Goal: Task Accomplishment & Management: Manage account settings

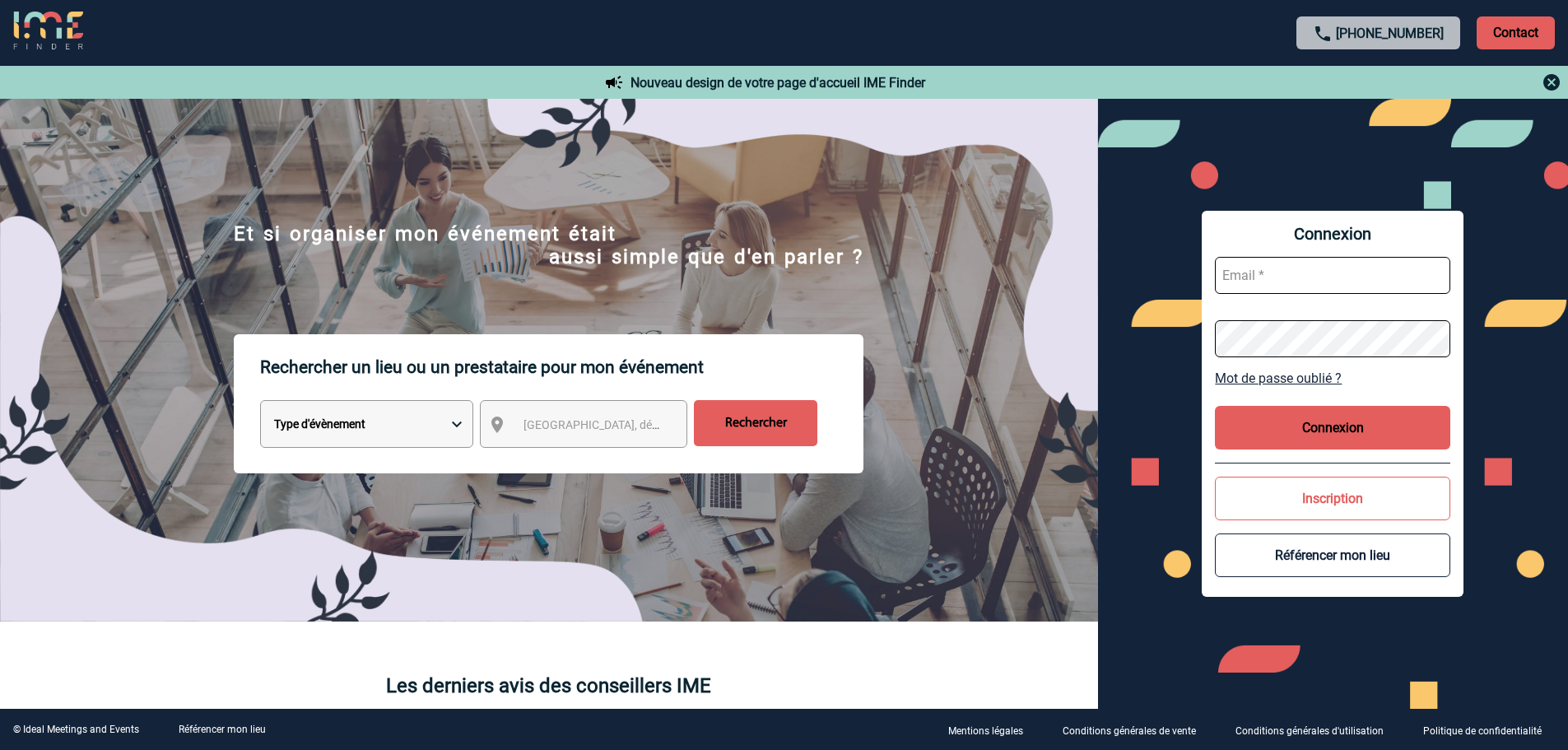
click at [1274, 278] on input "text" at bounding box center [1333, 275] width 235 height 37
type input "[EMAIL_ADDRESS][DOMAIN_NAME]"
click at [1327, 422] on button "Connexion" at bounding box center [1333, 427] width 235 height 44
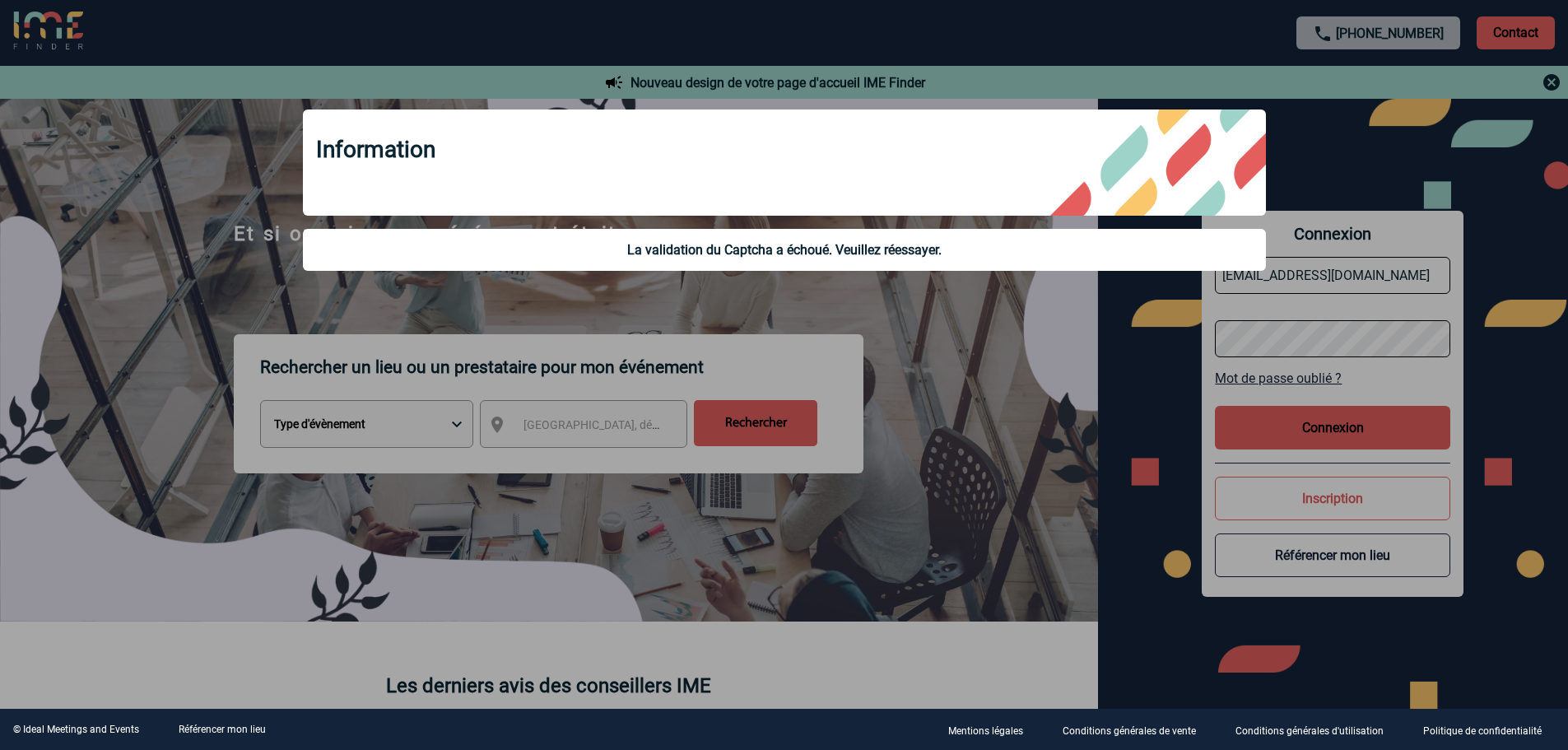
click at [987, 353] on div at bounding box center [784, 375] width 1568 height 750
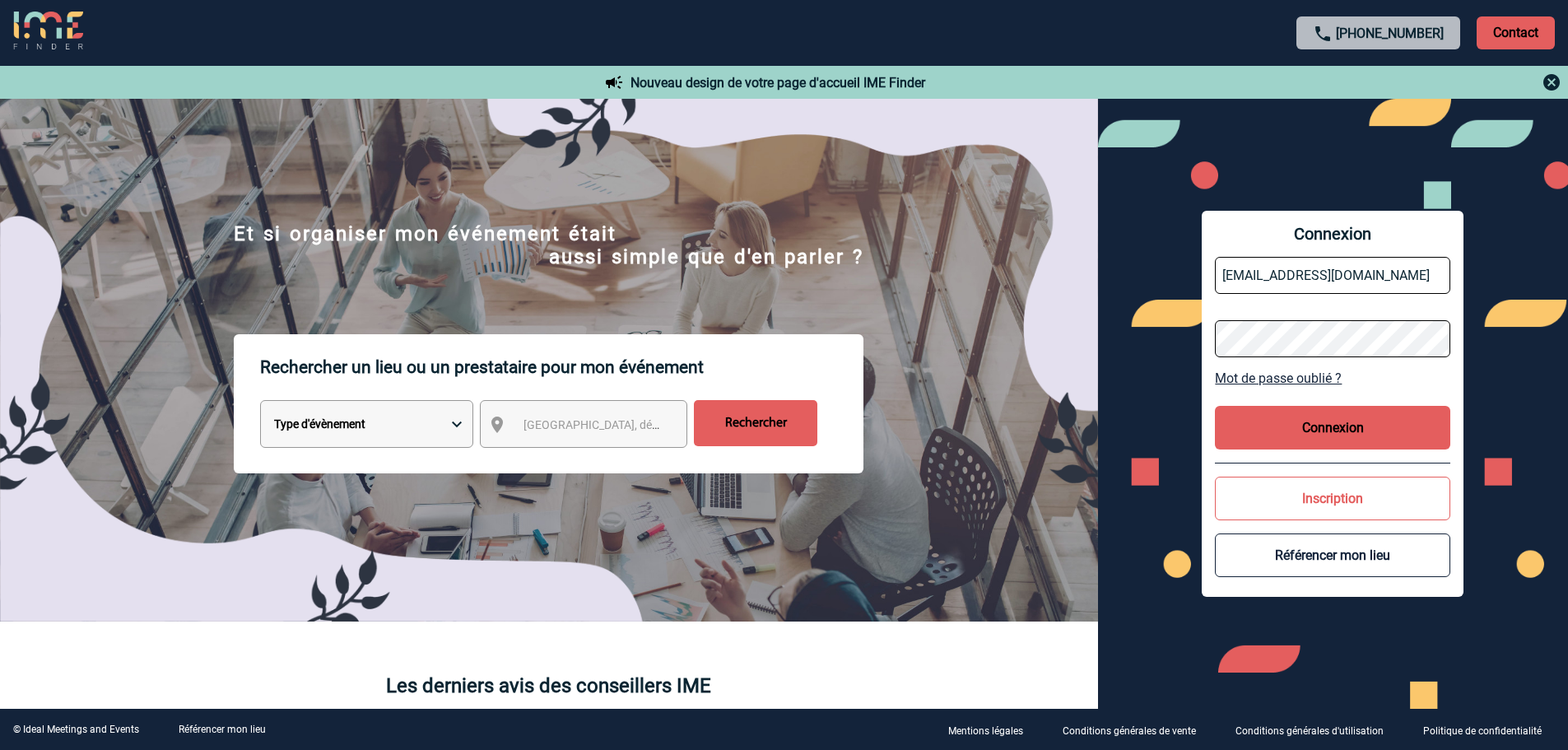
click at [1327, 437] on button "Connexion" at bounding box center [1333, 427] width 235 height 44
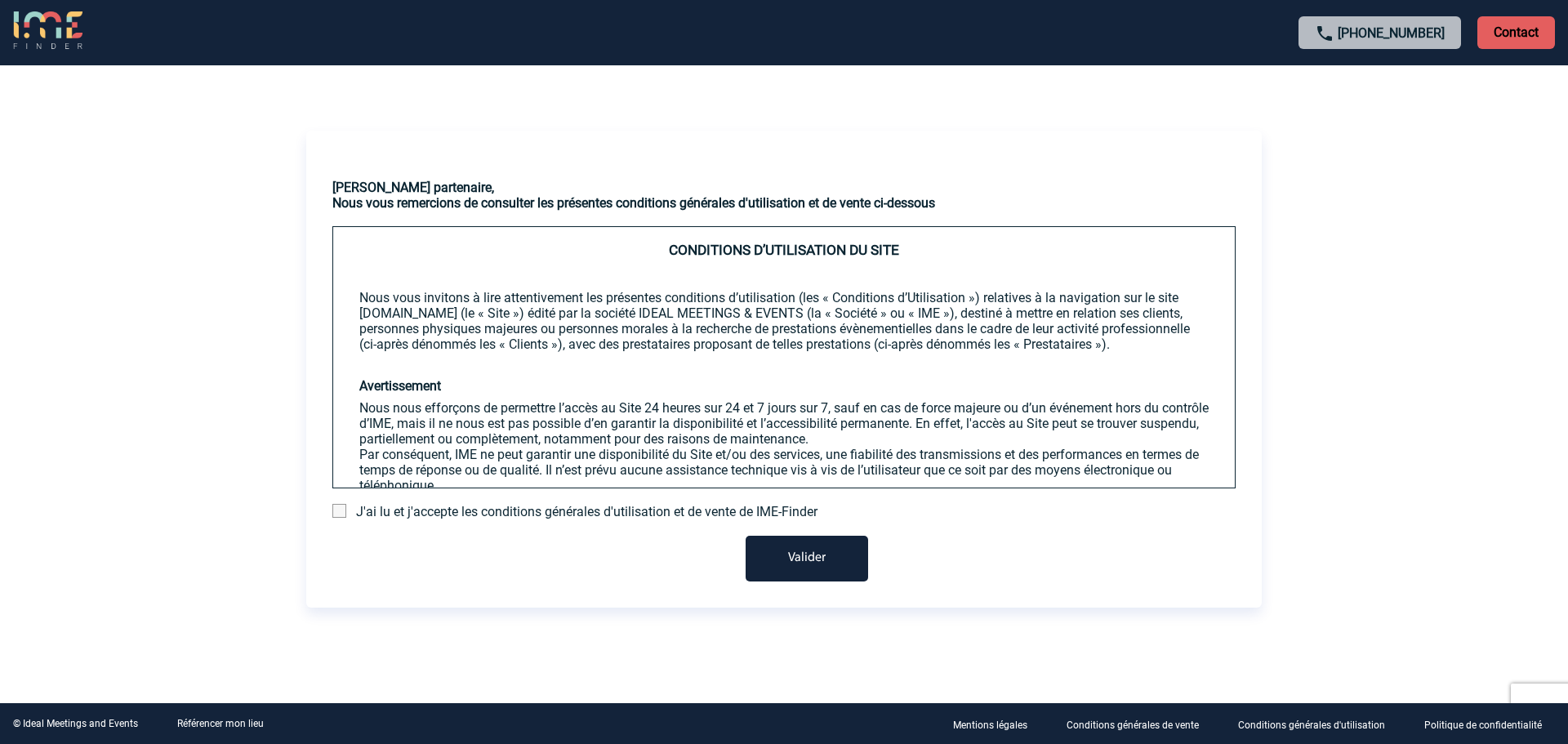
click at [468, 512] on span "J'ai lu et j'accepte les conditions générales d'utilisation et de vente de IME-…" at bounding box center [587, 511] width 462 height 15
click at [341, 515] on span at bounding box center [339, 511] width 14 height 14
click at [0, 0] on input "checkbox" at bounding box center [0, 0] width 0 height 0
click at [817, 552] on button "Valider" at bounding box center [807, 558] width 123 height 46
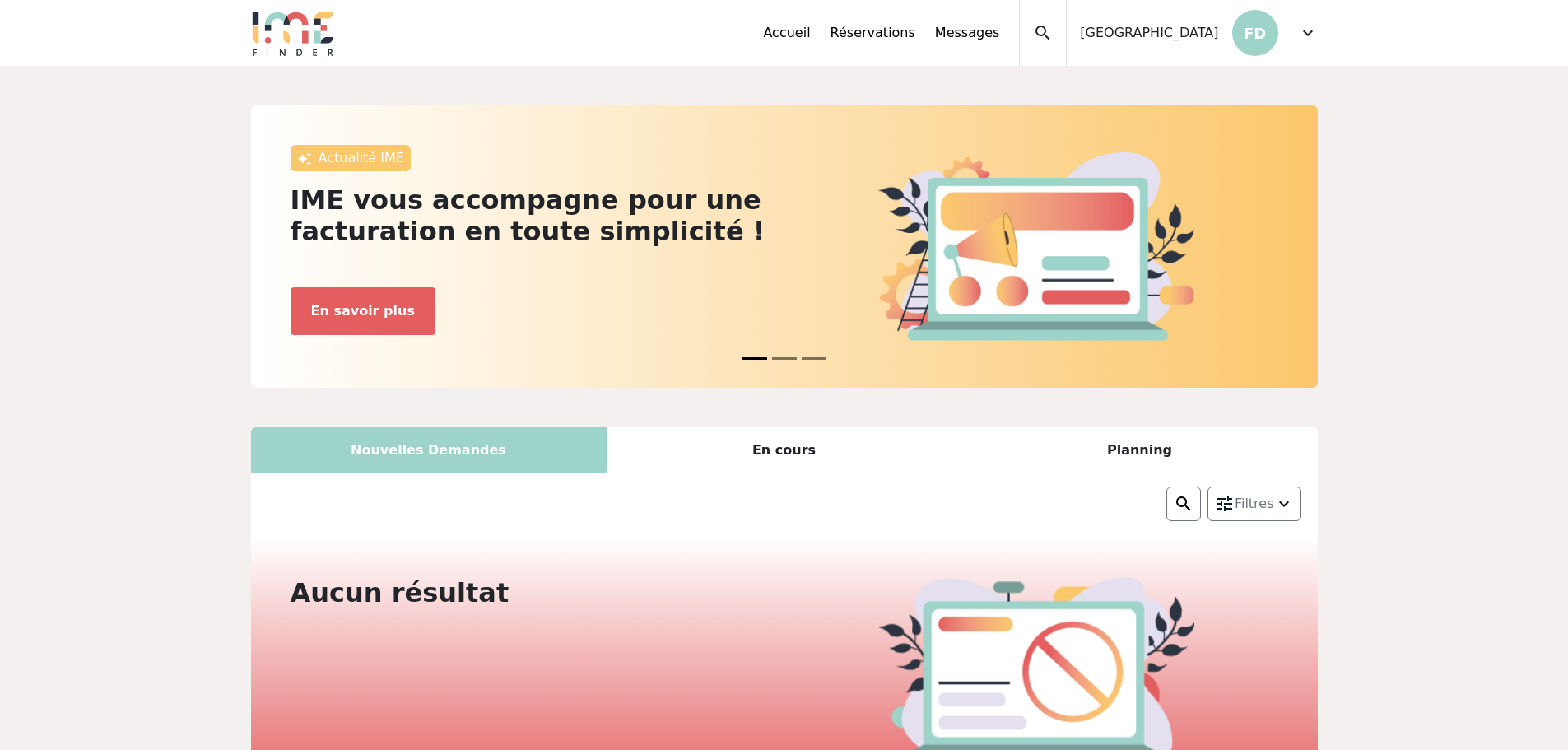
click at [1308, 34] on span "expand_more" at bounding box center [1308, 33] width 20 height 20
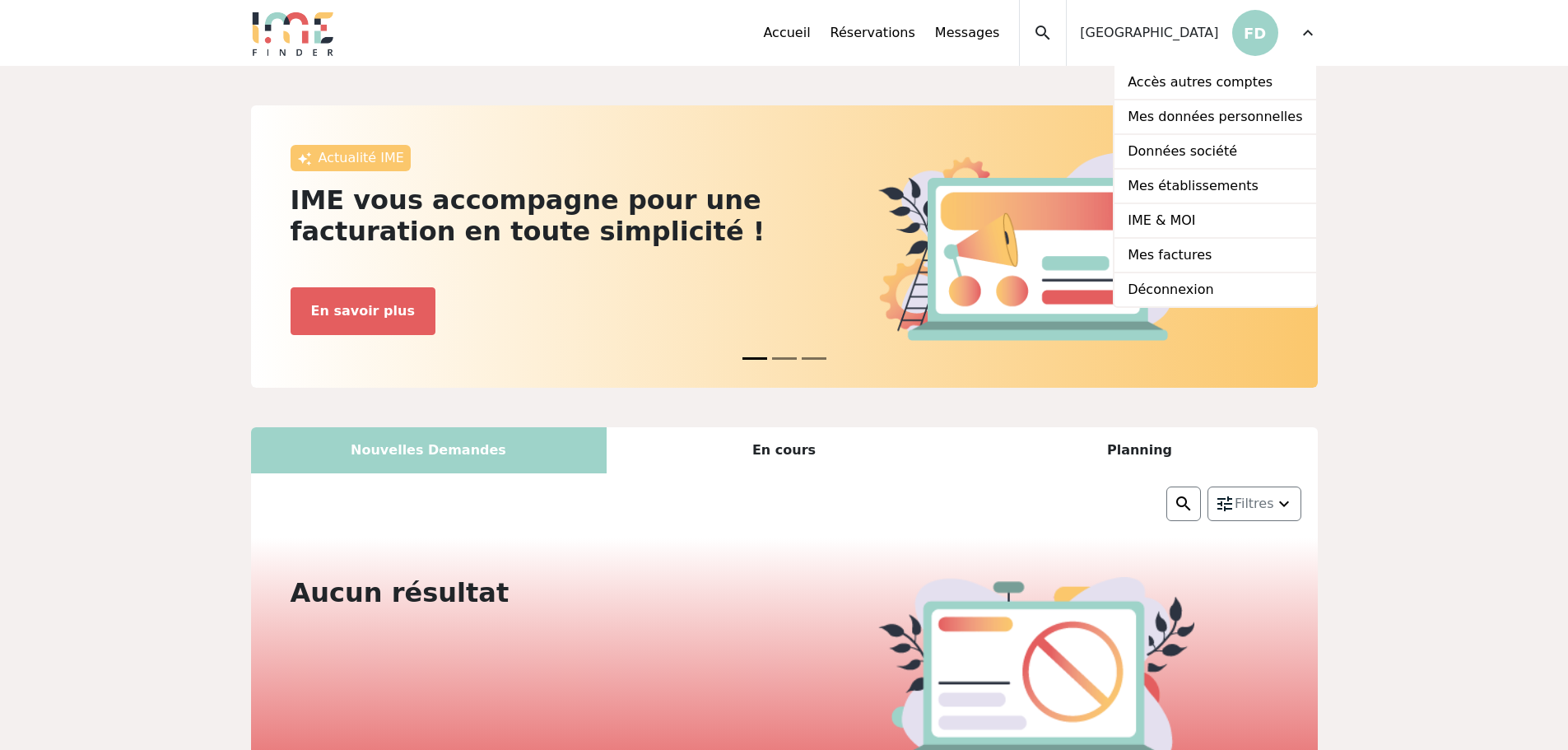
click at [1258, 35] on p "FD" at bounding box center [1256, 33] width 47 height 47
click at [1163, 38] on span "[GEOGRAPHIC_DATA]" at bounding box center [1149, 33] width 139 height 20
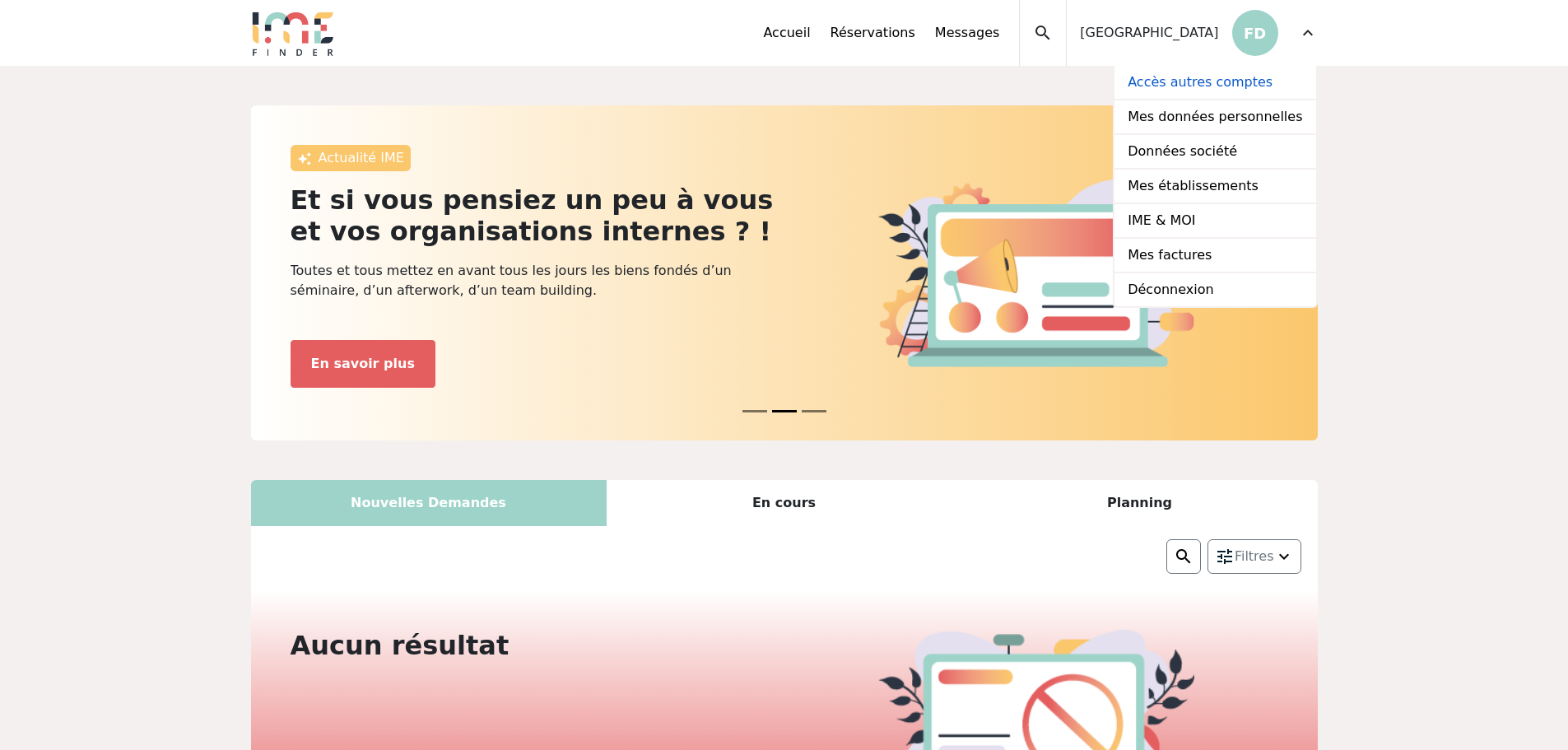
click at [1199, 84] on link "Accès autres comptes" at bounding box center [1214, 83] width 200 height 35
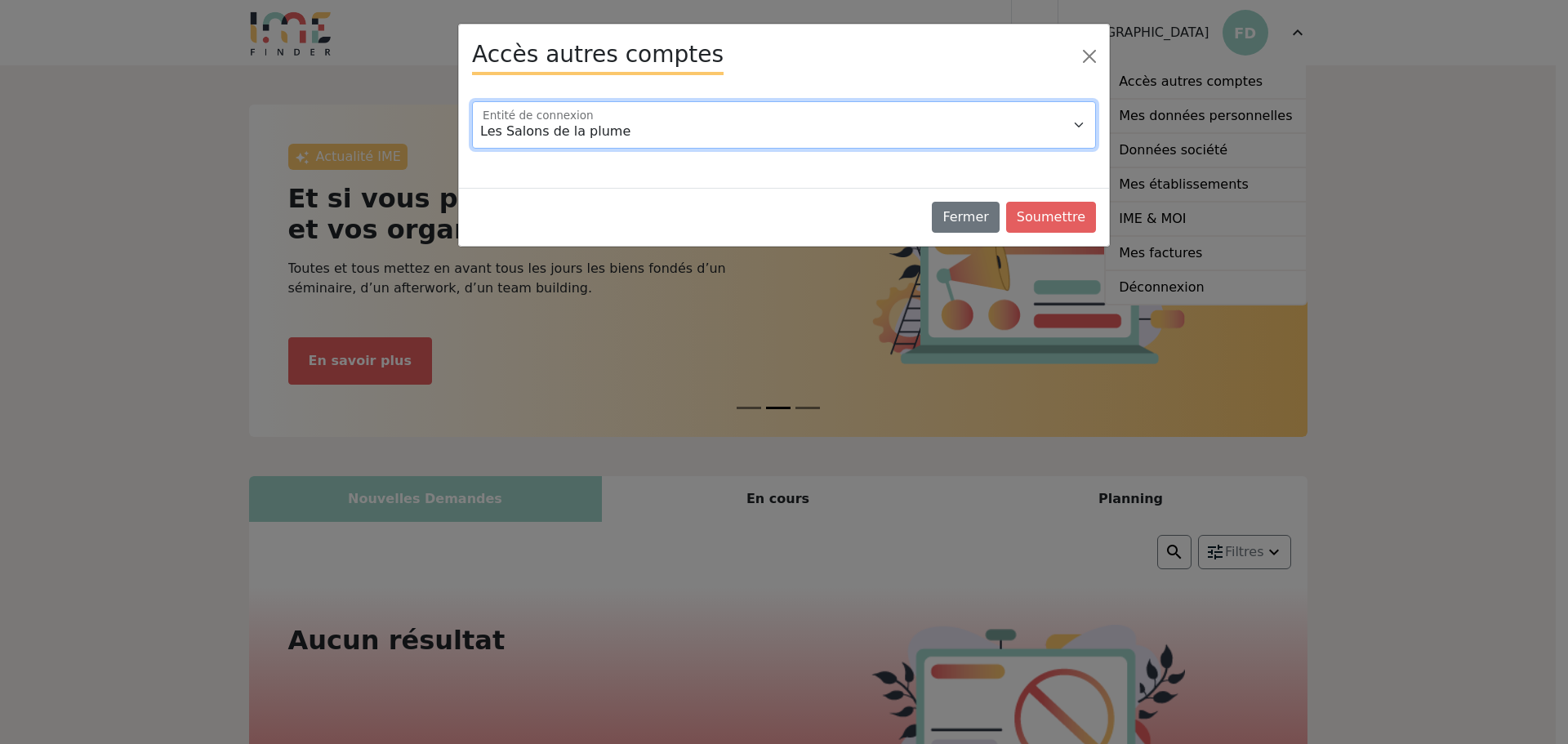
click at [593, 125] on select "Les Salons de la plume Manoir de la Plume" at bounding box center [784, 124] width 624 height 47
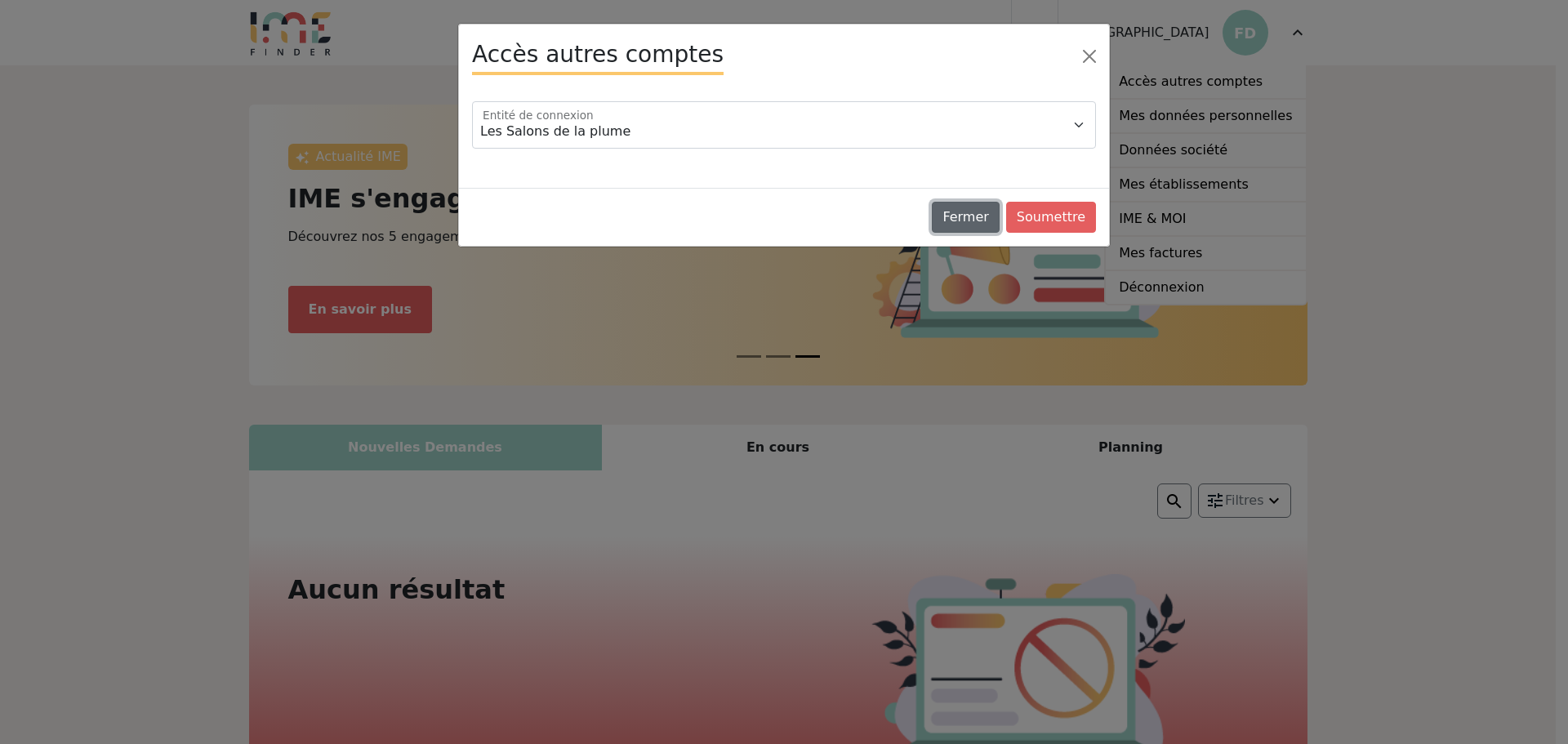
click at [982, 214] on button "Fermer" at bounding box center [964, 217] width 67 height 31
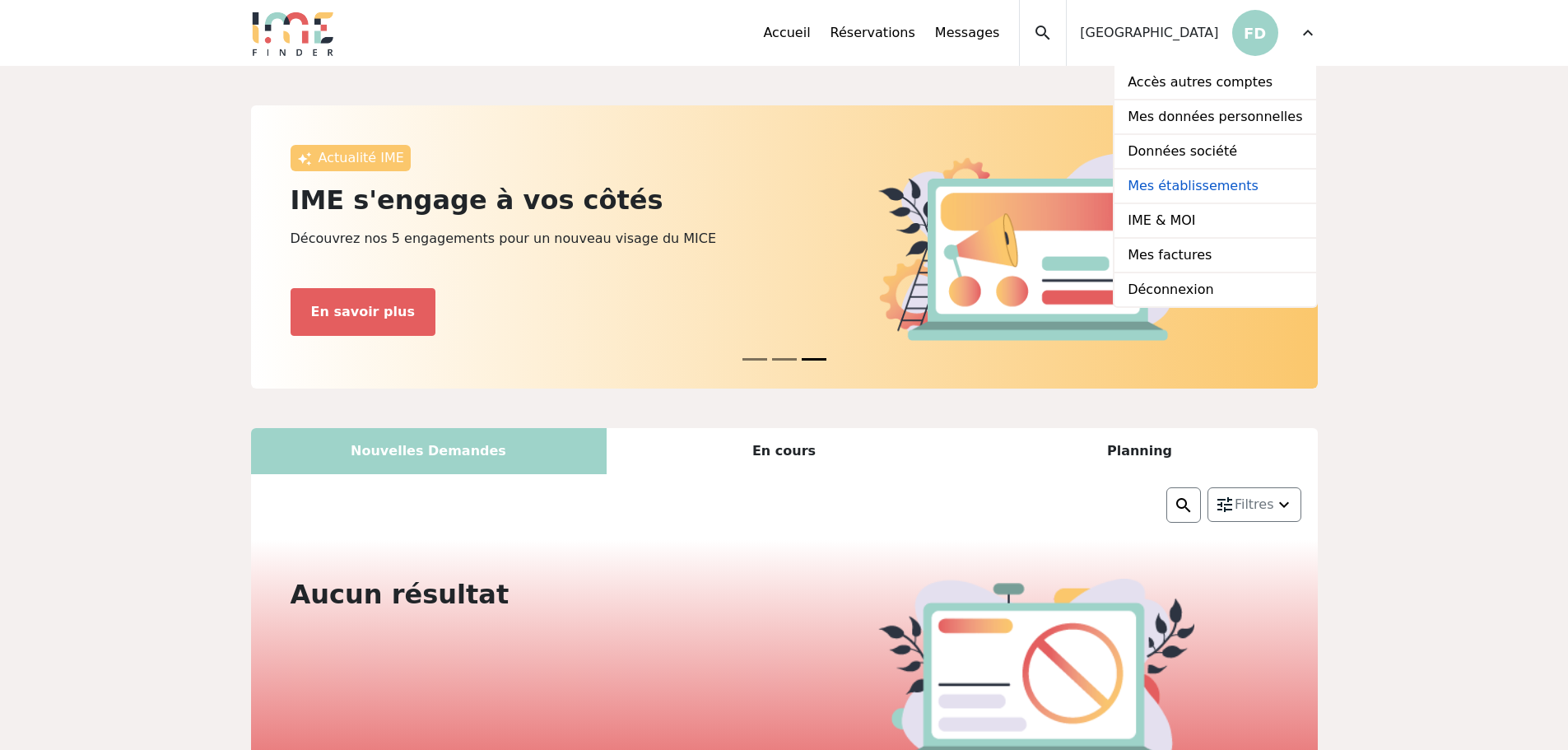
click at [1214, 183] on link "Mes établissements" at bounding box center [1214, 186] width 200 height 35
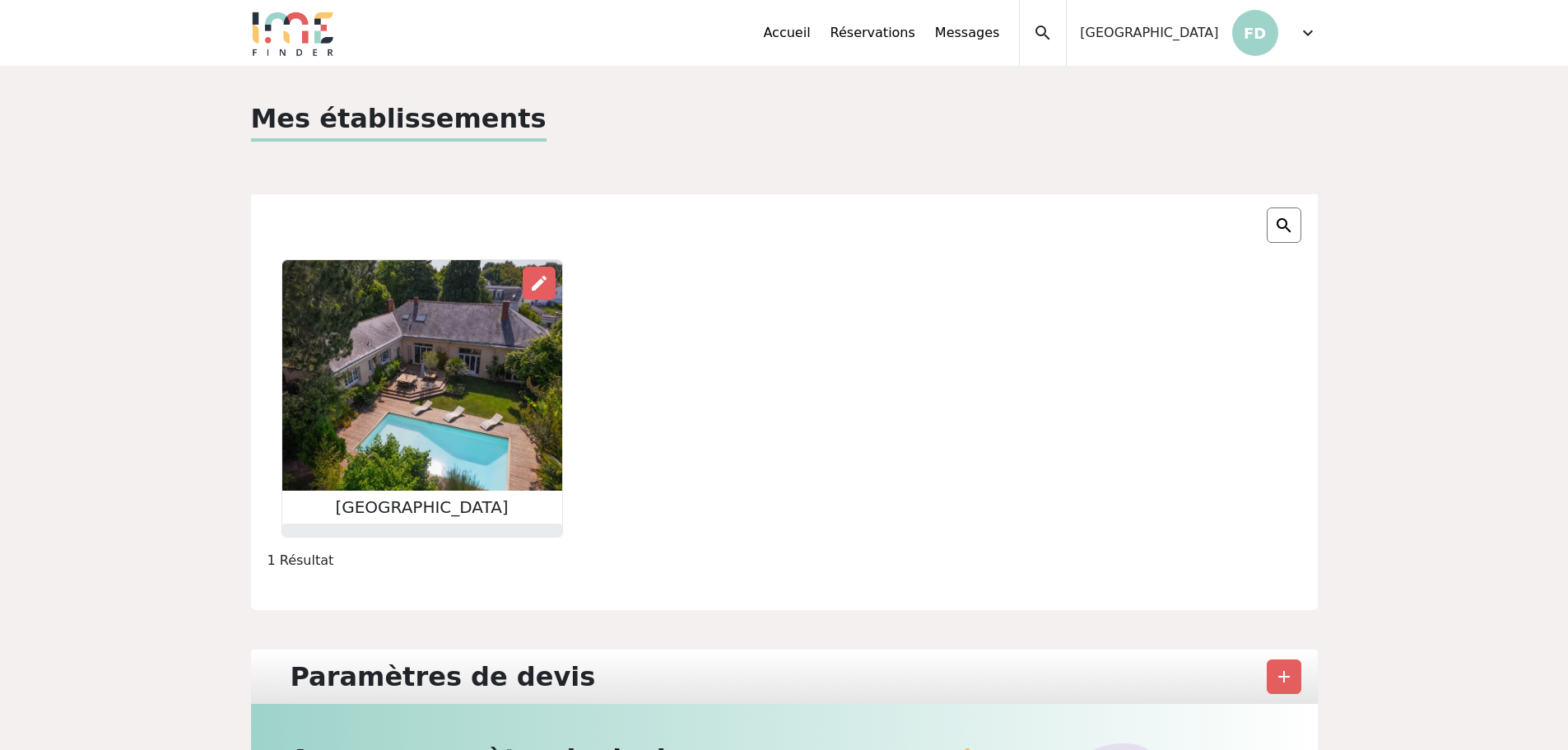
click at [1256, 33] on p "FD" at bounding box center [1256, 33] width 47 height 47
click at [1308, 38] on span "expand_more" at bounding box center [1308, 33] width 20 height 20
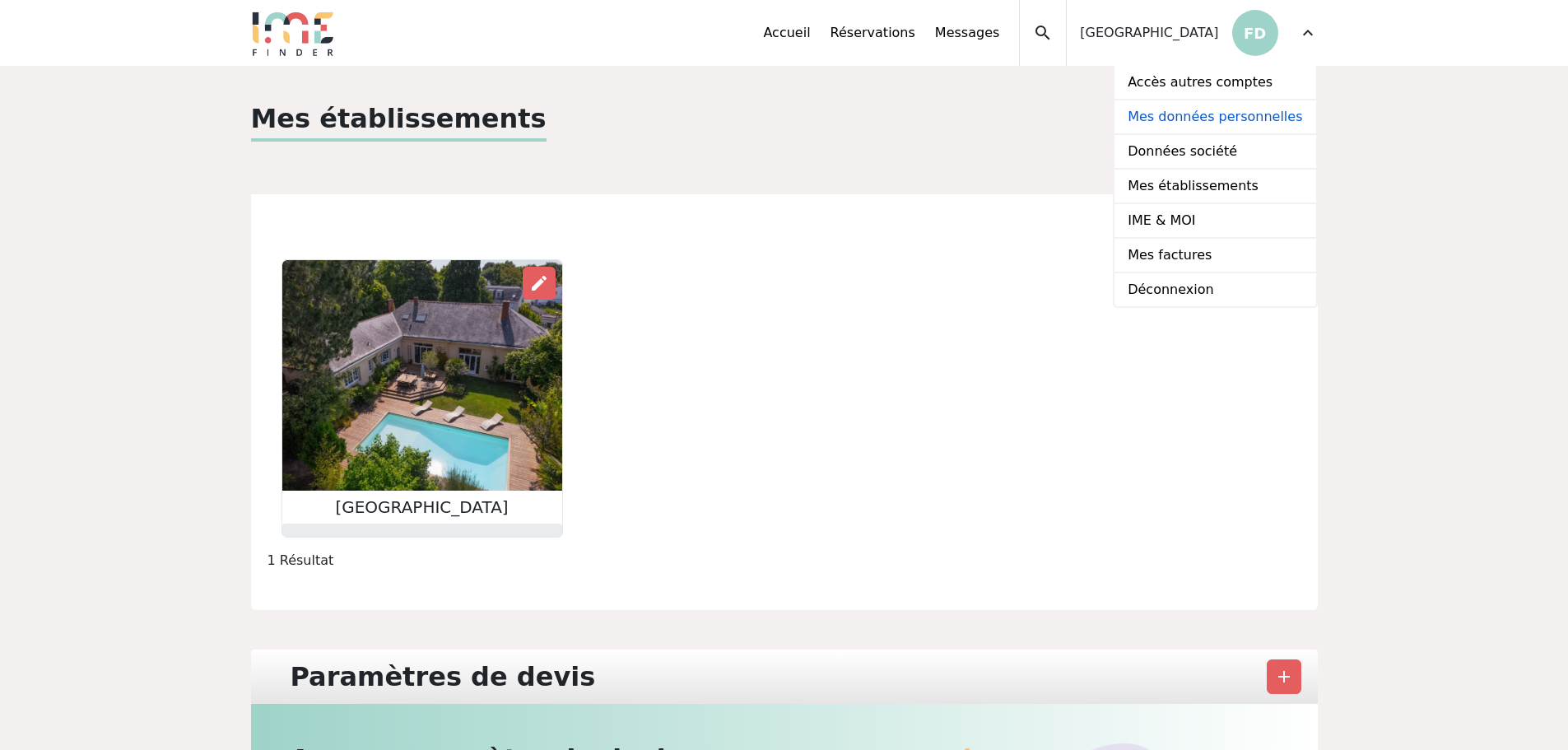
click at [1218, 115] on link "Mes données personnelles" at bounding box center [1214, 117] width 200 height 35
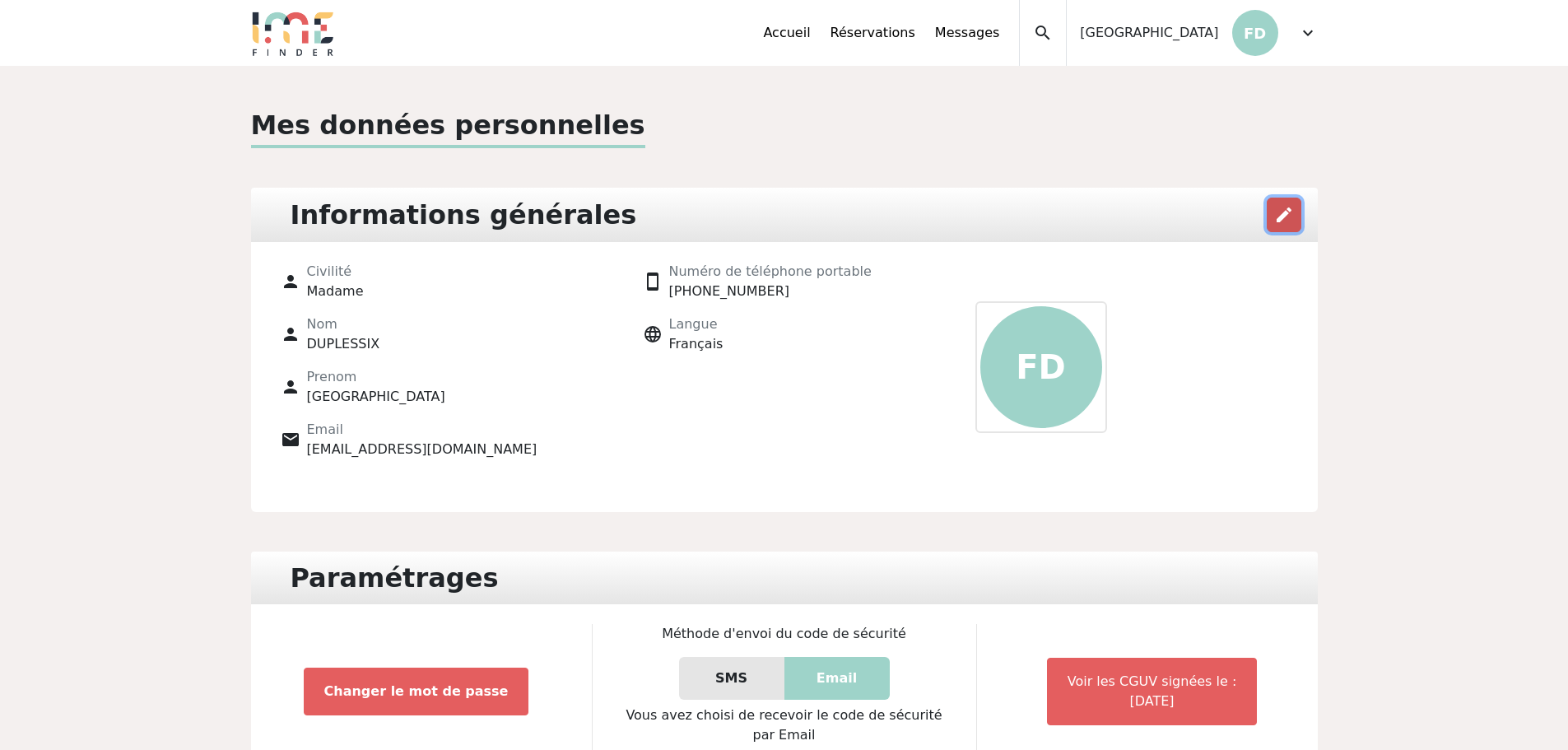
click at [1283, 216] on span "edit" at bounding box center [1284, 215] width 20 height 20
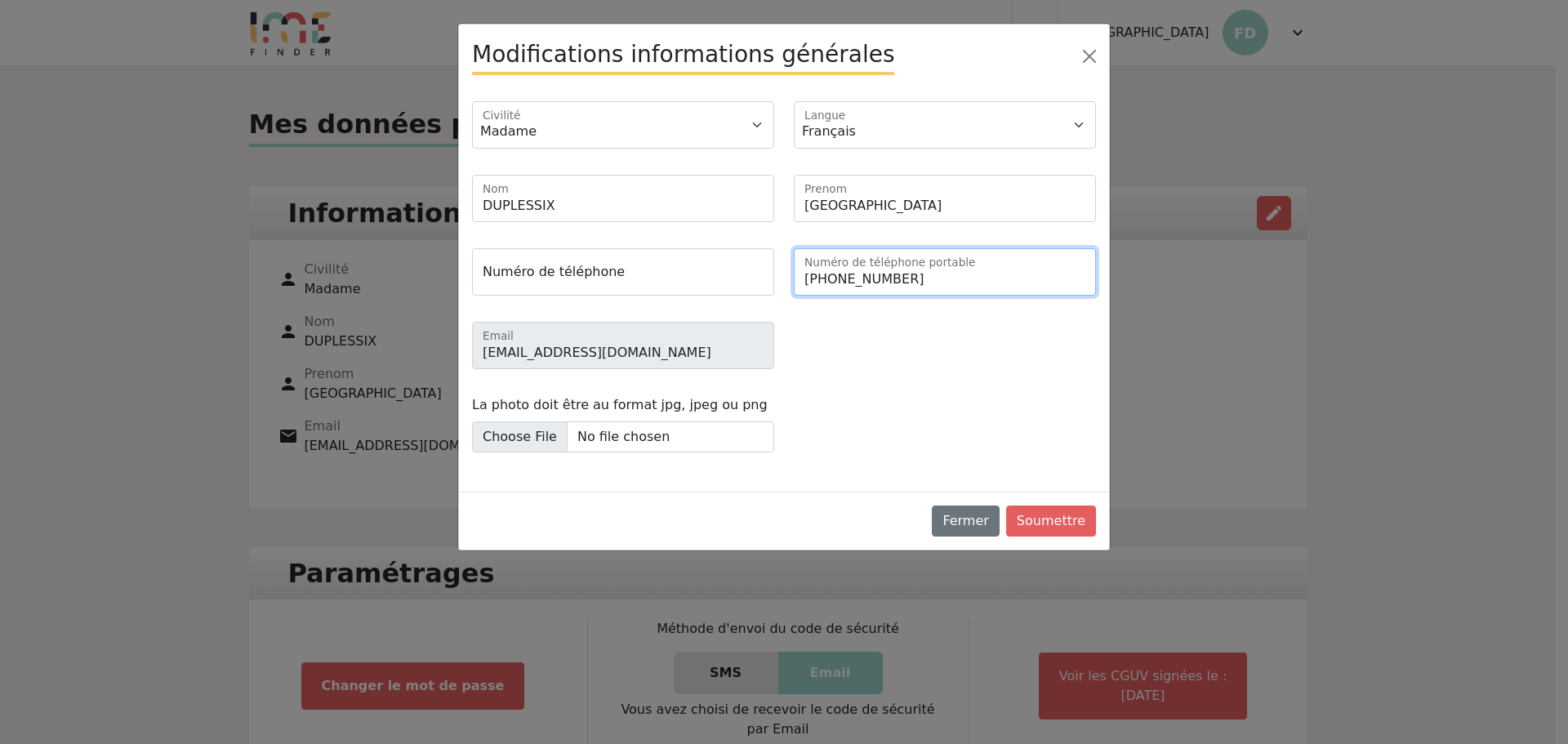
drag, startPoint x: 910, startPoint y: 280, endPoint x: 827, endPoint y: 279, distance: 83.0
click at [827, 279] on input "+33640763969" at bounding box center [945, 272] width 302 height 47
type input "[PHONE_NUMBER]"
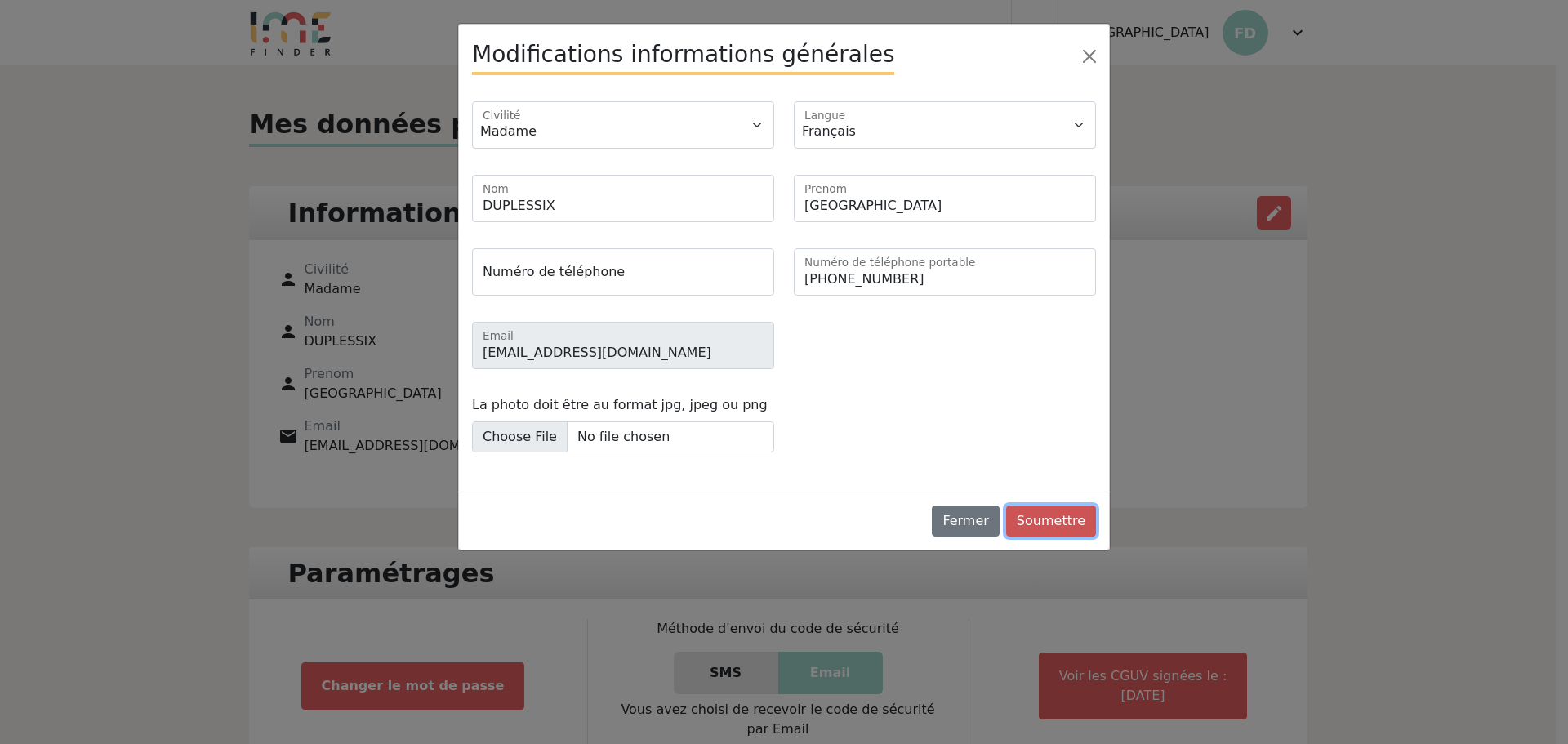
click at [1057, 518] on button "Soumettre" at bounding box center [1050, 520] width 90 height 31
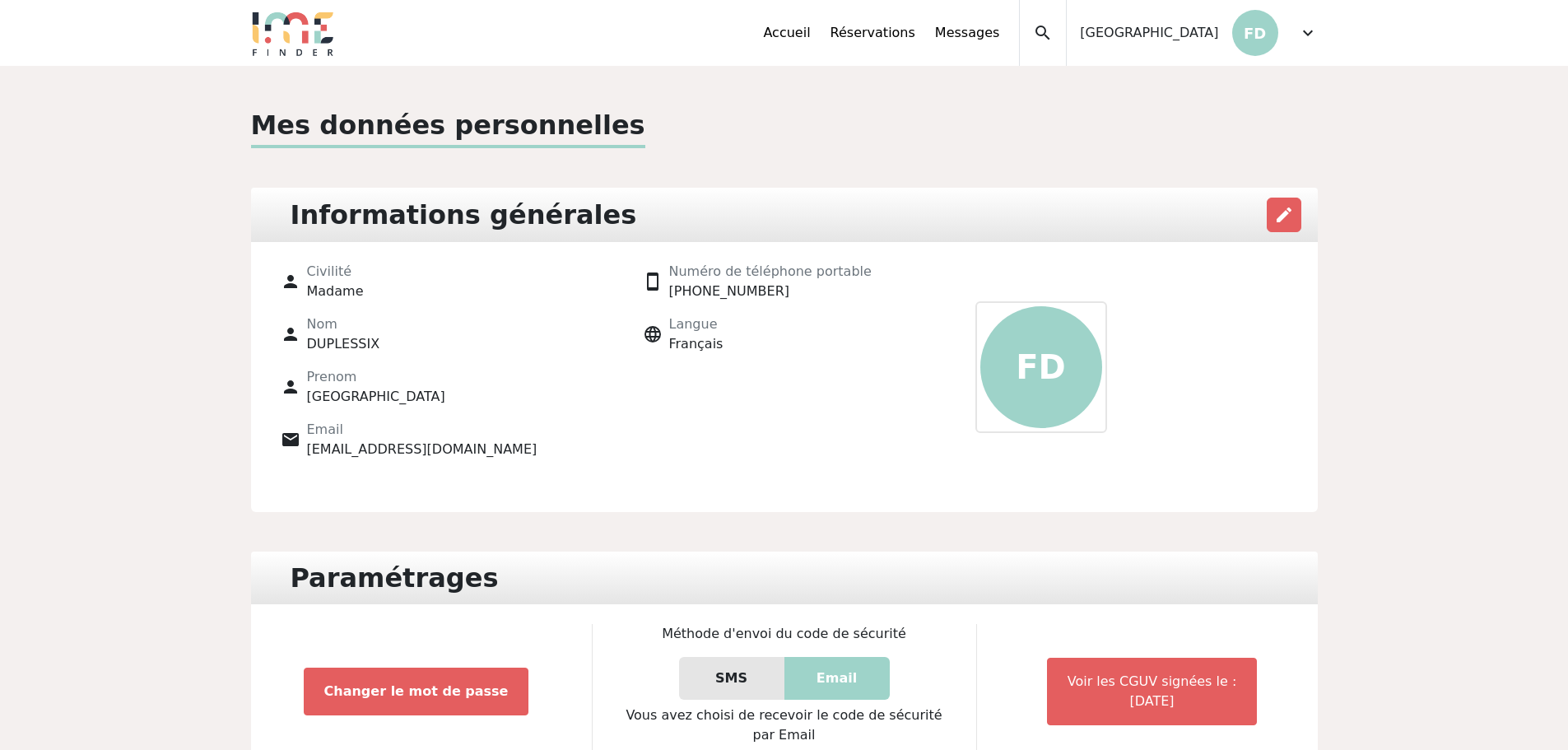
scroll to position [114, 0]
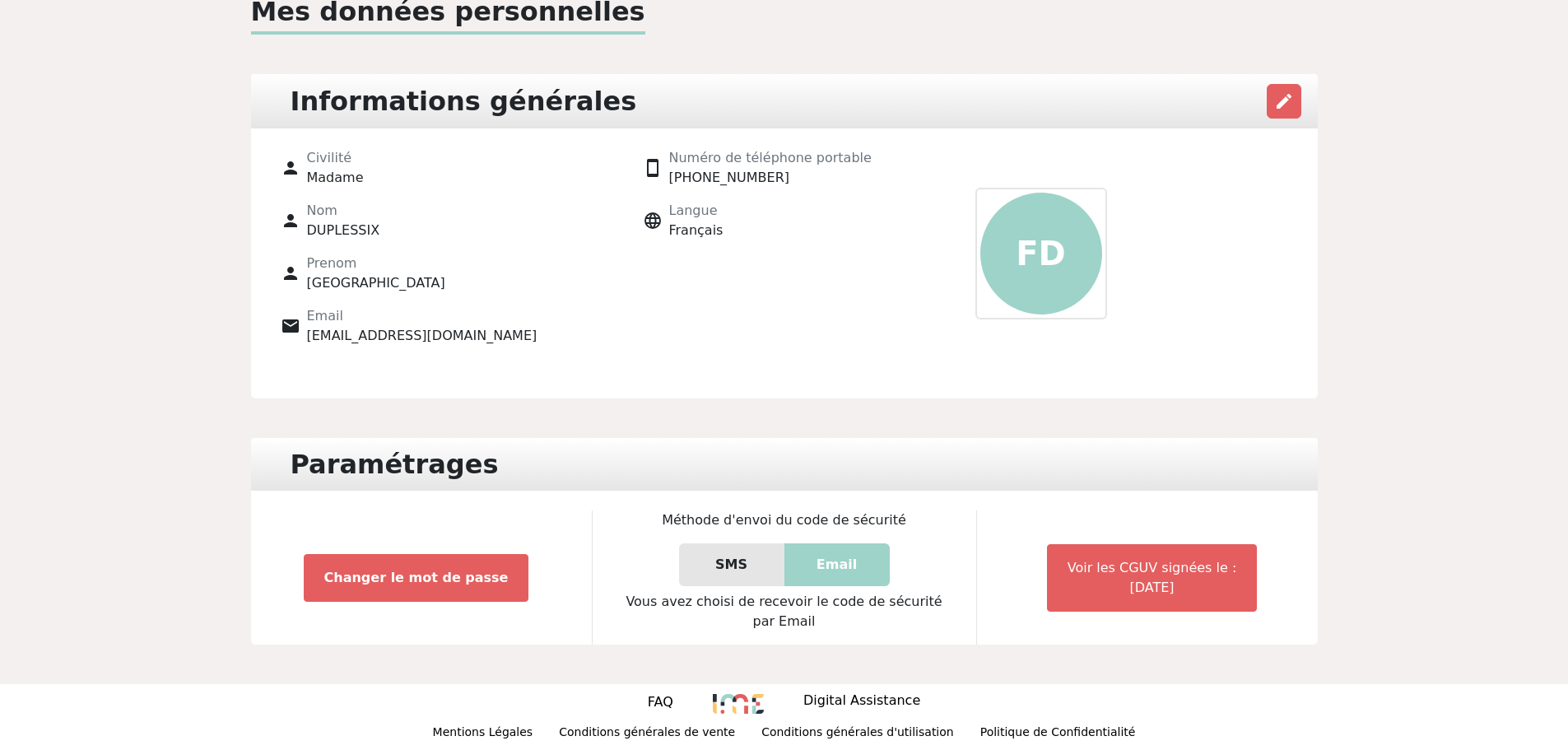
click at [744, 561] on p "SMS" at bounding box center [732, 565] width 106 height 43
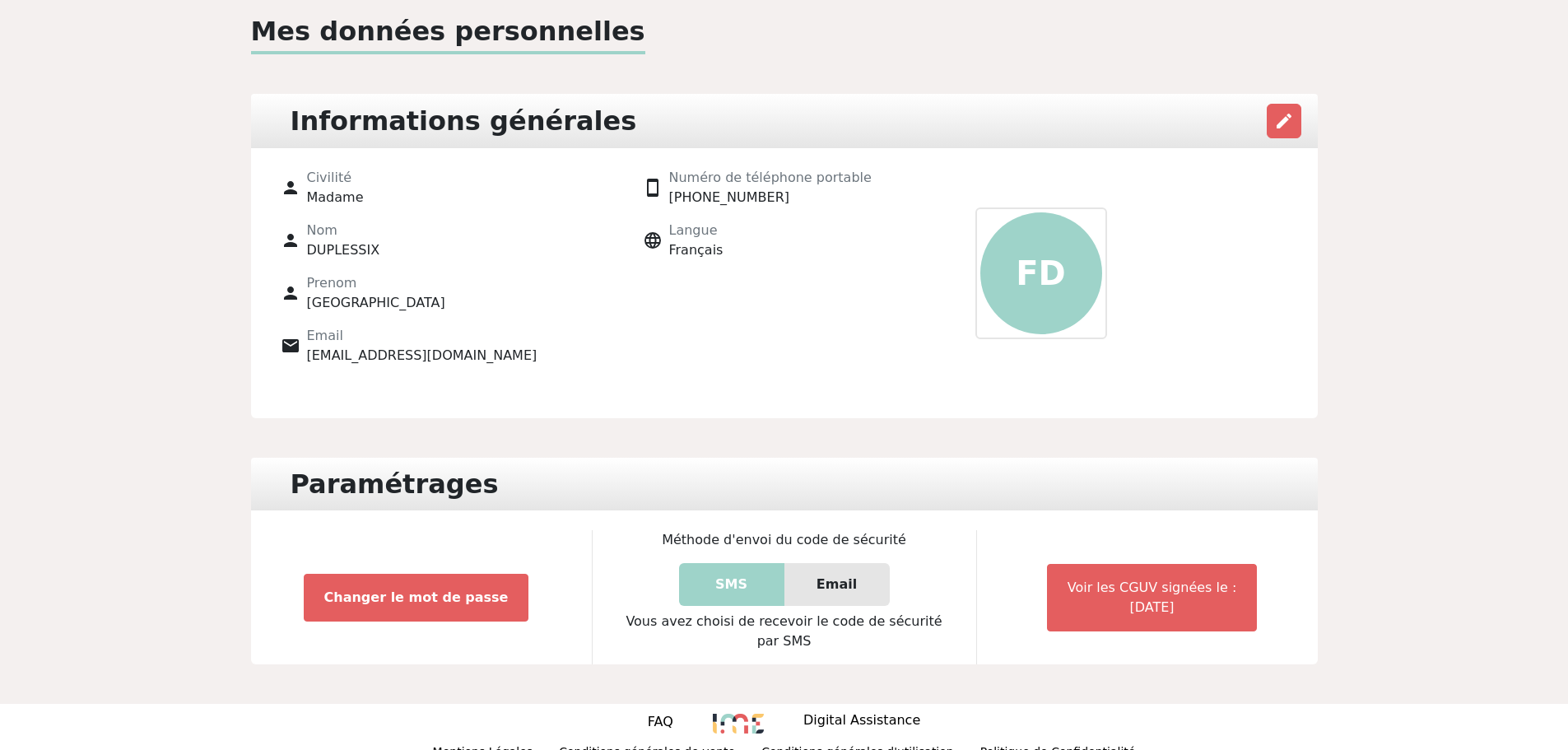
click at [815, 584] on p "Email" at bounding box center [838, 584] width 106 height 43
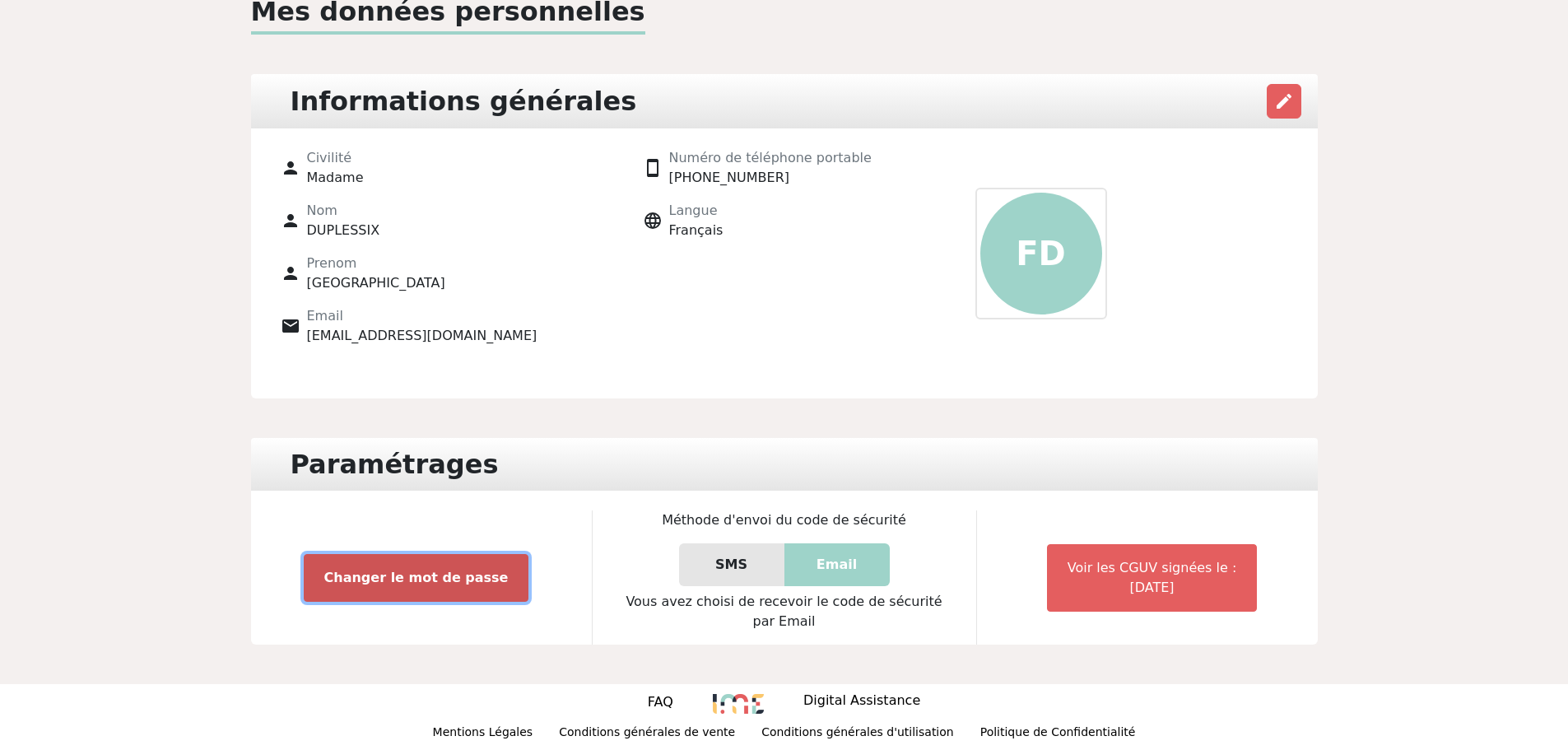
click at [400, 581] on button "Changer le mot de passe" at bounding box center [416, 577] width 226 height 47
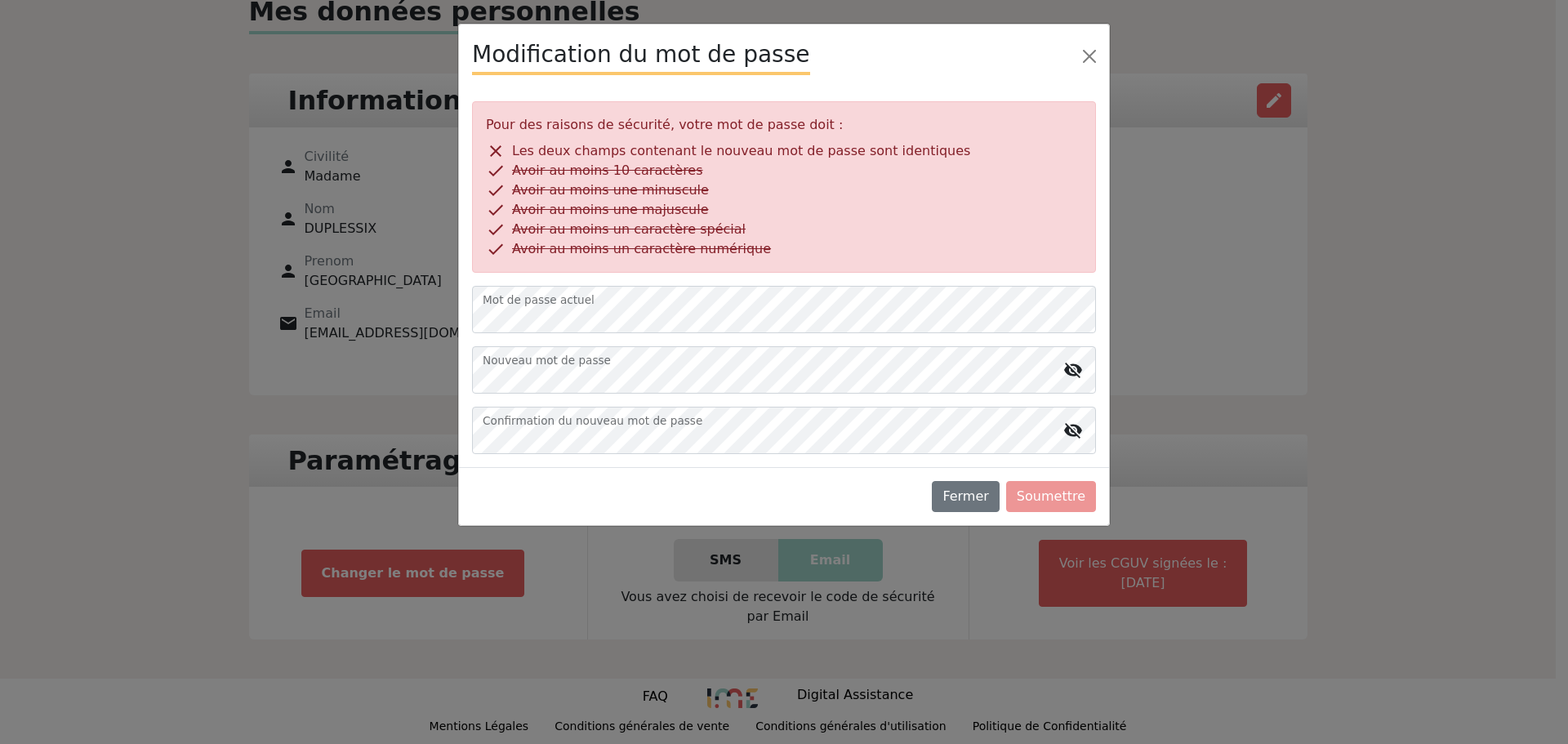
click at [1069, 374] on span "visibility_off" at bounding box center [1073, 370] width 20 height 20
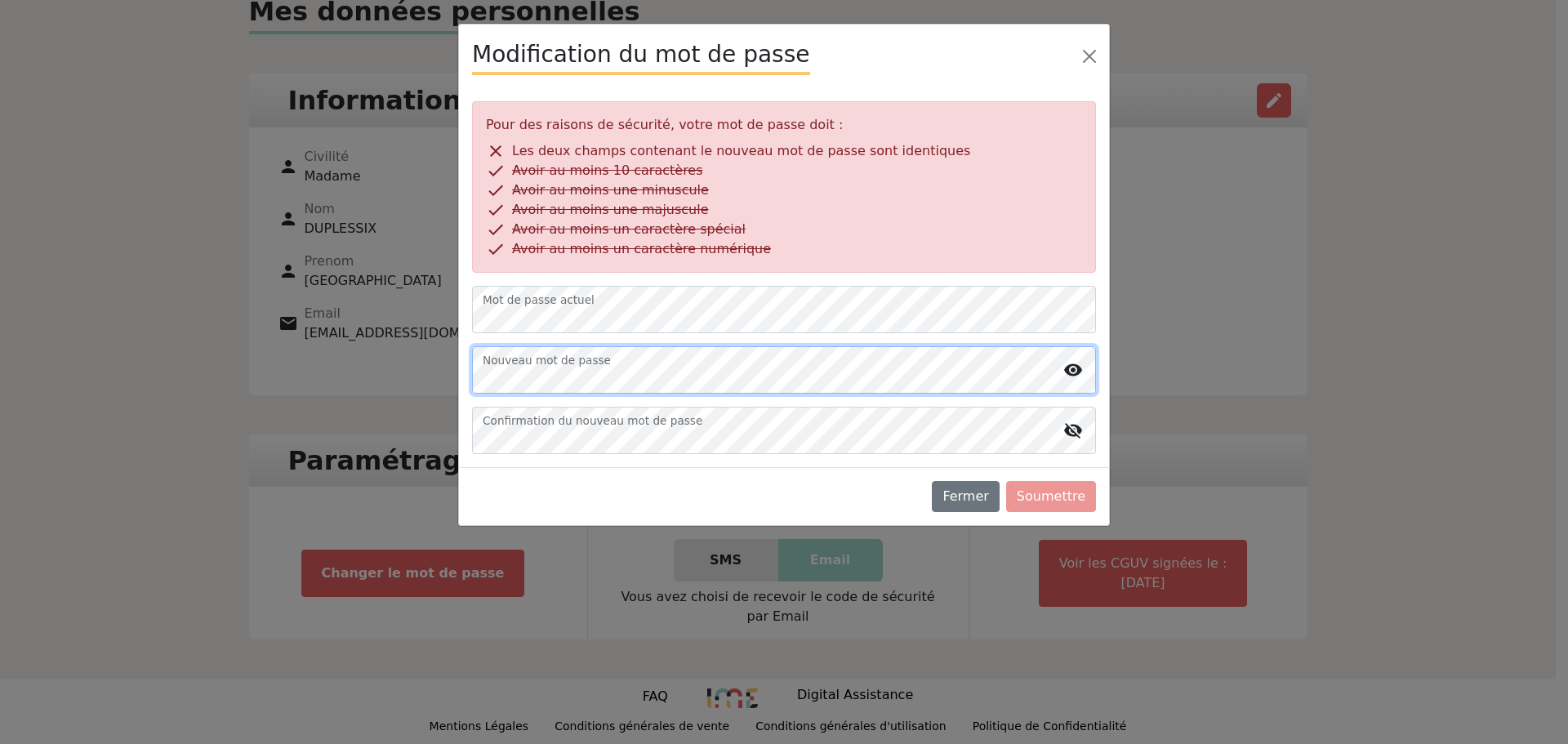
click at [461, 384] on div "Pour des raisons de sécurité, votre mot de passe doit : close Les deux champs c…" at bounding box center [784, 277] width 650 height 379
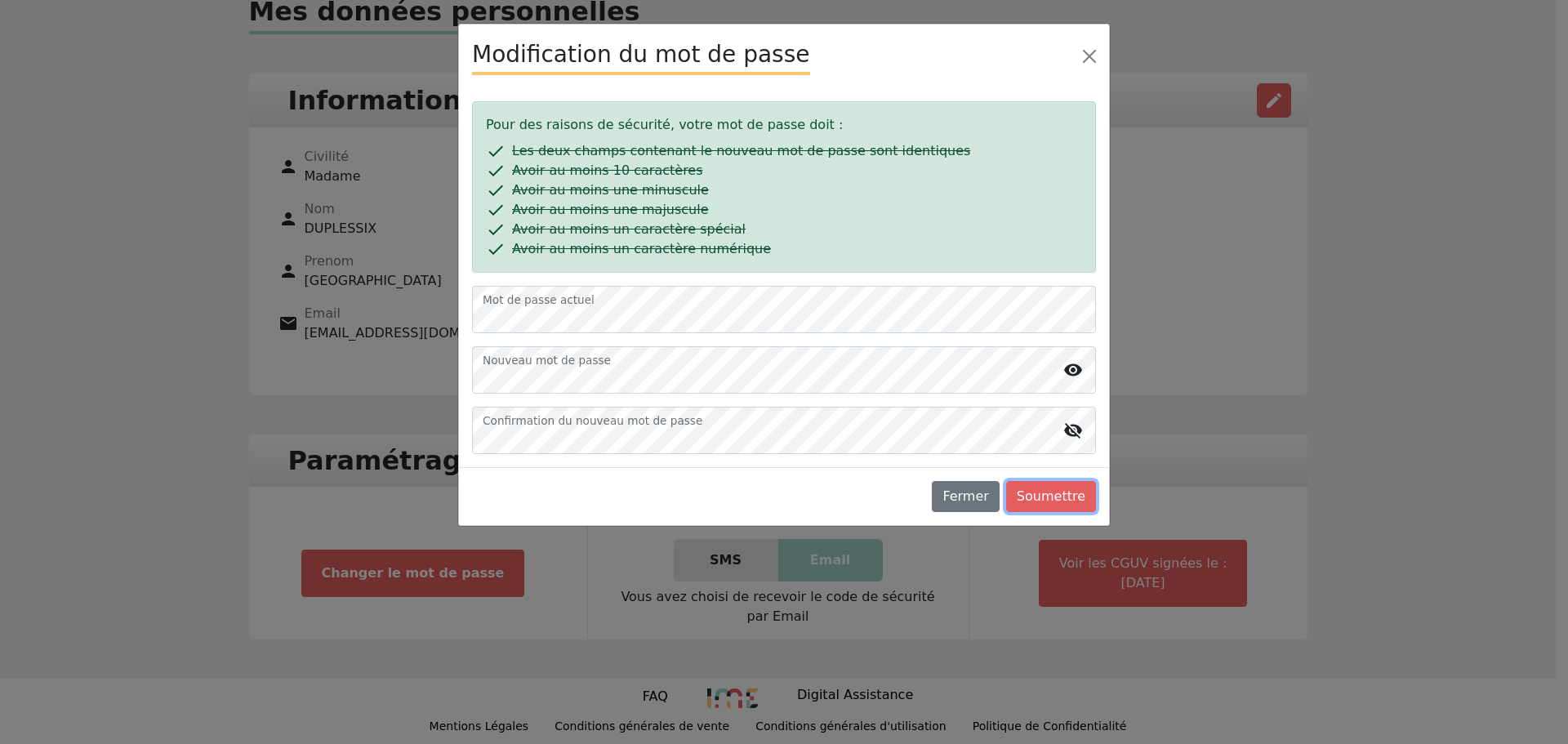
click at [1054, 496] on button "Soumettre" at bounding box center [1050, 496] width 90 height 31
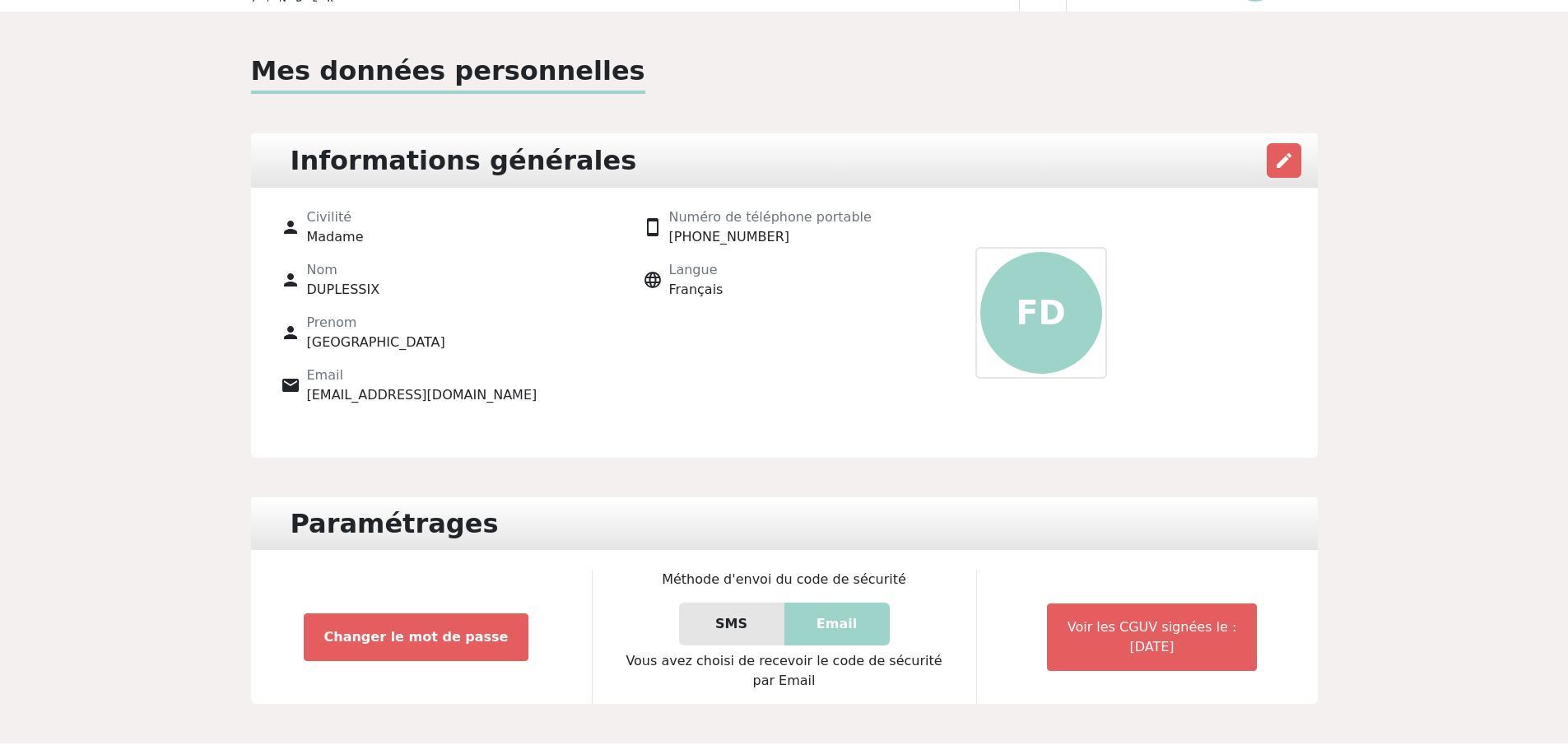
scroll to position [0, 0]
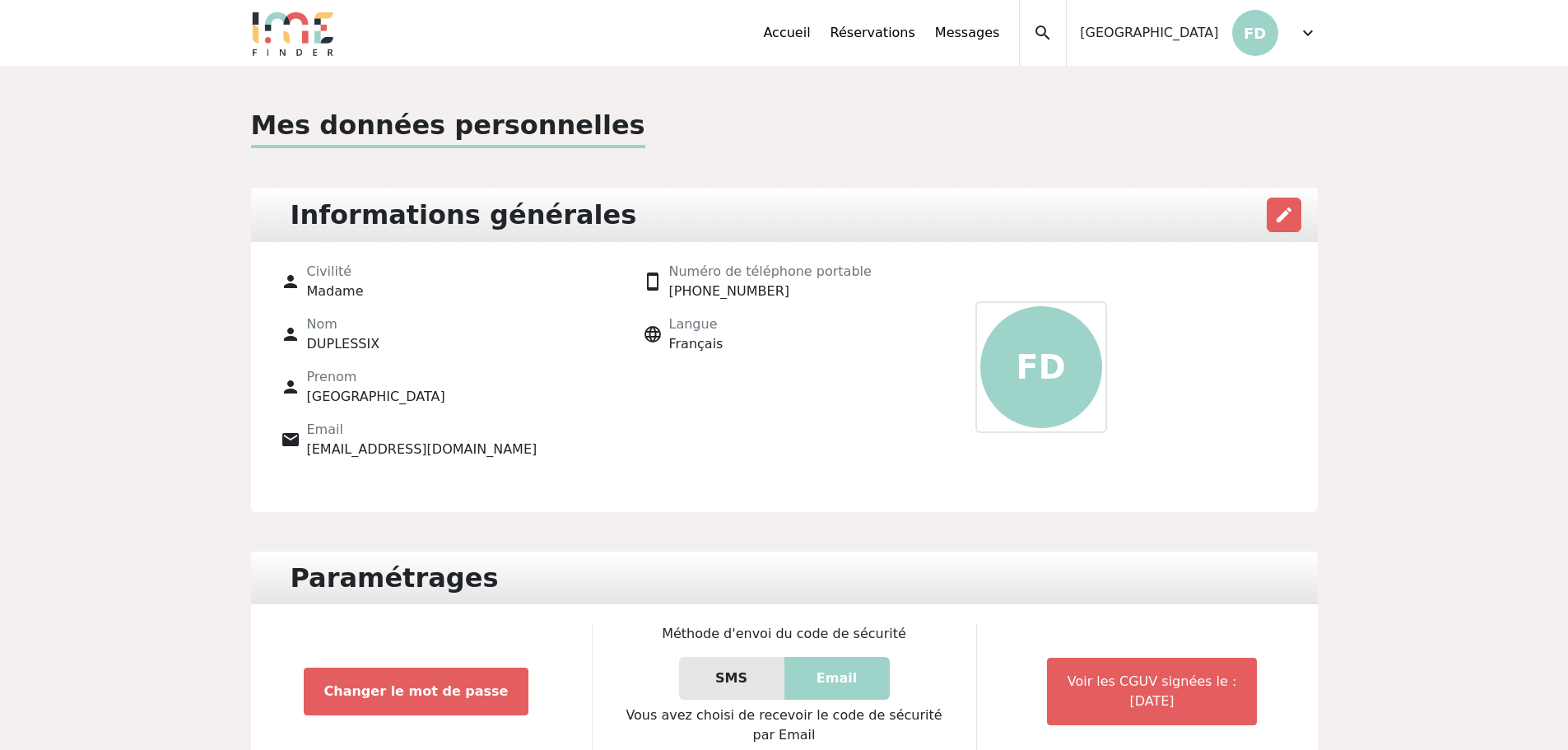
click at [1315, 33] on span "expand_more" at bounding box center [1308, 33] width 20 height 20
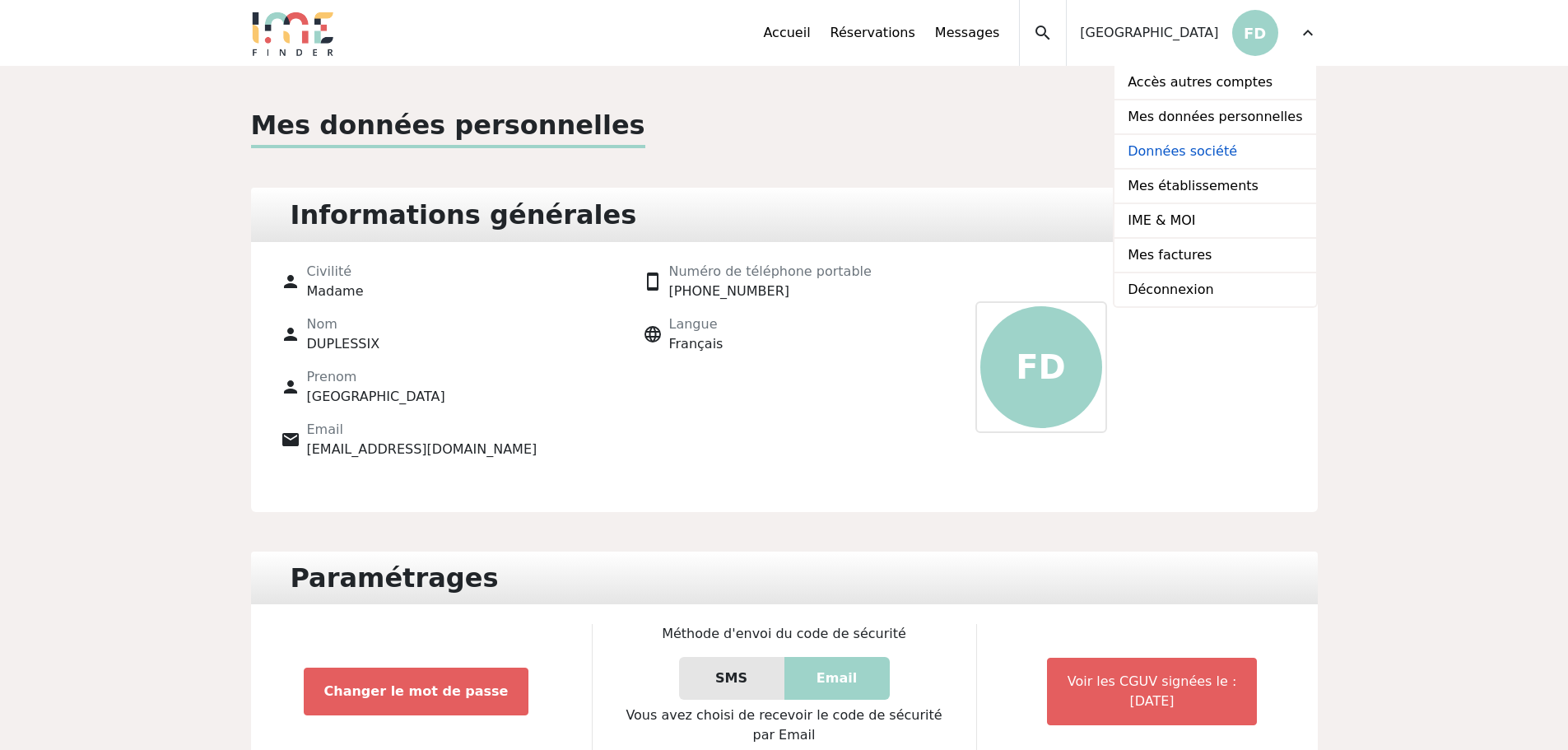
click at [1212, 149] on link "Données société" at bounding box center [1214, 152] width 200 height 35
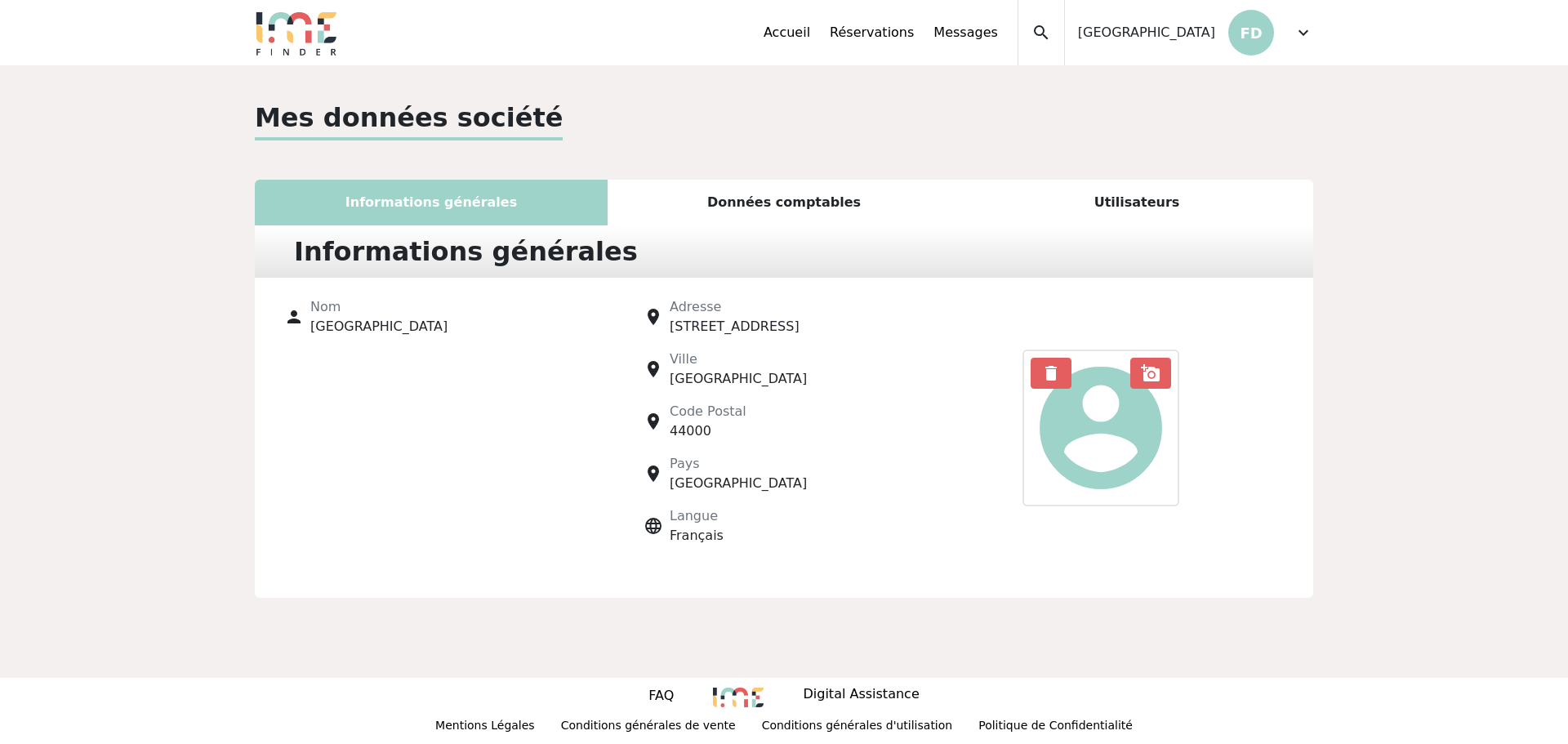
click at [362, 327] on span "[GEOGRAPHIC_DATA]" at bounding box center [379, 326] width 138 height 15
click at [1141, 377] on span "add_a_photo" at bounding box center [1151, 373] width 20 height 20
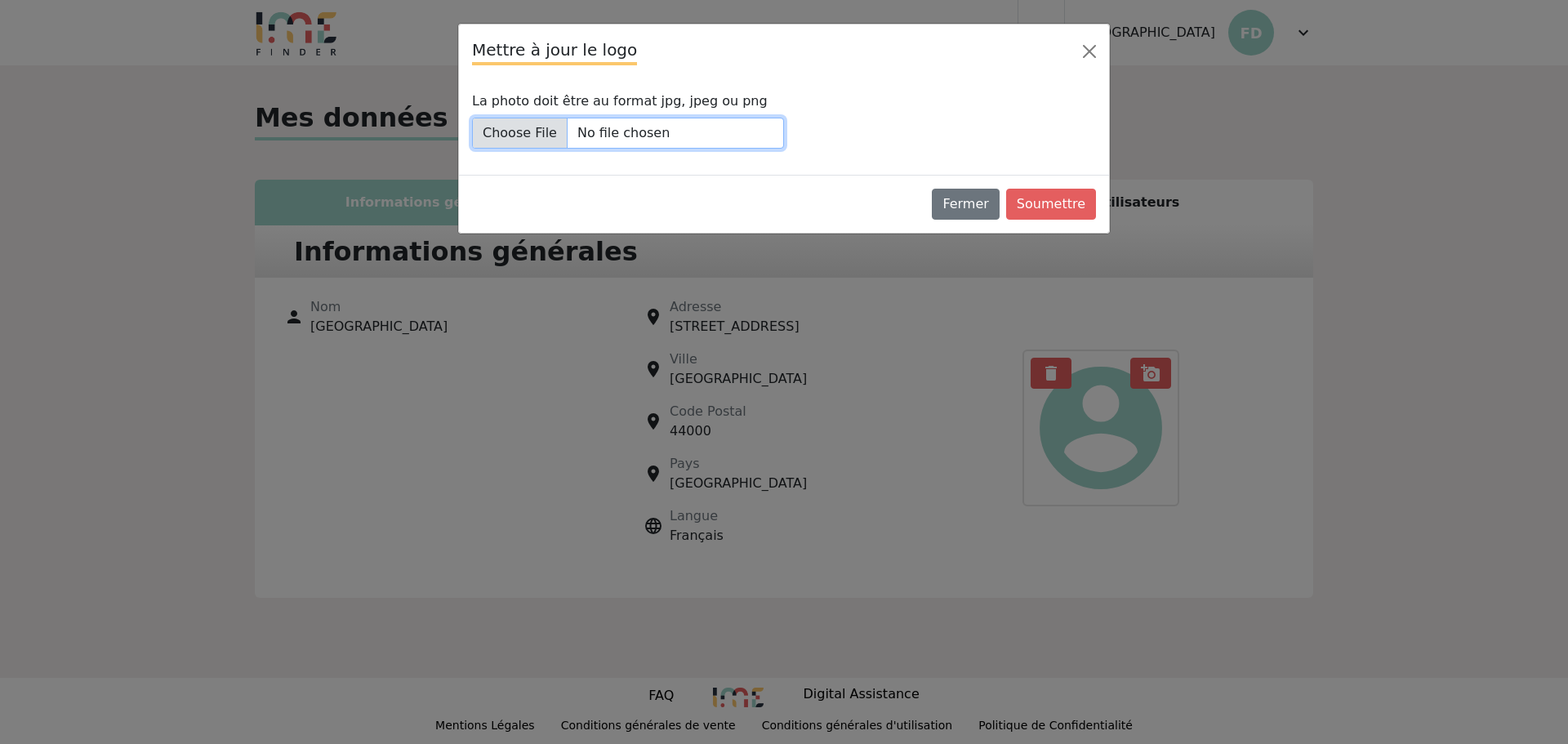
click at [544, 130] on input "La photo doit être au format jpg, jpeg ou png" at bounding box center [628, 132] width 312 height 31
type input "C:\fakepath\villa_font transparent.png"
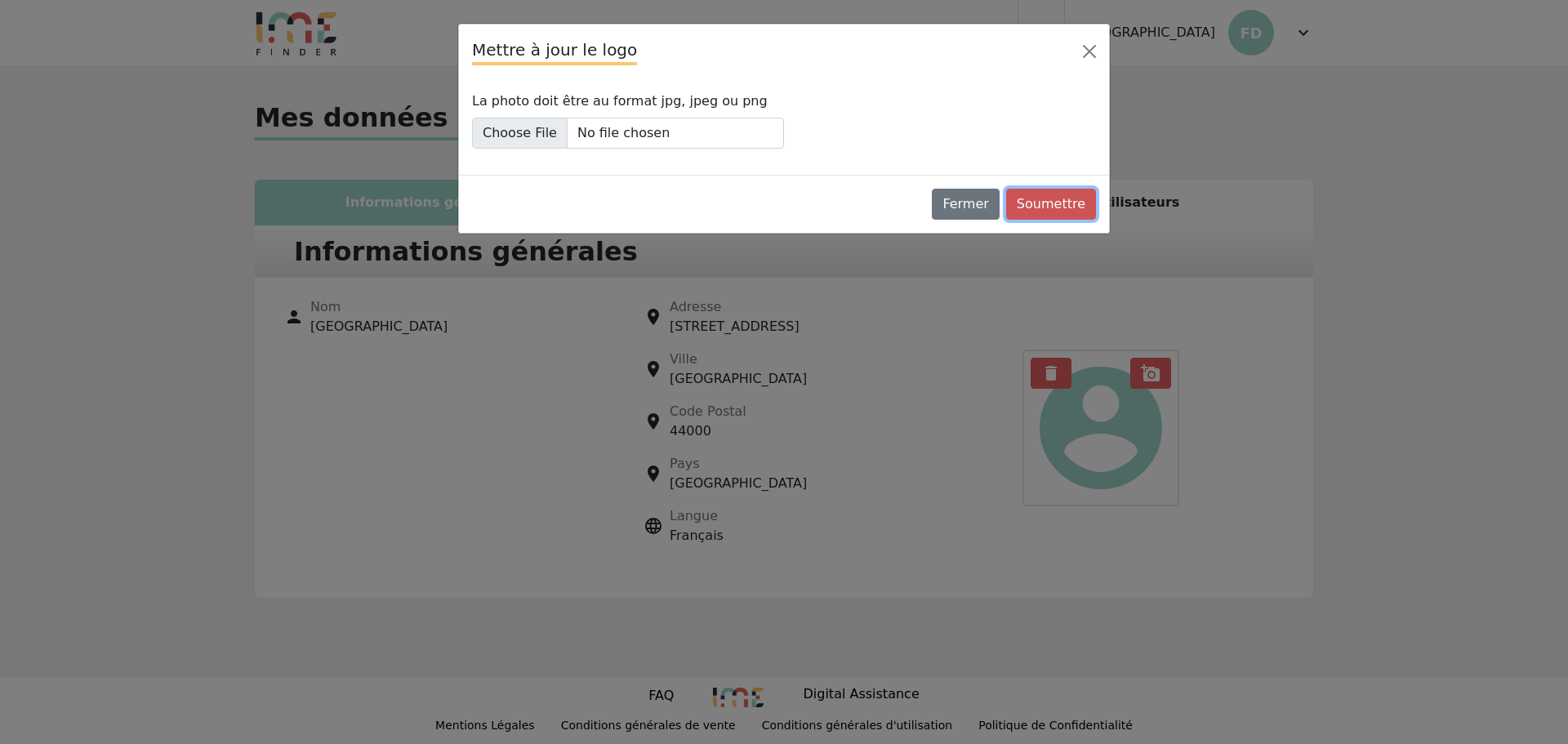
click at [1050, 203] on button "Soumettre" at bounding box center [1050, 203] width 90 height 31
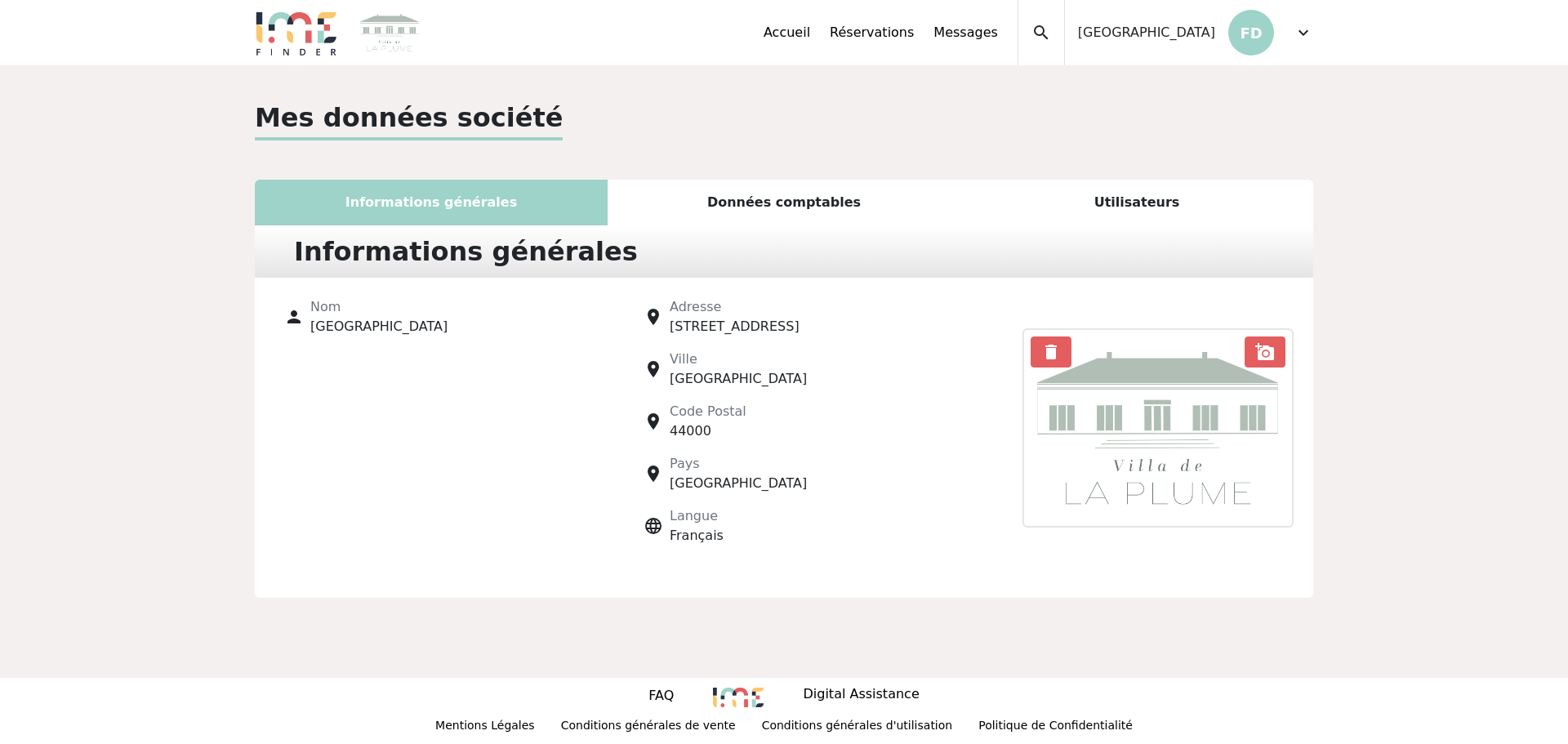
click at [764, 199] on div "Données comptables" at bounding box center [783, 202] width 352 height 46
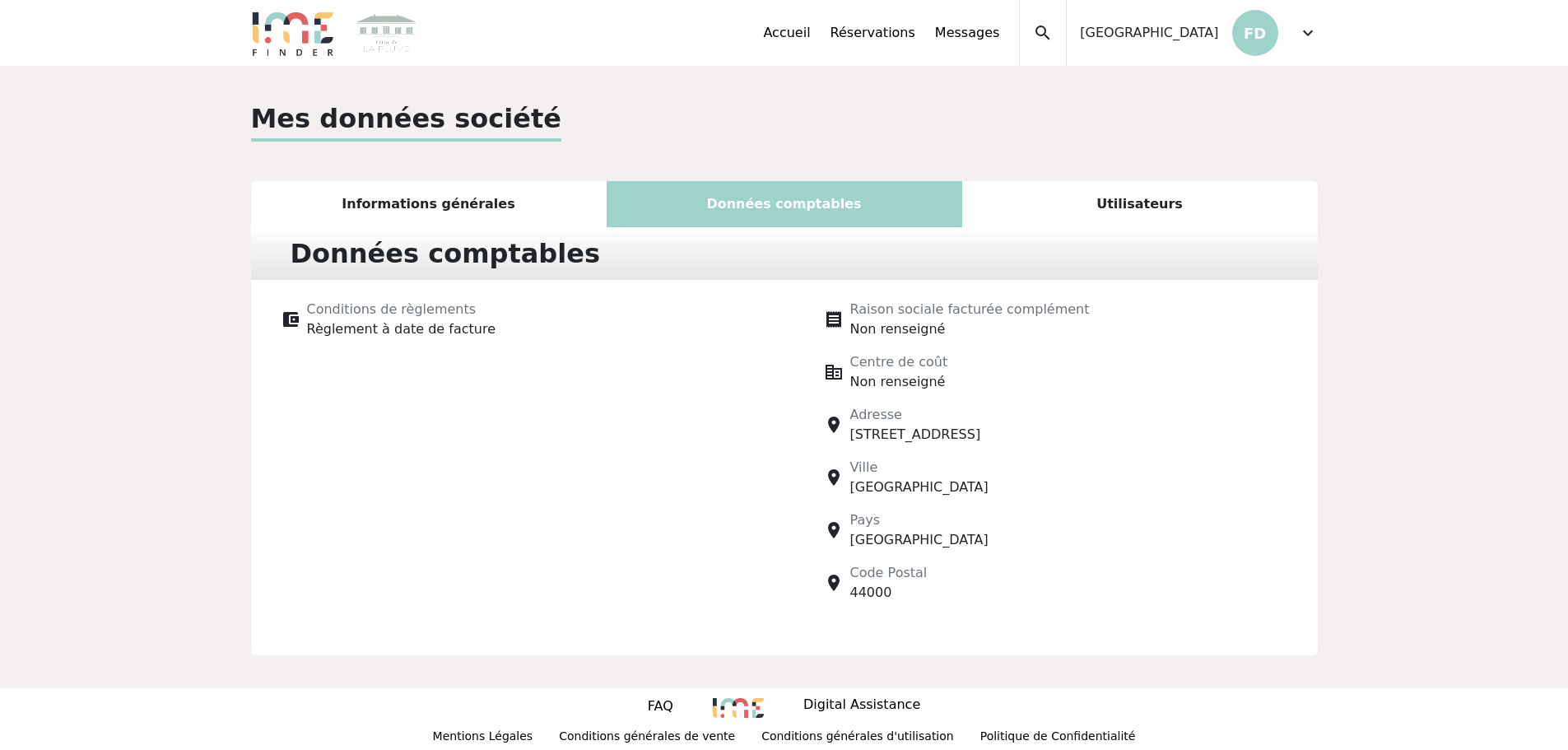
click at [385, 336] on span "Règlement à date de facture" at bounding box center [401, 328] width 189 height 15
drag, startPoint x: 69, startPoint y: 266, endPoint x: 274, endPoint y: 282, distance: 205.6
click at [69, 266] on div "Mes données société Informations générales Données comptables Utilisateurs Info…" at bounding box center [784, 377] width 1568 height 622
click at [887, 321] on span "Non renseigné" at bounding box center [898, 328] width 96 height 15
click at [1150, 209] on div "Utilisateurs" at bounding box center [1139, 204] width 355 height 47
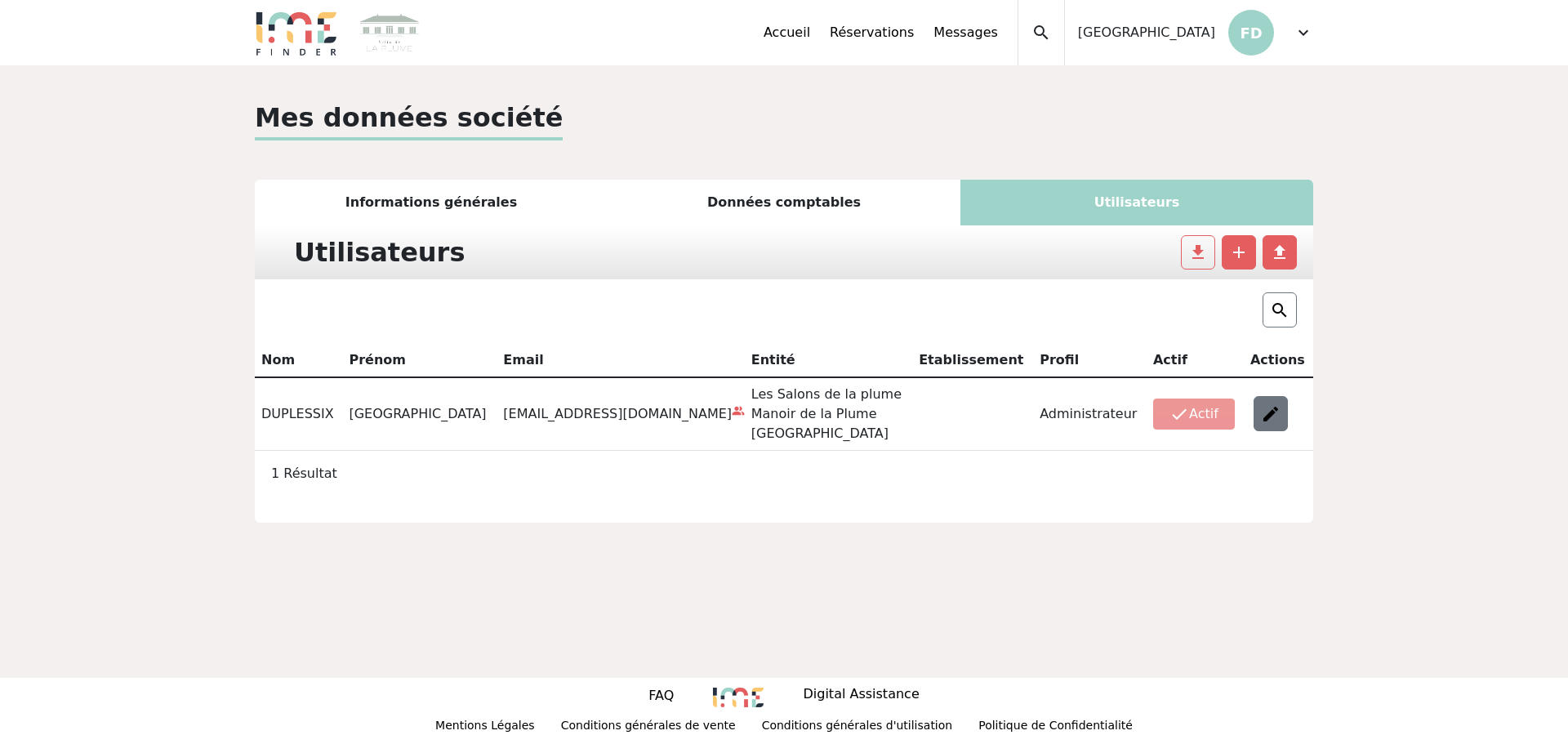
click at [1269, 415] on img at bounding box center [1271, 414] width 20 height 20
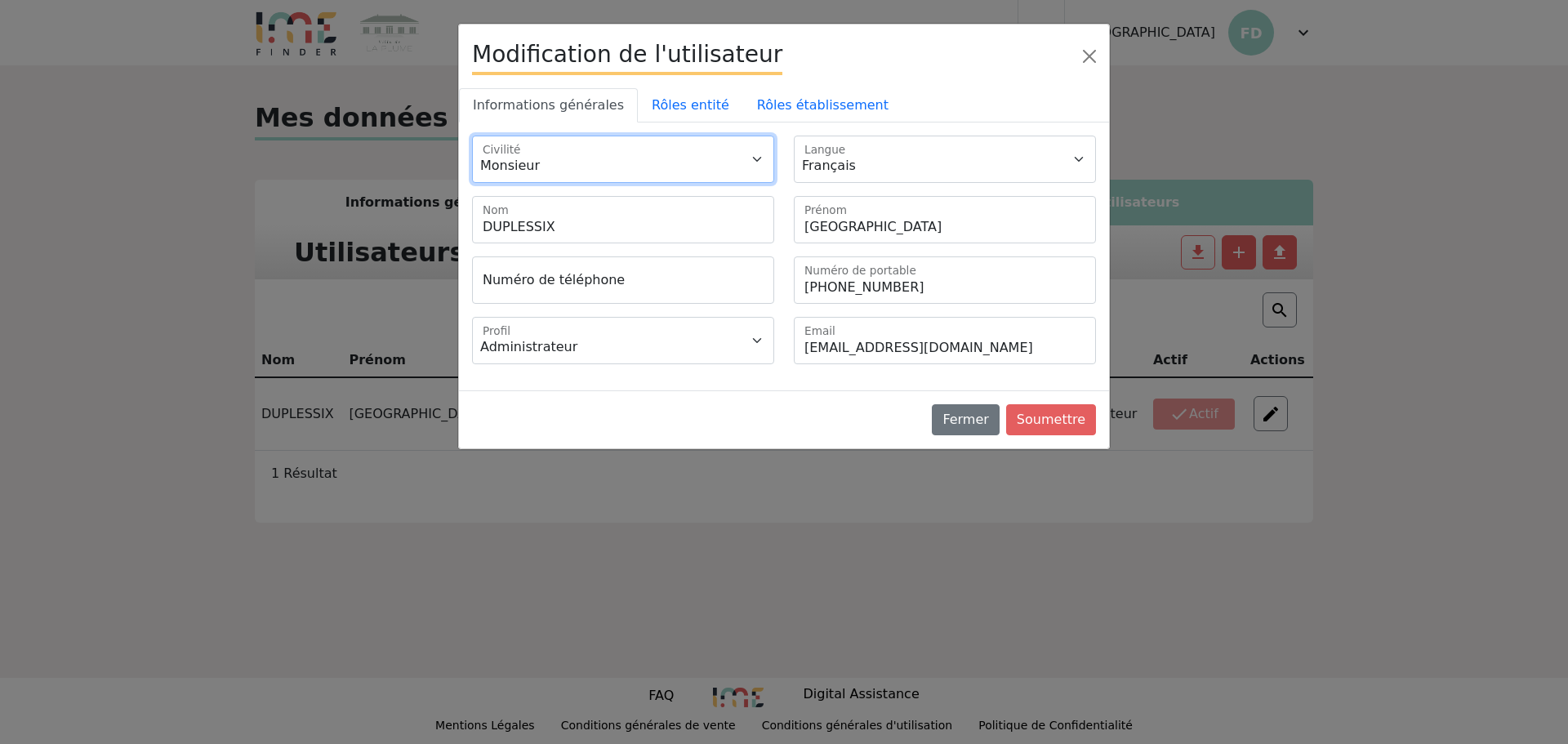
click at [560, 162] on select "Monsieur Madame" at bounding box center [623, 159] width 302 height 47
click at [565, 150] on select "Monsieur Madame" at bounding box center [623, 159] width 302 height 47
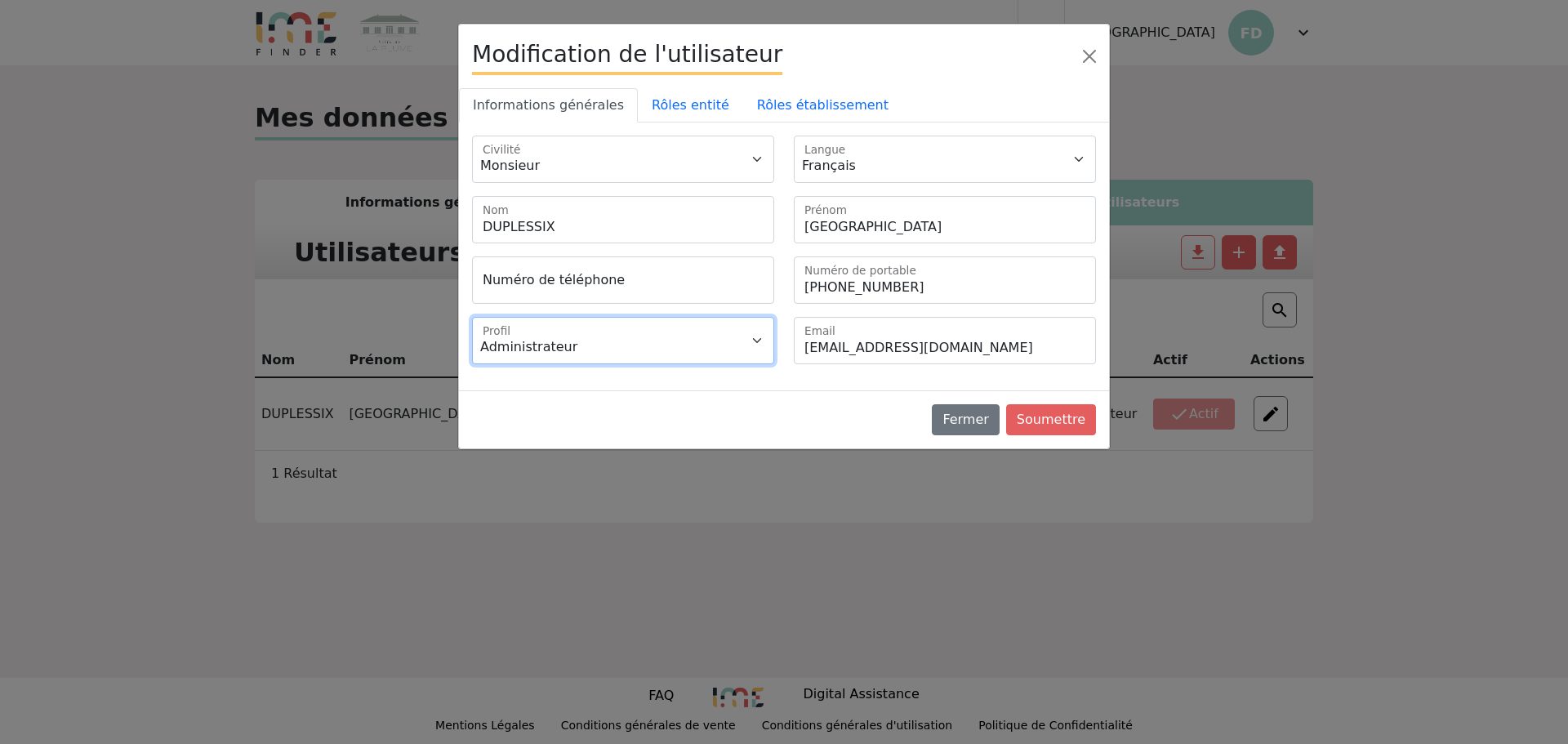
click at [567, 328] on select "Administrateur Gestionnaire" at bounding box center [623, 340] width 302 height 47
click at [670, 105] on link "Rôles entité" at bounding box center [690, 105] width 106 height 35
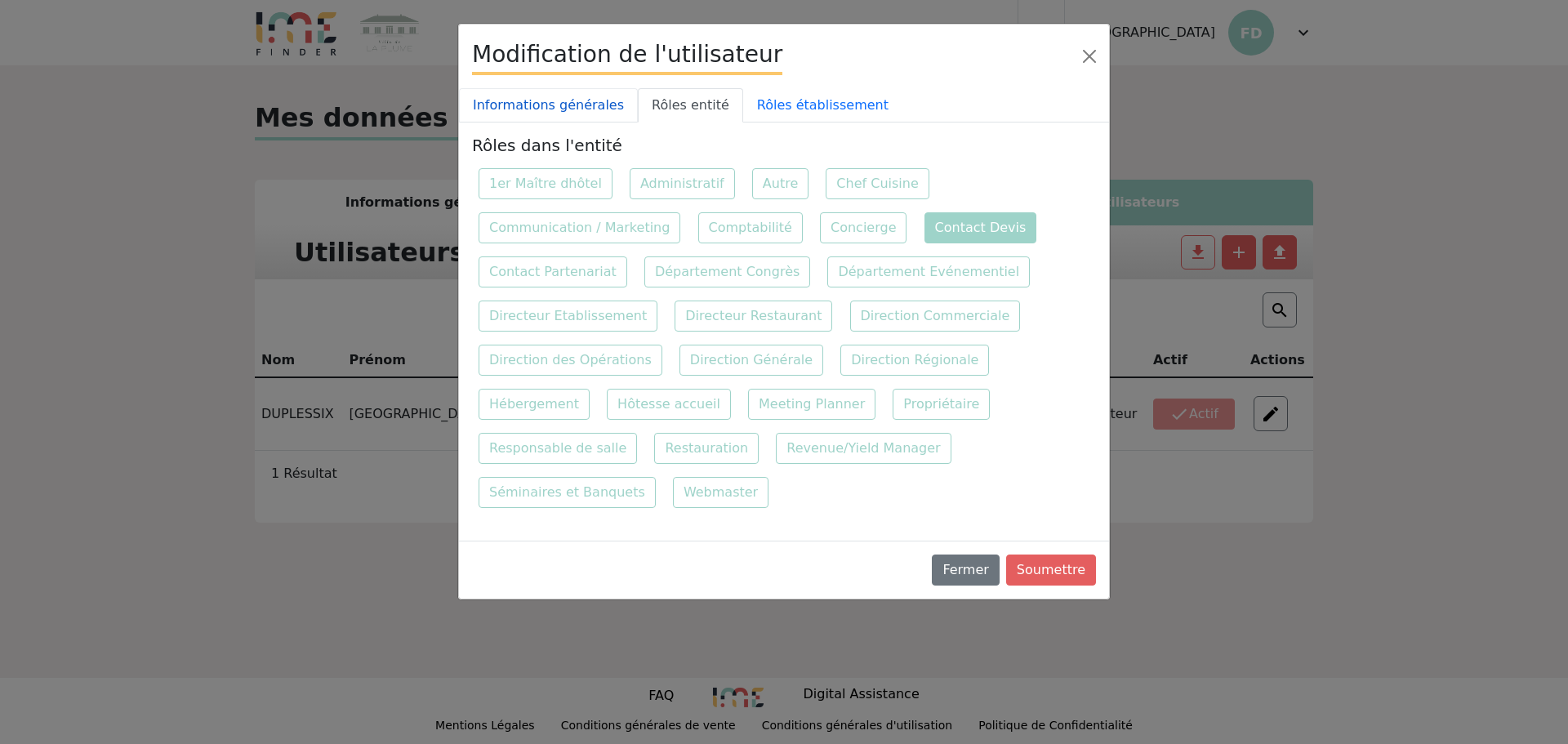
click at [535, 108] on link "Informations générales" at bounding box center [548, 105] width 178 height 35
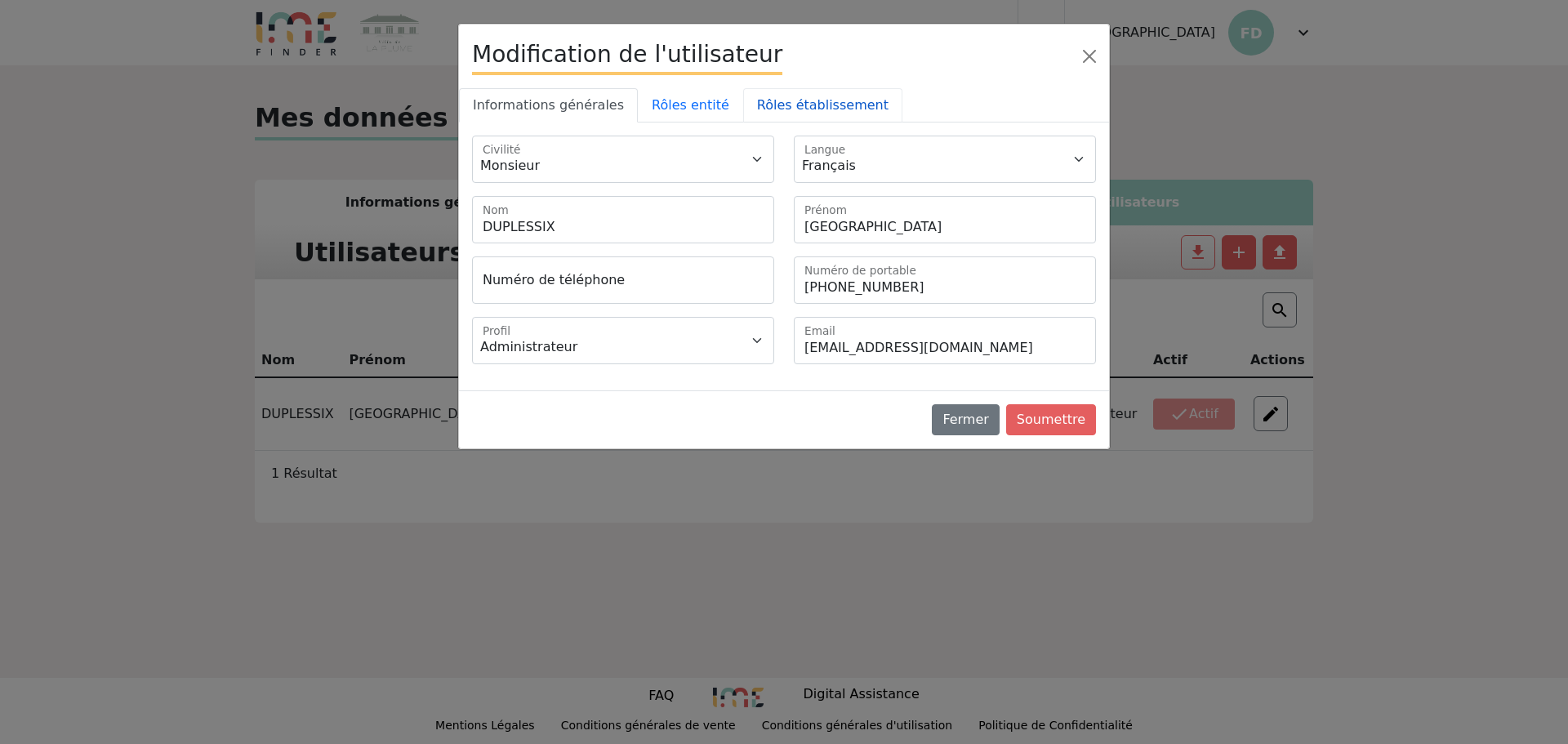
click at [780, 105] on link "Rôles établissement" at bounding box center [822, 105] width 159 height 35
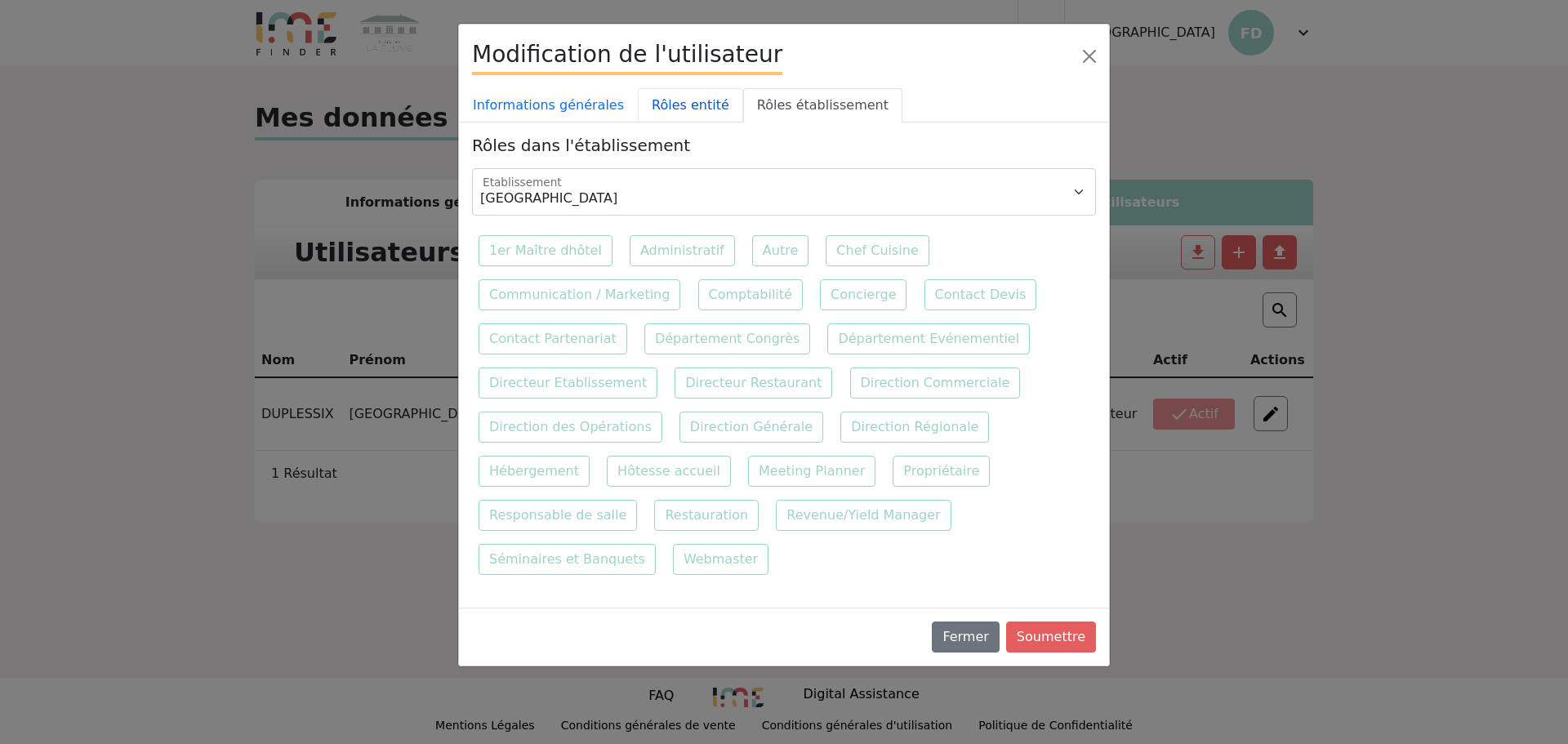
click at [643, 107] on link "Rôles entité" at bounding box center [690, 105] width 106 height 35
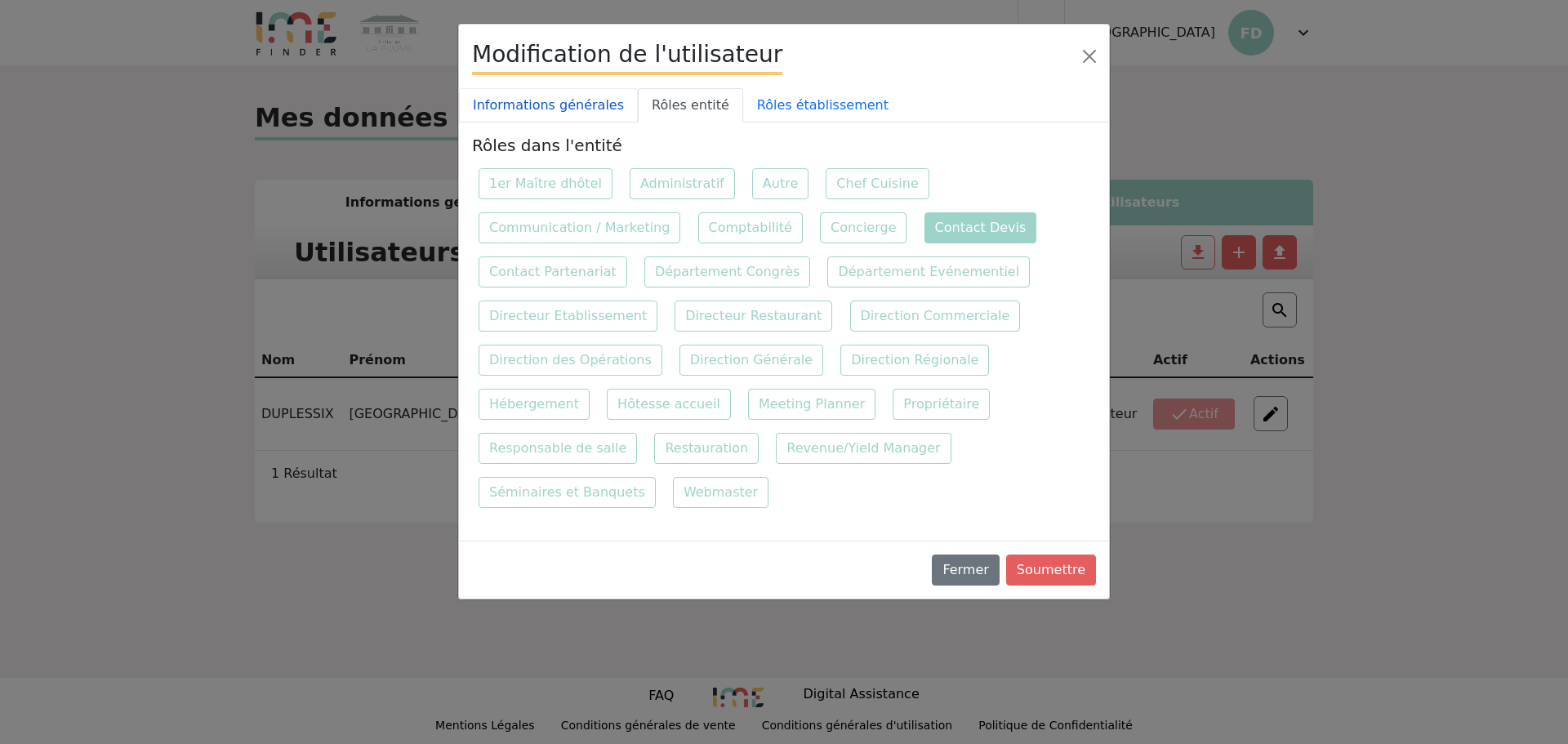
click at [566, 103] on link "Informations générales" at bounding box center [548, 105] width 178 height 35
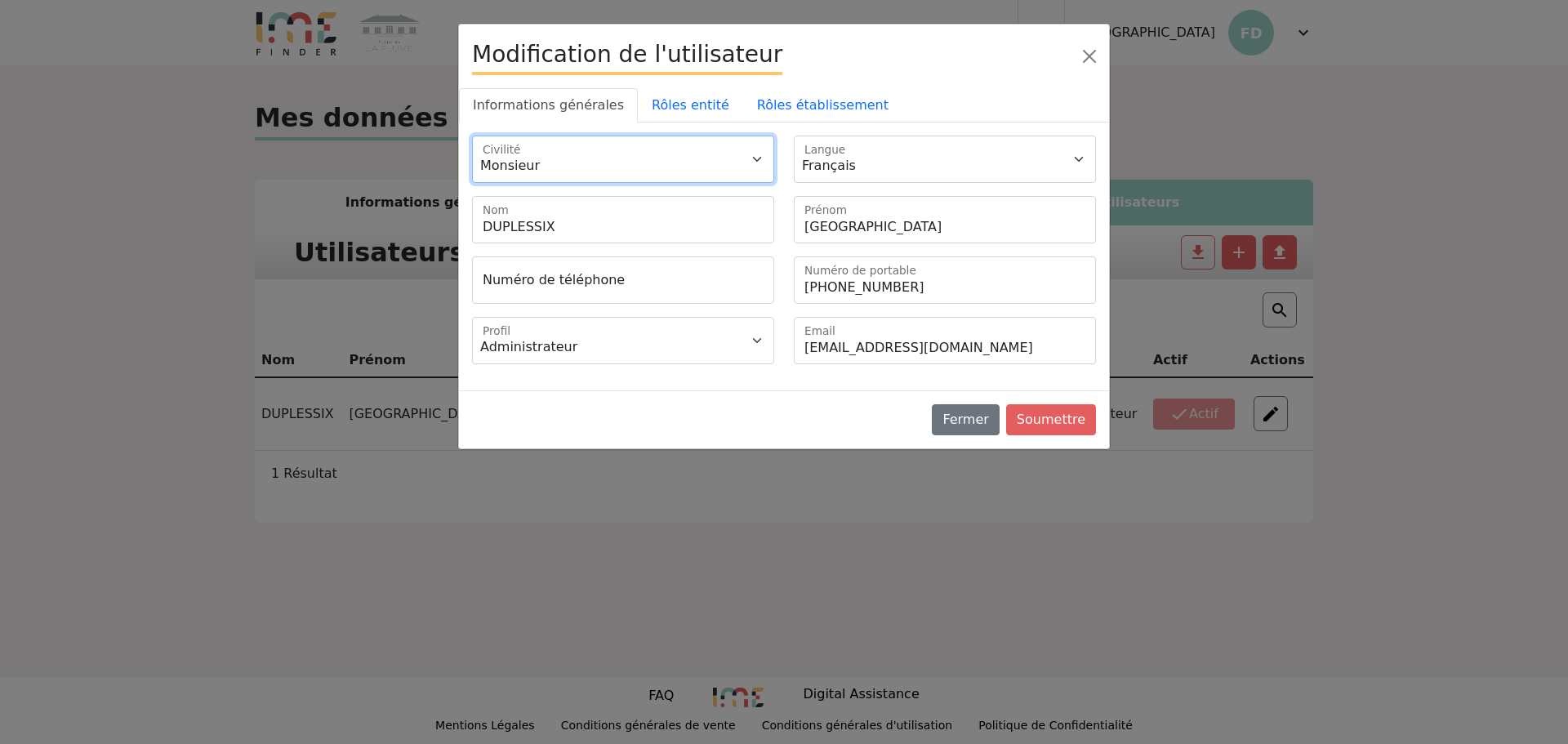
click at [587, 154] on select "Monsieur Madame" at bounding box center [623, 159] width 302 height 47
select select "2"
click at [472, 136] on select "Monsieur Madame" at bounding box center [623, 159] width 302 height 47
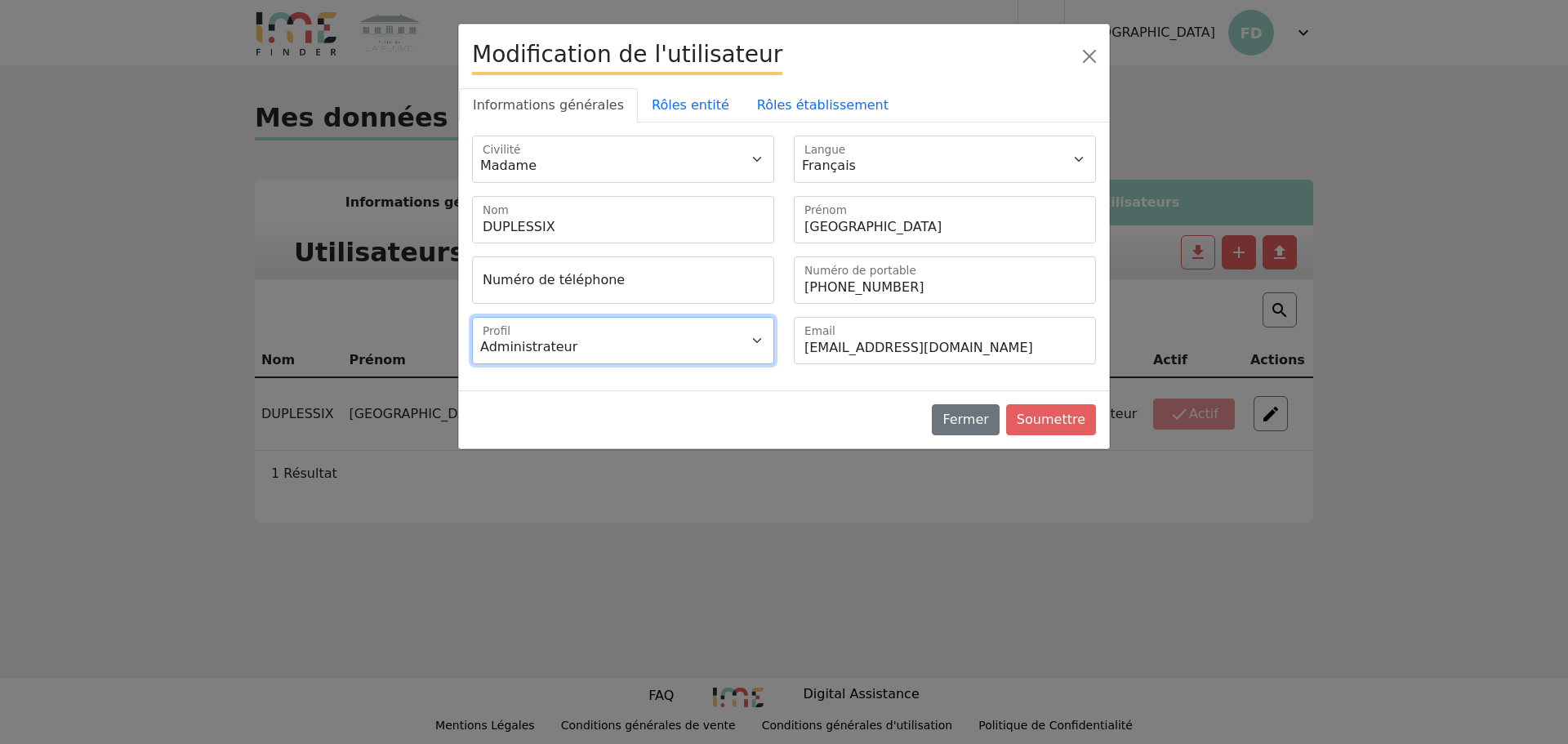
click at [585, 339] on select "Administrateur Gestionnaire" at bounding box center [623, 340] width 302 height 47
click at [472, 317] on select "Administrateur Gestionnaire" at bounding box center [623, 340] width 302 height 47
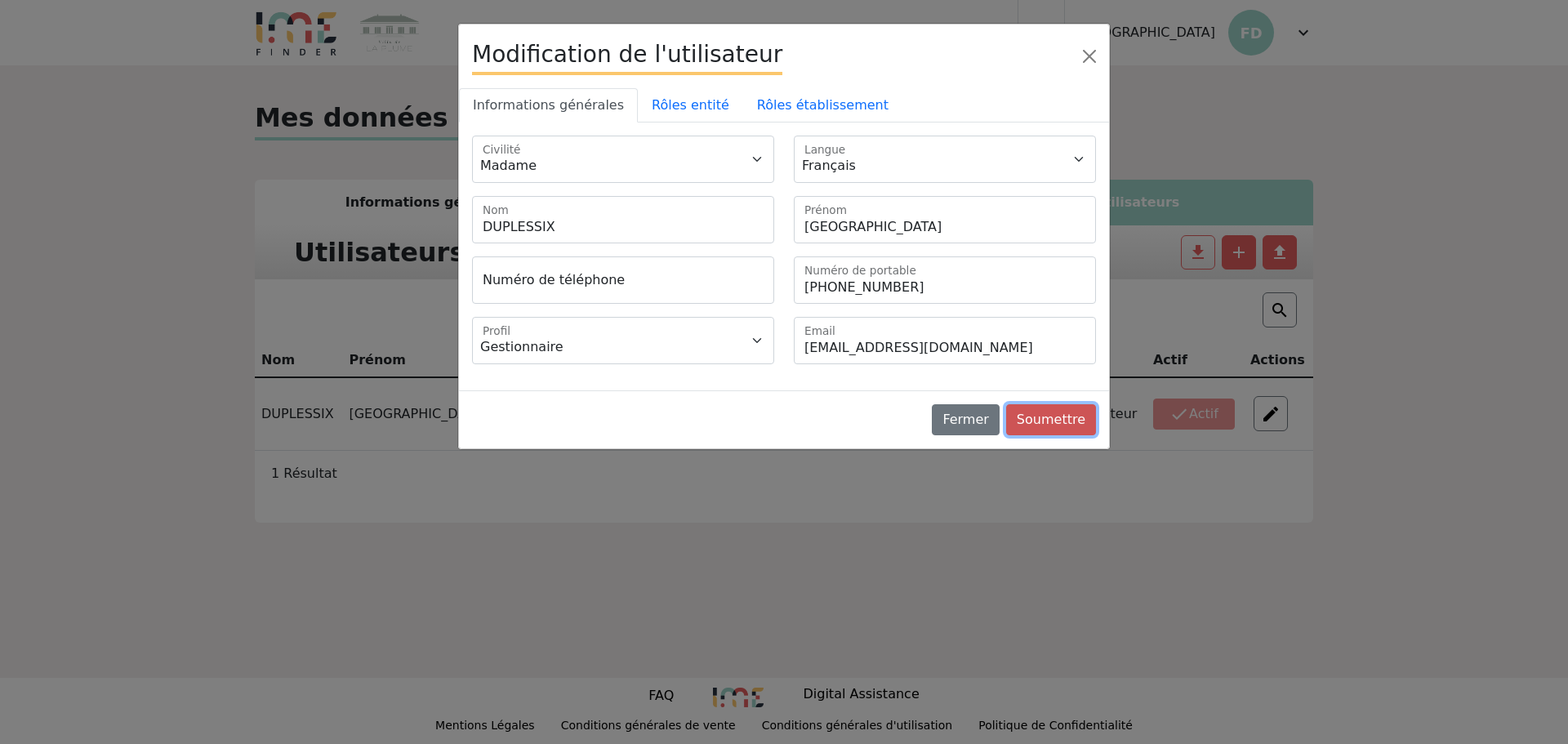
click at [1076, 423] on button "Soumettre" at bounding box center [1050, 419] width 90 height 31
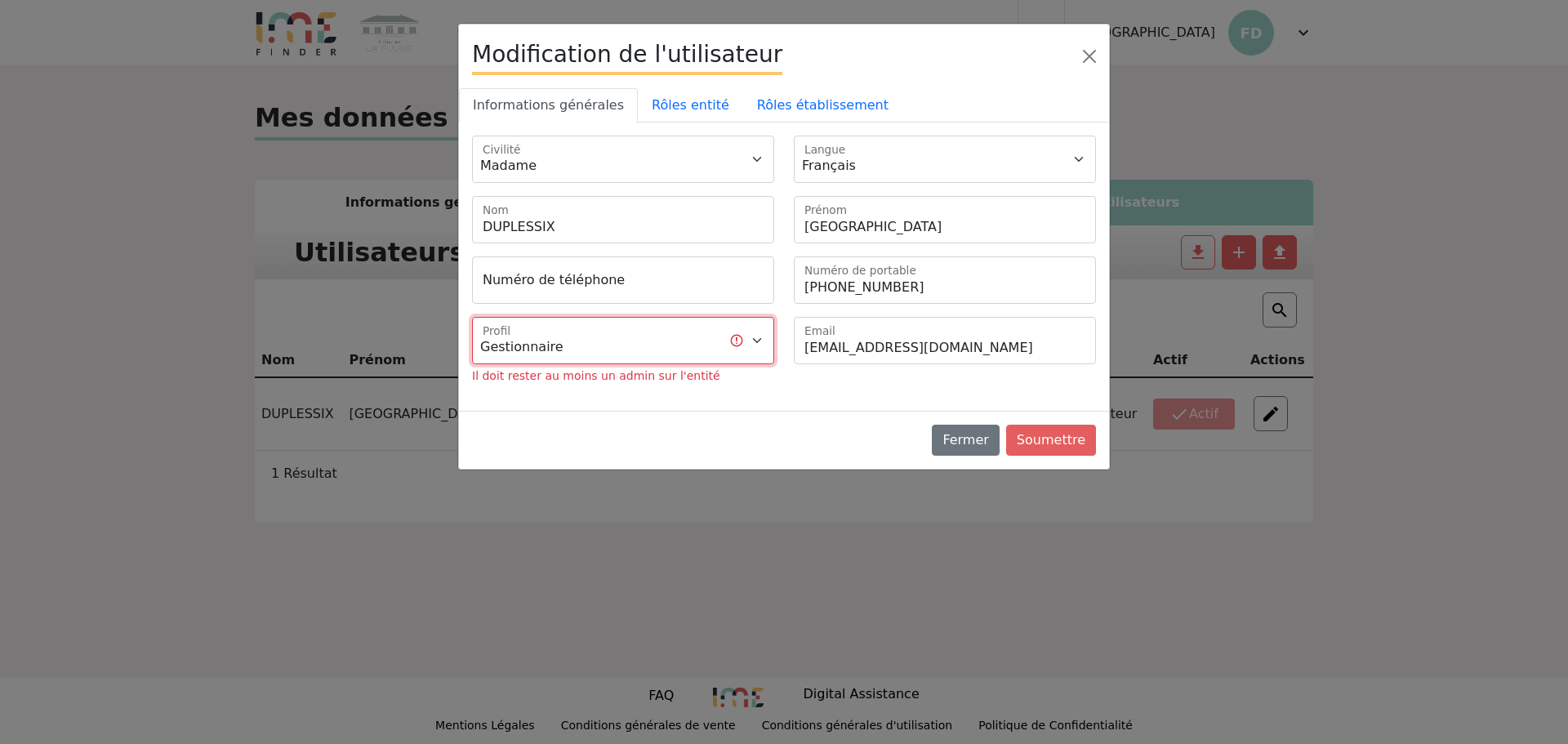
click at [602, 338] on select "Administrateur Gestionnaire" at bounding box center [623, 340] width 302 height 47
select select "1"
click at [472, 317] on select "Administrateur Gestionnaire" at bounding box center [623, 340] width 302 height 47
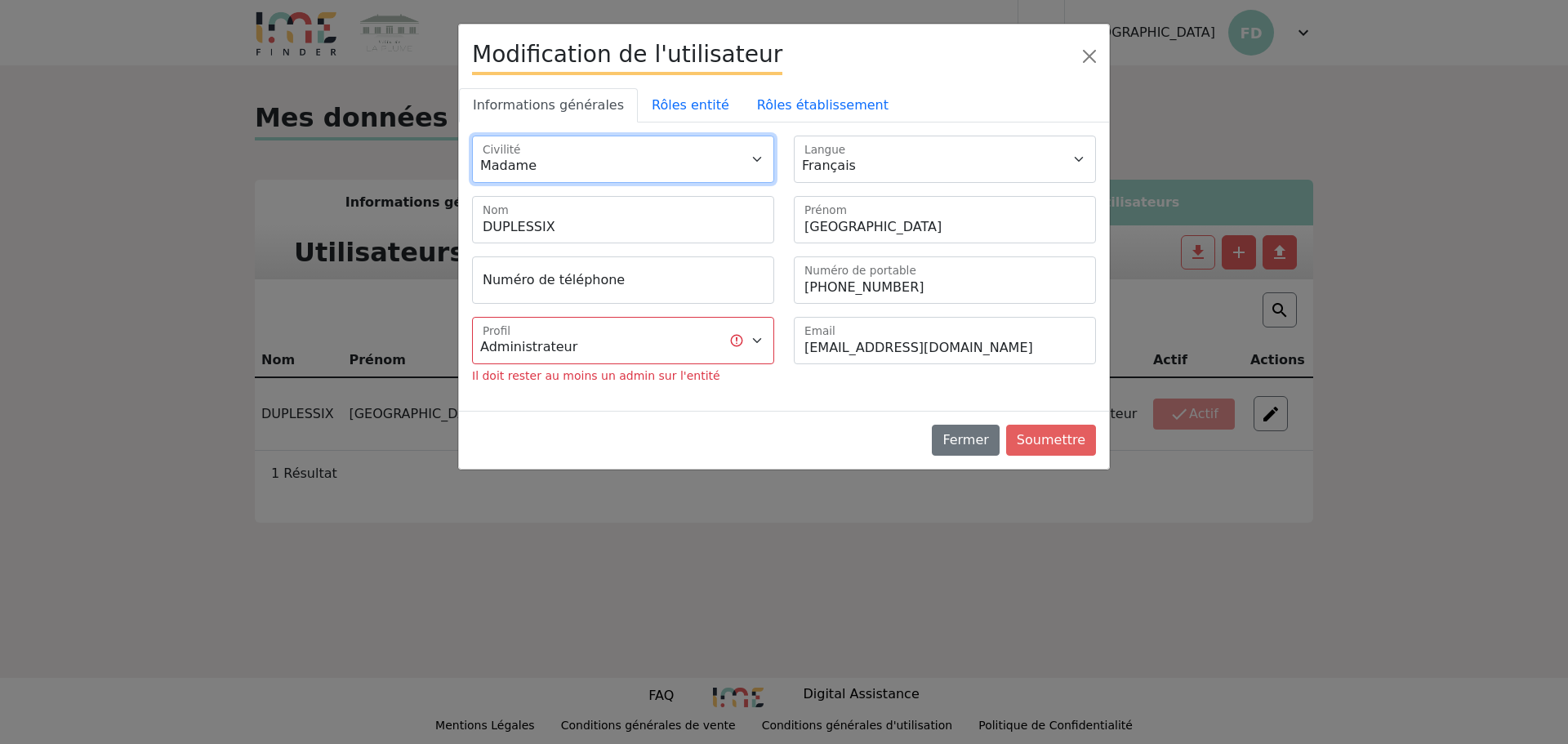
click at [574, 175] on select "Monsieur Madame" at bounding box center [623, 159] width 302 height 47
select select "1"
click at [472, 136] on select "Monsieur Madame" at bounding box center [623, 159] width 302 height 47
click at [573, 227] on input "DUPLESSIX" at bounding box center [623, 219] width 302 height 47
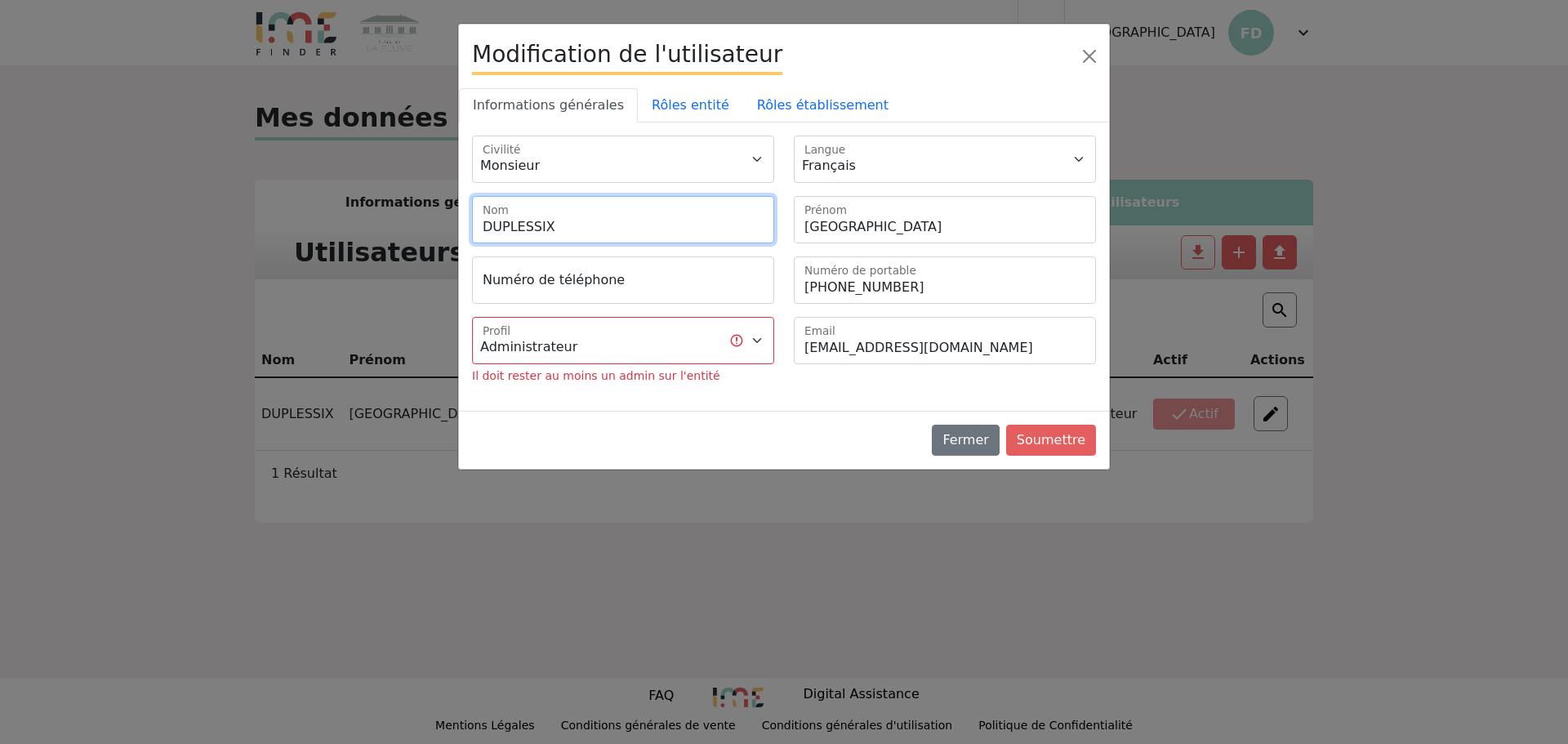
click at [573, 227] on input "DUPLESSIX" at bounding box center [623, 219] width 302 height 47
type input "CHEDANNE"
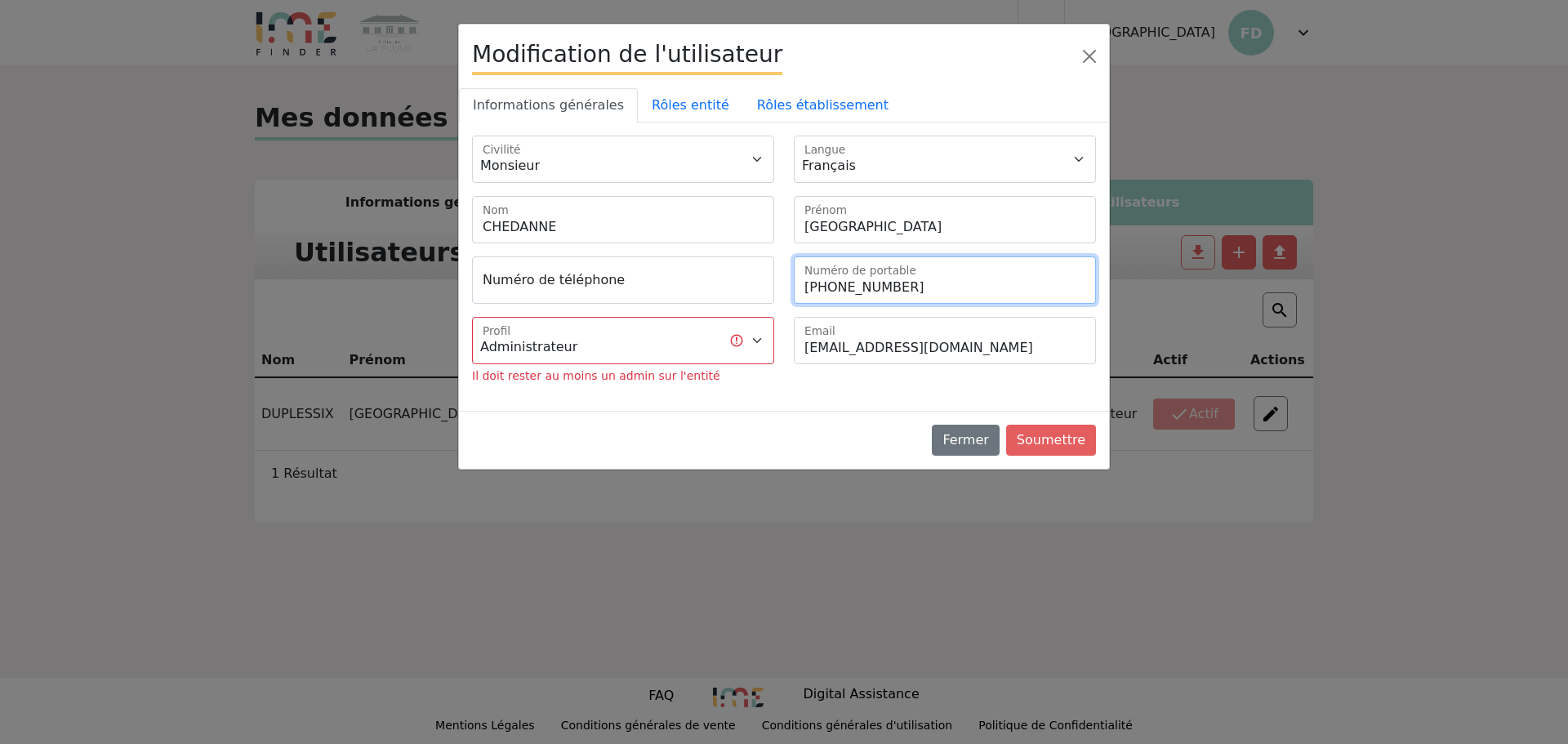
drag, startPoint x: 911, startPoint y: 289, endPoint x: 824, endPoint y: 284, distance: 87.1
click at [824, 284] on input "+33767245740" at bounding box center [945, 280] width 302 height 47
type input "+33640763969"
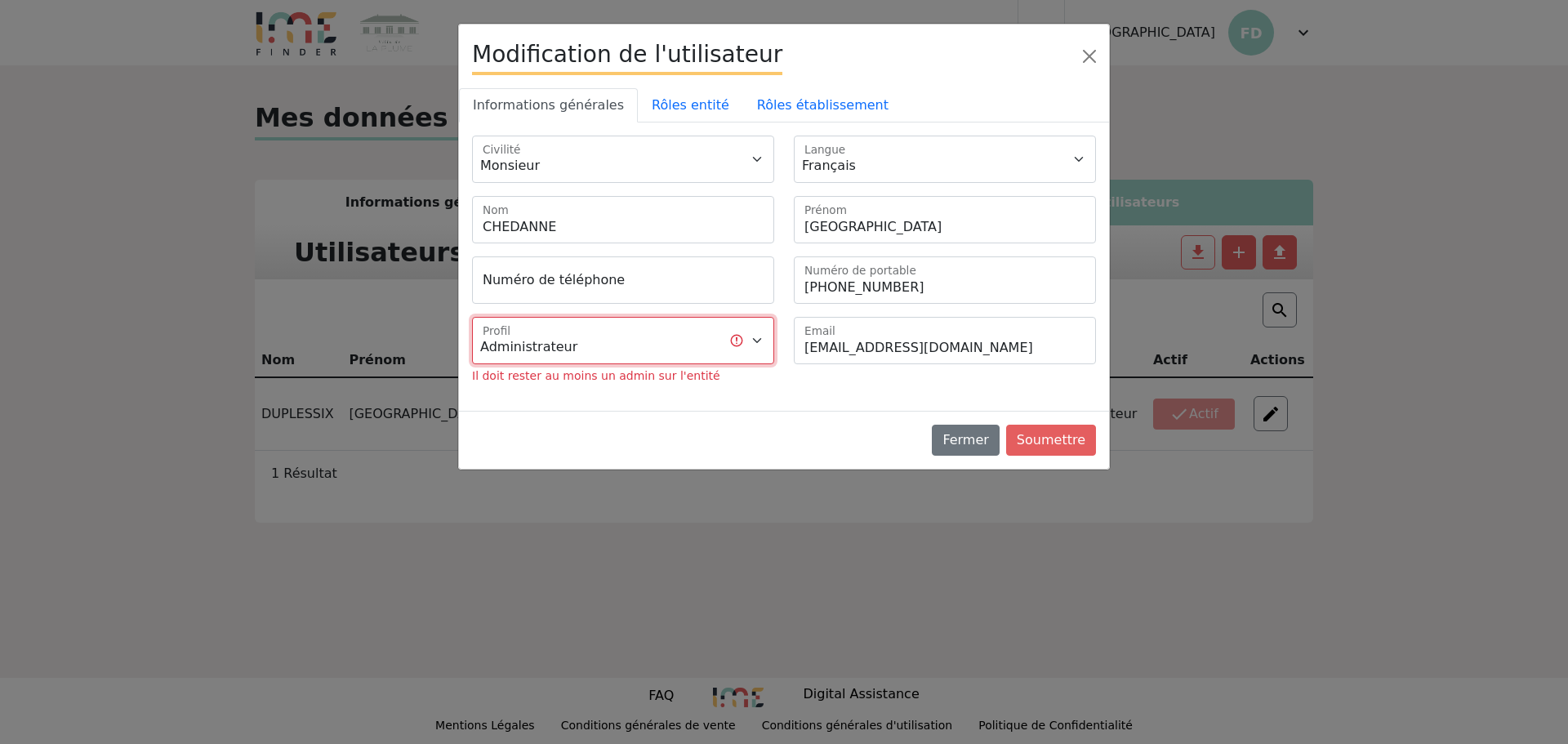
click at [591, 338] on select "Administrateur Gestionnaire" at bounding box center [623, 340] width 302 height 47
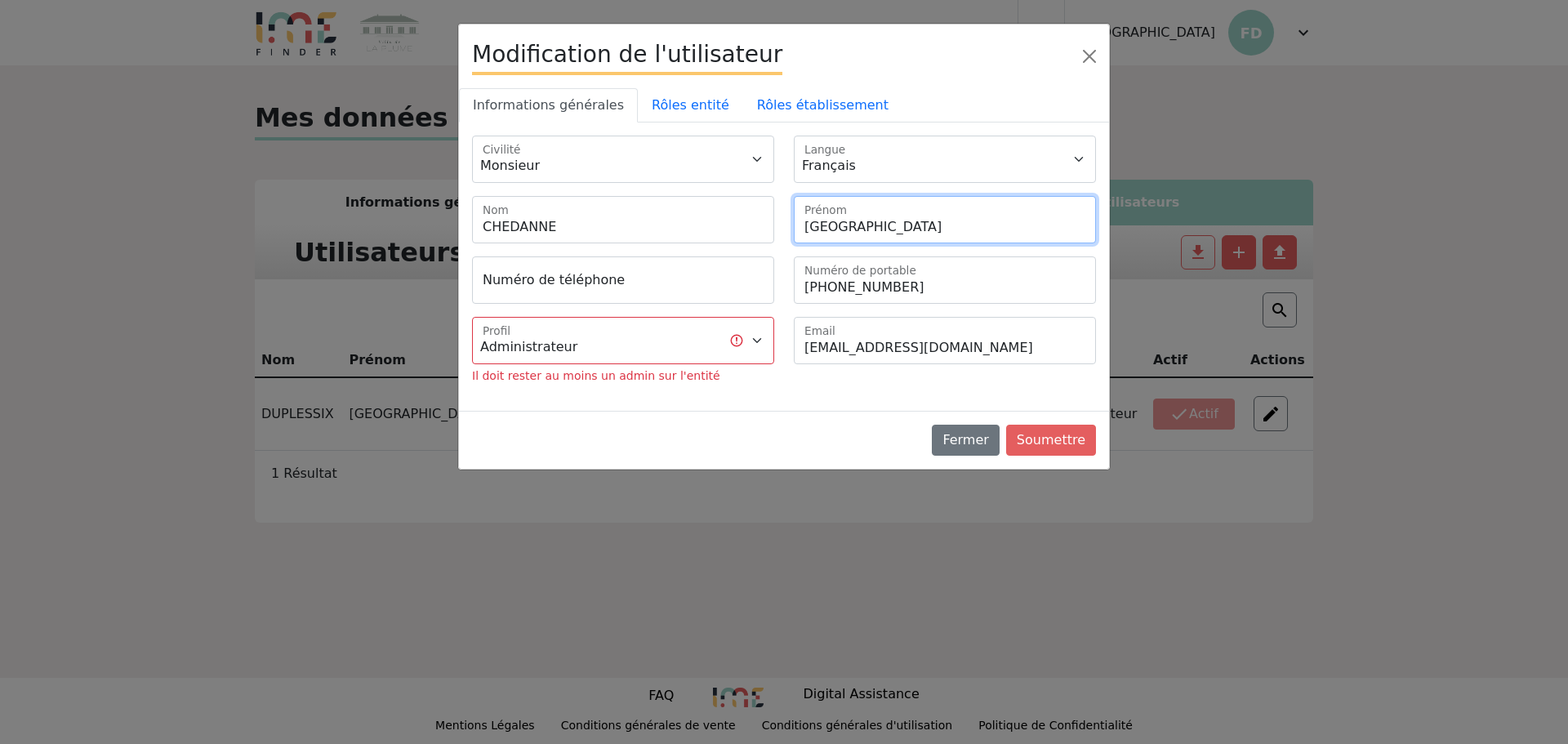
click at [881, 217] on input "France" at bounding box center [945, 219] width 302 height 47
type input "Quentin"
click at [655, 109] on link "Rôles entité" at bounding box center [690, 105] width 106 height 35
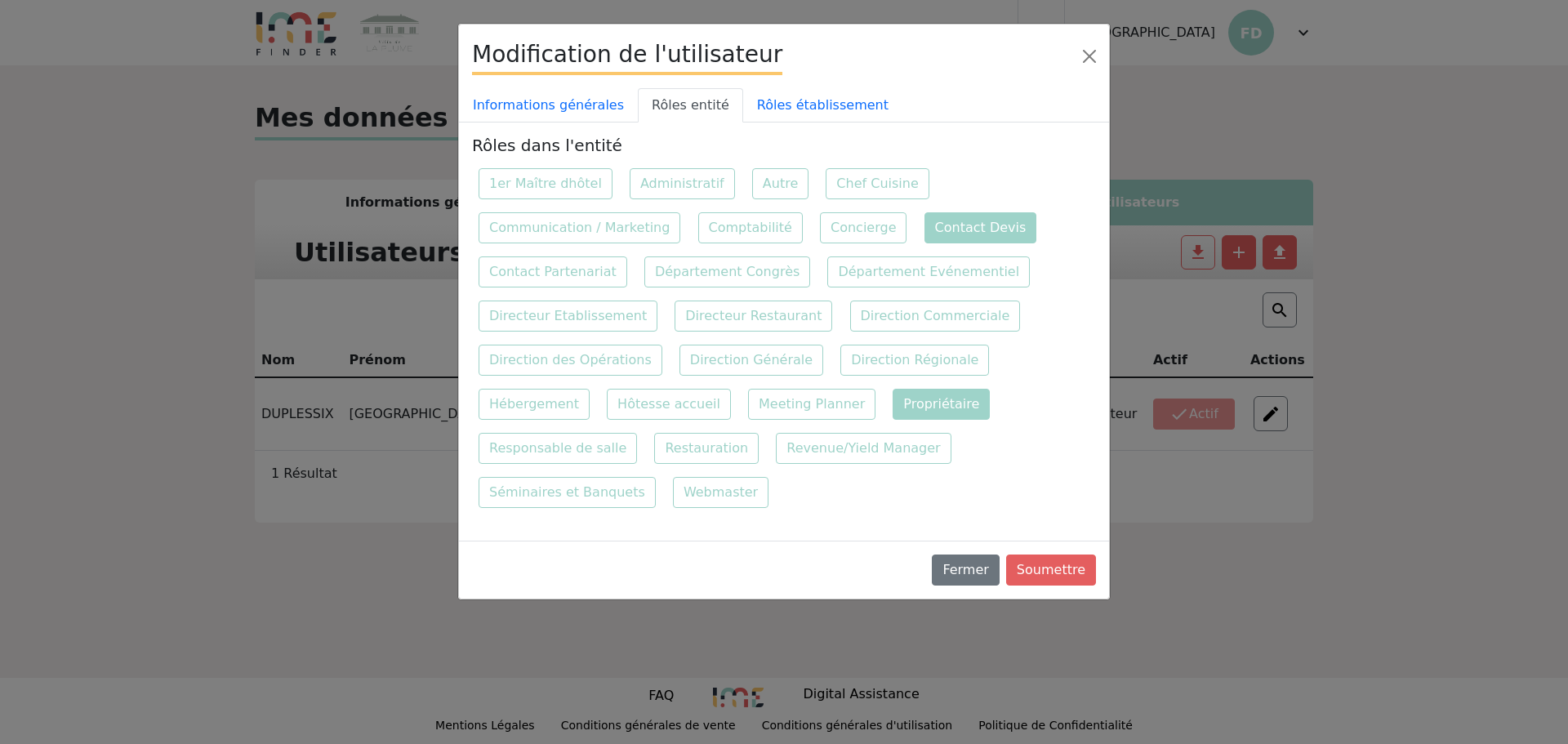
click at [892, 405] on label "Propriétaire" at bounding box center [940, 404] width 97 height 31
click at [886, 392] on input "Propriétaire" at bounding box center [891, 387] width 11 height 11
checkbox input "true"
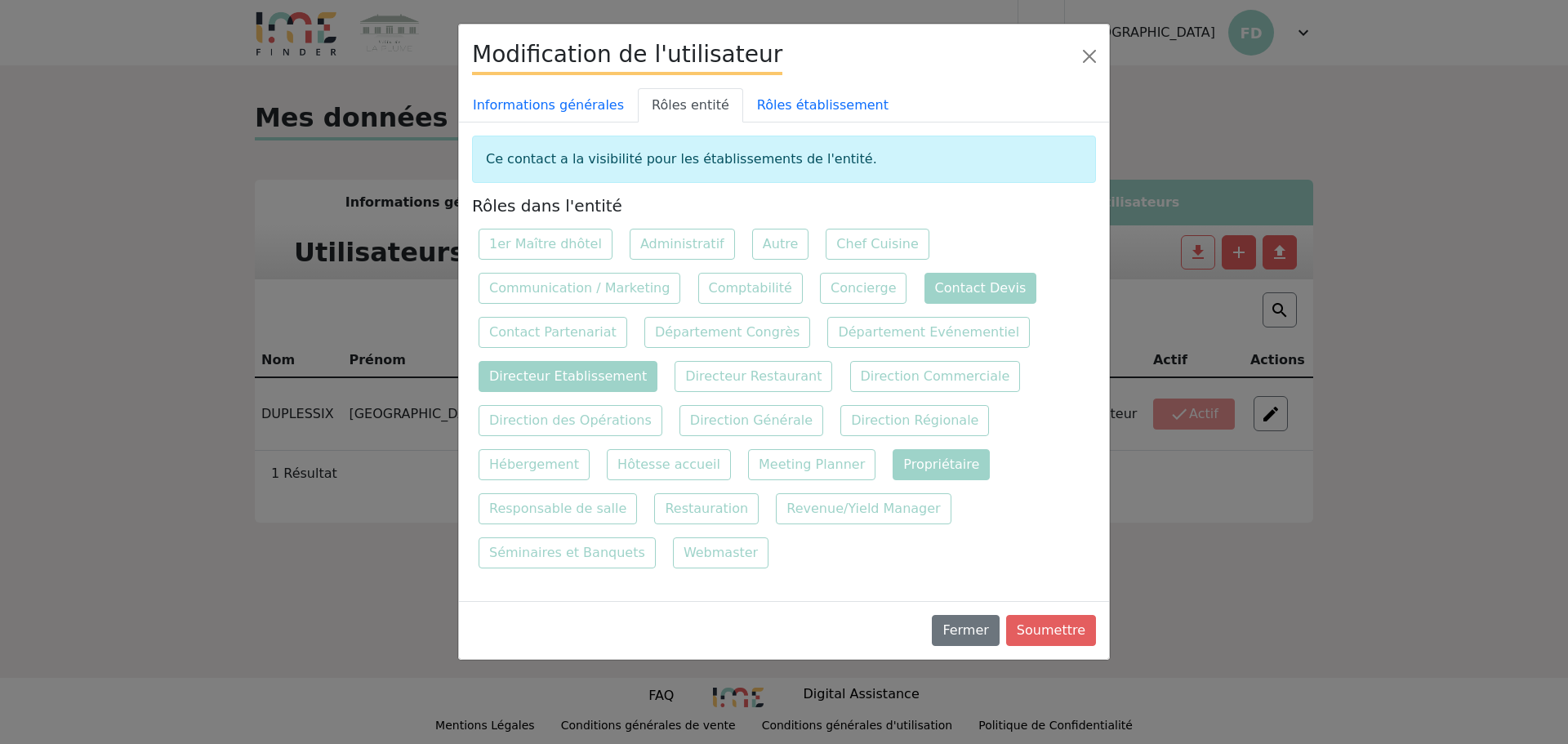
click at [557, 378] on label "Directeur Etablissement" at bounding box center [567, 376] width 178 height 31
click at [1036, 321] on input "Directeur Etablissement" at bounding box center [1041, 316] width 11 height 11
checkbox input "true"
click at [936, 286] on label "Contact Devis" at bounding box center [980, 288] width 113 height 31
click at [929, 277] on input "Contact Devis" at bounding box center [923, 272] width 11 height 11
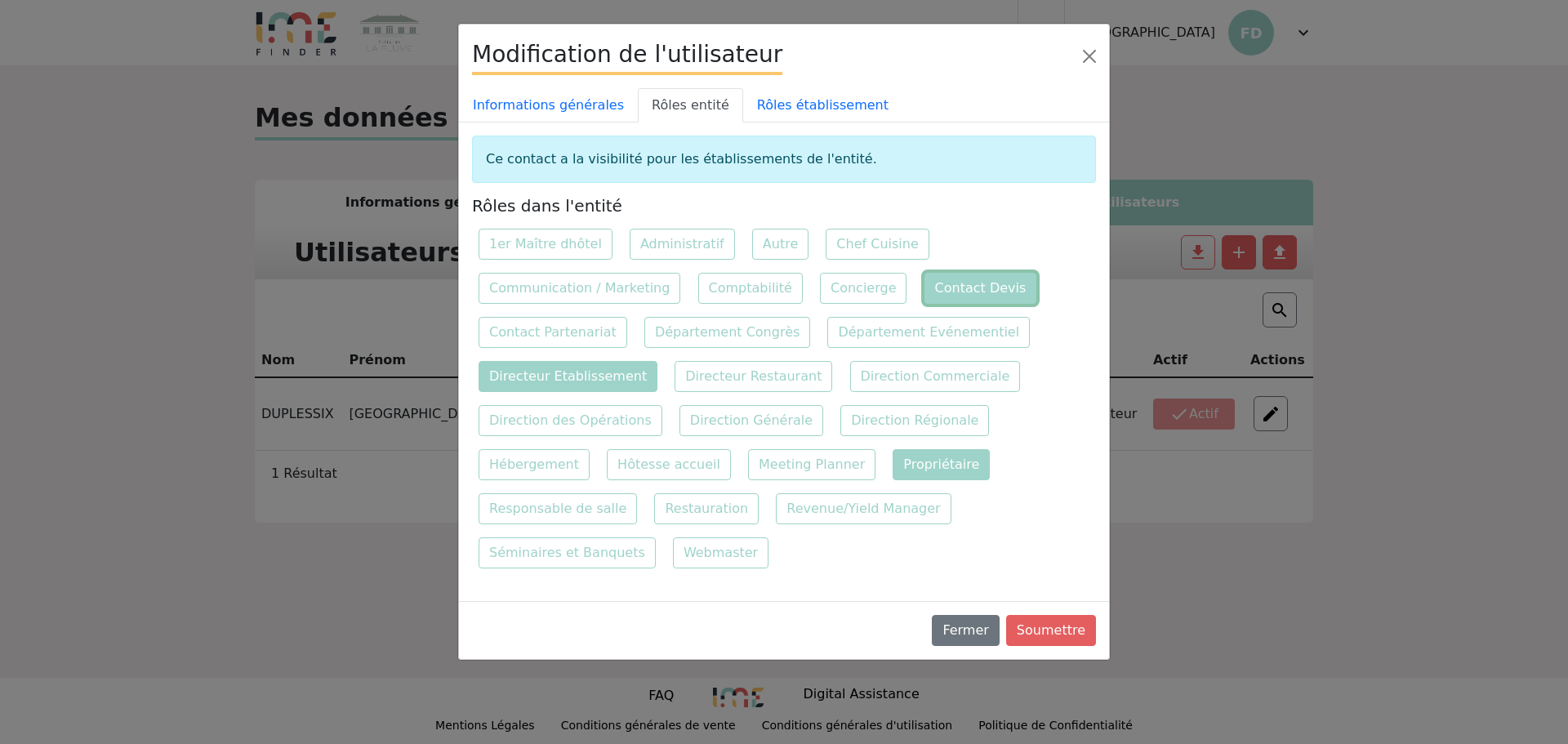
checkbox input "false"
click at [787, 106] on link "Rôles établissement" at bounding box center [822, 105] width 159 height 35
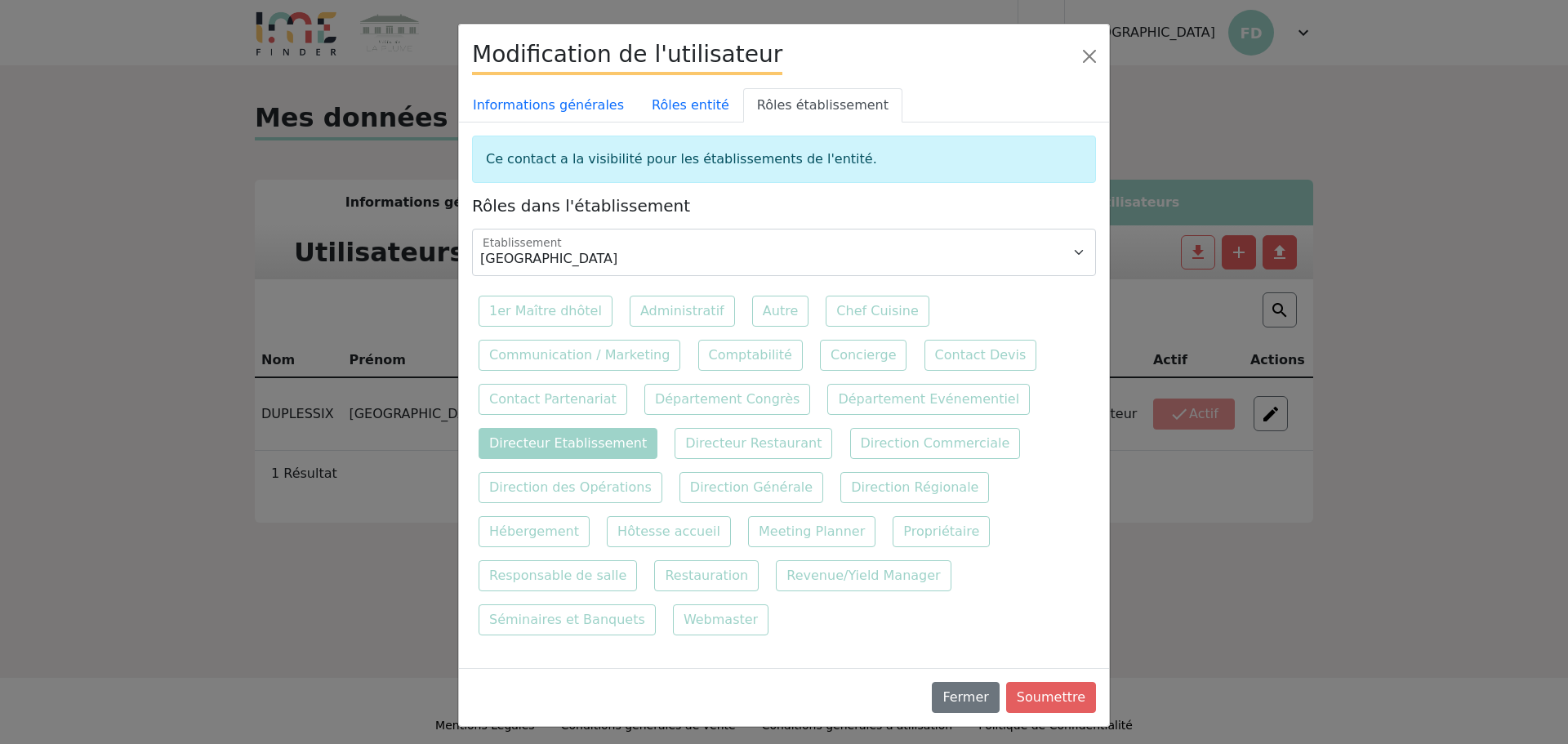
click at [548, 443] on label "Directeur Etablissement" at bounding box center [567, 443] width 178 height 31
click at [1036, 388] on input "Directeur Etablissement" at bounding box center [1041, 383] width 11 height 11
checkbox input "true"
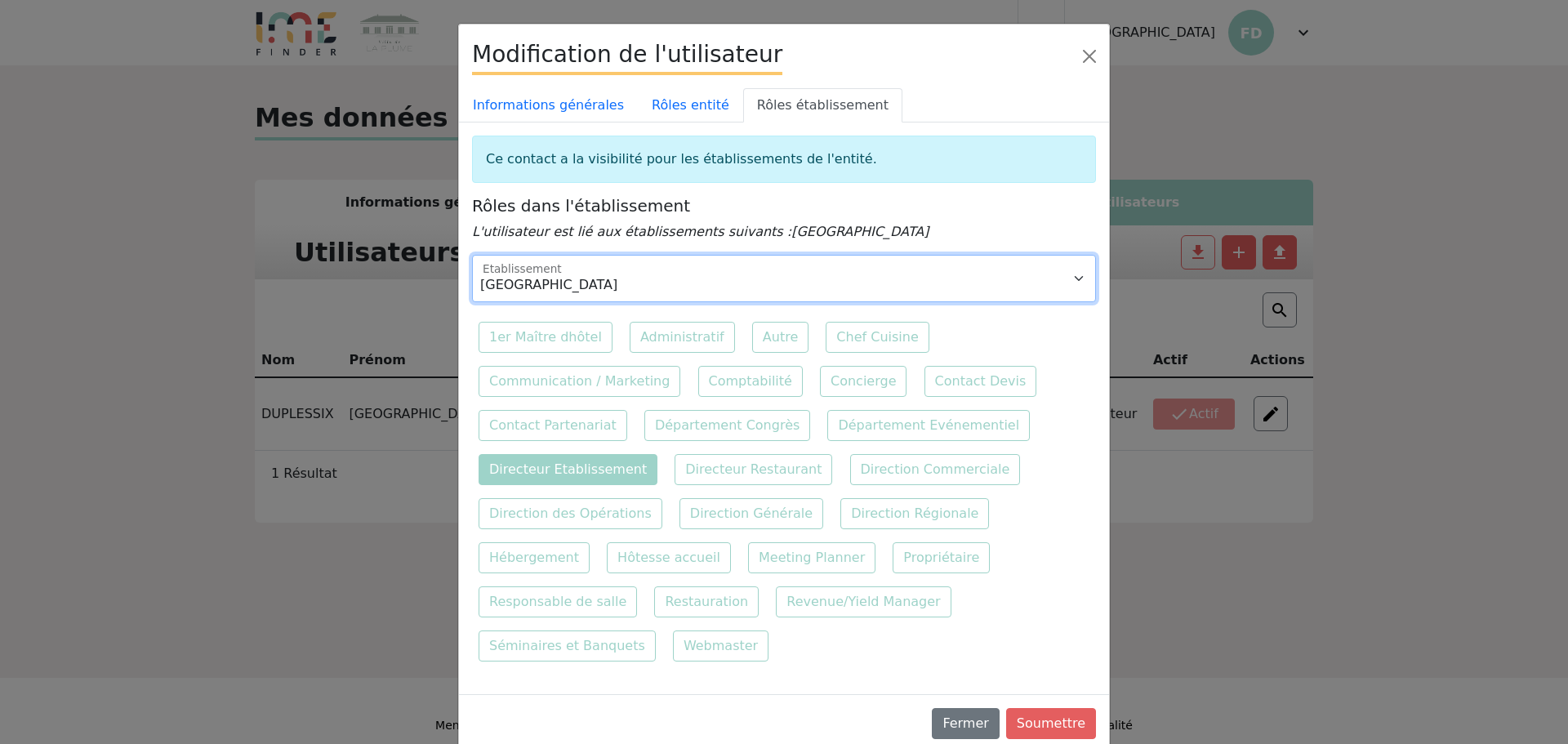
click at [675, 270] on select "Villa de La Plume" at bounding box center [784, 278] width 624 height 47
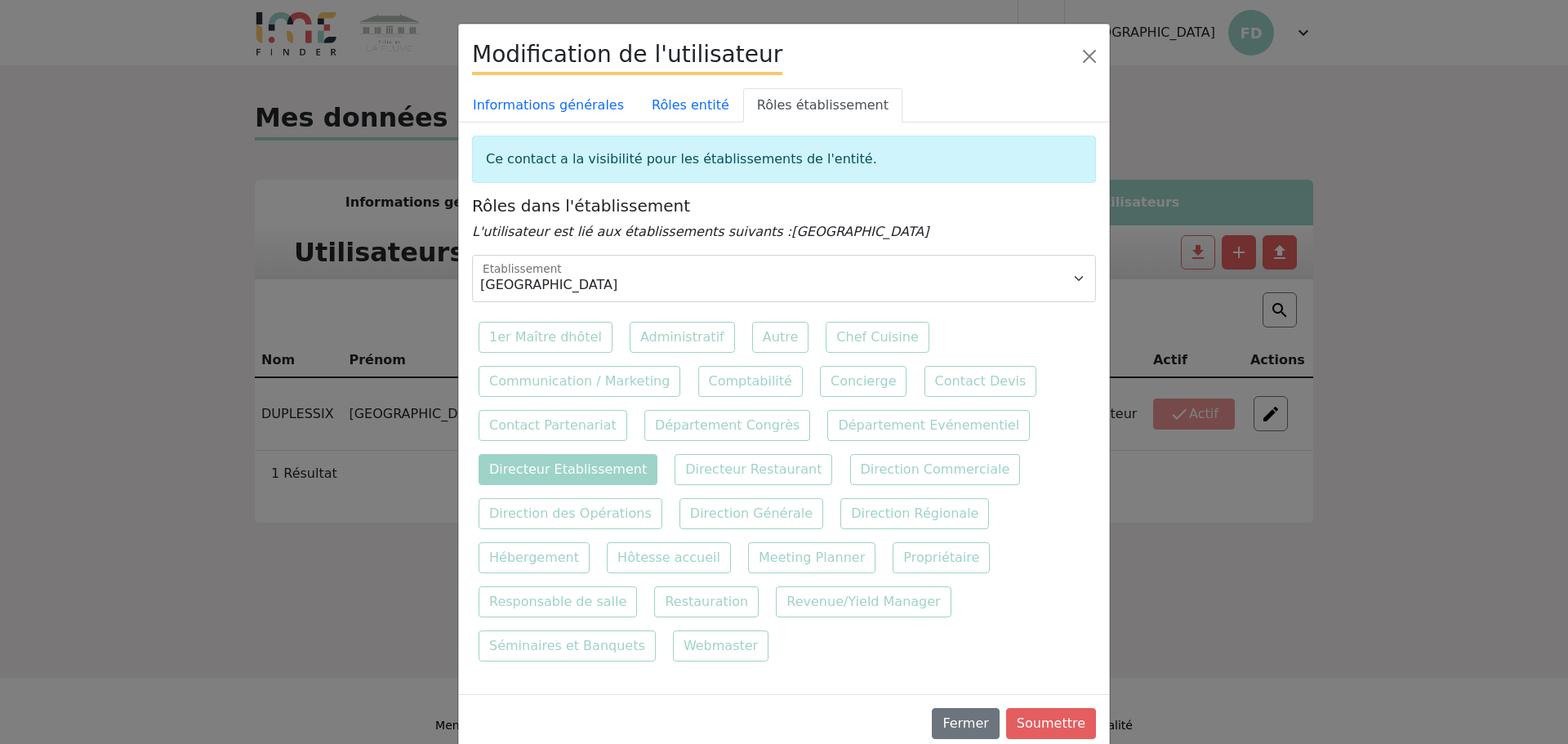
click at [894, 200] on h5 "Rôles dans l'établissement" at bounding box center [784, 206] width 624 height 20
click at [1056, 708] on button "Soumettre" at bounding box center [1050, 723] width 90 height 31
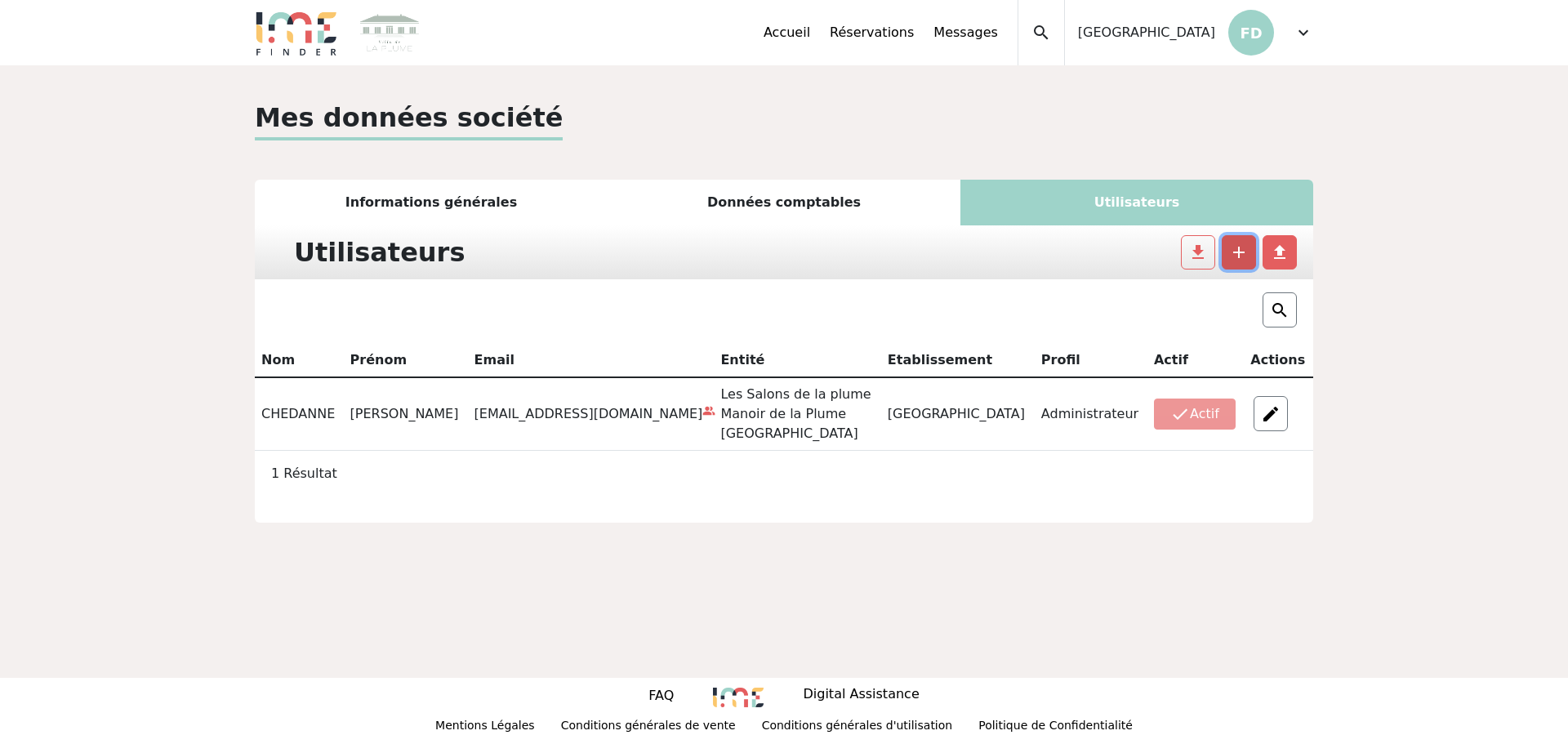
click at [1249, 250] on button "add" at bounding box center [1239, 252] width 35 height 35
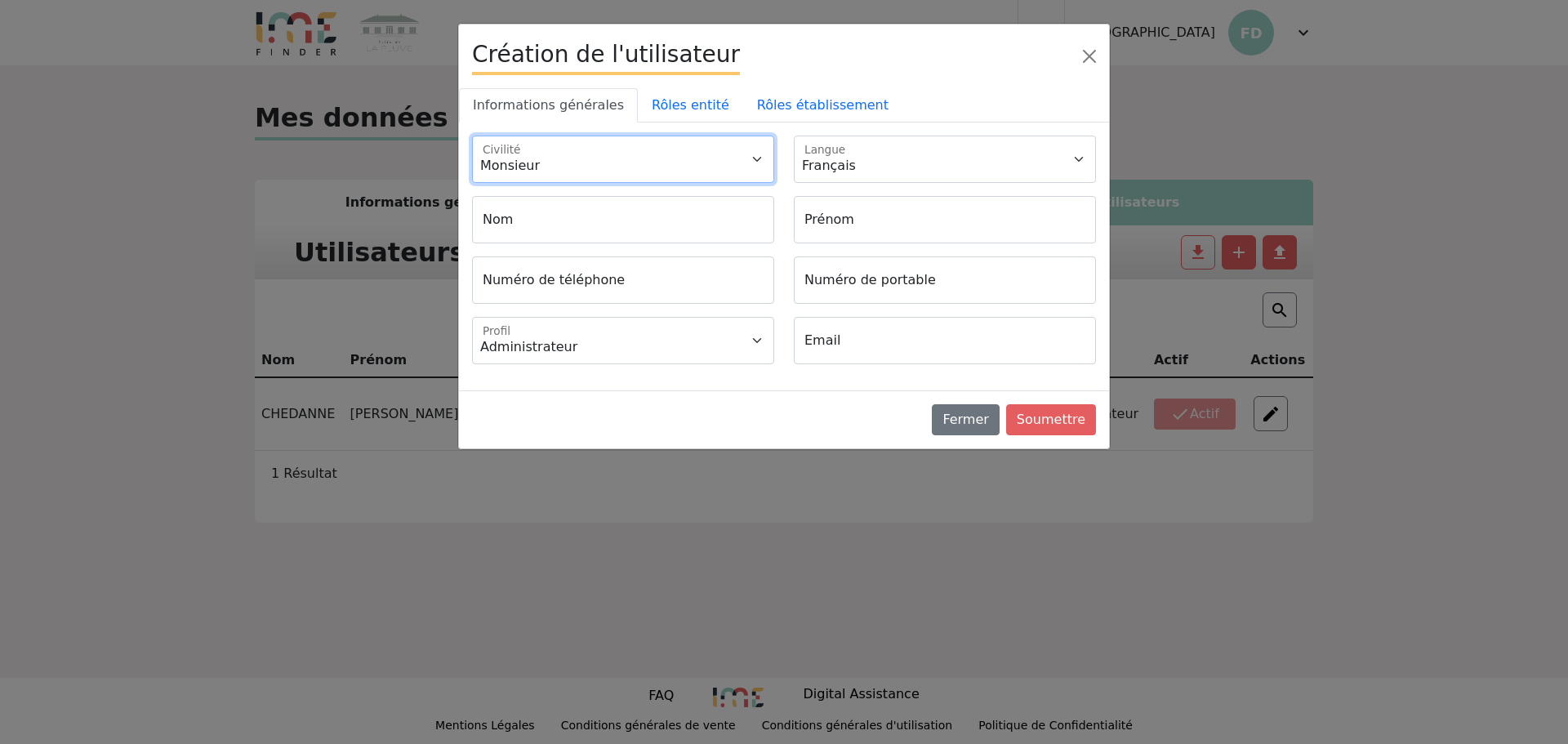
click at [588, 163] on select "Monsieur Madame" at bounding box center [623, 159] width 302 height 47
select select "2"
click at [472, 136] on select "Monsieur Madame" at bounding box center [623, 159] width 302 height 47
click at [543, 224] on input "Nom" at bounding box center [623, 219] width 302 height 47
type input "DUPLESSIX"
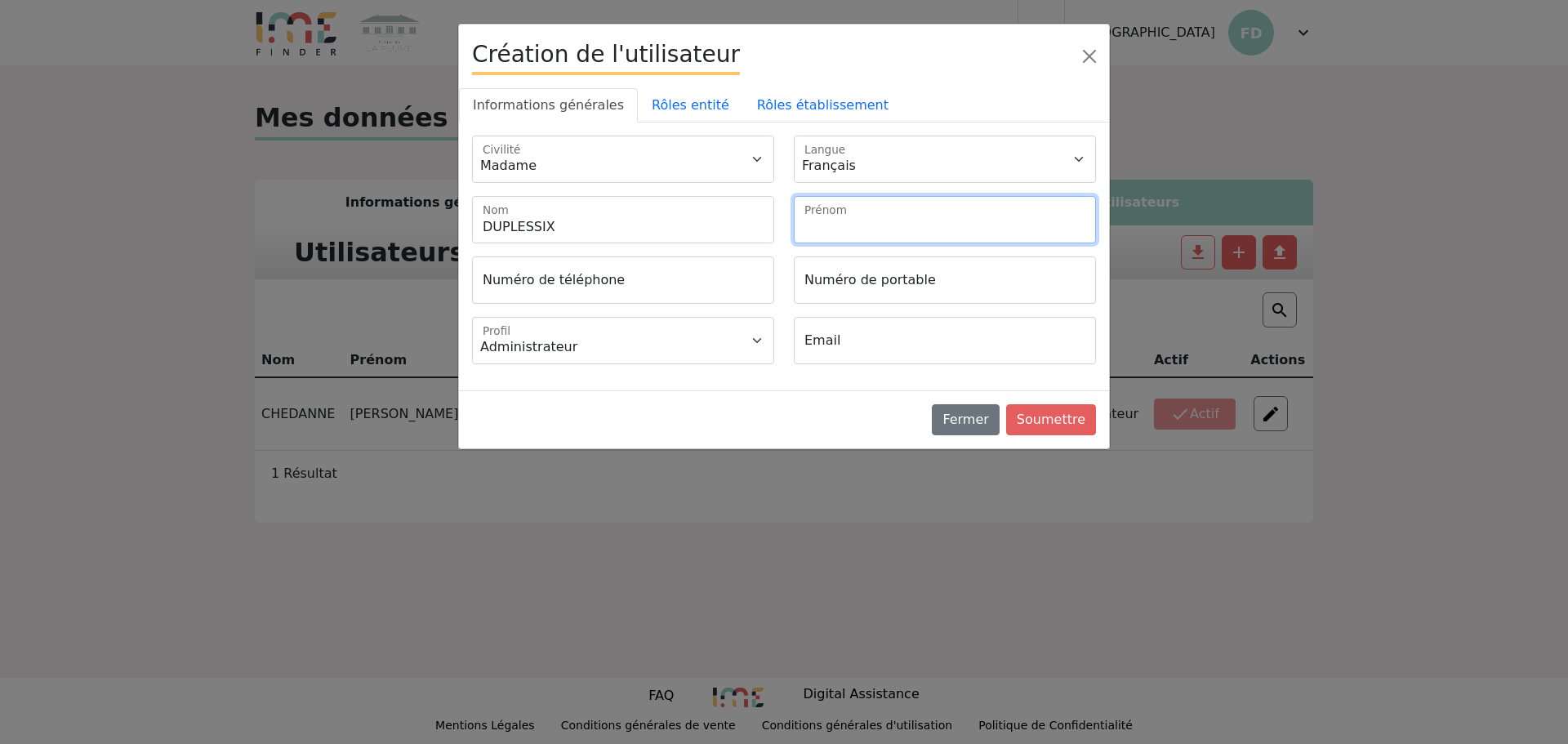
click at [864, 226] on input "Prénom" at bounding box center [945, 219] width 302 height 47
type input "France"
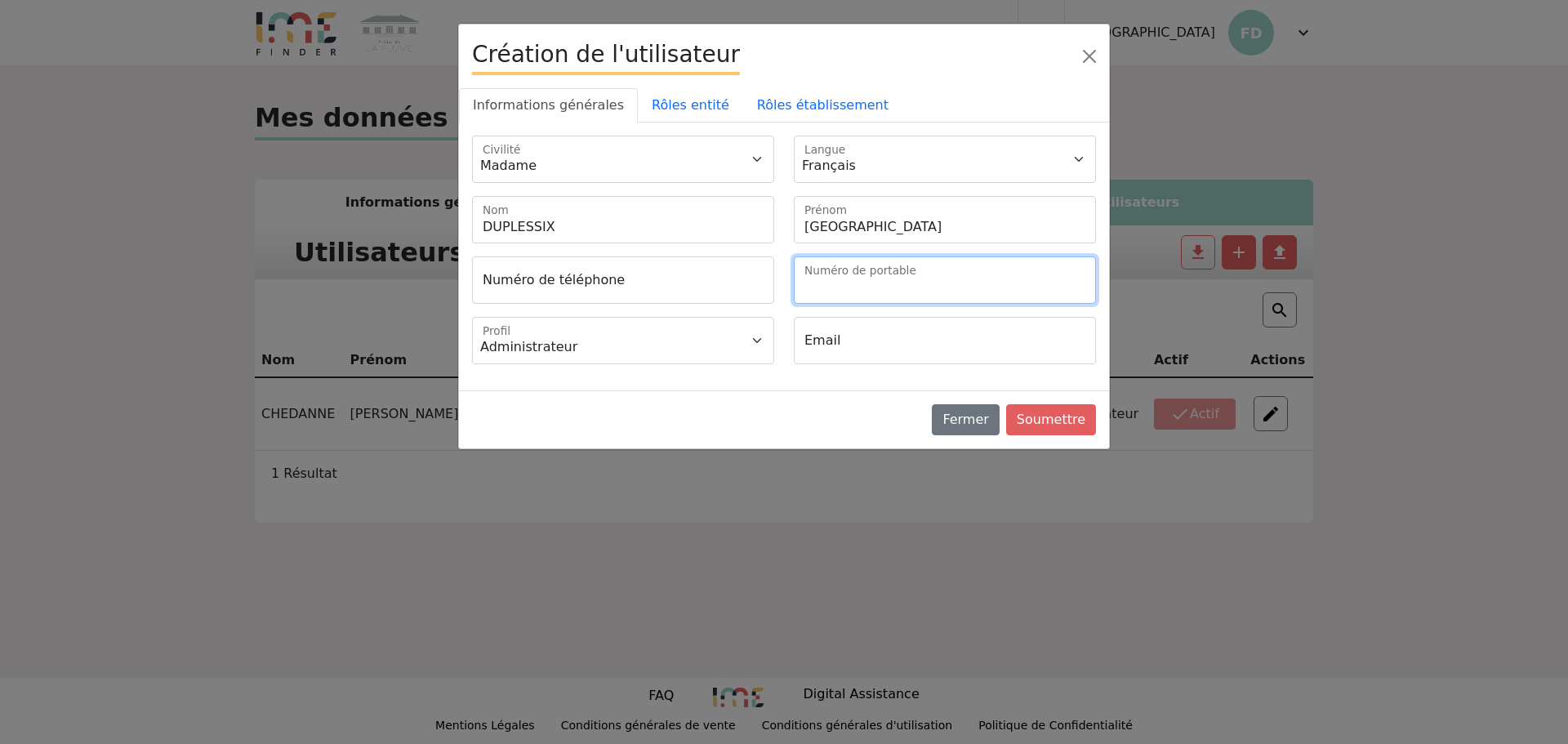
click at [843, 279] on input "Numéro de portable" at bounding box center [945, 280] width 302 height 47
type input "+33767245740"
type input "0767245740"
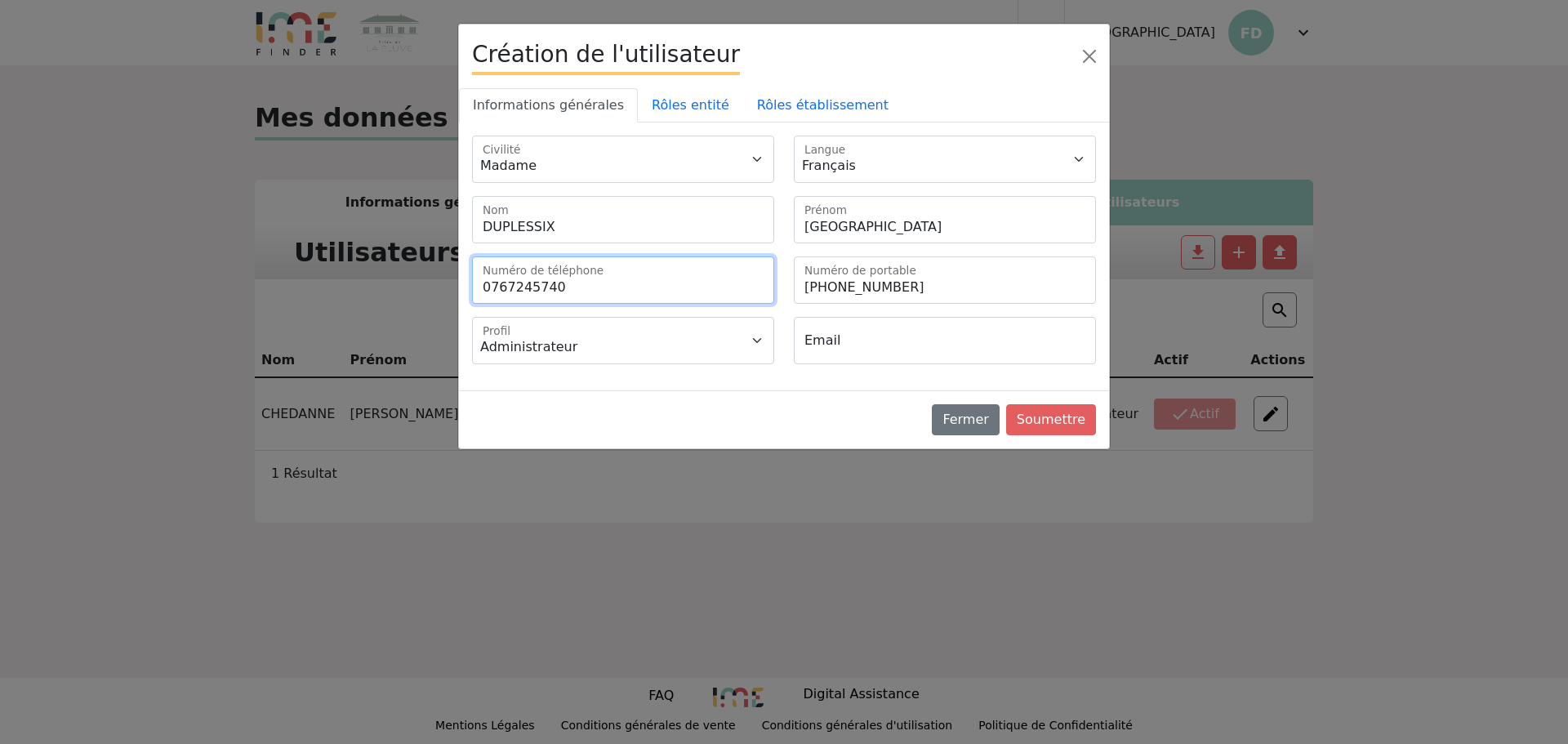
type input "info@manoirdelaplume.com"
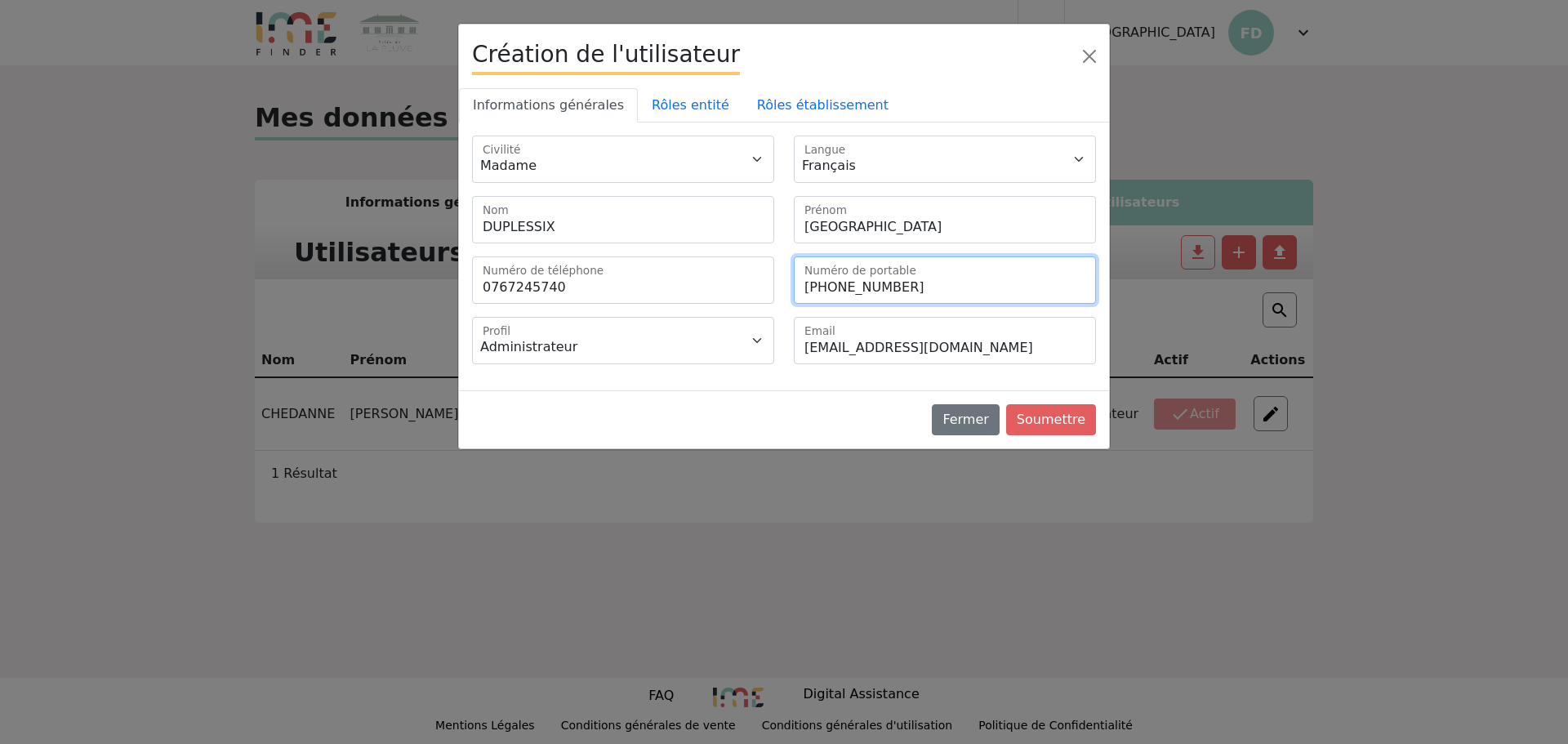
type input "+33767245740"
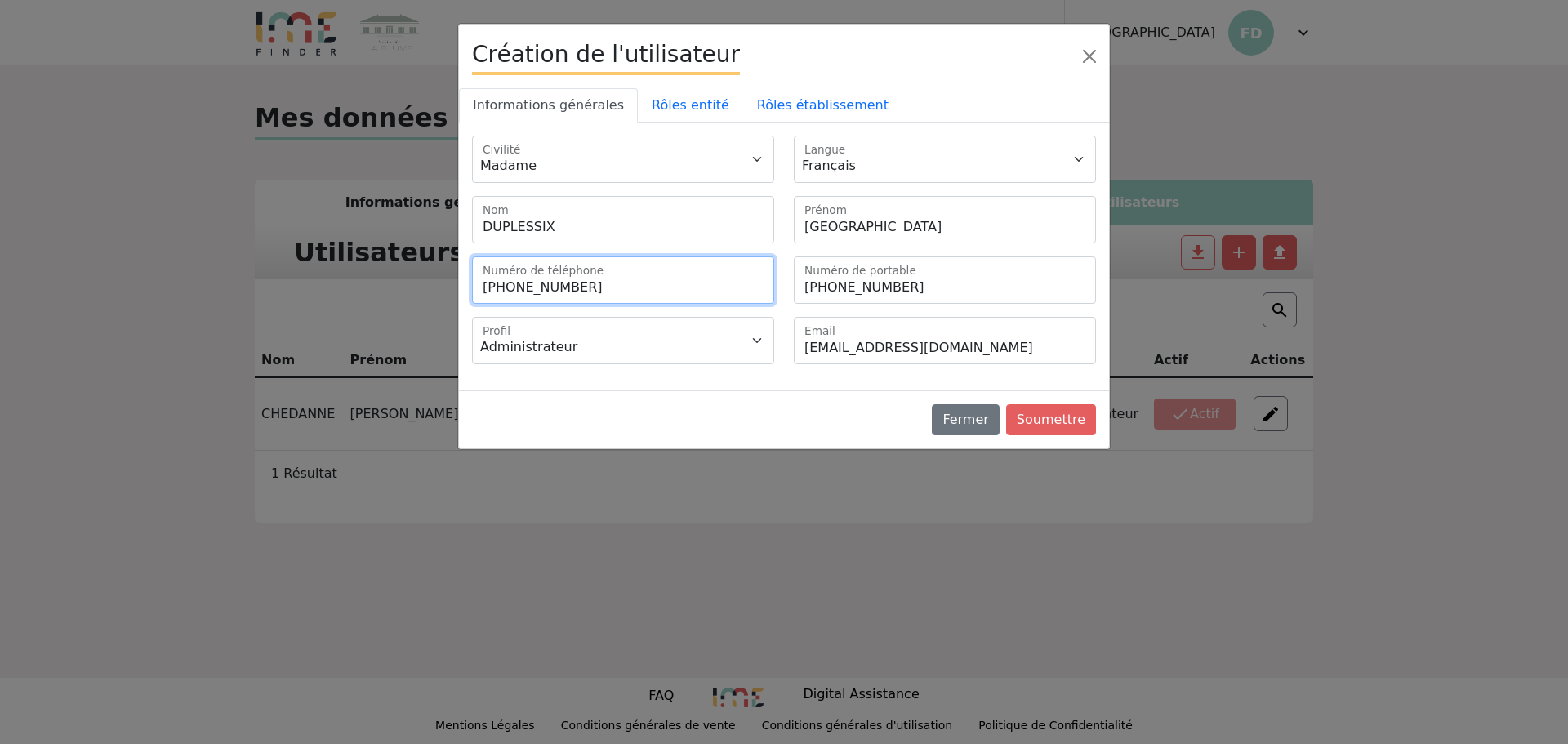
click at [604, 292] on input "+33767245740" at bounding box center [623, 280] width 302 height 47
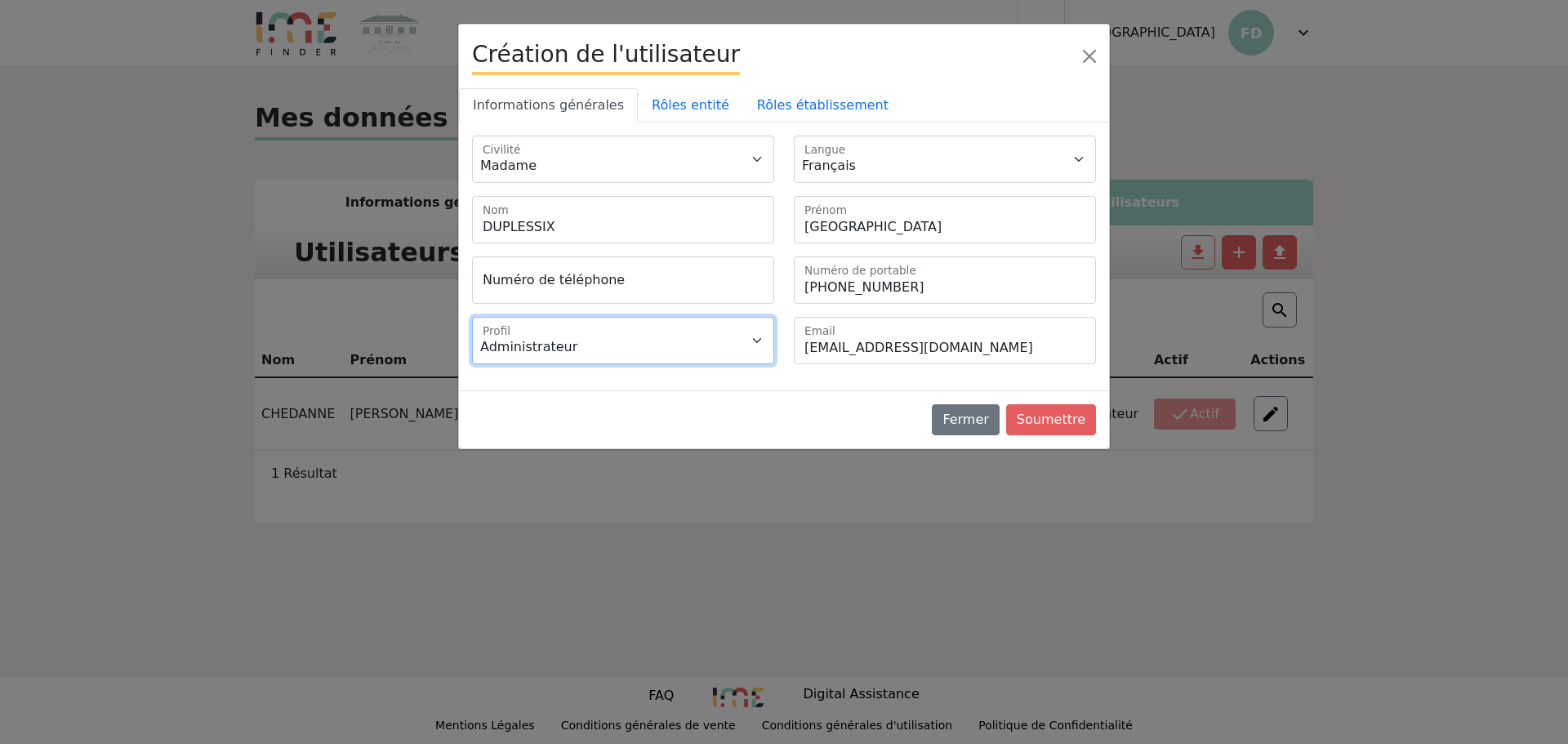
click at [608, 328] on select "Administrateur Gestionnaire" at bounding box center [623, 340] width 302 height 47
select select "2"
click at [472, 317] on select "Administrateur Gestionnaire" at bounding box center [623, 340] width 302 height 47
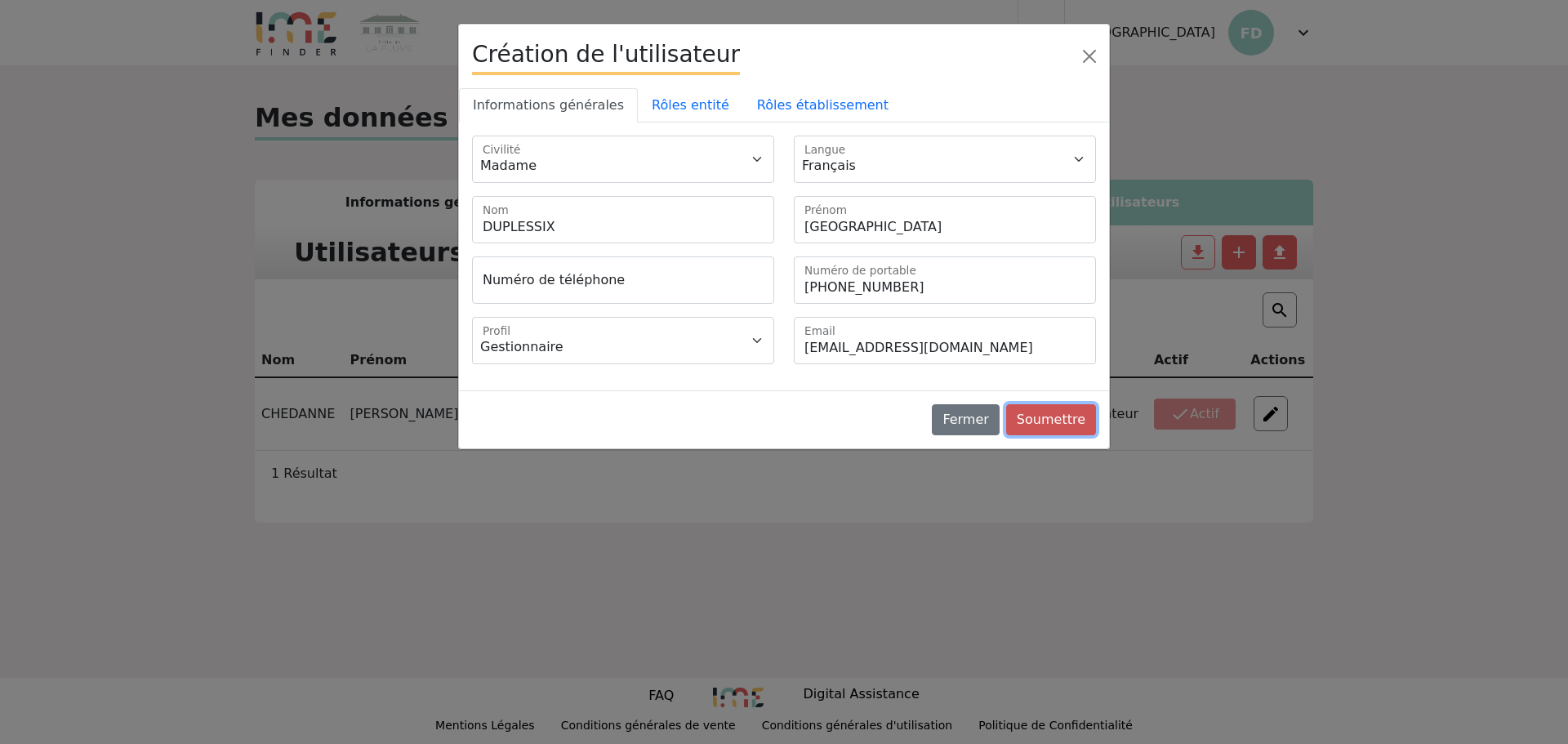
click at [1048, 423] on button "Soumettre" at bounding box center [1050, 419] width 90 height 31
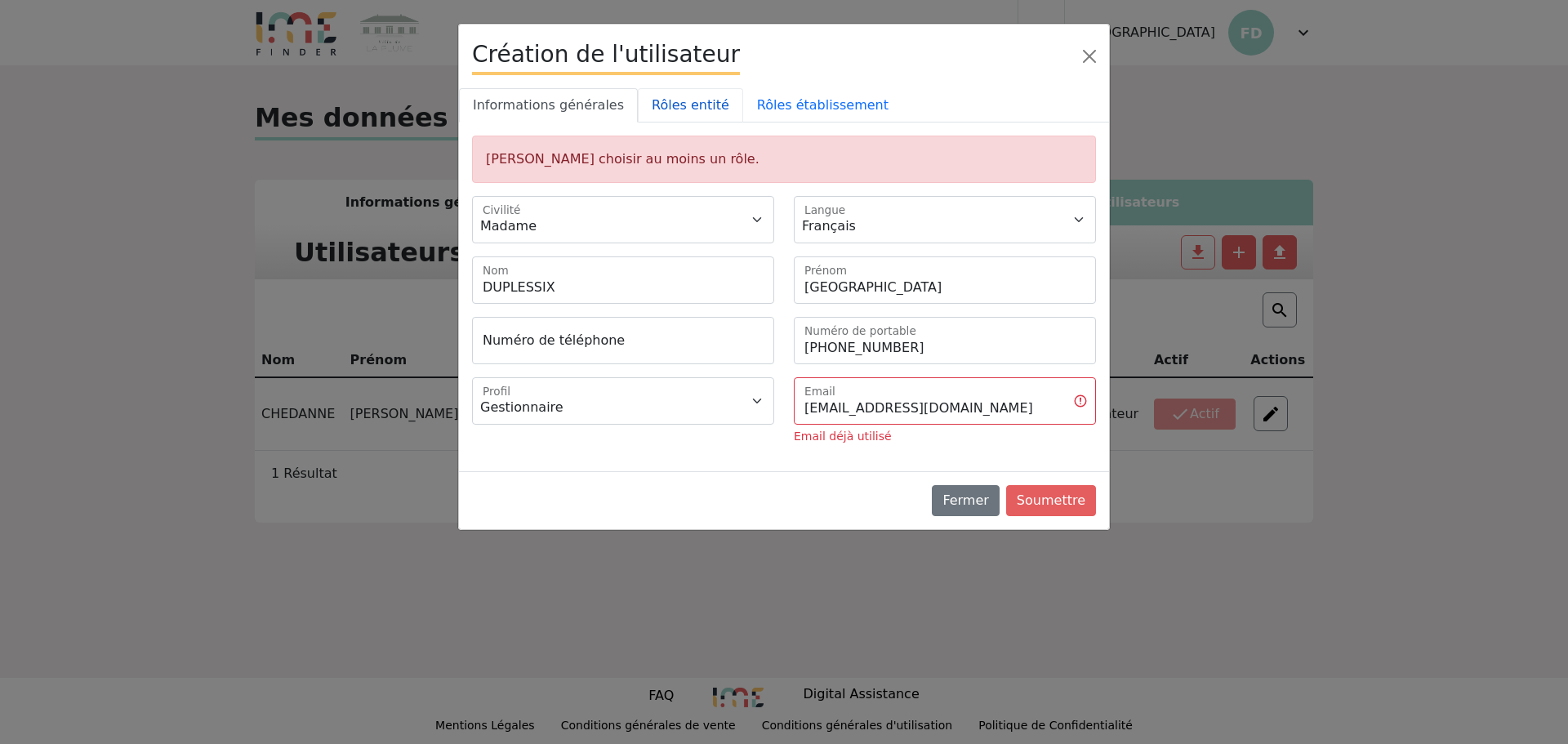
click at [669, 112] on link "Rôles entité" at bounding box center [690, 105] width 106 height 35
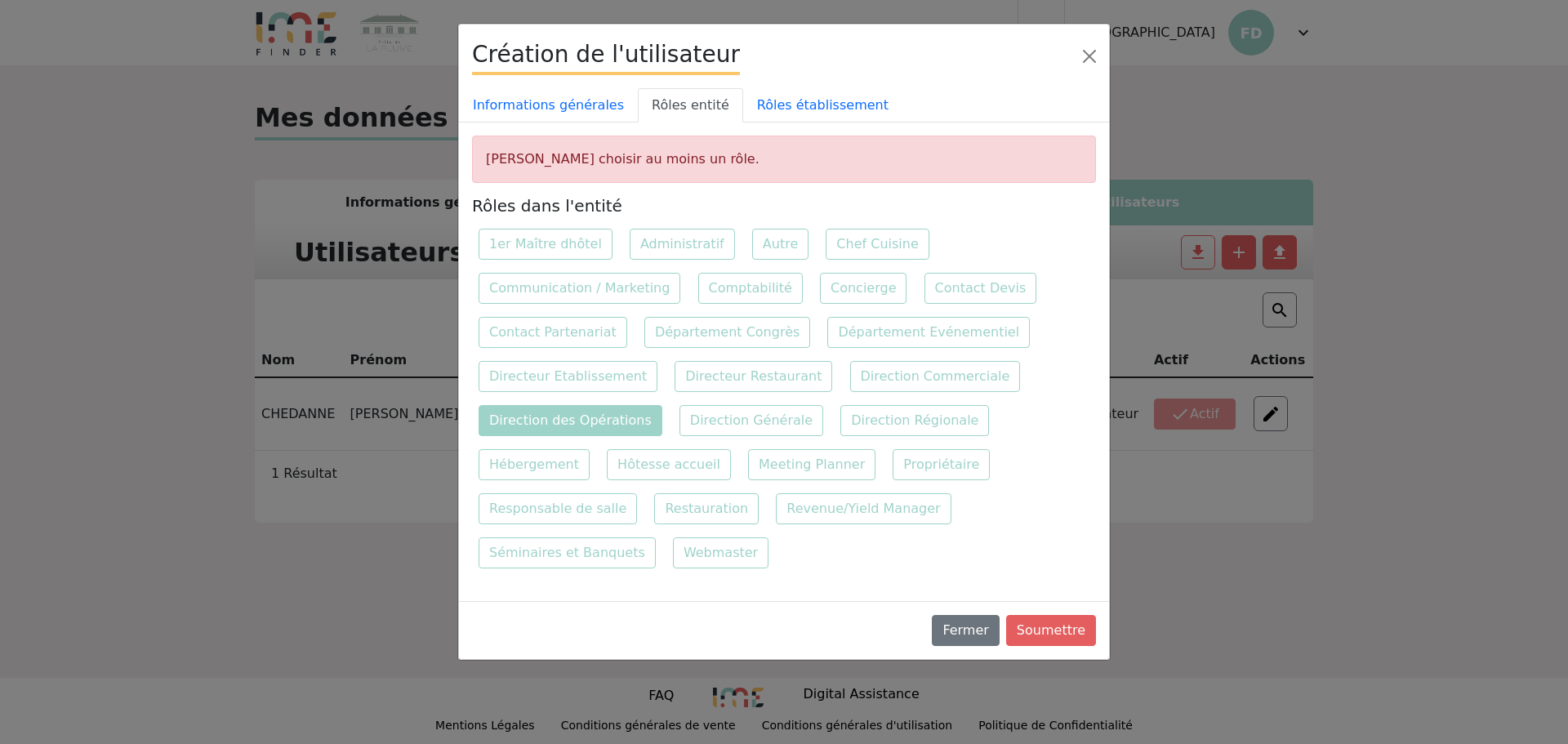
click at [558, 422] on label "Direction des Opérations" at bounding box center [570, 420] width 184 height 31
click at [1026, 365] on input "Direction des Opérations" at bounding box center [1032, 360] width 11 height 11
checkbox input "true"
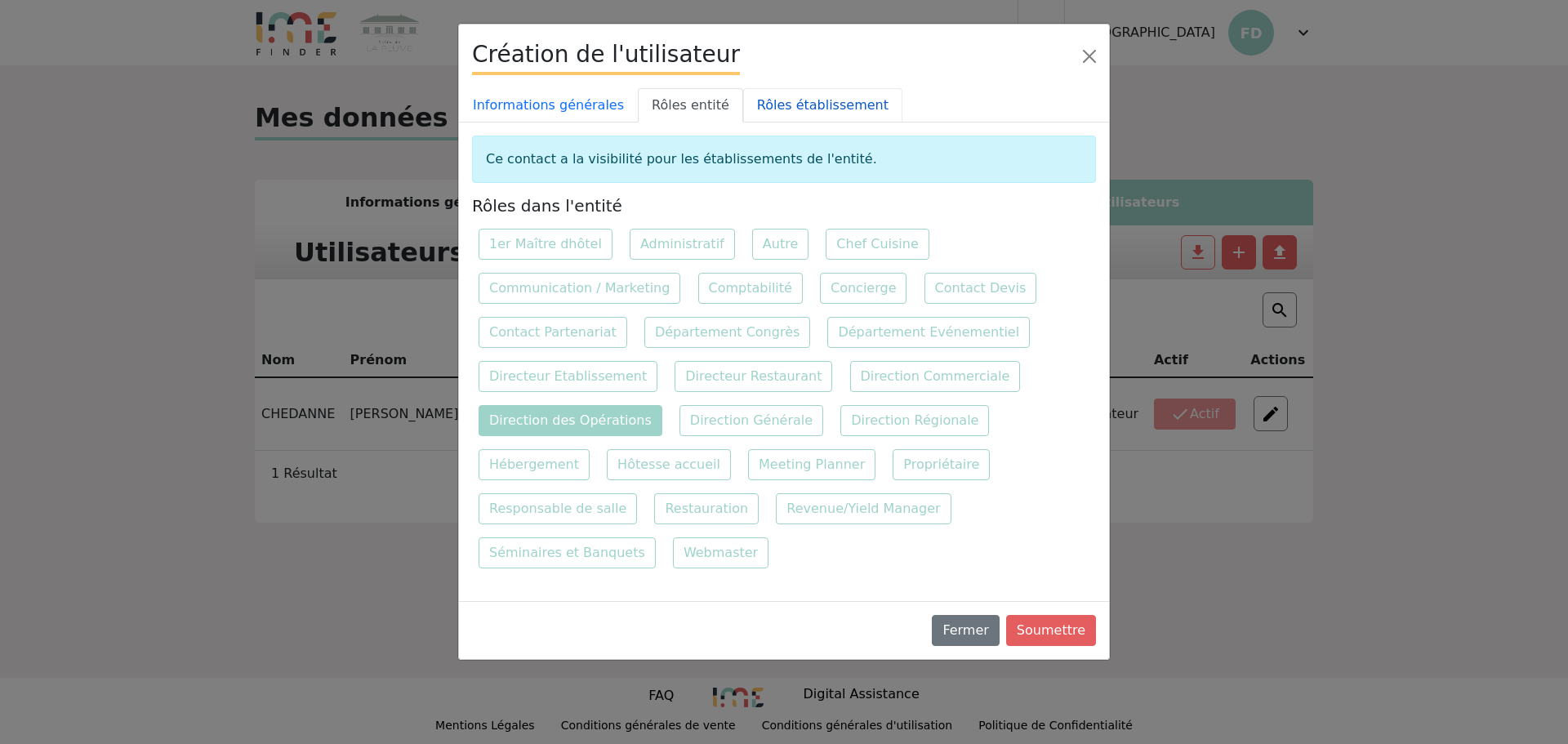
click at [791, 97] on link "Rôles établissement" at bounding box center [822, 105] width 159 height 35
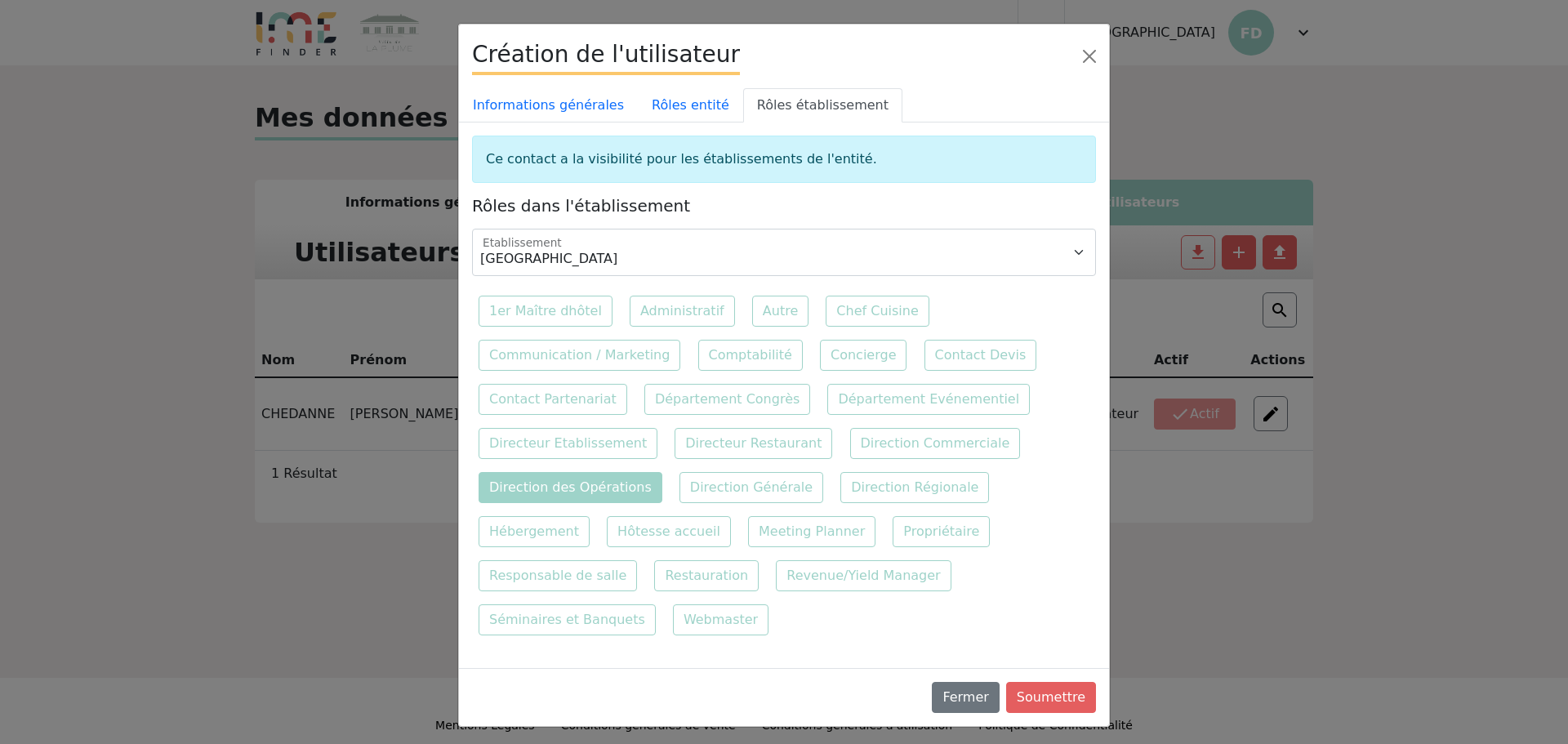
click at [575, 484] on label "Direction des Opérations" at bounding box center [570, 487] width 184 height 31
click at [1026, 432] on input "Direction des Opérations" at bounding box center [1032, 427] width 11 height 11
checkbox input "true"
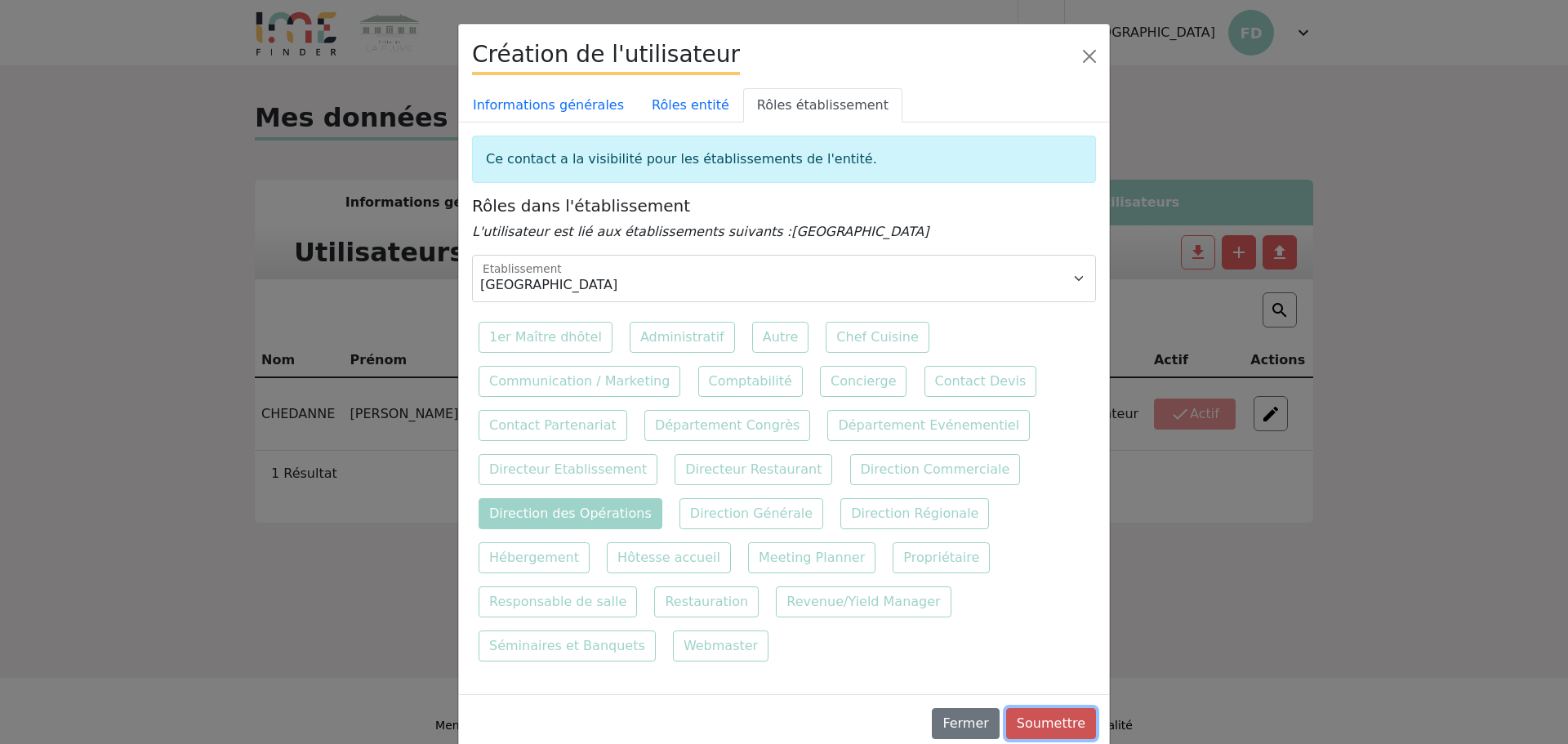
click at [1057, 708] on button "Soumettre" at bounding box center [1050, 723] width 90 height 31
click at [650, 109] on link "Rôles entité" at bounding box center [690, 105] width 106 height 35
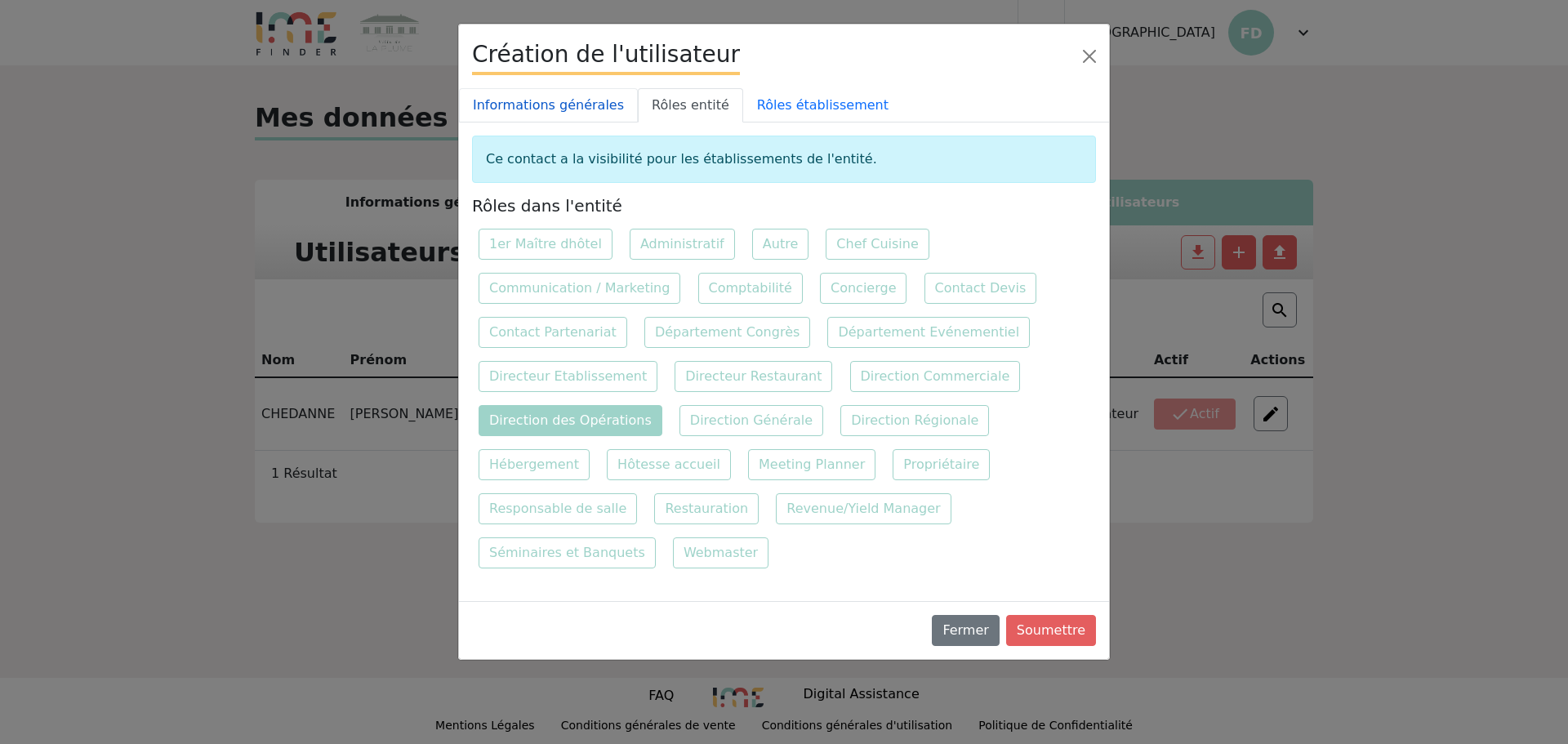
click at [529, 107] on link "Informations générales" at bounding box center [548, 105] width 178 height 35
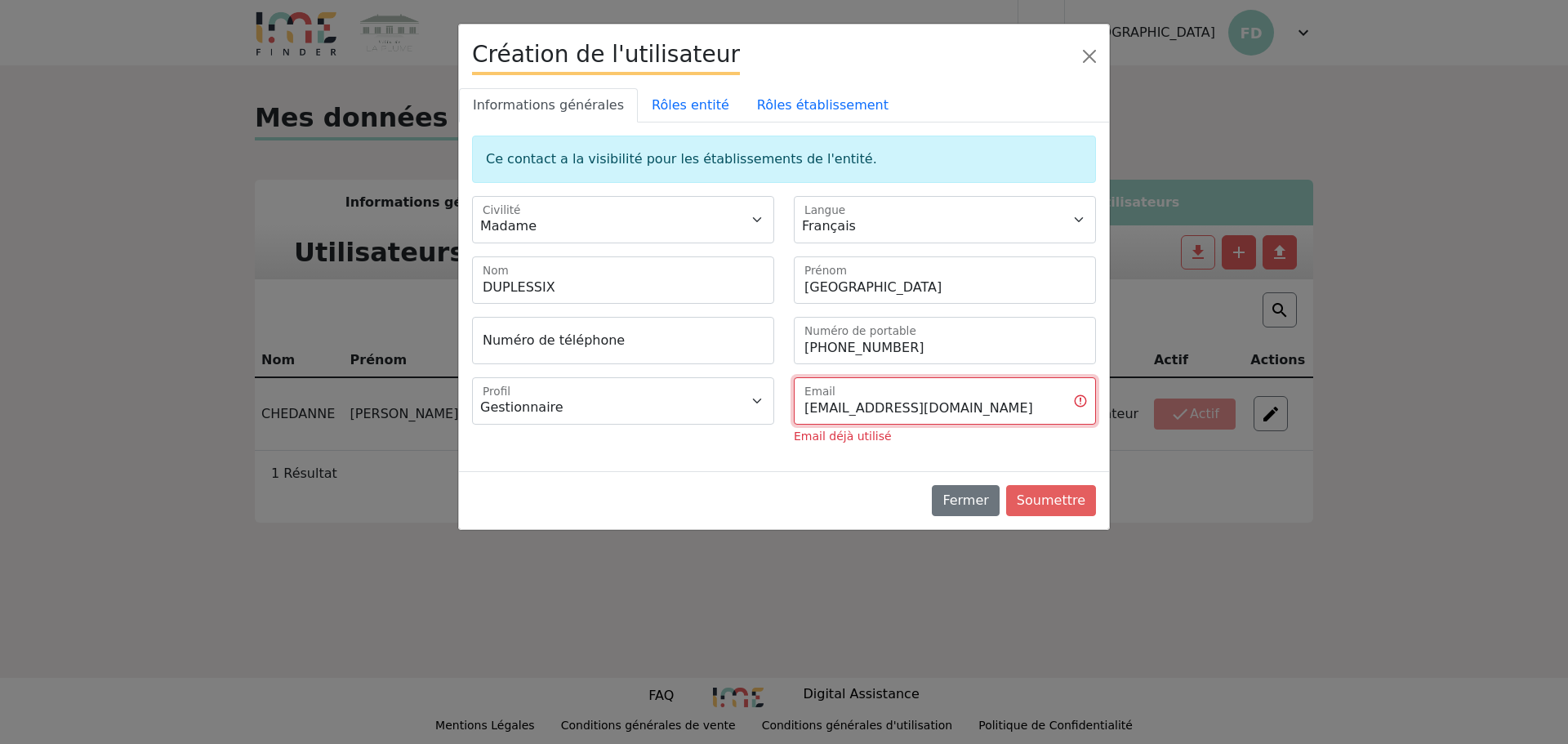
click at [856, 407] on input "info@manoirdelaplume.com" at bounding box center [945, 400] width 302 height 47
drag, startPoint x: 838, startPoint y: 408, endPoint x: 789, endPoint y: 409, distance: 49.0
click at [789, 409] on div "info@manoirdelaplume.com Email Email déjà utilisé" at bounding box center [945, 411] width 321 height 67
drag, startPoint x: 944, startPoint y: 409, endPoint x: 904, endPoint y: 405, distance: 40.2
click at [904, 405] on input "manoirdelaplume.com" at bounding box center [945, 400] width 302 height 47
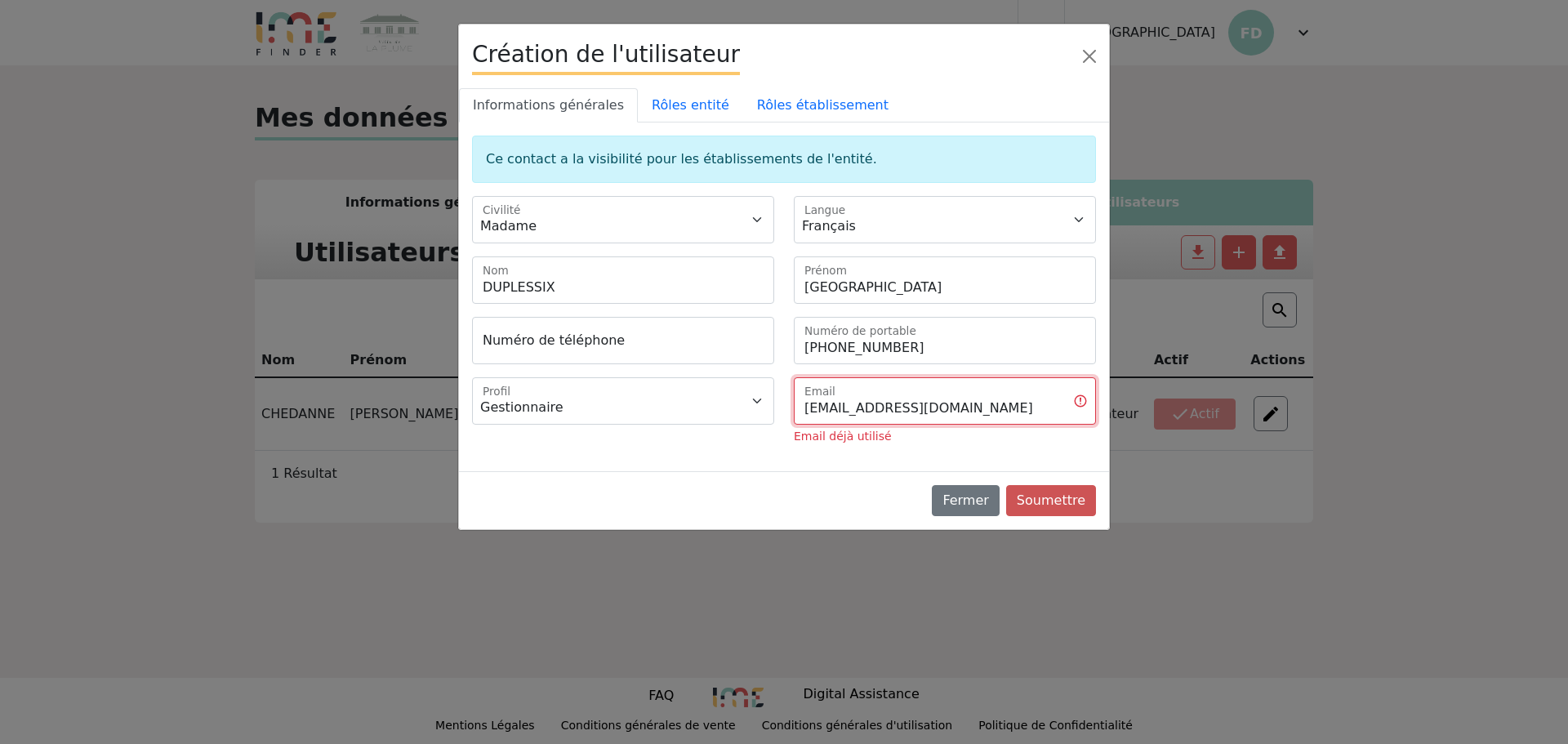
type input "manoirdelaplume@gmail.com"
click at [1057, 497] on button "Soumettre" at bounding box center [1050, 500] width 90 height 31
click at [952, 403] on input "manoirdelaplume@gmail.com" at bounding box center [945, 400] width 302 height 47
click at [1057, 511] on button "Soumettre" at bounding box center [1050, 500] width 90 height 31
click at [1058, 505] on button "Soumettre" at bounding box center [1050, 500] width 90 height 31
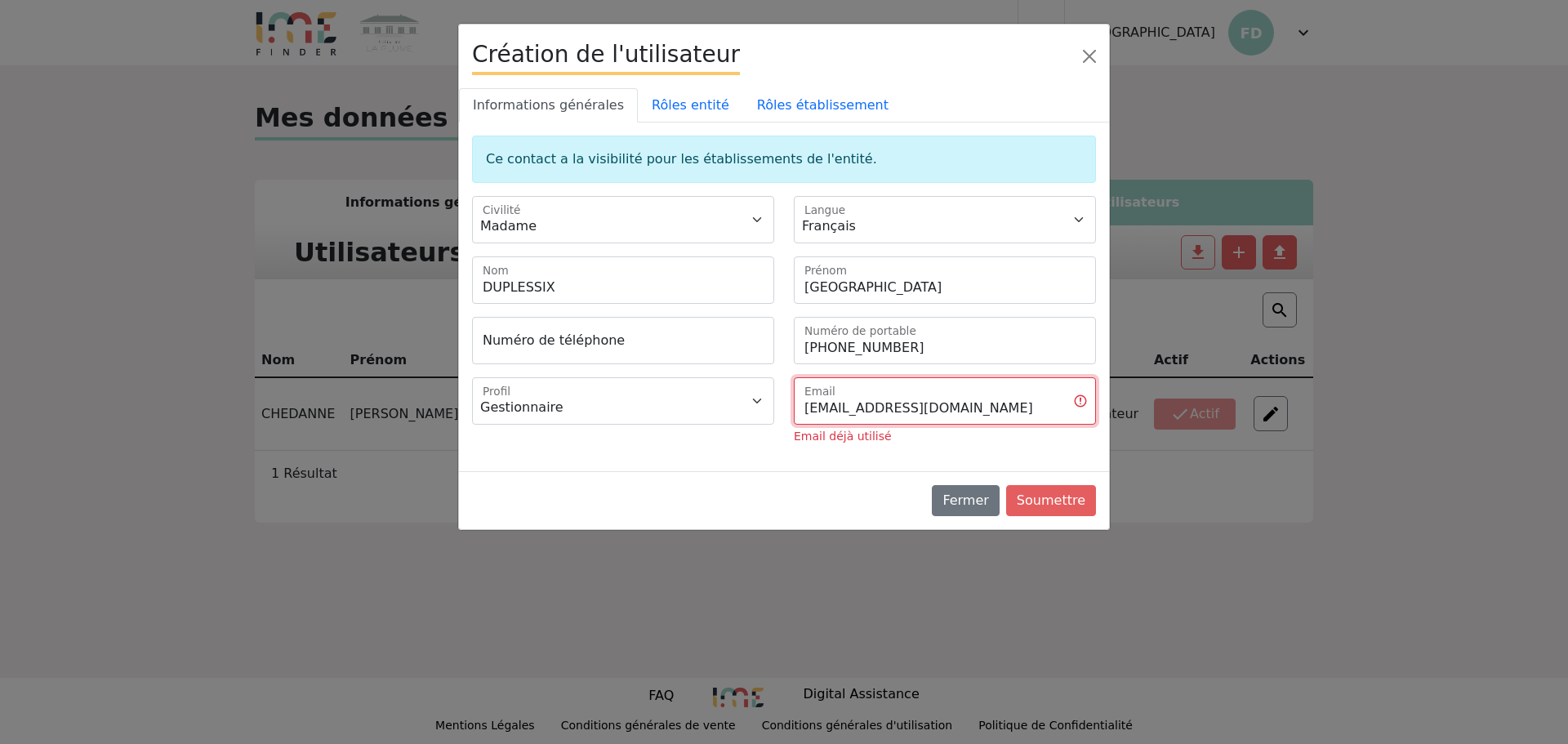
click at [906, 410] on input "manoirdelaplume@gmail.com" at bounding box center [945, 400] width 302 height 47
click at [972, 411] on input "manoirdelaplume@gmail.com" at bounding box center [945, 400] width 302 height 47
click at [1089, 53] on button "Close" at bounding box center [1089, 56] width 26 height 26
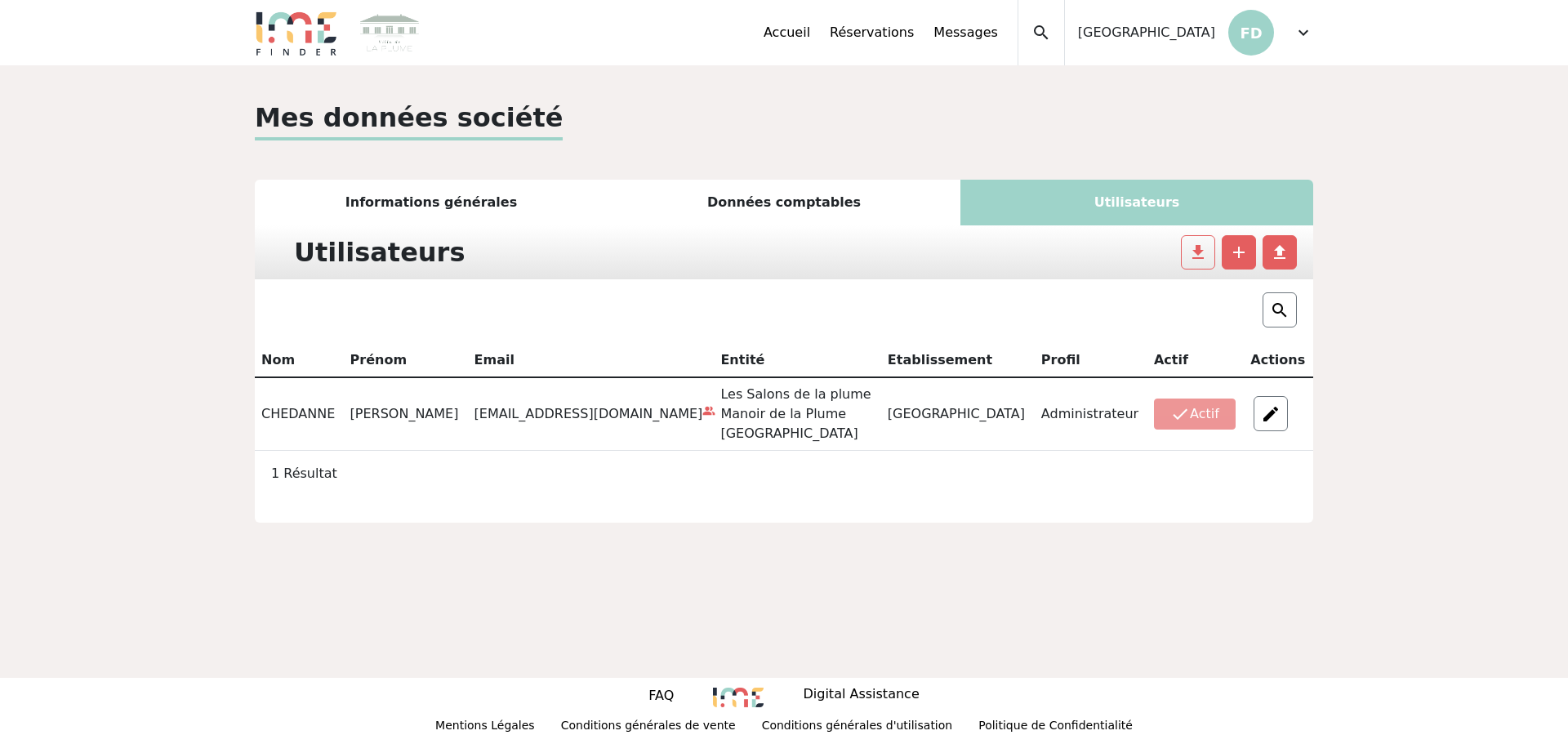
click at [764, 201] on div "Données comptables" at bounding box center [783, 202] width 352 height 46
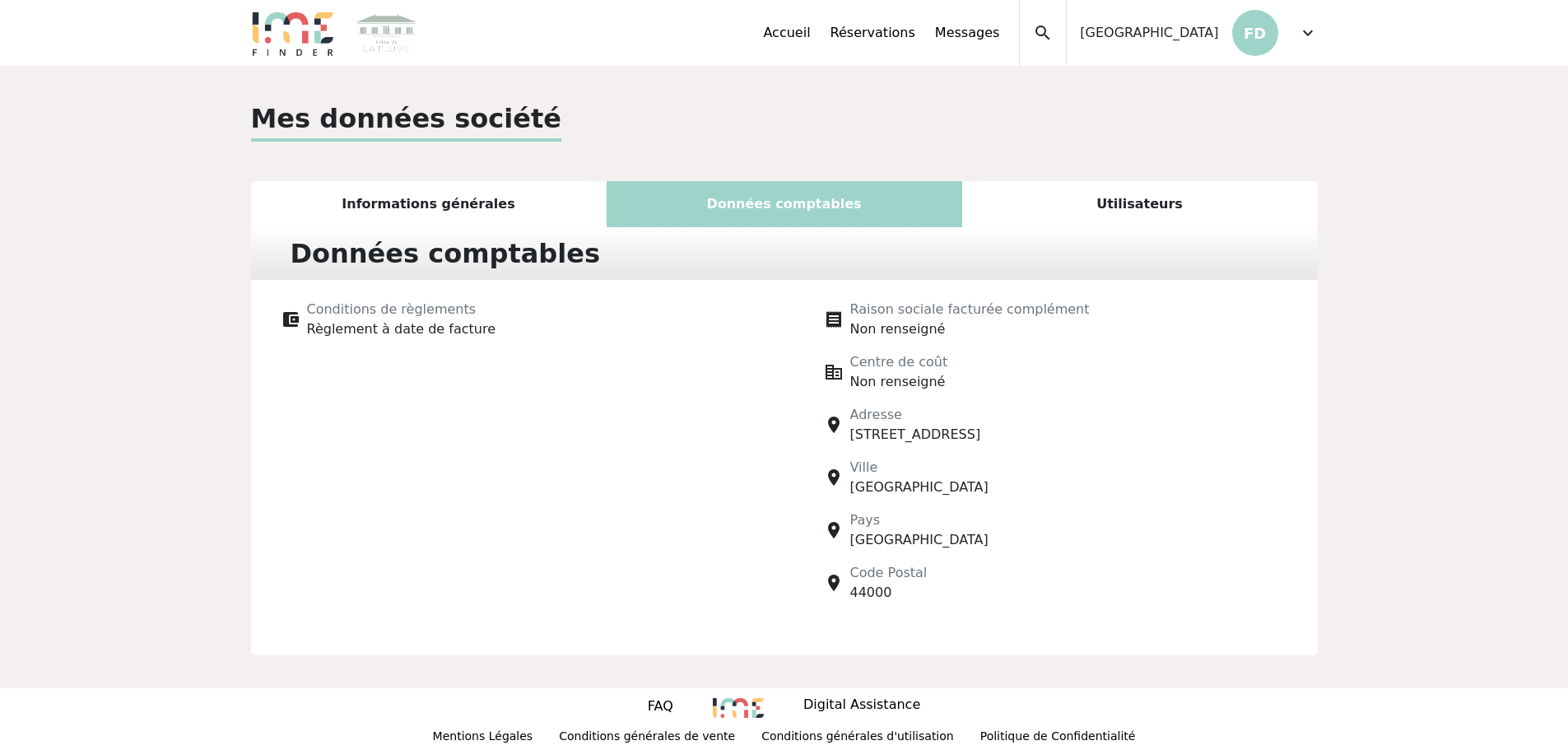
click at [490, 206] on div "Informations générales" at bounding box center [429, 204] width 355 height 47
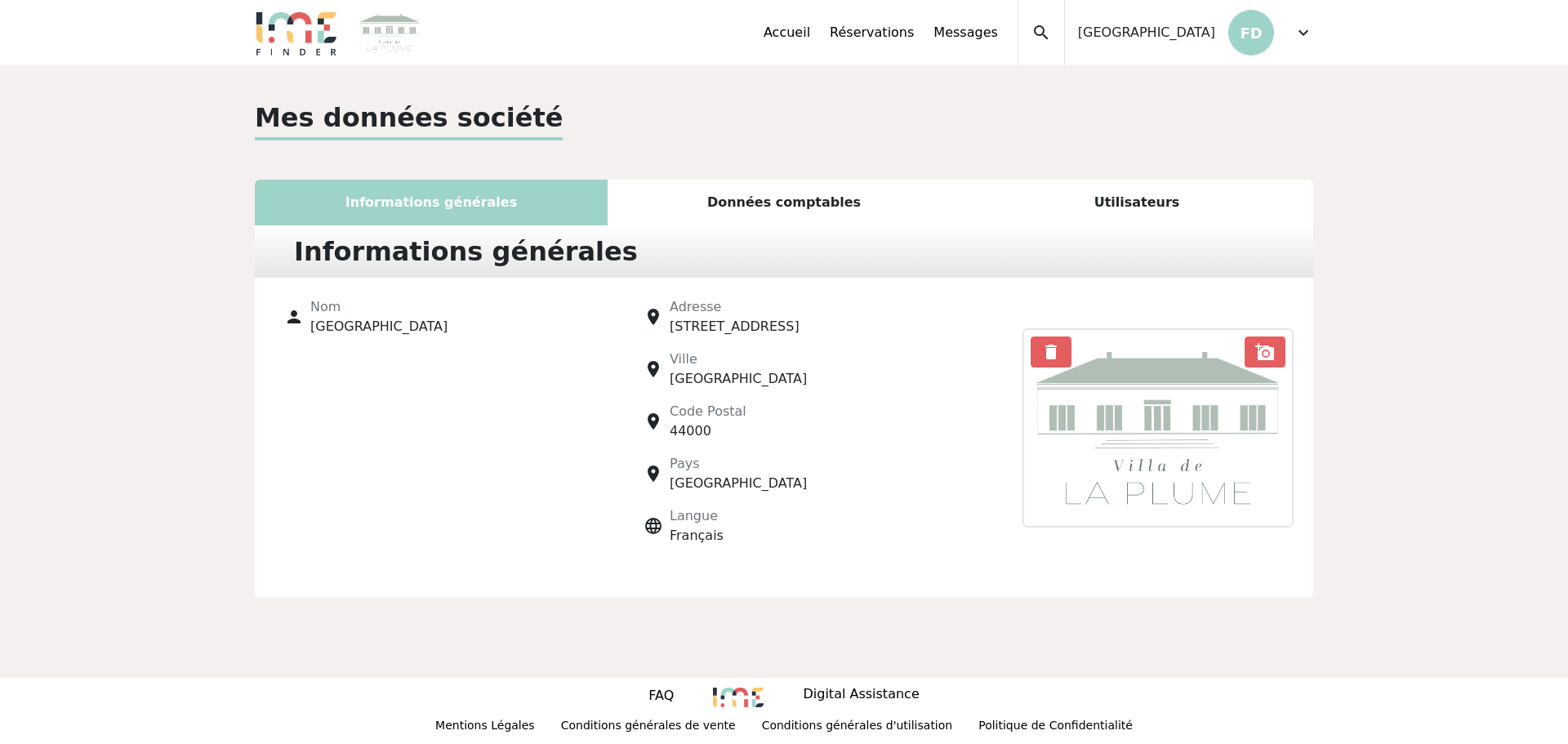
click at [1304, 30] on span "expand_more" at bounding box center [1303, 33] width 20 height 20
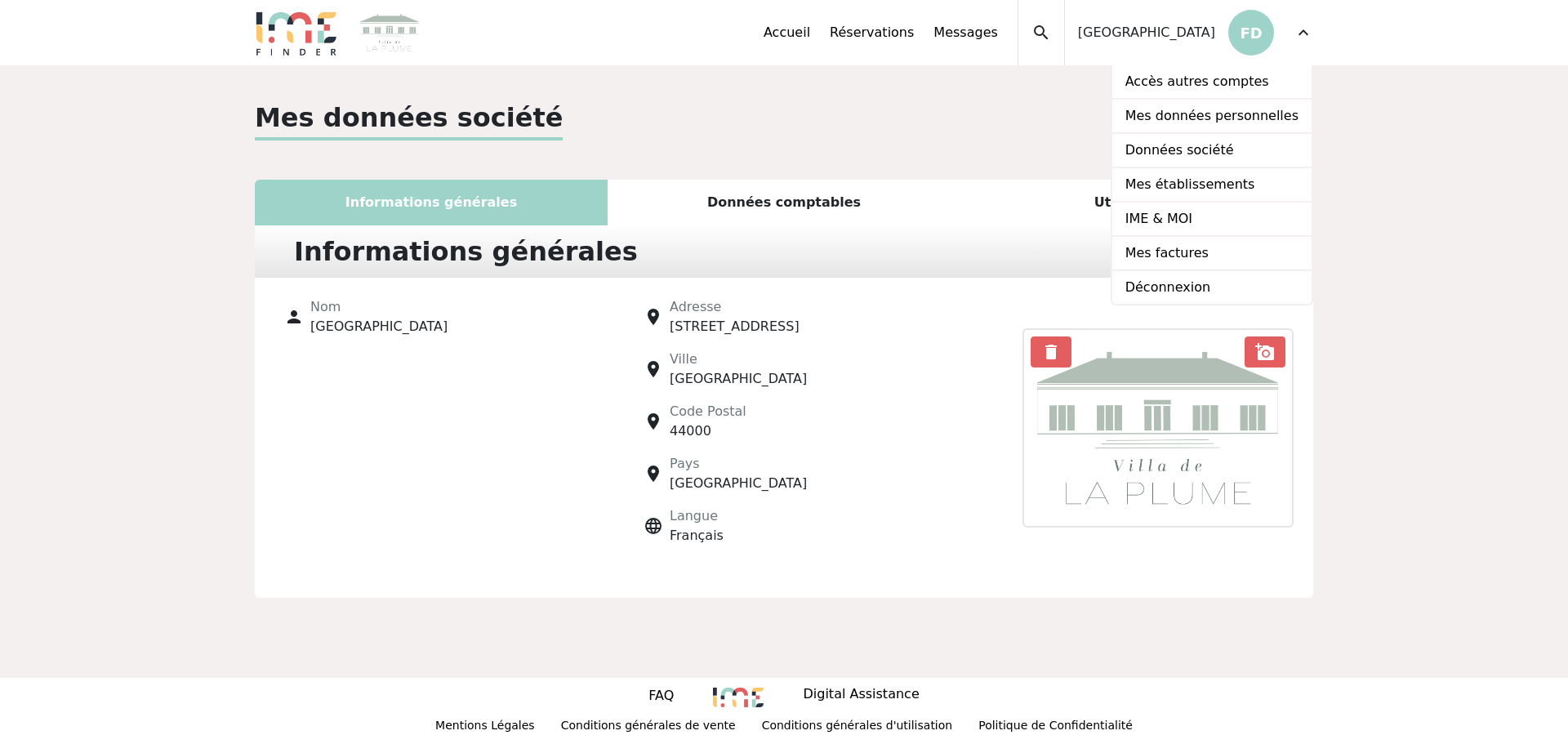
click at [1302, 30] on span "expand_more" at bounding box center [1303, 33] width 20 height 20
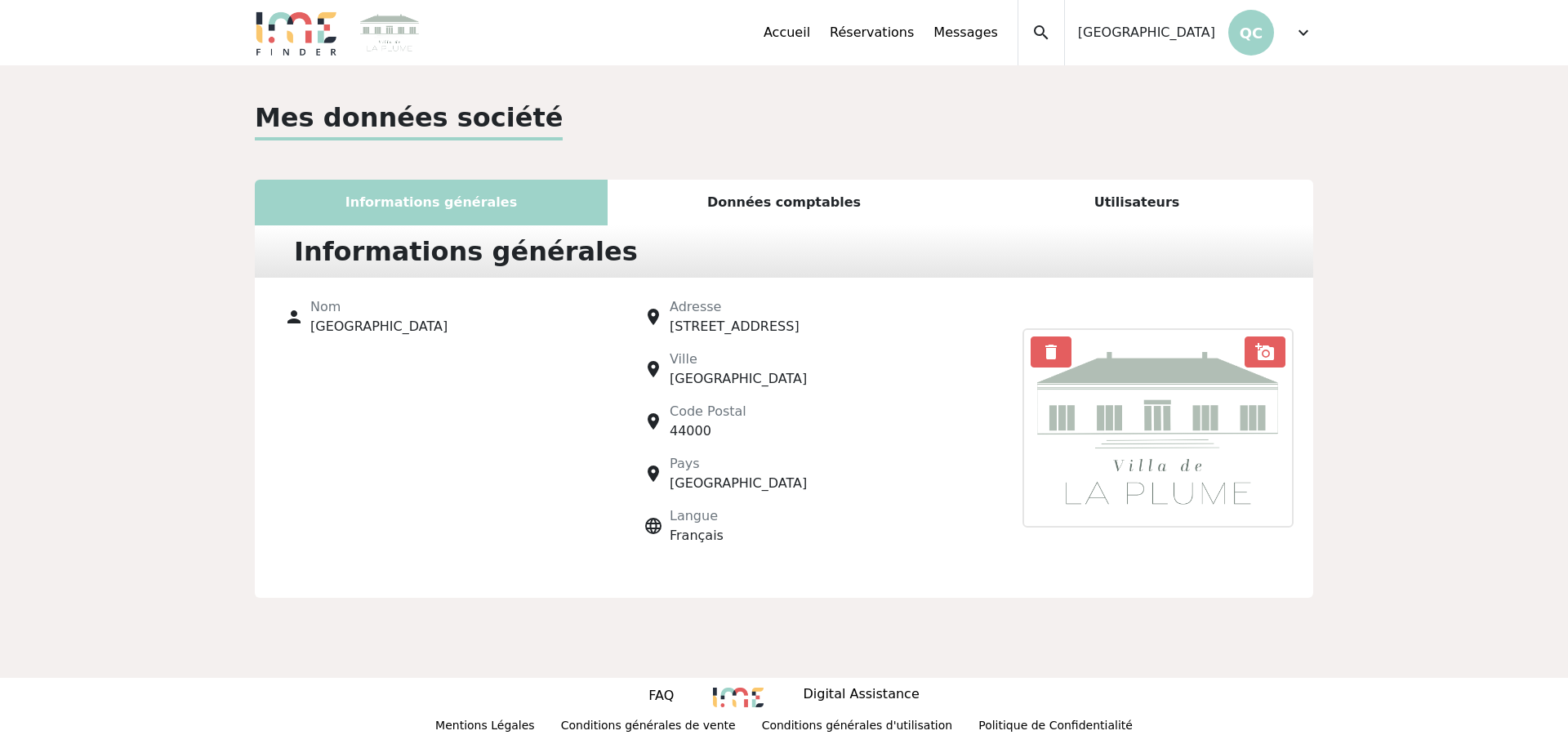
click at [1299, 34] on span "expand_more" at bounding box center [1303, 33] width 20 height 20
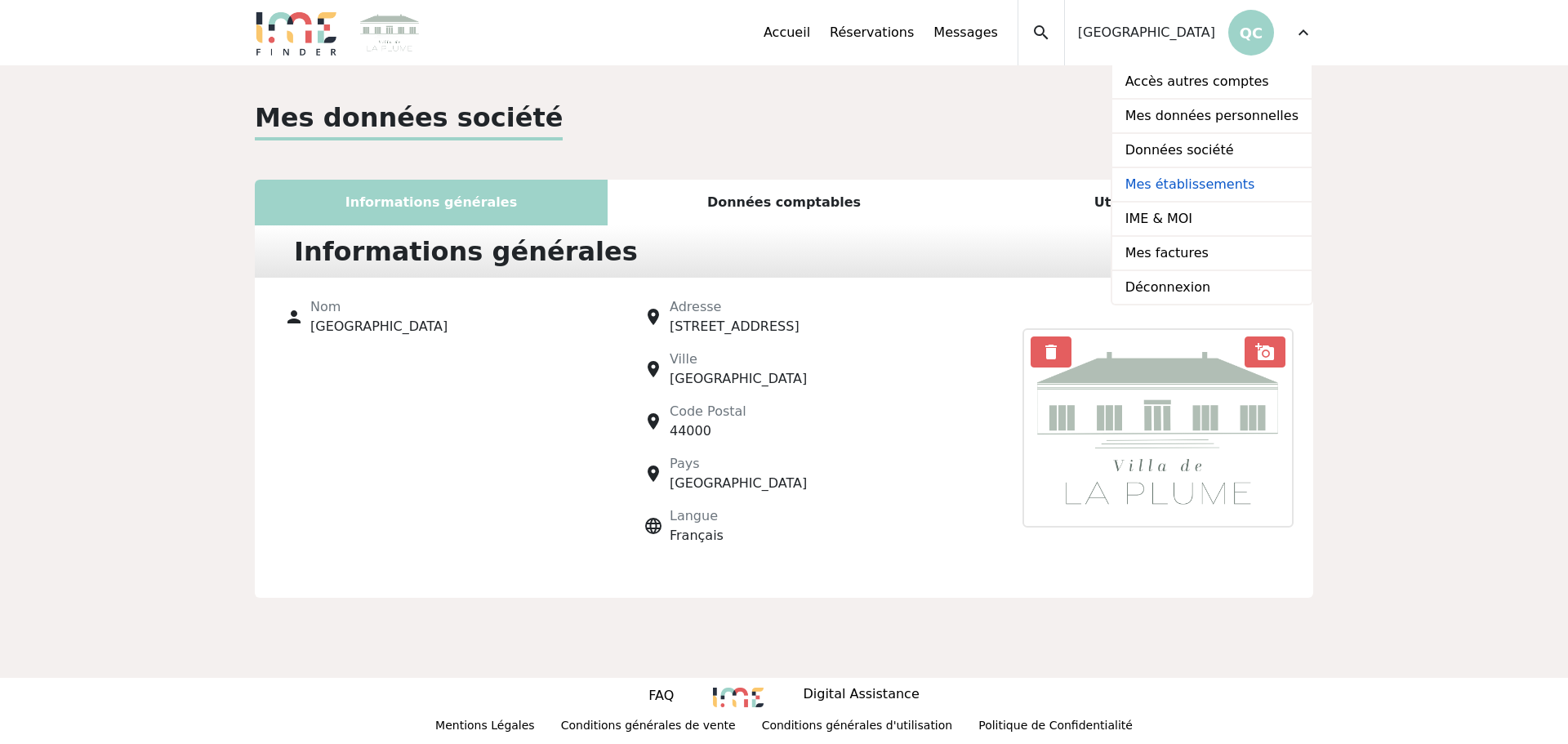
click at [1209, 184] on link "Mes établissements" at bounding box center [1212, 185] width 199 height 35
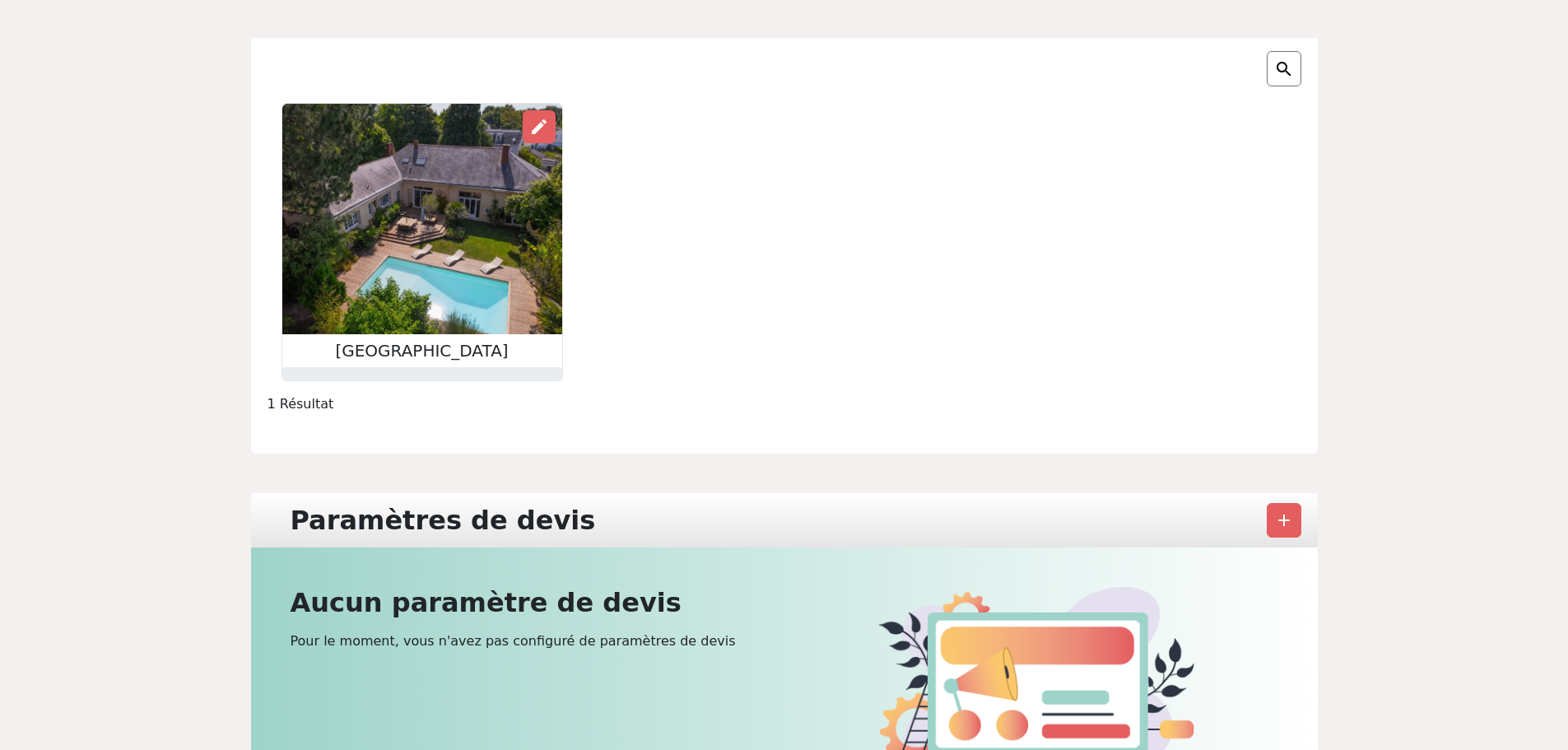
scroll to position [82, 0]
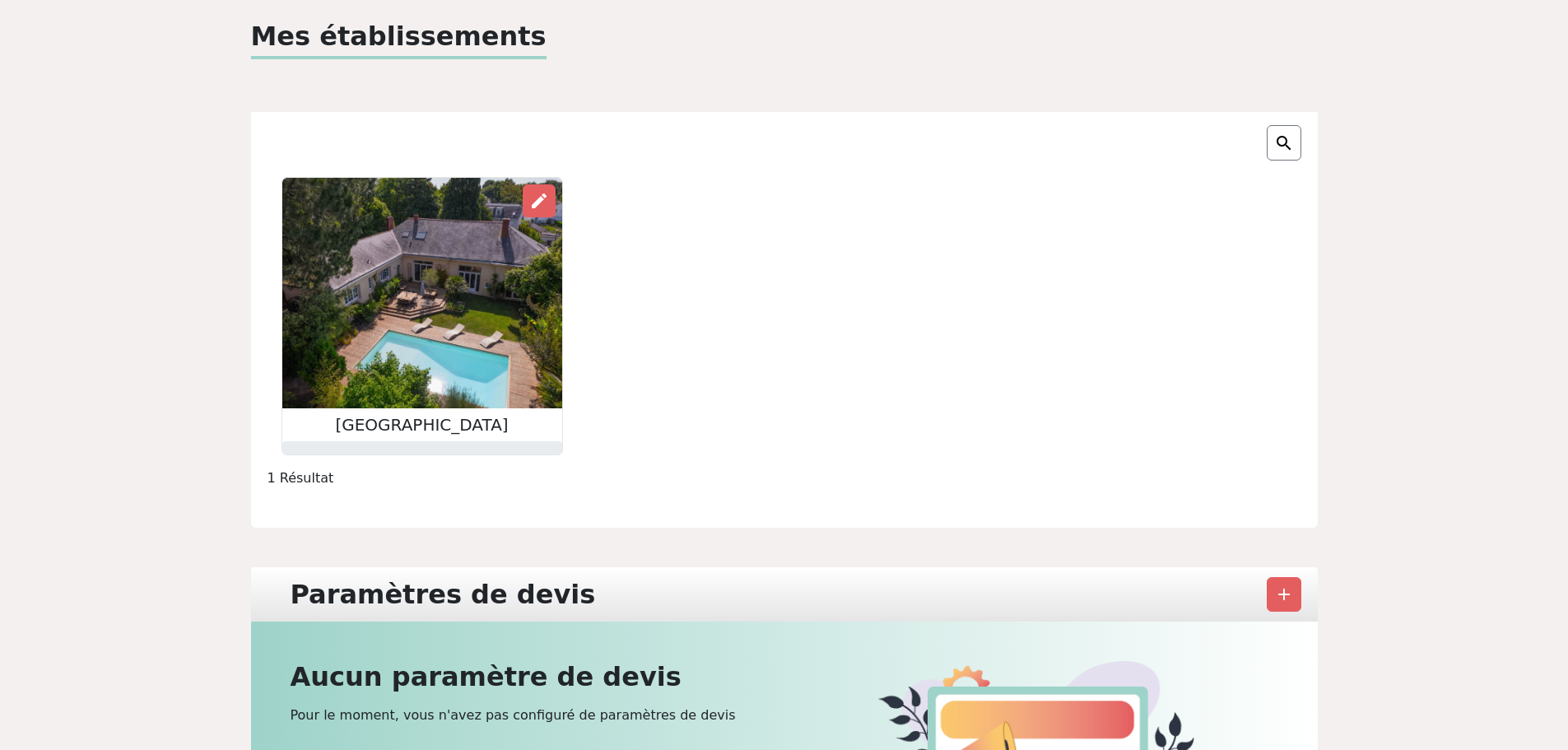
click at [493, 278] on img at bounding box center [422, 294] width 280 height 231
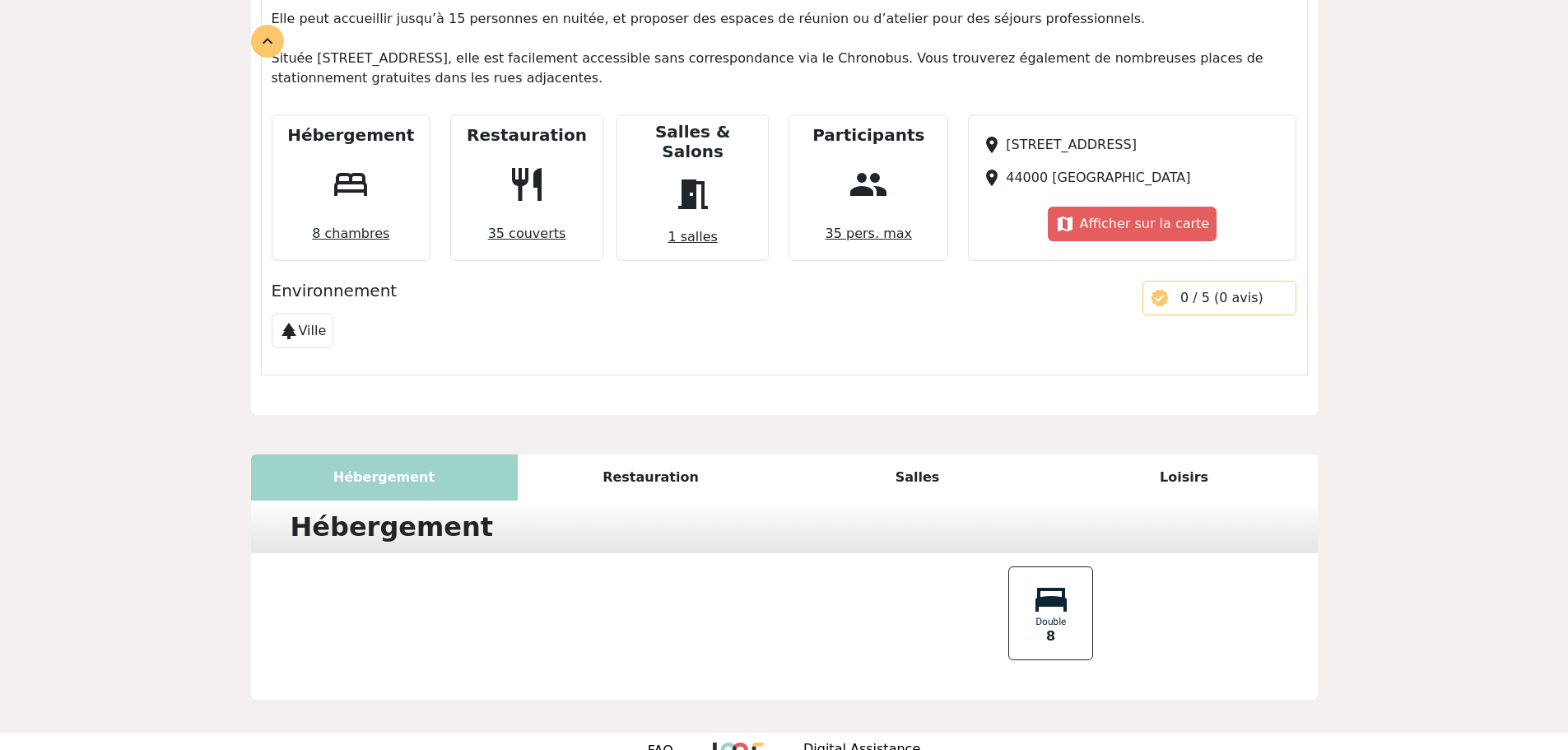
scroll to position [769, 0]
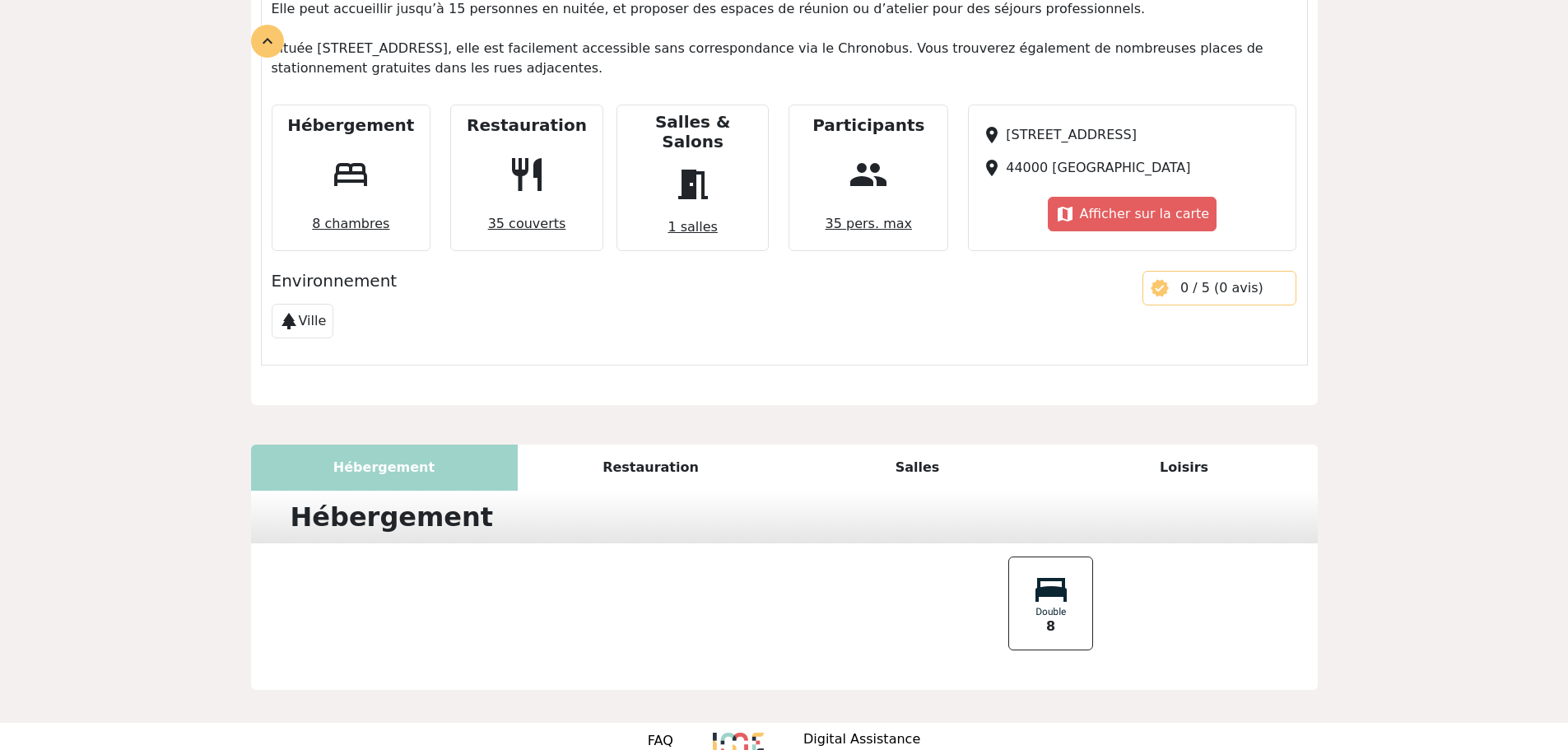
click at [1177, 445] on div "Loisirs" at bounding box center [1185, 468] width 267 height 47
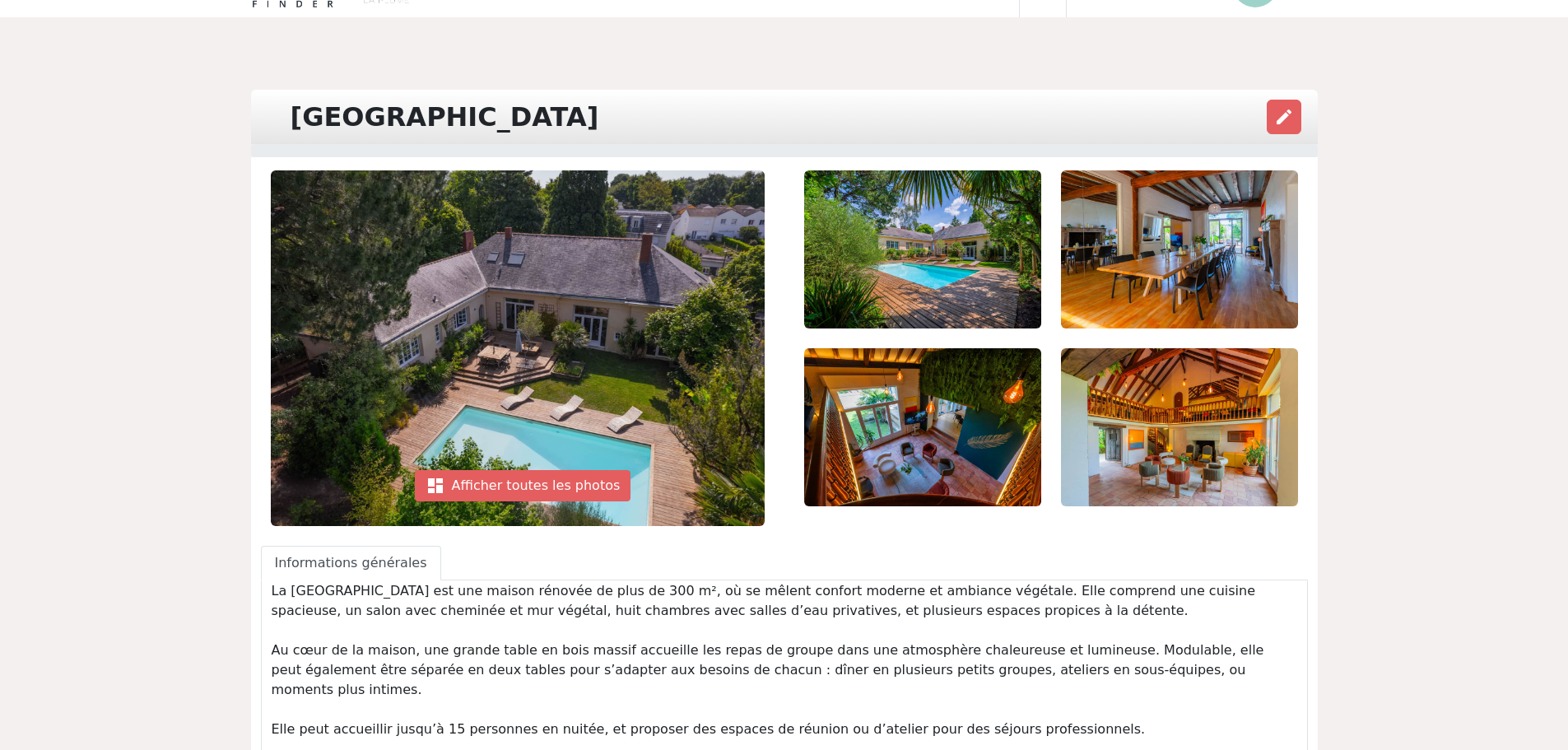
scroll to position [0, 0]
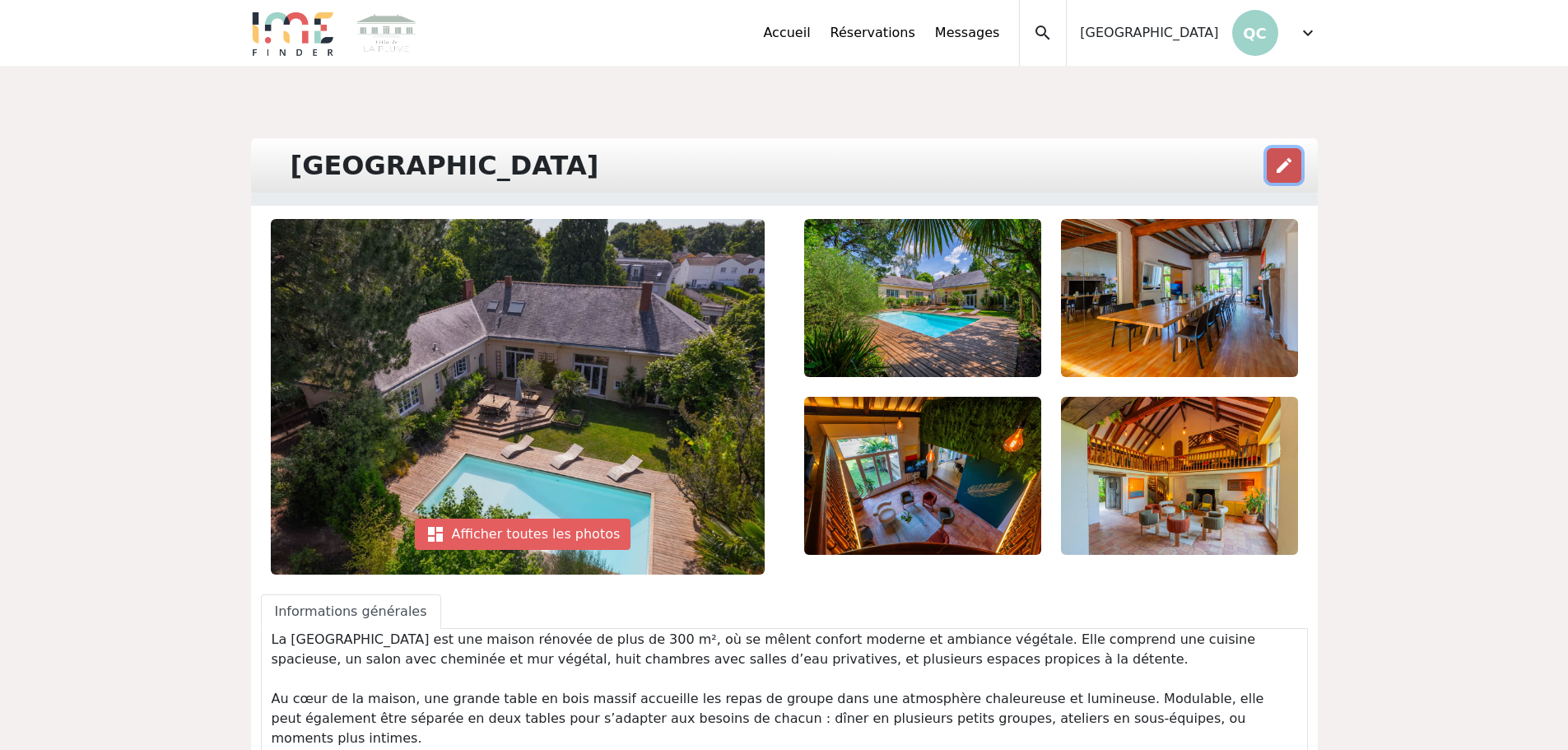
click at [1283, 169] on span "edit" at bounding box center [1284, 166] width 20 height 20
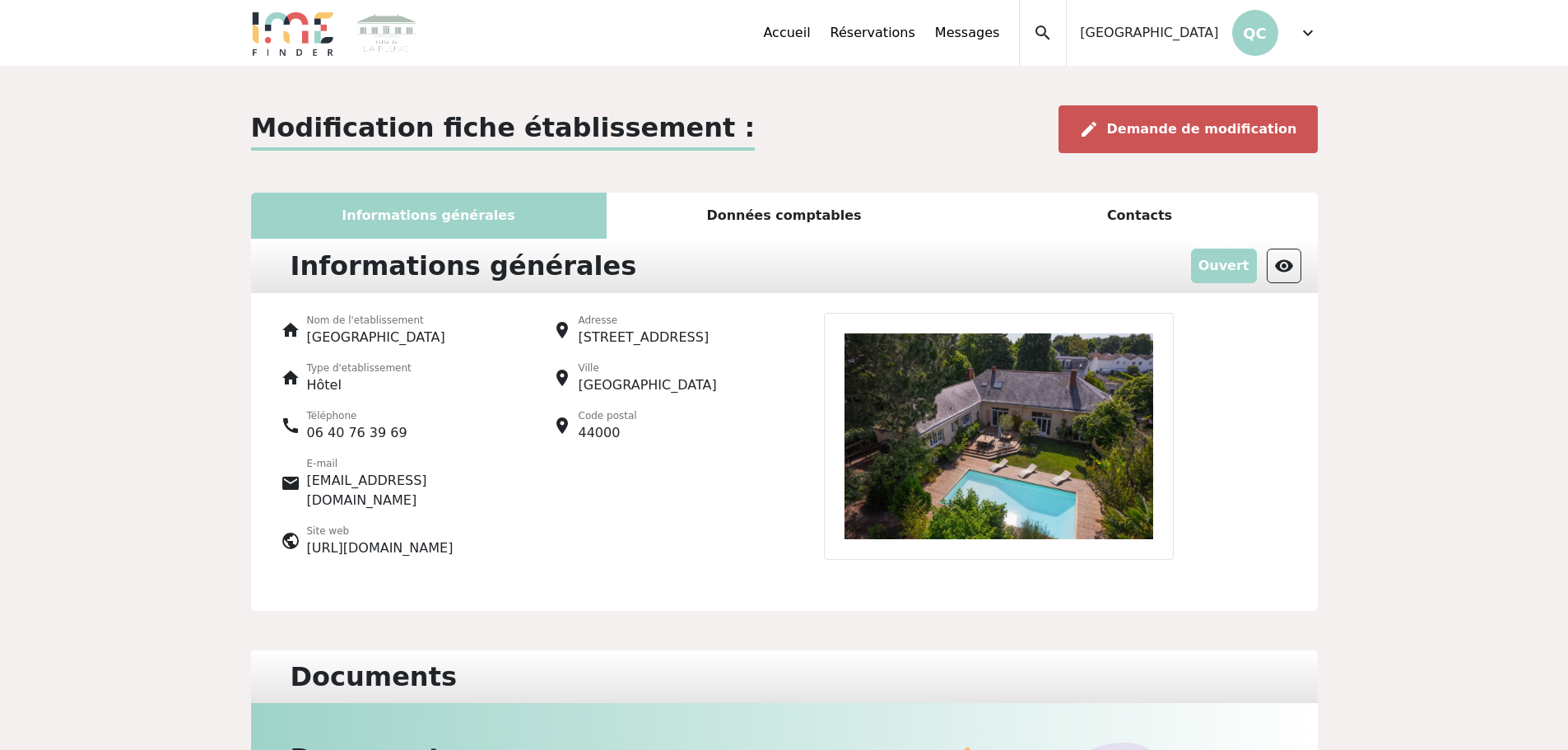
click at [1233, 133] on span "Demande de modification" at bounding box center [1202, 128] width 190 height 15
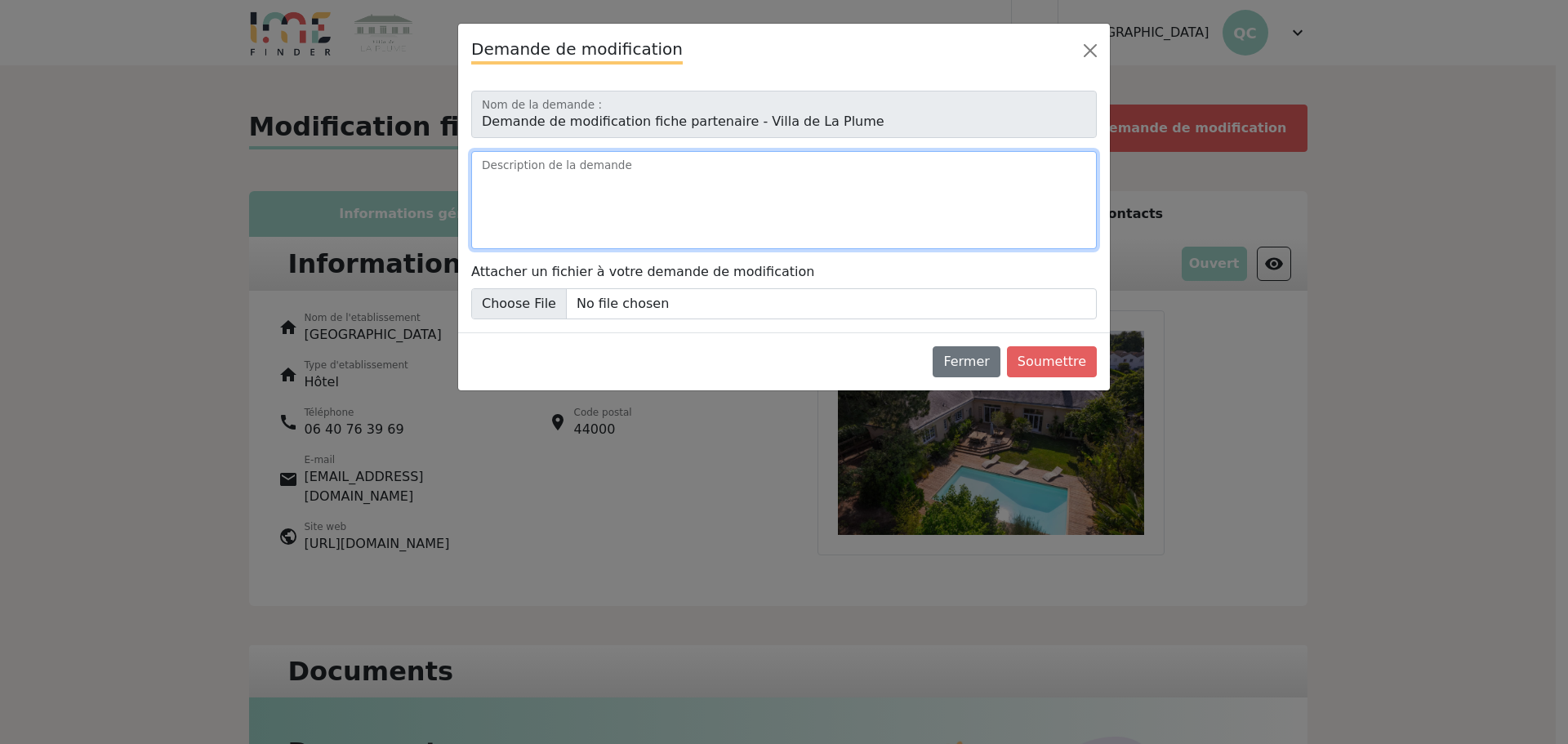
click at [556, 186] on textarea "Description de la demande" at bounding box center [784, 200] width 626 height 98
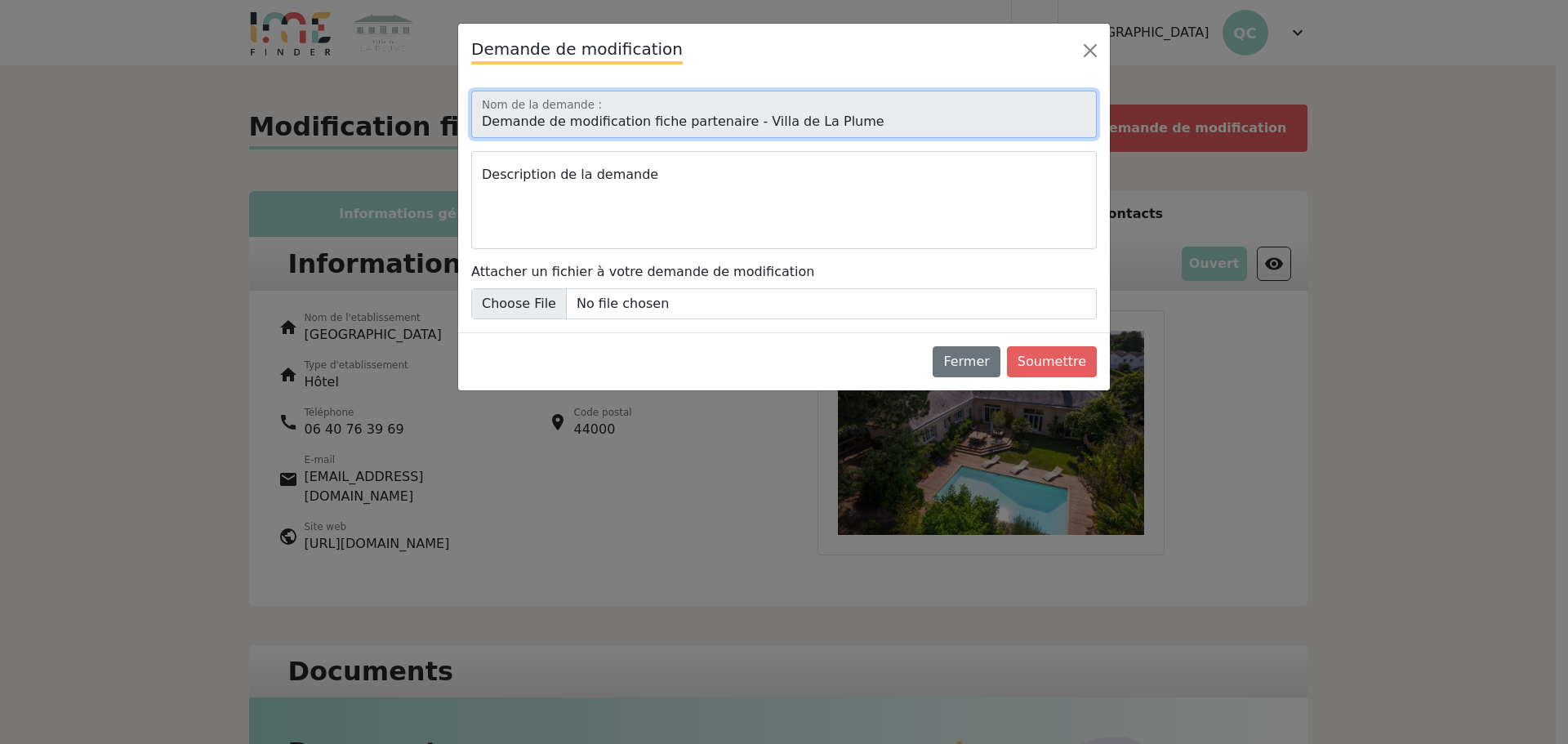
click at [604, 131] on input "Demande de modification fiche partenaire - Villa de La Plume" at bounding box center [784, 114] width 626 height 47
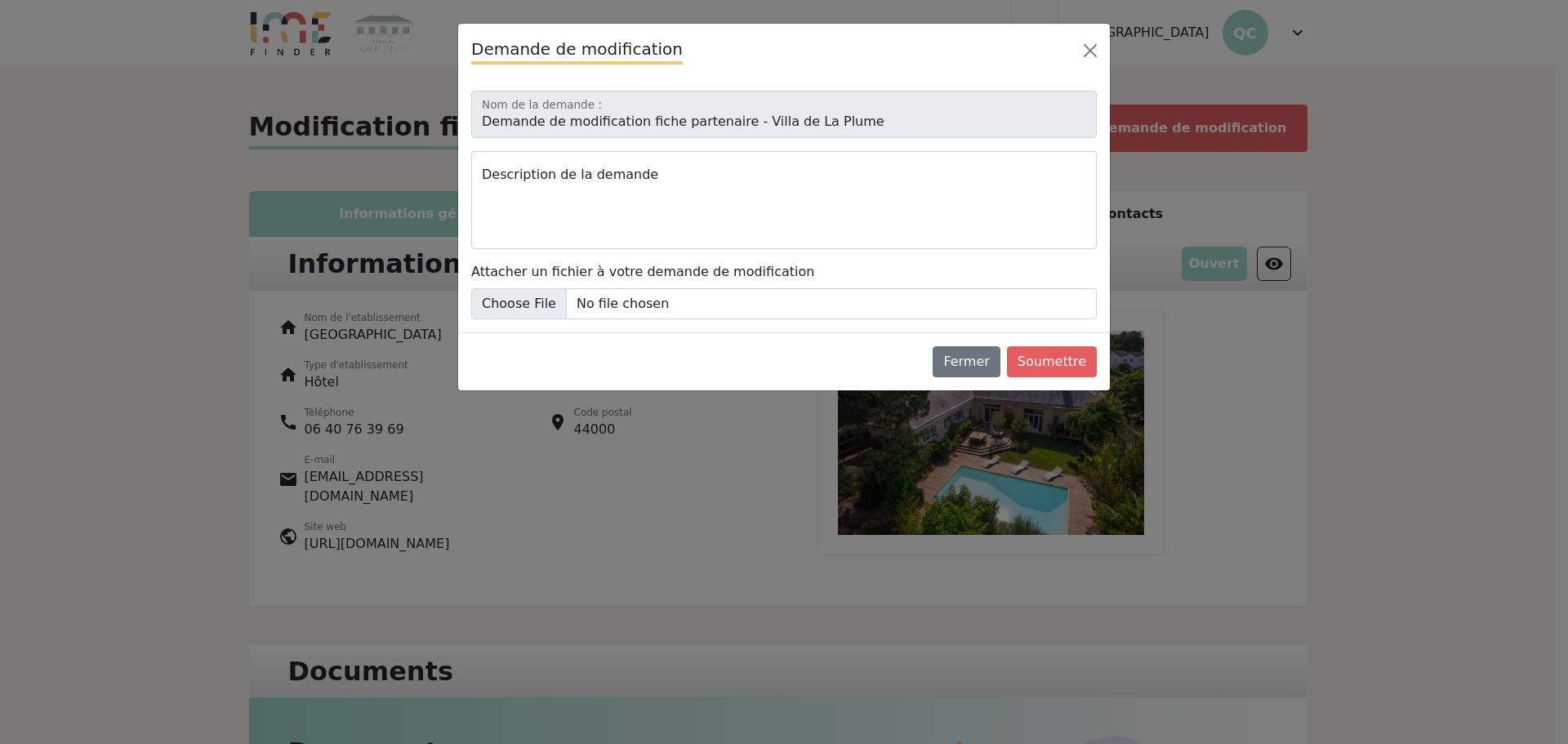
click at [393, 321] on div "Demande de modification Demande de modification fiche partenaire - Villa de La …" at bounding box center [784, 372] width 1568 height 744
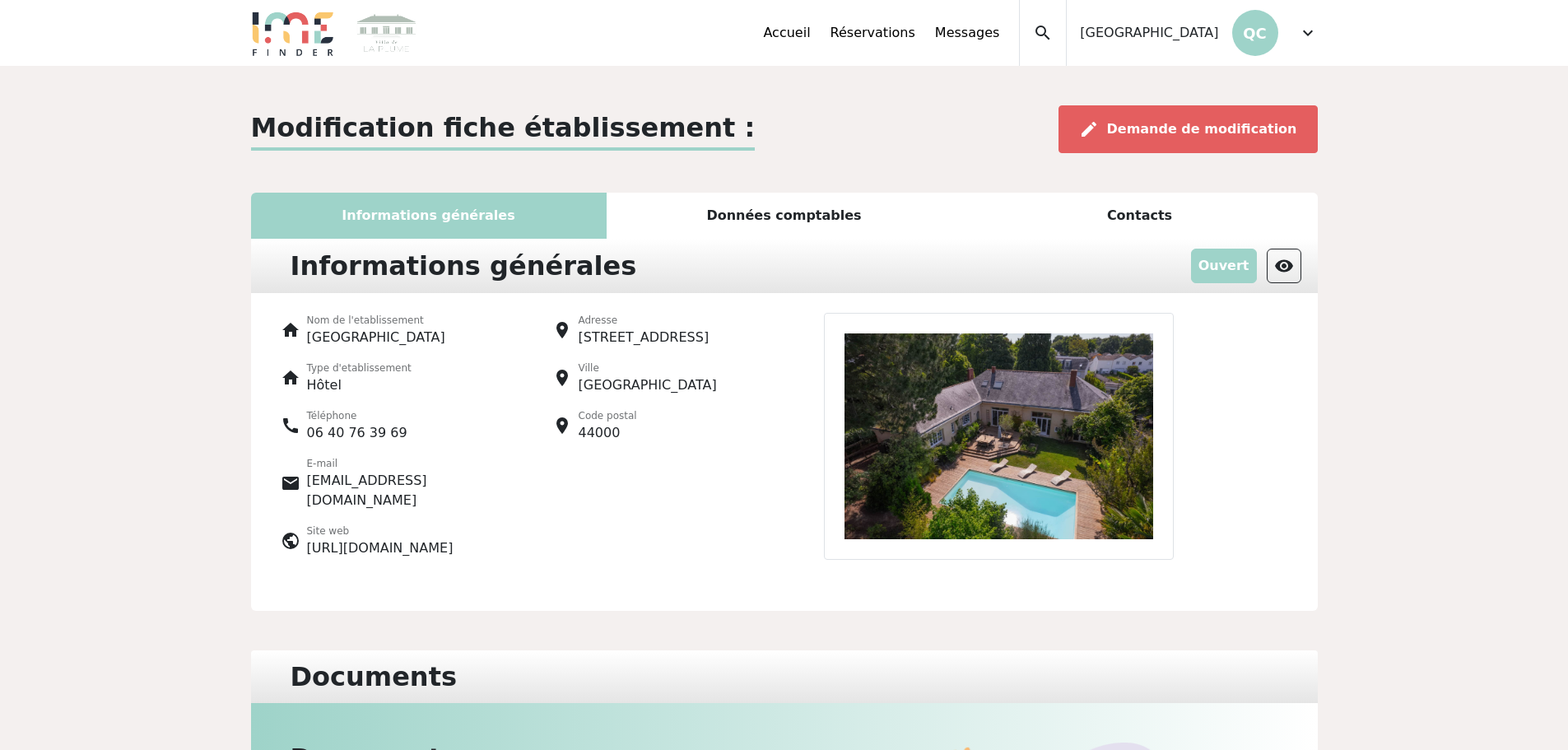
click at [780, 208] on div "Données comptables" at bounding box center [784, 216] width 355 height 47
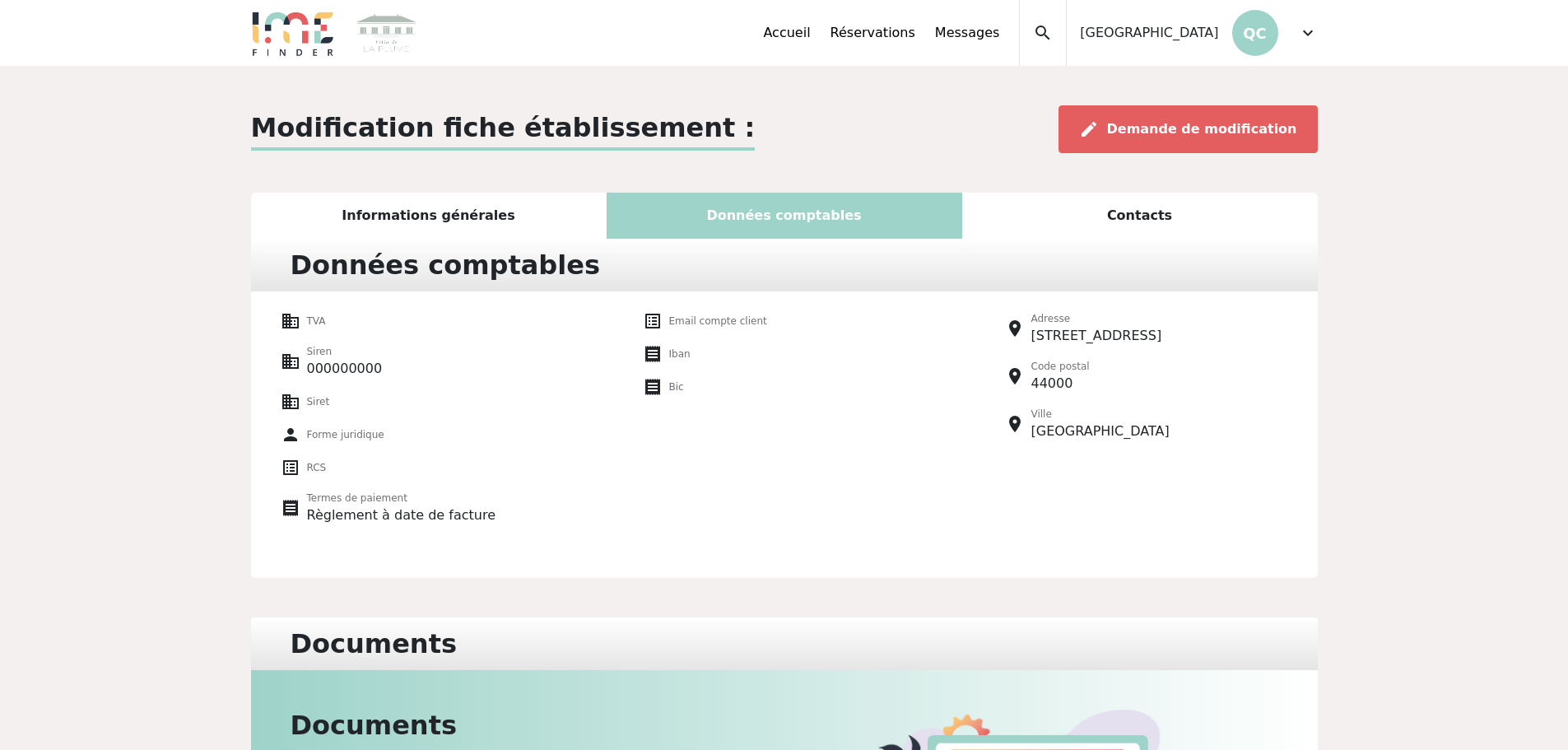
click at [1150, 209] on div "Contacts" at bounding box center [1139, 216] width 355 height 47
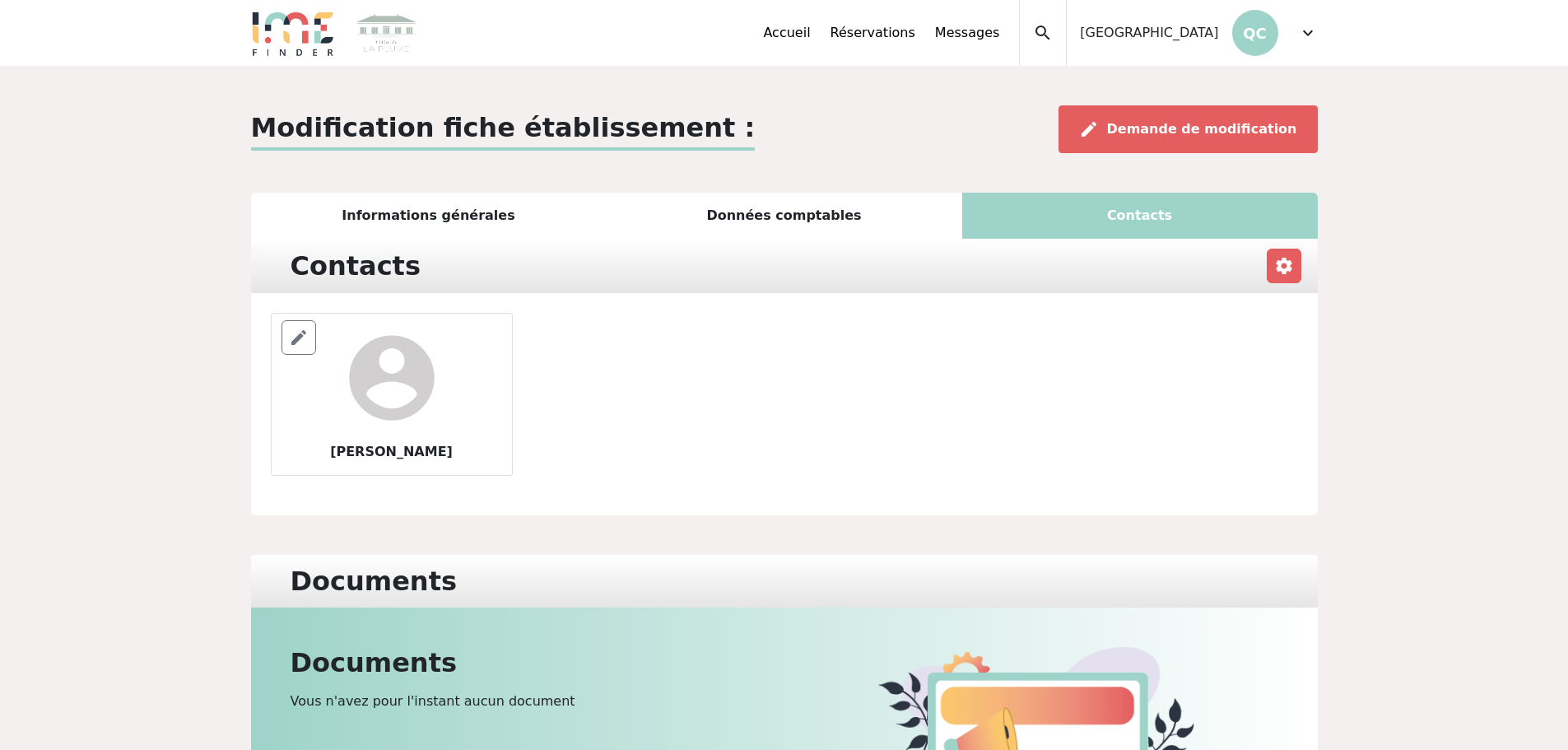
click at [1304, 35] on span "expand_more" at bounding box center [1308, 33] width 20 height 20
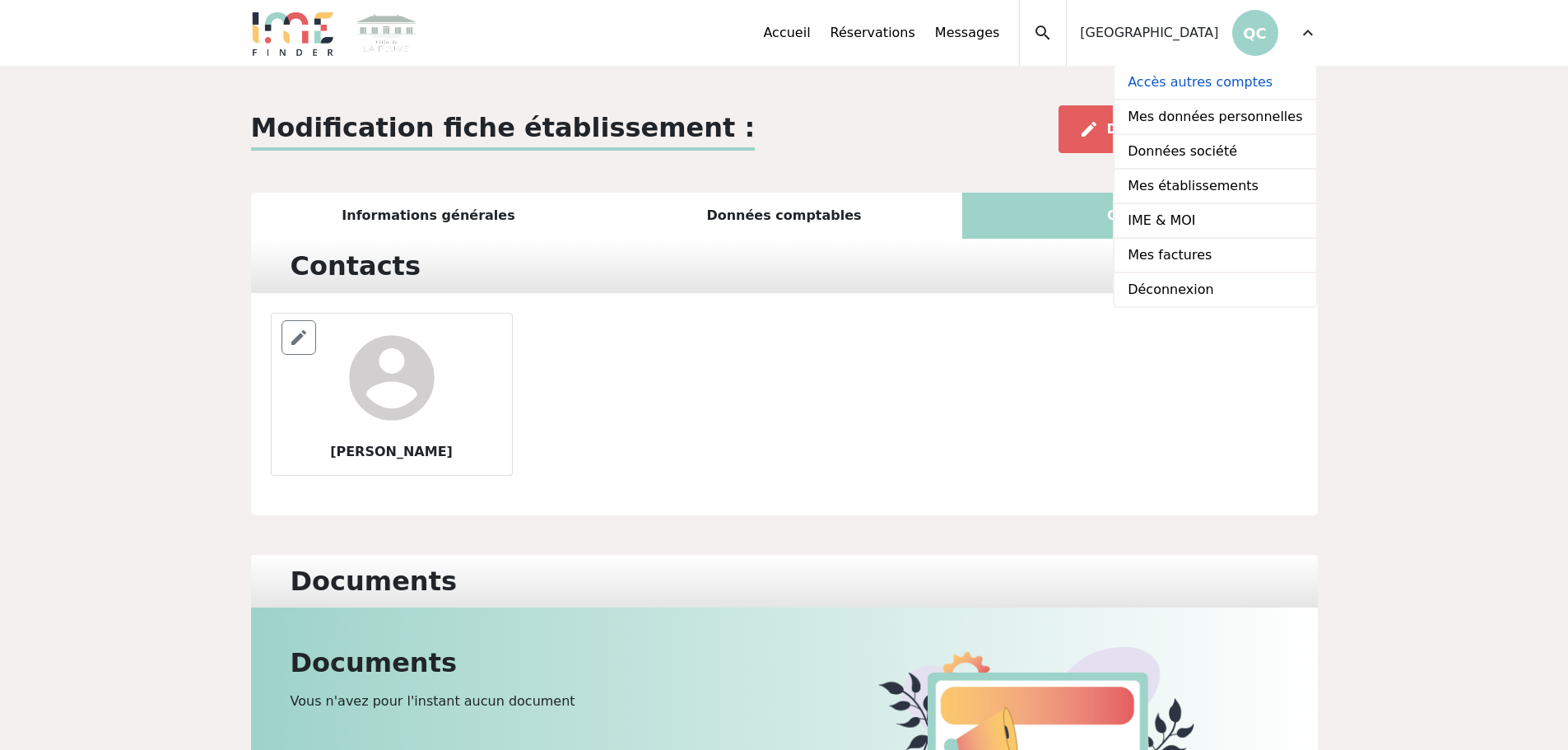
click at [1222, 86] on link "Accès autres comptes" at bounding box center [1214, 83] width 200 height 35
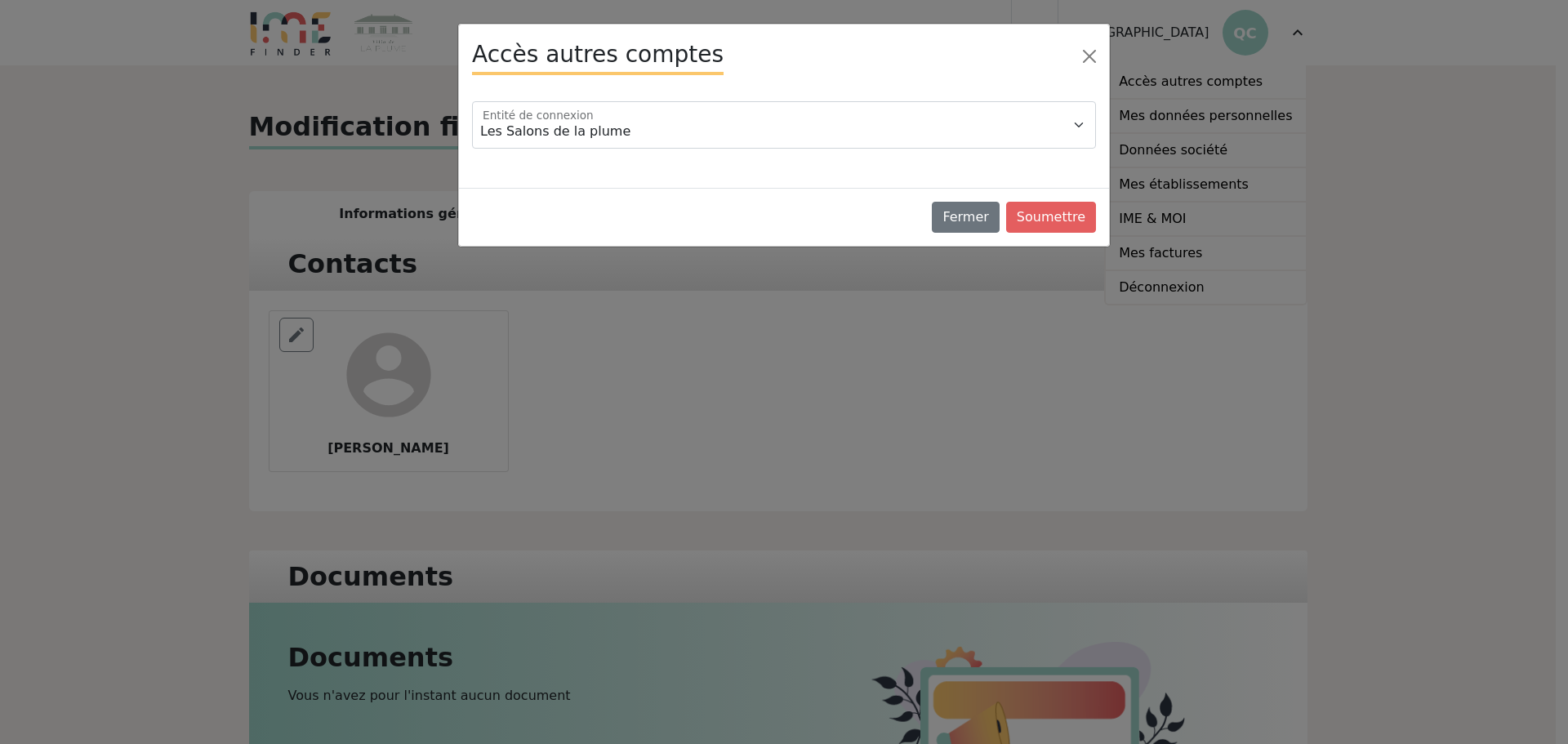
click at [646, 149] on div "Les Salons de la plume Manoir de la Plume Entité de connexion" at bounding box center [784, 131] width 644 height 60
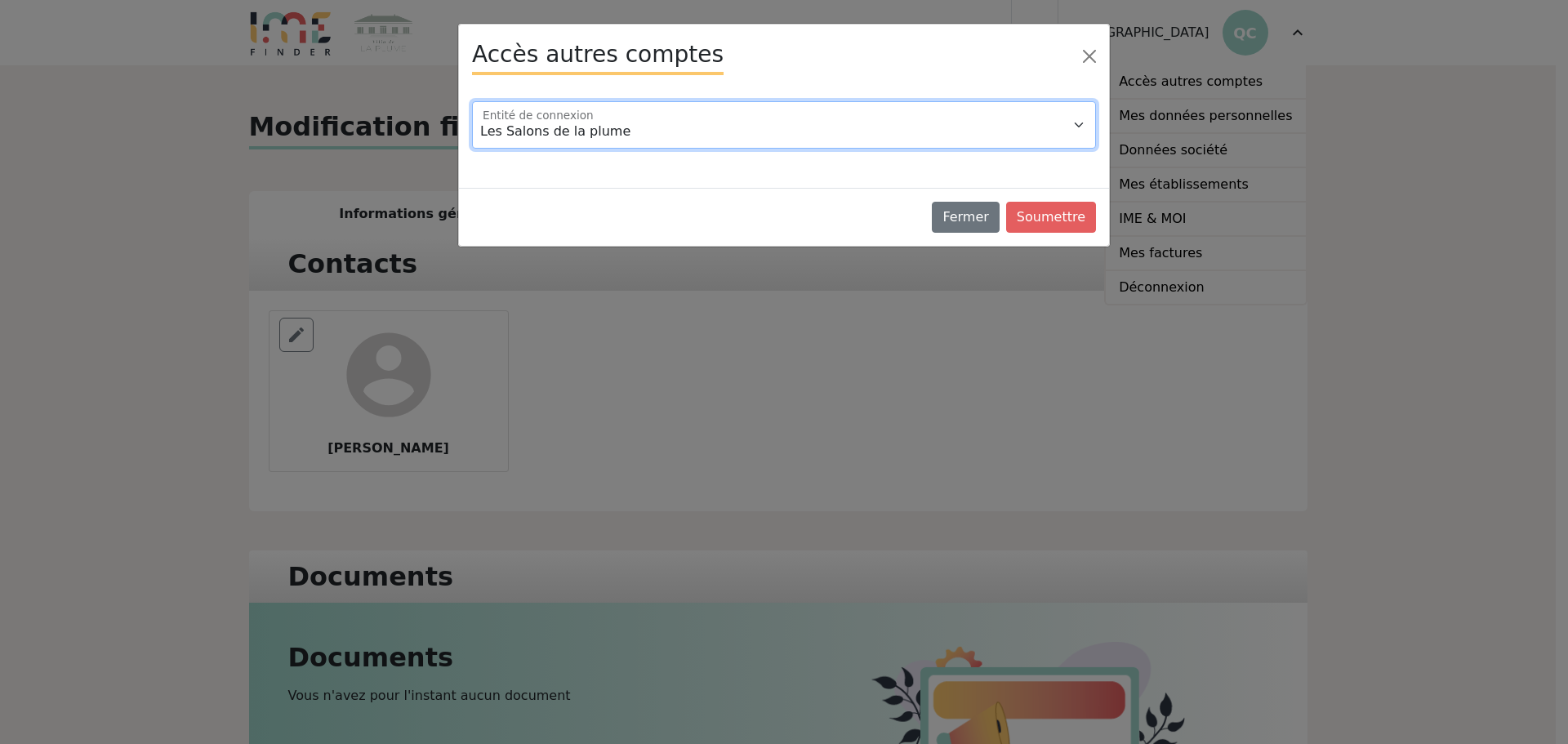
click at [663, 123] on select "Les Salons de la plume Manoir de la Plume" at bounding box center [784, 124] width 624 height 47
click at [659, 130] on select "Les Salons de la plume Manoir de la Plume" at bounding box center [784, 124] width 624 height 47
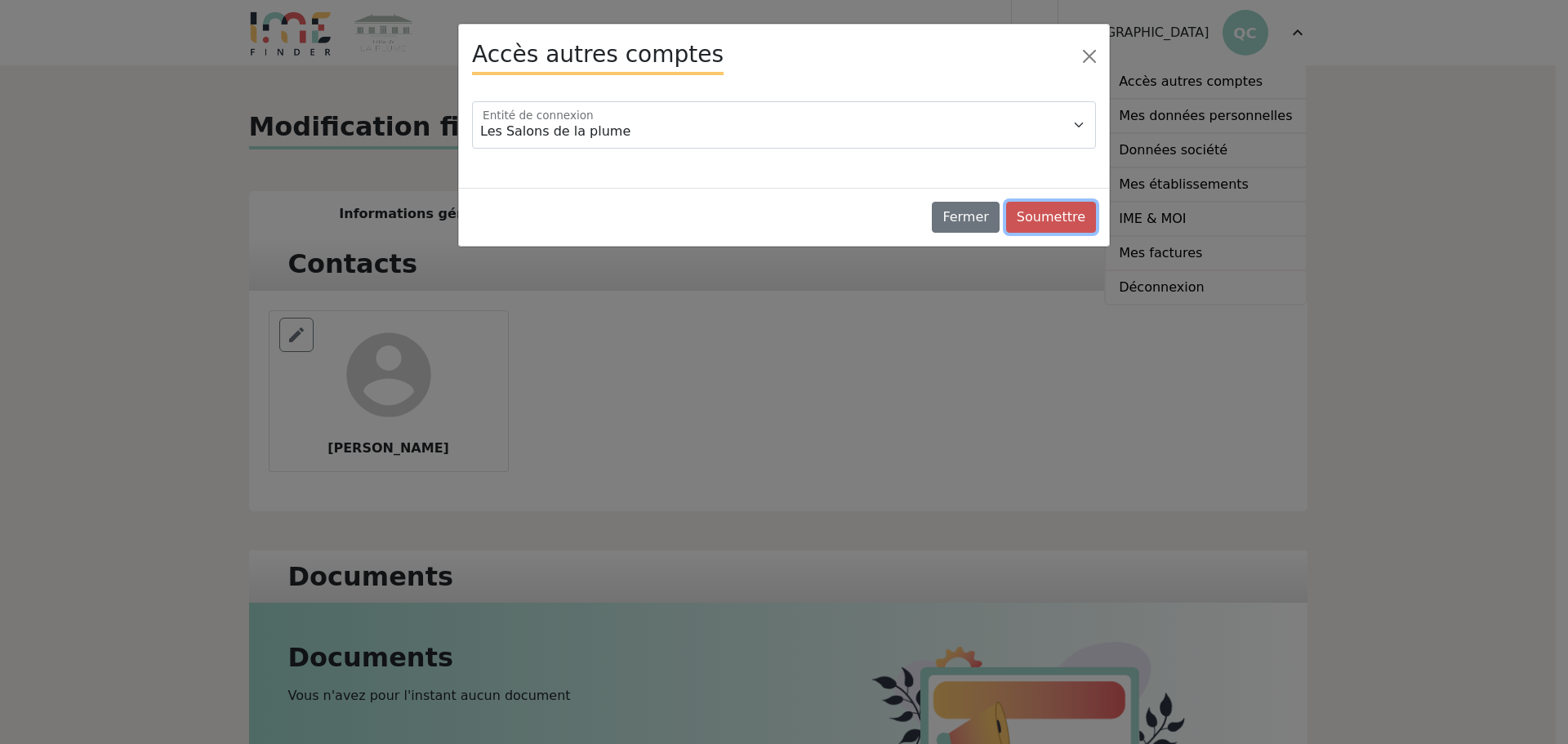
click at [1057, 215] on button "Soumettre" at bounding box center [1050, 217] width 90 height 31
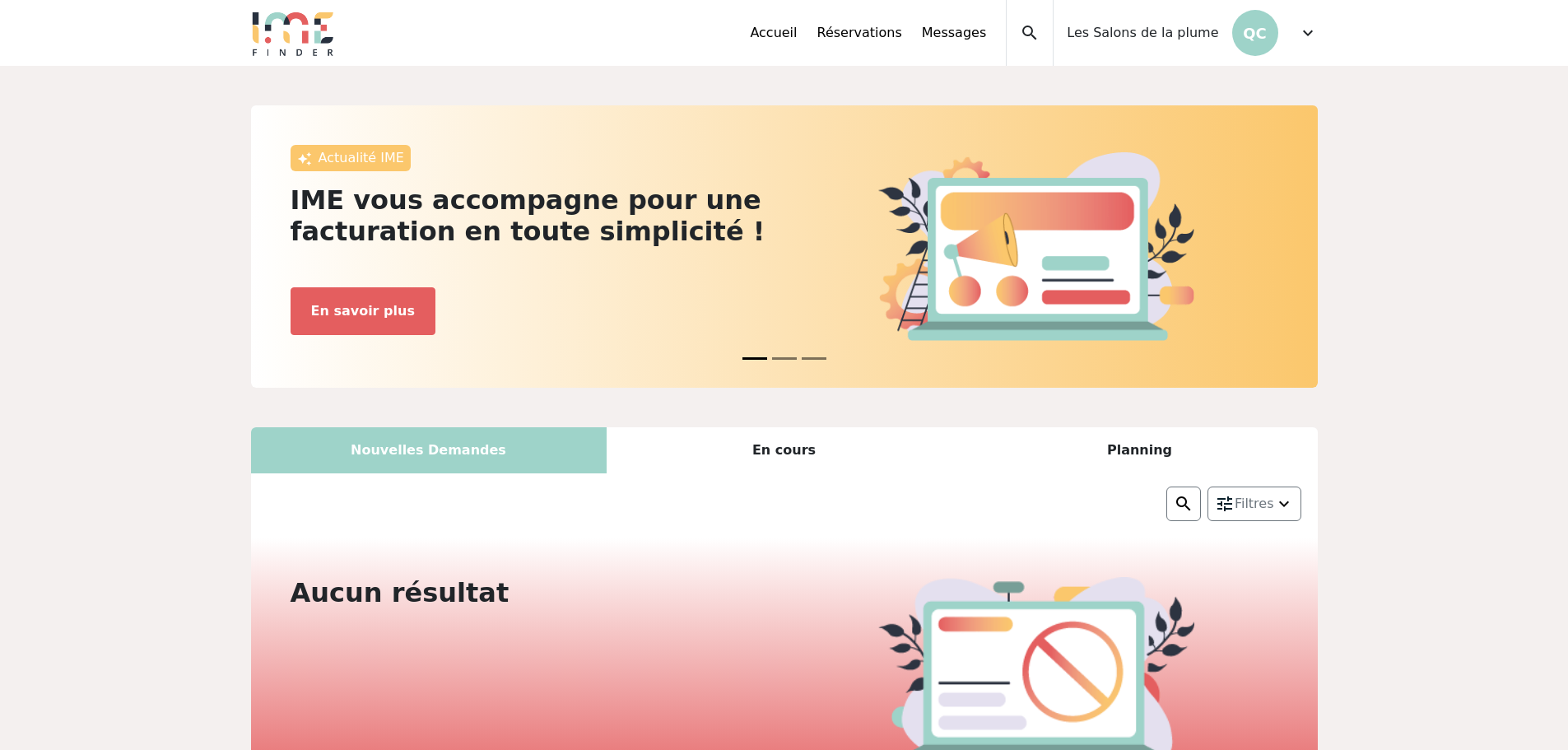
click at [1320, 24] on div "expand_less Accueil Réservations Messages Accès autres comptes Mes données pers…" at bounding box center [784, 33] width 1087 height 66
click at [1311, 30] on span "expand_more" at bounding box center [1308, 33] width 20 height 20
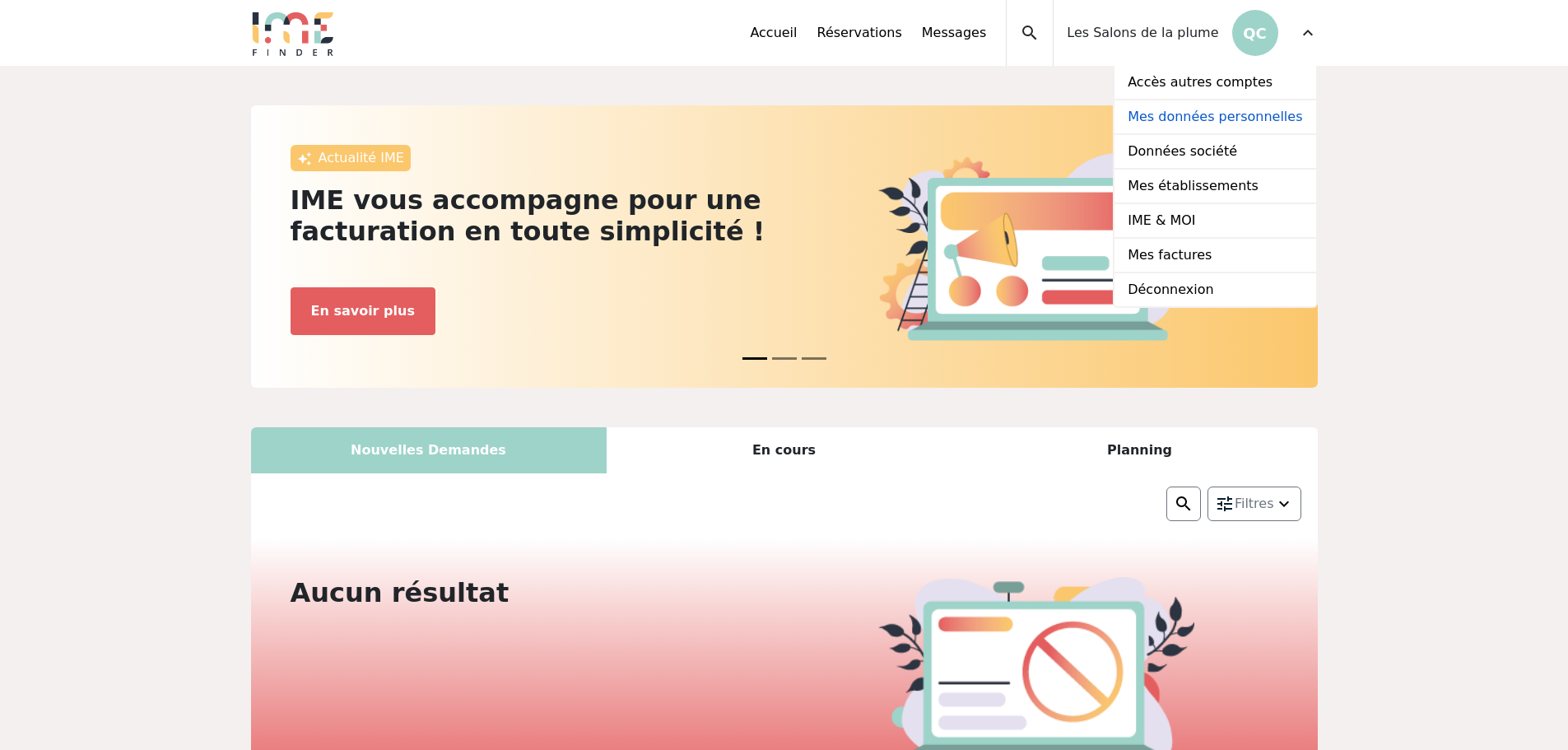
click at [1202, 124] on link "Mes données personnelles" at bounding box center [1214, 117] width 200 height 35
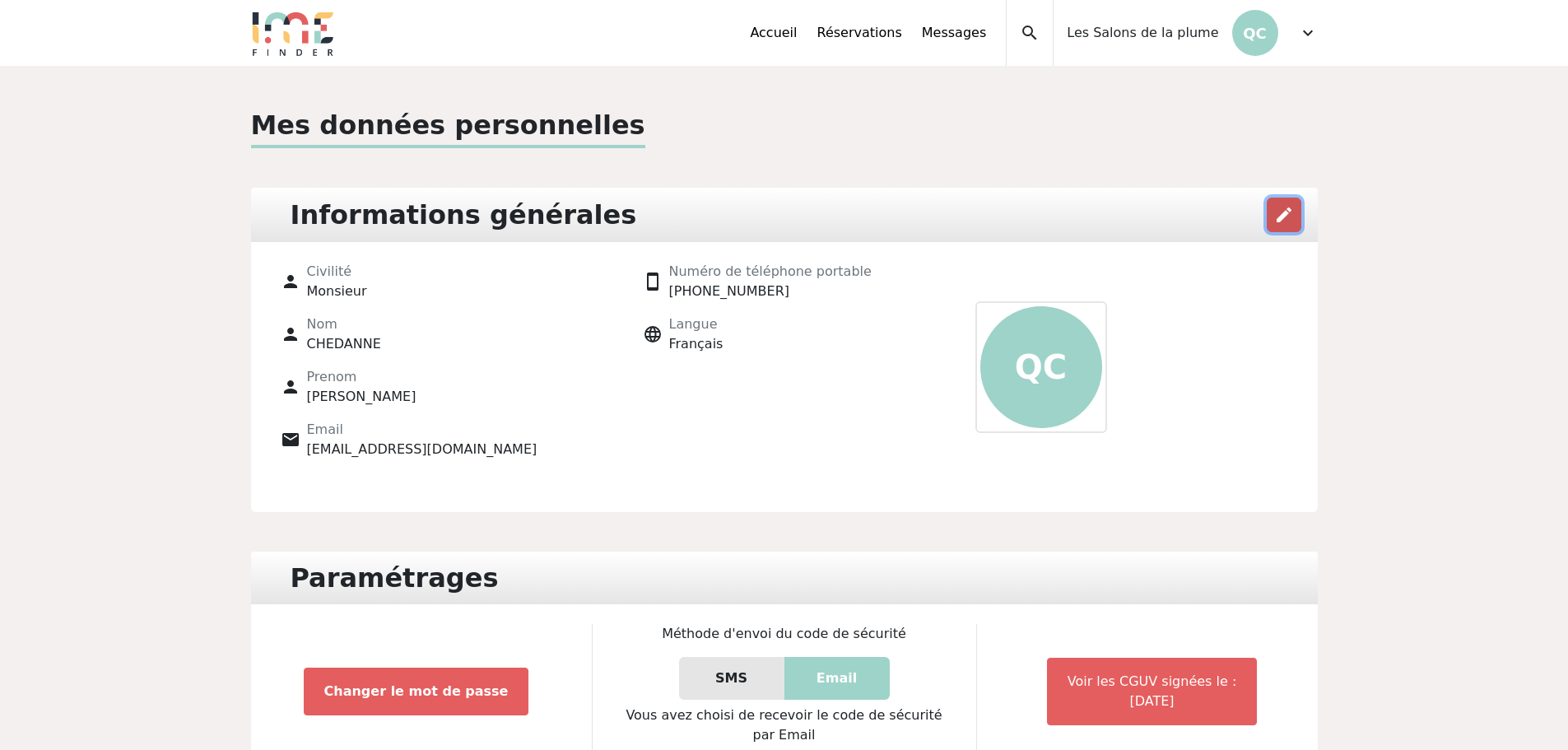
click at [1288, 215] on span "edit" at bounding box center [1284, 215] width 20 height 20
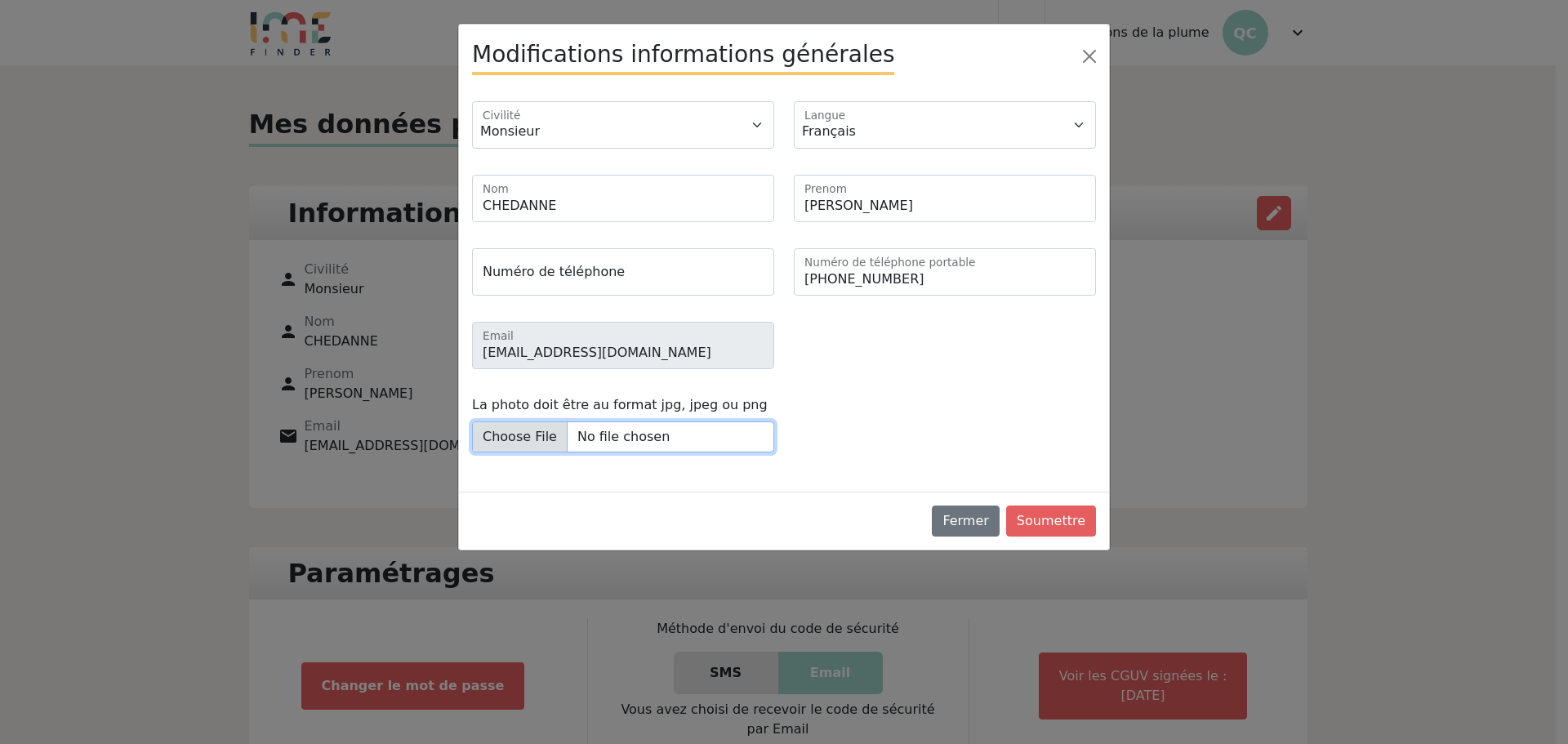
click at [556, 445] on input "La photo doit être au format jpg, jpeg ou png" at bounding box center [623, 437] width 302 height 31
type input "C:\fakepath\profile-pic.png"
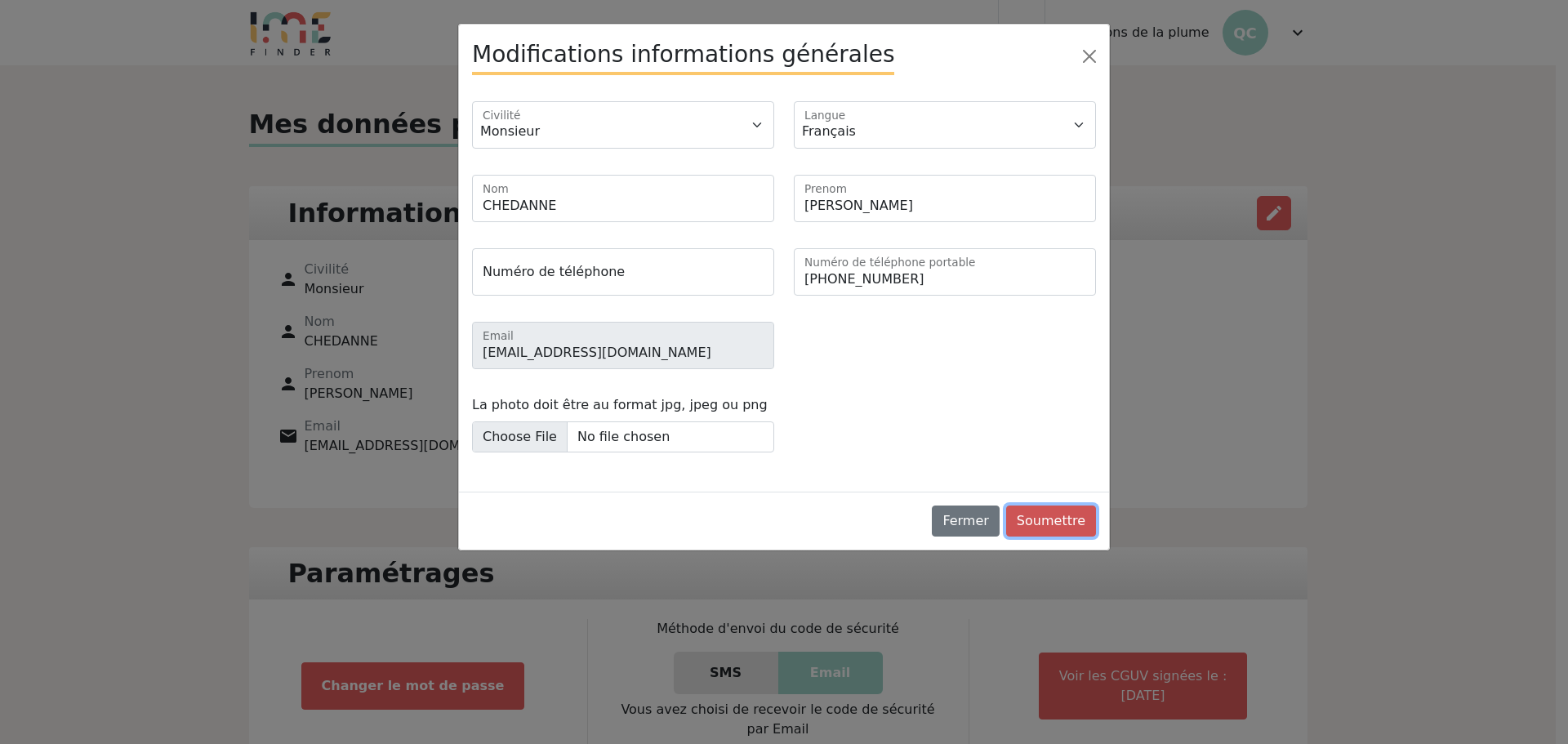
click at [1058, 523] on button "Soumettre" at bounding box center [1050, 520] width 90 height 31
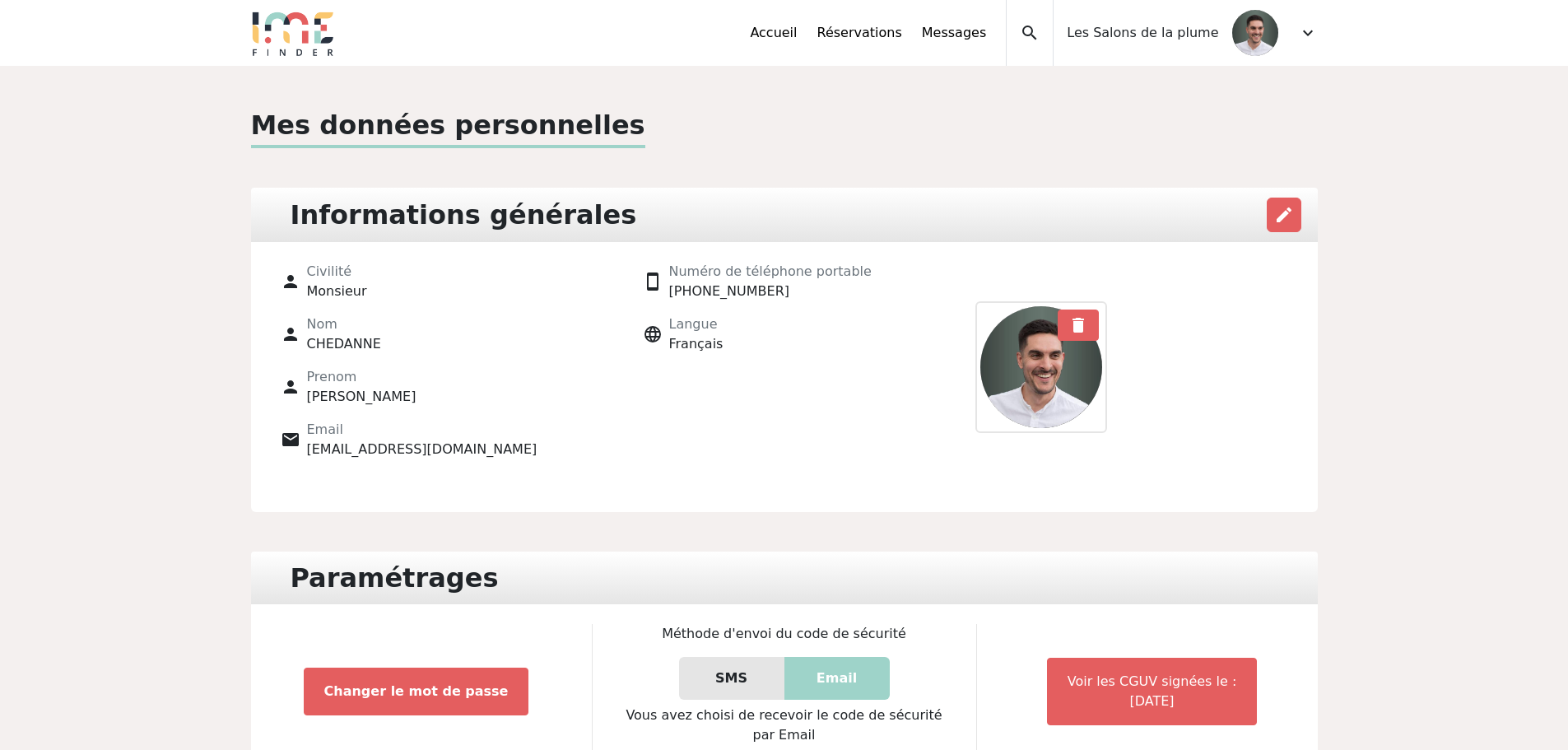
click at [1311, 33] on span "expand_more" at bounding box center [1308, 33] width 20 height 20
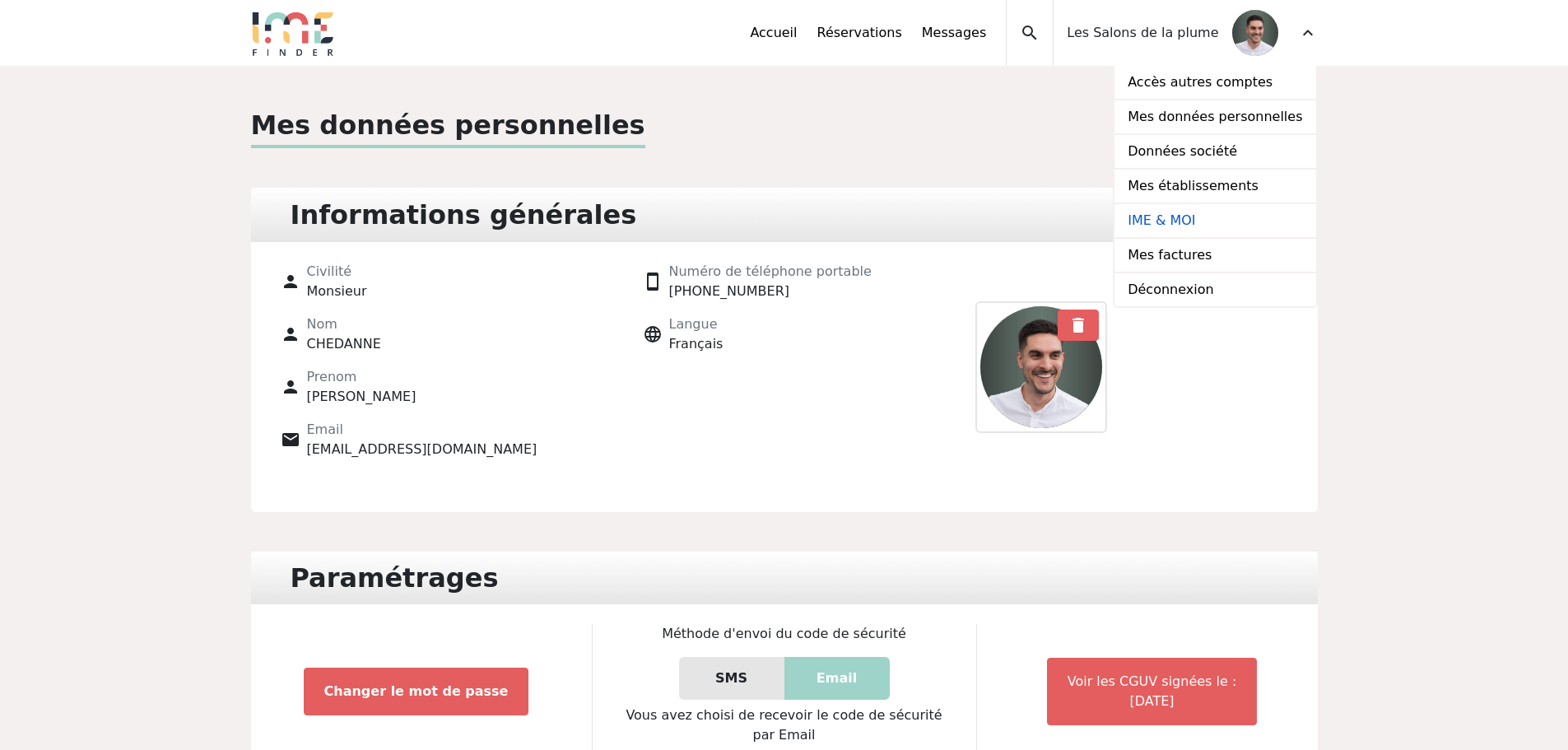
click at [1194, 220] on link "IME & MOI" at bounding box center [1214, 221] width 200 height 35
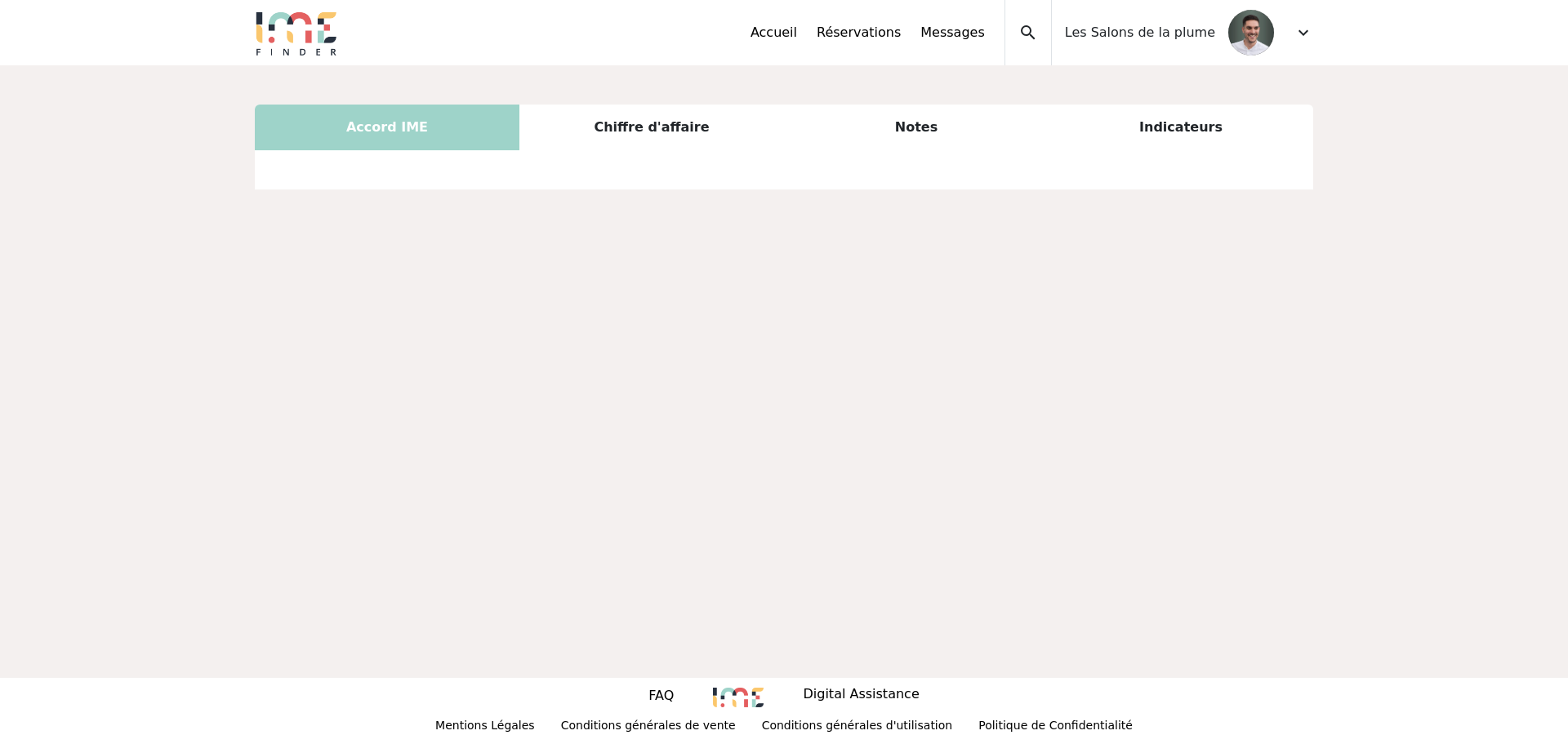
click at [1177, 126] on div "Indicateurs" at bounding box center [1181, 128] width 265 height 46
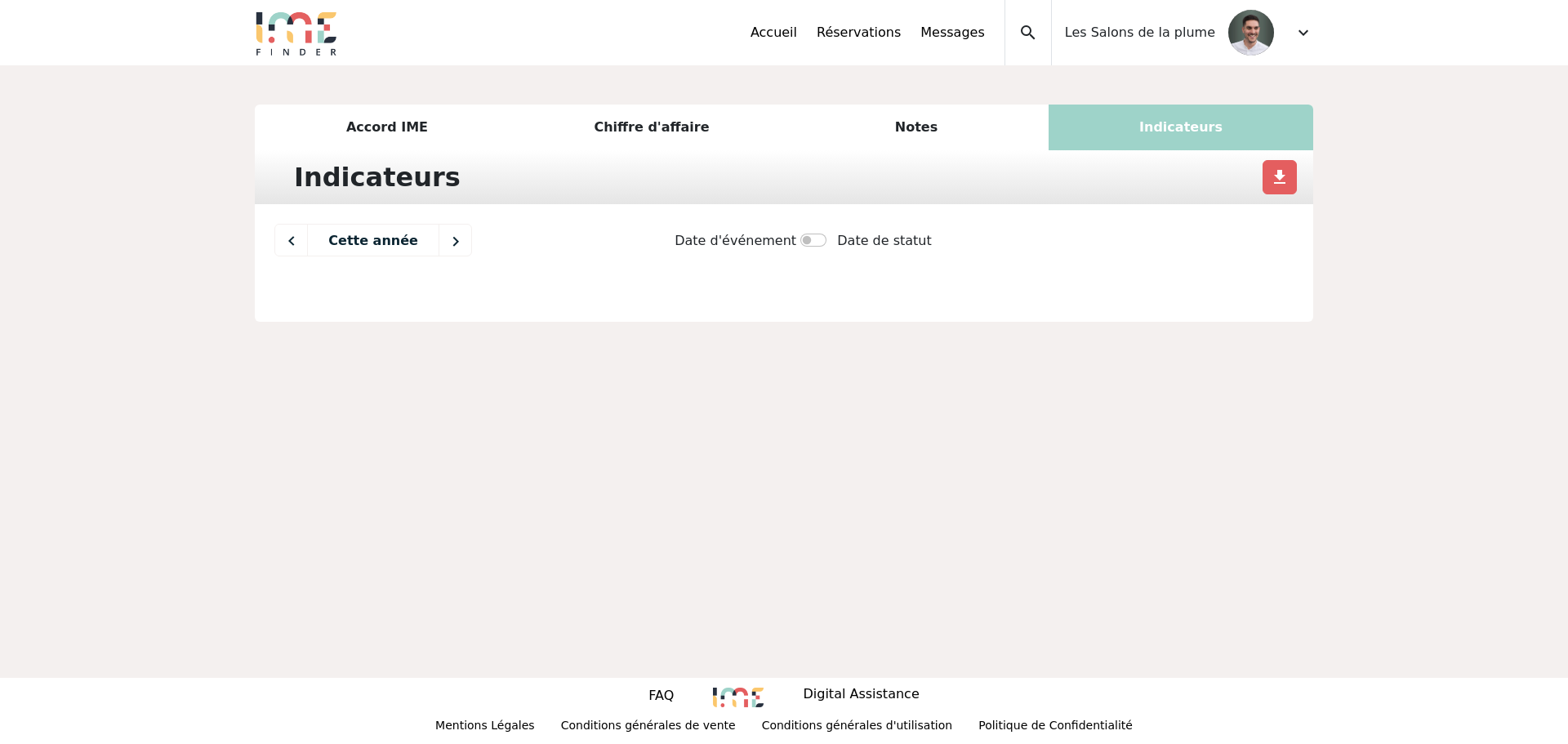
click at [915, 131] on div "Notes" at bounding box center [916, 128] width 265 height 46
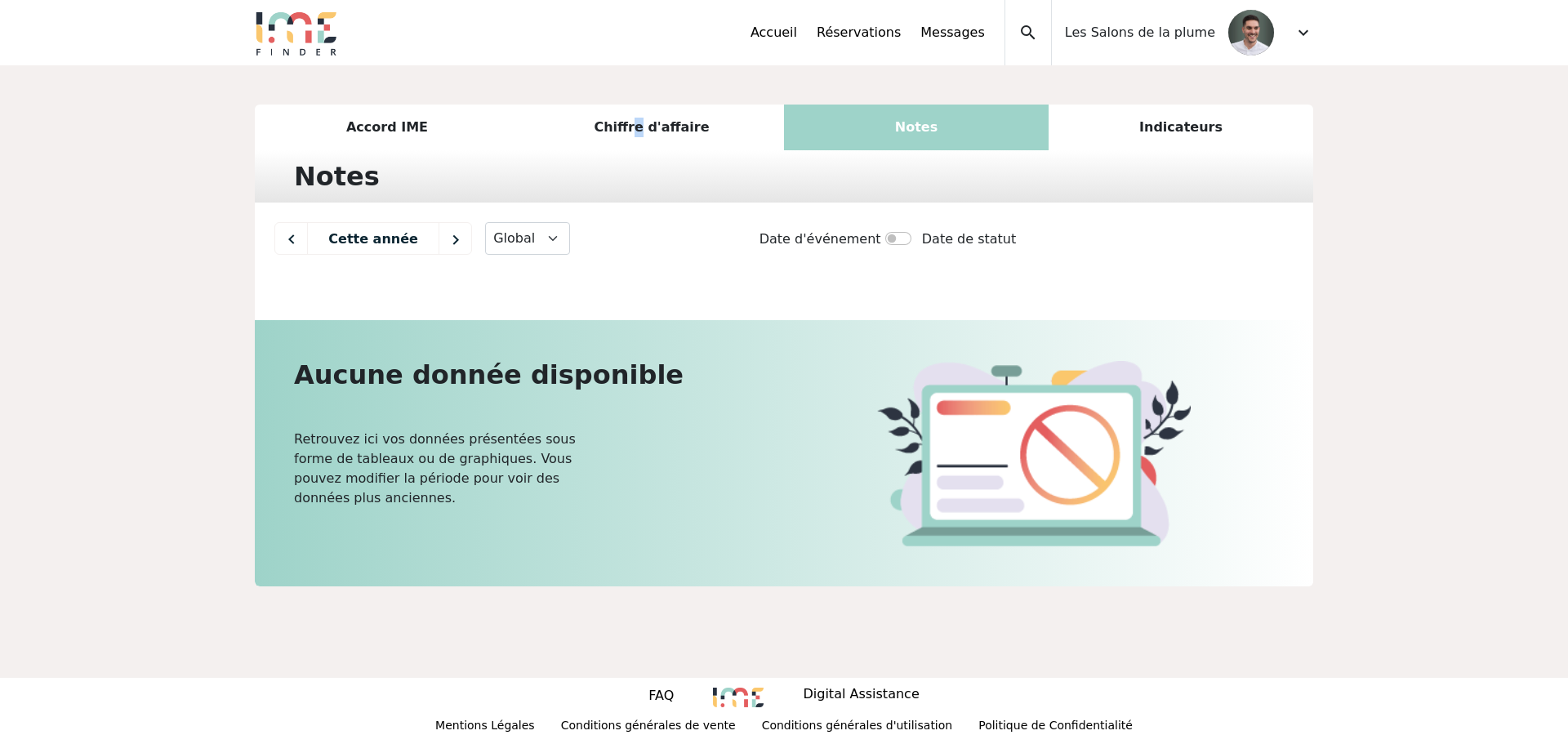
click at [641, 129] on div "Chiffre d'affaire" at bounding box center [652, 128] width 265 height 46
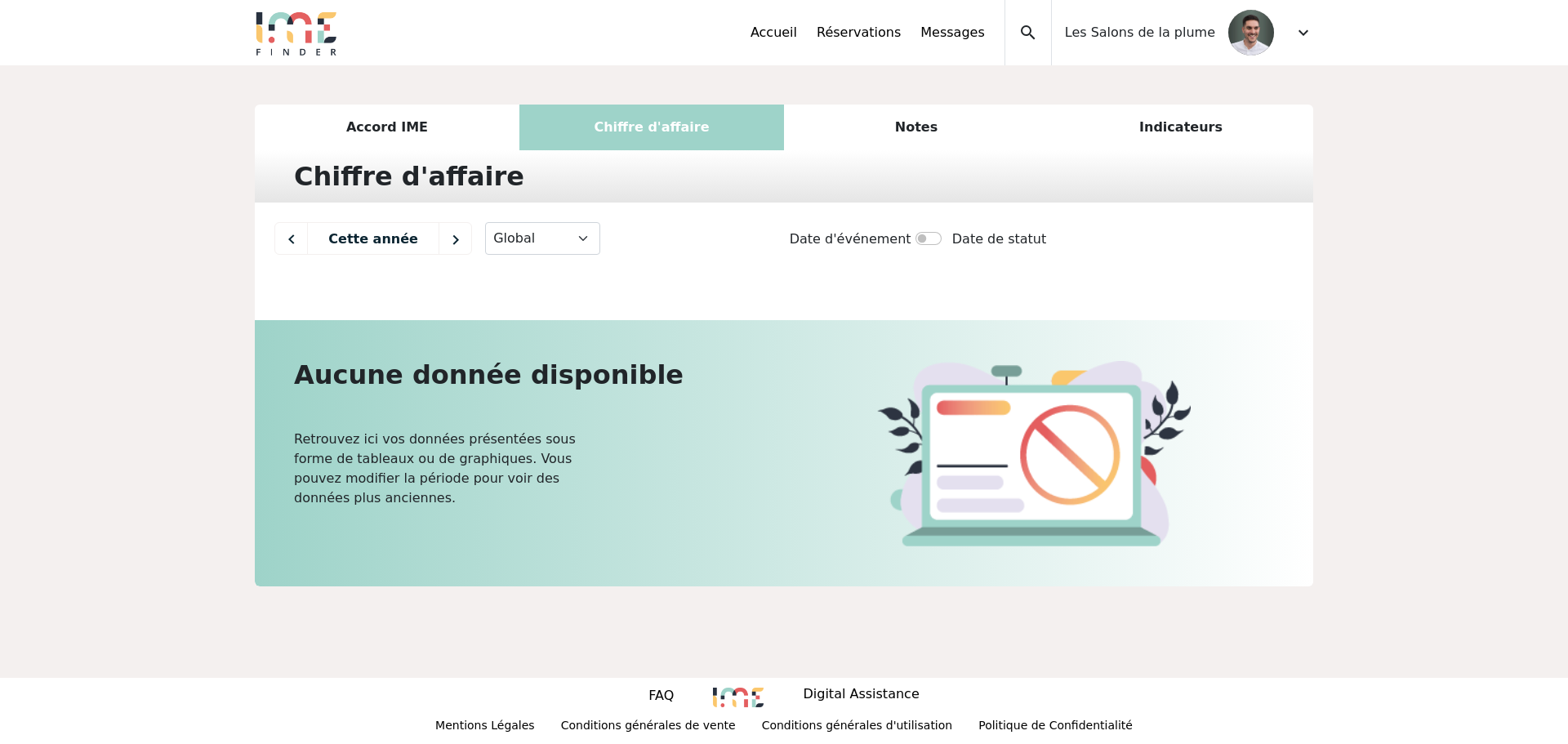
click at [374, 142] on div "Accord IME" at bounding box center [387, 128] width 265 height 46
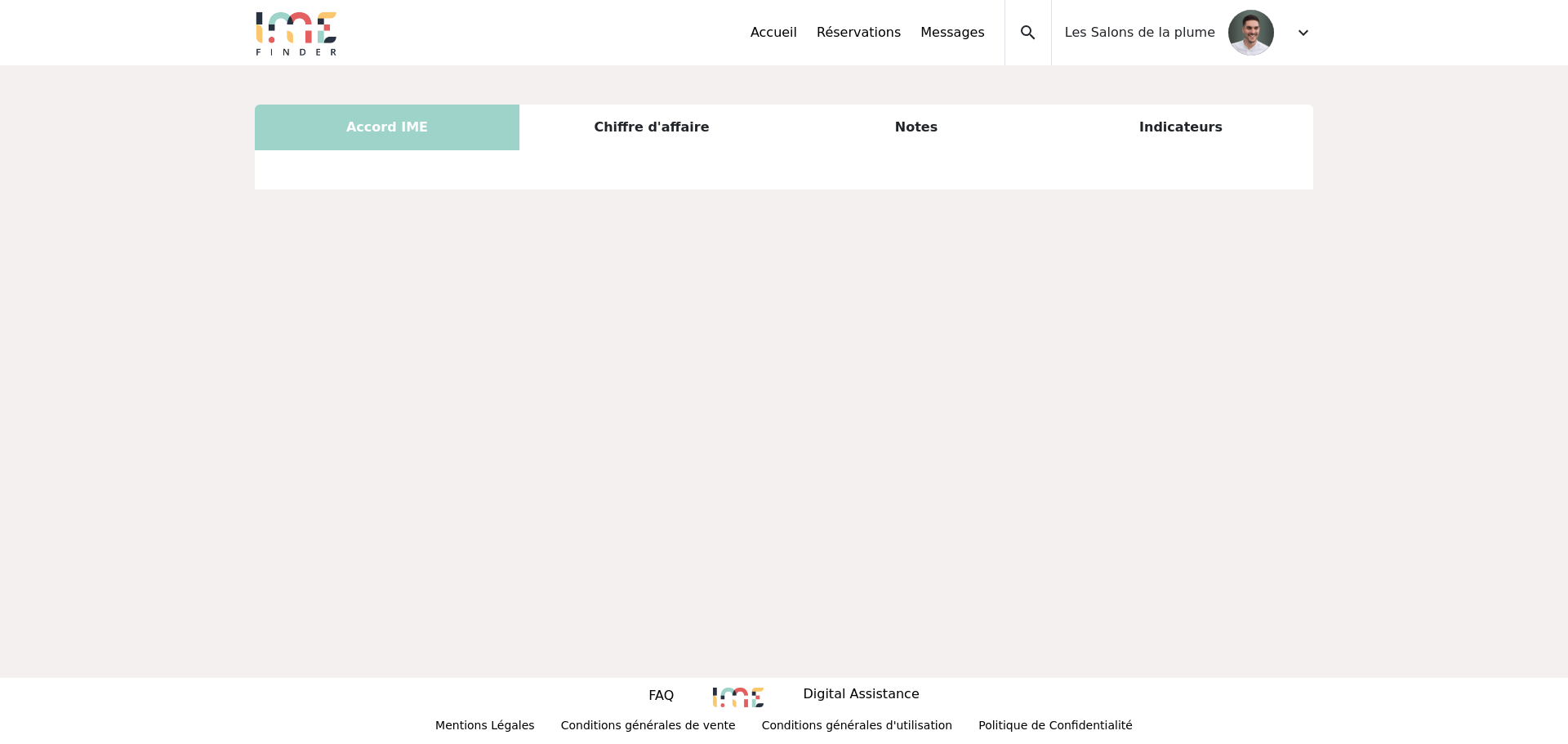
click at [1299, 35] on span "expand_more" at bounding box center [1303, 33] width 20 height 20
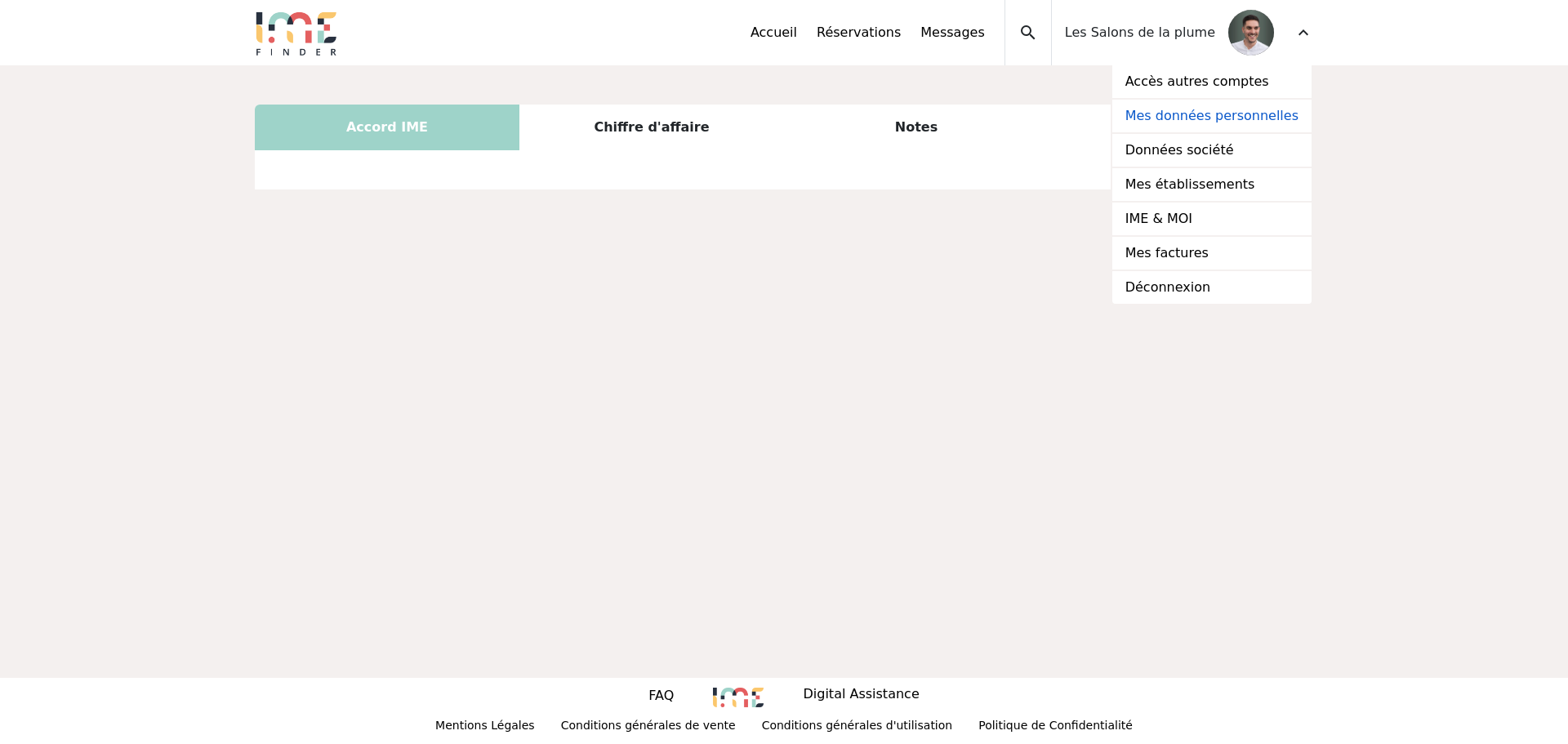
click at [1216, 111] on link "Mes données personnelles" at bounding box center [1212, 116] width 199 height 35
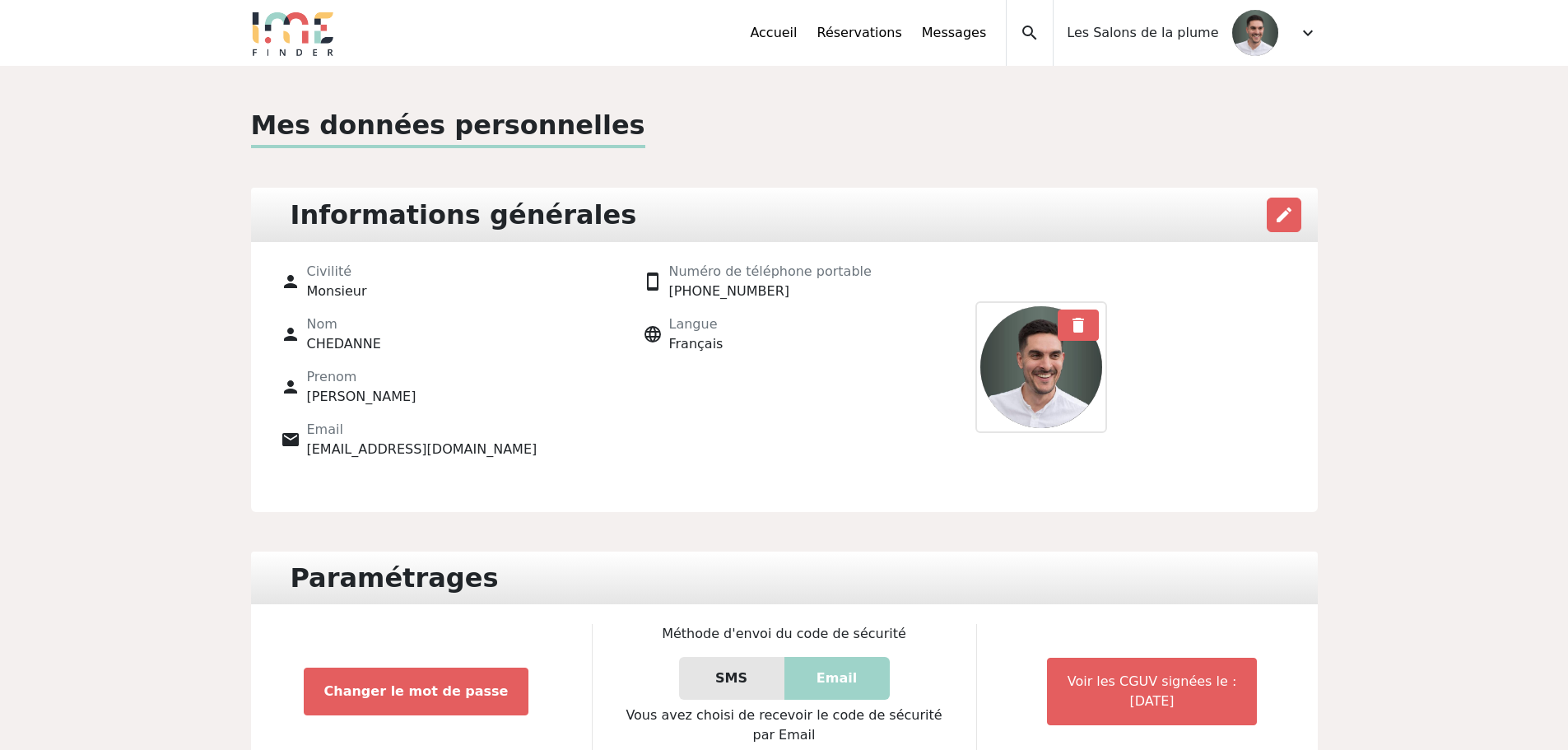
click at [1320, 36] on div "expand_less Accueil Réservations Messages Accès autres comptes Mes données pers…" at bounding box center [784, 33] width 1087 height 66
click at [1291, 32] on div "Accueil Réservations Messages Accès autres comptes Mes données personnelles Don…" at bounding box center [1034, 33] width 567 height 66
click at [1303, 22] on div "expand_more" at bounding box center [1308, 33] width 20 height 66
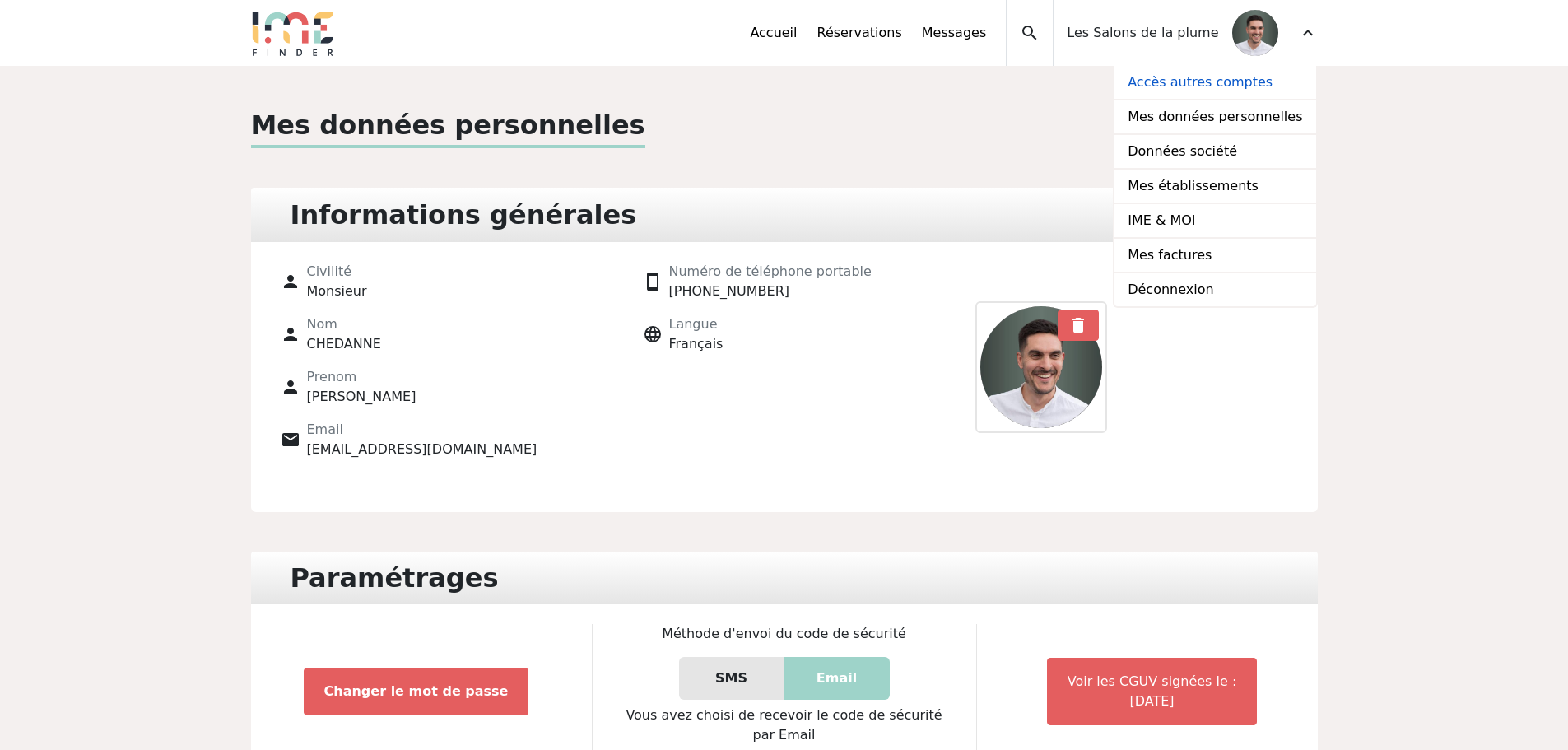
click at [1216, 87] on link "Accès autres comptes" at bounding box center [1214, 83] width 200 height 35
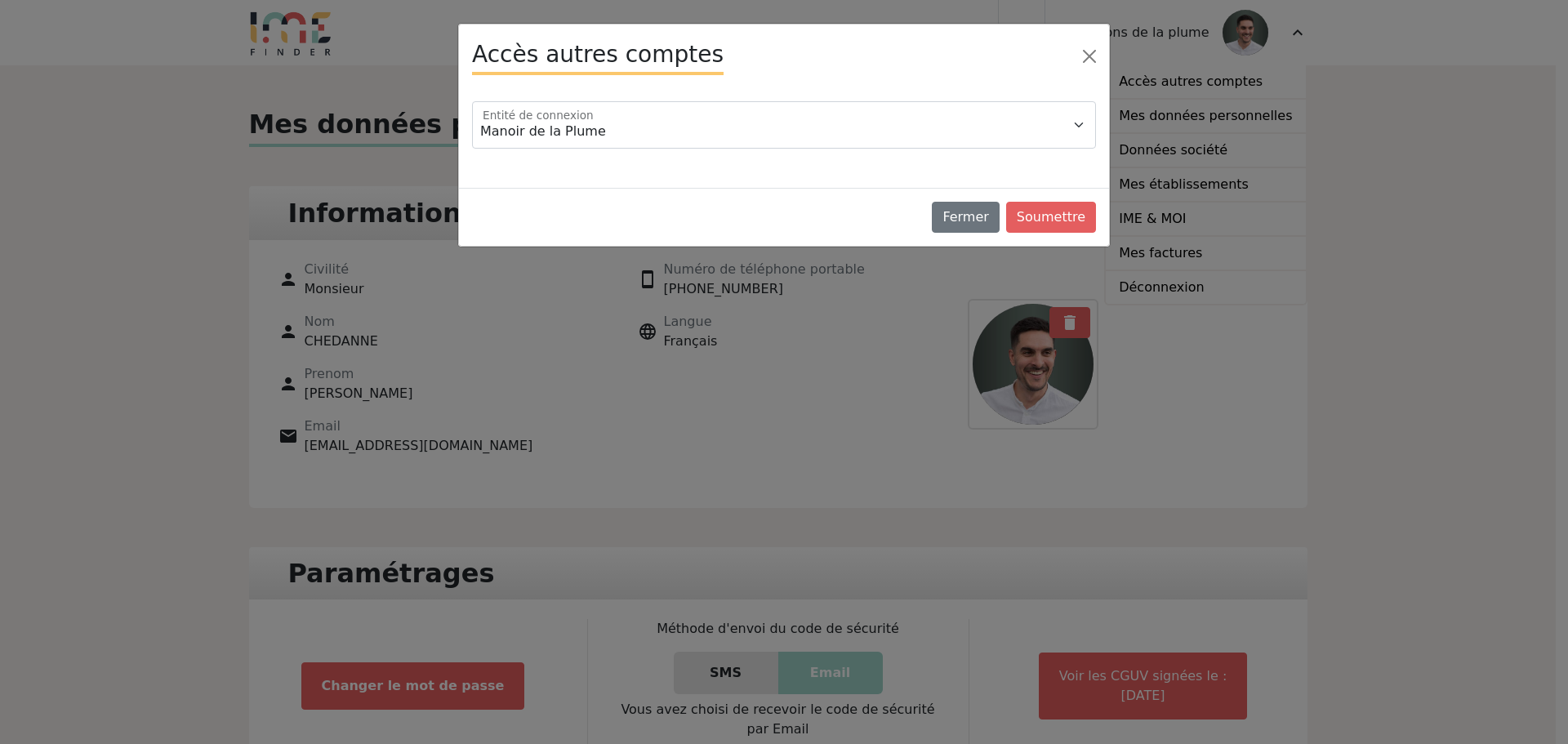
click at [1222, 87] on div "Accès autres comptes Manoir de la Plume Villa de La Plume Entité de connexion F…" at bounding box center [784, 372] width 1568 height 744
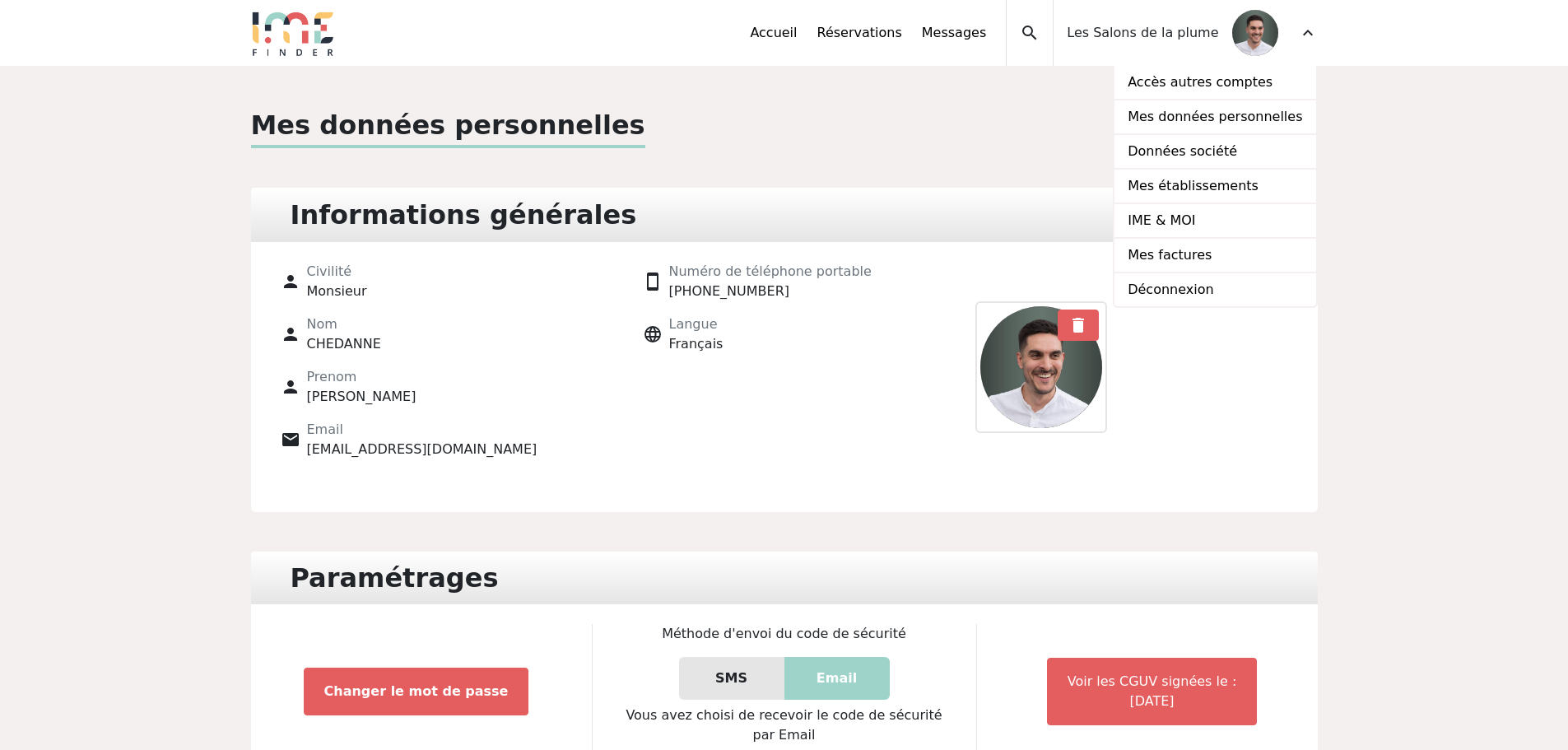
click at [1194, 43] on div "Les Salons de la plume" at bounding box center [1165, 33] width 224 height 66
click at [1190, 30] on span "Les Salons de la plume" at bounding box center [1142, 33] width 151 height 20
click at [1317, 30] on span "expand_more" at bounding box center [1308, 33] width 20 height 20
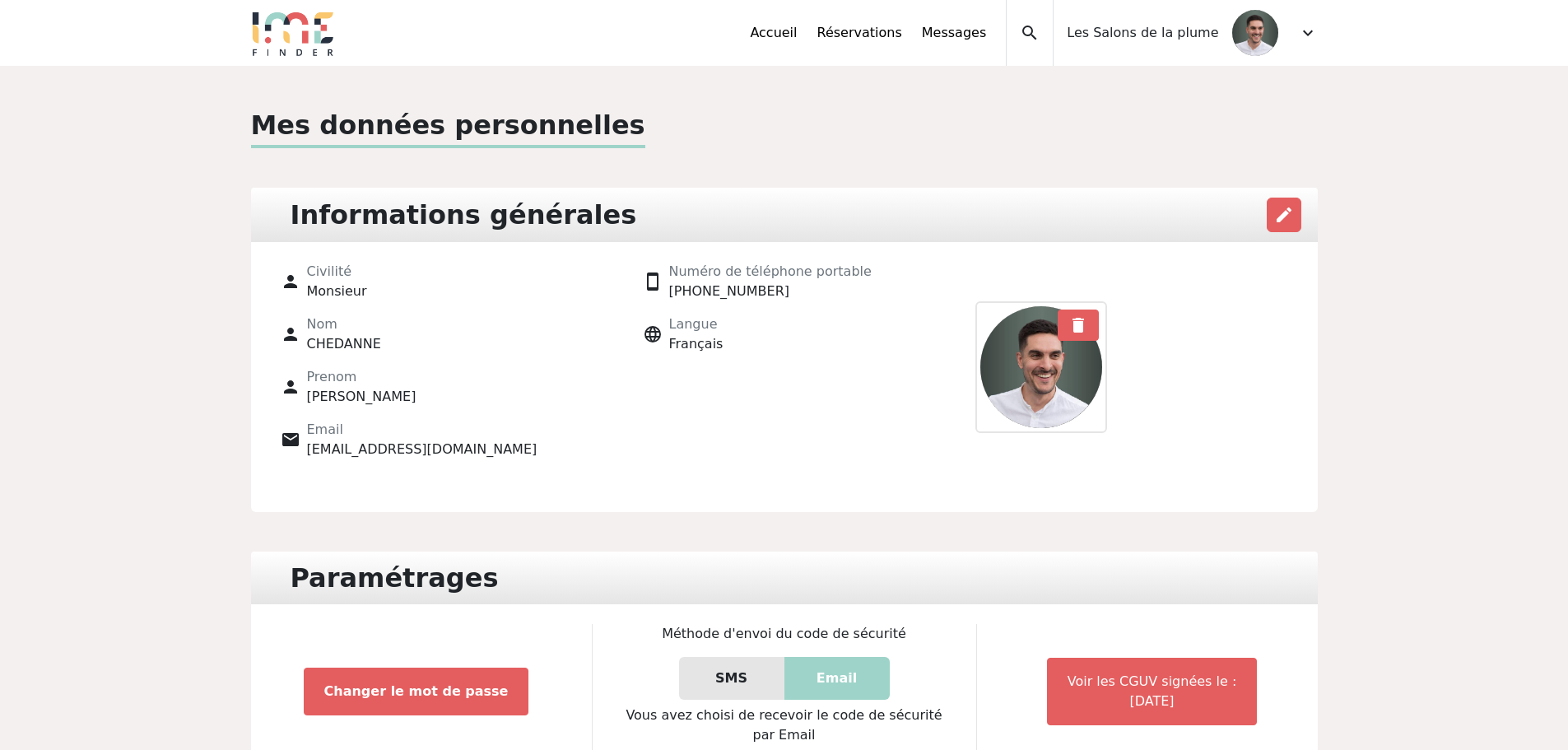
click at [1317, 30] on span "expand_more" at bounding box center [1308, 33] width 20 height 20
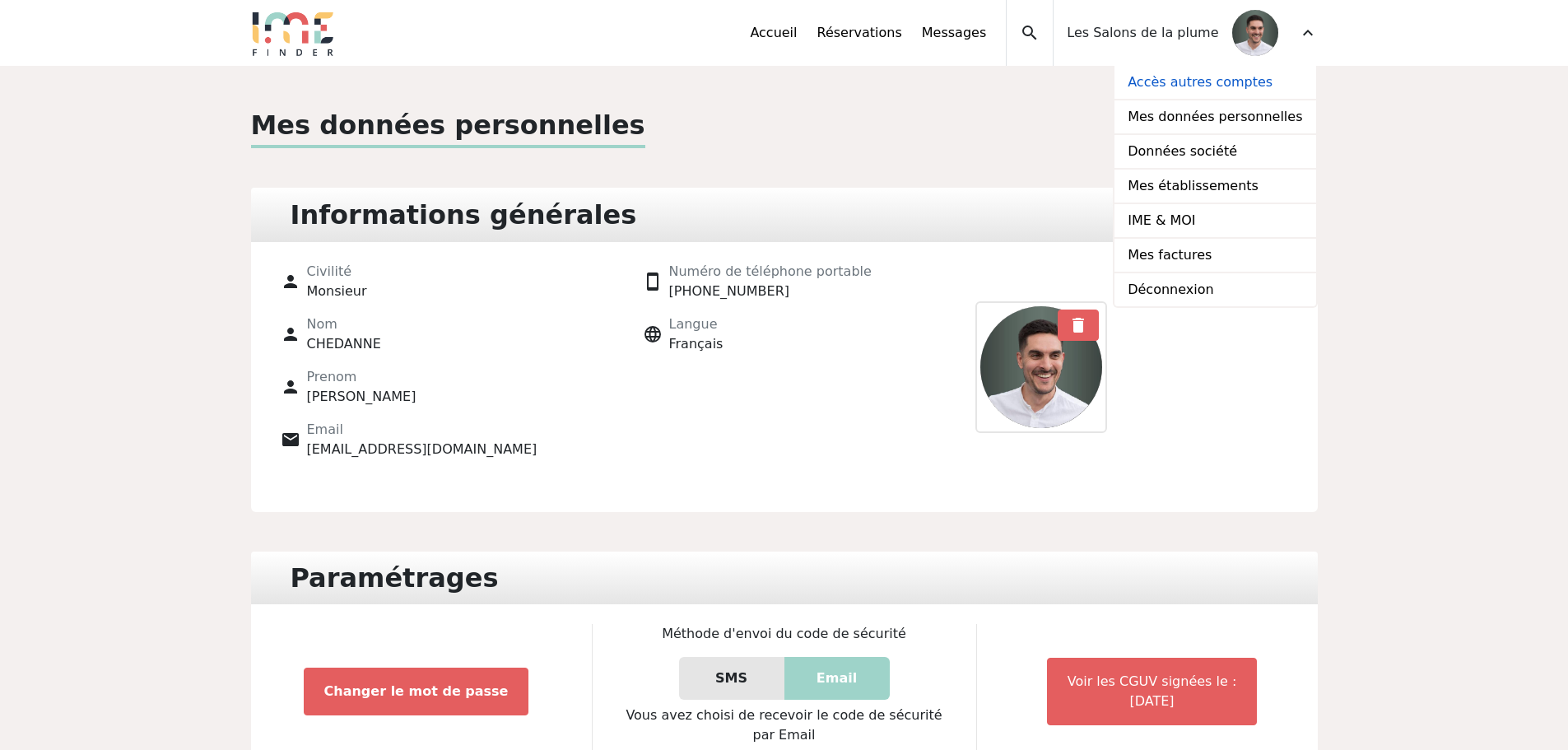
click at [1211, 89] on link "Accès autres comptes" at bounding box center [1214, 83] width 200 height 35
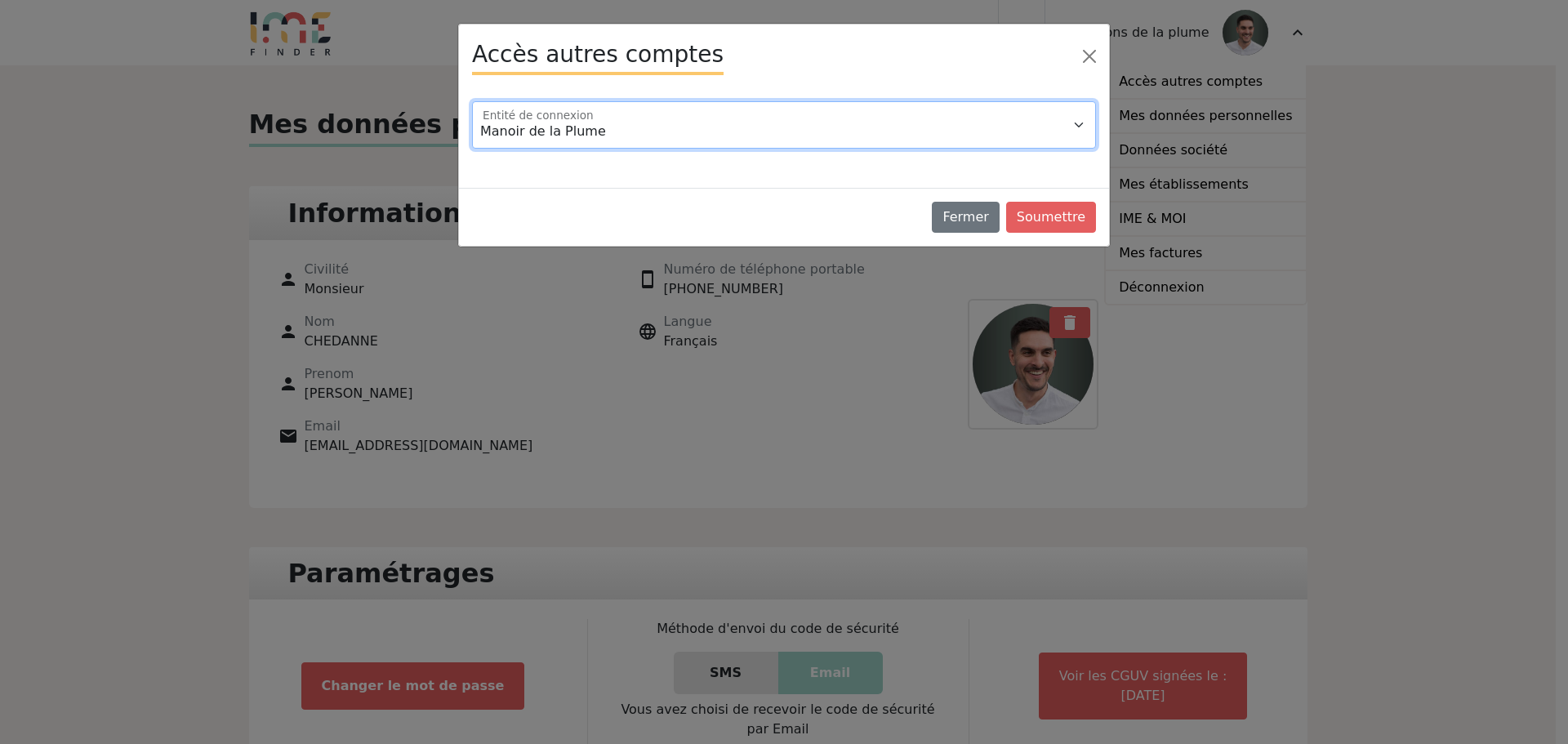
click at [601, 126] on select "Manoir de la Plume Villa de La Plume" at bounding box center [784, 124] width 624 height 47
click at [472, 101] on select "Manoir de la Plume Villa de La Plume" at bounding box center [784, 124] width 624 height 47
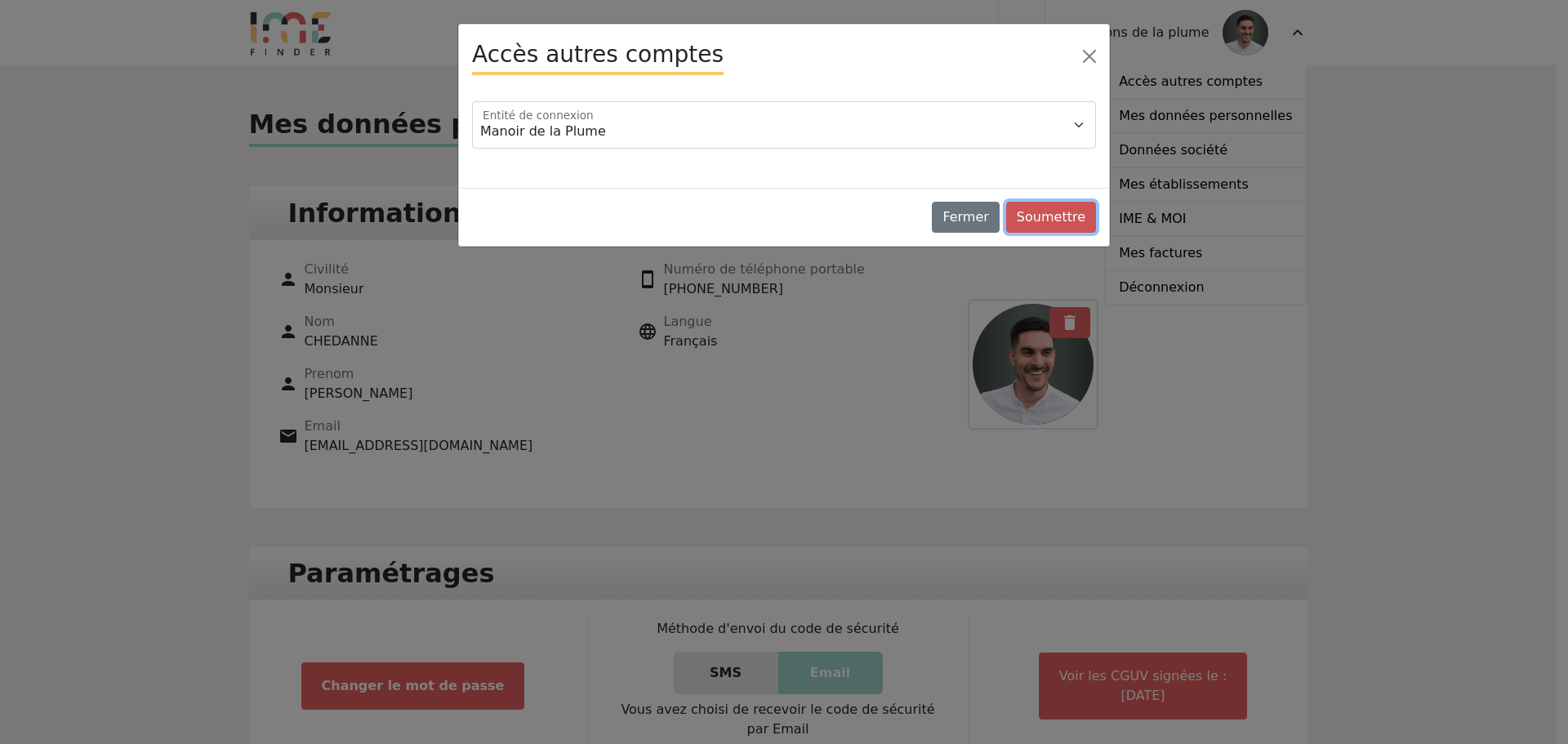
click at [1087, 213] on button "Soumettre" at bounding box center [1050, 217] width 90 height 31
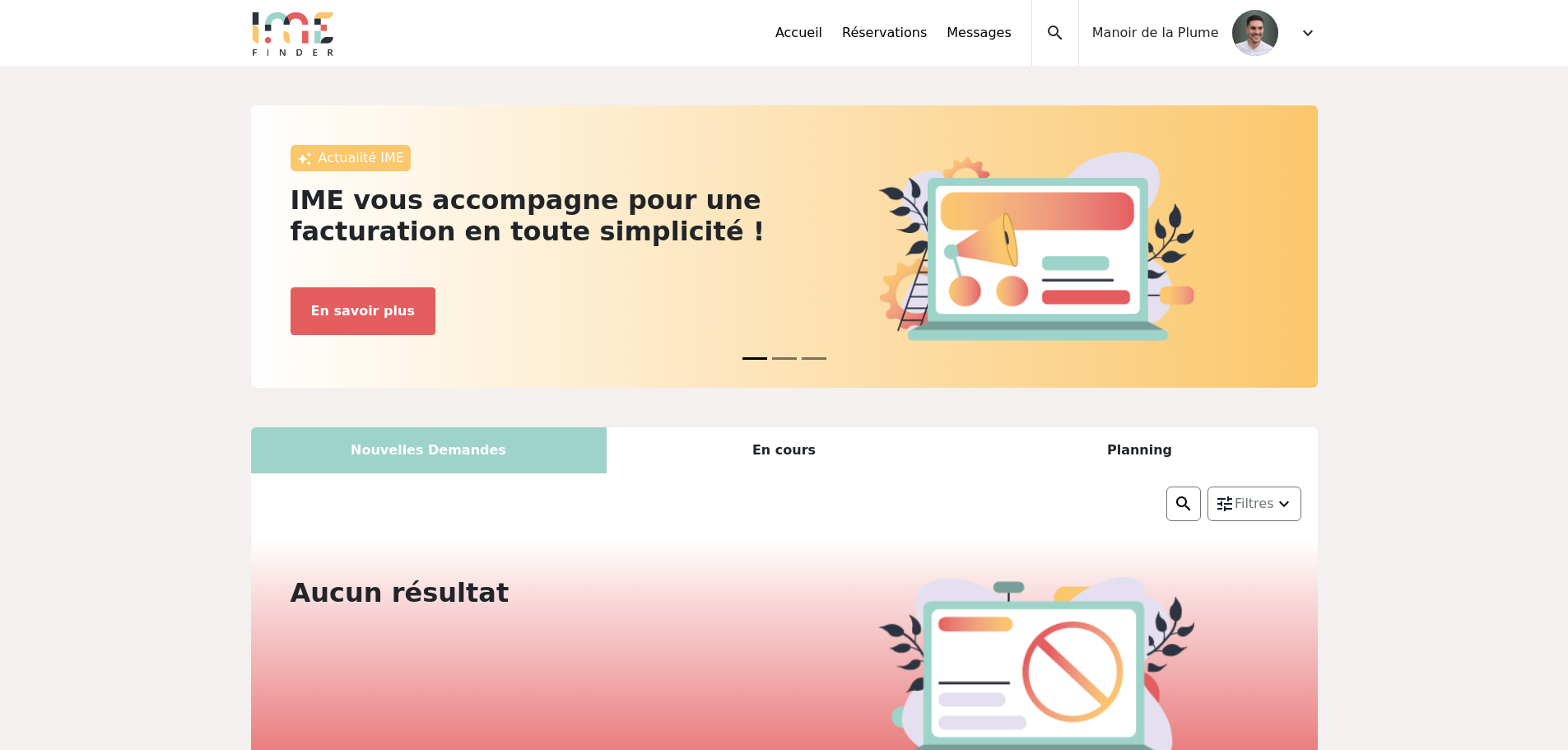
click at [1154, 21] on div "Manoir de la Plume" at bounding box center [1179, 33] width 200 height 66
click at [1290, 34] on div "Accueil Réservations Messages Accès autres comptes Mes données personnelles Don…" at bounding box center [1046, 33] width 542 height 66
click at [1304, 37] on span "expand_more" at bounding box center [1308, 33] width 20 height 20
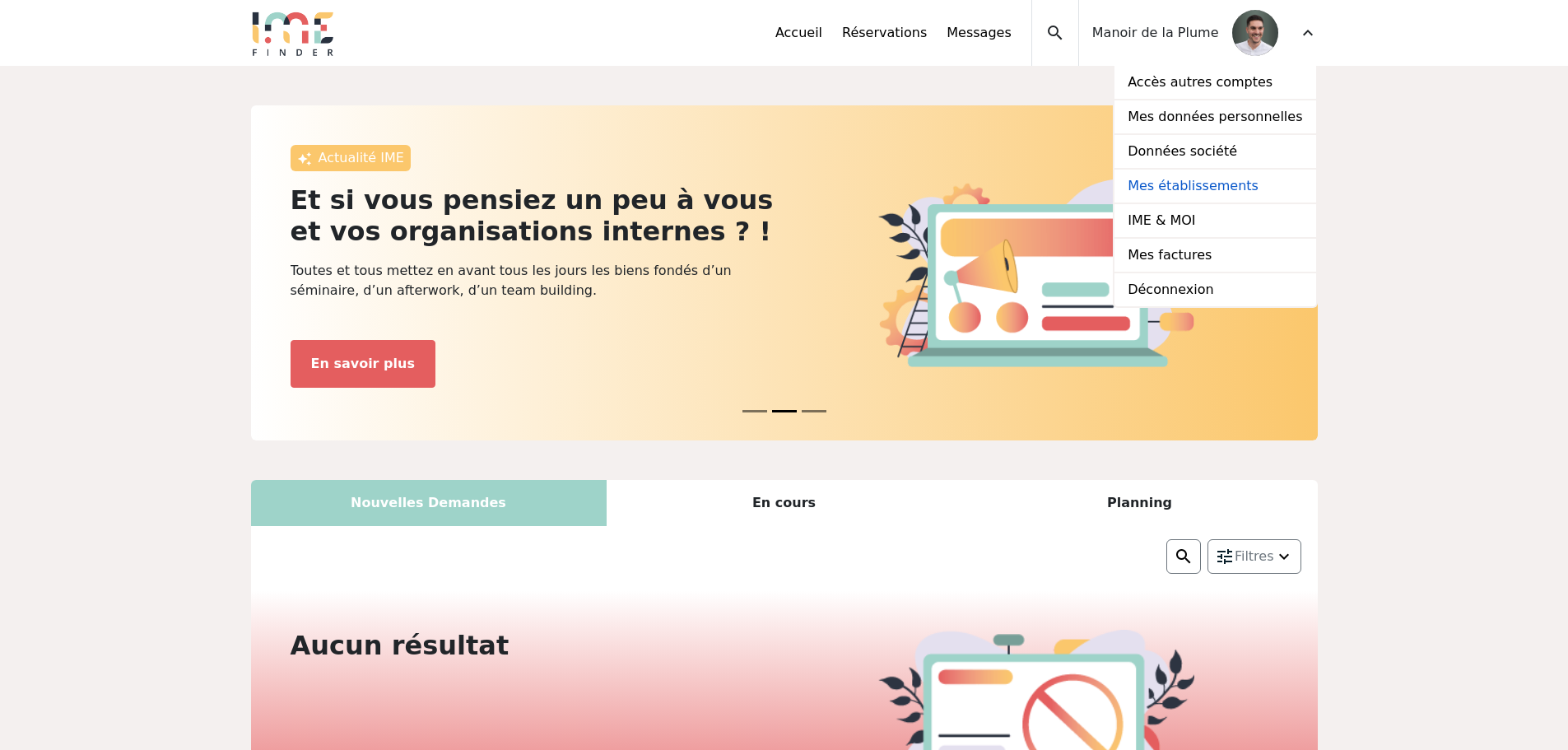
click at [1195, 186] on link "Mes établissements" at bounding box center [1214, 186] width 200 height 35
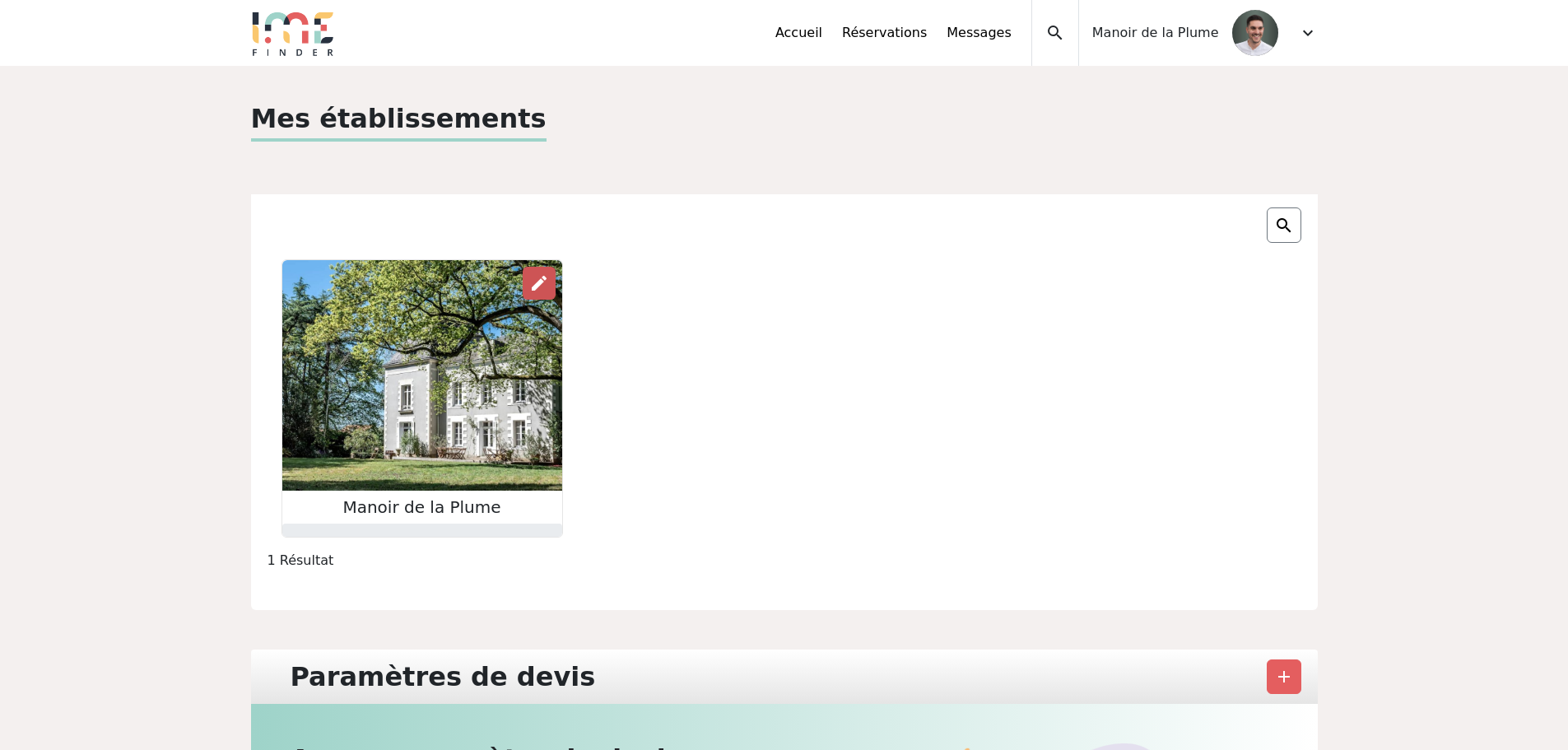
click at [536, 286] on span "edit" at bounding box center [539, 283] width 20 height 20
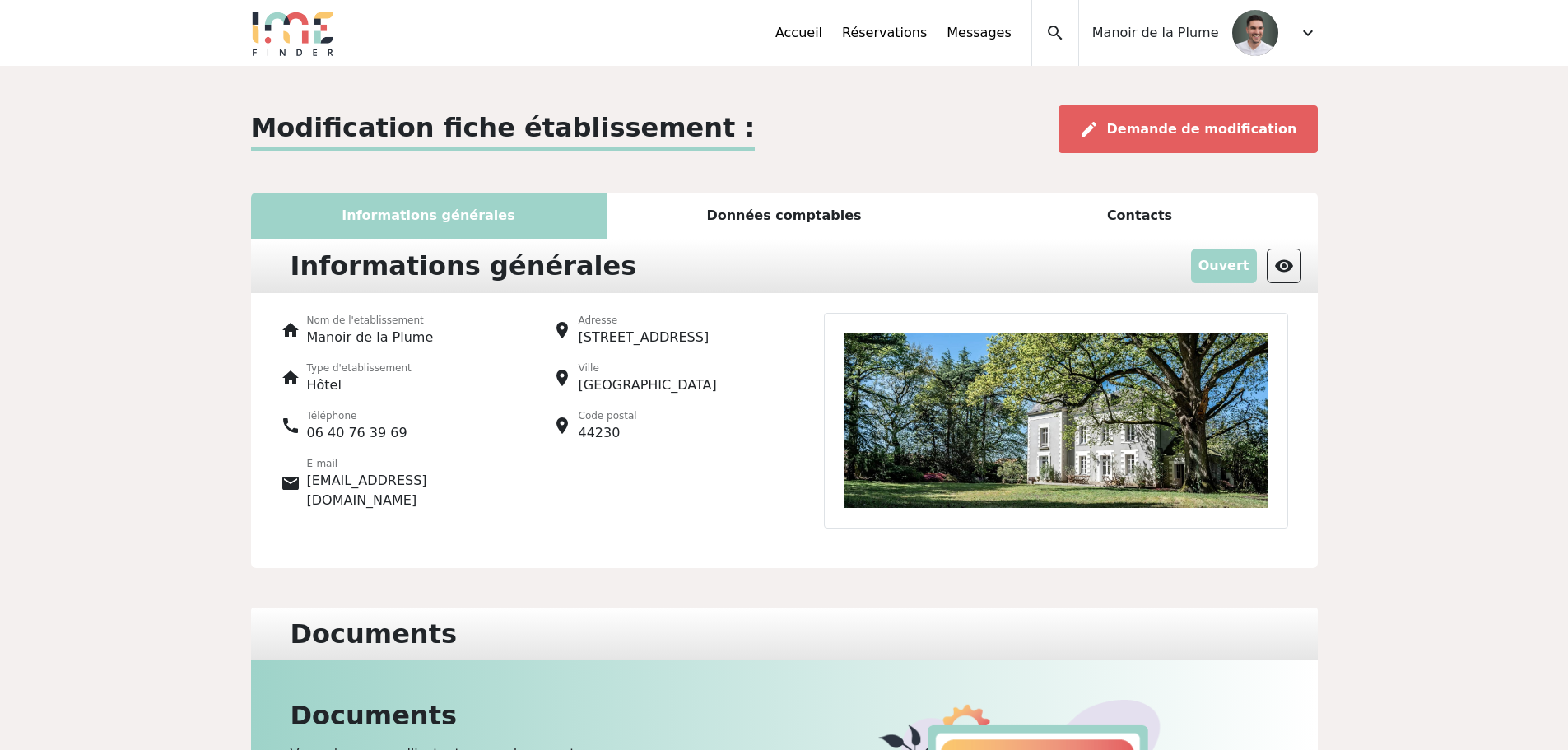
click at [763, 209] on div "Données comptables" at bounding box center [784, 216] width 355 height 47
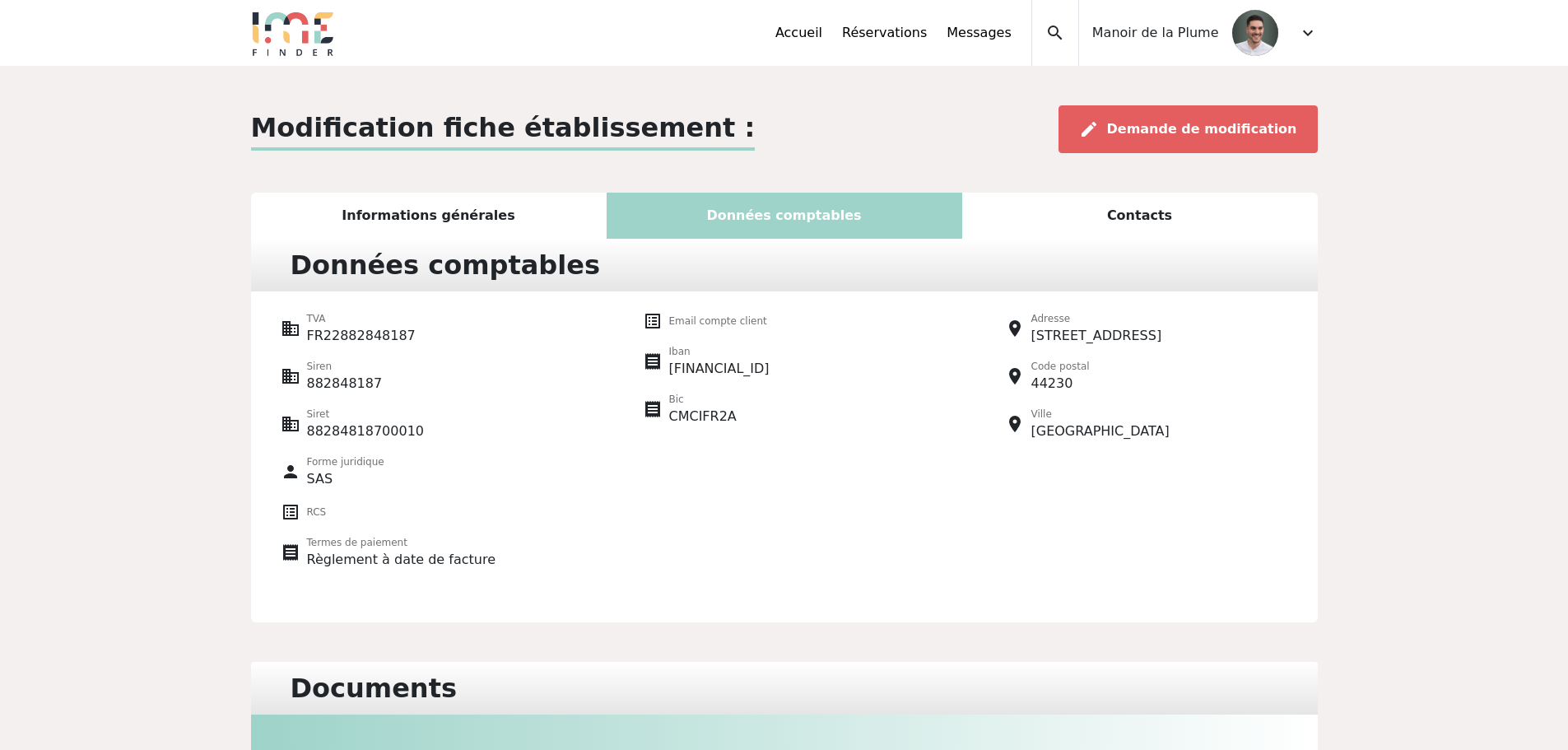
click at [1154, 216] on div "Contacts" at bounding box center [1139, 216] width 355 height 47
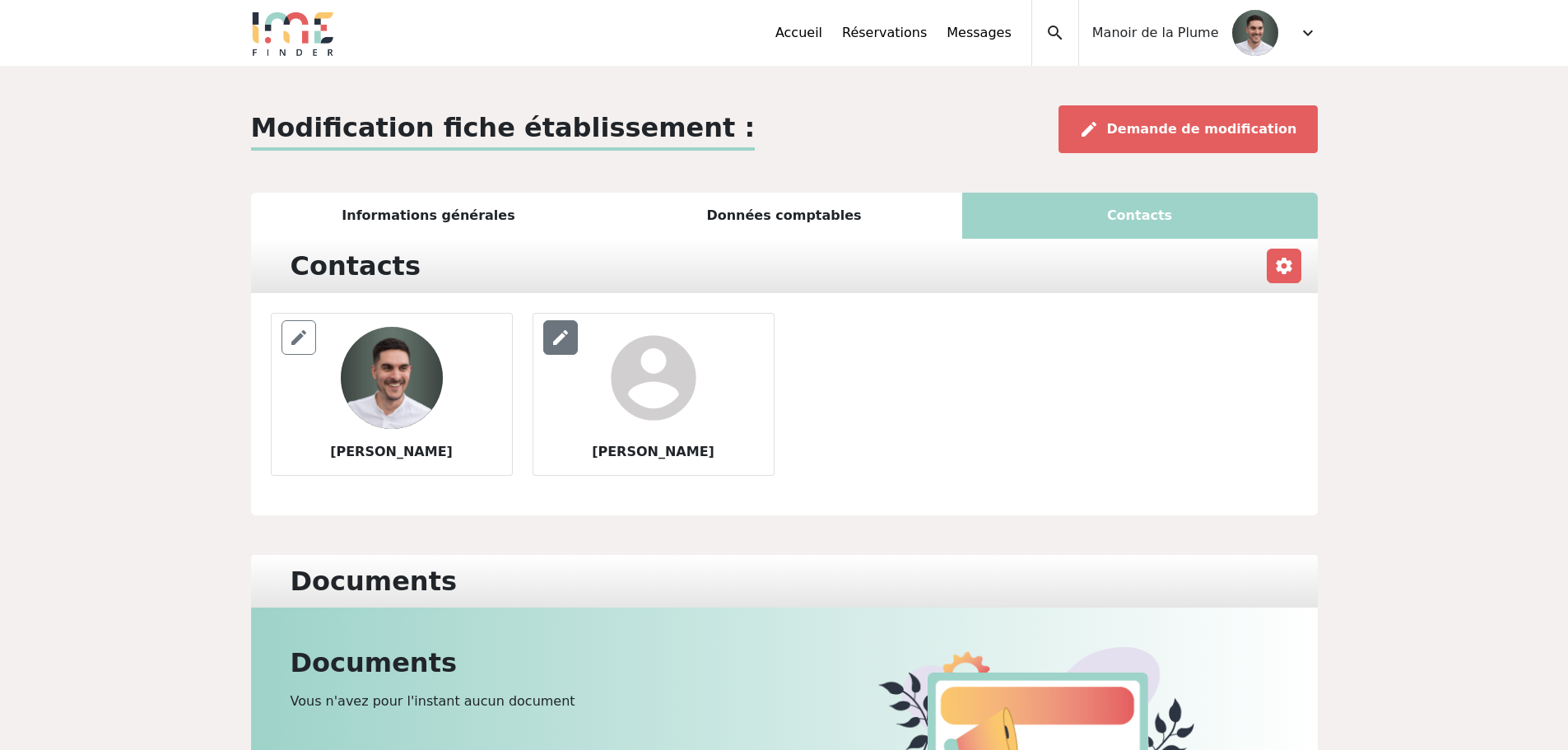
click at [557, 342] on span "edit" at bounding box center [560, 337] width 20 height 20
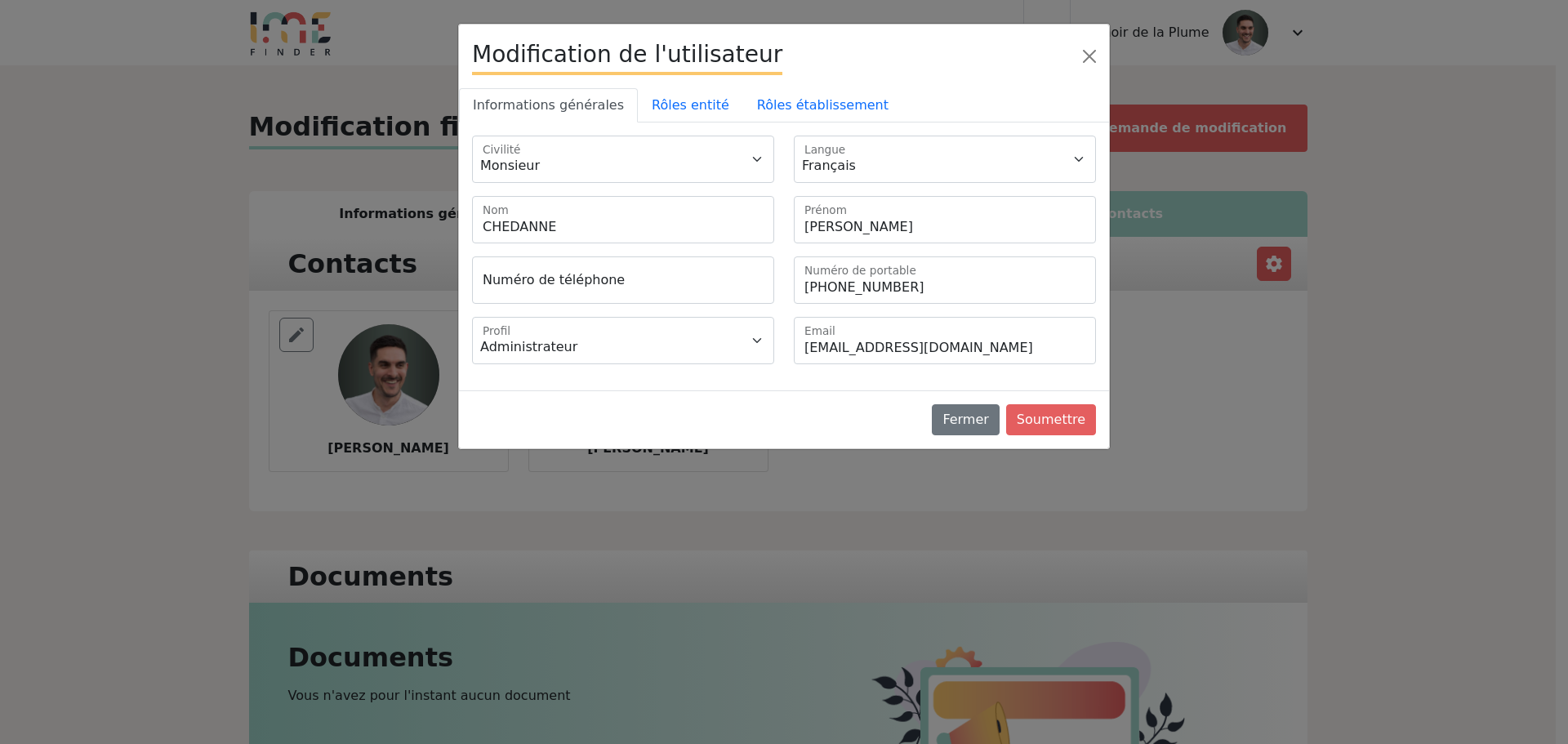
click at [772, 481] on div "Modification de l'utilisateur Informations générales Rôles entité [GEOGRAPHIC_D…" at bounding box center [784, 372] width 1568 height 744
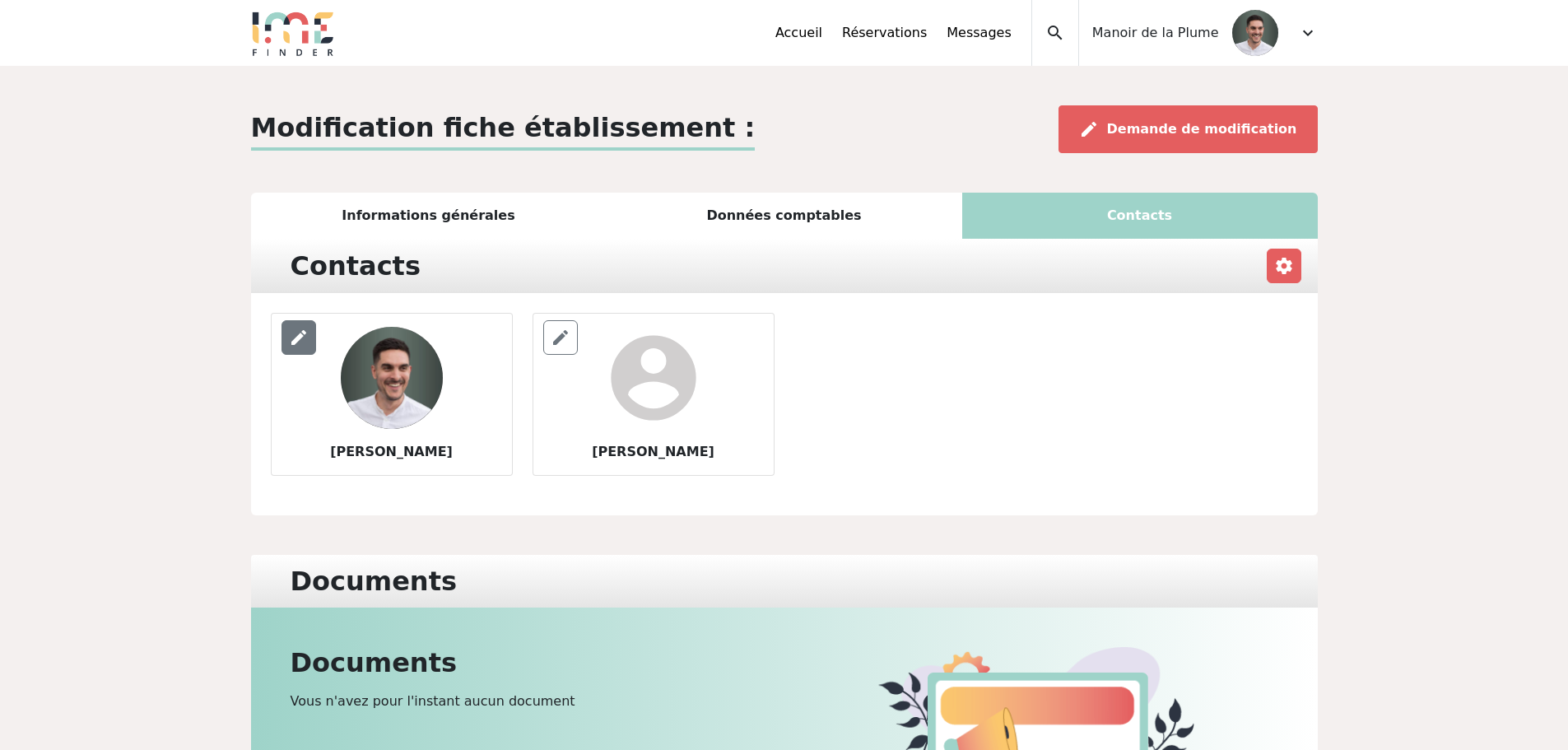
click at [303, 342] on span "edit" at bounding box center [299, 337] width 20 height 20
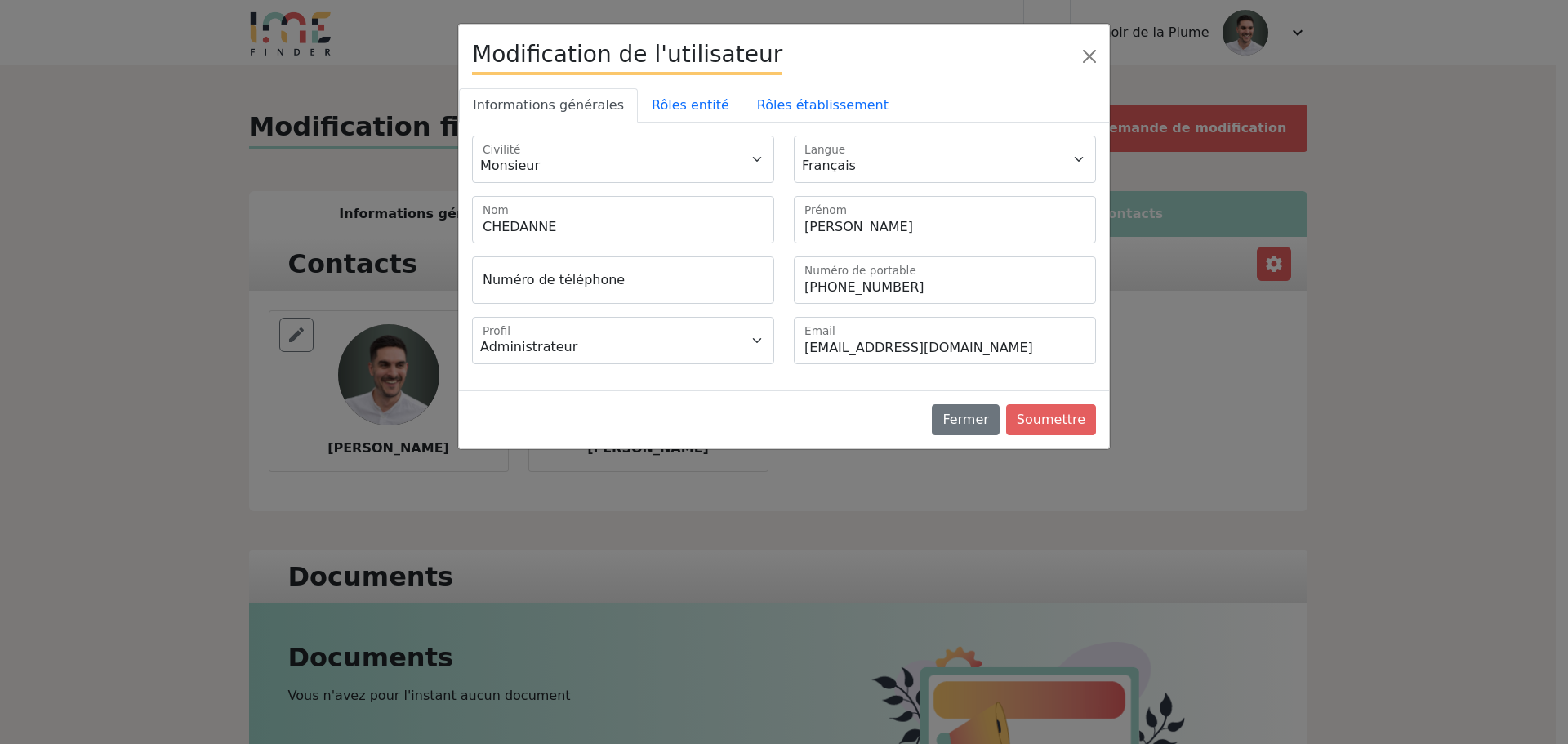
click at [598, 489] on div "Modification de l'utilisateur Informations générales Rôles entité [GEOGRAPHIC_D…" at bounding box center [784, 372] width 1568 height 744
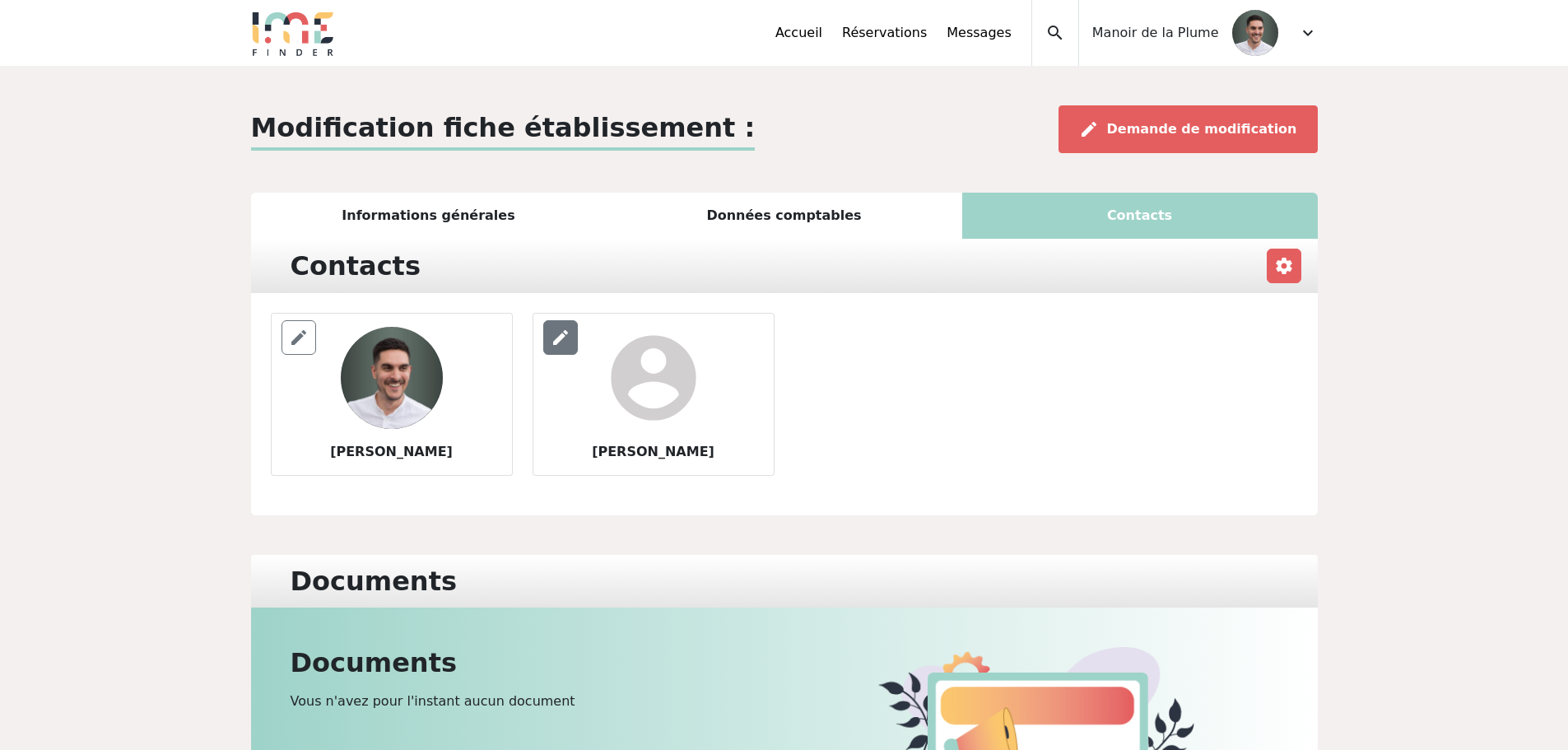
click at [555, 349] on div "edit" at bounding box center [560, 337] width 35 height 35
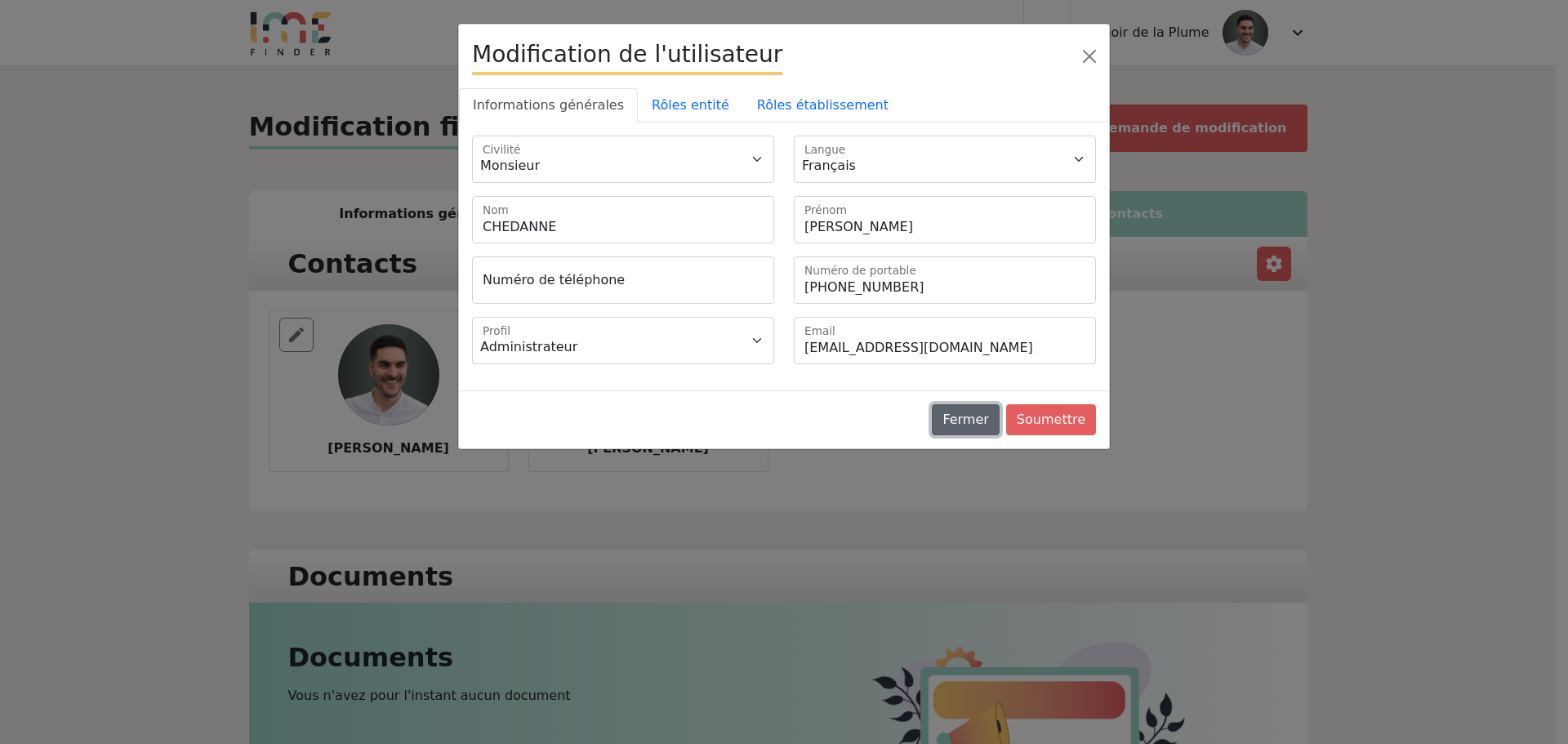
click at [978, 420] on button "Fermer" at bounding box center [964, 419] width 67 height 31
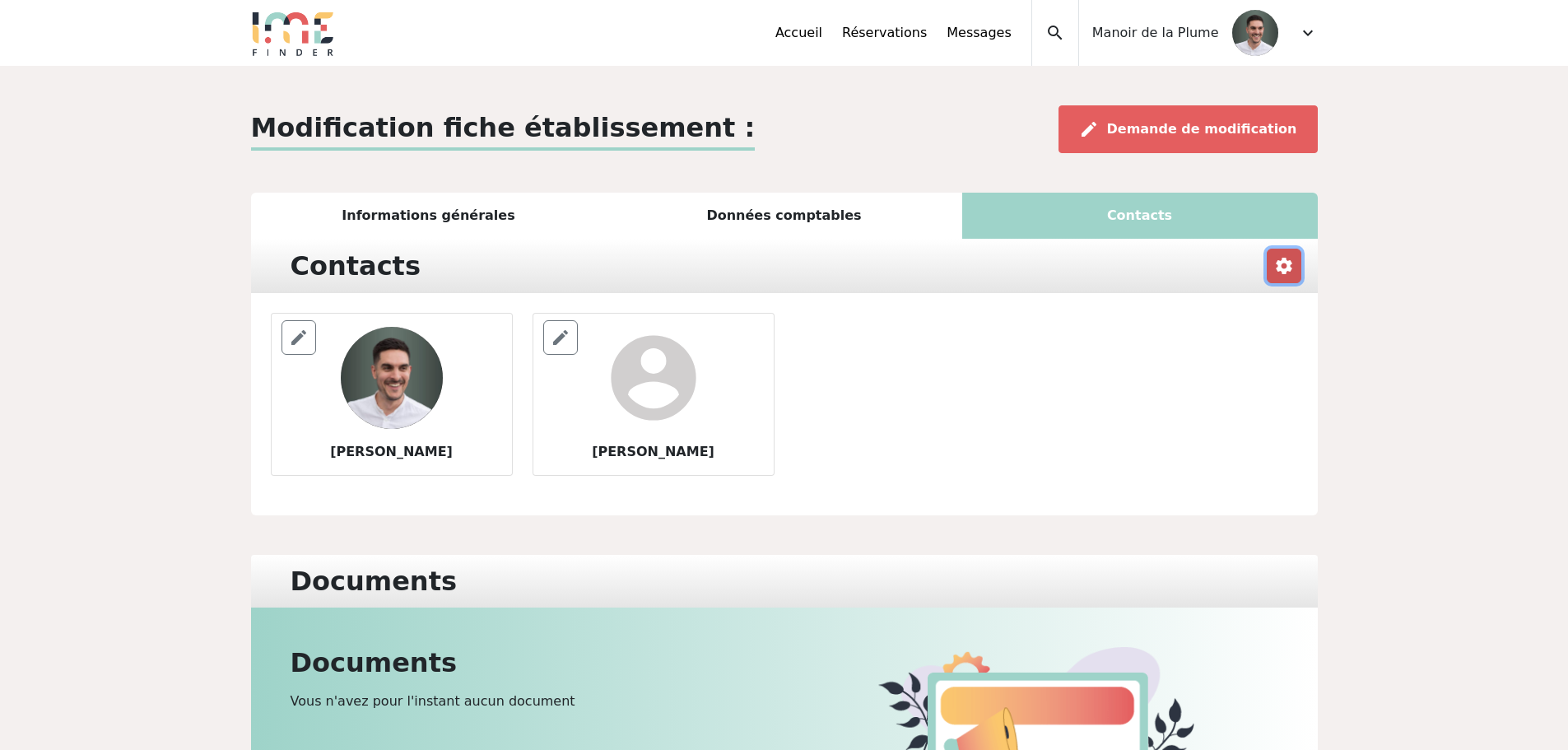
click at [1283, 268] on span "settings" at bounding box center [1284, 266] width 20 height 20
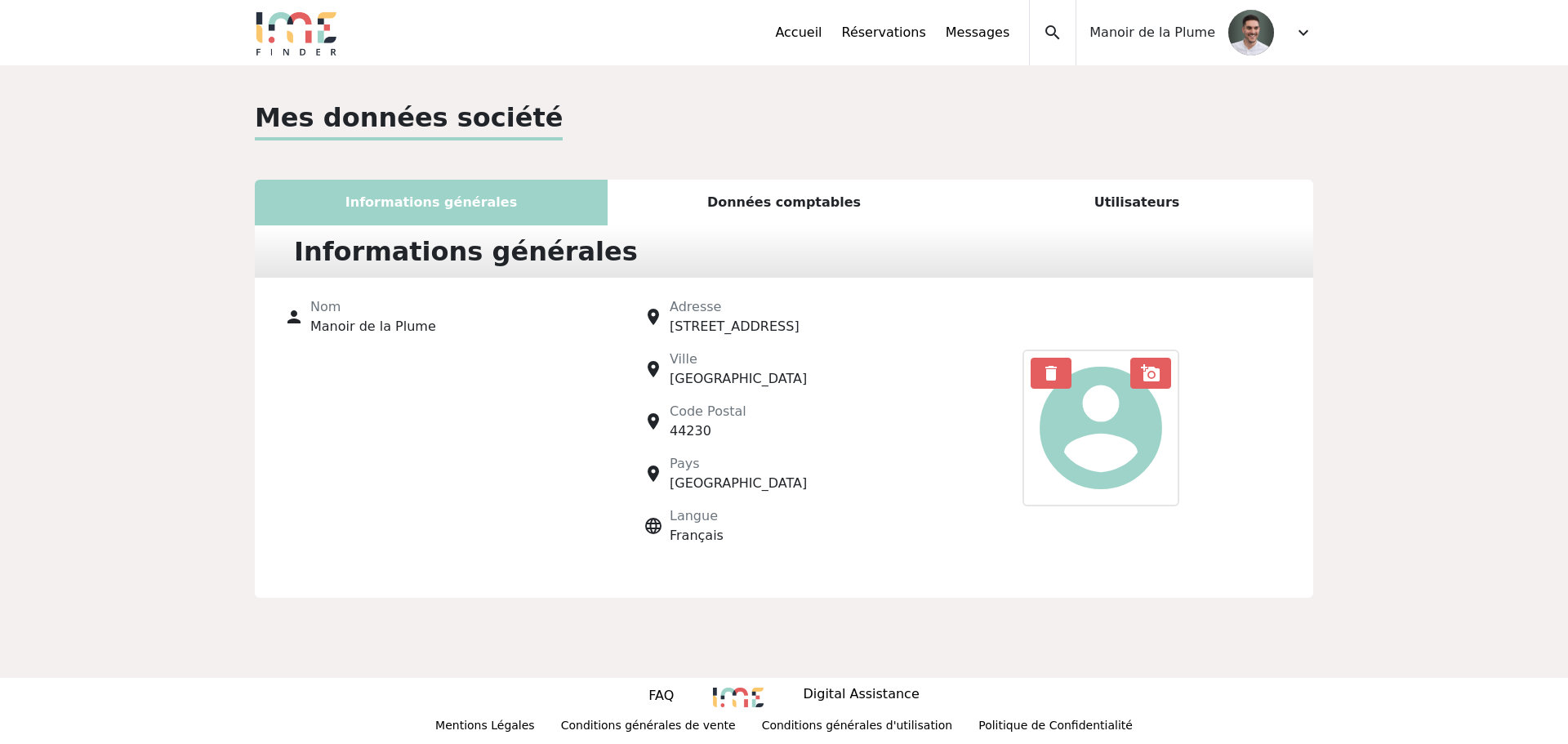
click at [740, 202] on div "Données comptables" at bounding box center [783, 202] width 352 height 46
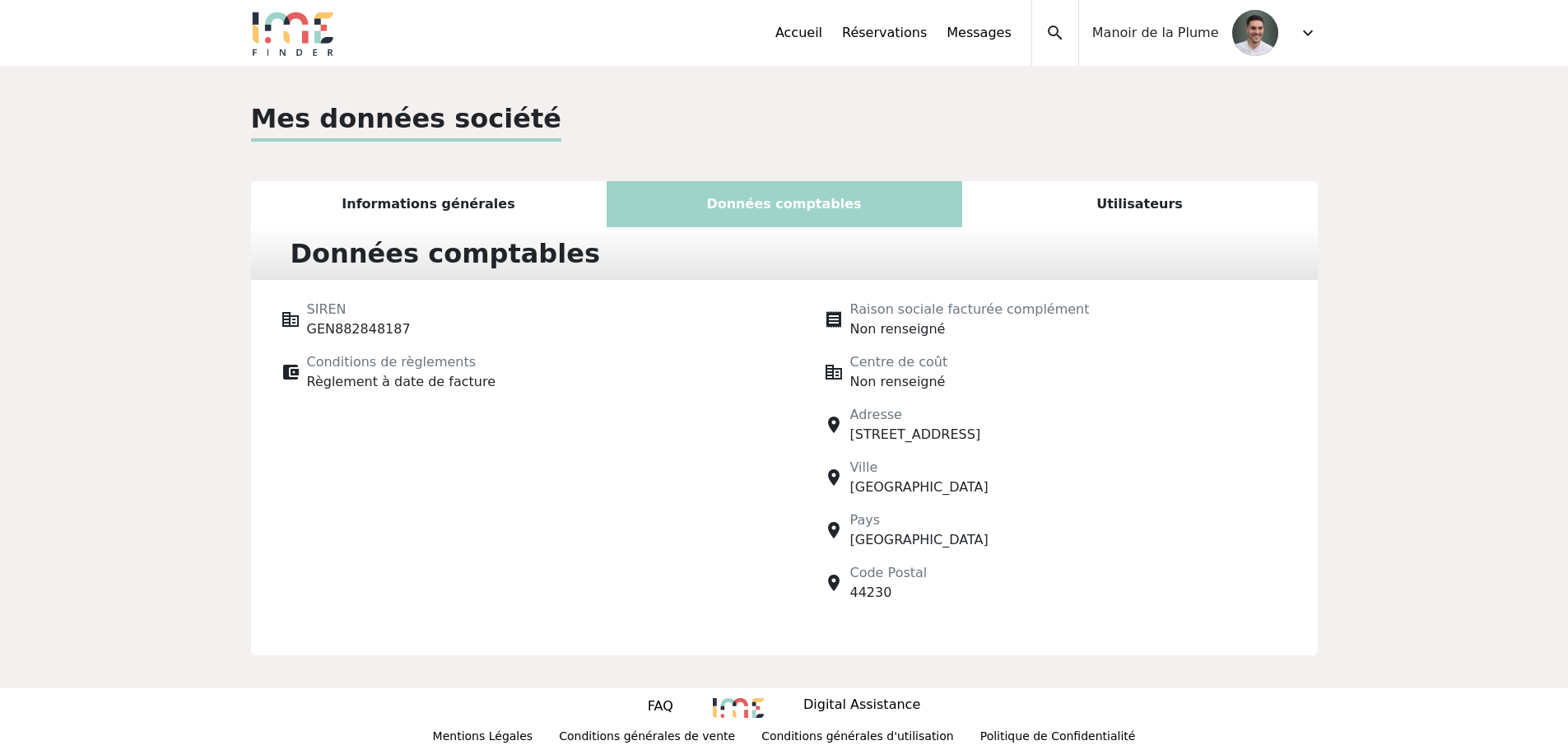
click at [1081, 210] on div "Utilisateurs" at bounding box center [1139, 204] width 355 height 47
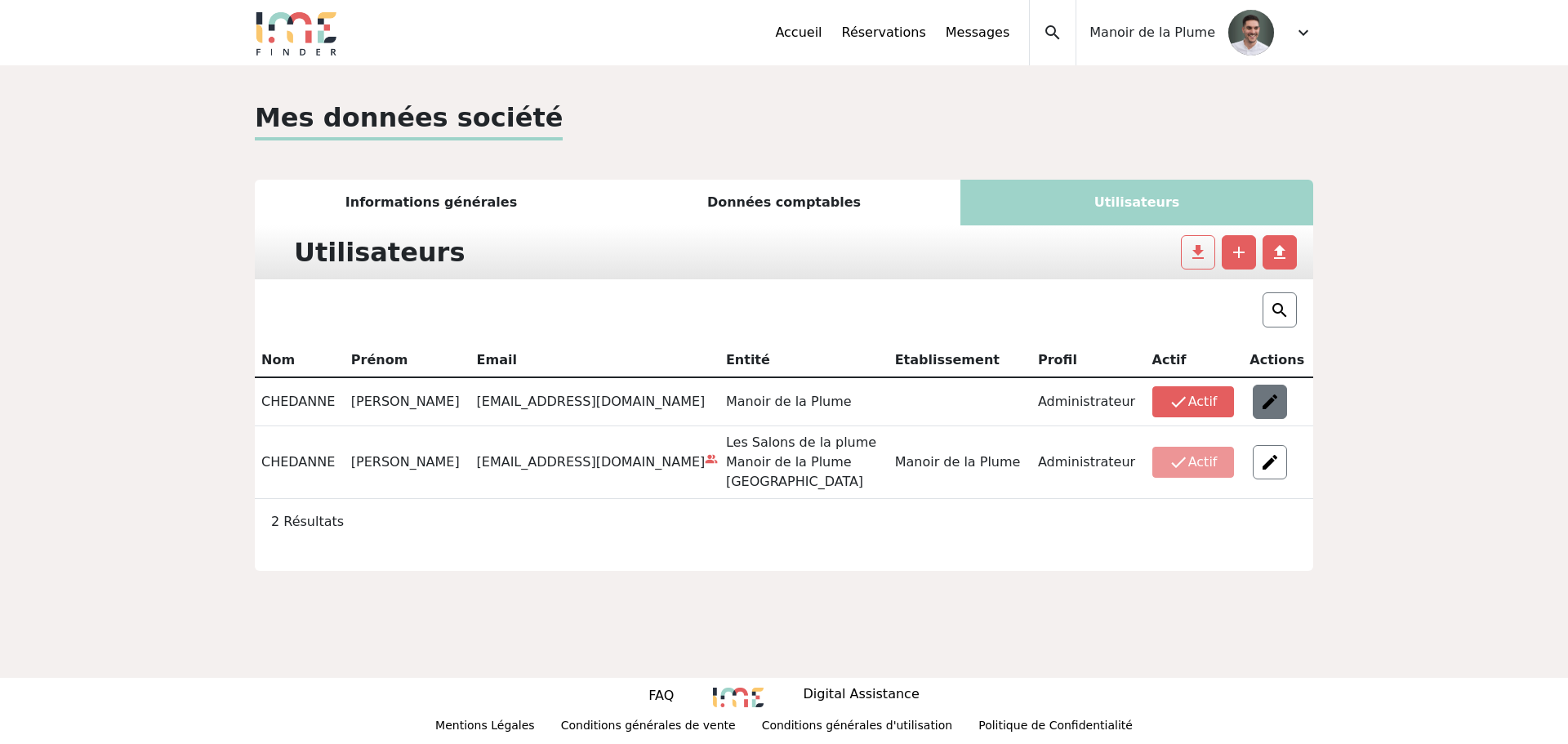
click at [1264, 402] on img at bounding box center [1270, 401] width 20 height 20
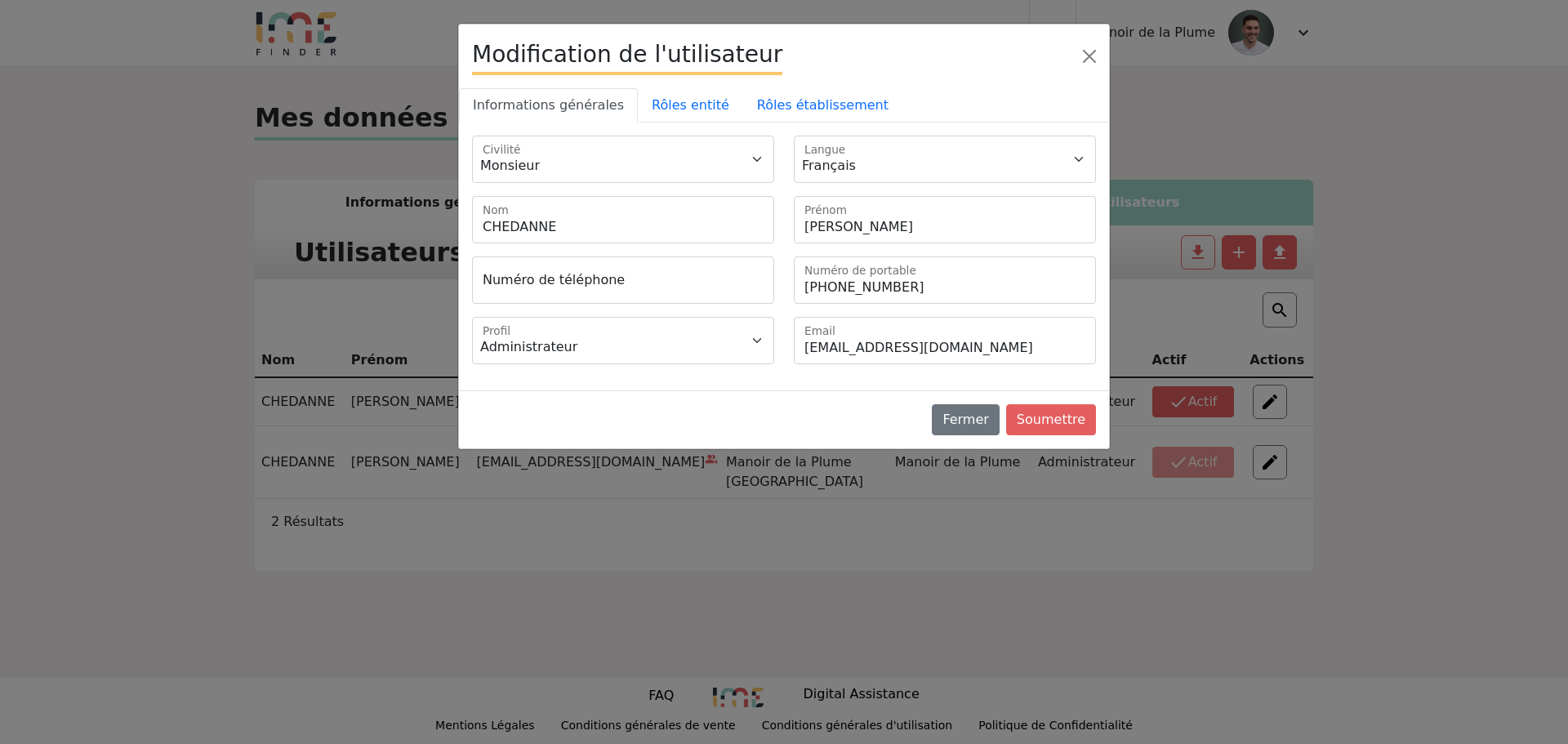
click at [1050, 483] on div "Modification de l'utilisateur Informations générales Rôles entité [GEOGRAPHIC_D…" at bounding box center [784, 372] width 1568 height 744
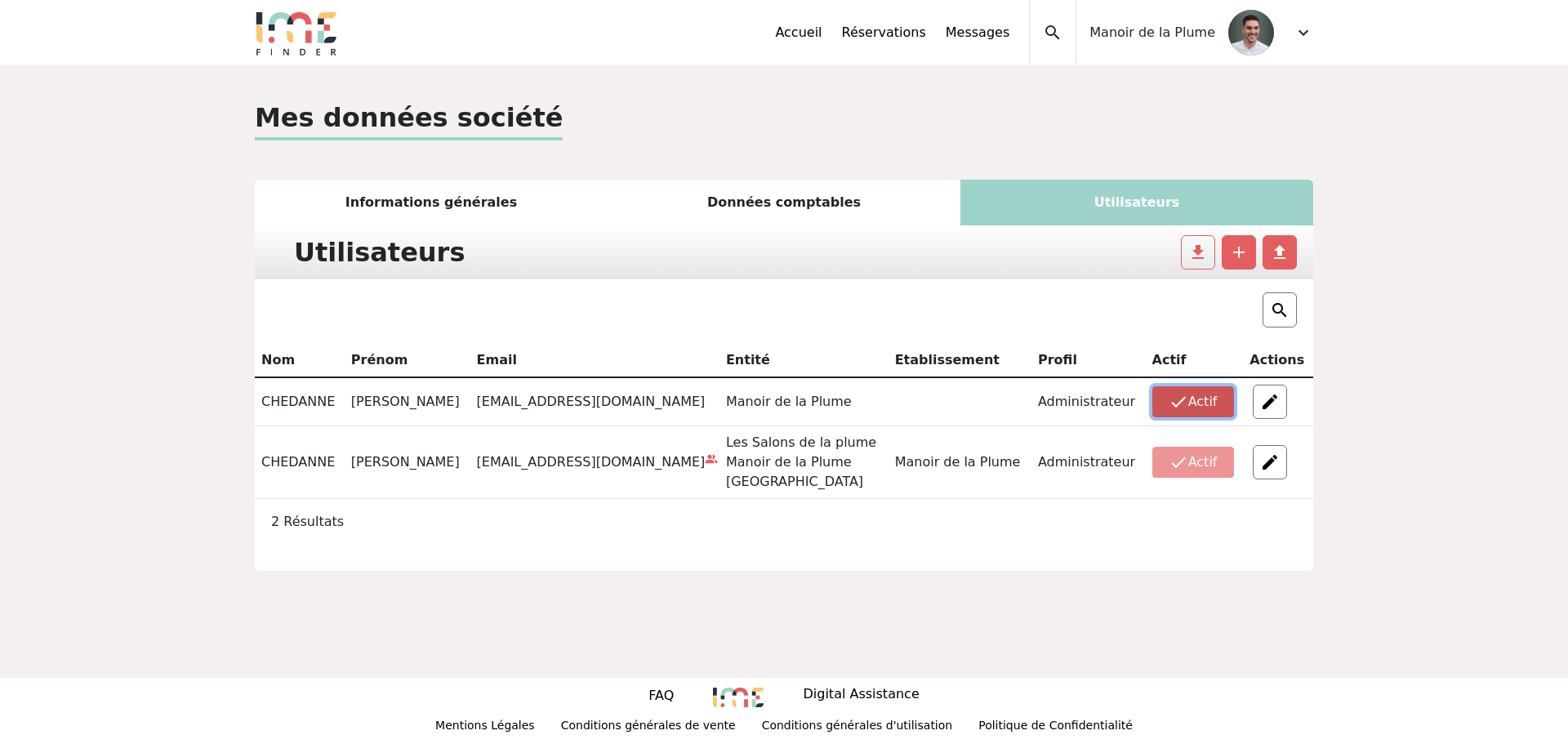
click at [1178, 406] on button "check Actif" at bounding box center [1193, 401] width 82 height 31
click at [726, 452] on p "Les Salons de la plume" at bounding box center [804, 442] width 156 height 20
click at [558, 466] on div "[EMAIL_ADDRESS][DOMAIN_NAME] people_alt" at bounding box center [595, 463] width 236 height 20
click at [1271, 463] on img at bounding box center [1270, 463] width 20 height 20
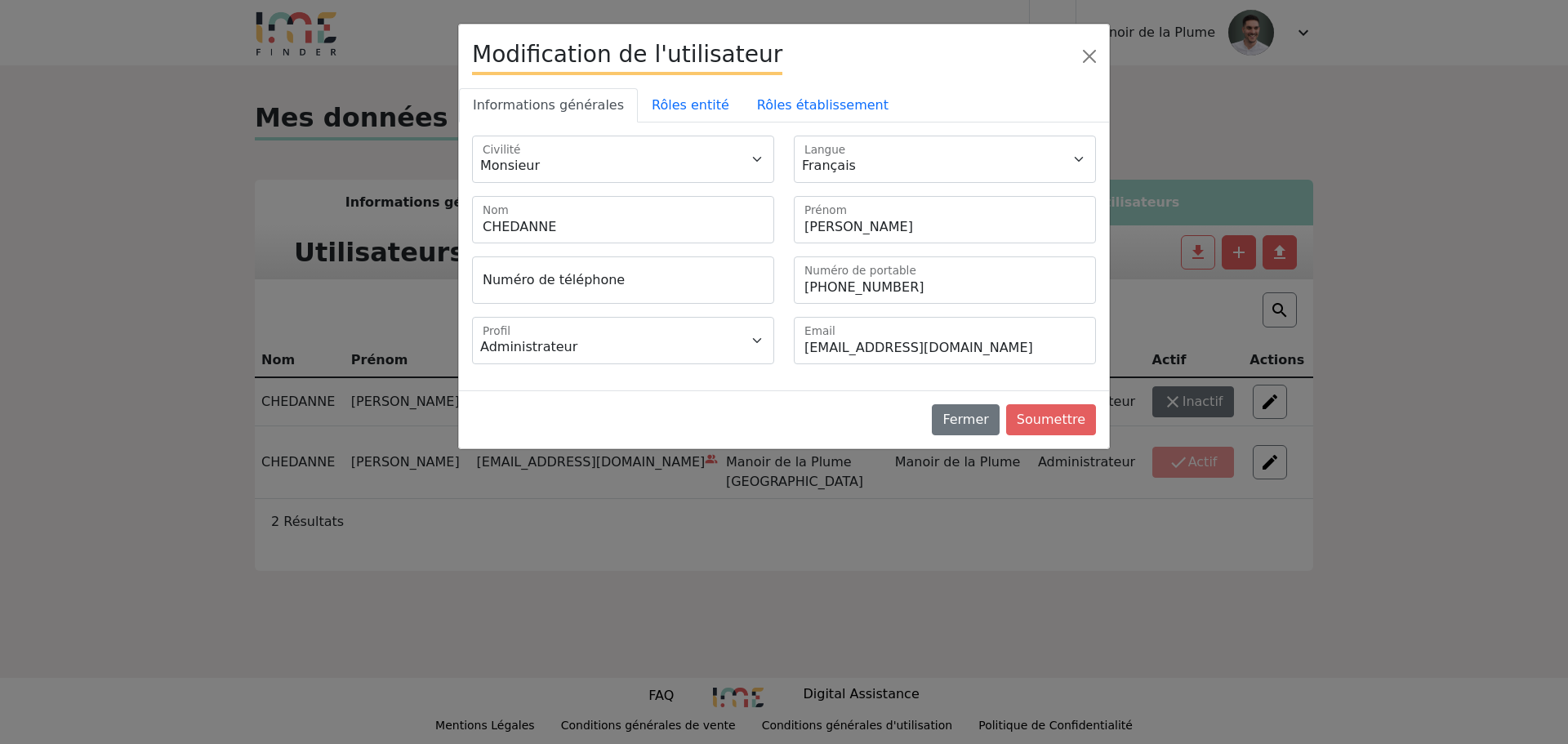
click at [787, 371] on div "Administrateur Gestionnaire Profil [EMAIL_ADDRESS][DOMAIN_NAME] Email" at bounding box center [784, 347] width 644 height 60
click at [1096, 52] on button "Close" at bounding box center [1089, 56] width 26 height 26
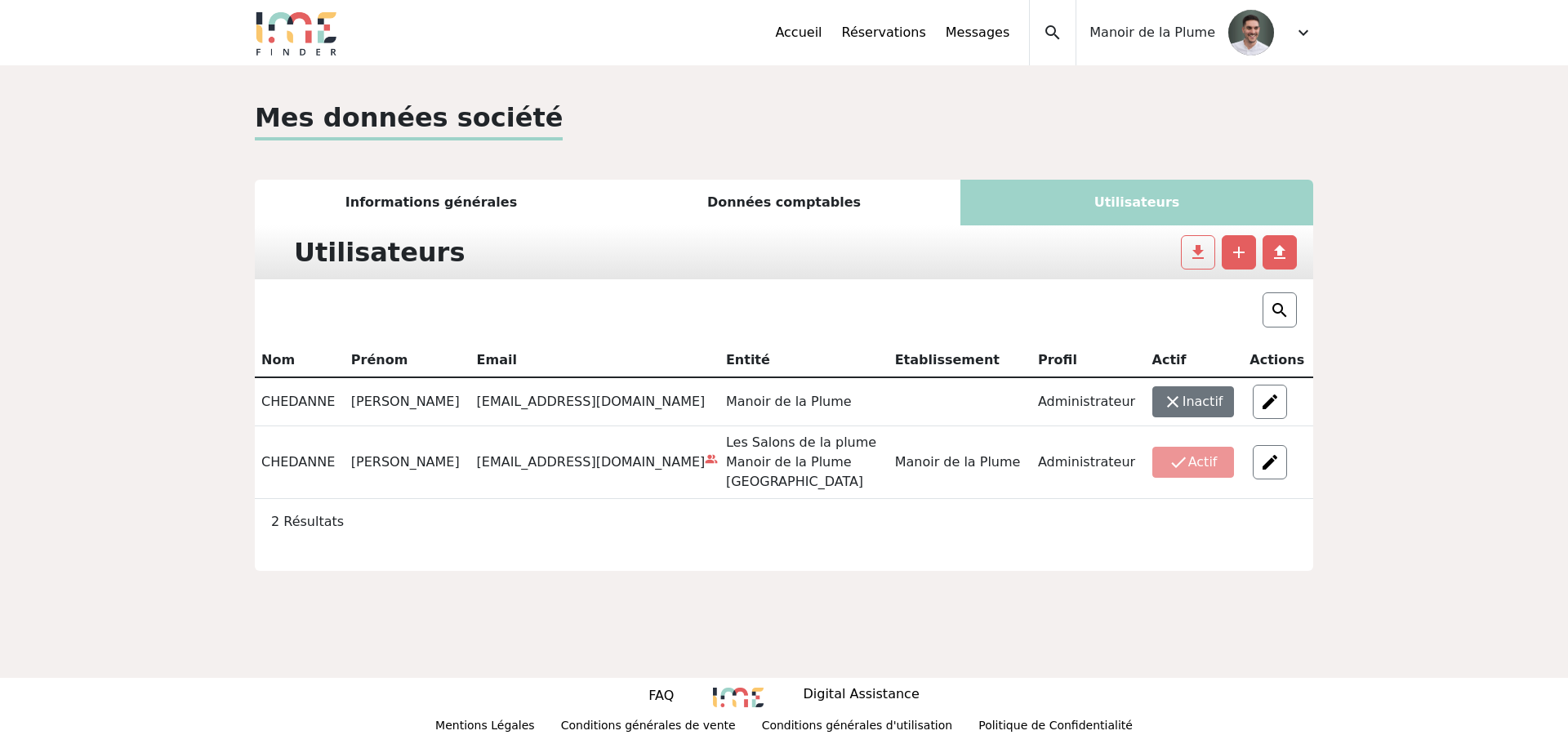
drag, startPoint x: 1005, startPoint y: 139, endPoint x: 1013, endPoint y: 102, distance: 37.9
click at [1013, 102] on div "Mes données société" at bounding box center [784, 119] width 1058 height 43
click at [746, 226] on div "Utilisateurs file_download add file_upload" at bounding box center [784, 252] width 1058 height 54
click at [764, 203] on div "Données comptables" at bounding box center [783, 202] width 352 height 46
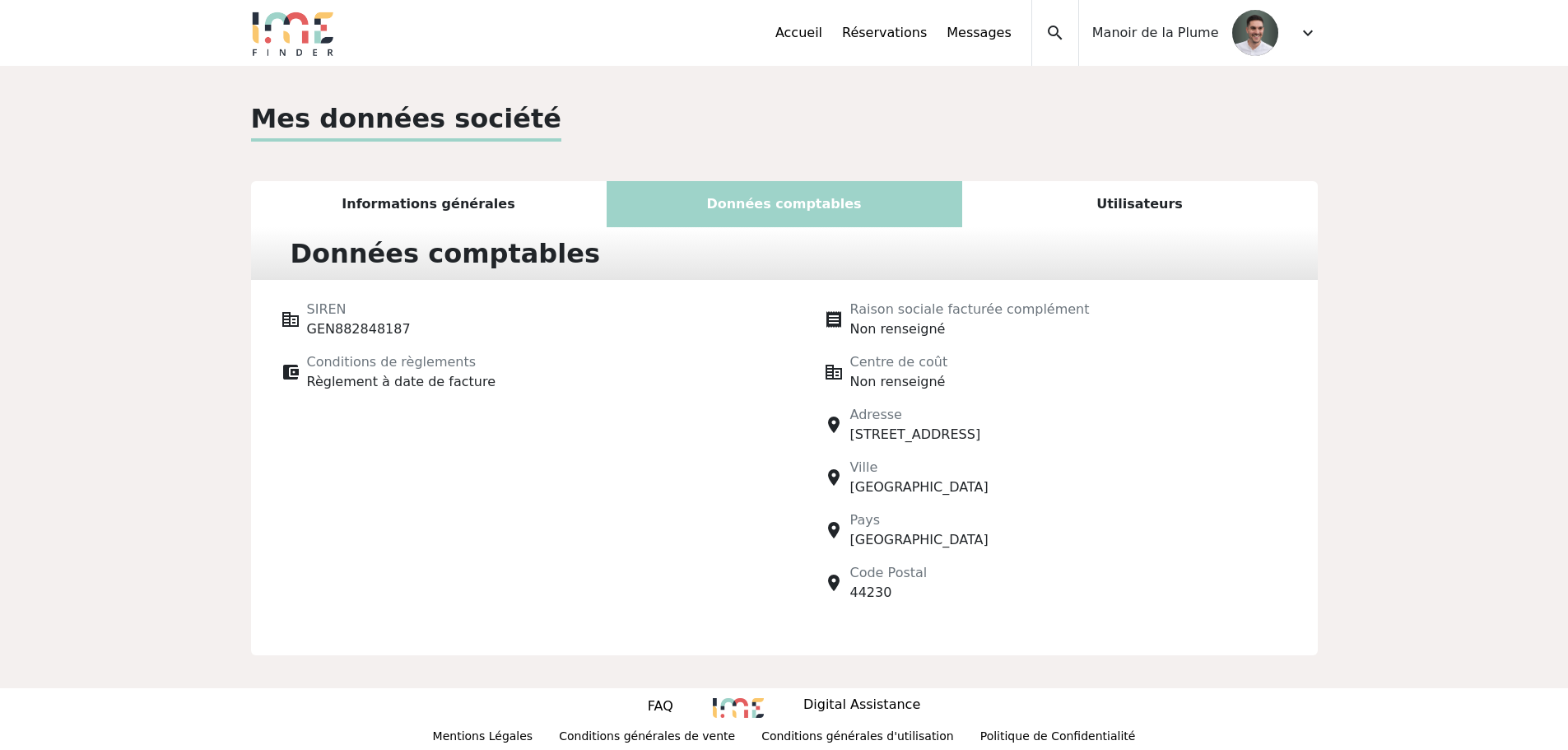
click at [447, 219] on div "Informations générales" at bounding box center [429, 204] width 355 height 47
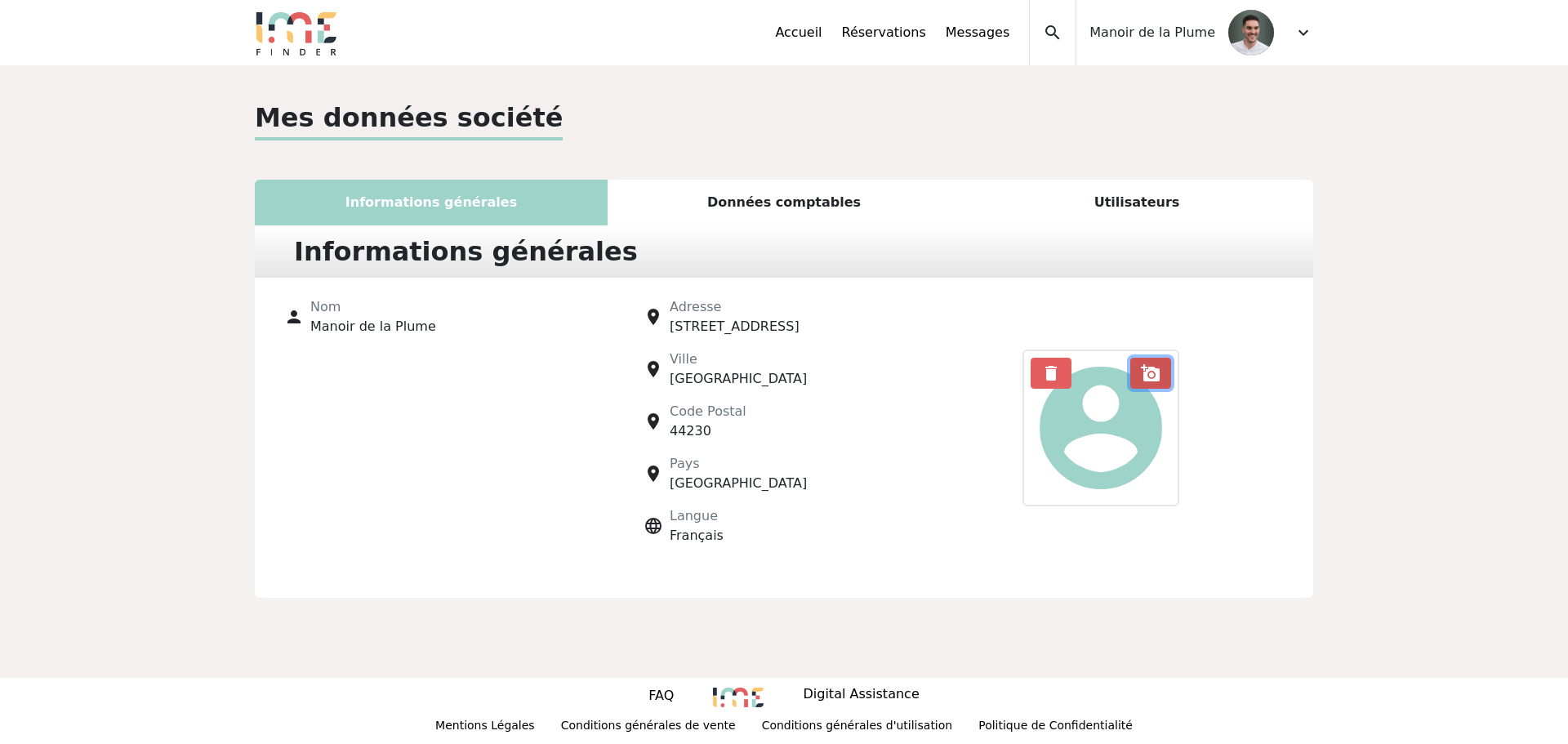
click at [1157, 380] on span "add_a_photo" at bounding box center [1151, 373] width 20 height 20
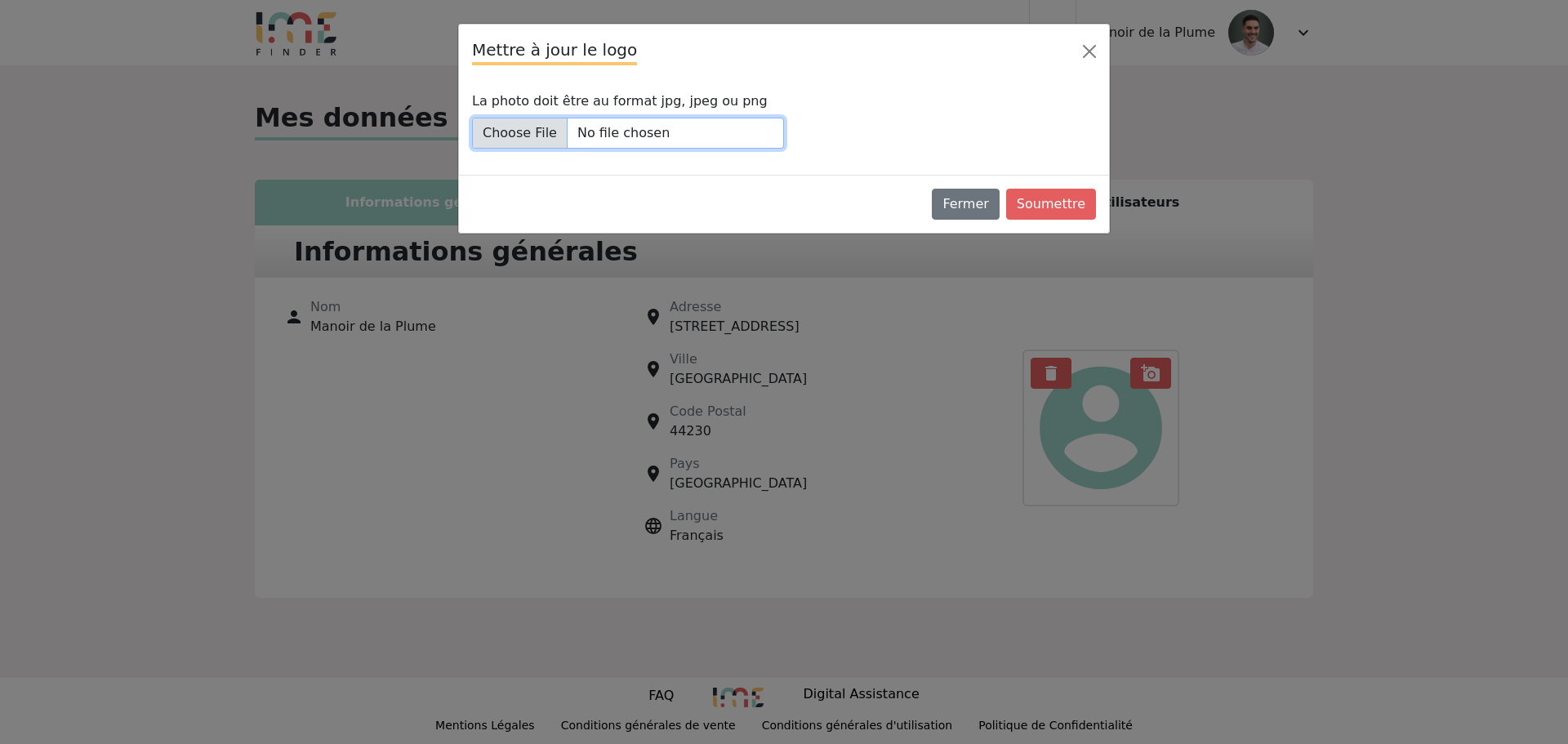
click at [568, 138] on input "La photo doit être au format jpg, jpeg ou png" at bounding box center [628, 132] width 312 height 31
type input "C:\fakepath\logo_manoir_COUL-nom (2).png"
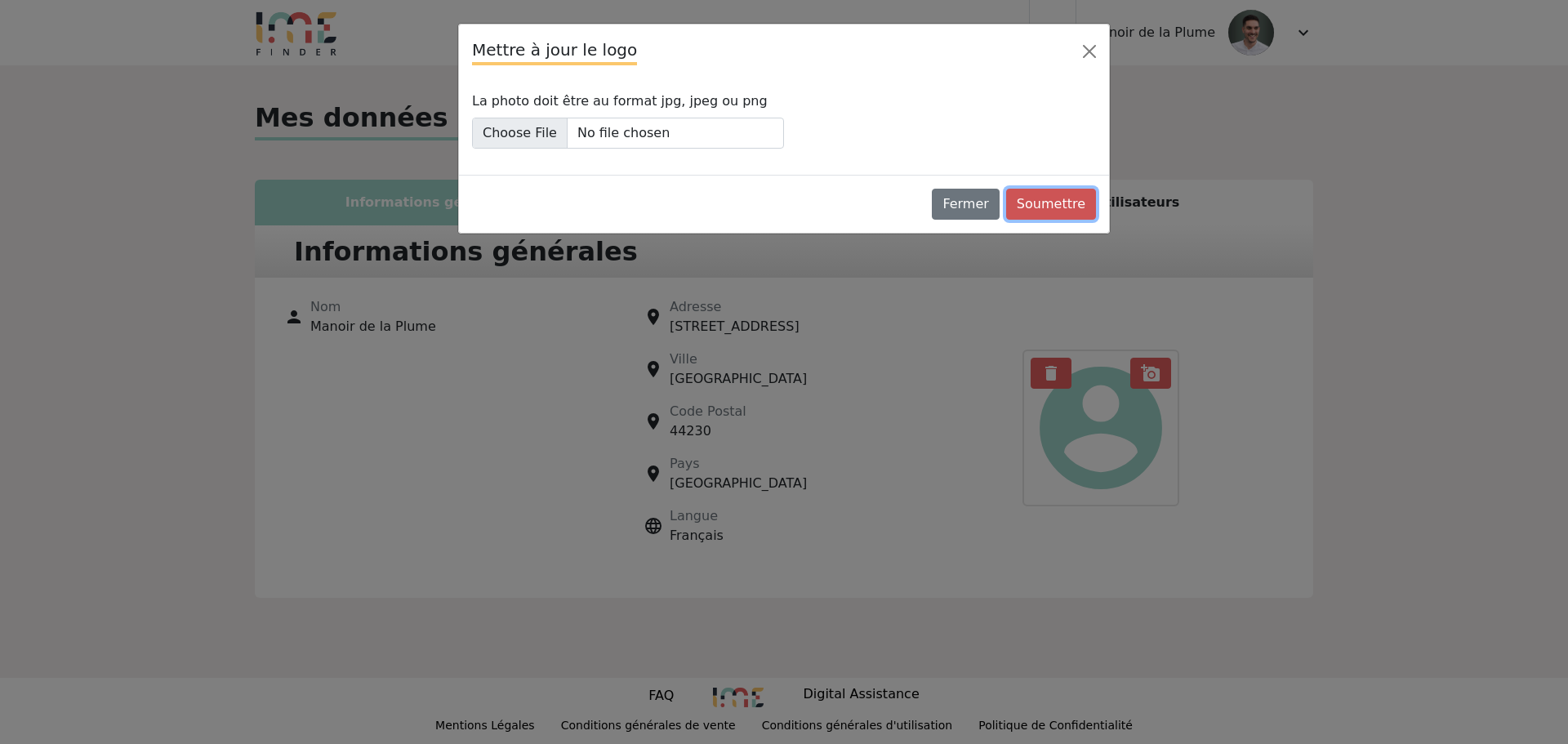
click at [1053, 198] on button "Soumettre" at bounding box center [1050, 203] width 90 height 31
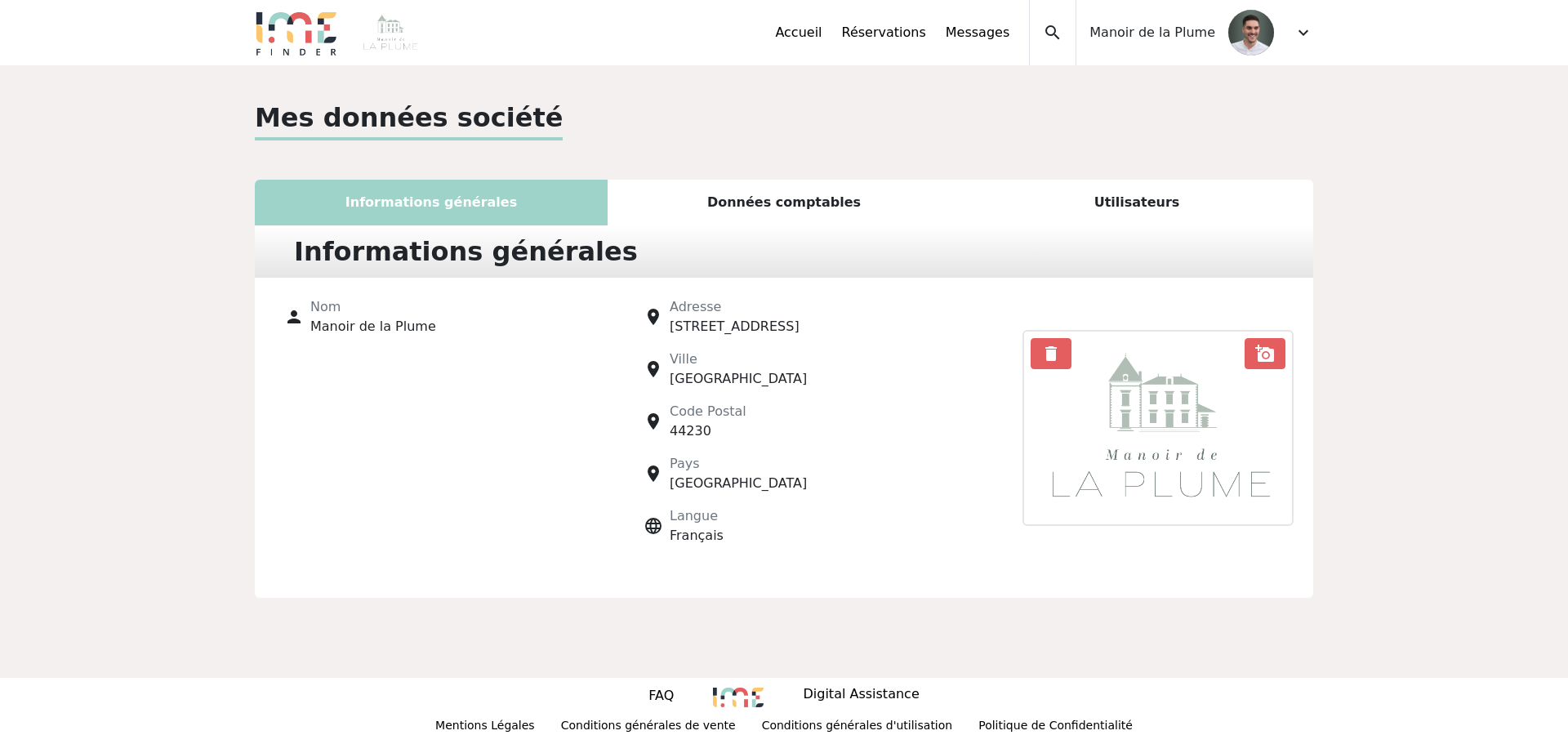
click at [779, 198] on div "Données comptables" at bounding box center [783, 202] width 352 height 46
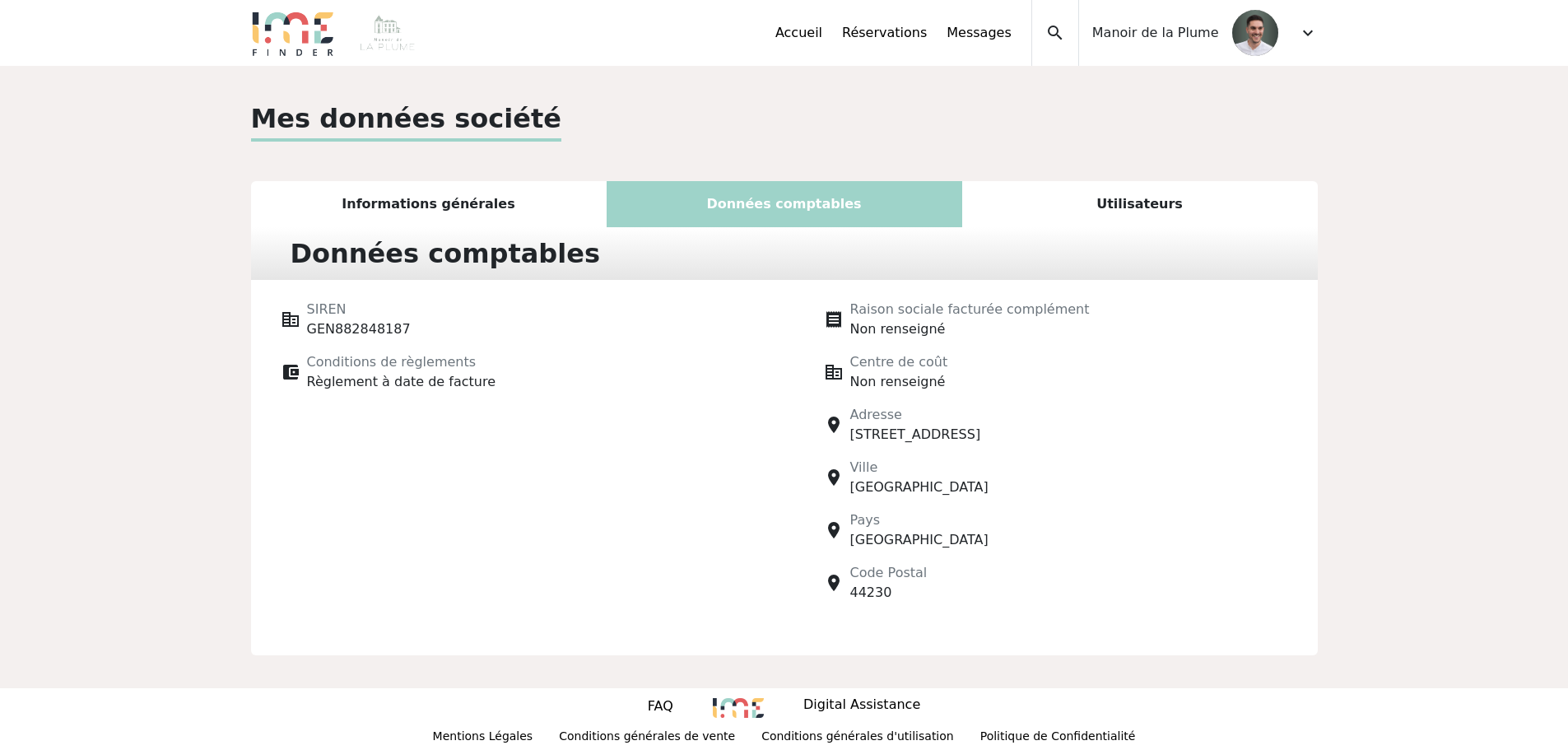
click at [1123, 216] on div "Utilisateurs" at bounding box center [1139, 204] width 355 height 47
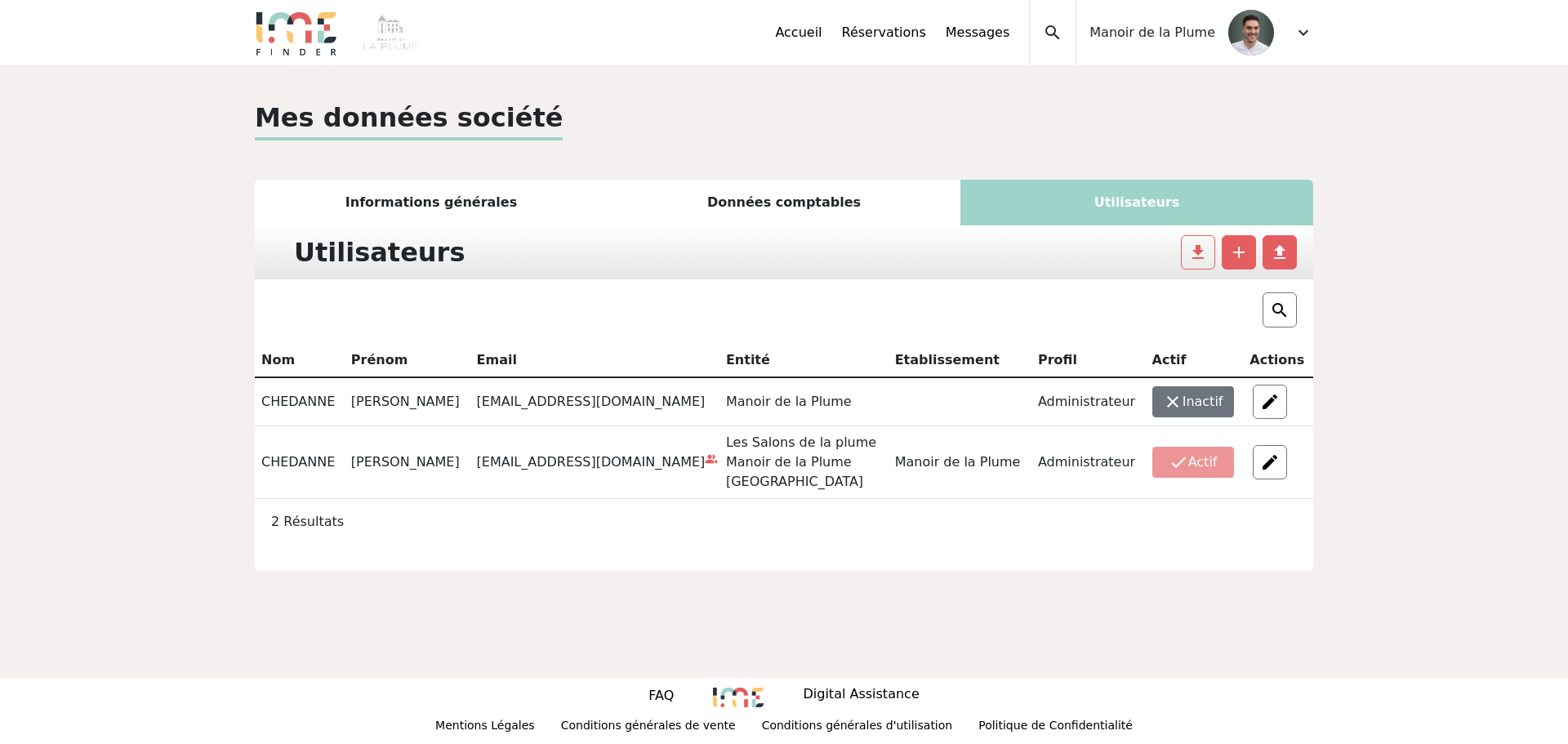
click at [813, 198] on div "Données comptables" at bounding box center [783, 202] width 352 height 46
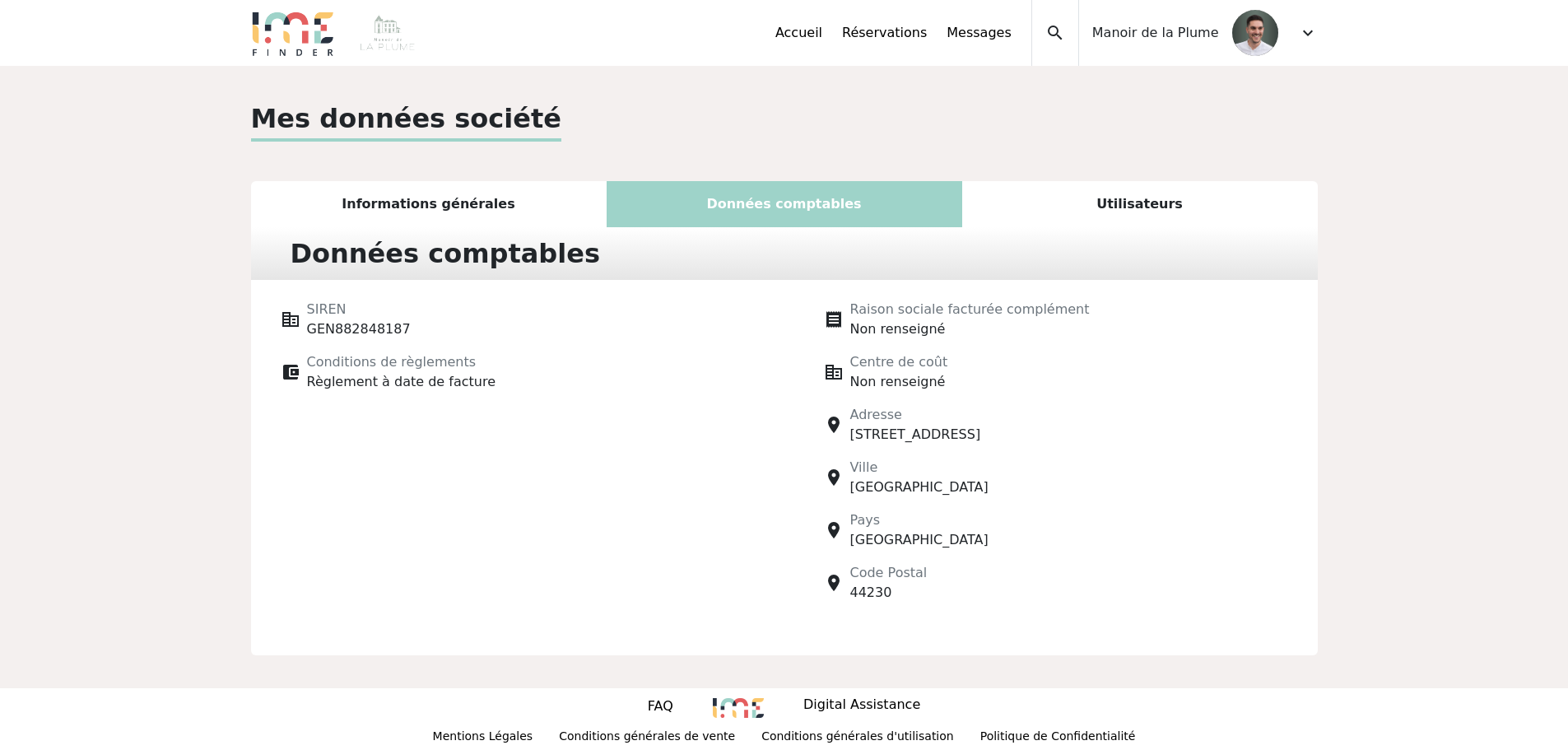
click at [449, 191] on div "Informations générales" at bounding box center [429, 204] width 355 height 47
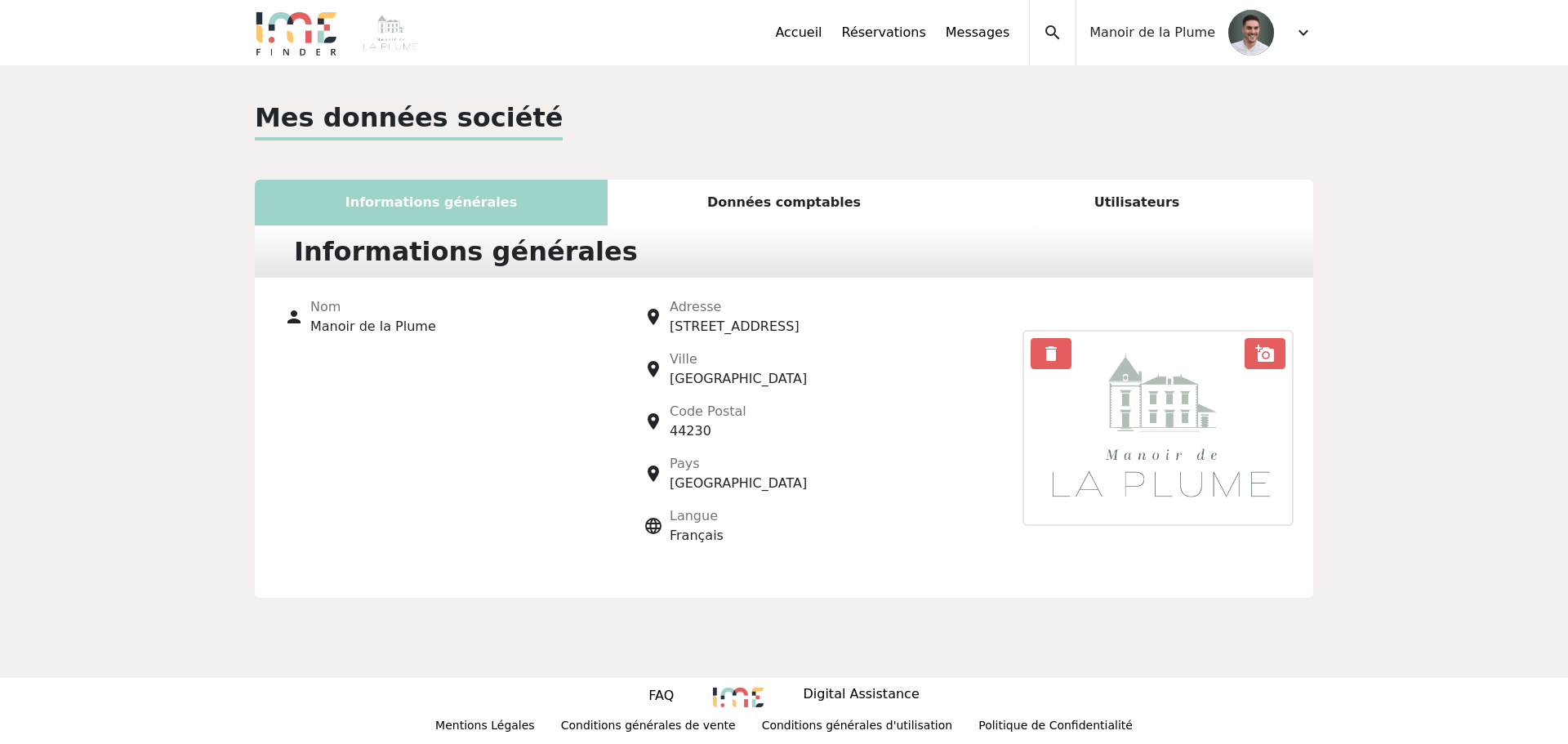
click at [1311, 28] on span "expand_more" at bounding box center [1303, 33] width 20 height 20
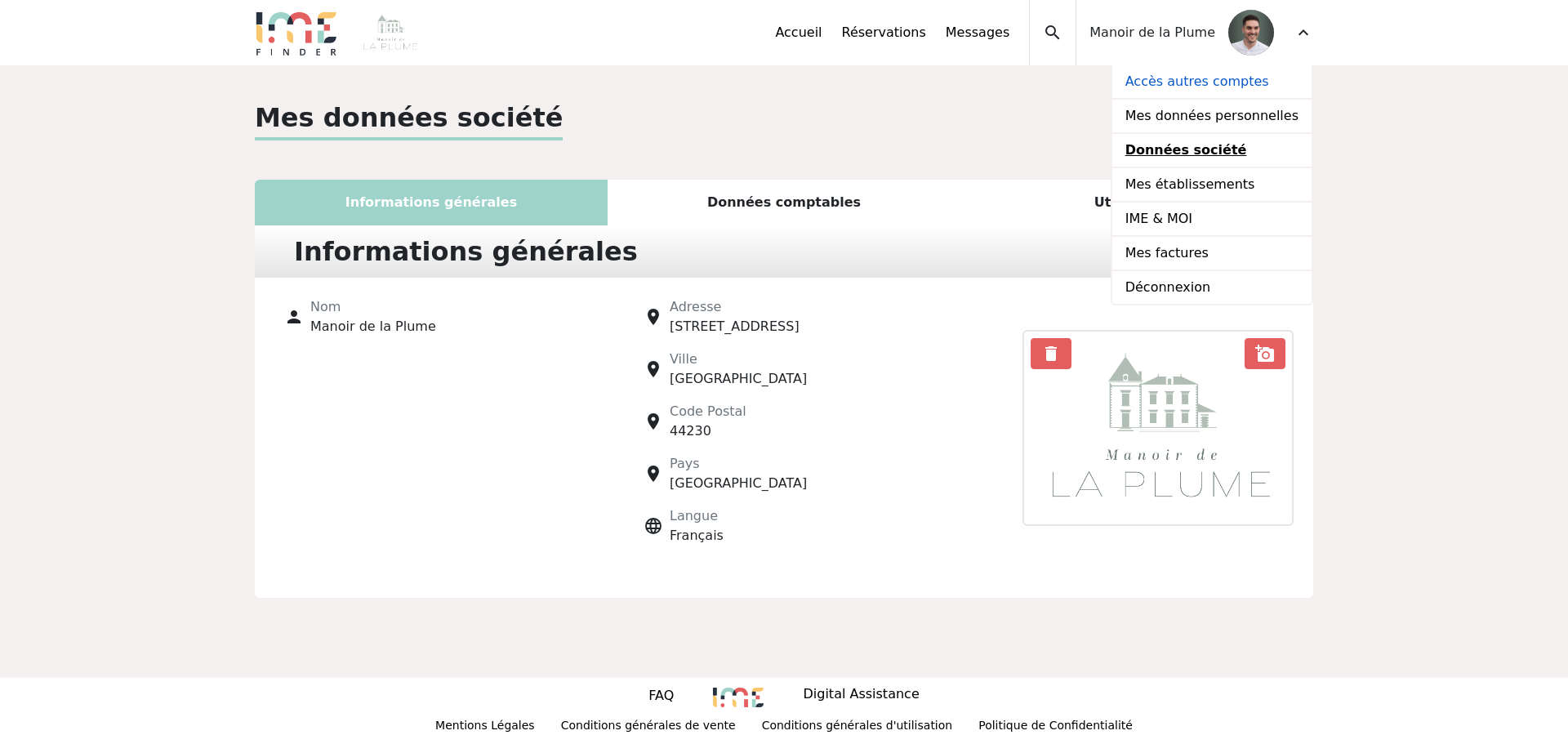
click at [1208, 83] on link "Accès autres comptes" at bounding box center [1212, 83] width 199 height 35
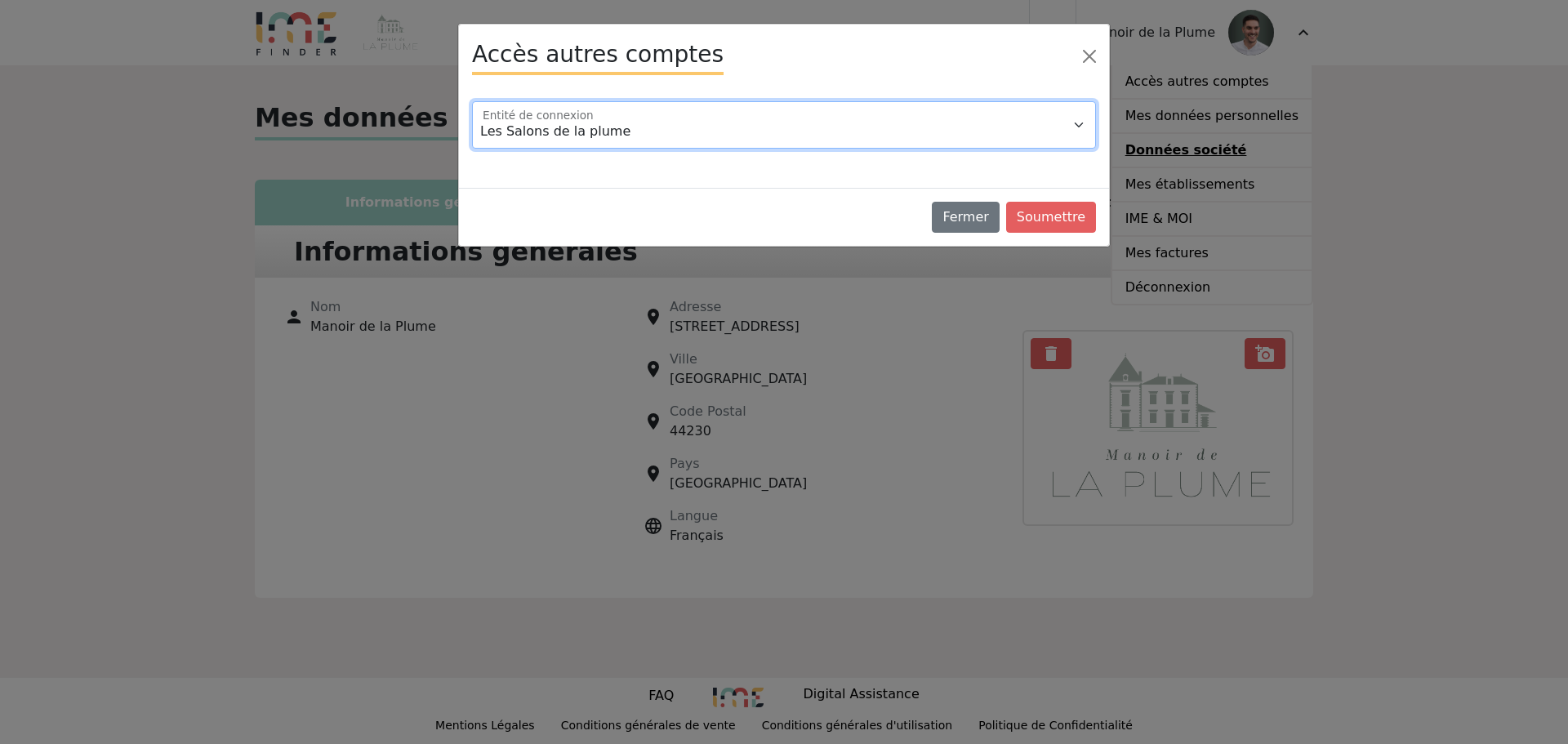
click at [615, 143] on select "Les Salons de la plume Villa de La Plume" at bounding box center [784, 124] width 624 height 47
click at [472, 101] on select "Les Salons de la plume Villa de La Plume" at bounding box center [784, 124] width 624 height 47
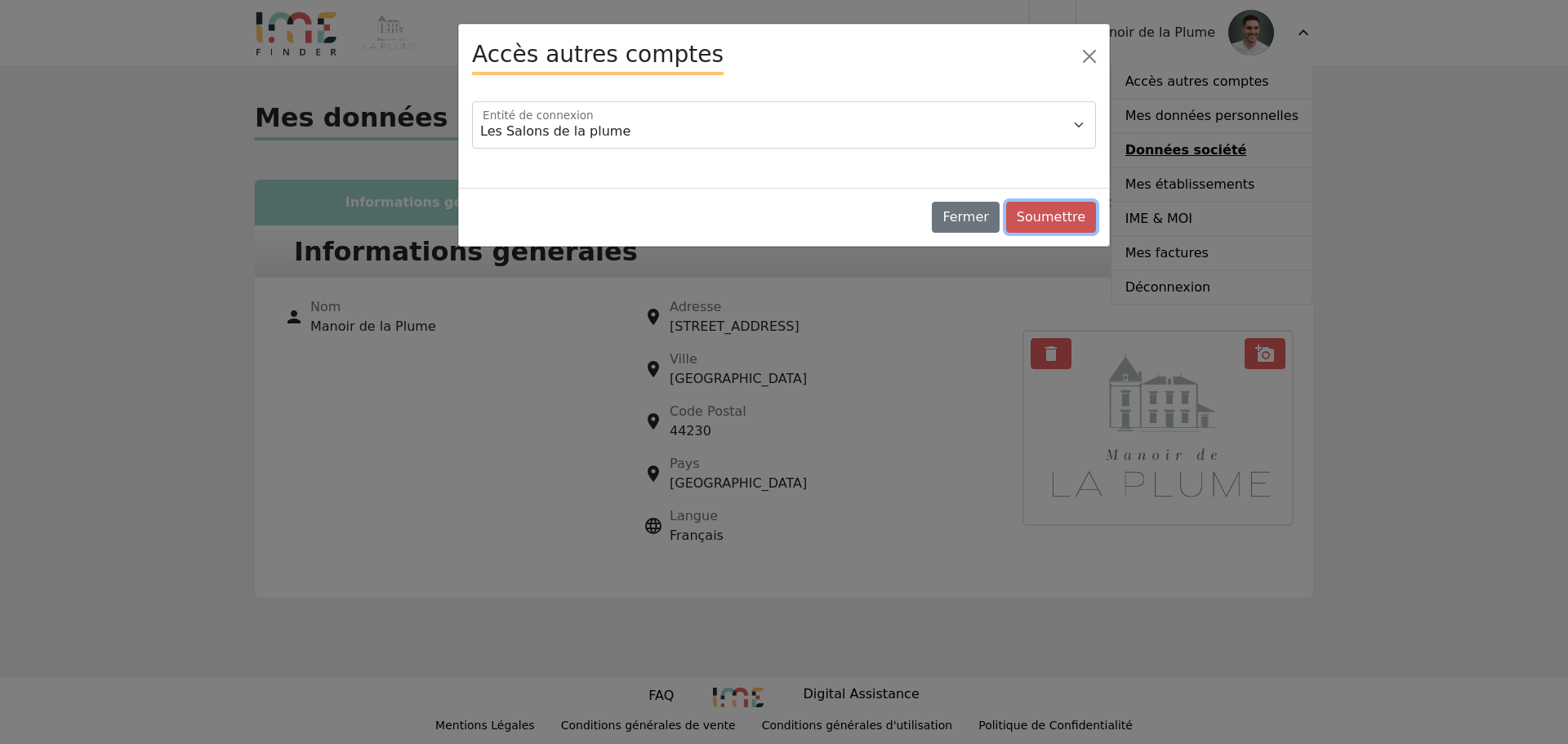
click at [1076, 214] on button "Soumettre" at bounding box center [1050, 217] width 90 height 31
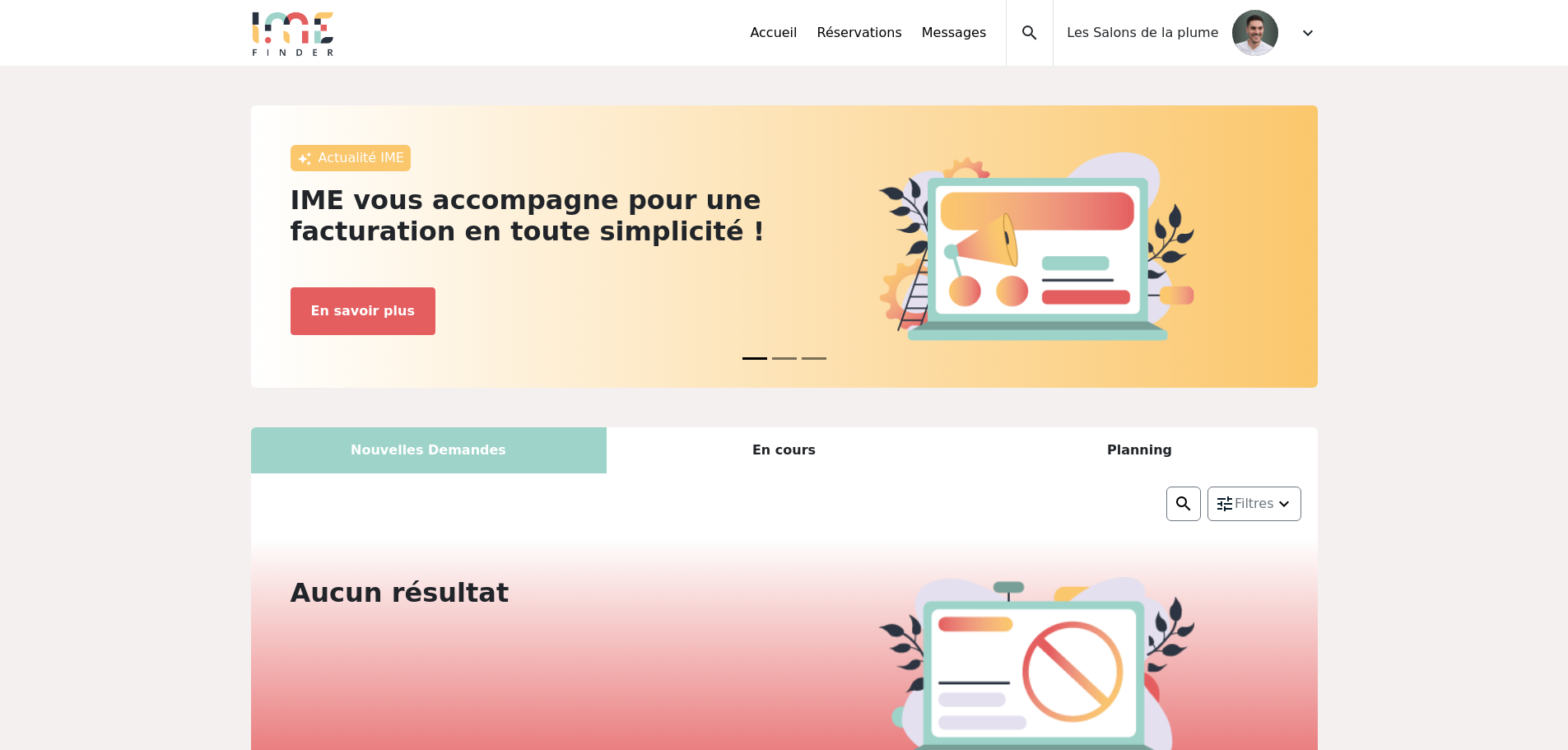
click at [1297, 46] on div "Accueil Réservations Messages Accès autres comptes Mes données personnelles Don…" at bounding box center [1034, 33] width 567 height 66
click at [1305, 36] on span "expand_more" at bounding box center [1308, 33] width 20 height 20
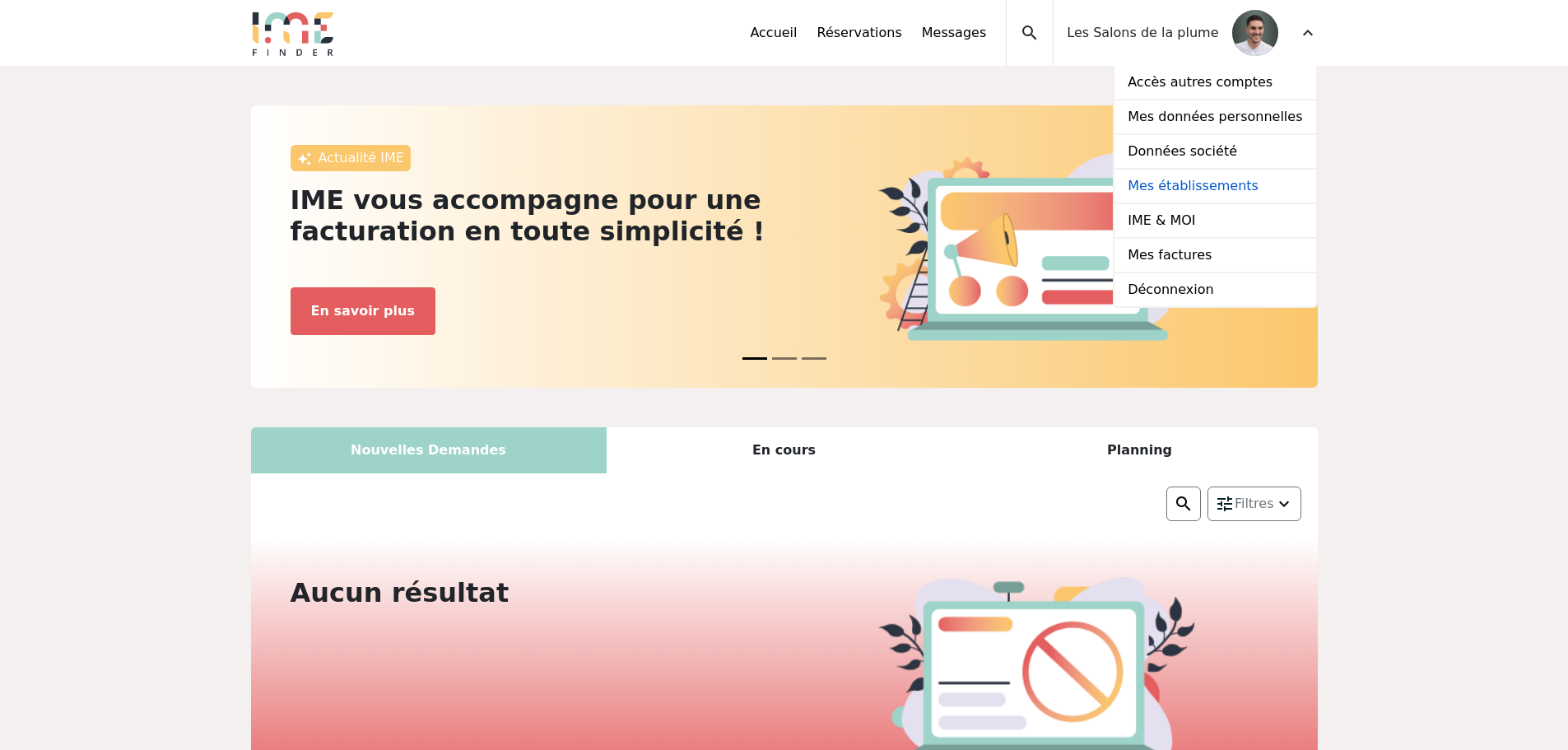
click at [1215, 184] on link "Mes établissements" at bounding box center [1214, 186] width 200 height 35
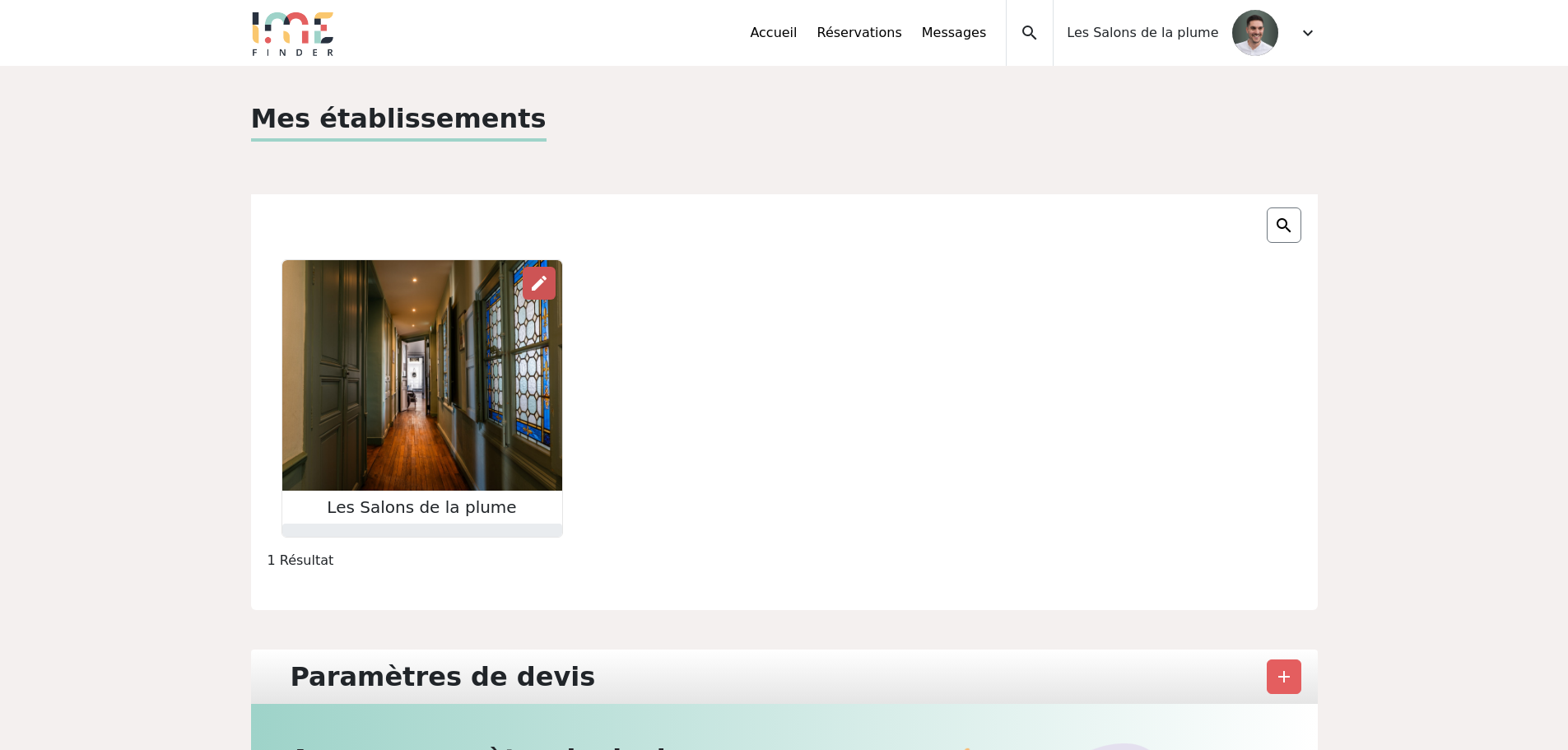
click at [541, 284] on span "edit" at bounding box center [539, 283] width 20 height 20
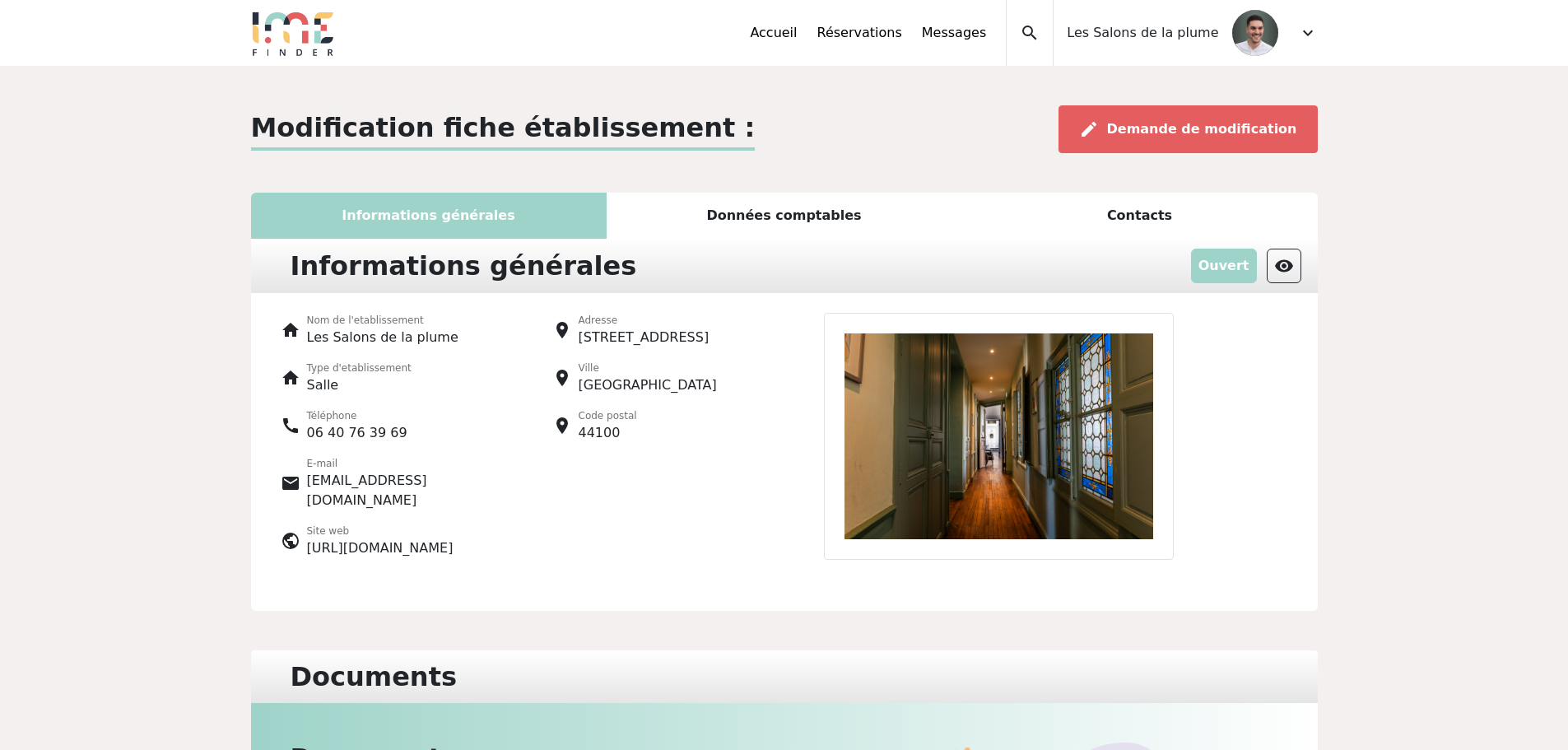
click at [1137, 215] on div "Contacts" at bounding box center [1139, 216] width 355 height 47
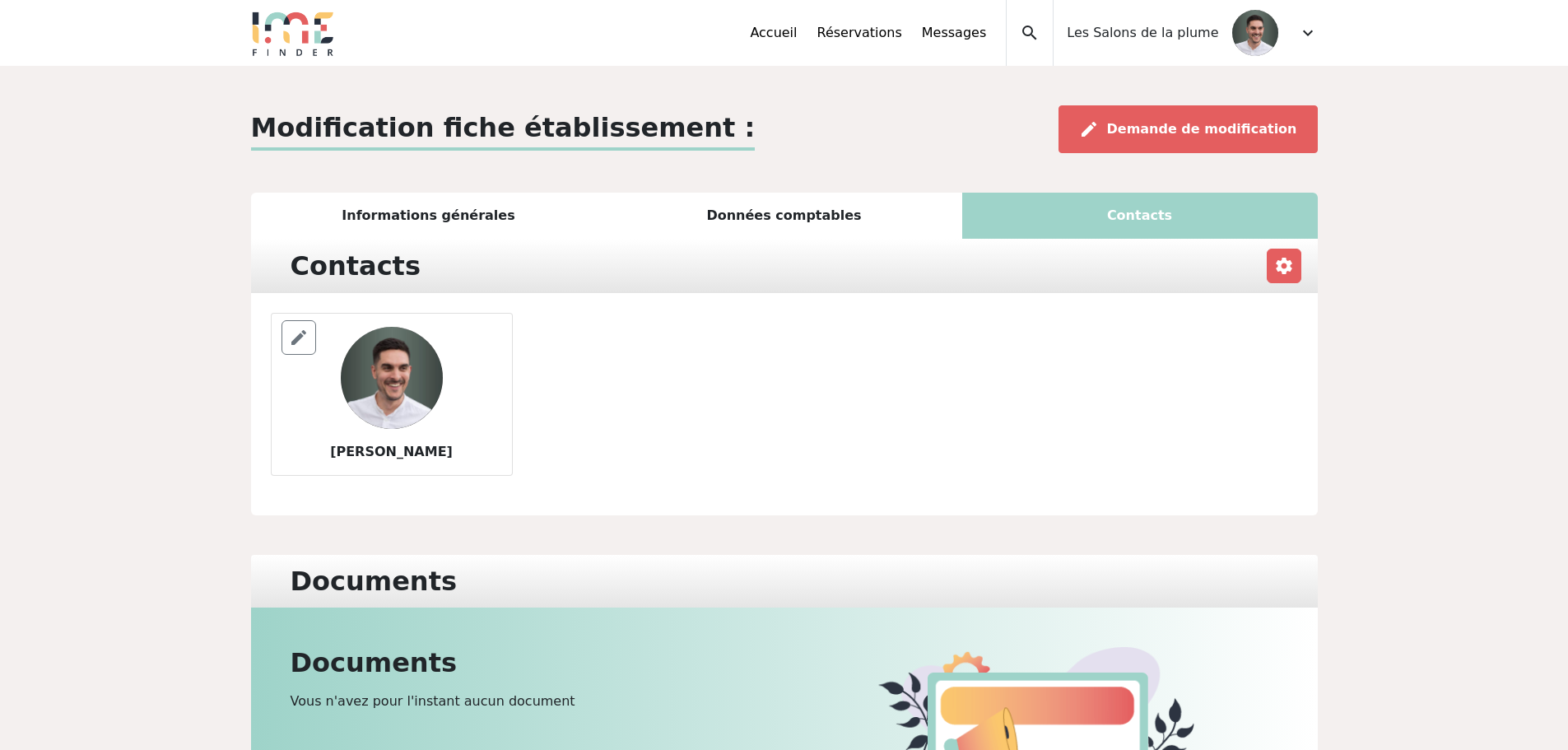
click at [768, 204] on div "Données comptables" at bounding box center [784, 216] width 355 height 47
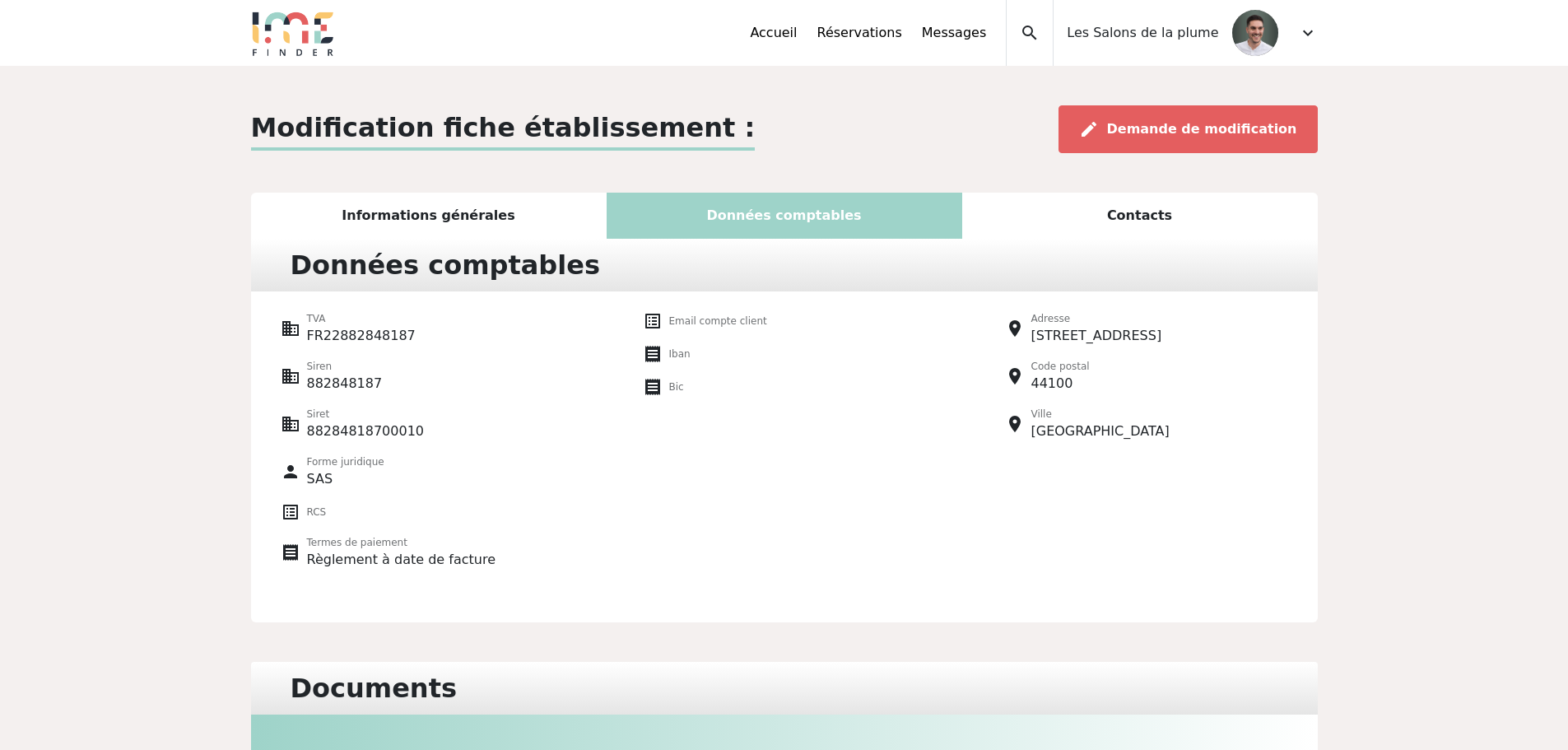
click at [436, 215] on div "Informations générales" at bounding box center [429, 216] width 355 height 47
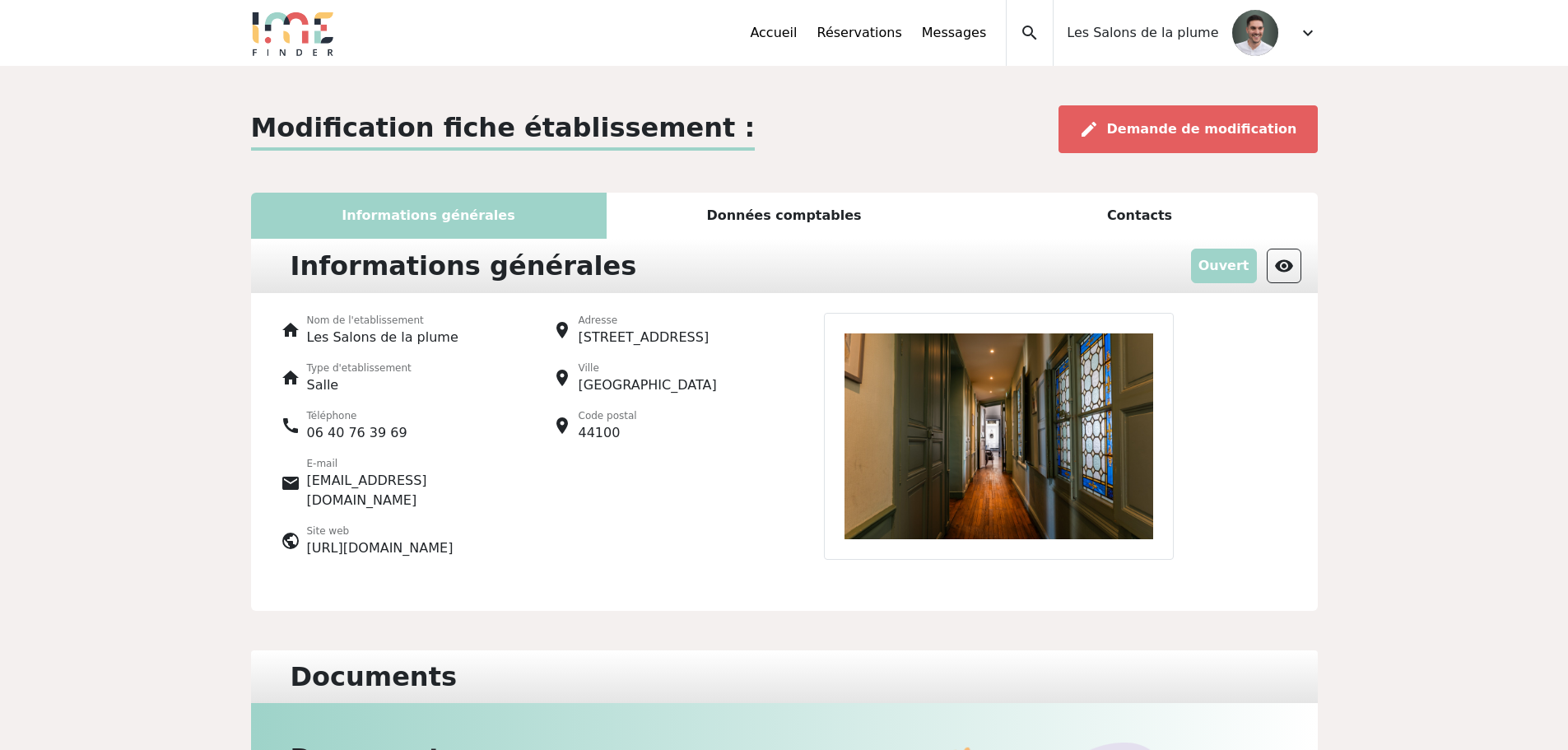
click at [756, 223] on div "Données comptables" at bounding box center [784, 216] width 355 height 47
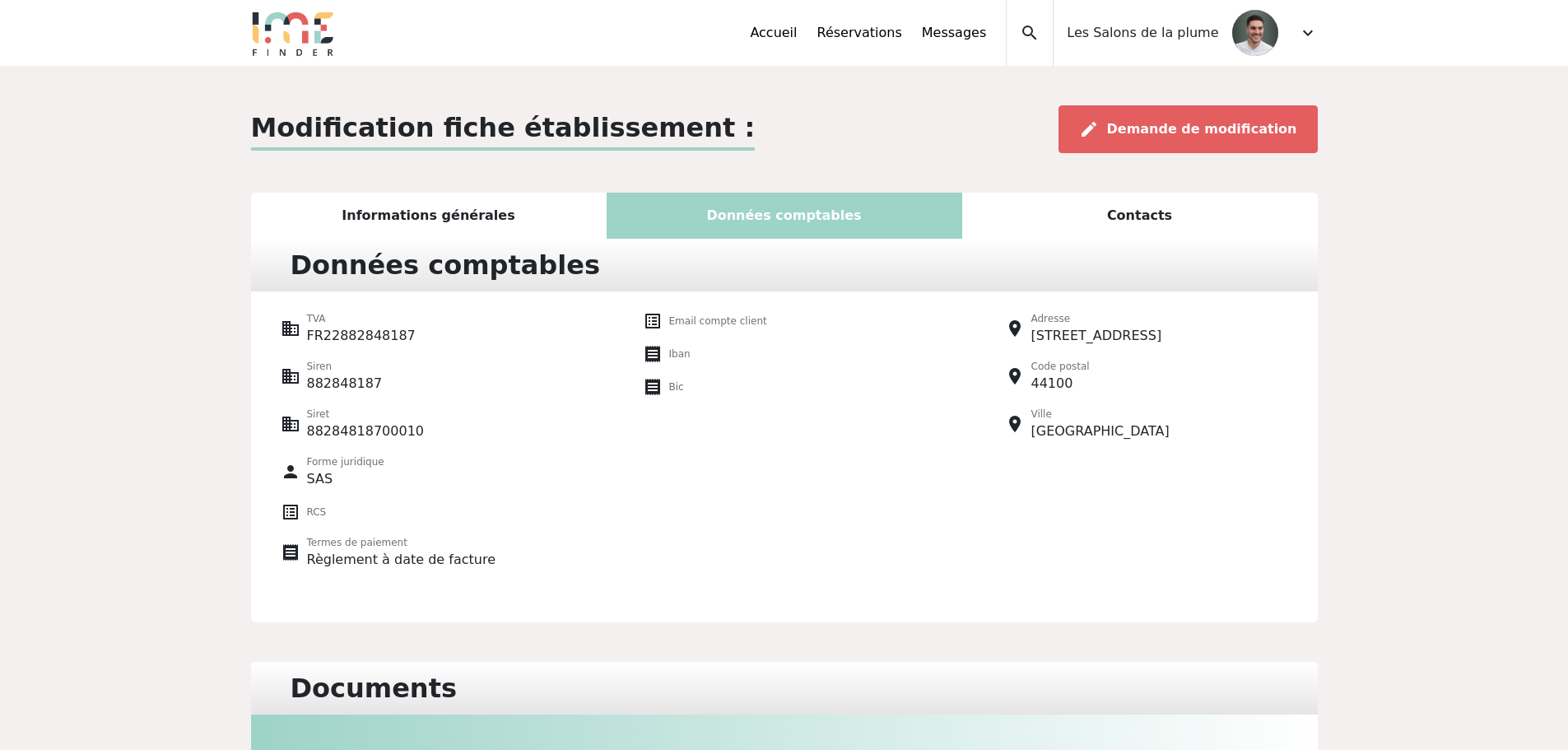
click at [1103, 220] on div "Contacts" at bounding box center [1139, 216] width 355 height 47
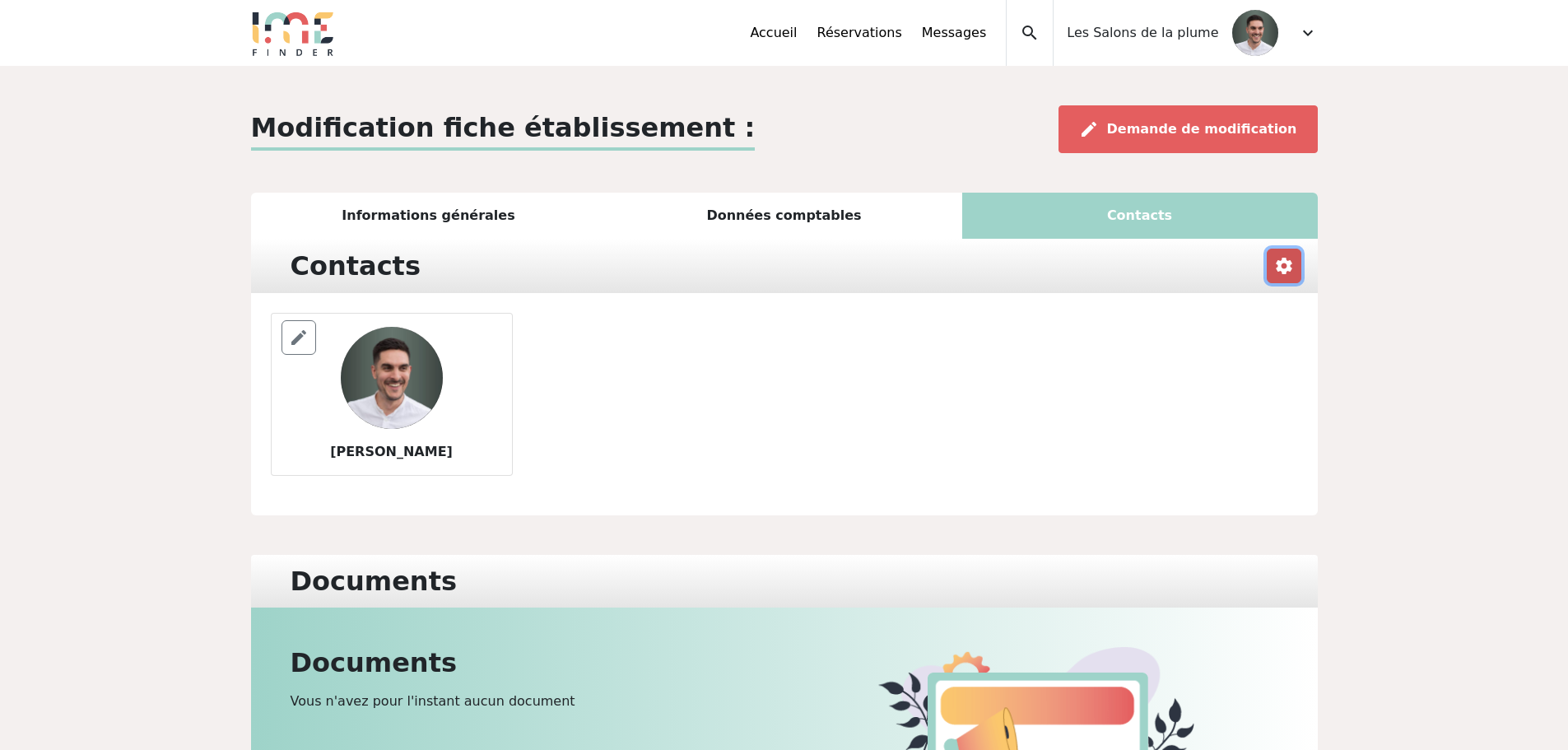
click at [1280, 265] on span "settings" at bounding box center [1284, 266] width 20 height 20
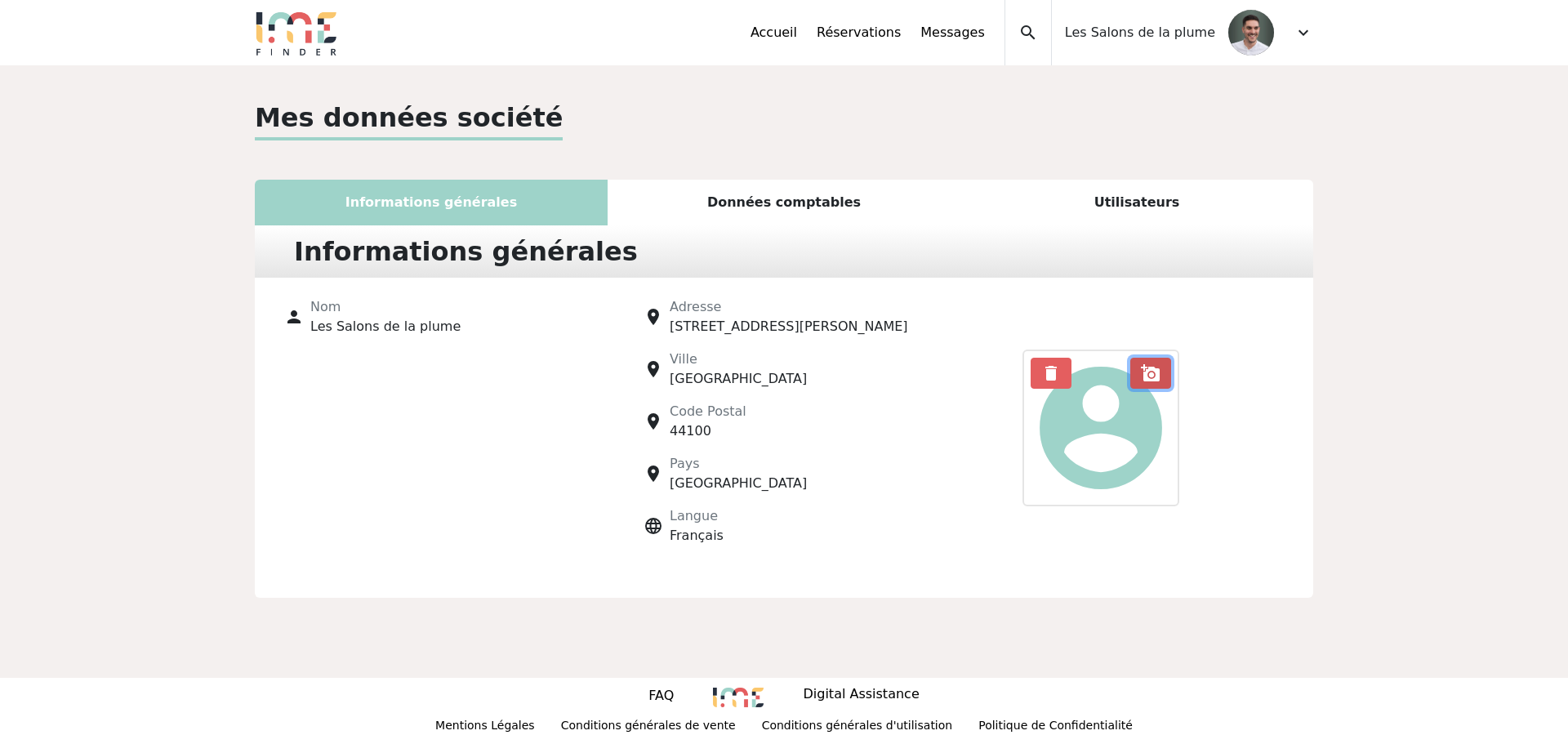
click at [1153, 368] on span "add_a_photo" at bounding box center [1151, 373] width 20 height 20
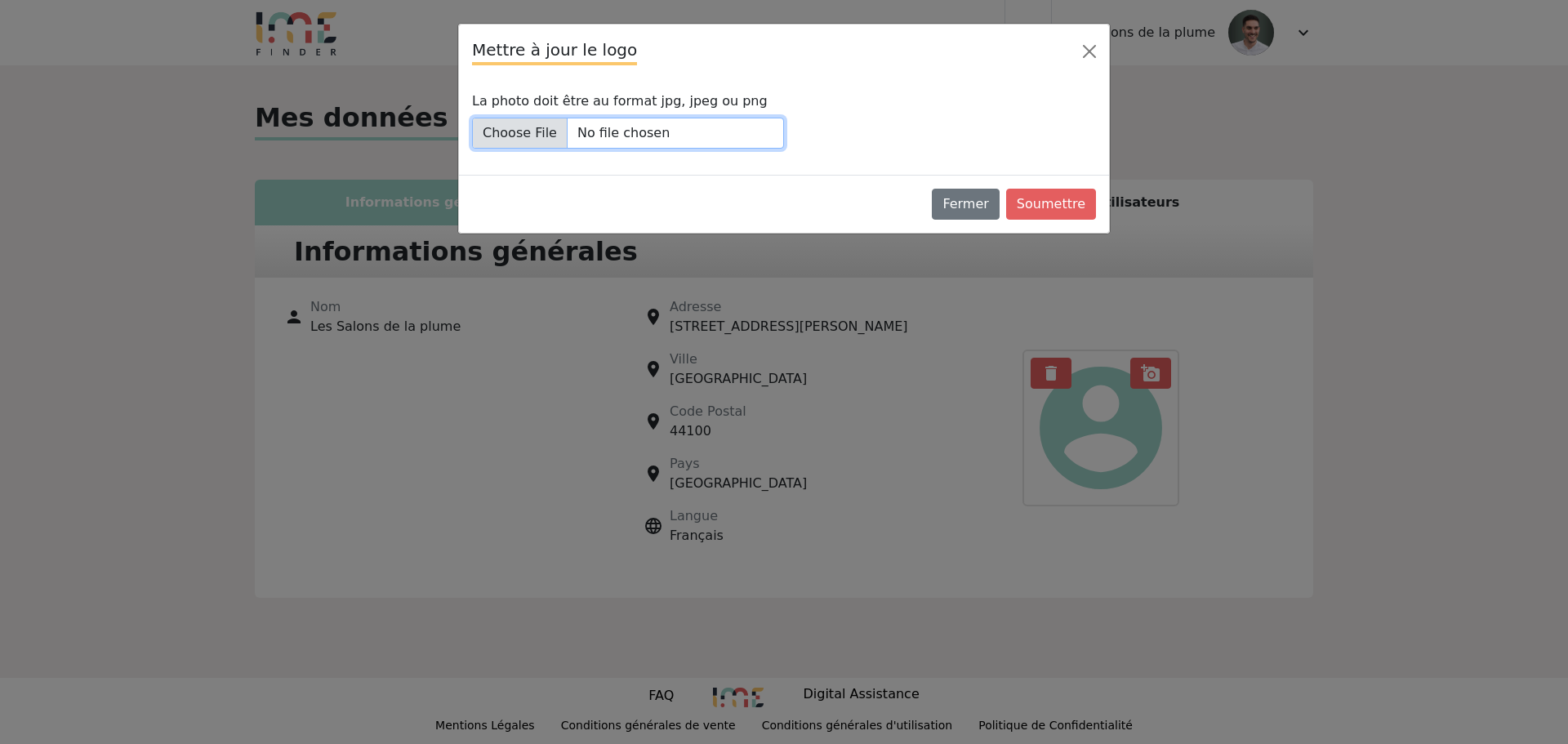
click at [527, 131] on input "La photo doit être au format jpg, jpeg ou png" at bounding box center [628, 132] width 312 height 31
type input "C:\fakepath\Logo Salon vectoriel (1).png"
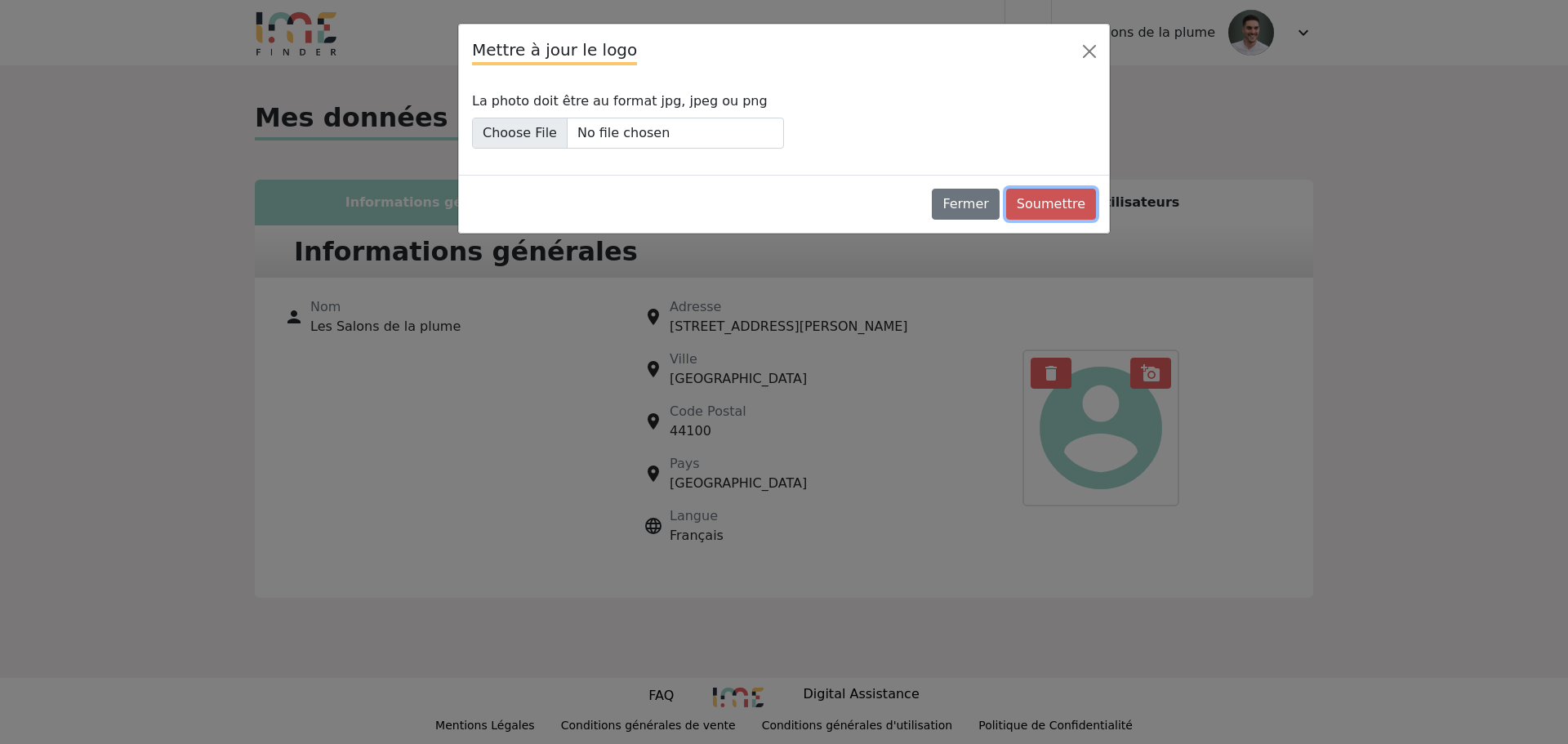
click at [1043, 208] on button "Soumettre" at bounding box center [1050, 203] width 90 height 31
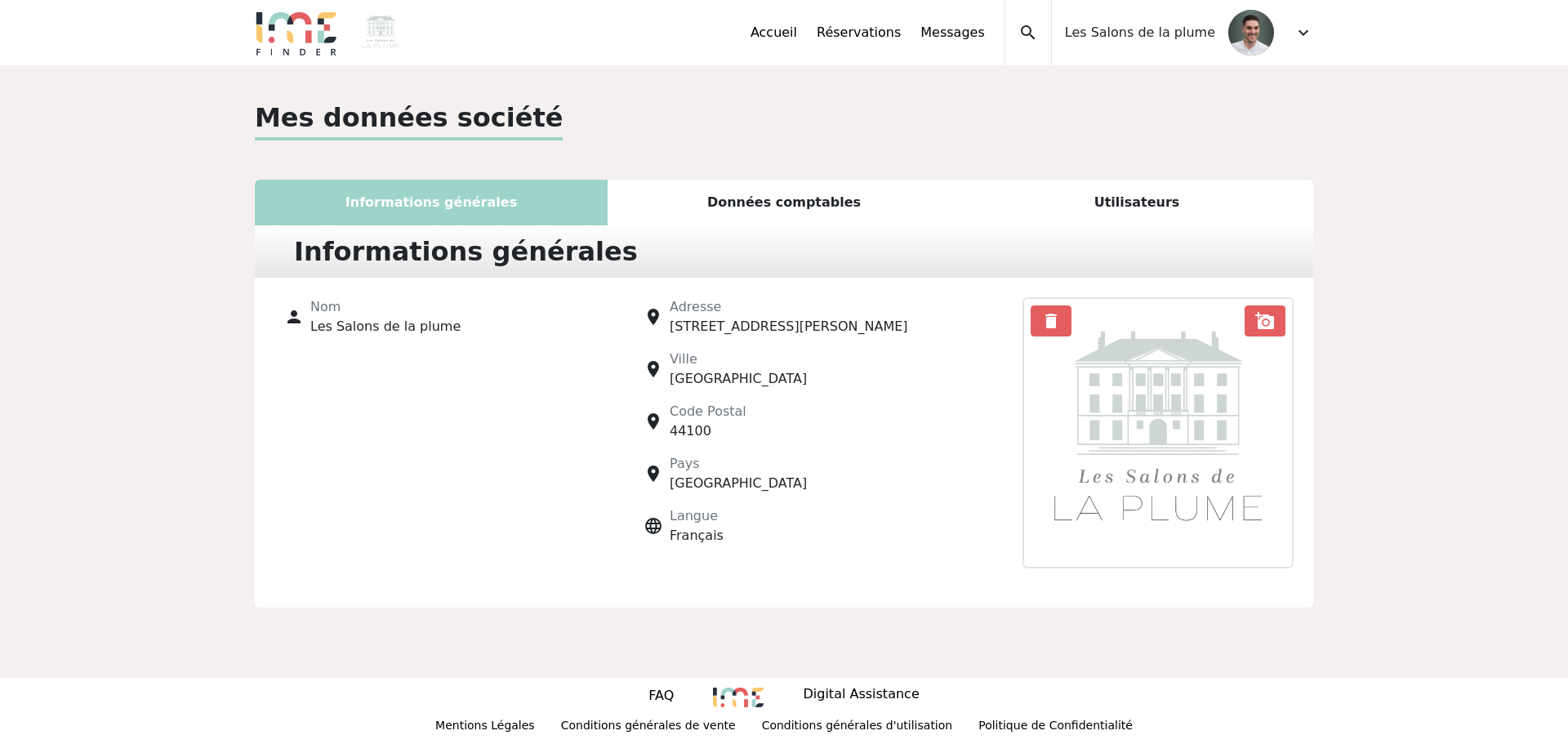
click at [1302, 33] on span "expand_more" at bounding box center [1303, 33] width 20 height 20
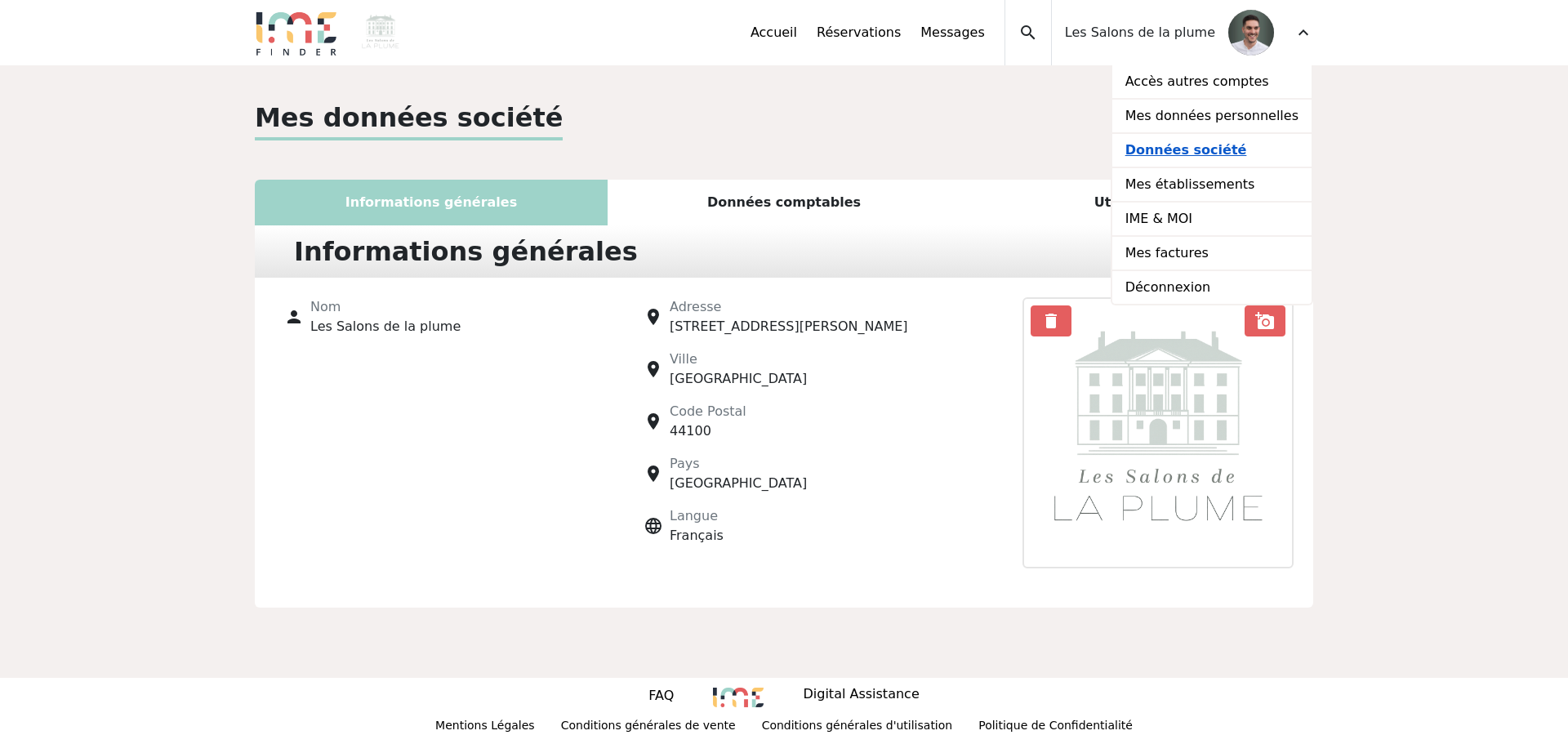
click at [1186, 148] on link "Données société" at bounding box center [1212, 151] width 199 height 35
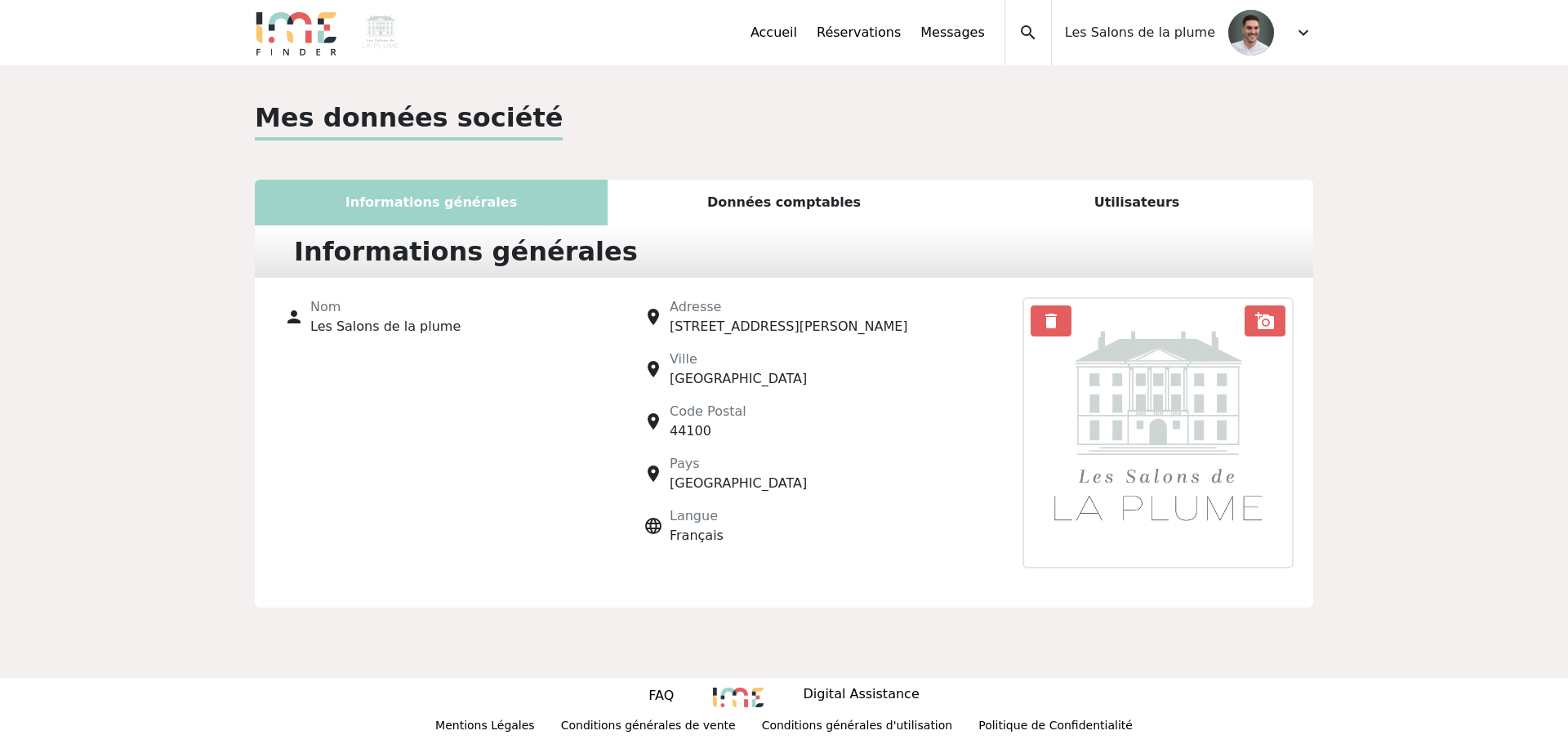
click at [774, 207] on div "Données comptables" at bounding box center [783, 202] width 352 height 46
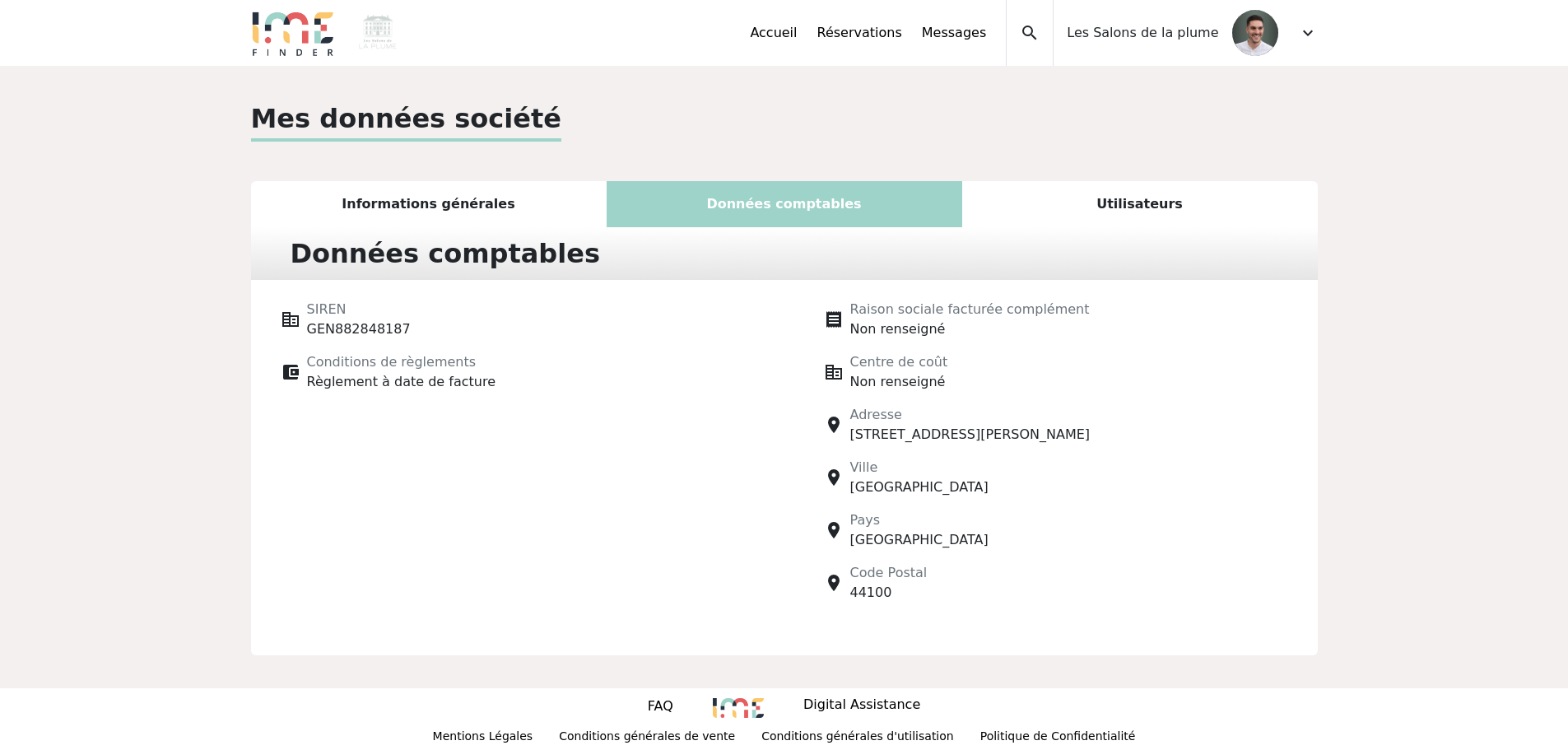
click at [450, 205] on div "Informations générales" at bounding box center [429, 204] width 355 height 47
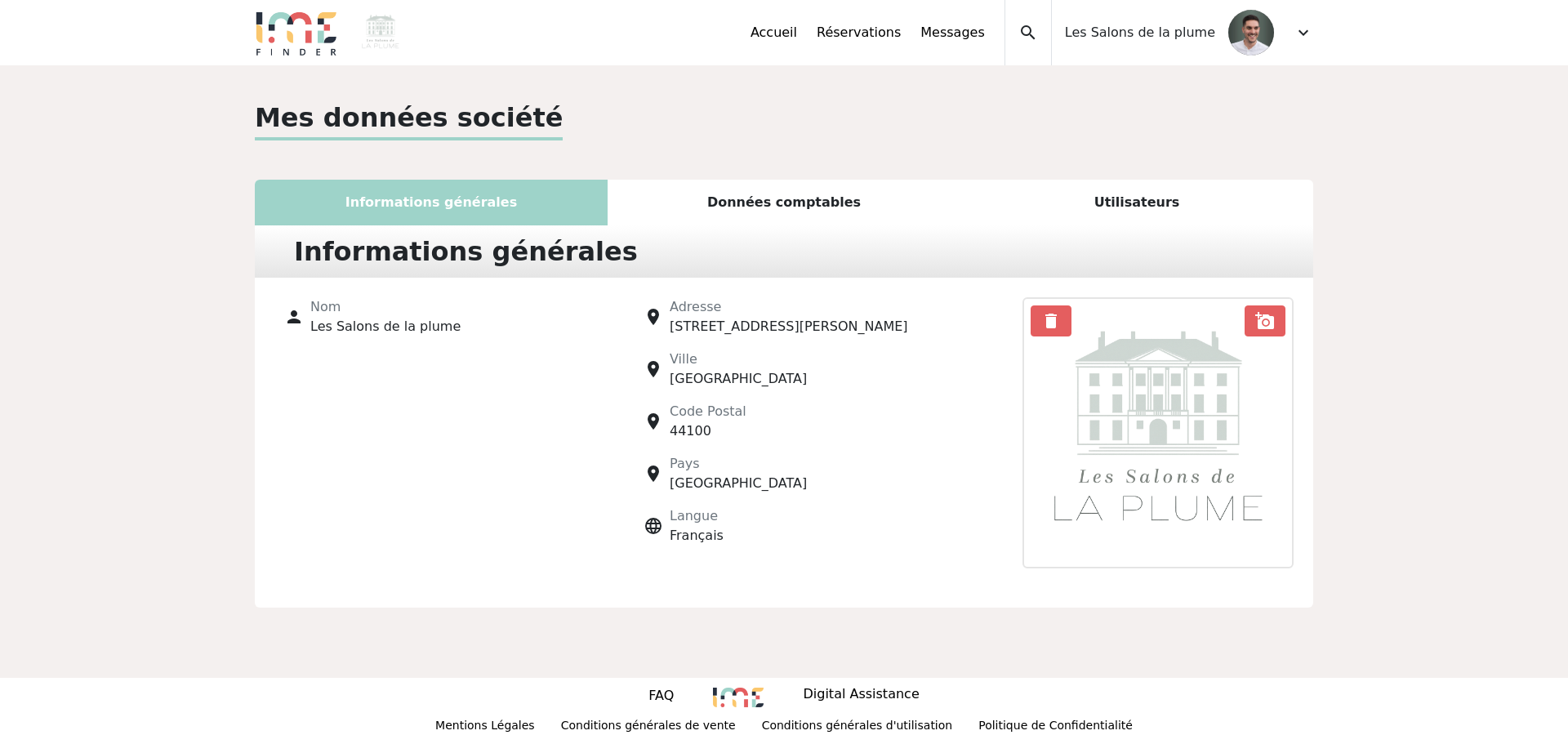
click at [1141, 196] on div "Utilisateurs" at bounding box center [1136, 202] width 352 height 46
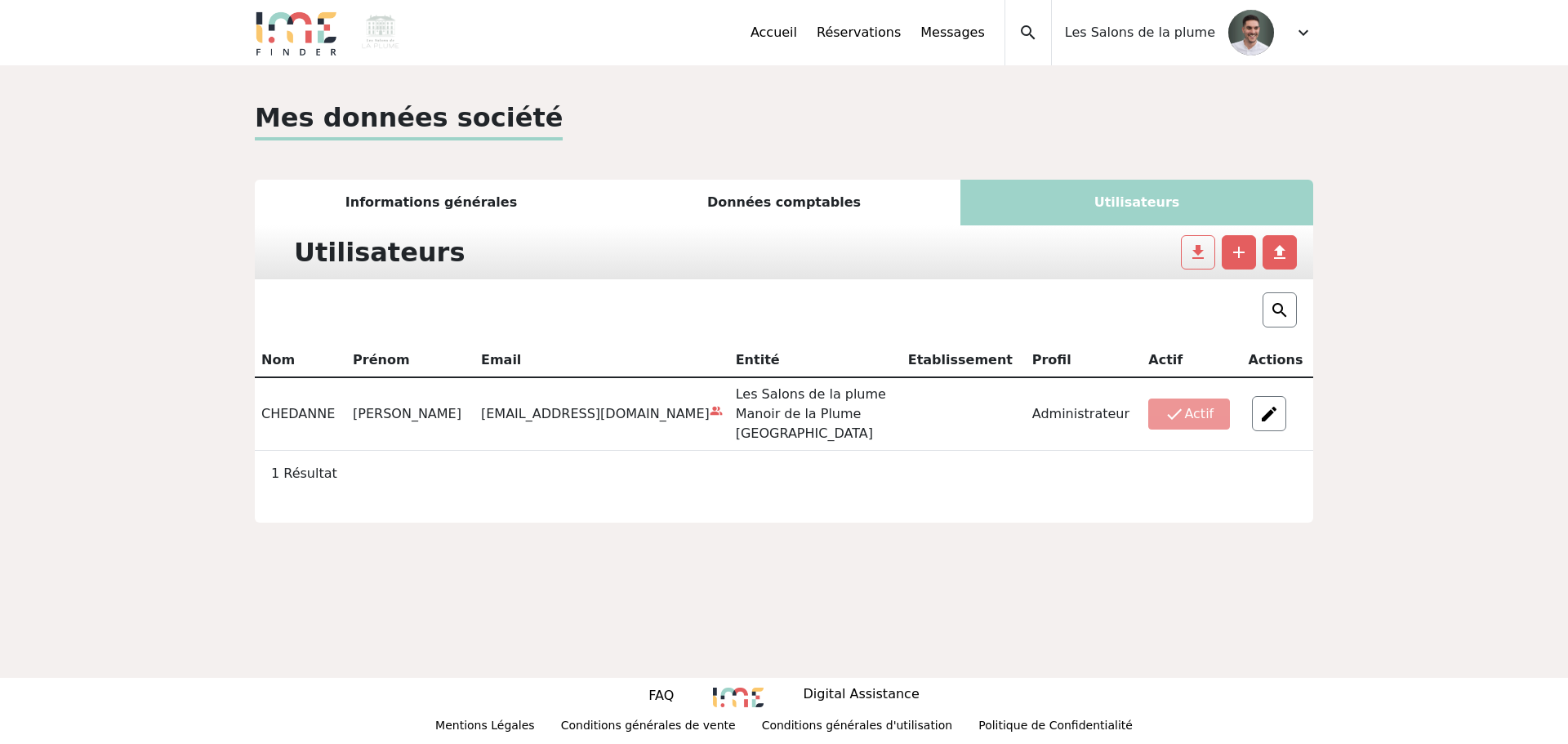
click at [1303, 36] on span "expand_more" at bounding box center [1303, 33] width 20 height 20
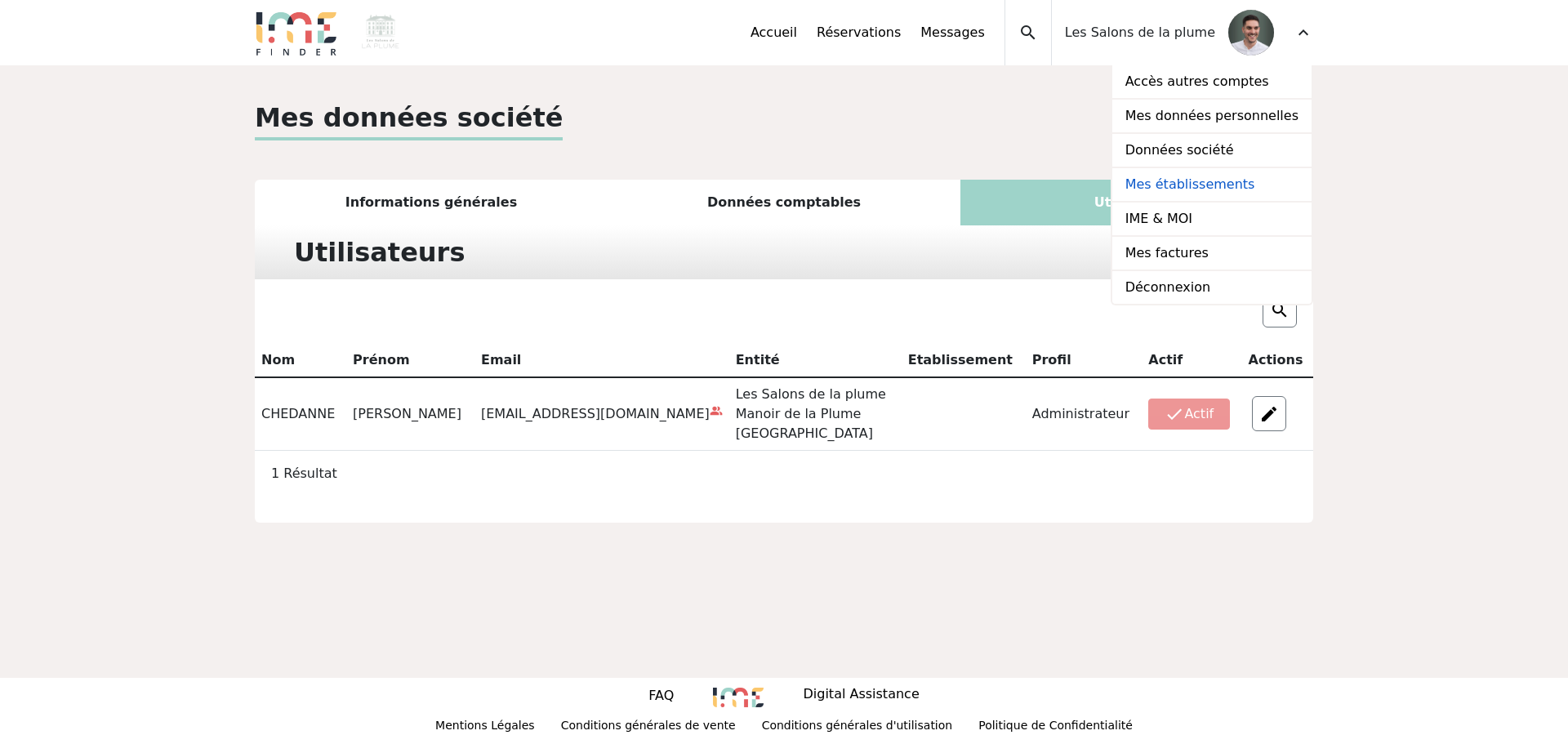
click at [1225, 186] on link "Mes établissements" at bounding box center [1212, 185] width 199 height 35
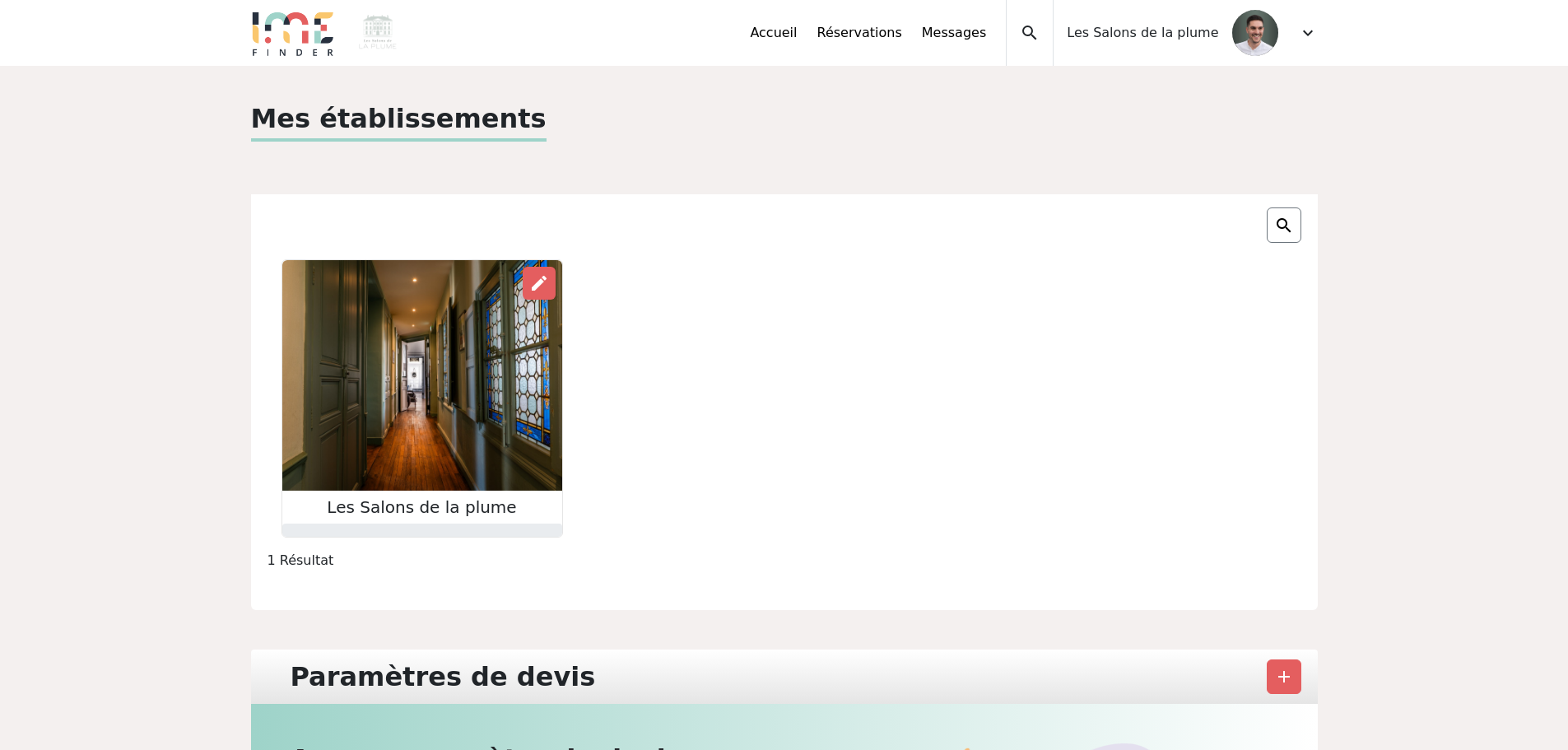
click at [428, 412] on img at bounding box center [422, 376] width 280 height 231
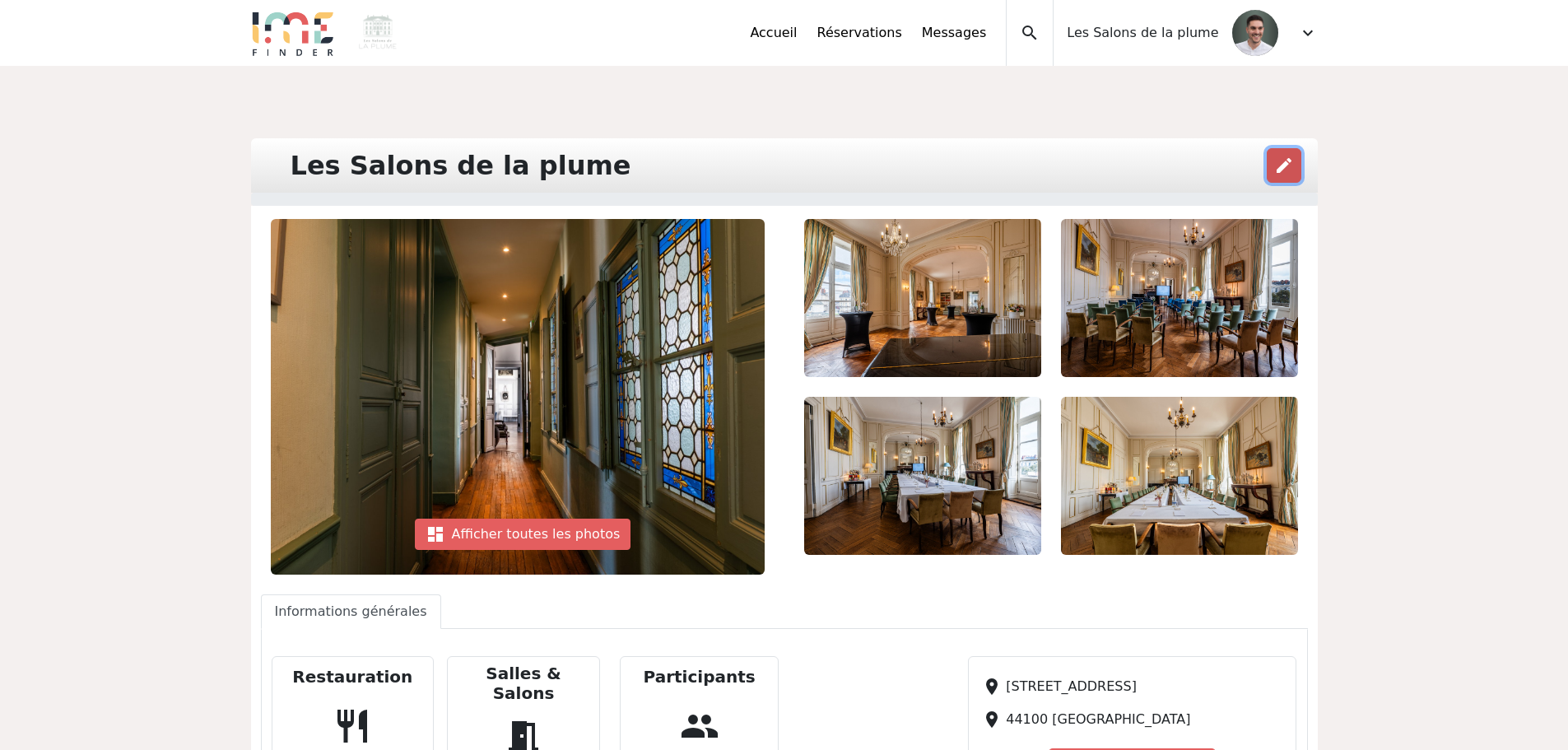
click at [1277, 156] on span "edit" at bounding box center [1284, 166] width 20 height 20
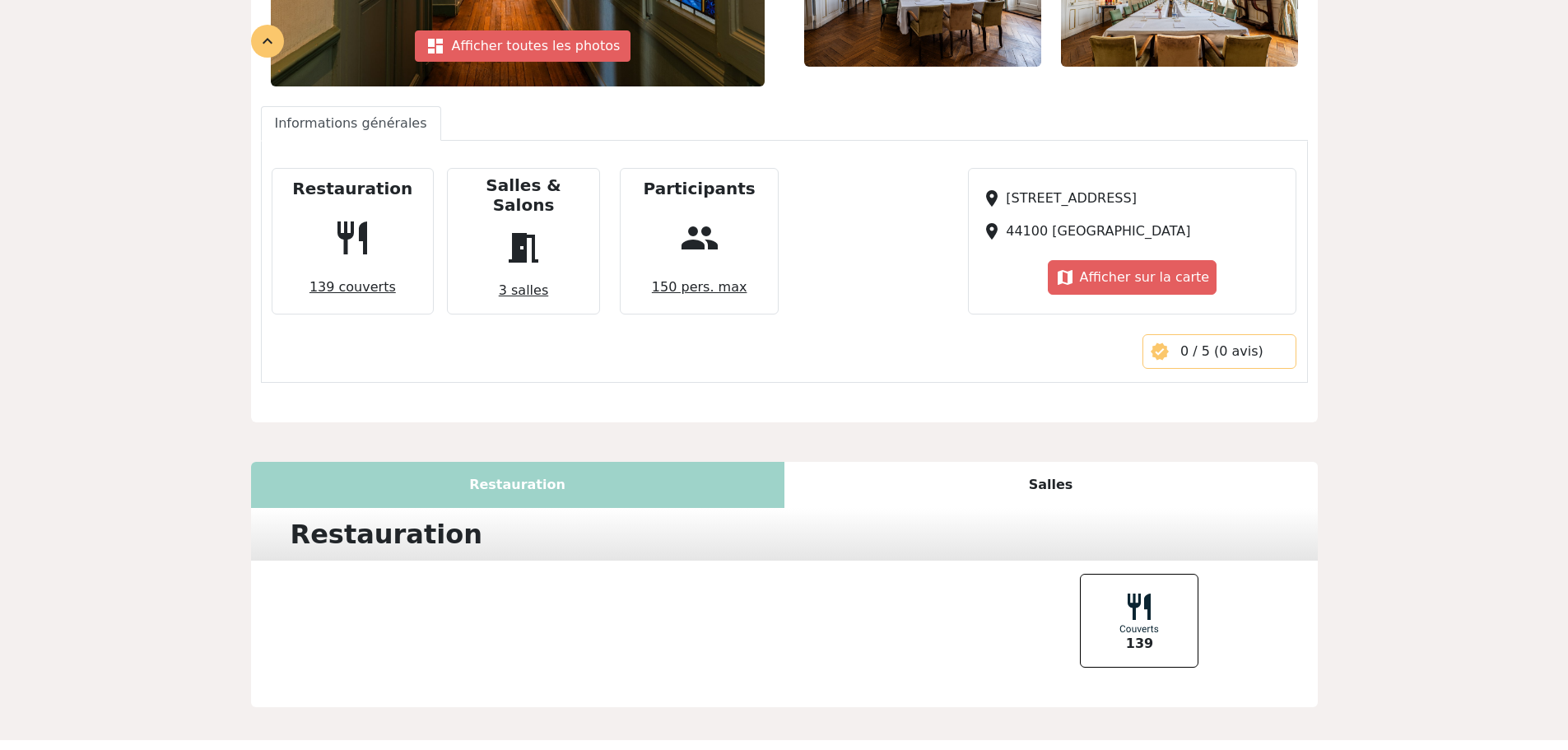
scroll to position [525, 0]
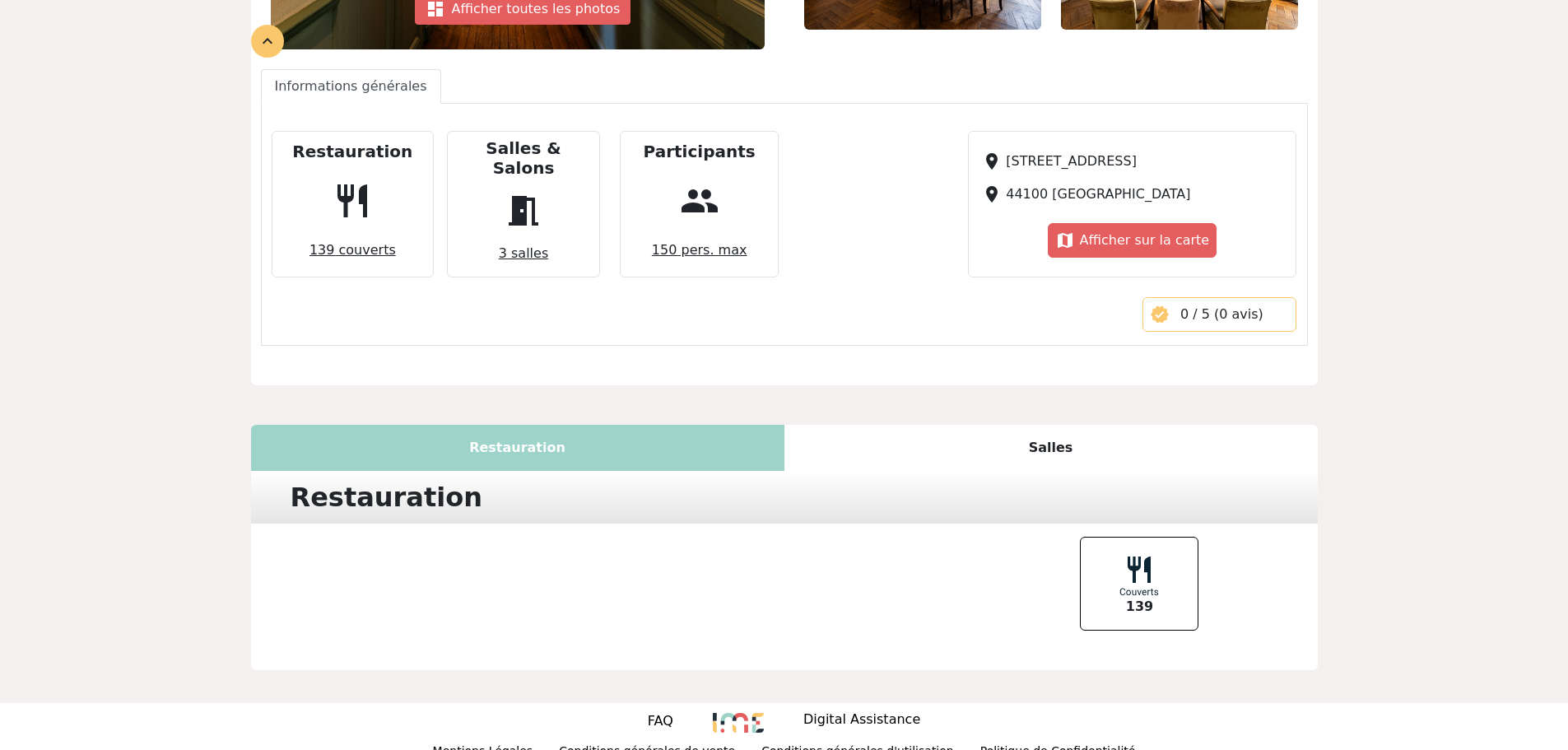
click at [1051, 427] on div "Salles" at bounding box center [1052, 448] width 533 height 47
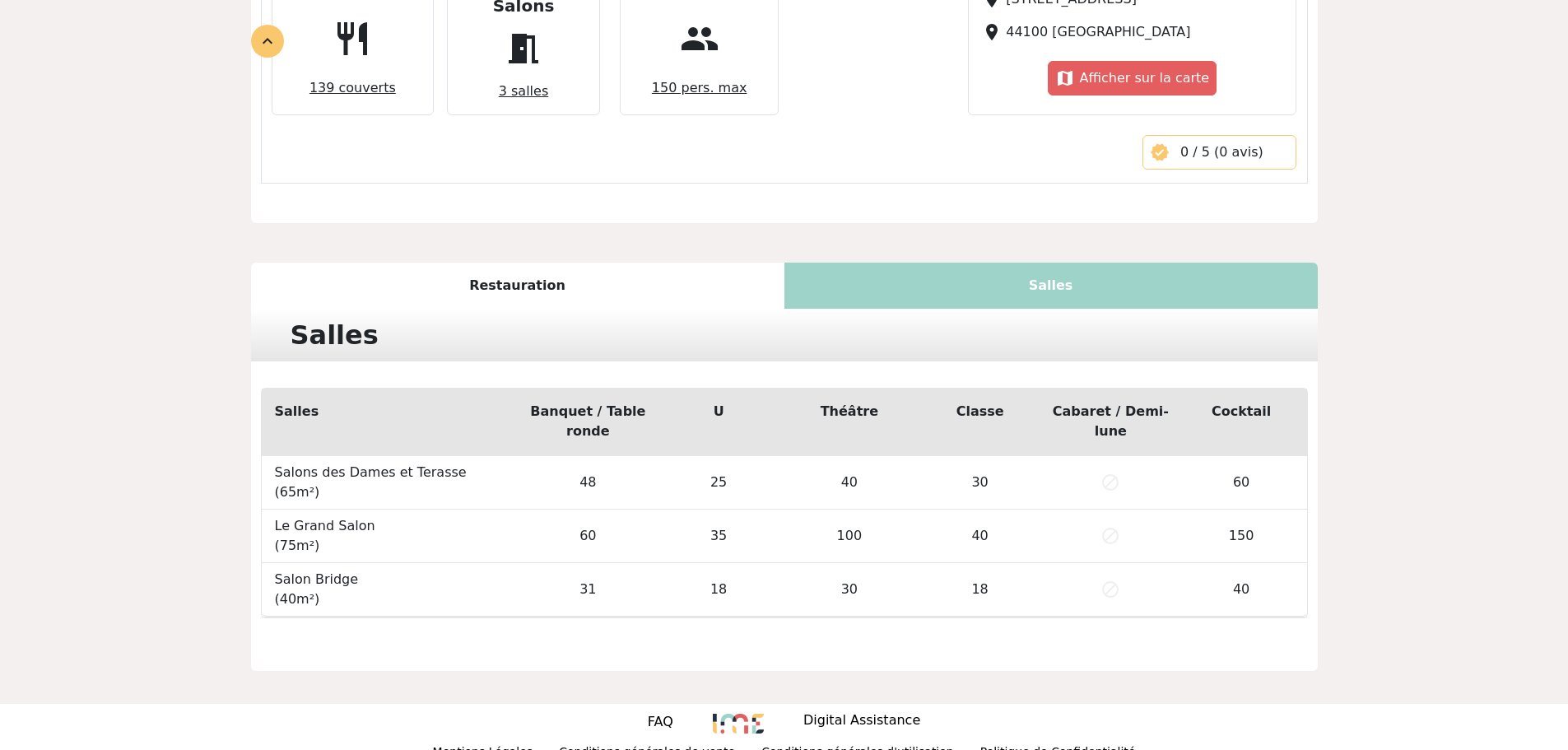
scroll to position [688, 0]
click at [508, 266] on div "Restauration" at bounding box center [518, 285] width 533 height 47
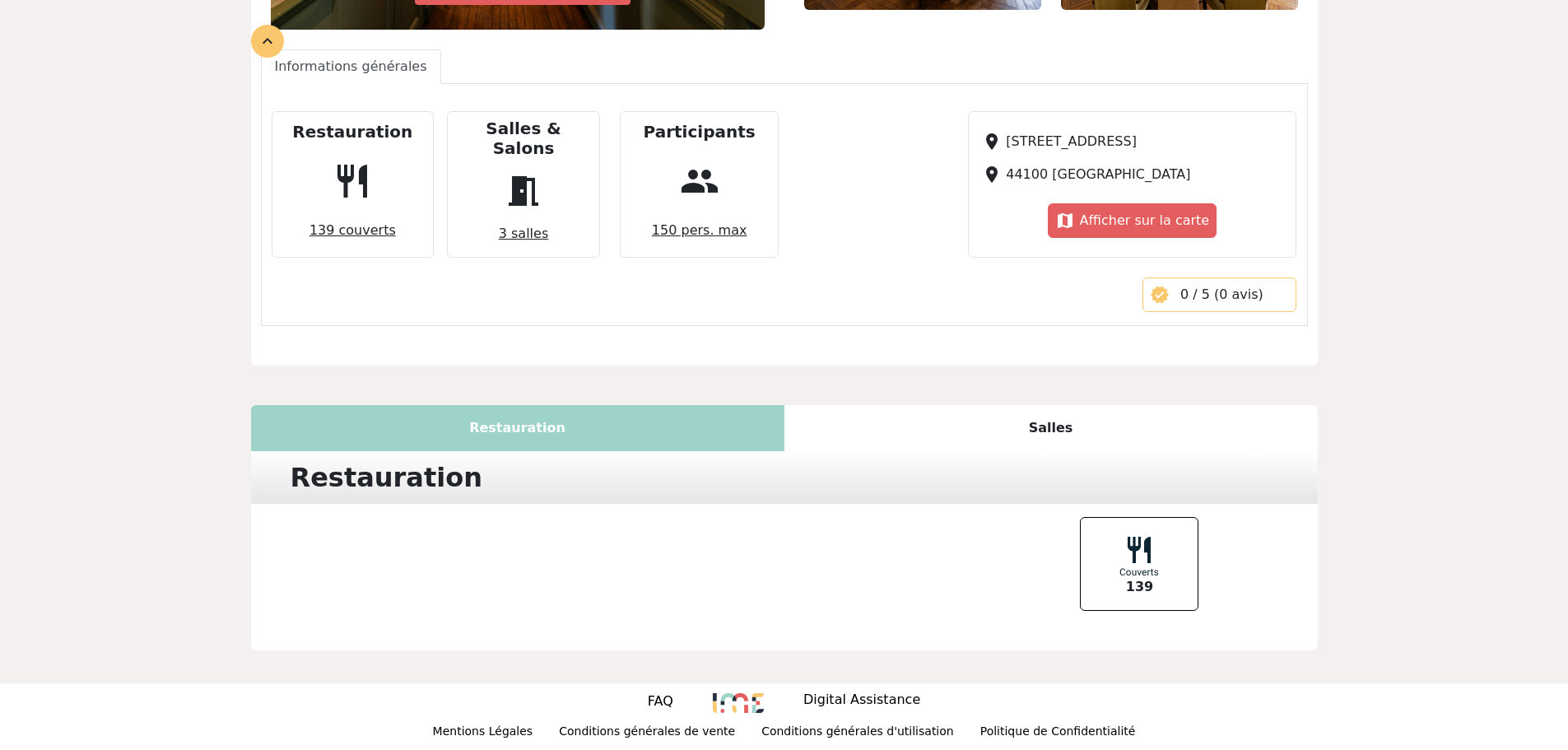
scroll to position [525, 0]
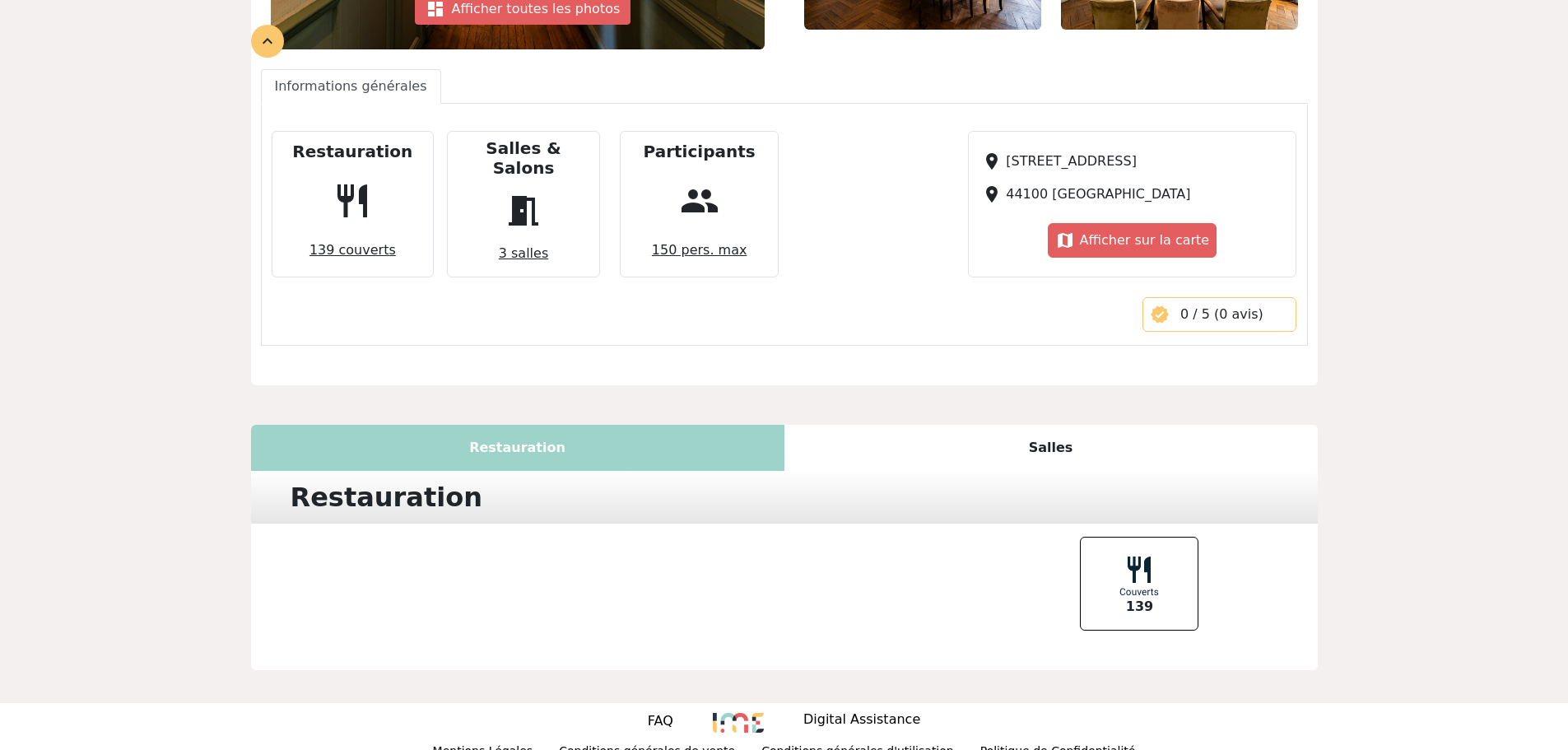
click at [1050, 431] on div "Salles" at bounding box center [1052, 448] width 533 height 47
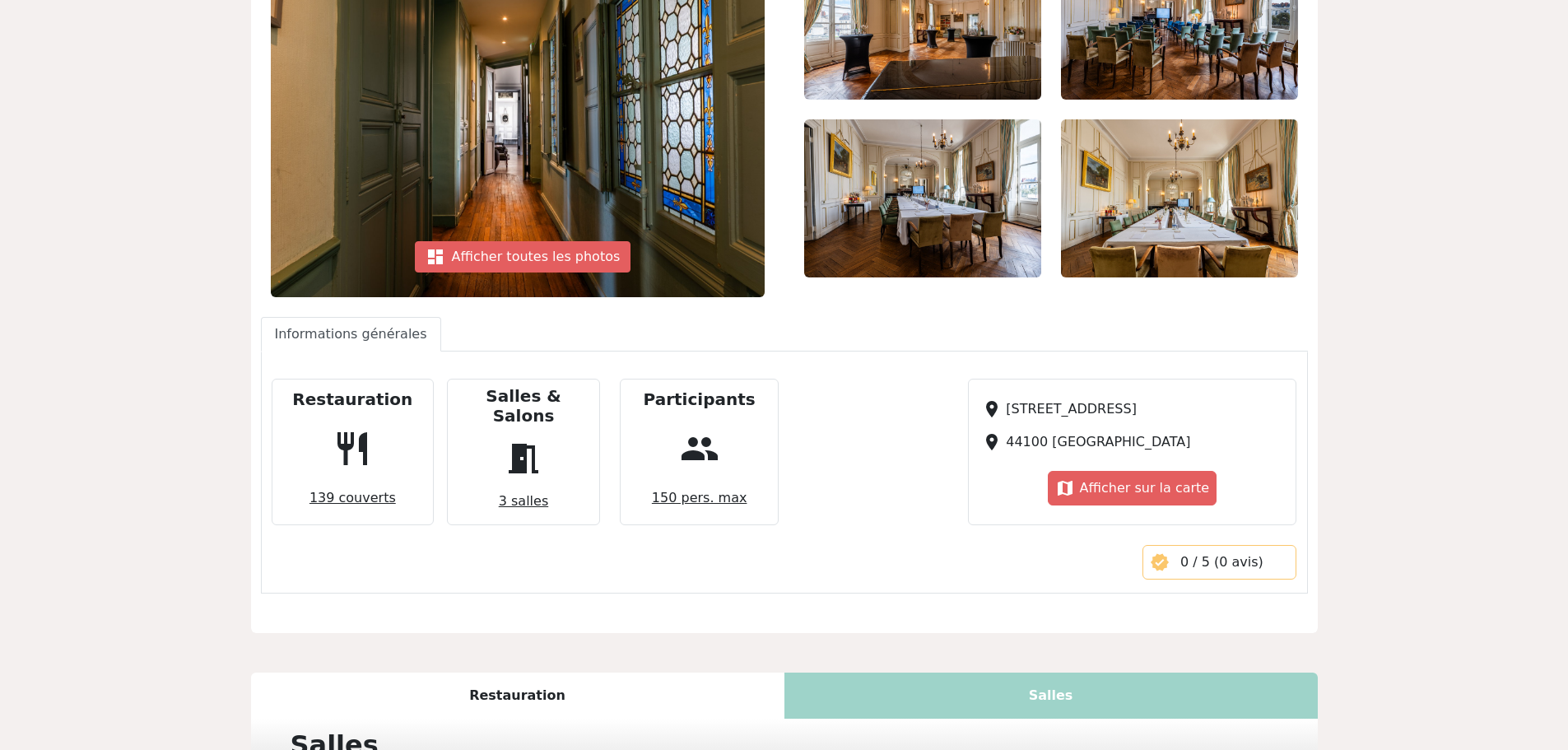
scroll to position [112, 0]
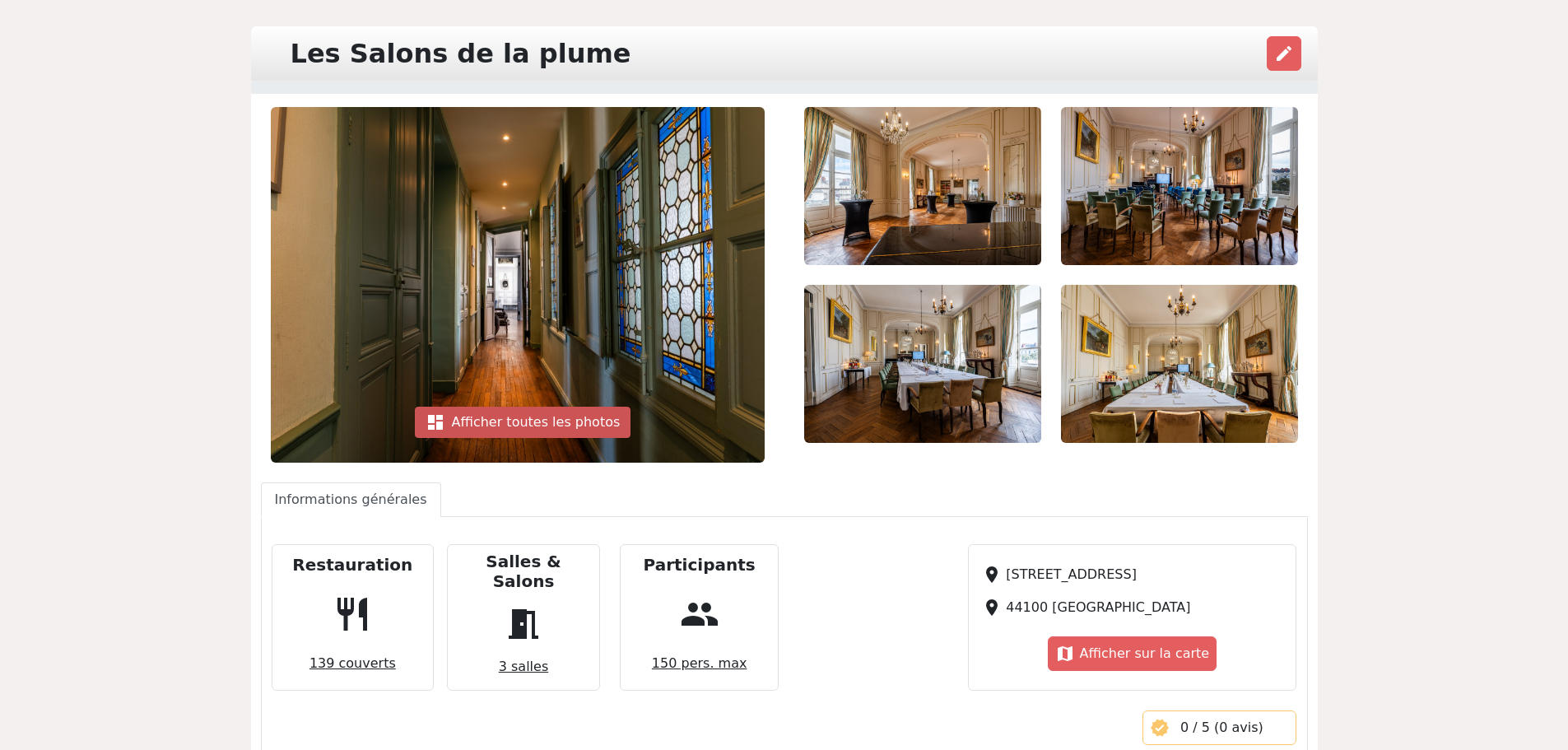
click at [521, 420] on div "dashboard Afficher toutes les photos" at bounding box center [524, 422] width 217 height 31
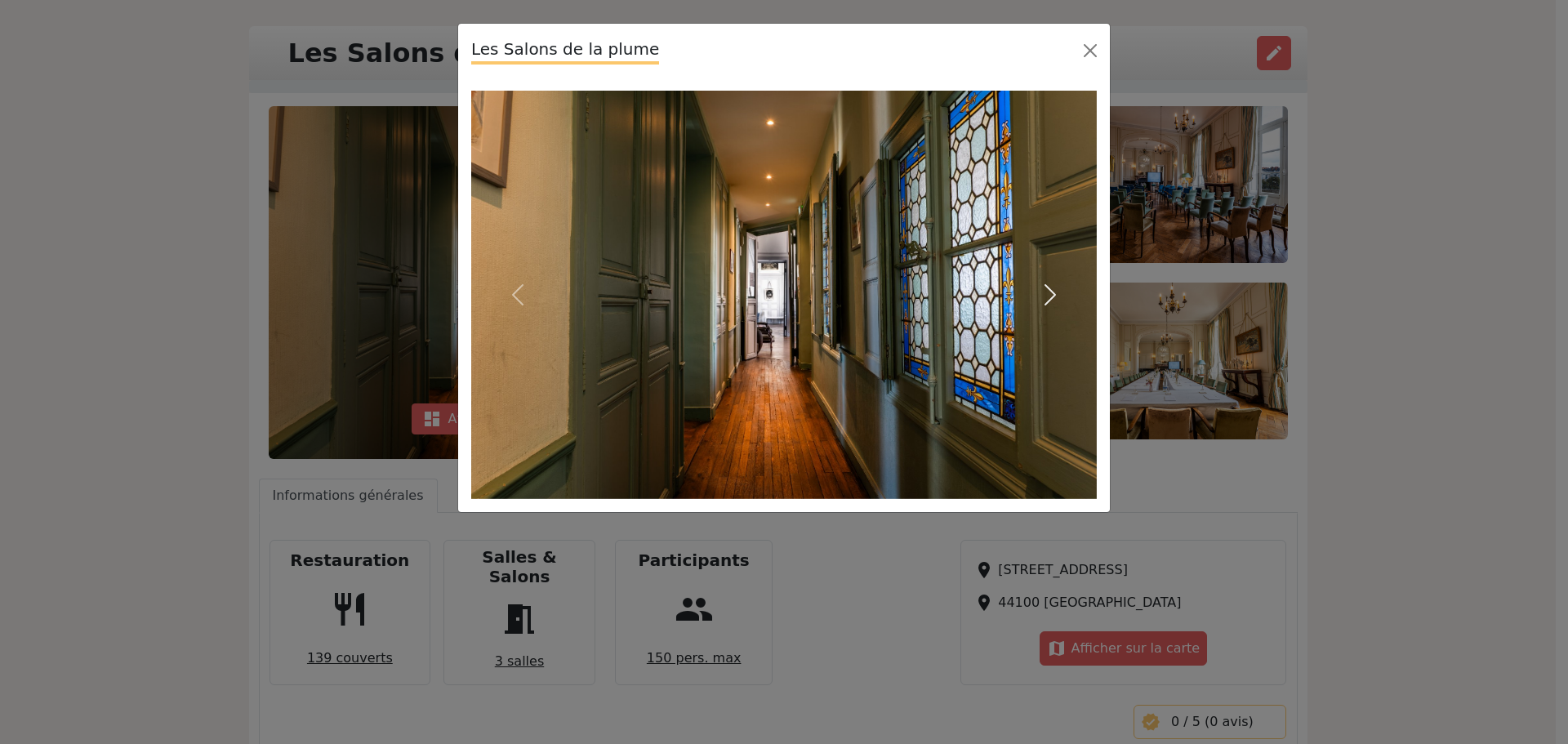
click at [1054, 293] on span "button" at bounding box center [1049, 294] width 26 height 26
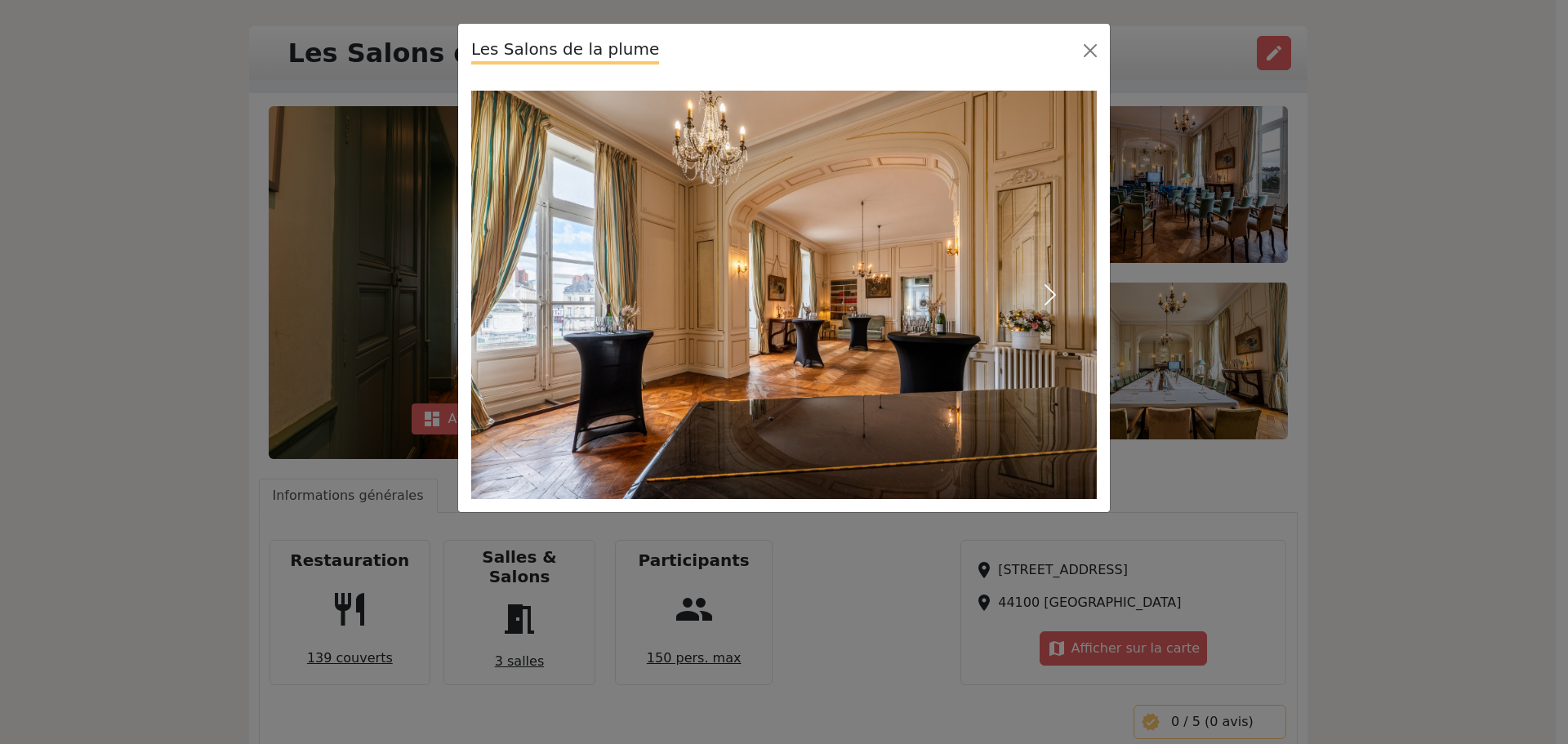
click at [1054, 292] on span "button" at bounding box center [1049, 294] width 26 height 26
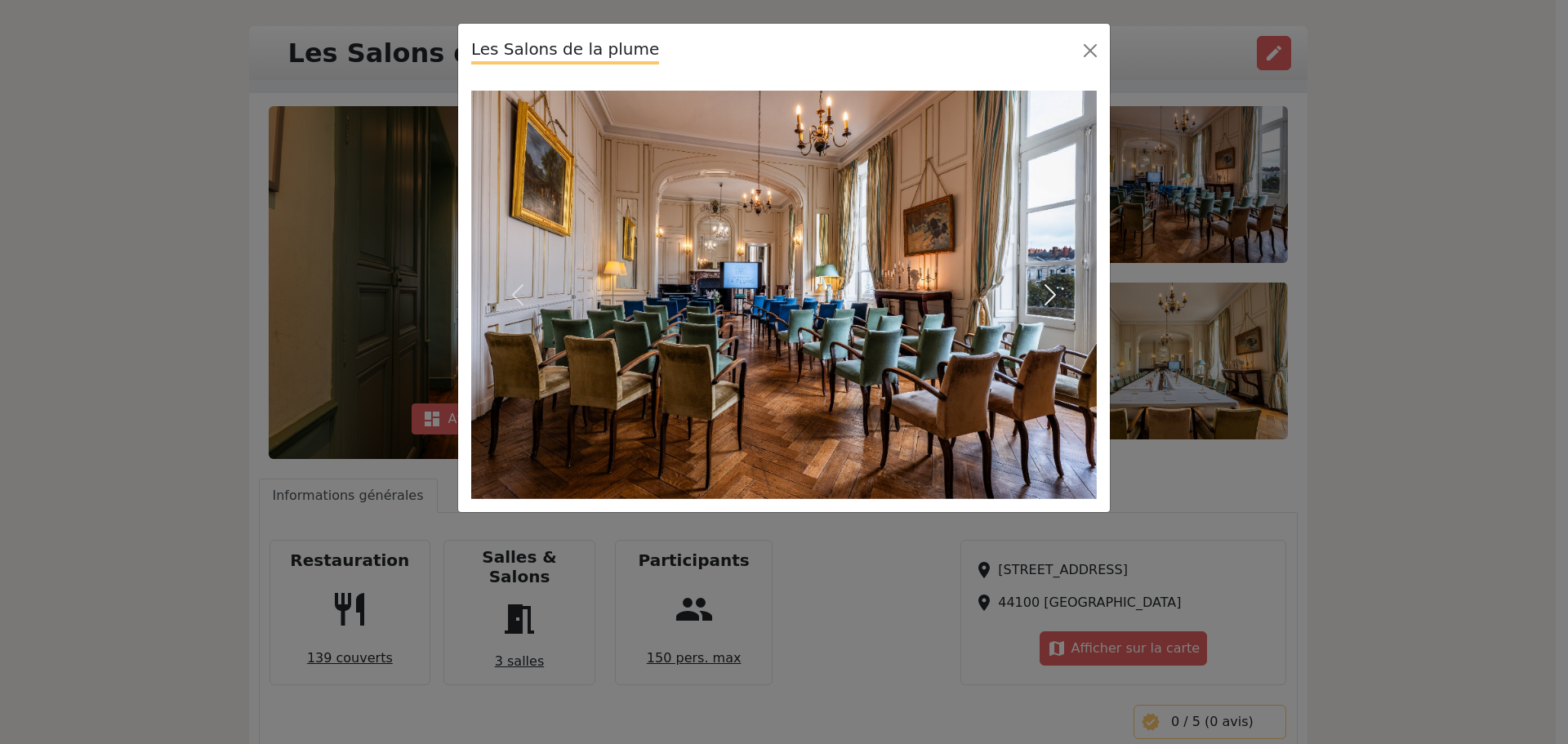
click at [1049, 292] on span "button" at bounding box center [1049, 294] width 26 height 26
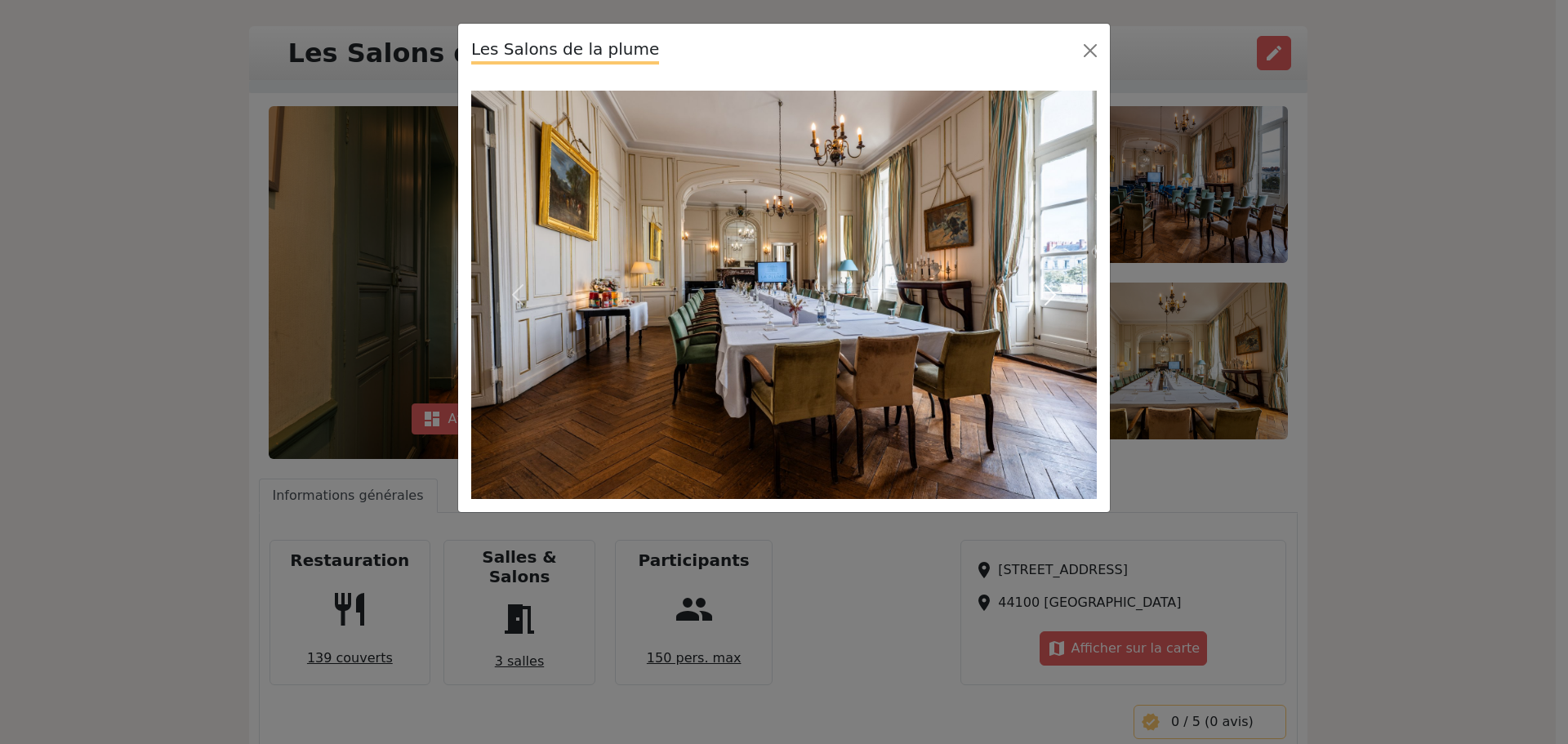
click at [1049, 292] on span "button" at bounding box center [1049, 294] width 26 height 26
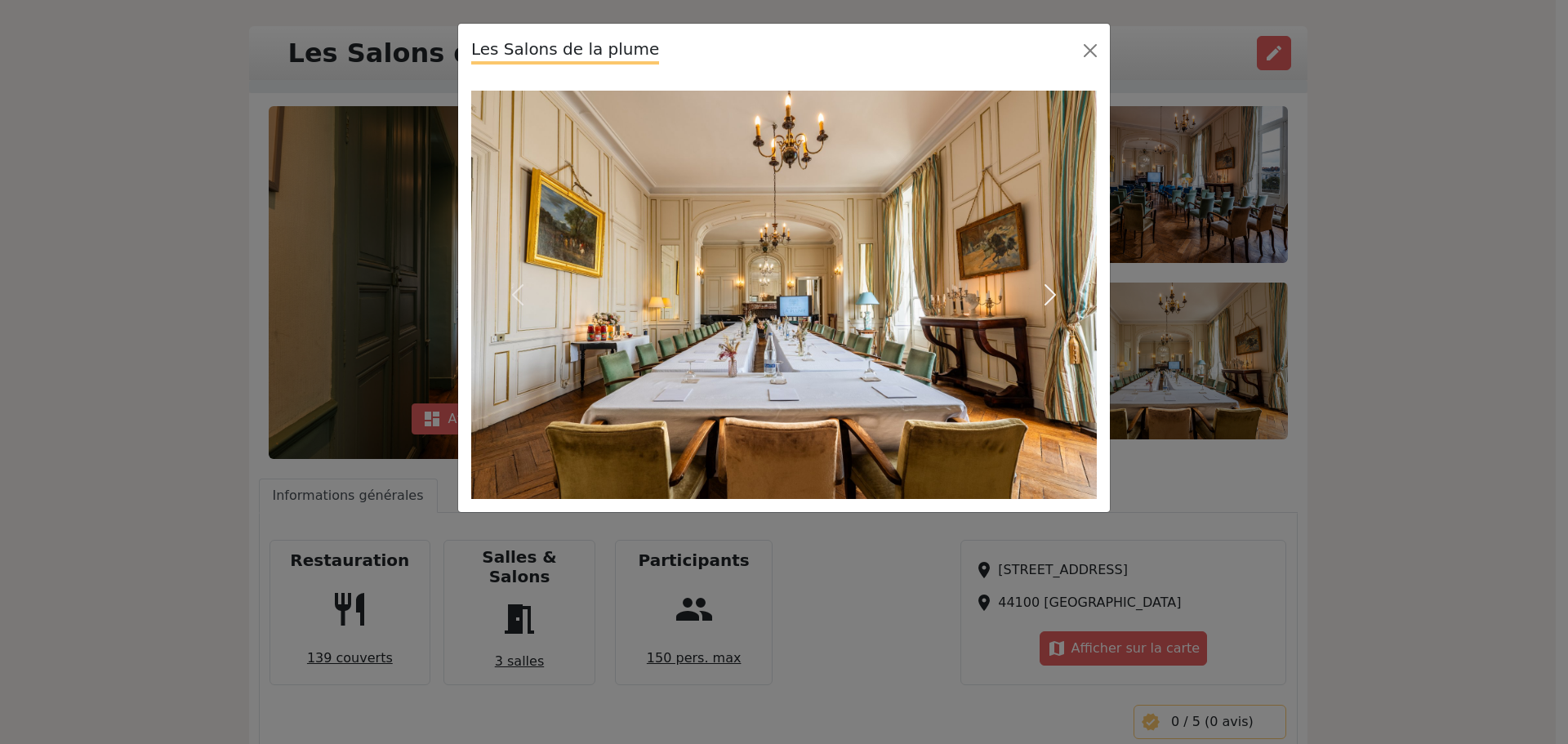
click at [1049, 292] on span "button" at bounding box center [1049, 294] width 26 height 26
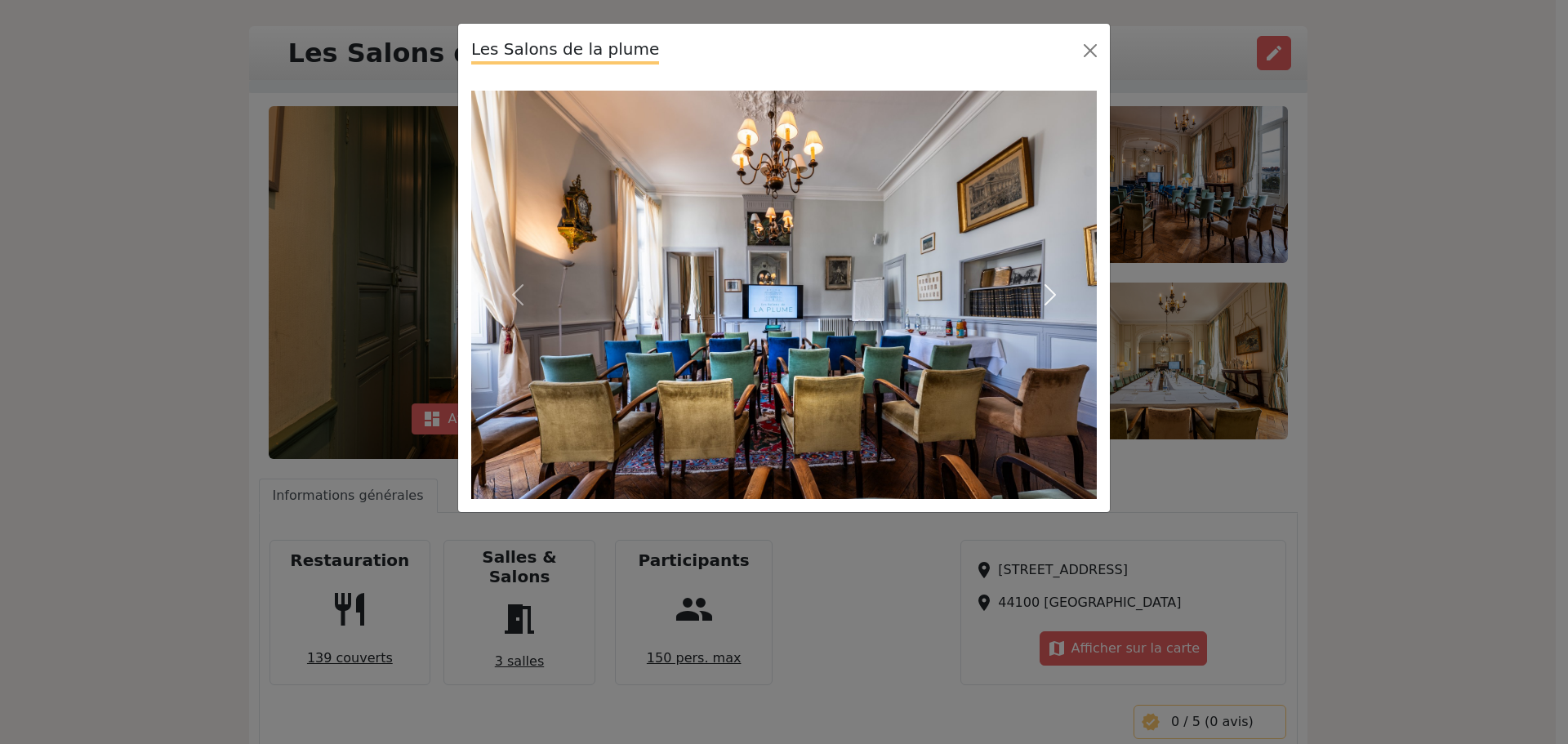
click at [1049, 292] on span "button" at bounding box center [1049, 294] width 26 height 26
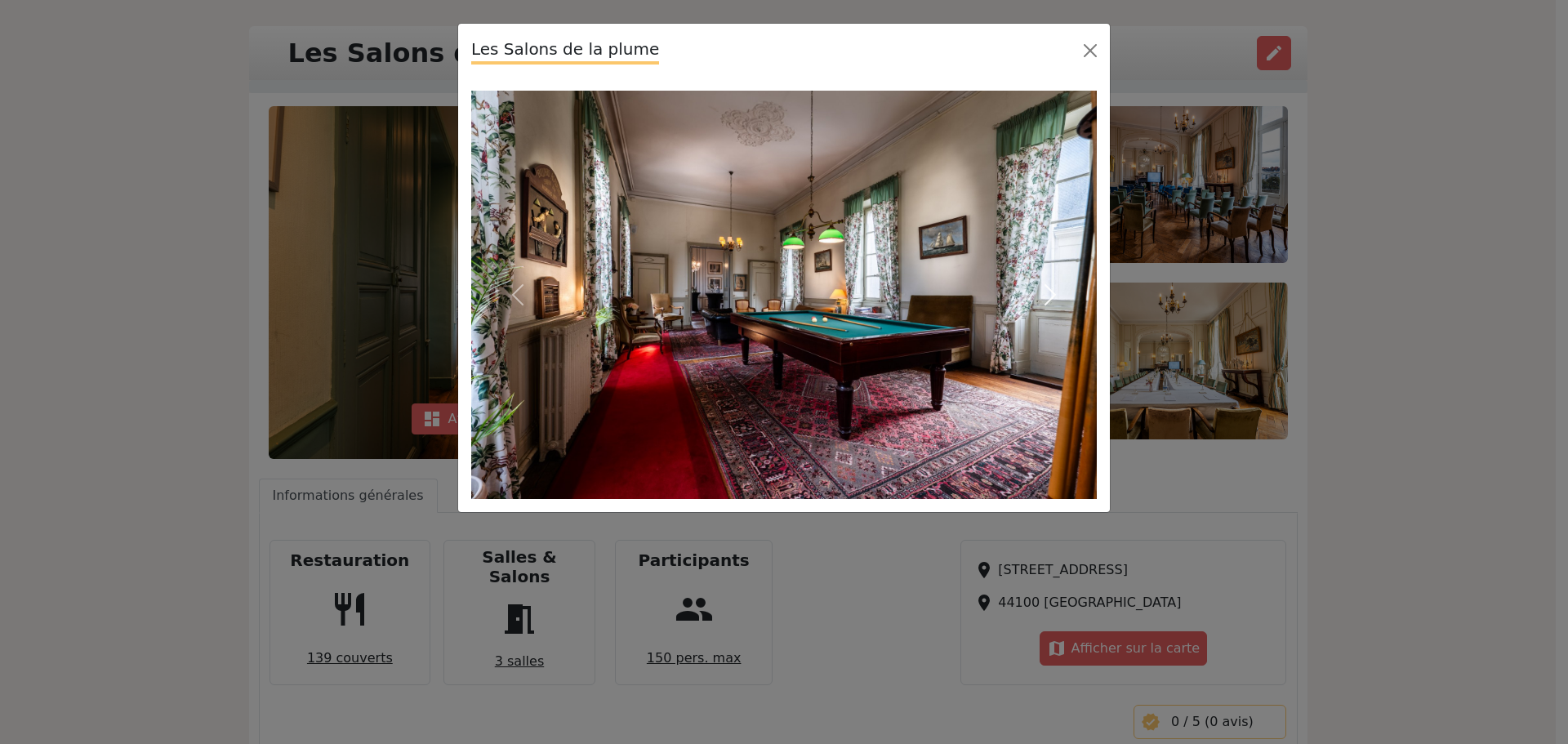
click at [1049, 292] on span "button" at bounding box center [1049, 294] width 26 height 26
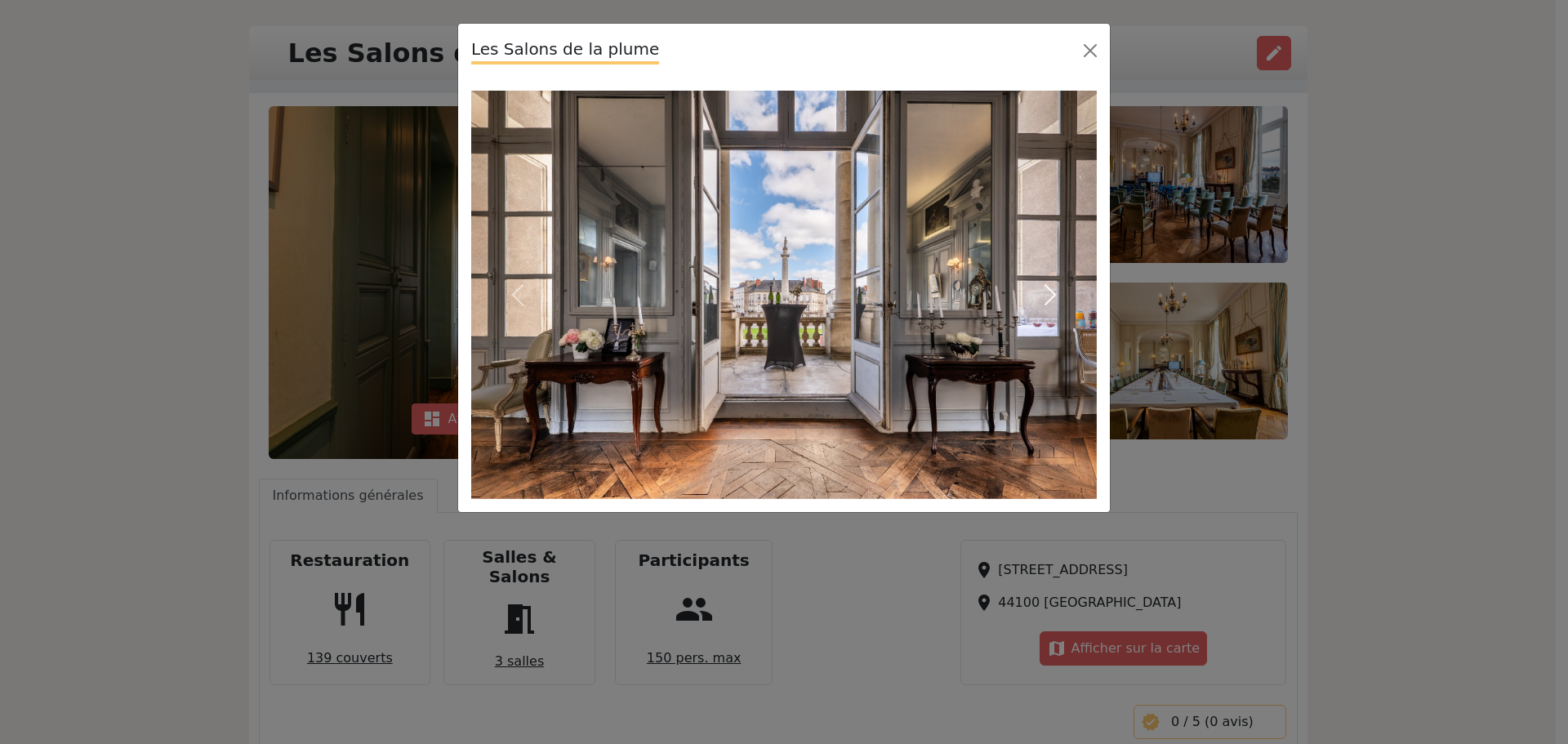
click at [1049, 292] on span "button" at bounding box center [1049, 294] width 26 height 26
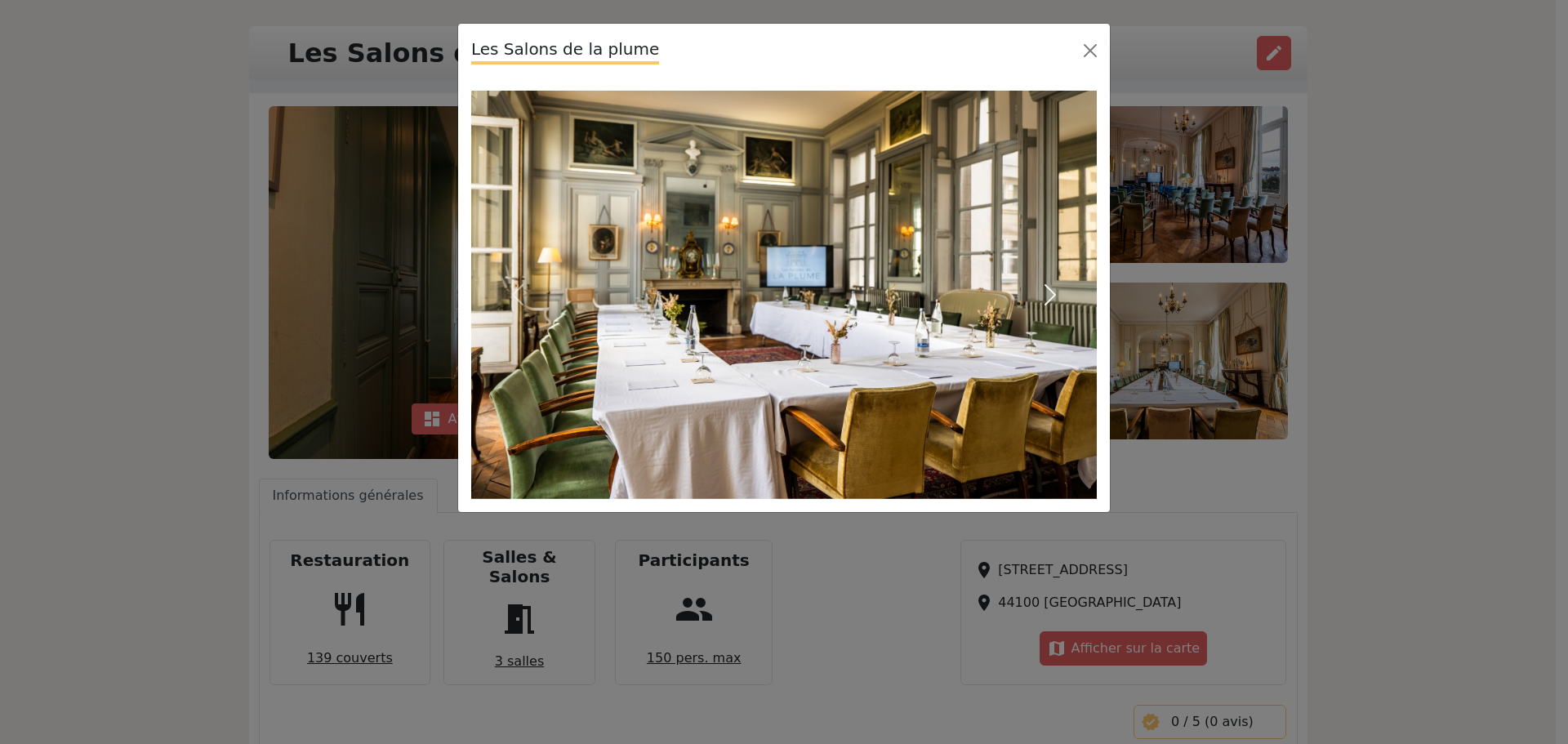
click at [1049, 292] on span "button" at bounding box center [1049, 294] width 26 height 26
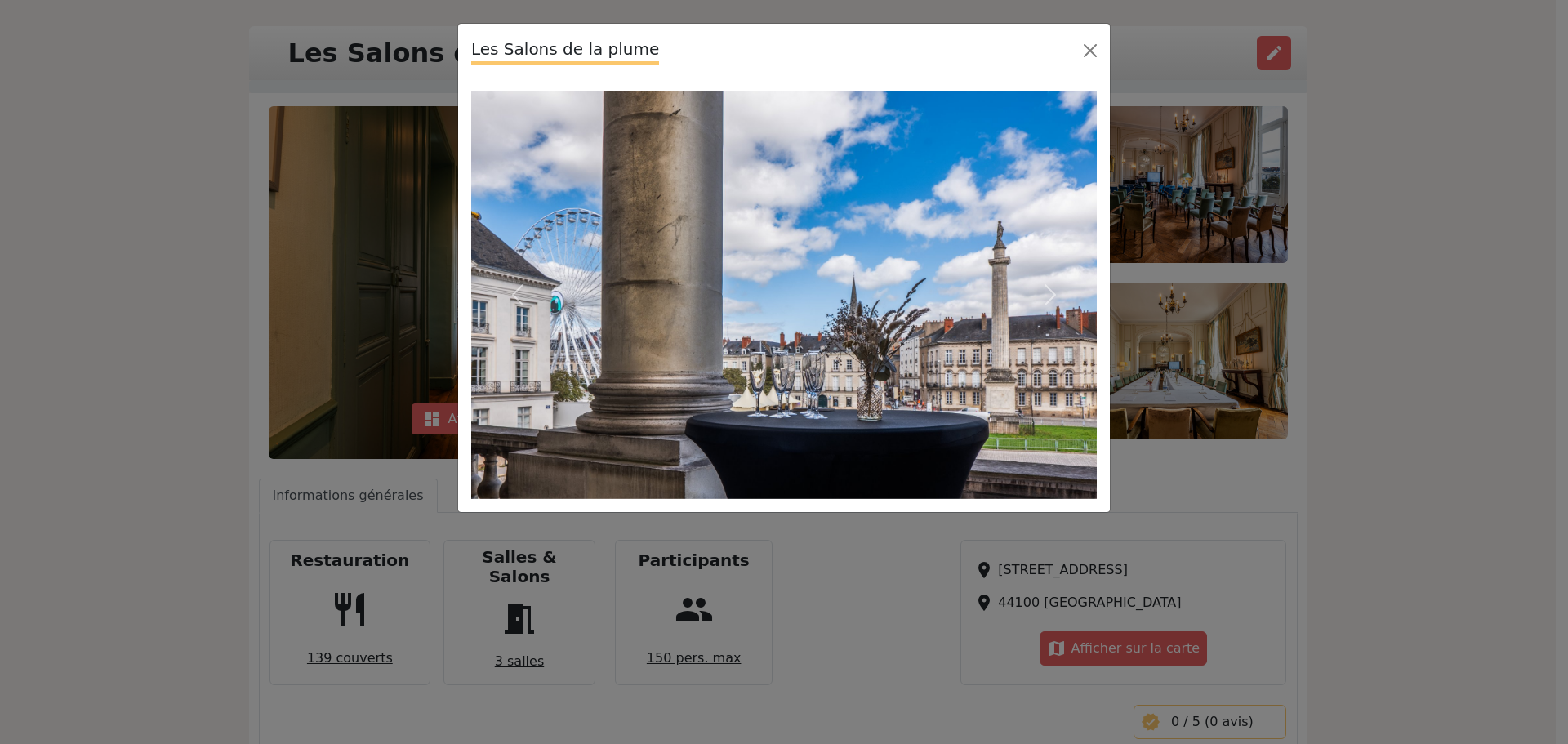
click at [1208, 511] on div "Les Salons de la plume Previous Next" at bounding box center [784, 372] width 1568 height 744
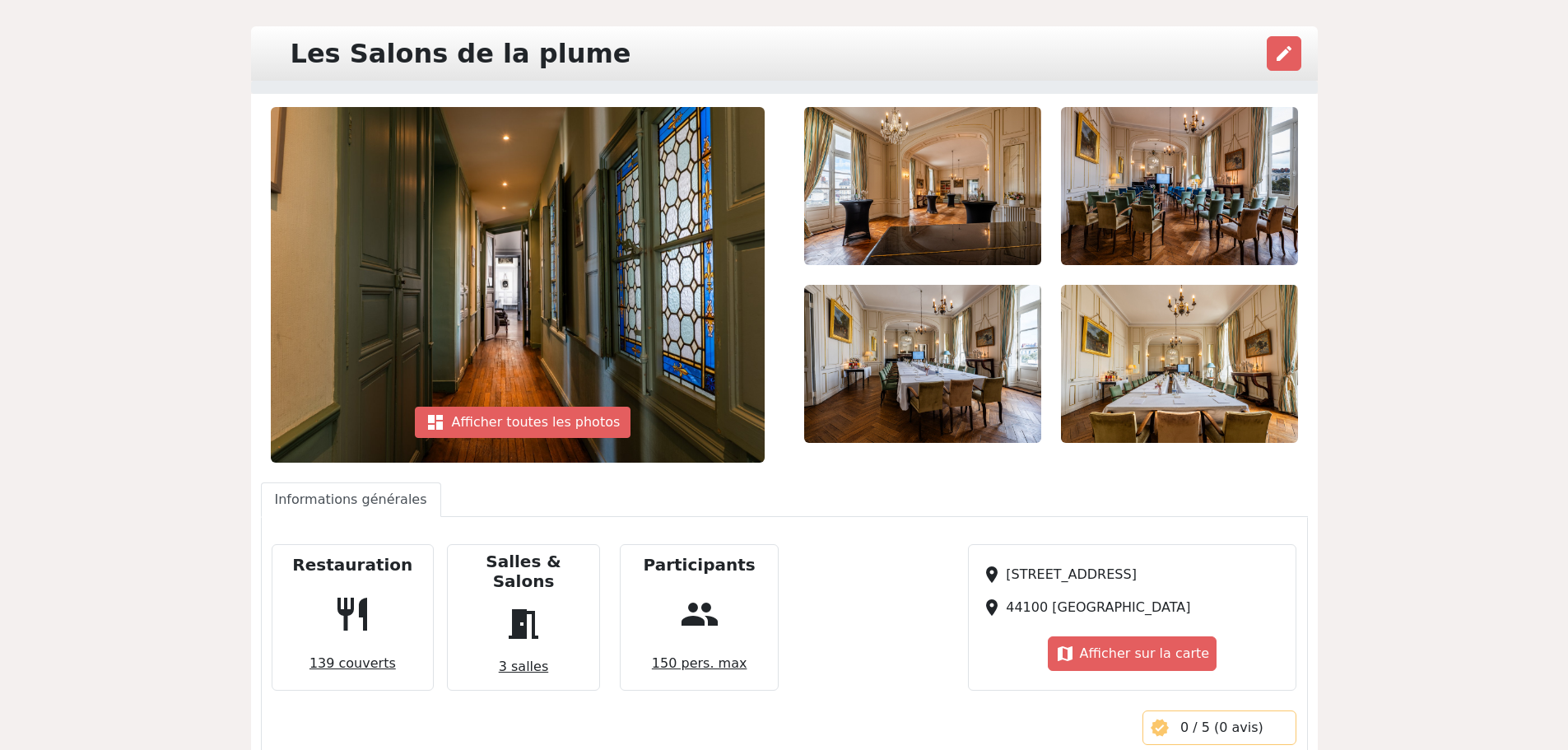
click at [117, 303] on div "Les Salons de la plume edit dashboard Afficher toutes les photos Previous" at bounding box center [784, 616] width 1568 height 1325
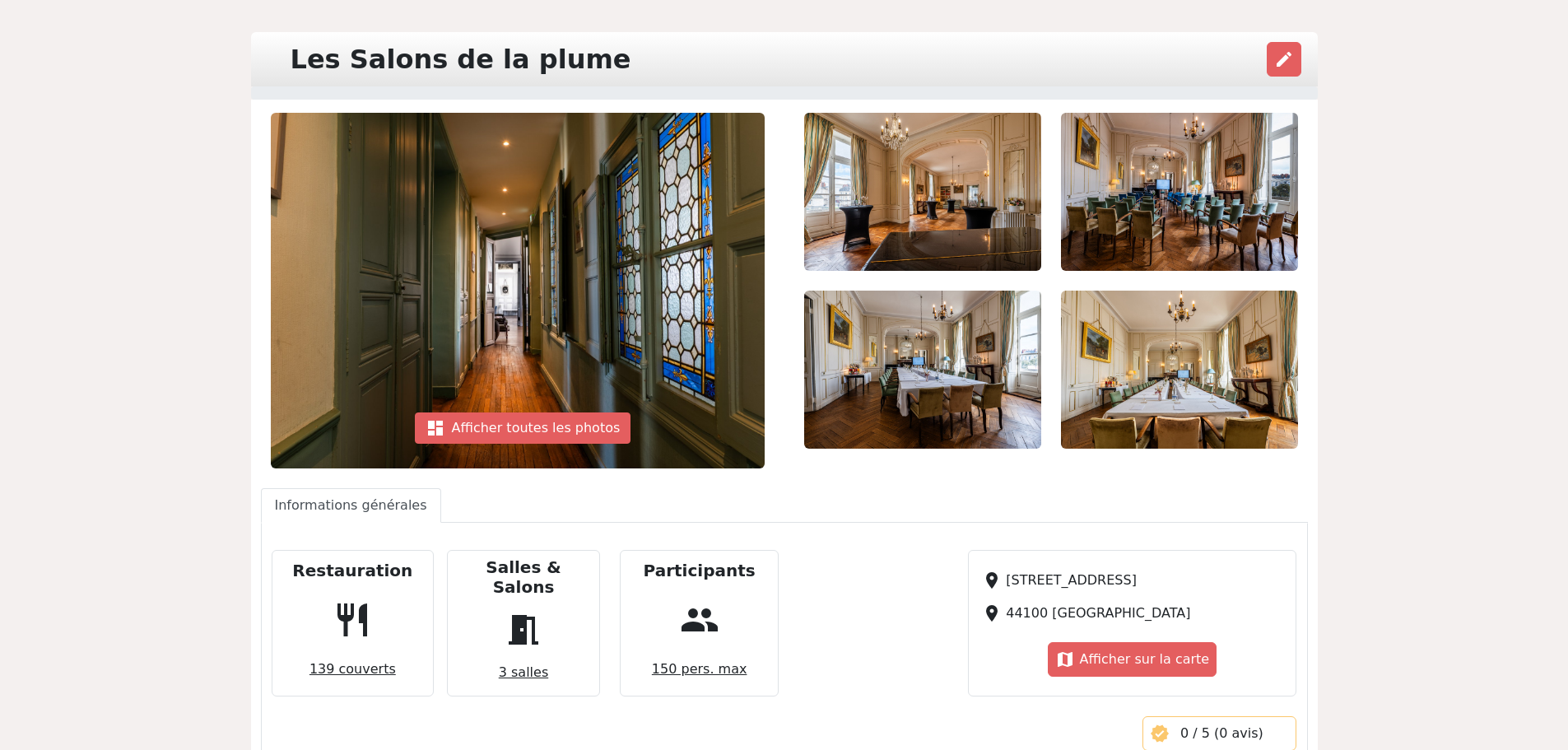
scroll to position [82, 0]
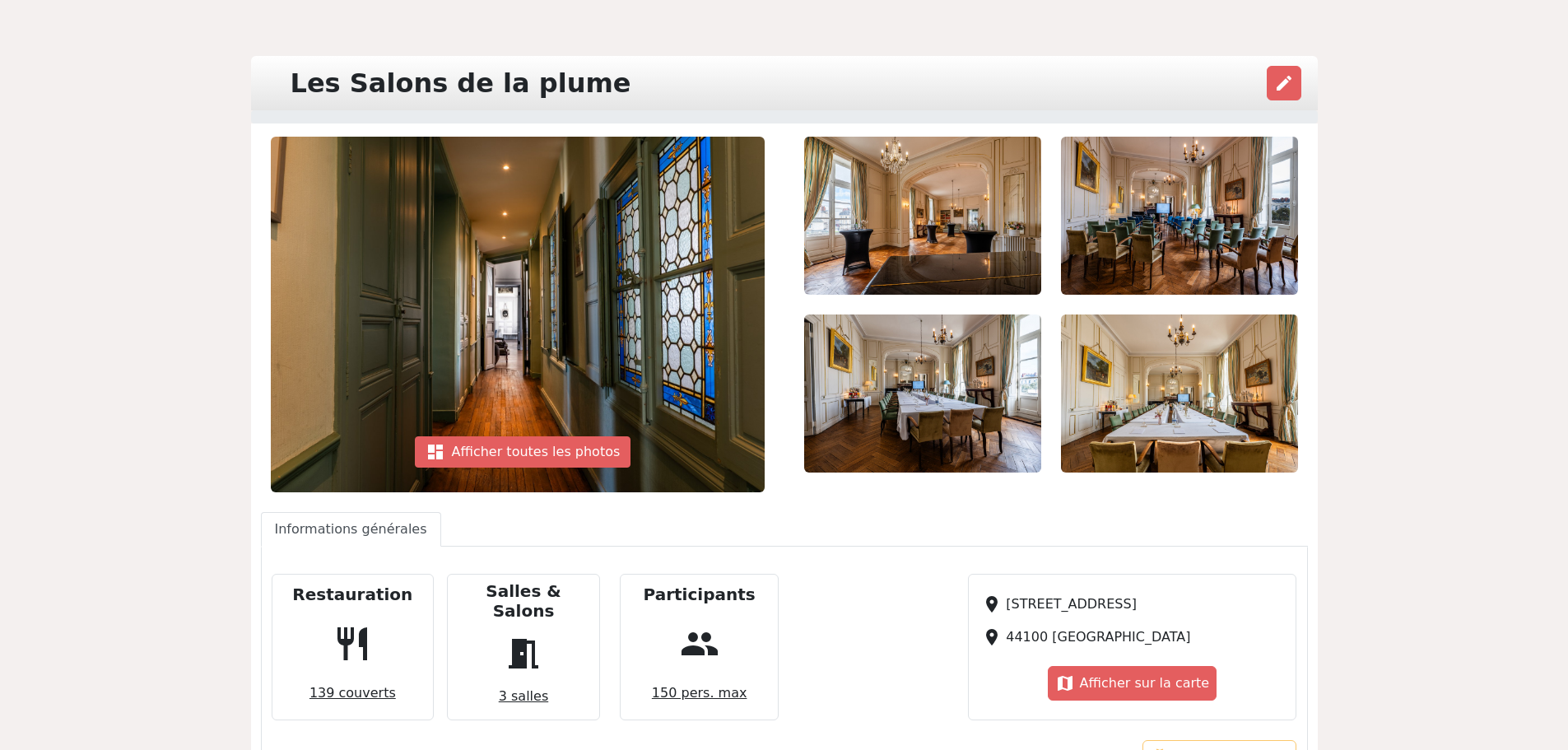
click at [1431, 183] on div "Les Salons de la plume edit dashboard Afficher toutes les photos Previous" at bounding box center [784, 646] width 1568 height 1325
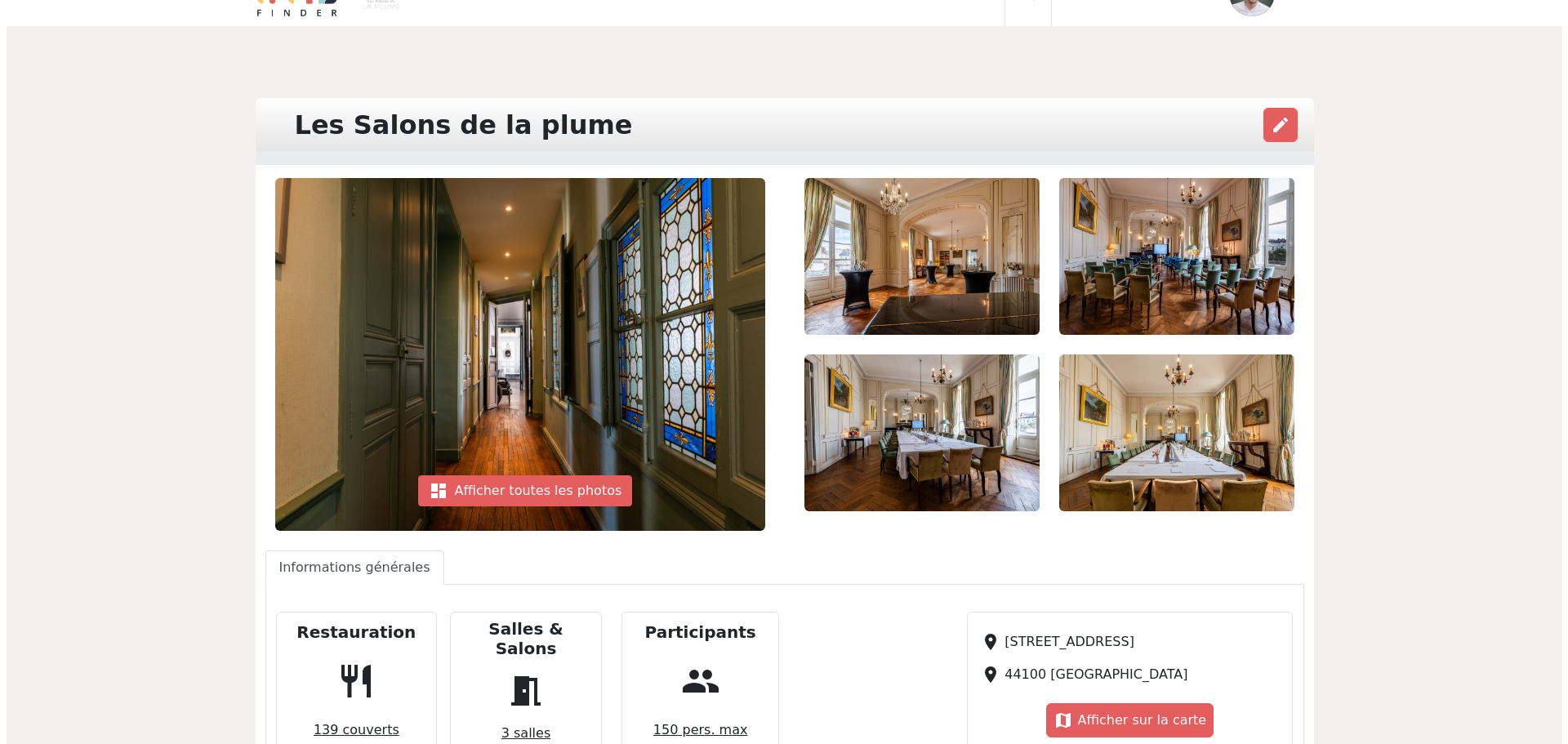
scroll to position [0, 0]
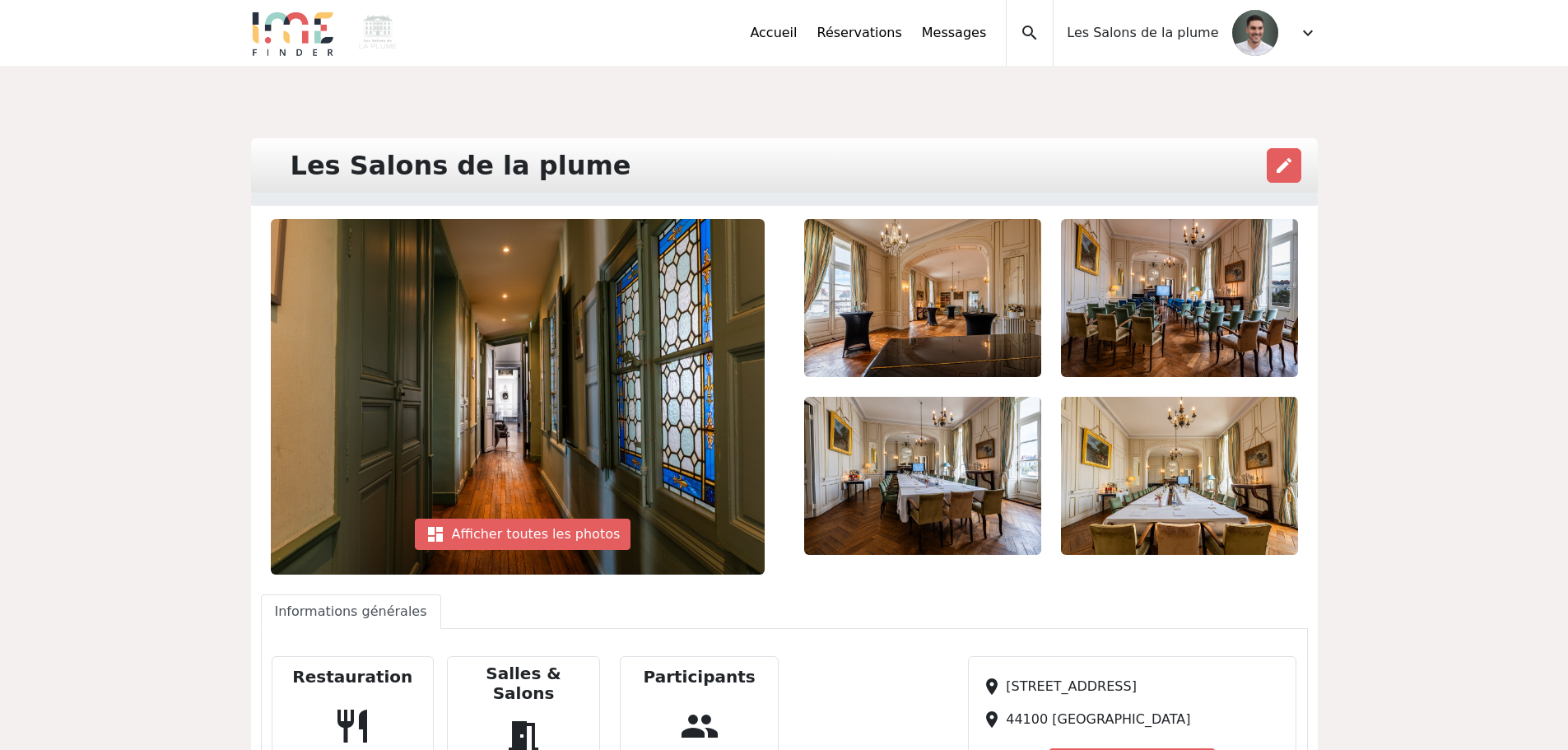
click at [1308, 26] on span "expand_more" at bounding box center [1308, 33] width 20 height 20
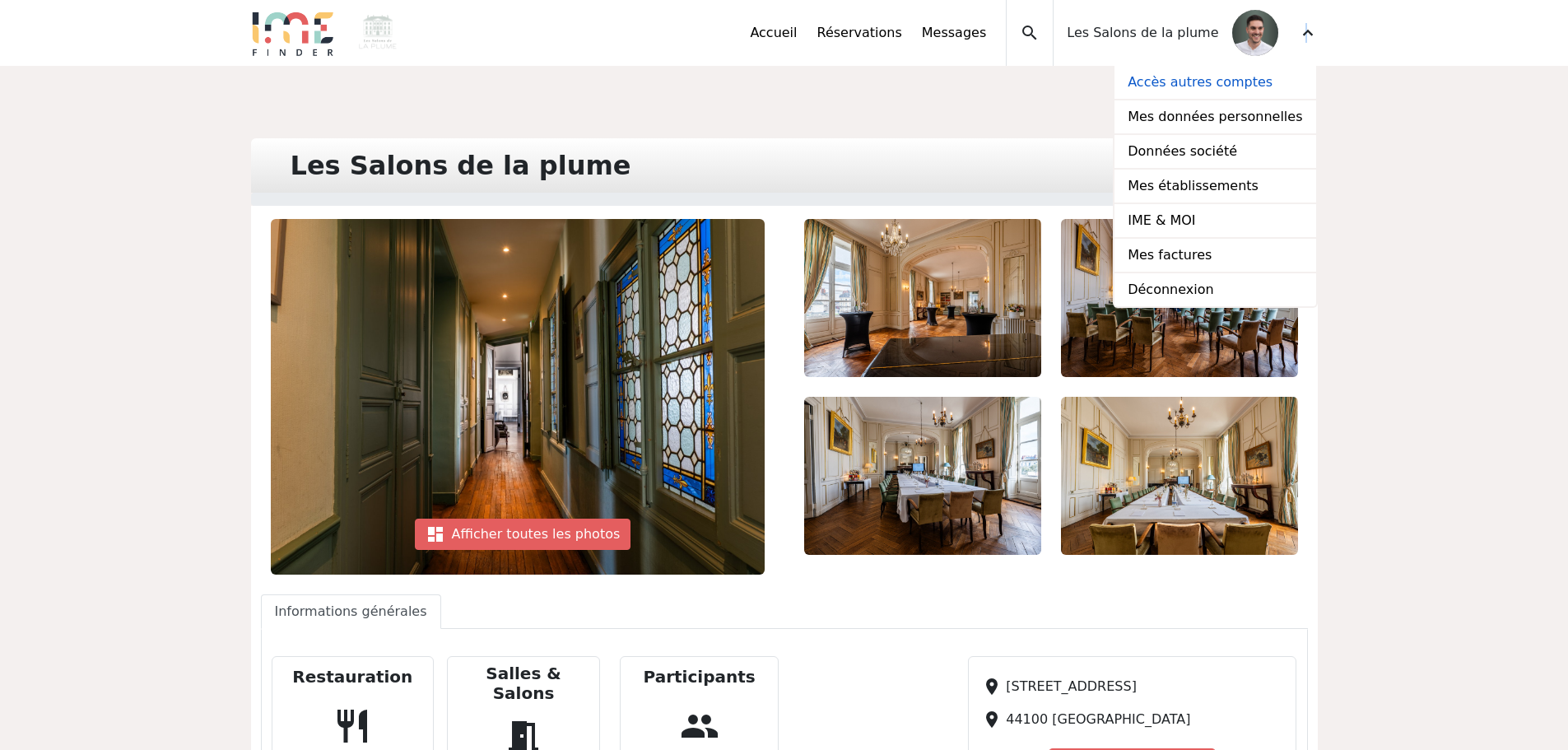
click at [1250, 86] on link "Accès autres comptes" at bounding box center [1214, 83] width 200 height 35
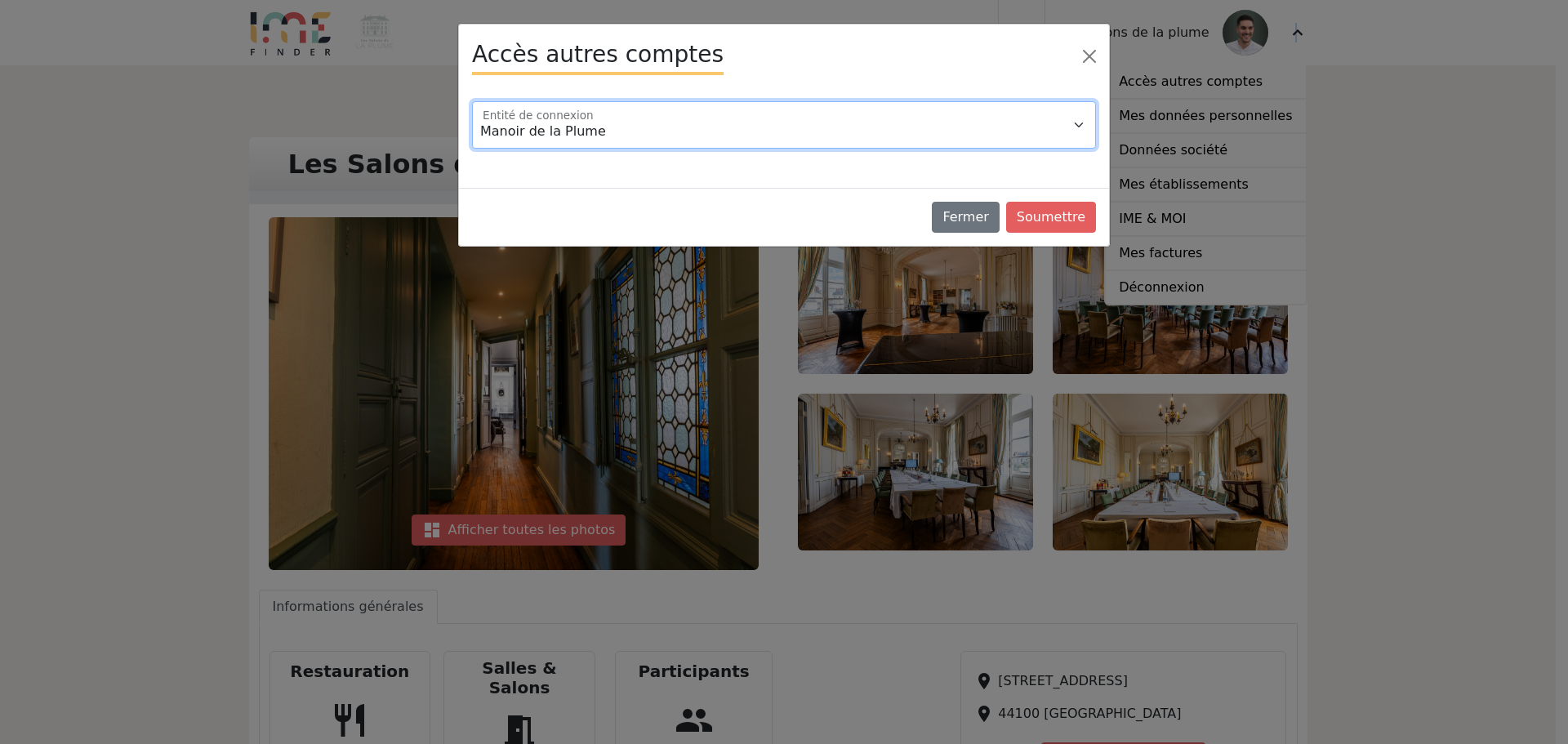
click at [632, 112] on select "Manoir de la Plume Villa de La Plume" at bounding box center [784, 124] width 624 height 47
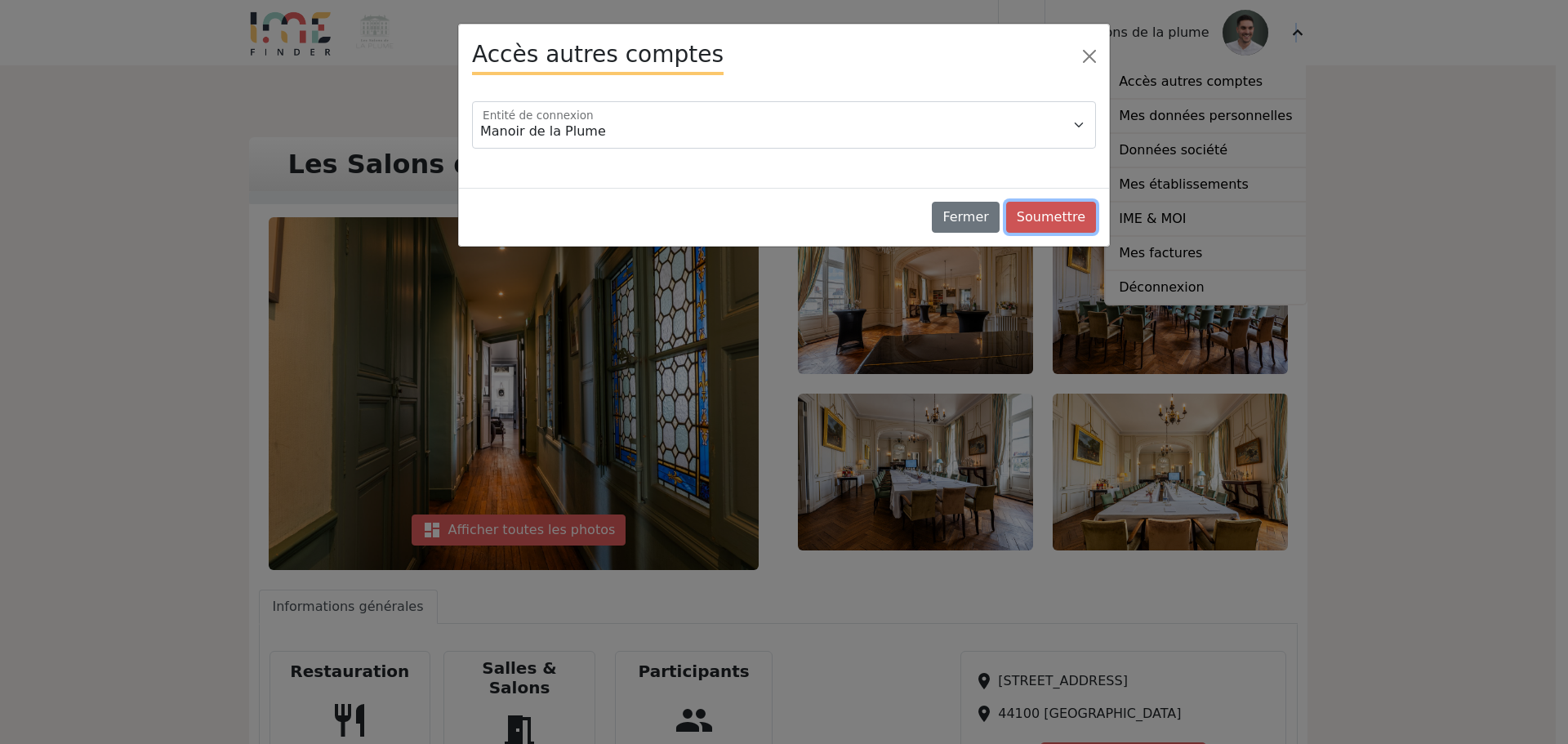
click at [1052, 213] on button "Soumettre" at bounding box center [1050, 217] width 90 height 31
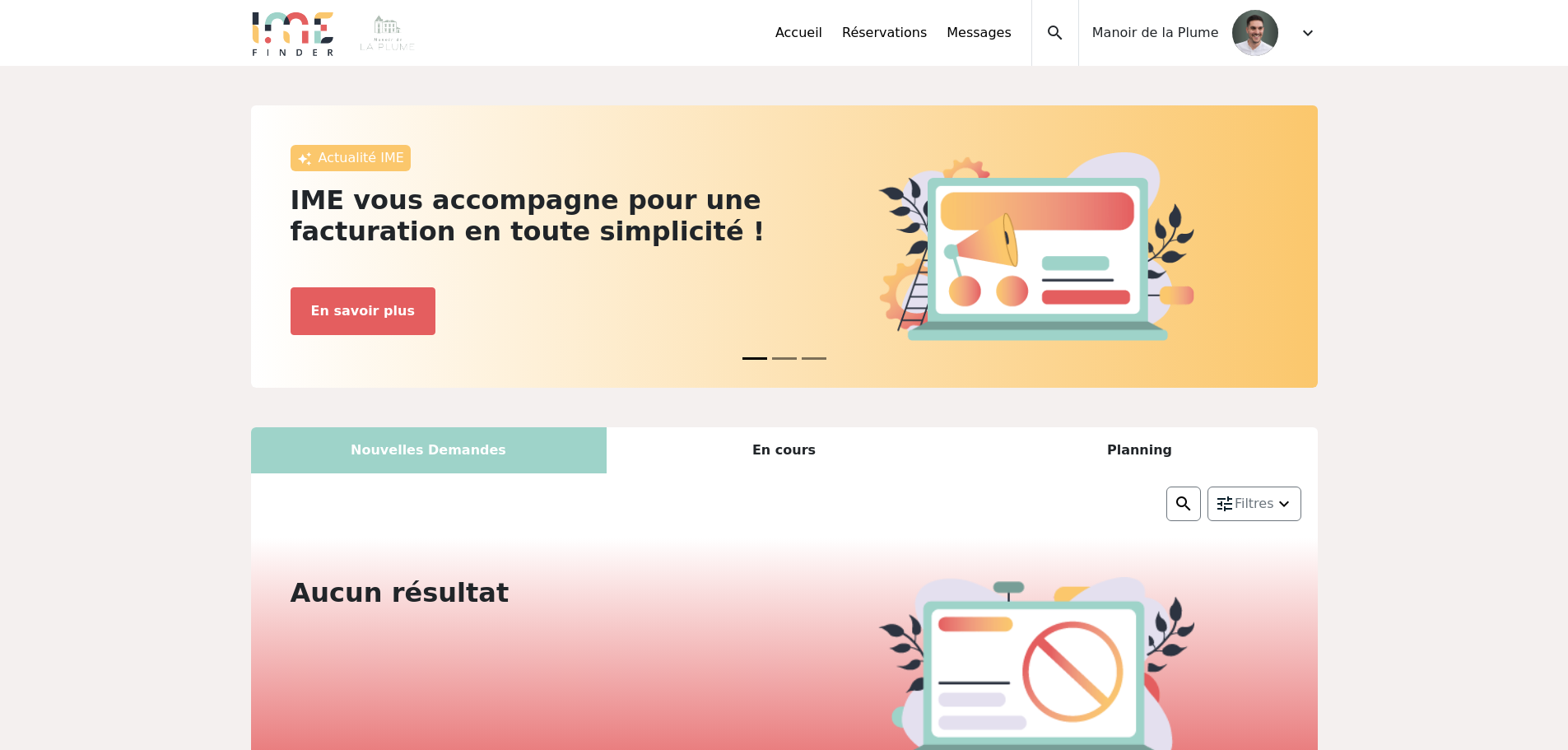
click at [1301, 38] on span "expand_more" at bounding box center [1308, 33] width 20 height 20
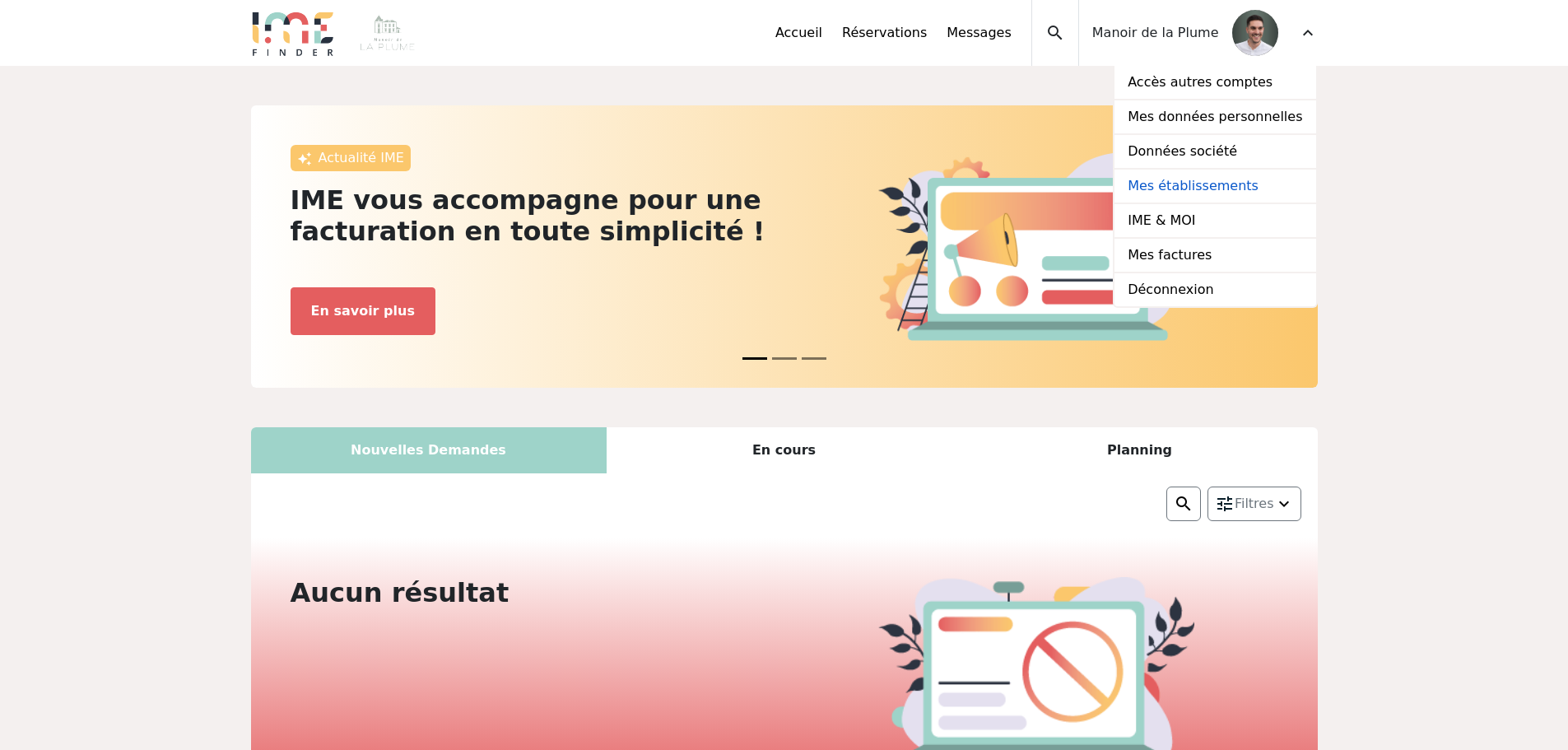
click at [1236, 185] on link "Mes établissements" at bounding box center [1214, 186] width 200 height 35
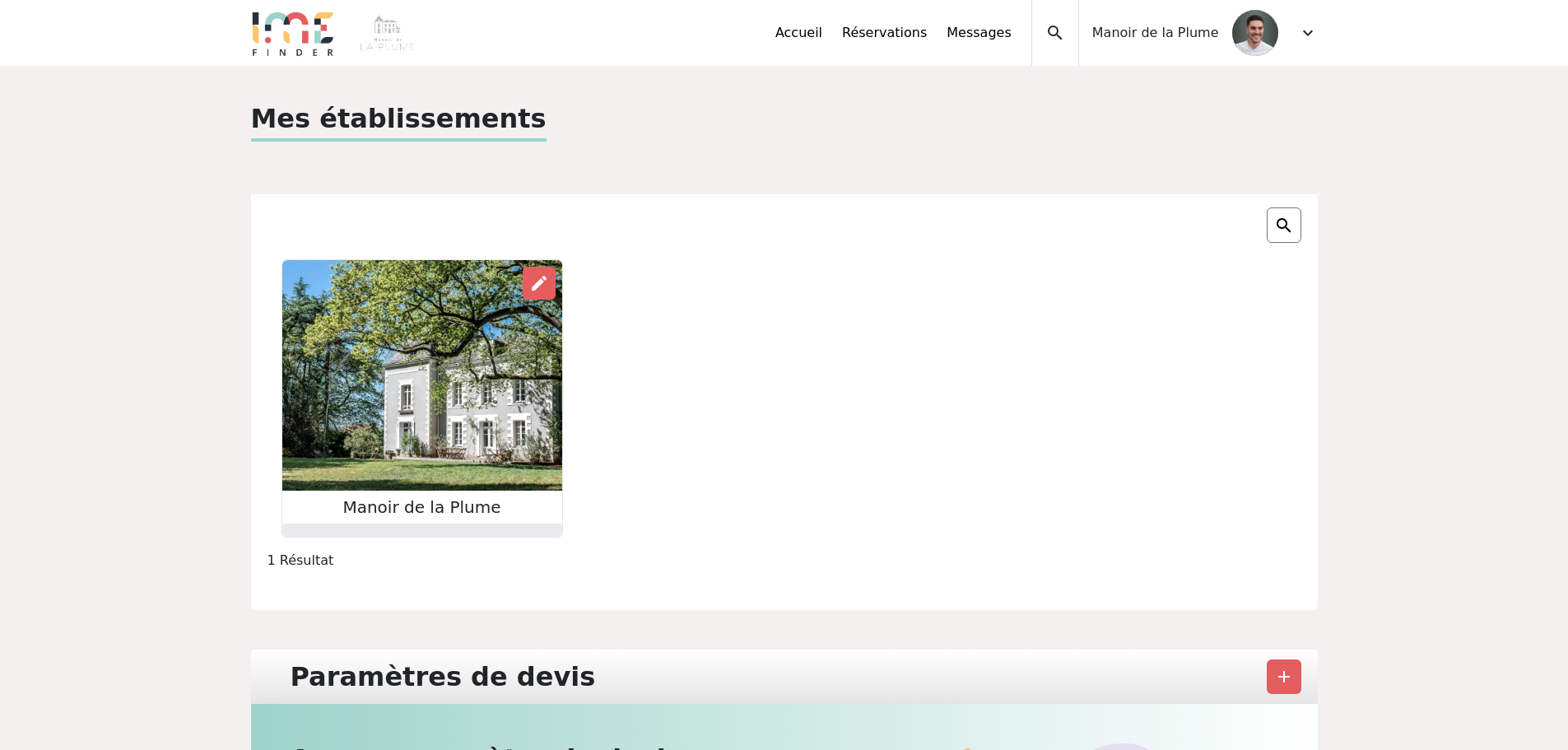
click at [396, 414] on img at bounding box center [422, 376] width 280 height 231
click at [437, 394] on img at bounding box center [422, 376] width 280 height 231
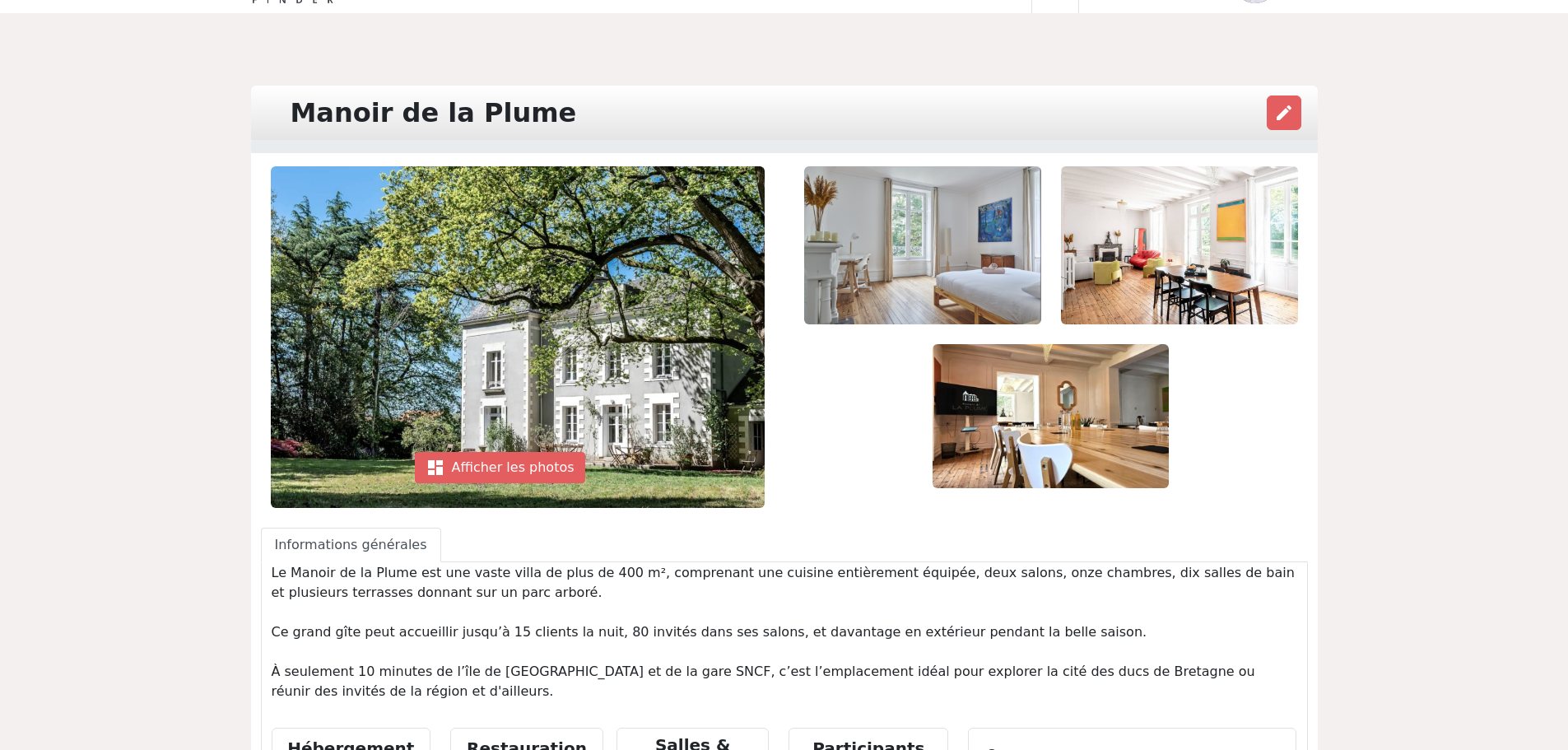
scroll to position [82, 0]
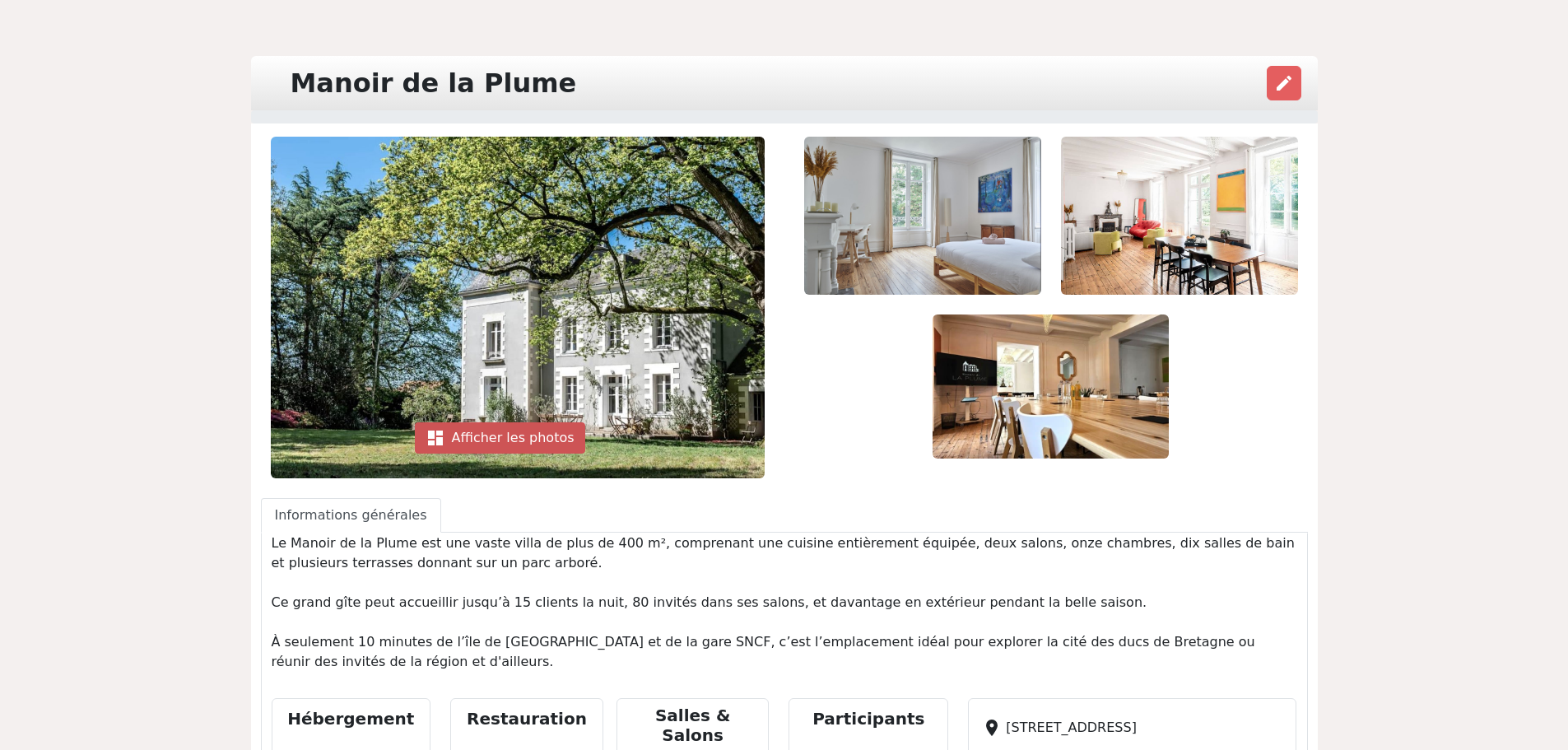
click at [493, 437] on div "dashboard Afficher les photos" at bounding box center [500, 438] width 170 height 31
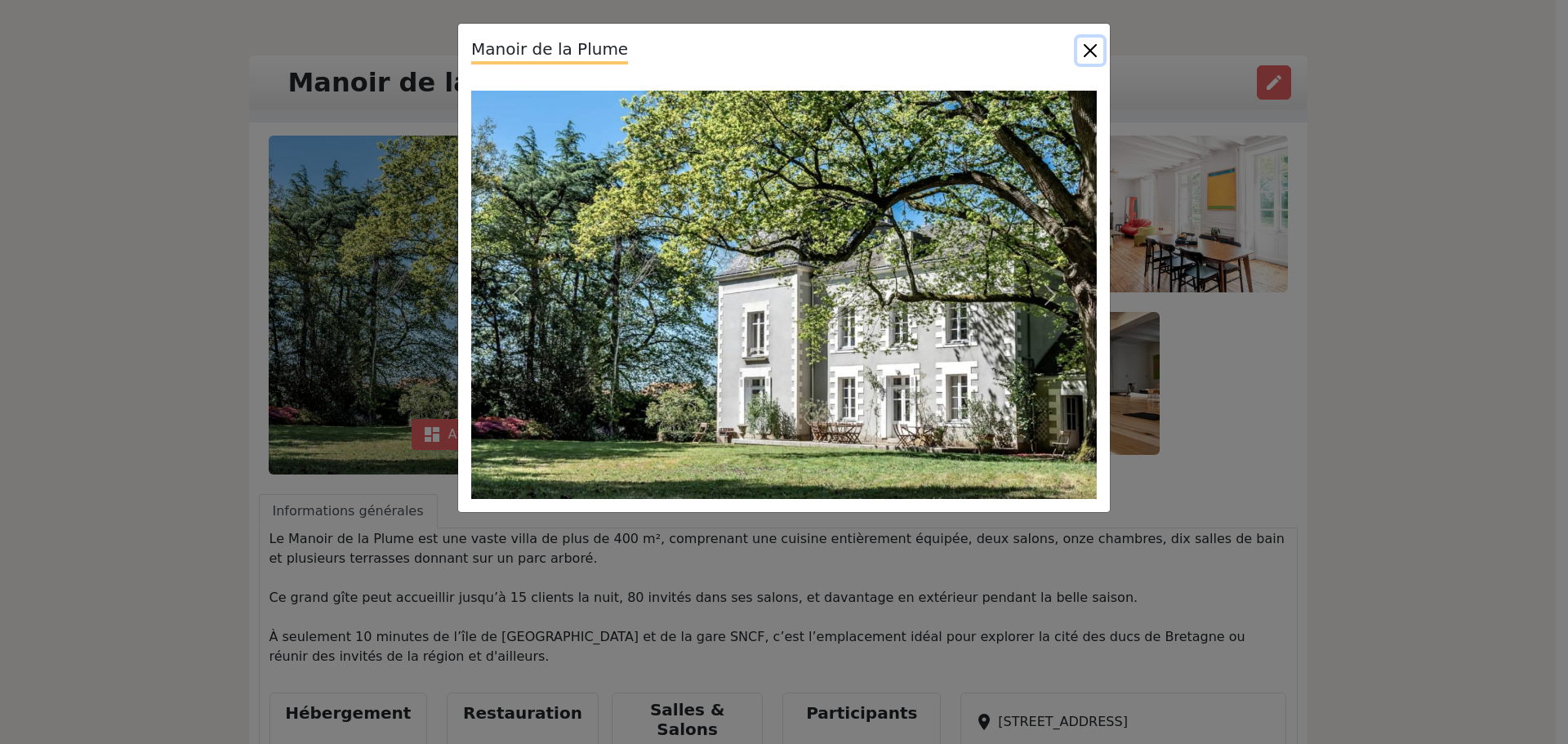
click at [1093, 54] on button "Close" at bounding box center [1089, 50] width 26 height 26
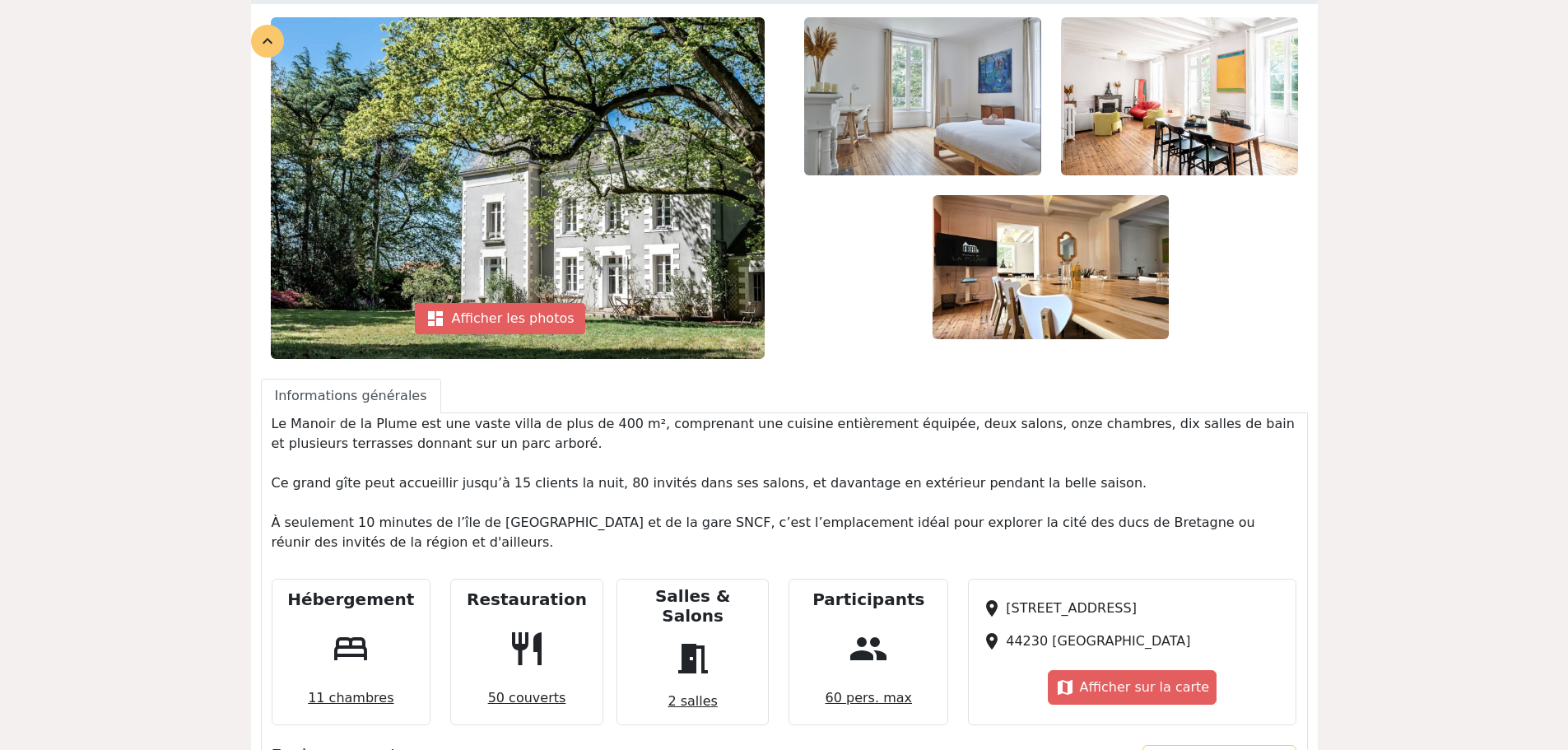
scroll to position [329, 0]
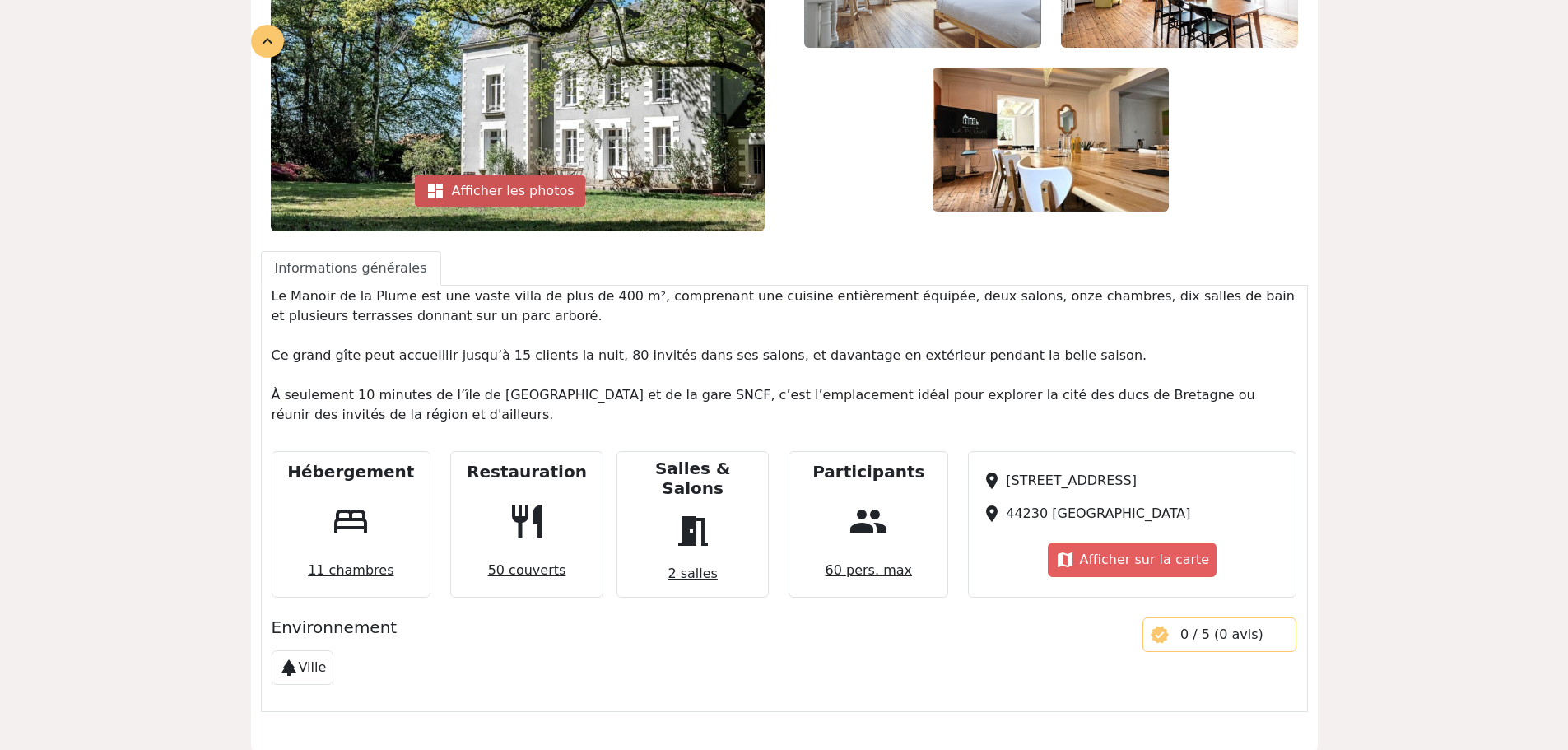
click at [494, 203] on div "dashboard Afficher les photos" at bounding box center [500, 191] width 170 height 31
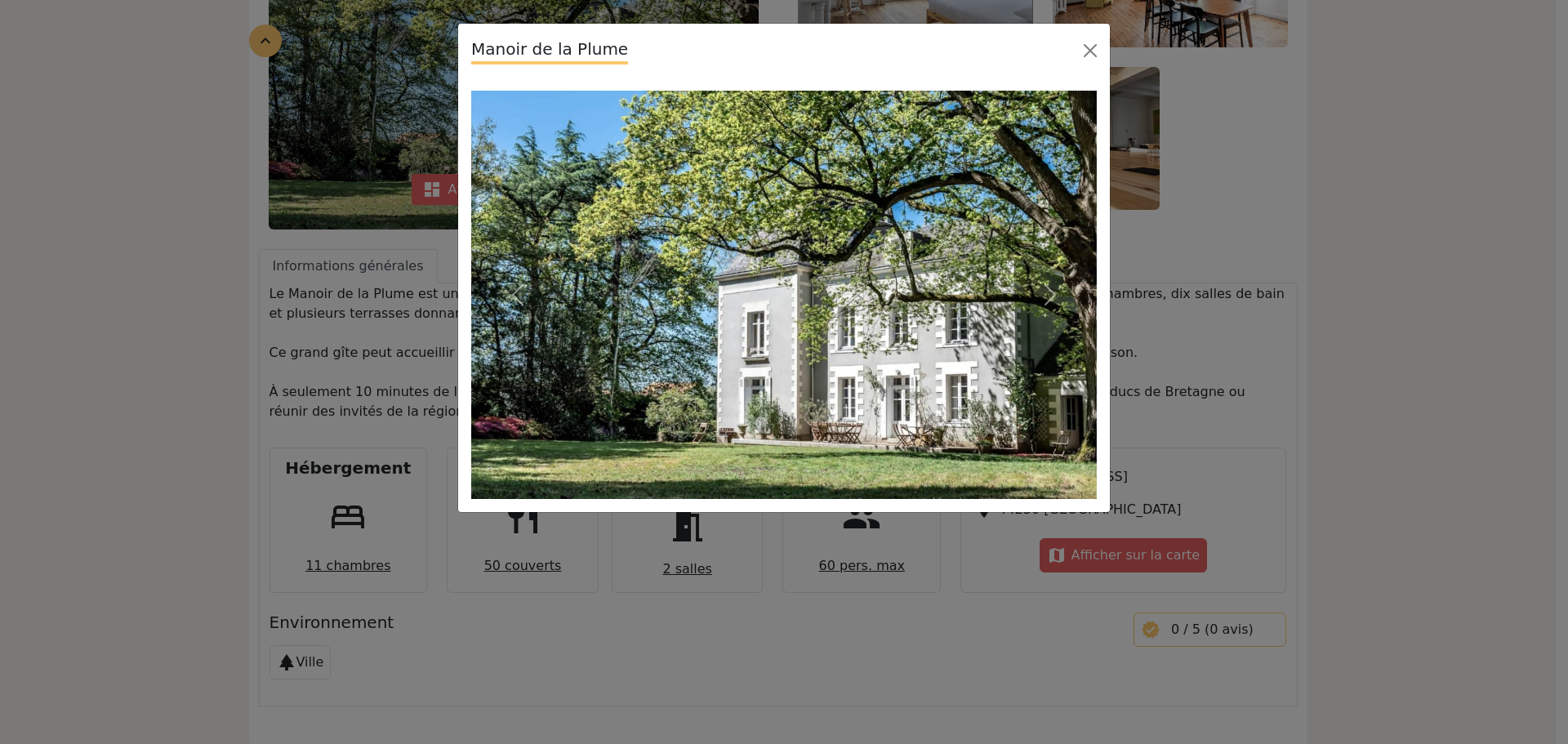
click at [958, 298] on img at bounding box center [784, 295] width 626 height 408
click at [945, 339] on img at bounding box center [784, 295] width 626 height 408
click at [1257, 287] on div "Manoir de la Plume Previous Next" at bounding box center [784, 372] width 1568 height 744
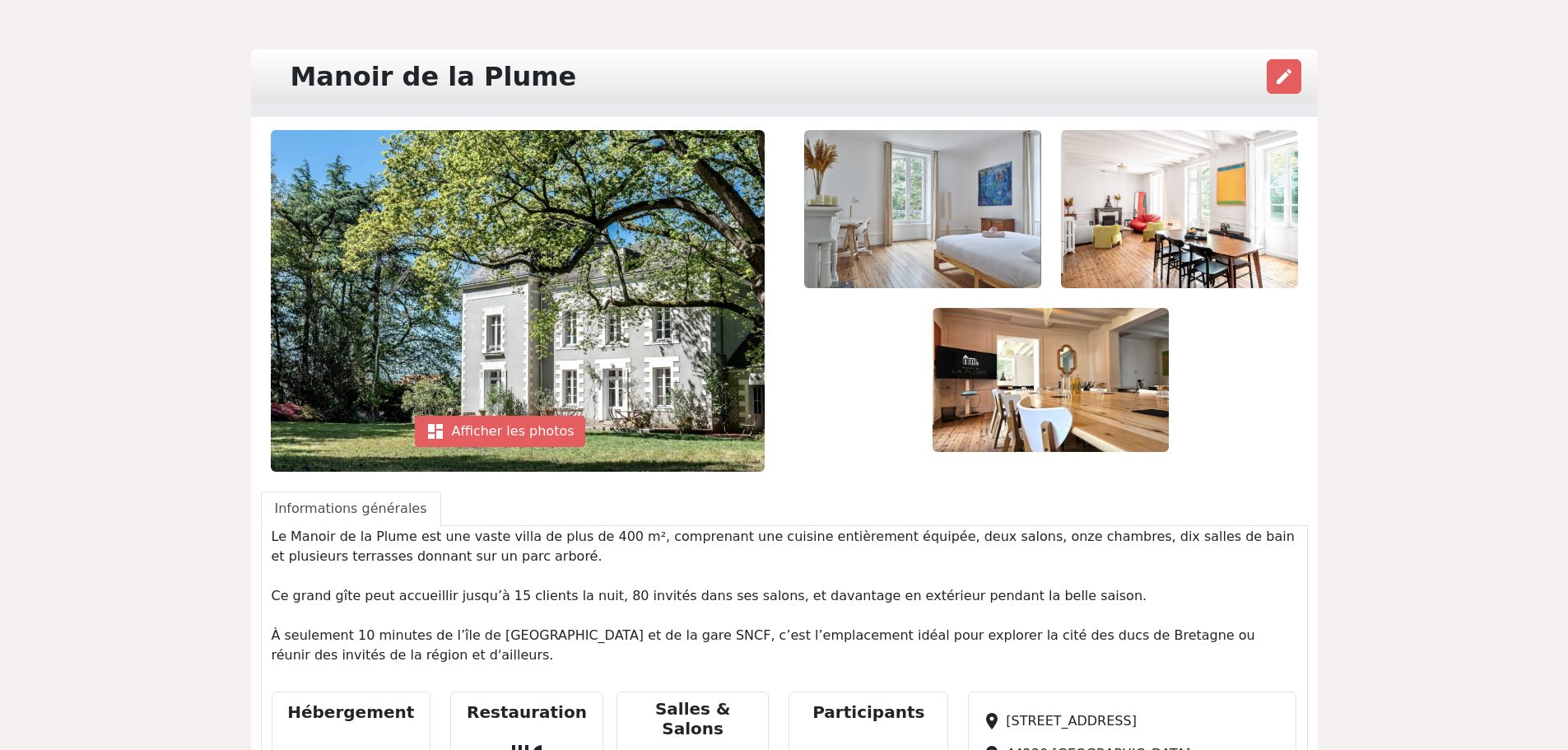
scroll to position [82, 0]
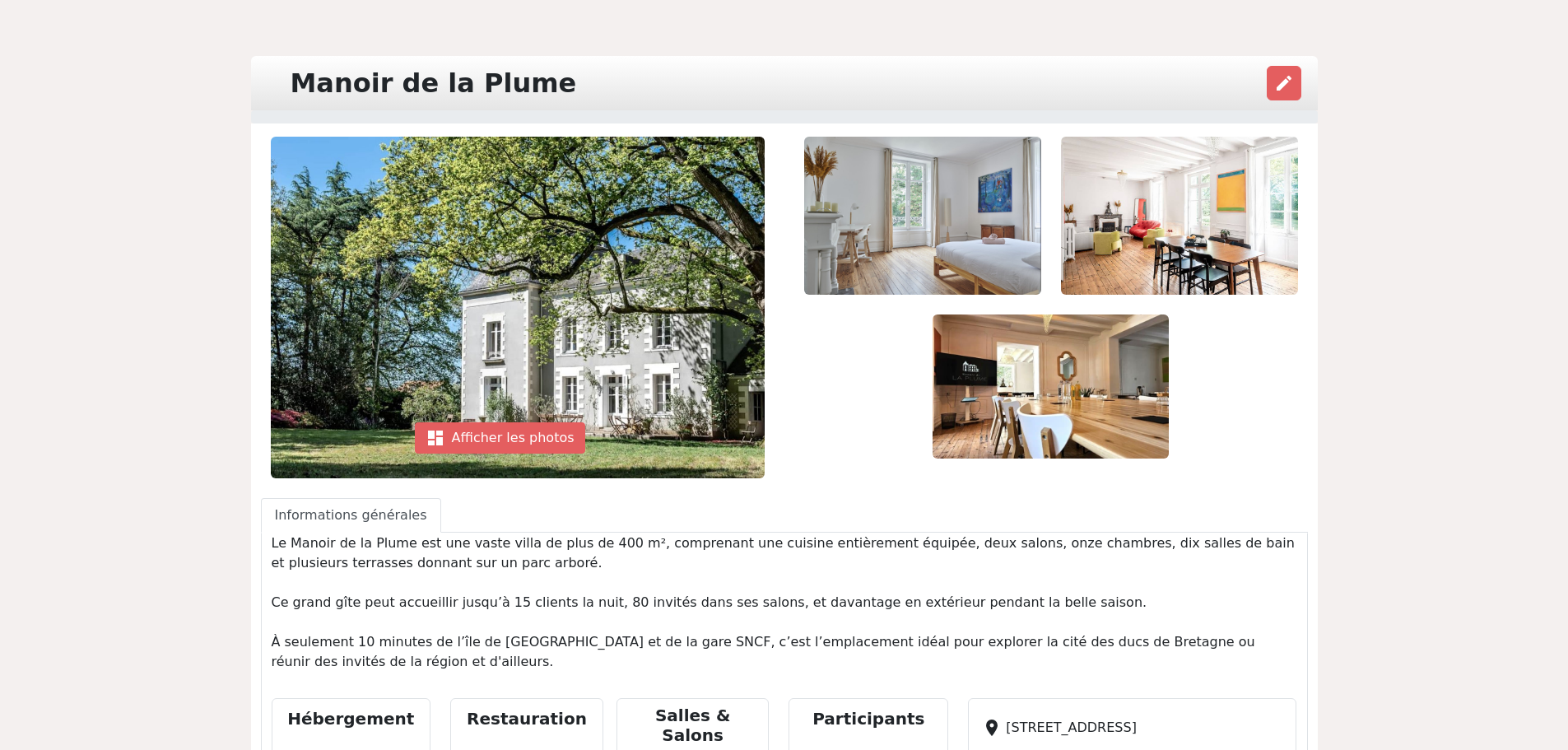
click at [617, 327] on img at bounding box center [518, 308] width 494 height 342
click at [515, 430] on div "dashboard Afficher les photos" at bounding box center [500, 438] width 170 height 31
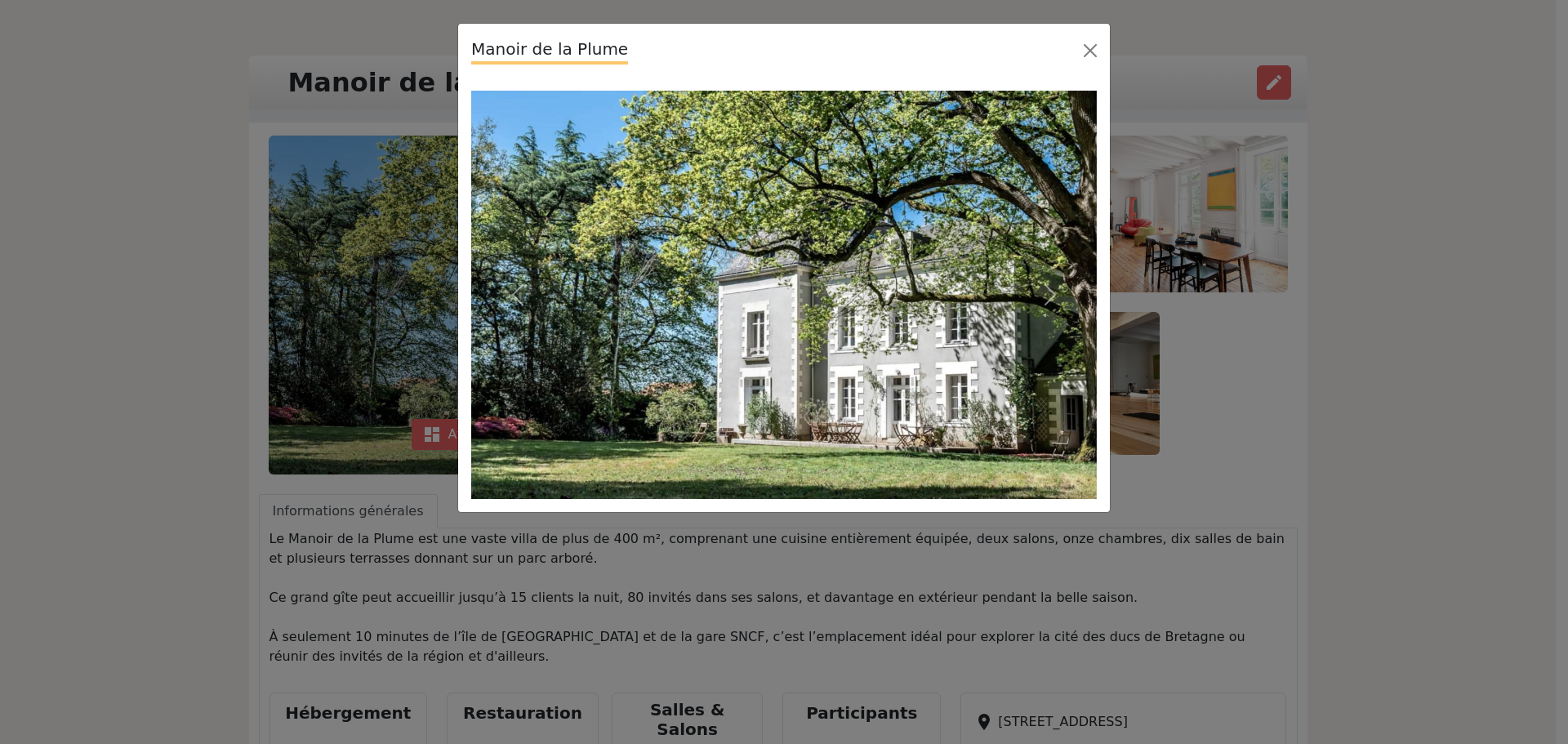
click at [859, 328] on img at bounding box center [784, 295] width 626 height 408
click at [969, 368] on img at bounding box center [784, 295] width 626 height 408
drag, startPoint x: 1055, startPoint y: 294, endPoint x: 1071, endPoint y: 280, distance: 21.3
click at [1058, 292] on span "button" at bounding box center [1049, 294] width 26 height 26
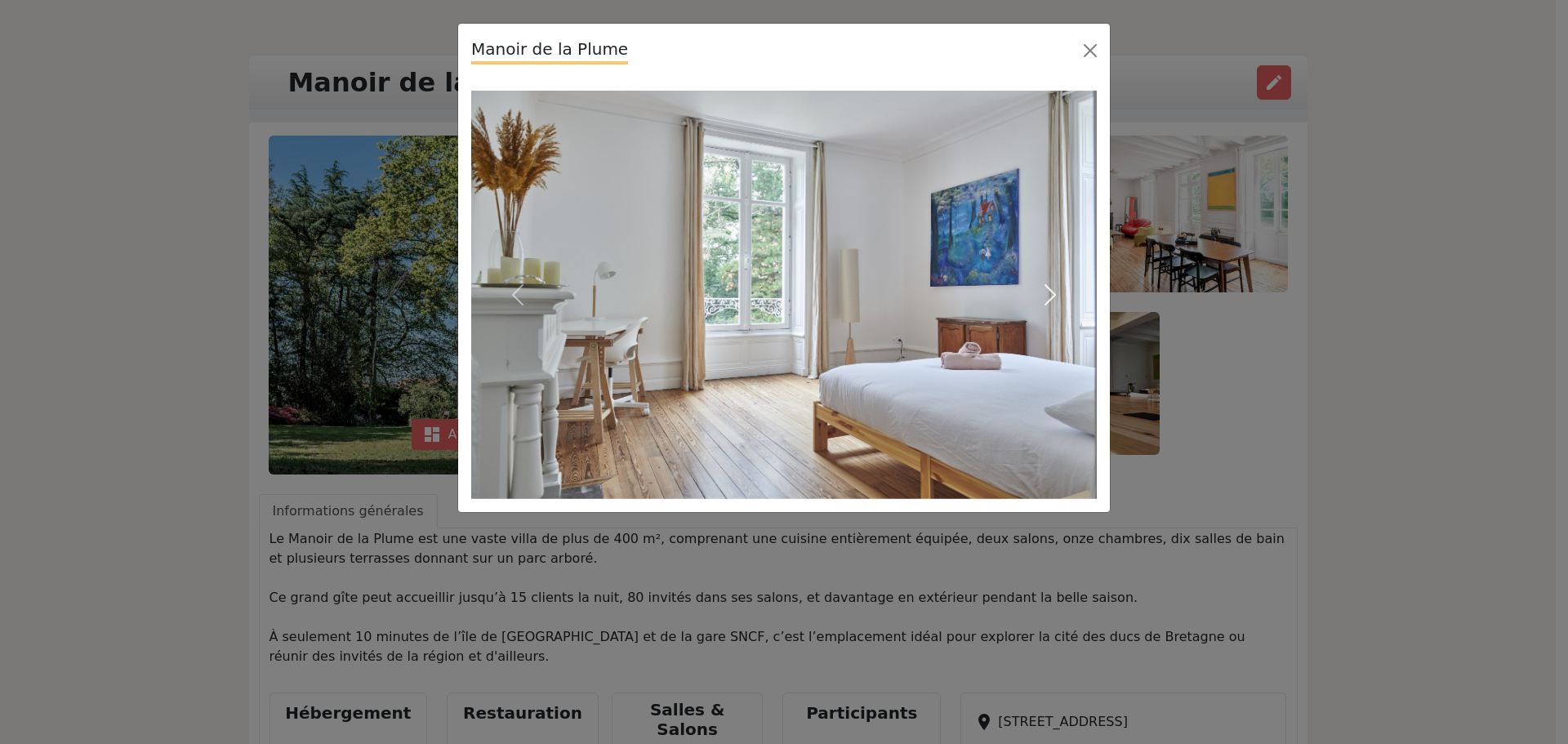
click at [1044, 292] on span "button" at bounding box center [1049, 294] width 26 height 26
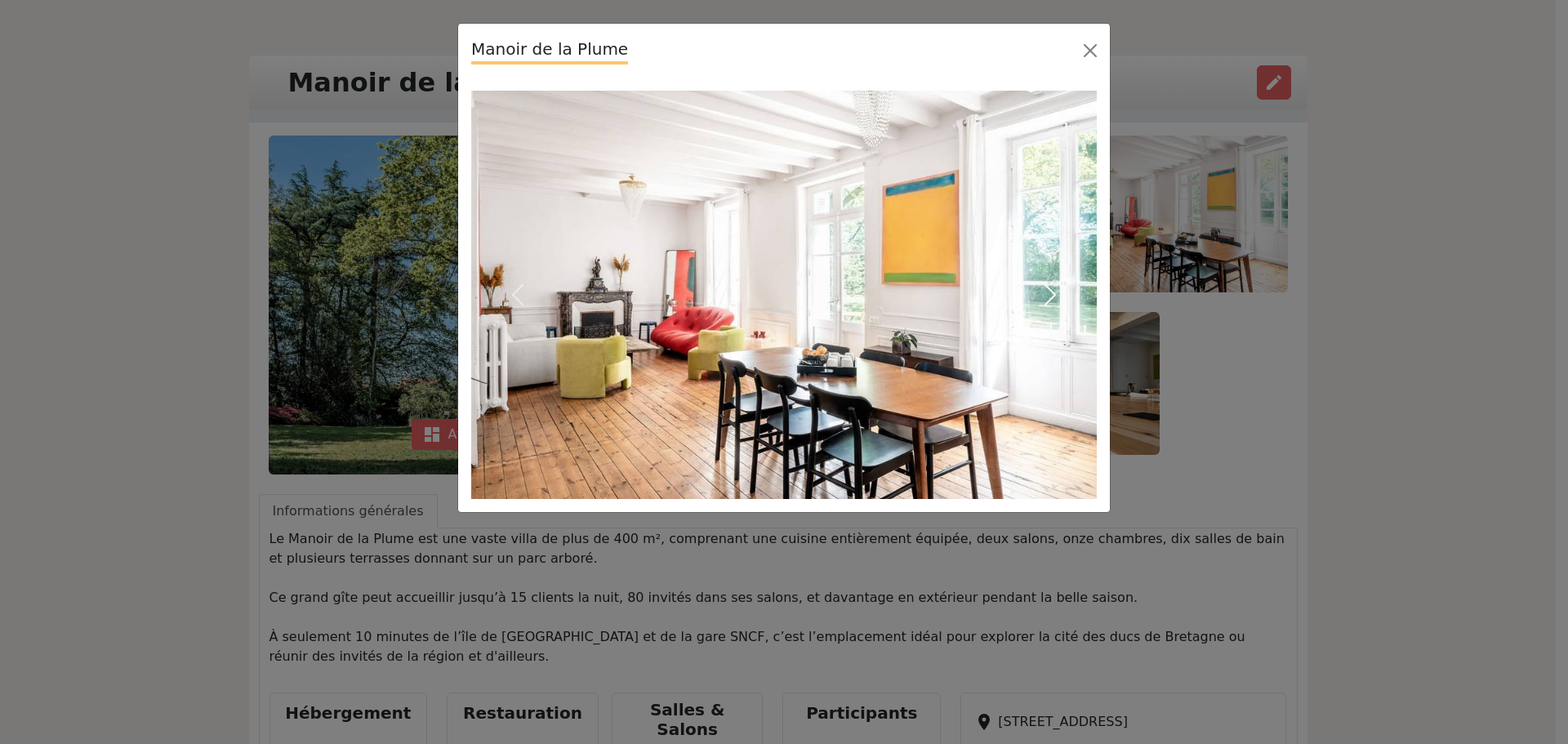
click at [1044, 292] on span "button" at bounding box center [1049, 294] width 26 height 26
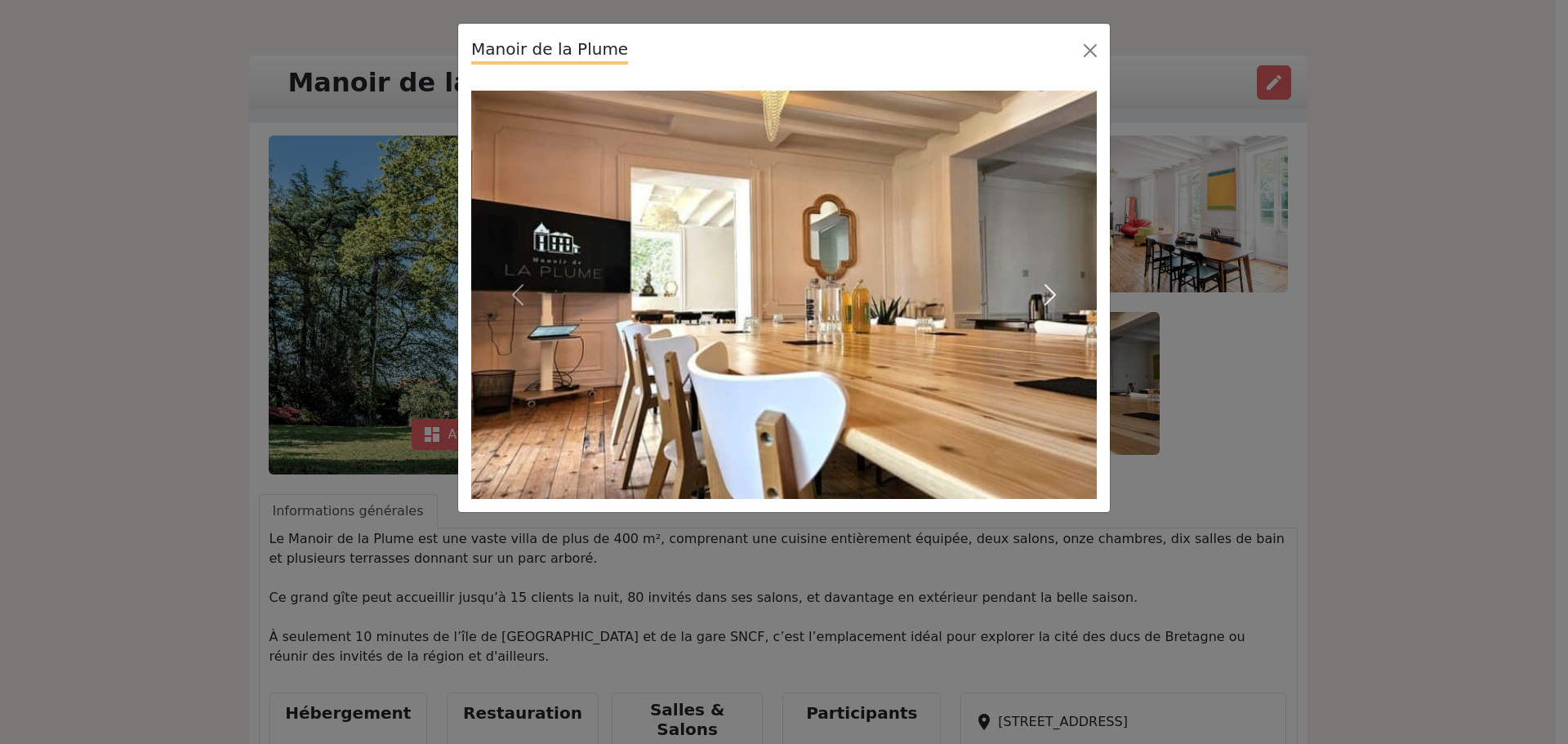
click at [1044, 292] on span "button" at bounding box center [1049, 294] width 26 height 26
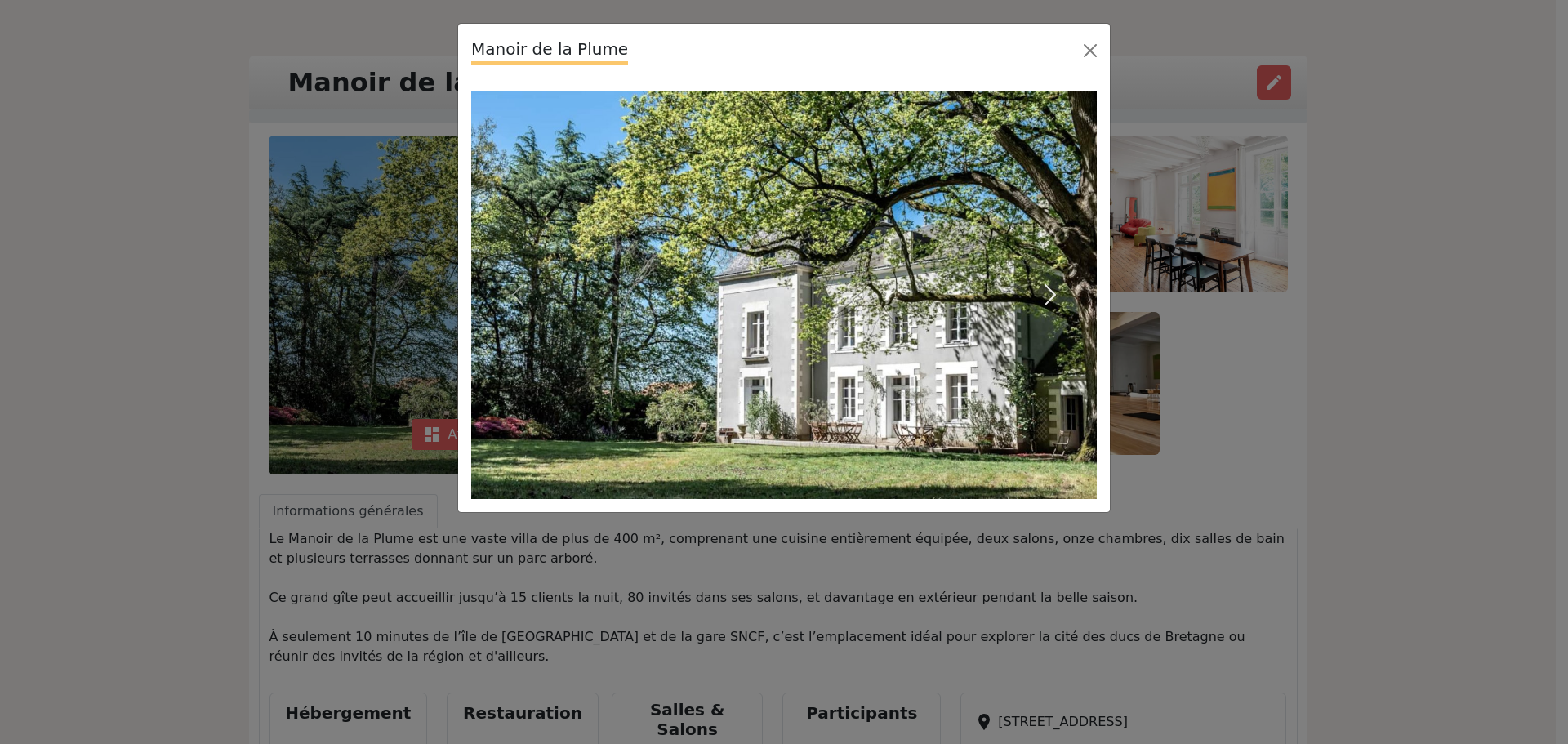
click at [1044, 292] on span "button" at bounding box center [1049, 294] width 26 height 26
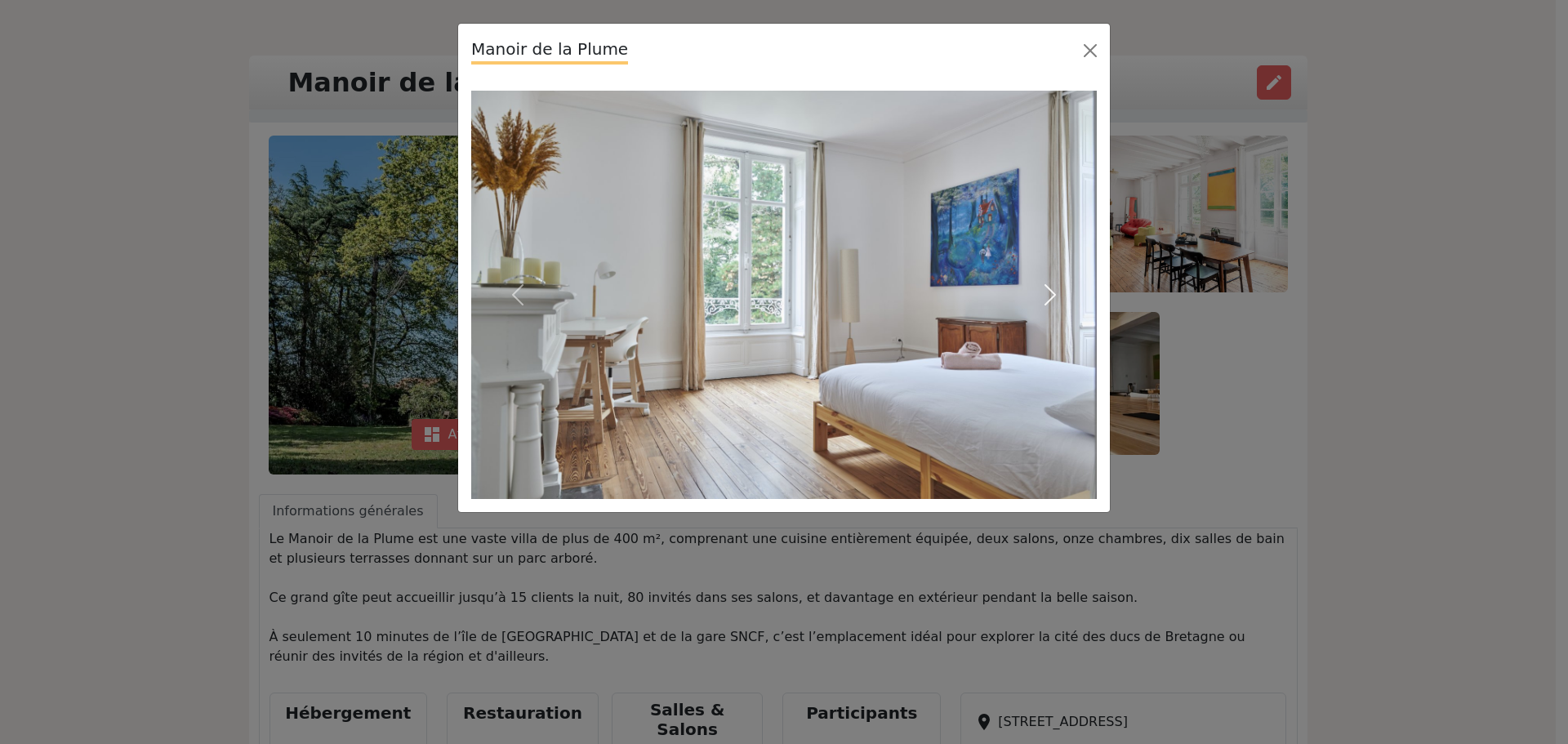
click at [1044, 292] on span "button" at bounding box center [1049, 294] width 26 height 26
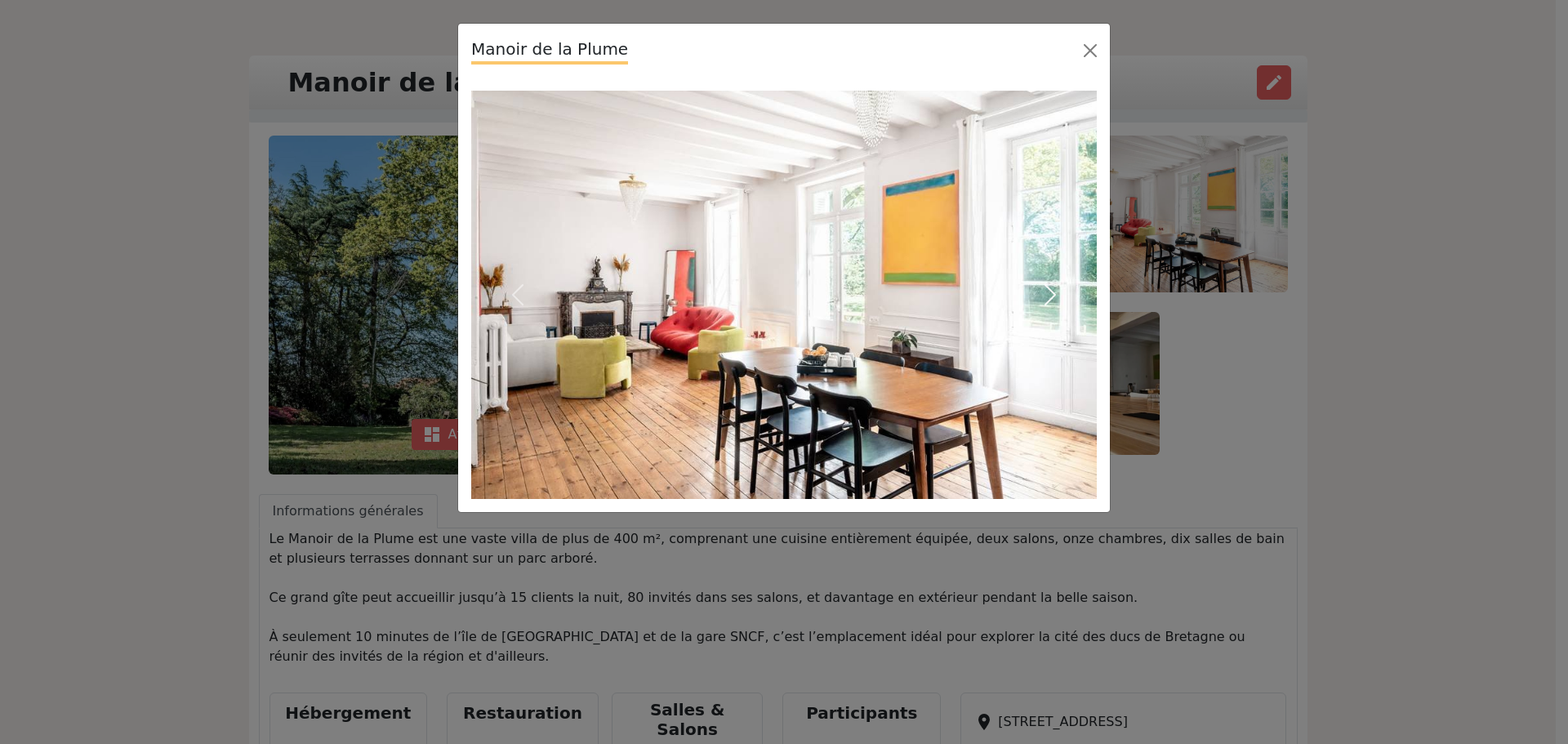
click at [1044, 292] on span "button" at bounding box center [1049, 294] width 26 height 26
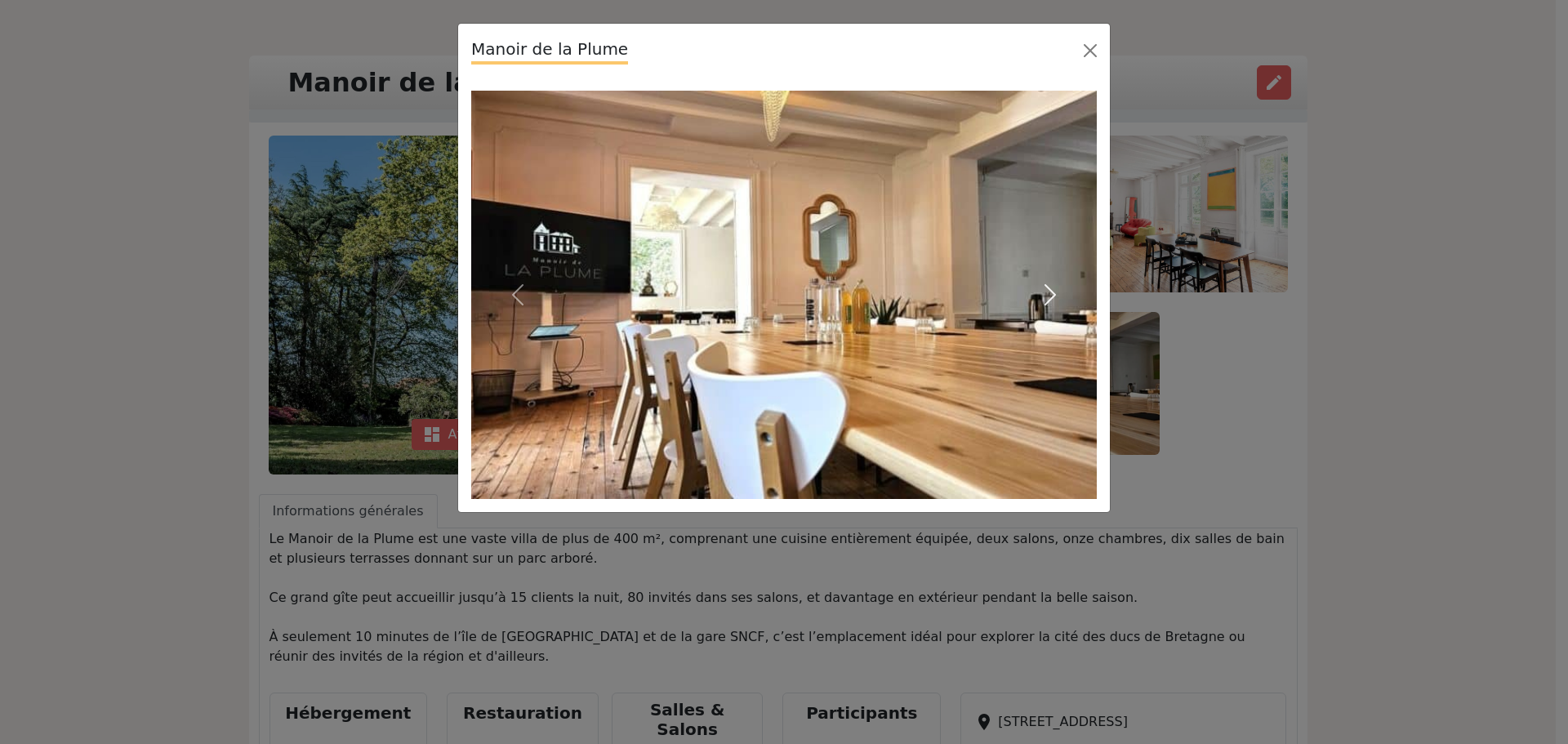
click at [1044, 292] on span "button" at bounding box center [1049, 294] width 26 height 26
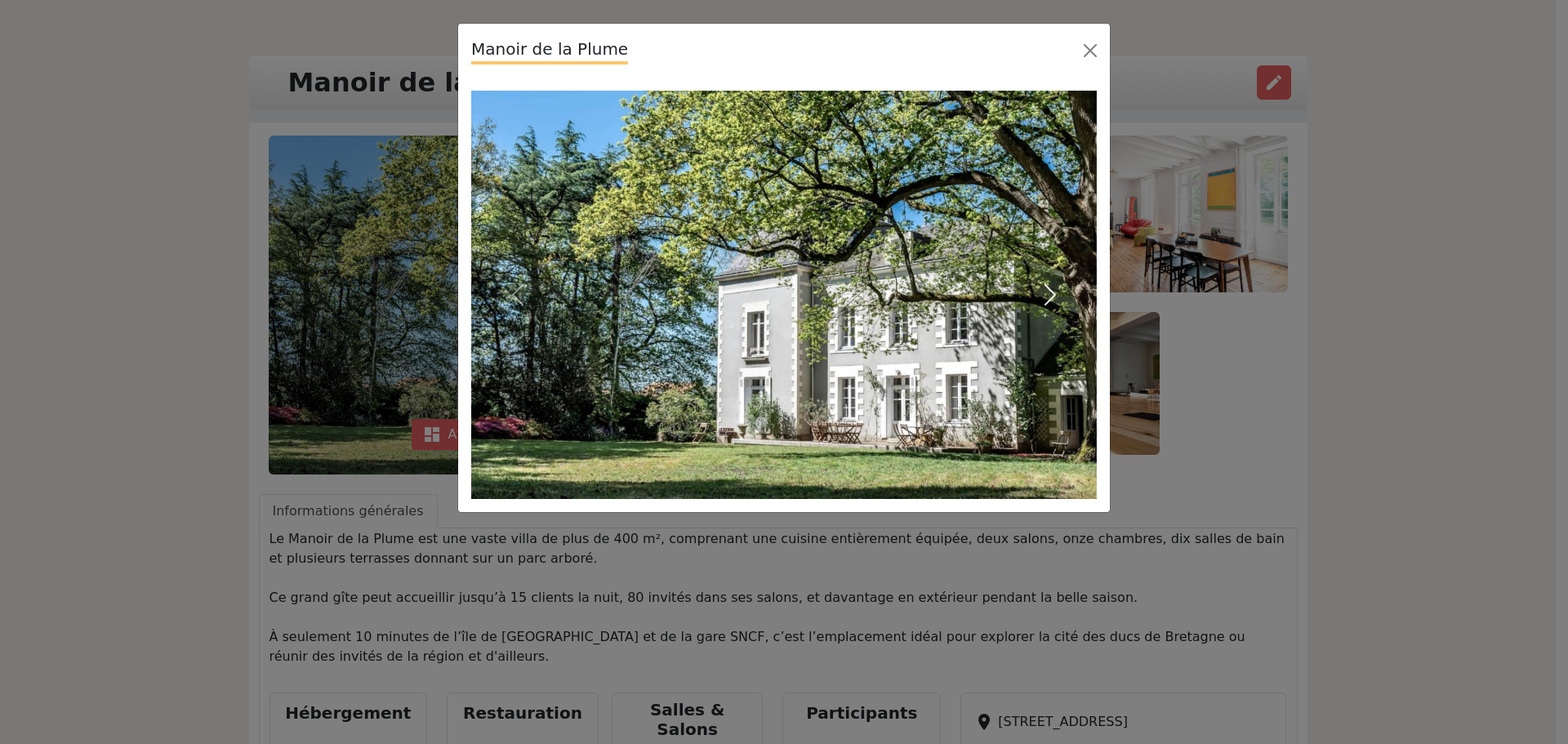
click at [1044, 292] on span "button" at bounding box center [1049, 294] width 26 height 26
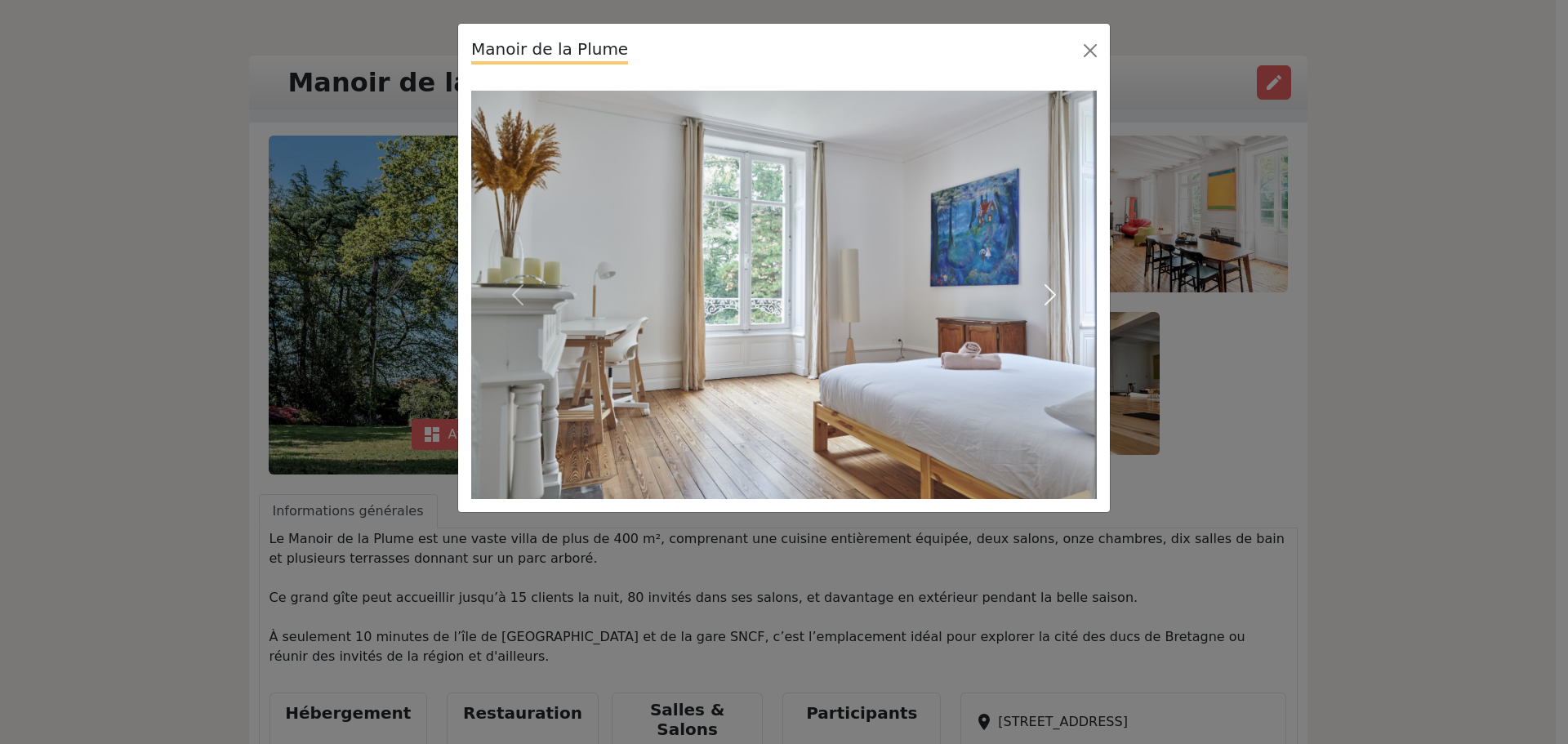
click at [1044, 292] on span "button" at bounding box center [1049, 294] width 26 height 26
click at [1242, 352] on div "Manoir de la Plume Previous Next" at bounding box center [784, 372] width 1568 height 744
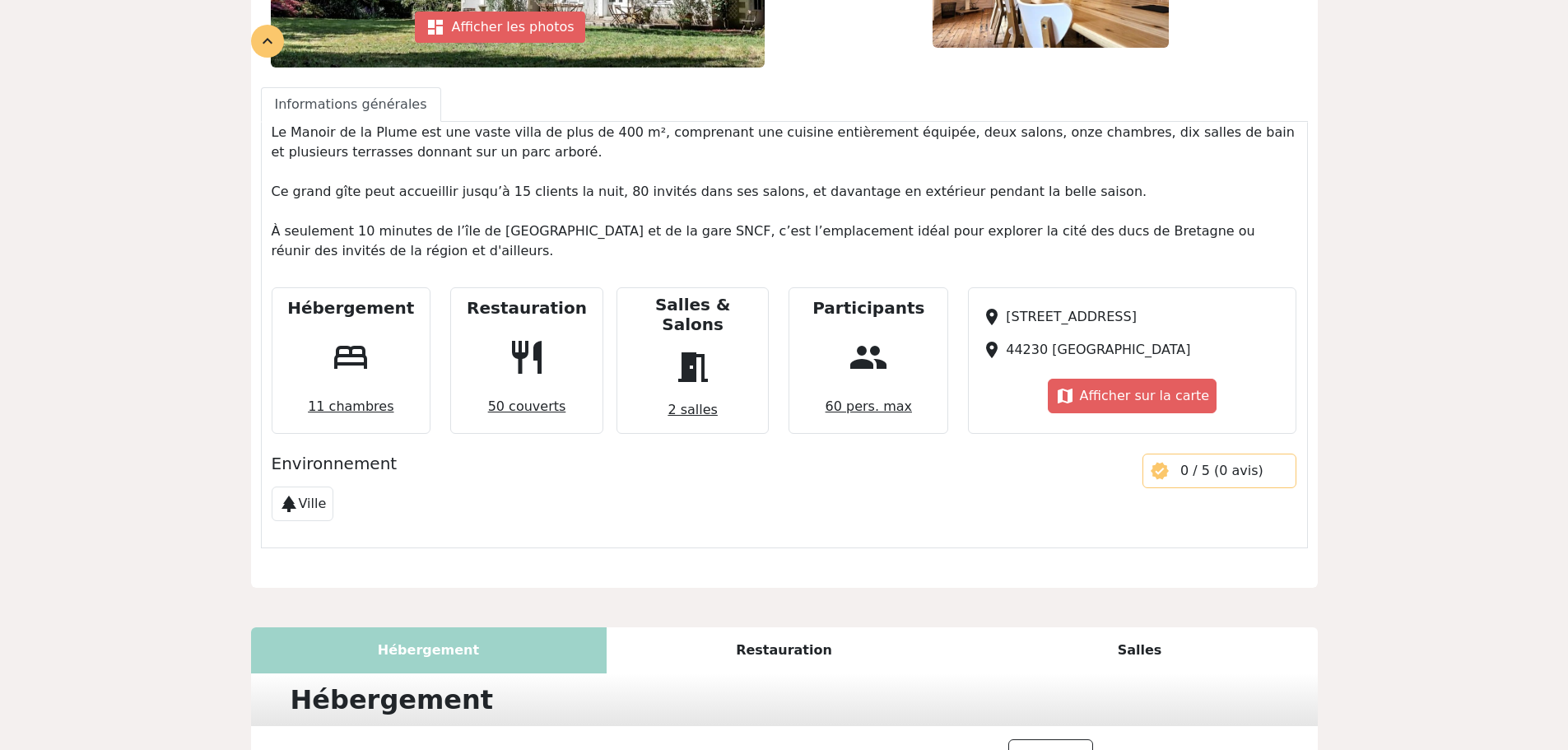
scroll to position [494, 0]
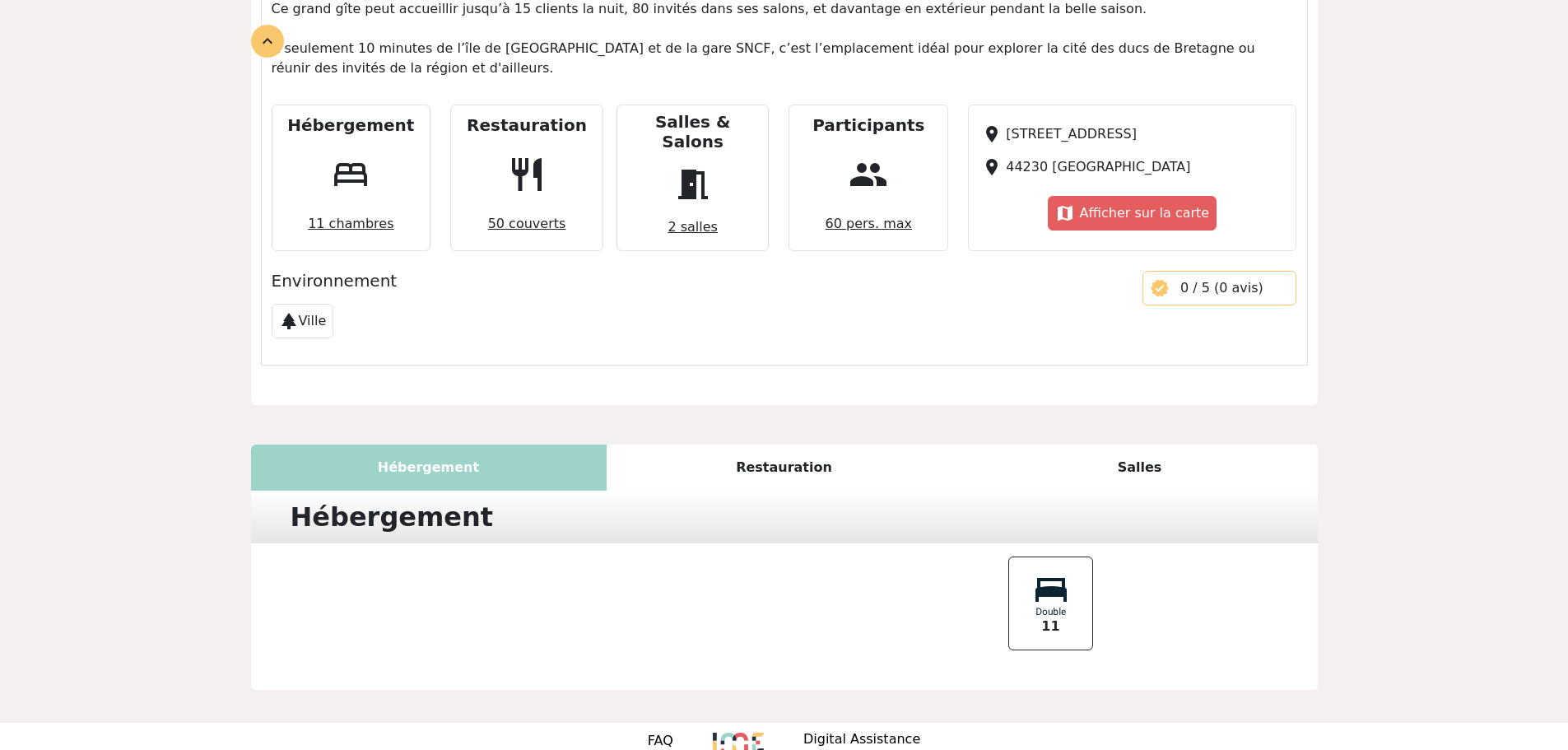
click at [789, 445] on div "Restauration" at bounding box center [784, 468] width 355 height 47
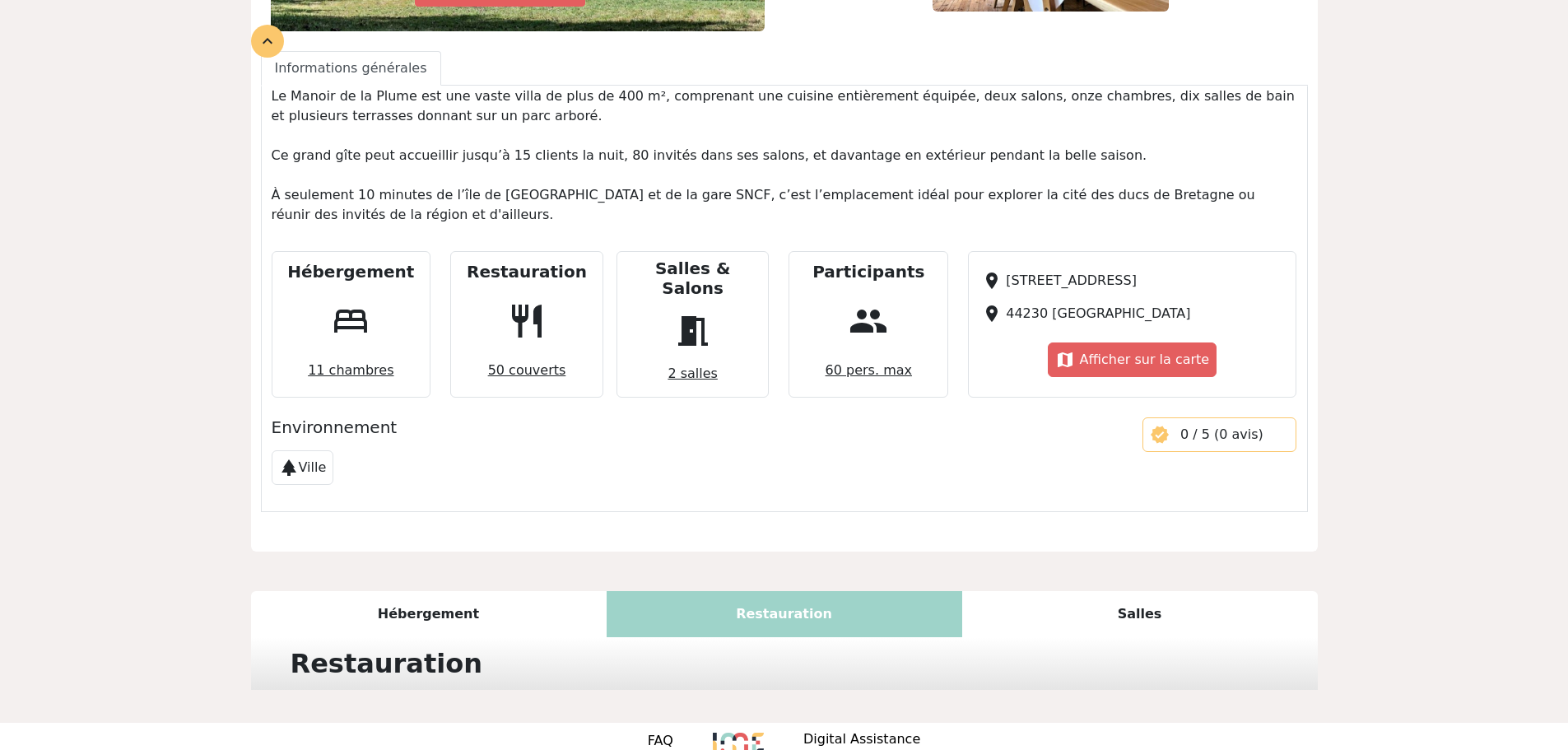
scroll to position [676, 0]
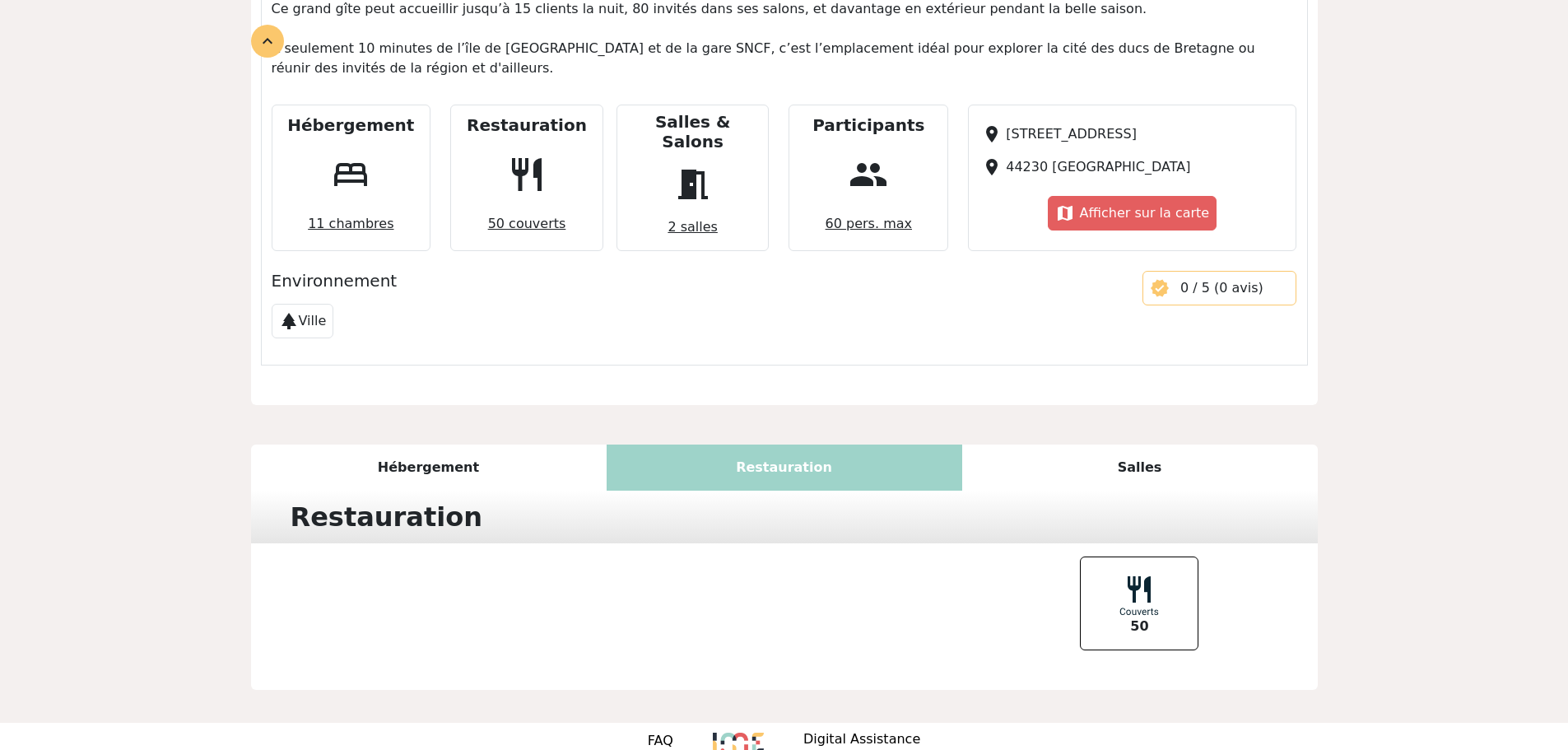
click at [1118, 445] on div "Salles" at bounding box center [1139, 468] width 355 height 47
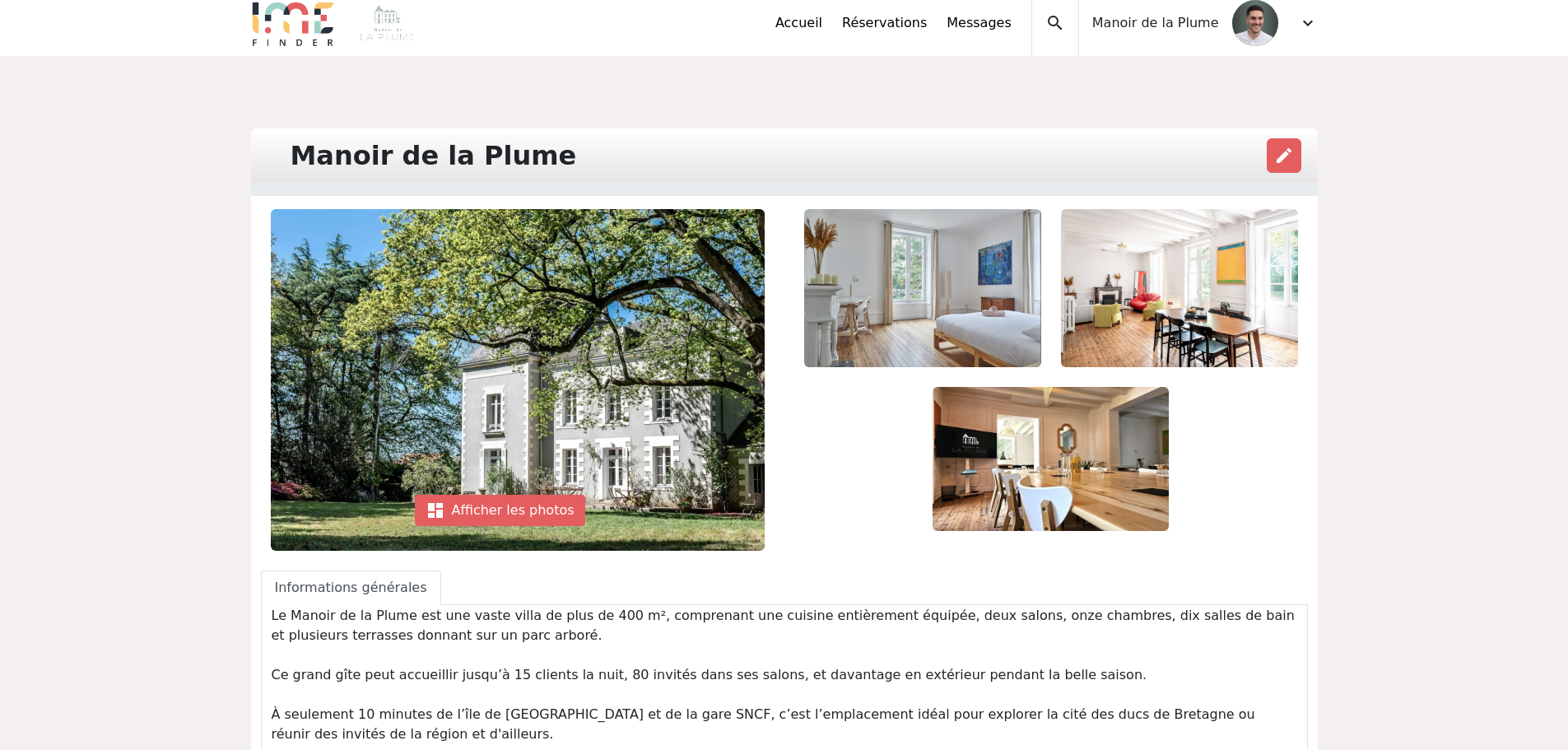
scroll to position [0, 0]
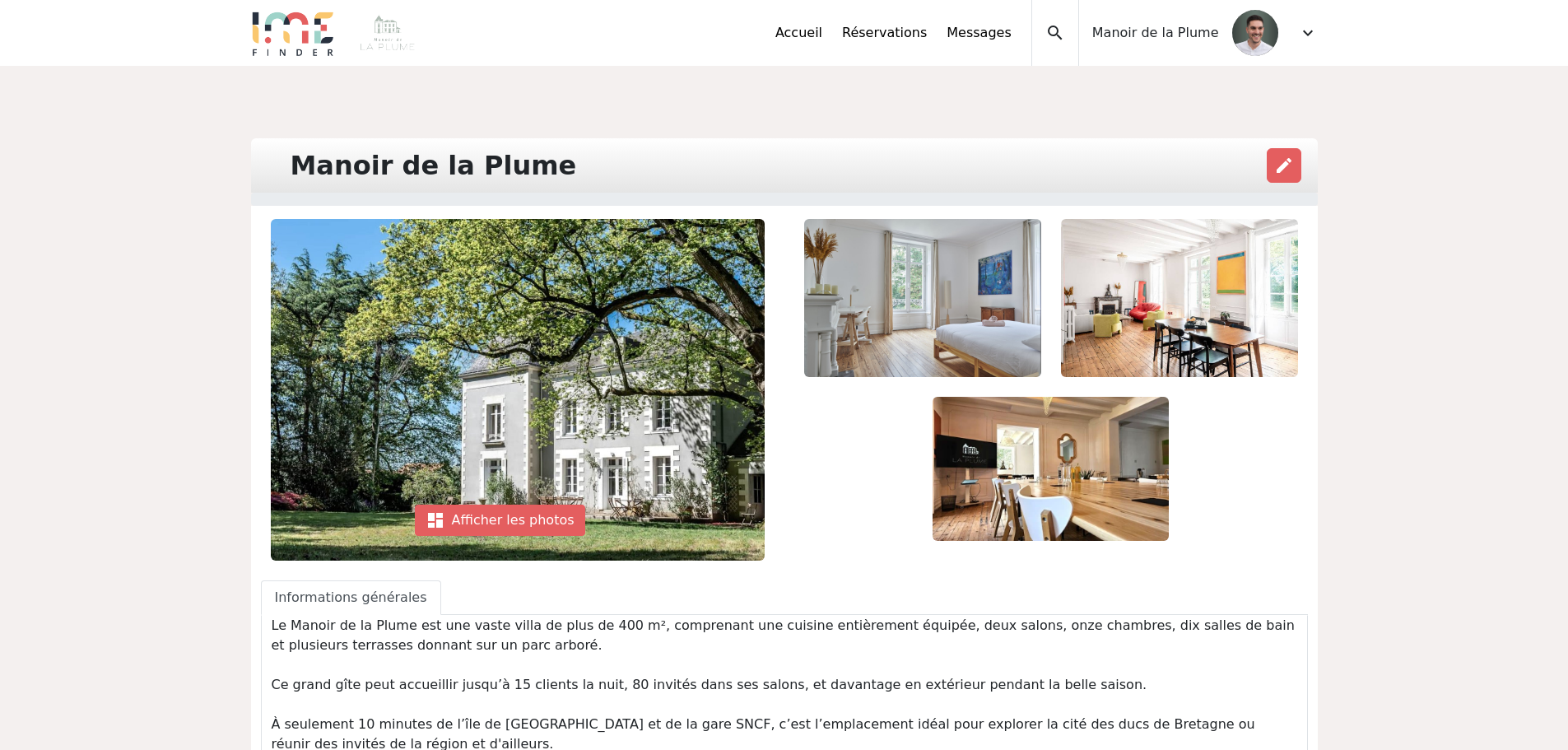
click at [1309, 33] on span "expand_more" at bounding box center [1308, 33] width 20 height 20
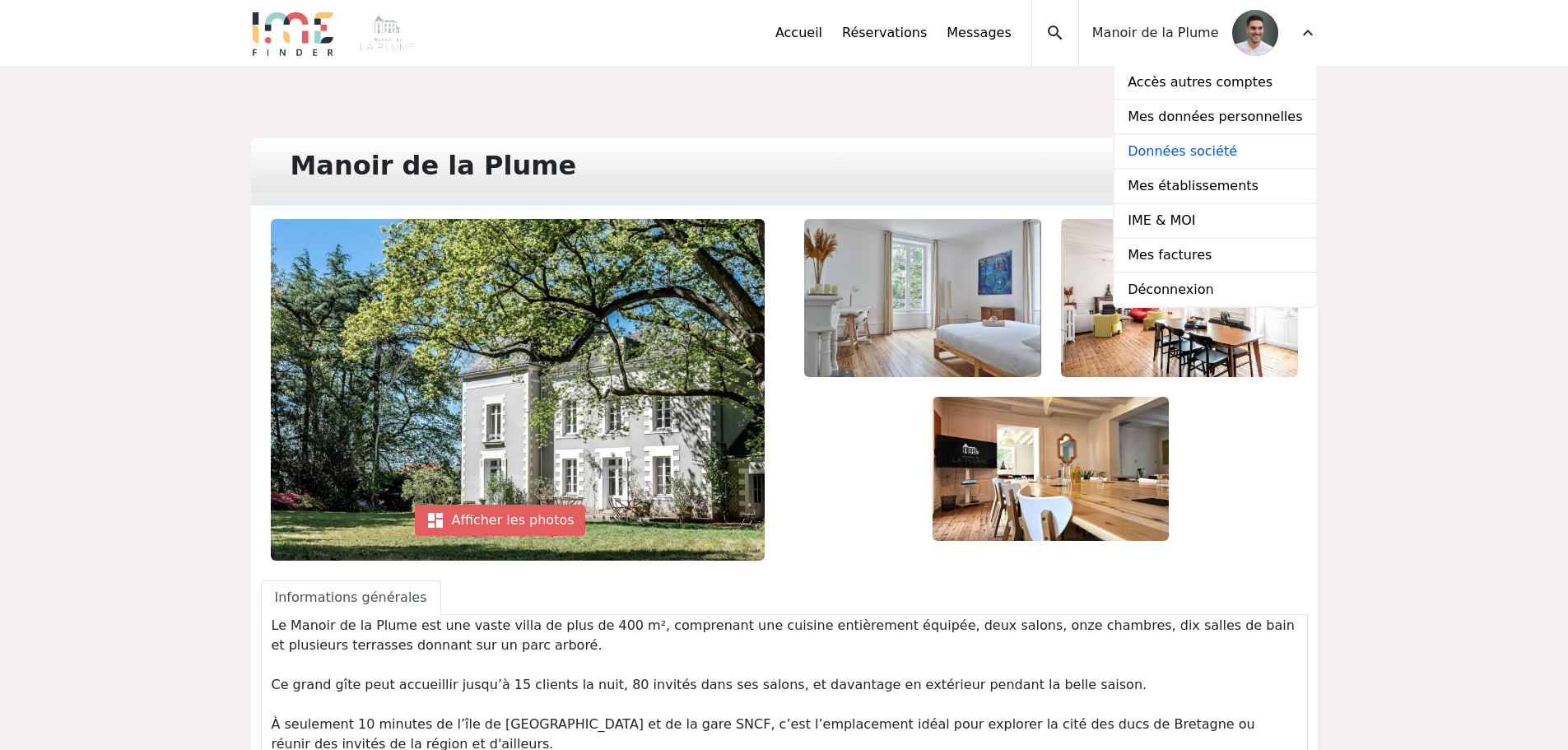
click at [1180, 150] on link "Données société" at bounding box center [1214, 152] width 200 height 35
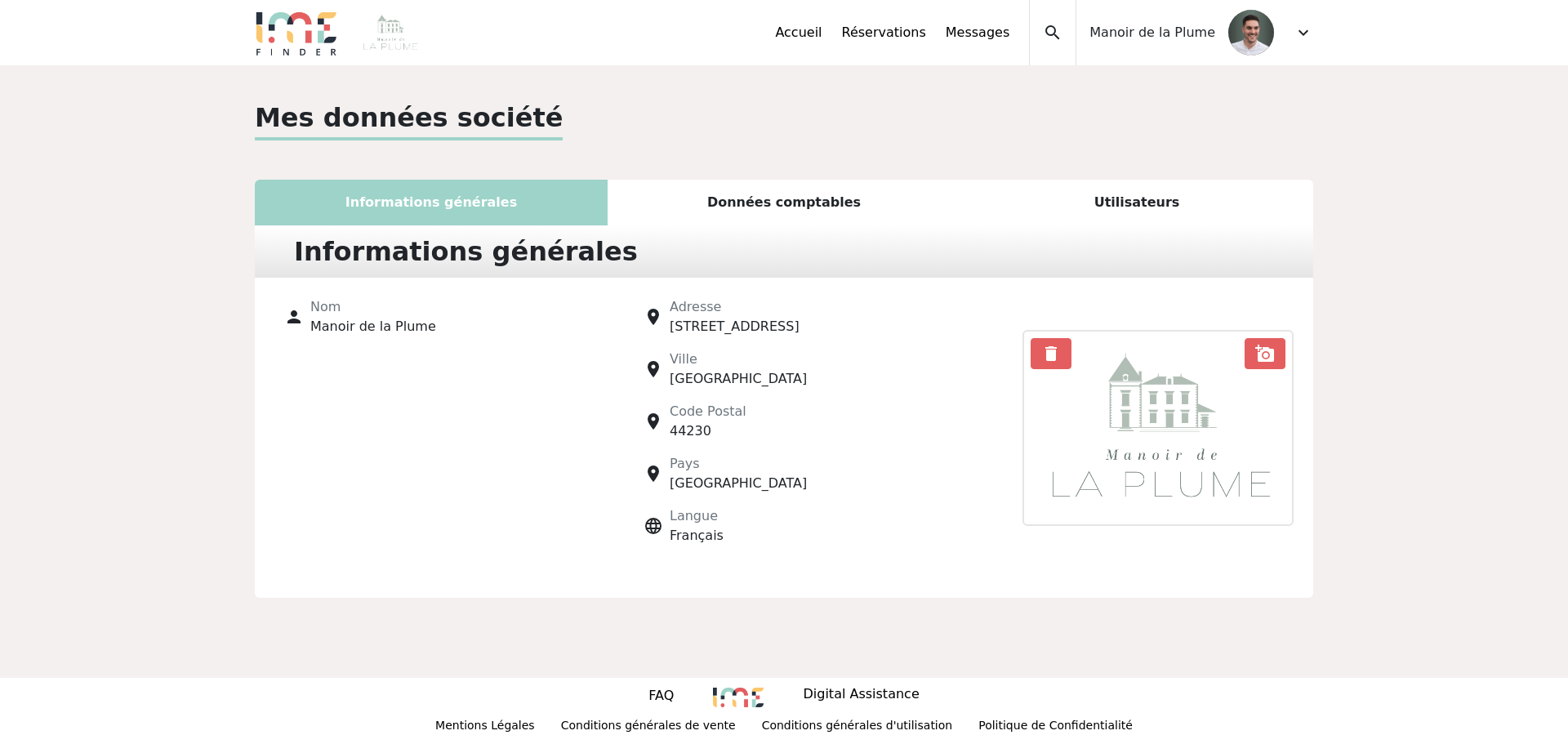
click at [773, 201] on div "Données comptables" at bounding box center [783, 202] width 352 height 46
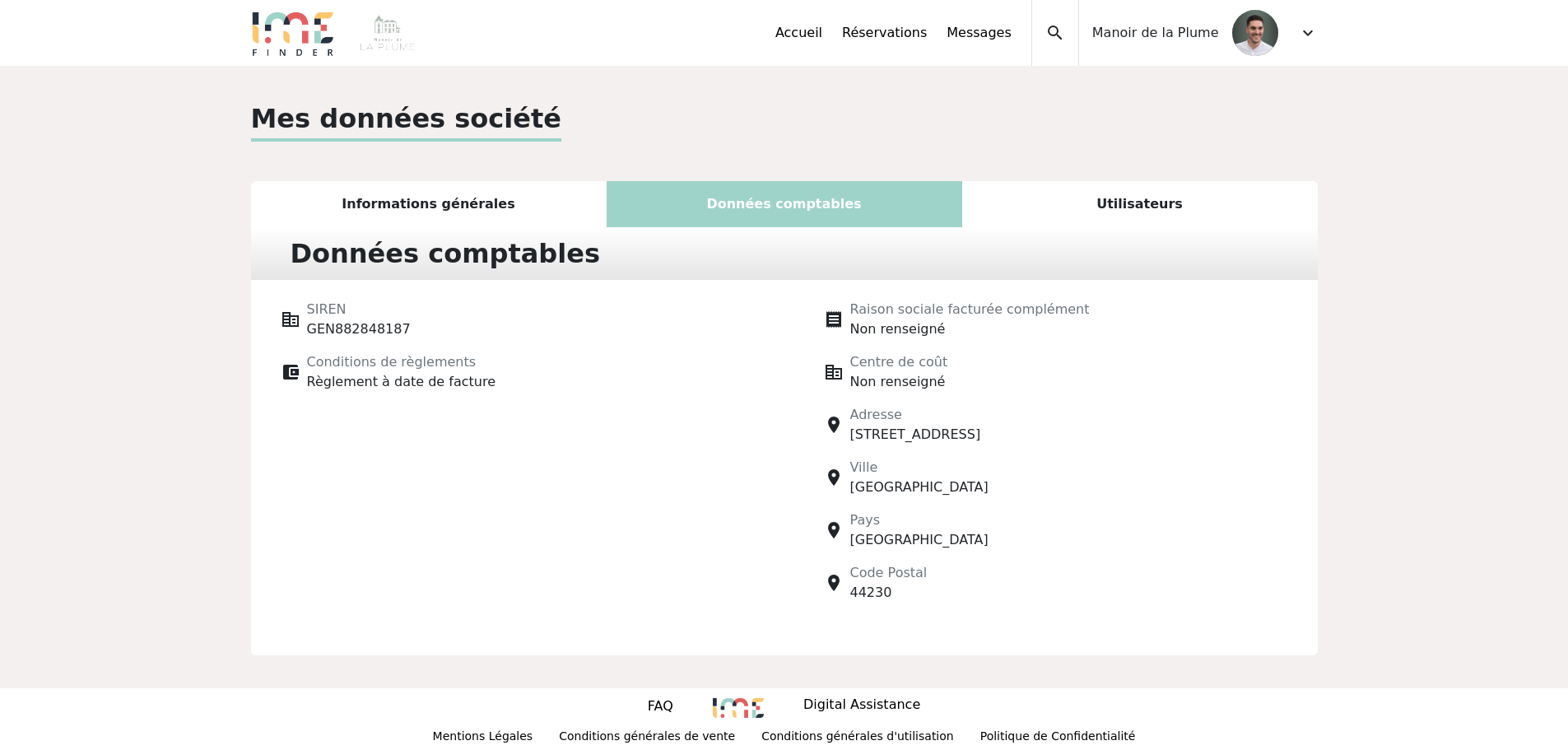
click at [1312, 29] on span "expand_more" at bounding box center [1308, 33] width 20 height 20
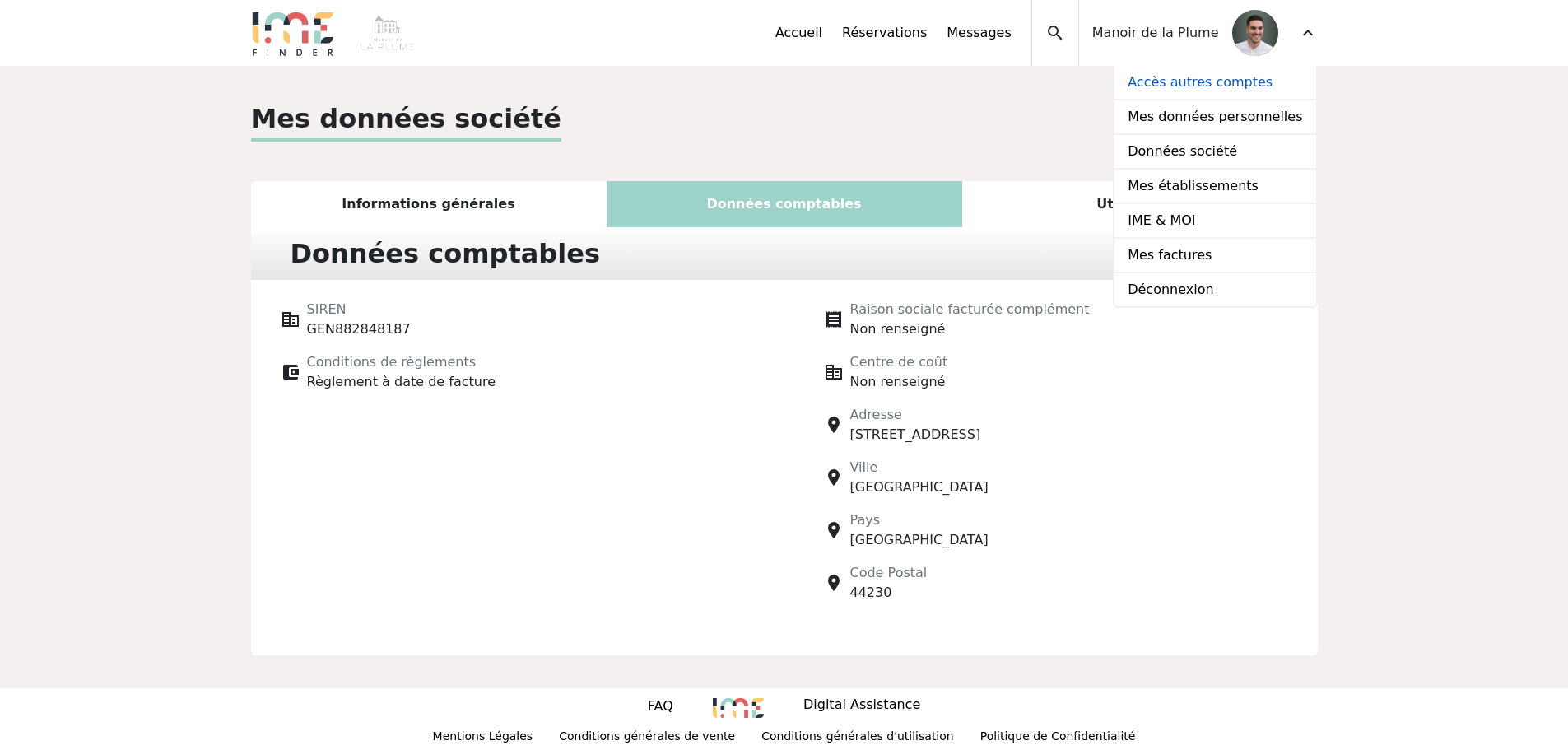
click at [1214, 81] on link "Accès autres comptes" at bounding box center [1214, 83] width 200 height 35
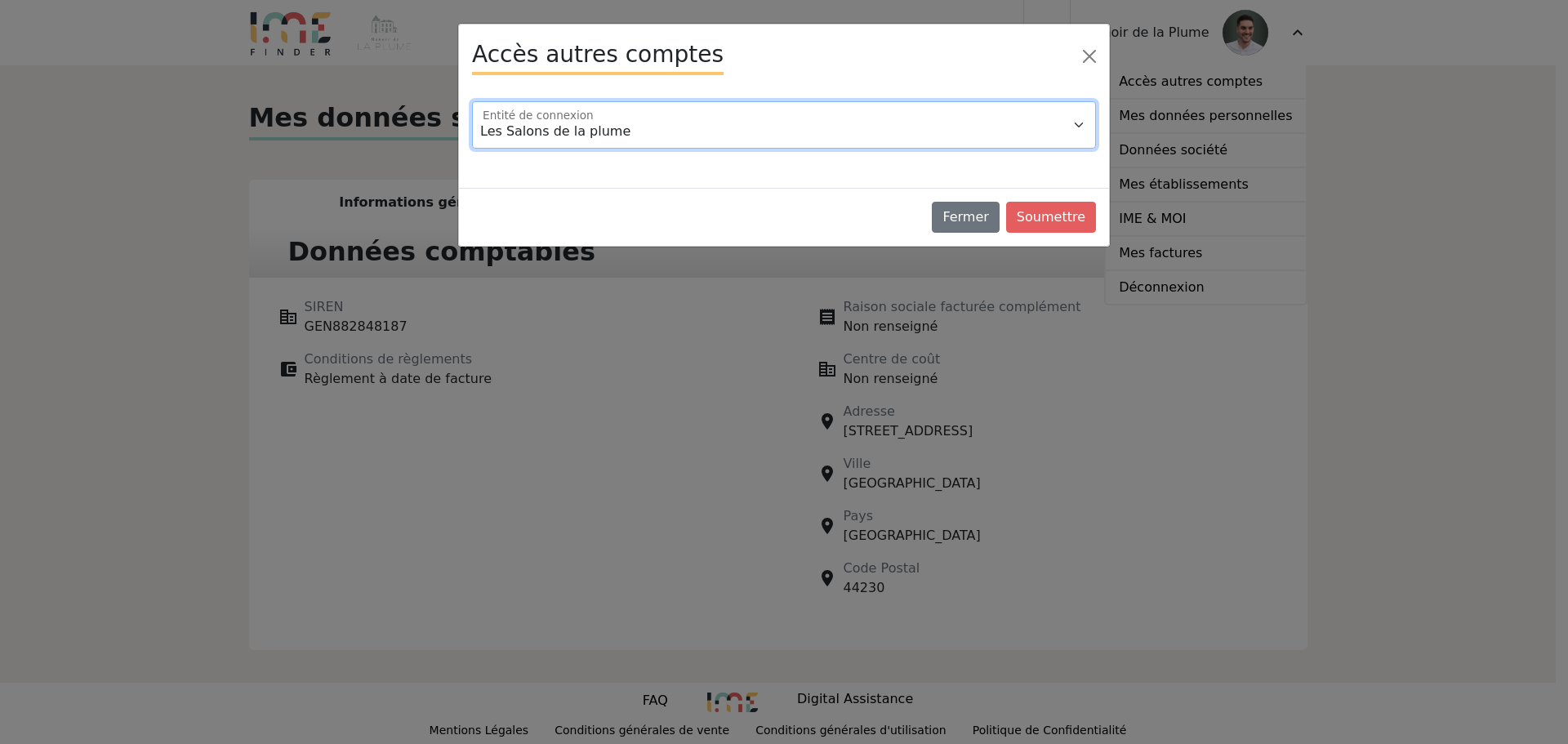
click at [614, 125] on select "Les Salons de la plume [GEOGRAPHIC_DATA]" at bounding box center [784, 124] width 624 height 47
select select "116883"
click at [472, 101] on select "Les Salons de la plume [GEOGRAPHIC_DATA]" at bounding box center [784, 124] width 624 height 47
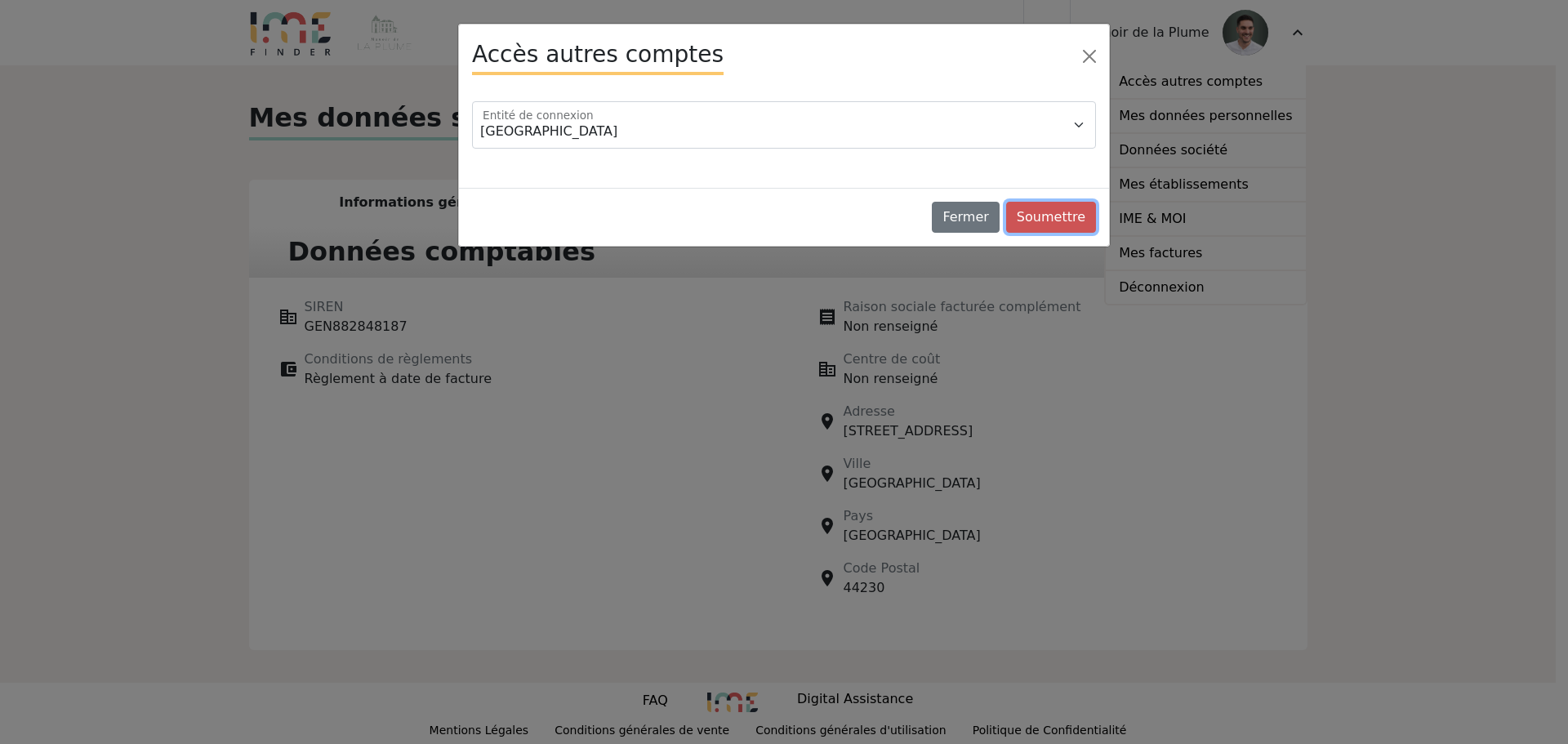
click at [1058, 209] on button "Soumettre" at bounding box center [1050, 217] width 90 height 31
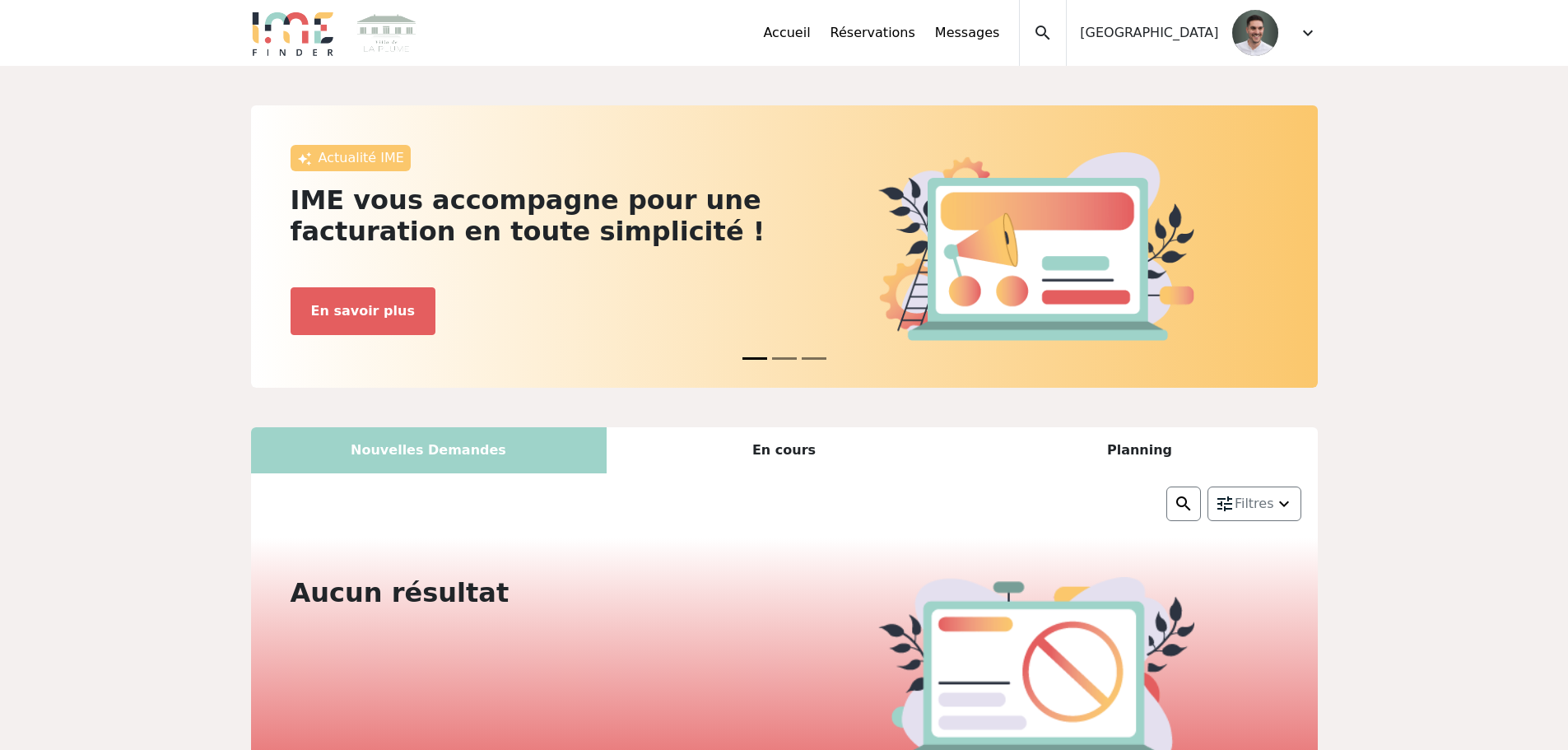
drag, startPoint x: 1316, startPoint y: 29, endPoint x: 1310, endPoint y: 38, distance: 10.8
click at [1313, 29] on span "expand_more" at bounding box center [1308, 33] width 20 height 20
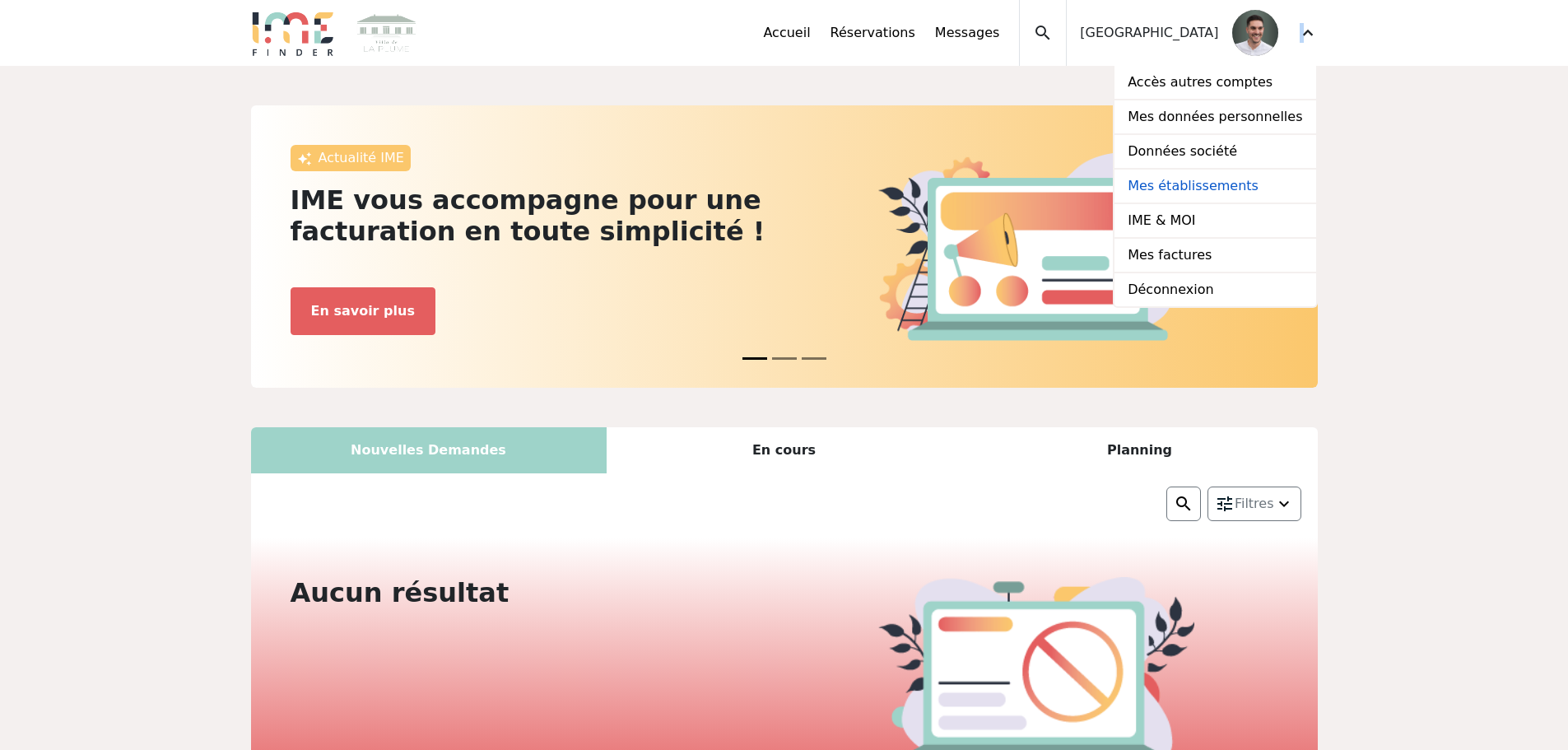
click at [1226, 180] on link "Mes établissements" at bounding box center [1214, 186] width 200 height 35
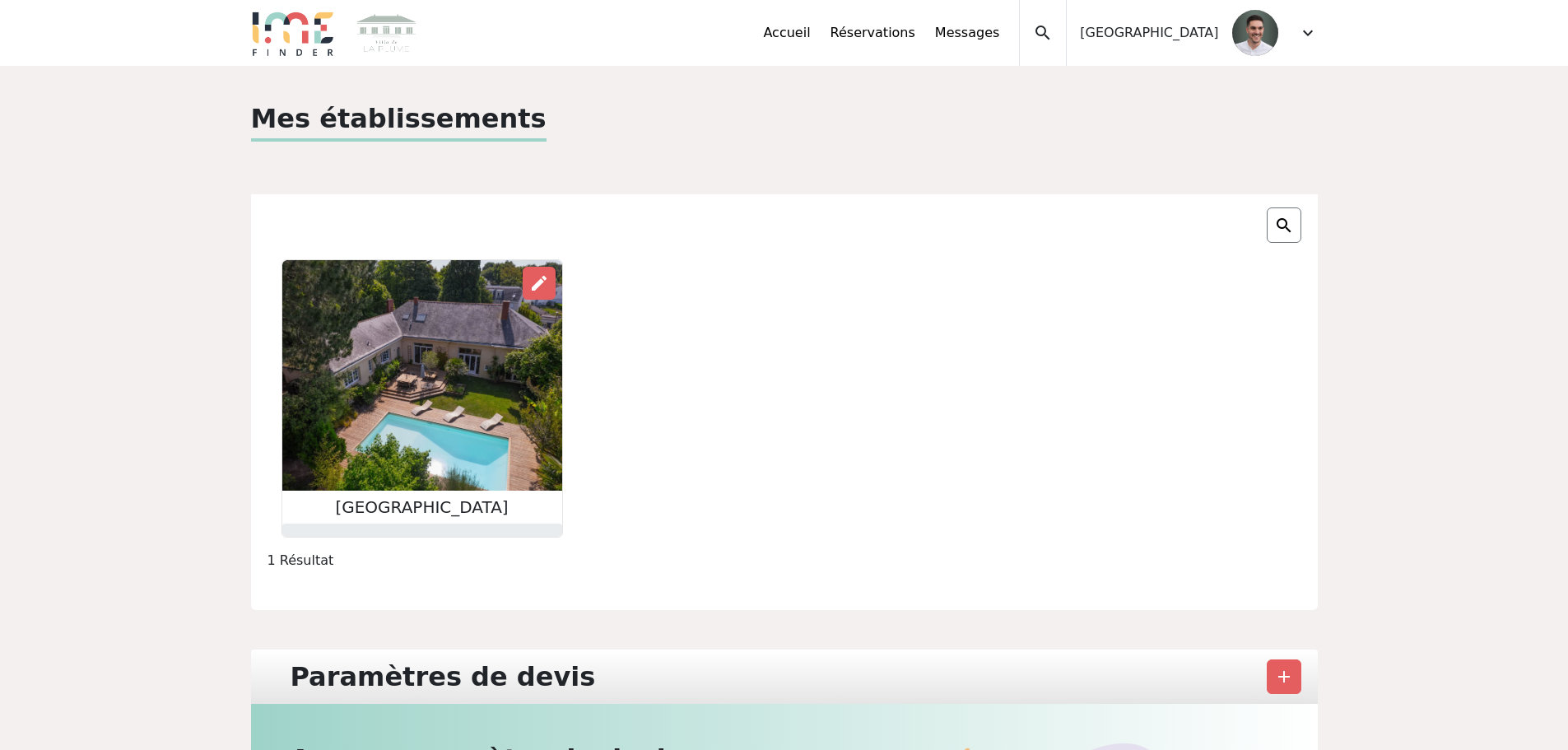
click at [415, 405] on img at bounding box center [422, 376] width 280 height 231
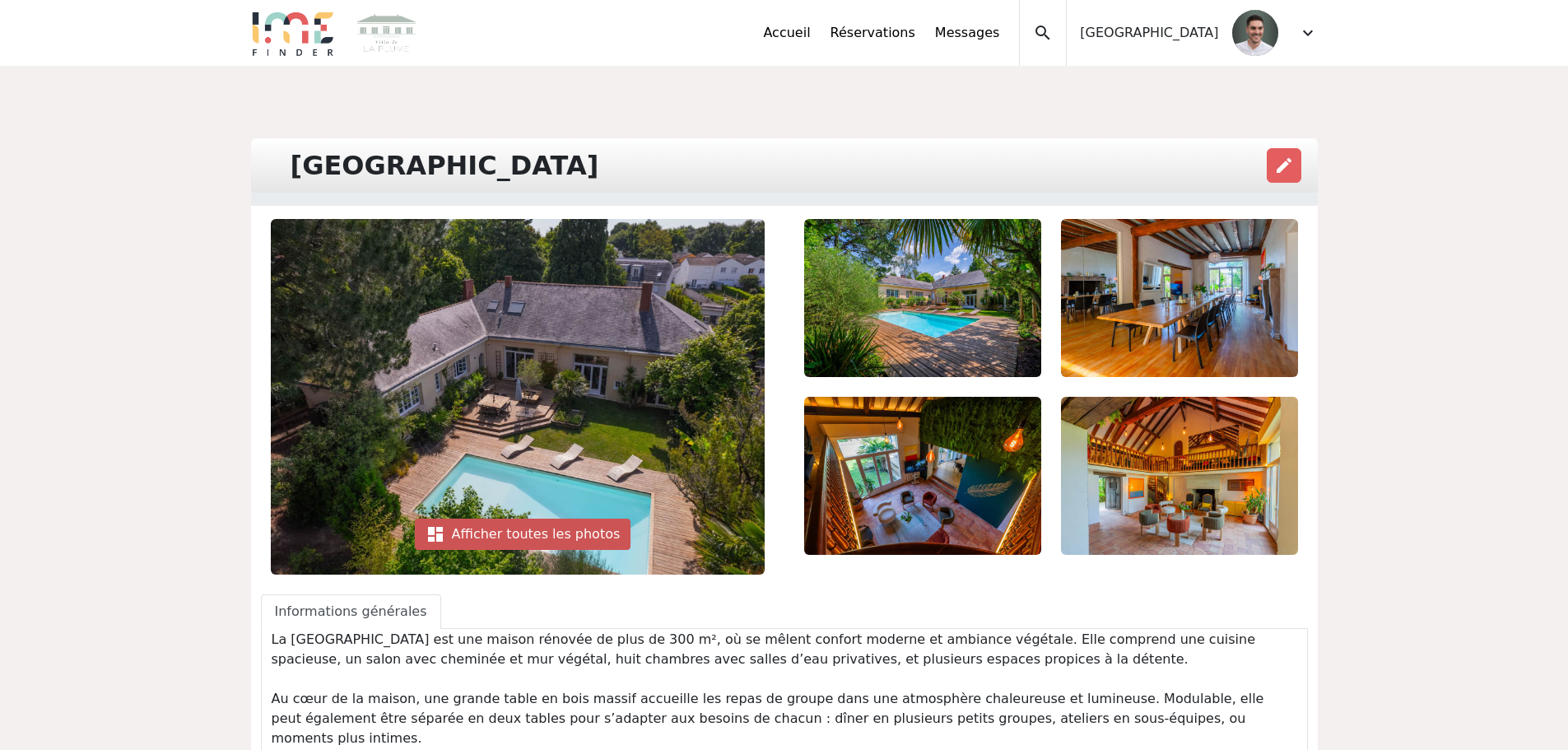
click at [512, 528] on div "dashboard Afficher toutes les photos" at bounding box center [524, 533] width 217 height 31
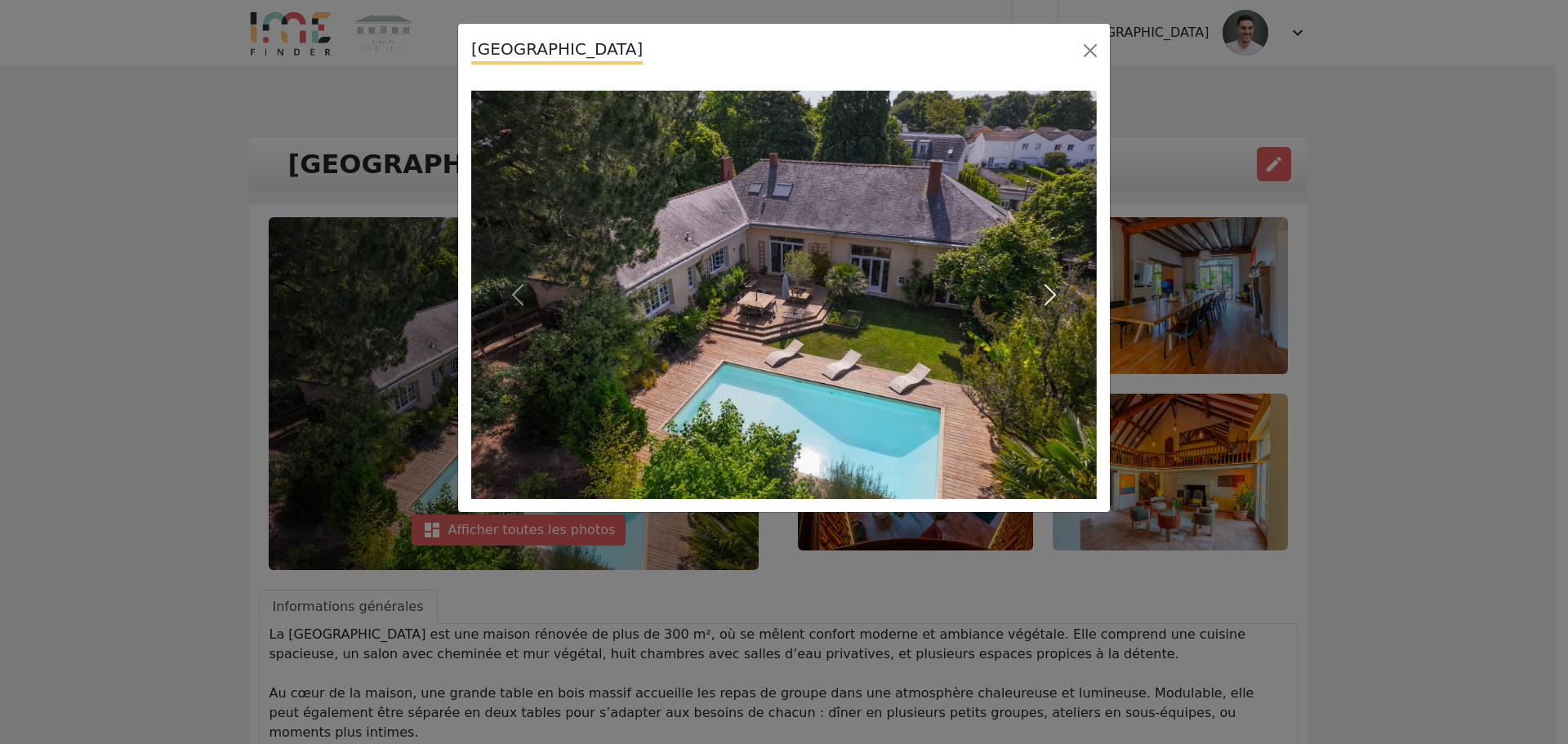
click at [1049, 283] on span "button" at bounding box center [1049, 294] width 26 height 26
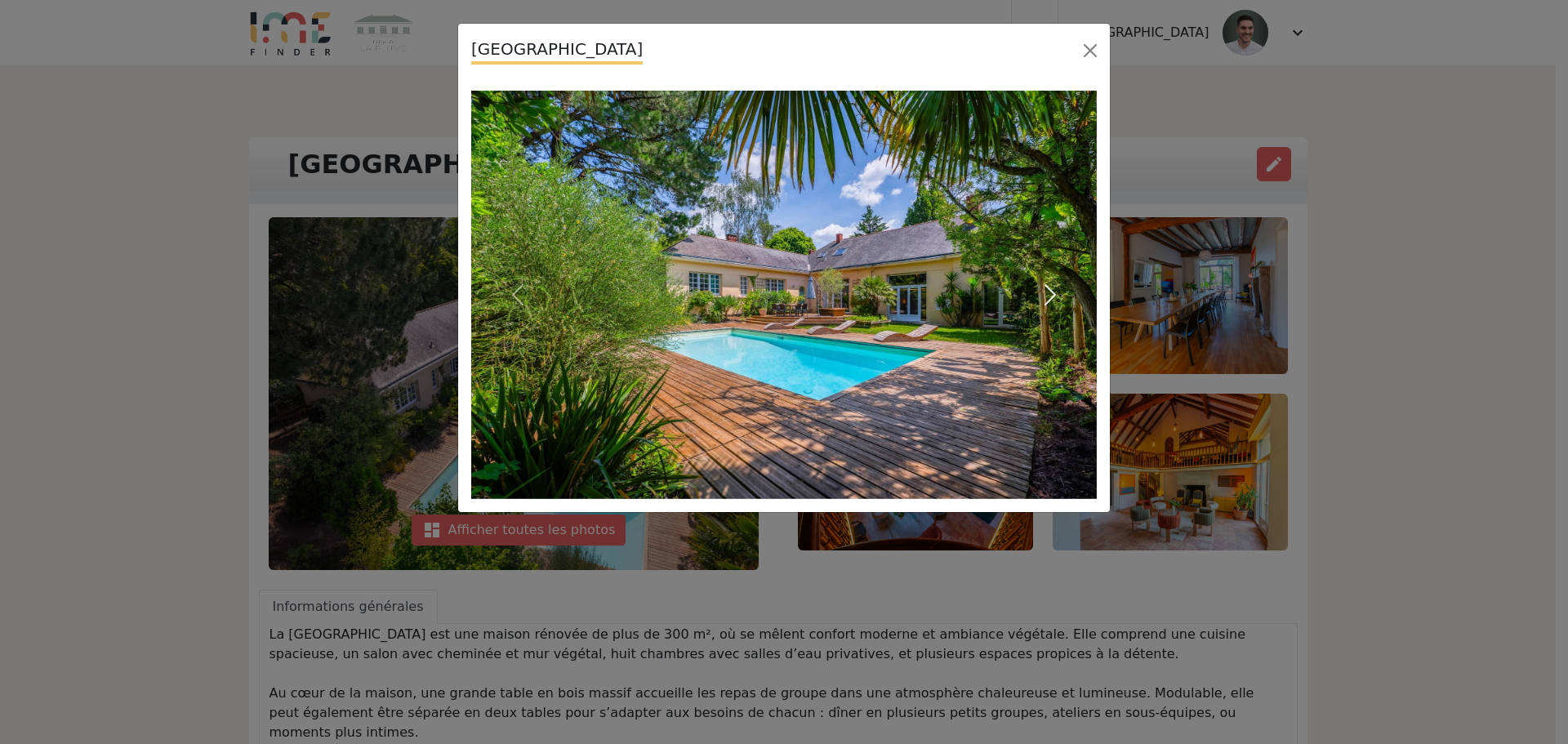
click at [1049, 283] on span "button" at bounding box center [1049, 294] width 26 height 26
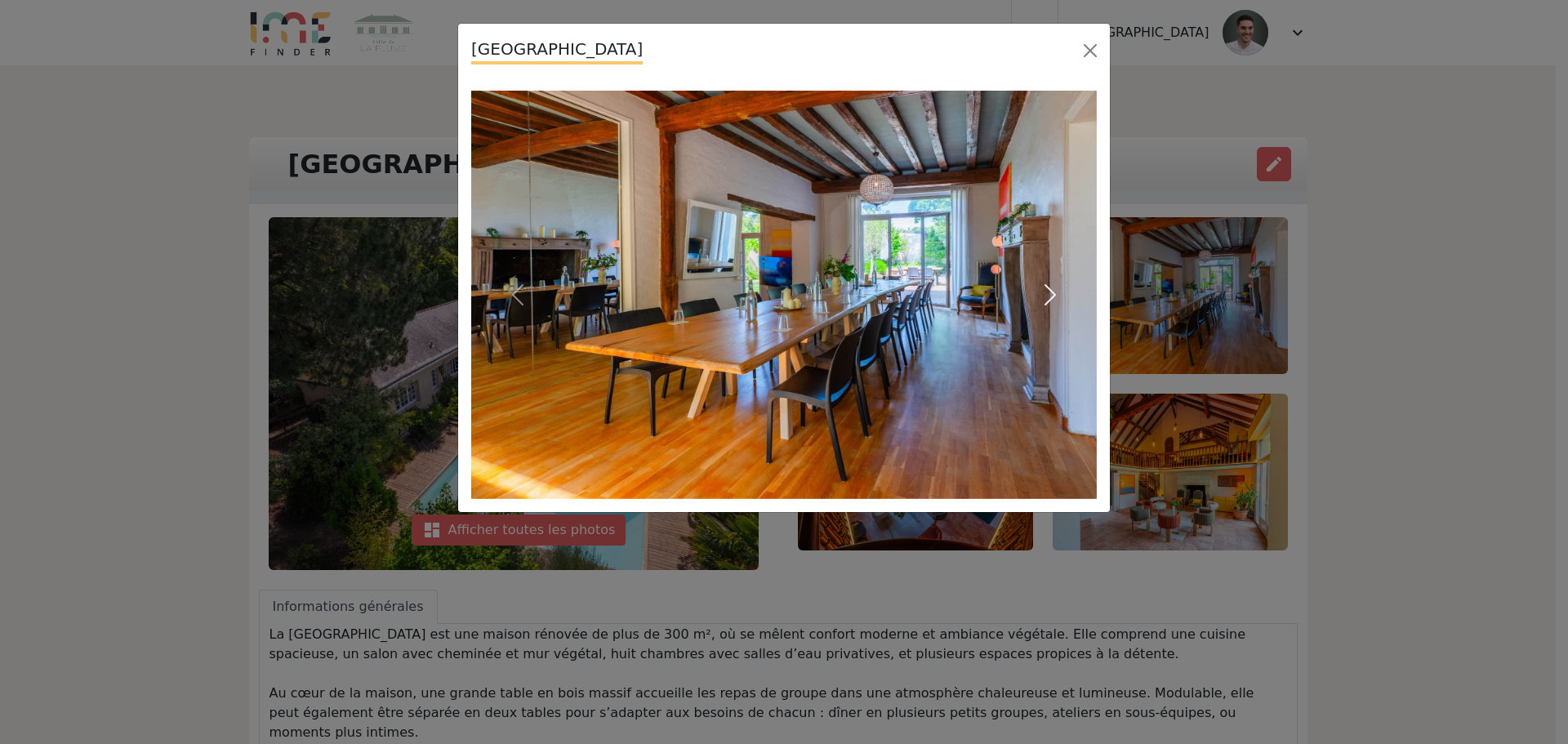
click at [1049, 283] on span "button" at bounding box center [1049, 294] width 26 height 26
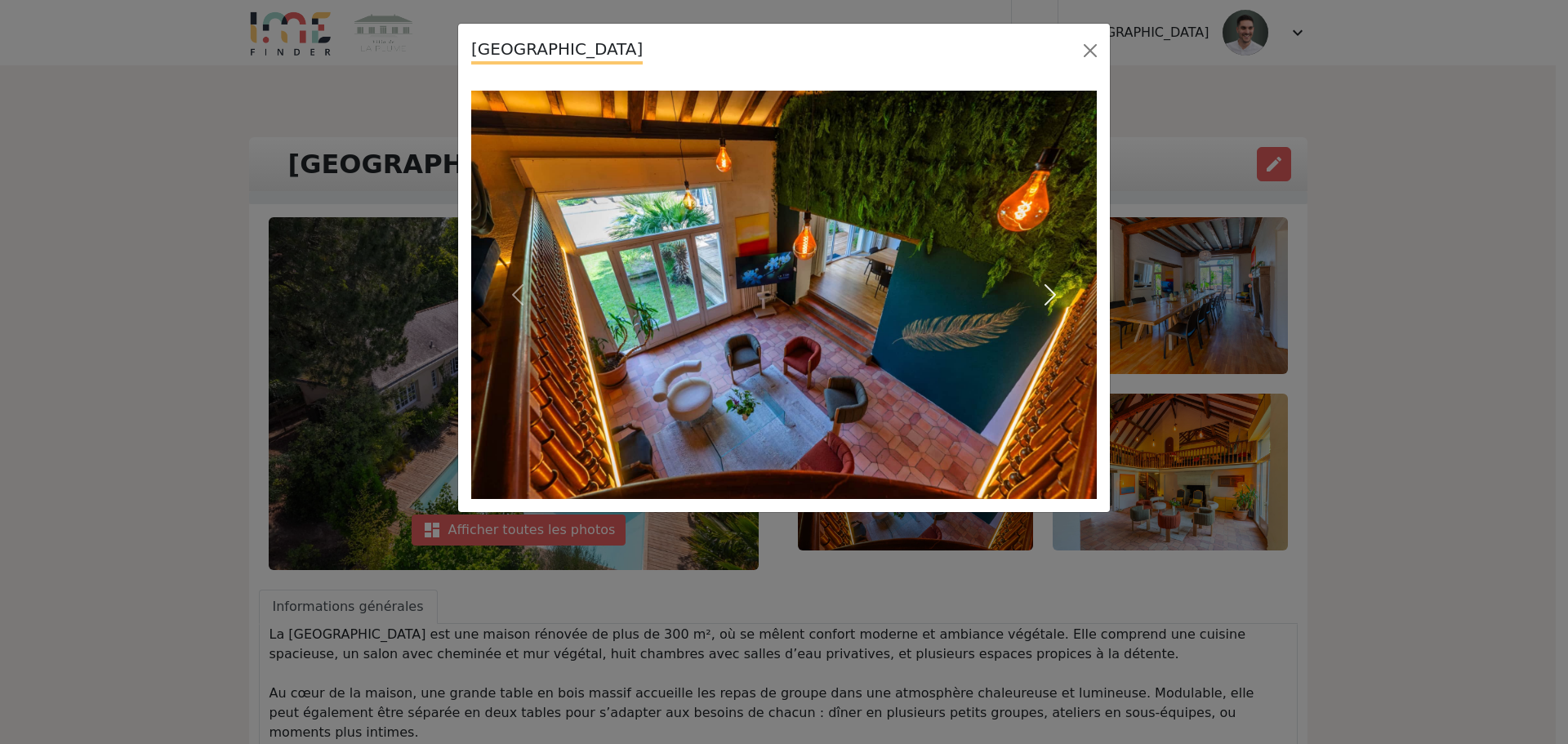
click at [1049, 283] on span "button" at bounding box center [1049, 294] width 26 height 26
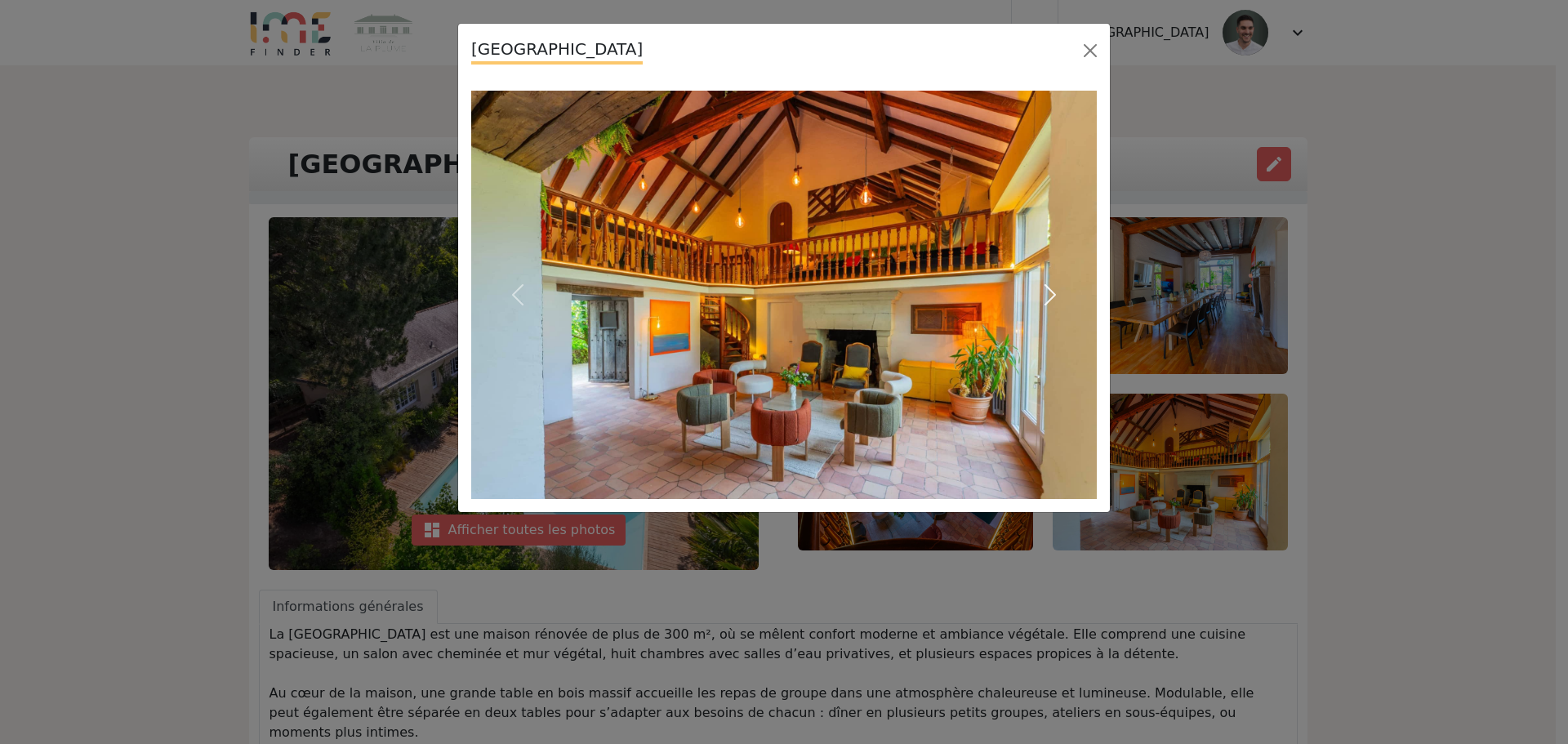
click at [1049, 283] on span "button" at bounding box center [1049, 294] width 26 height 26
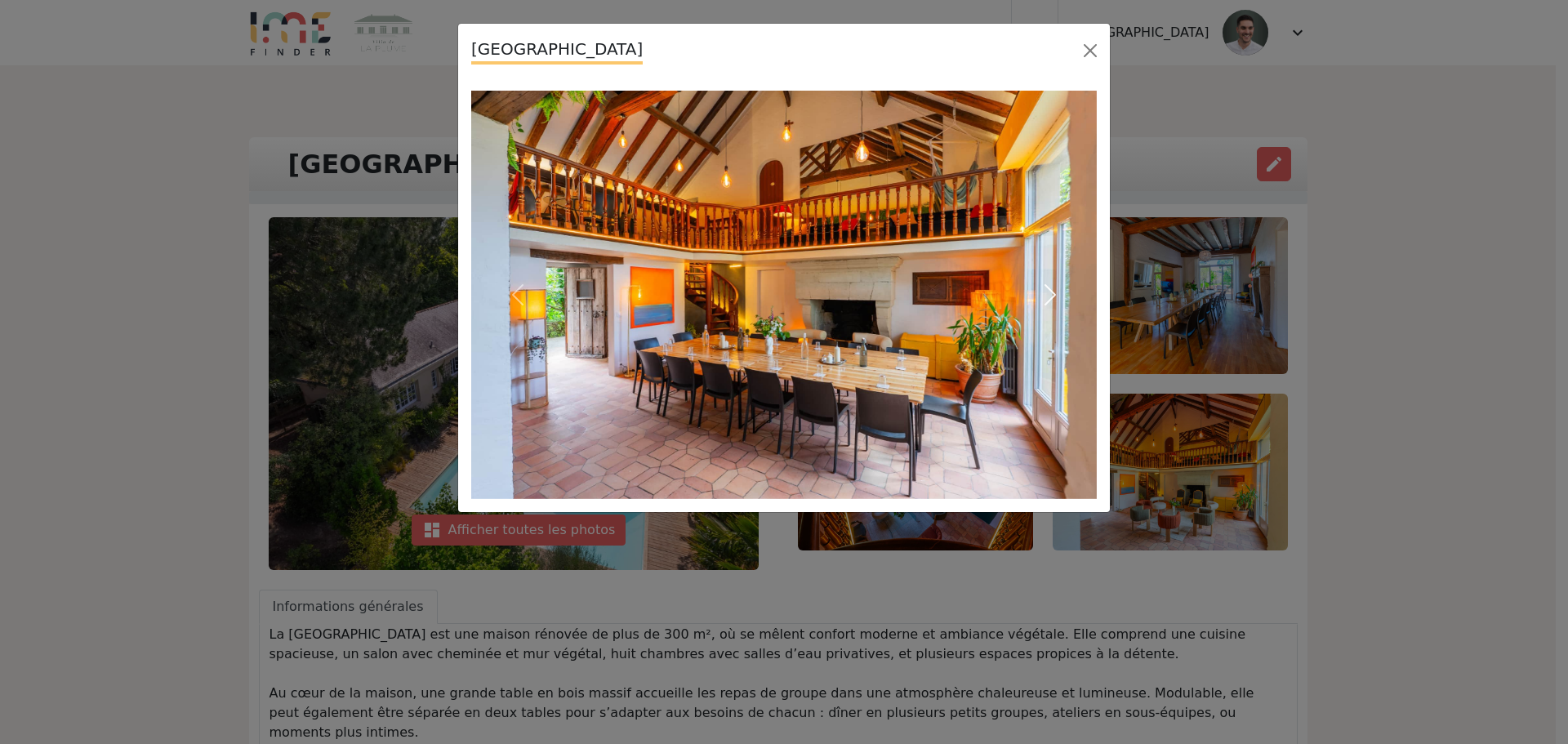
click at [1049, 283] on span "button" at bounding box center [1049, 294] width 26 height 26
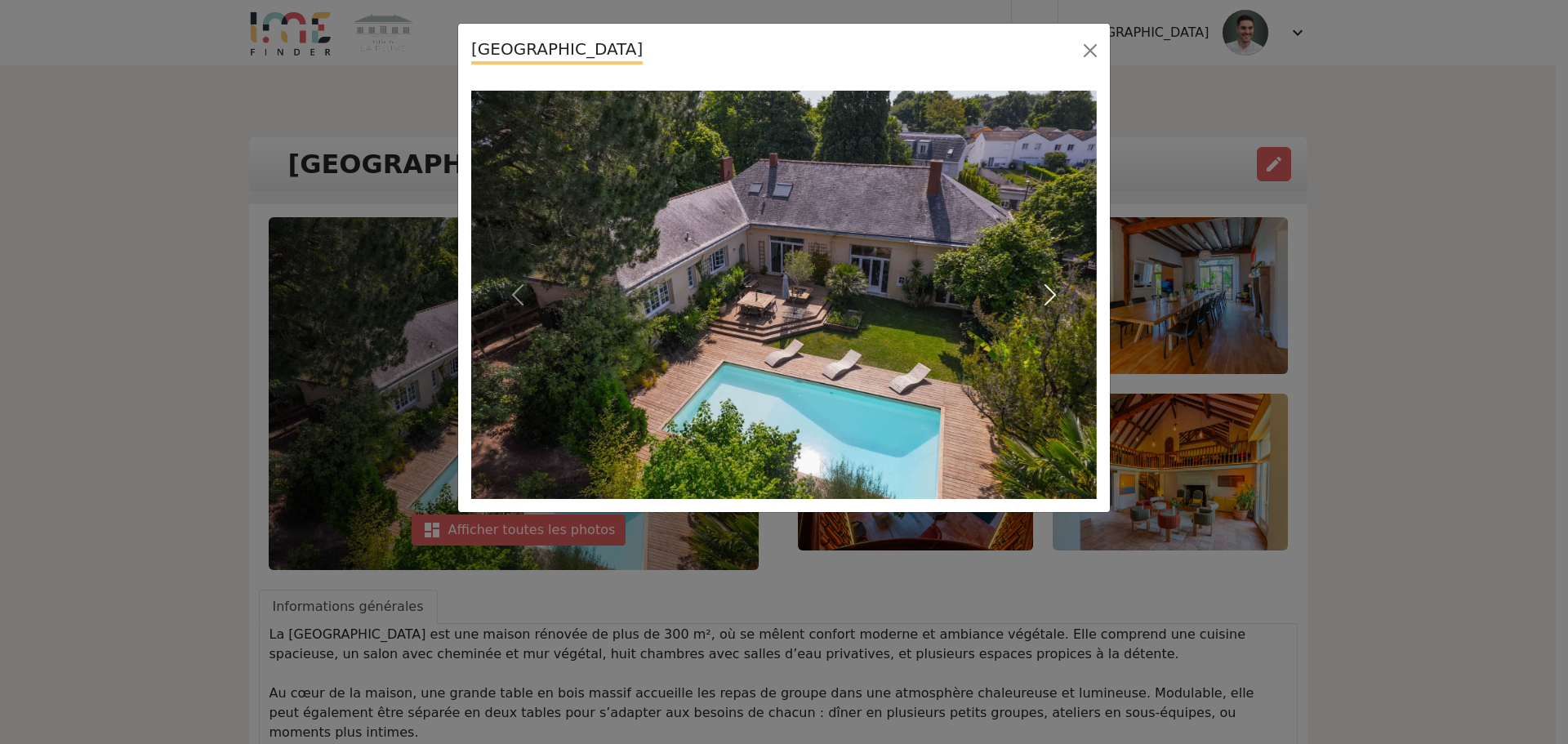
click at [1049, 283] on span "button" at bounding box center [1049, 294] width 26 height 26
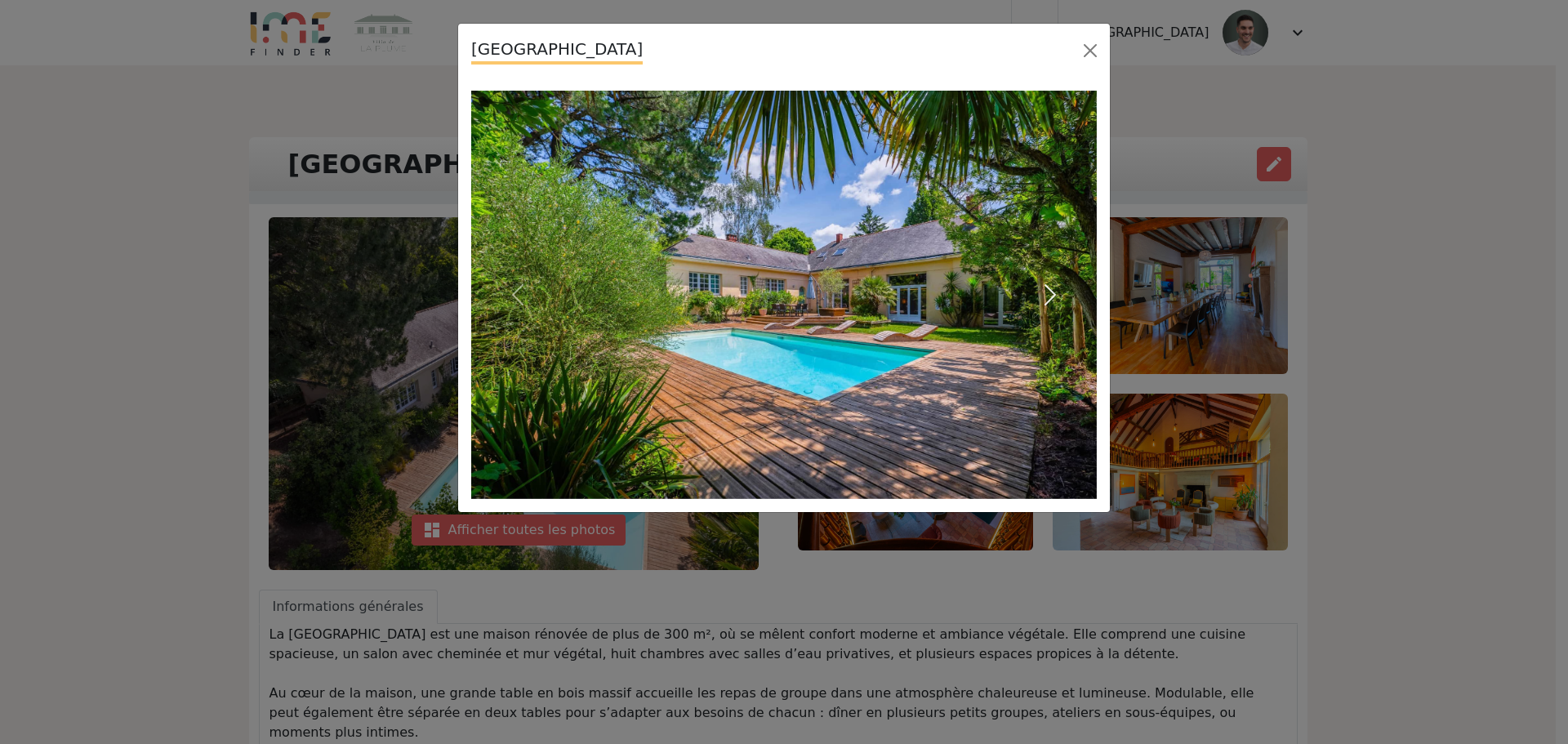
click at [1049, 283] on span "button" at bounding box center [1049, 294] width 26 height 26
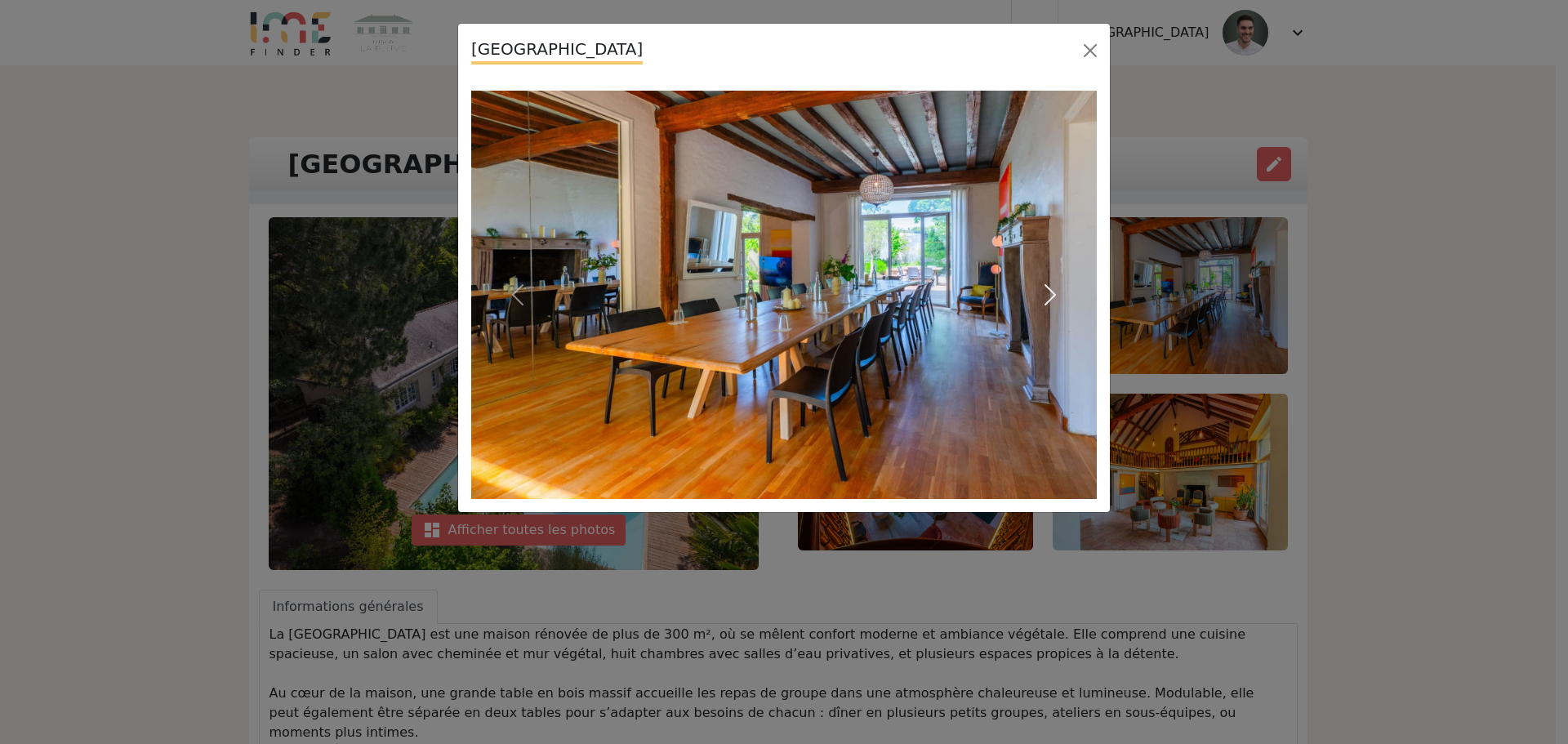
click at [1049, 283] on span "button" at bounding box center [1049, 294] width 26 height 26
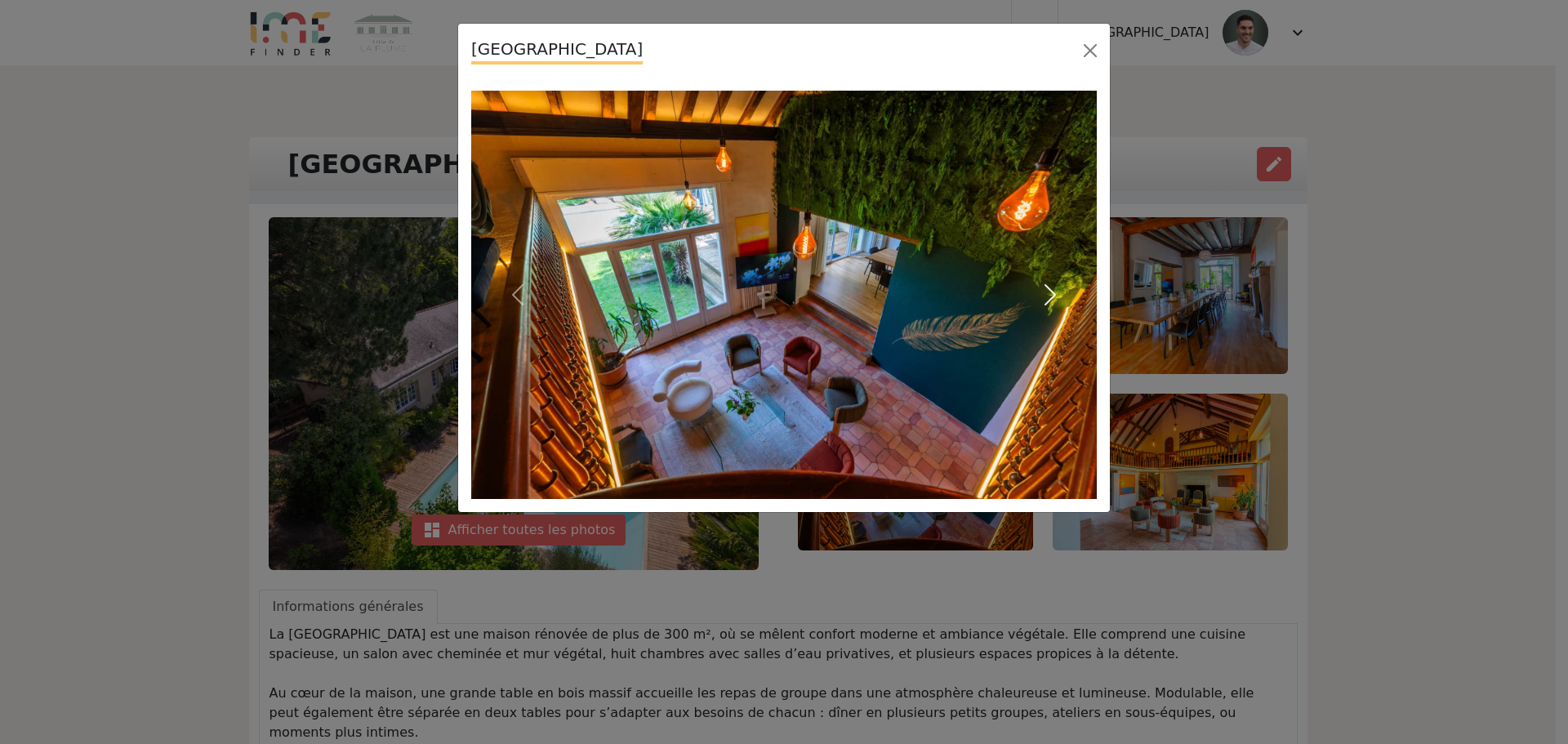
click at [1049, 283] on span "button" at bounding box center [1049, 294] width 26 height 26
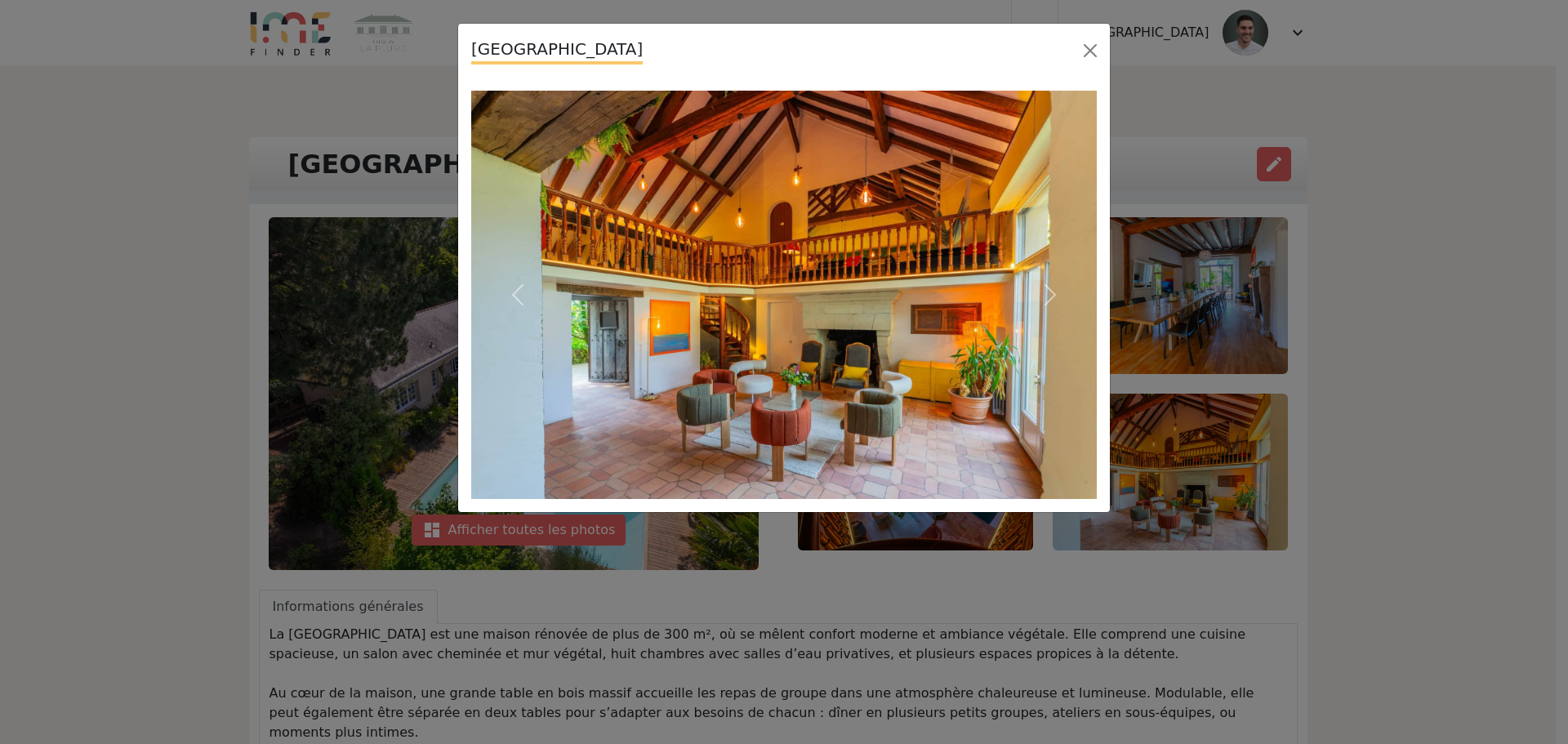
click at [1396, 302] on div "Villa de La Plume Previous Next" at bounding box center [784, 372] width 1568 height 744
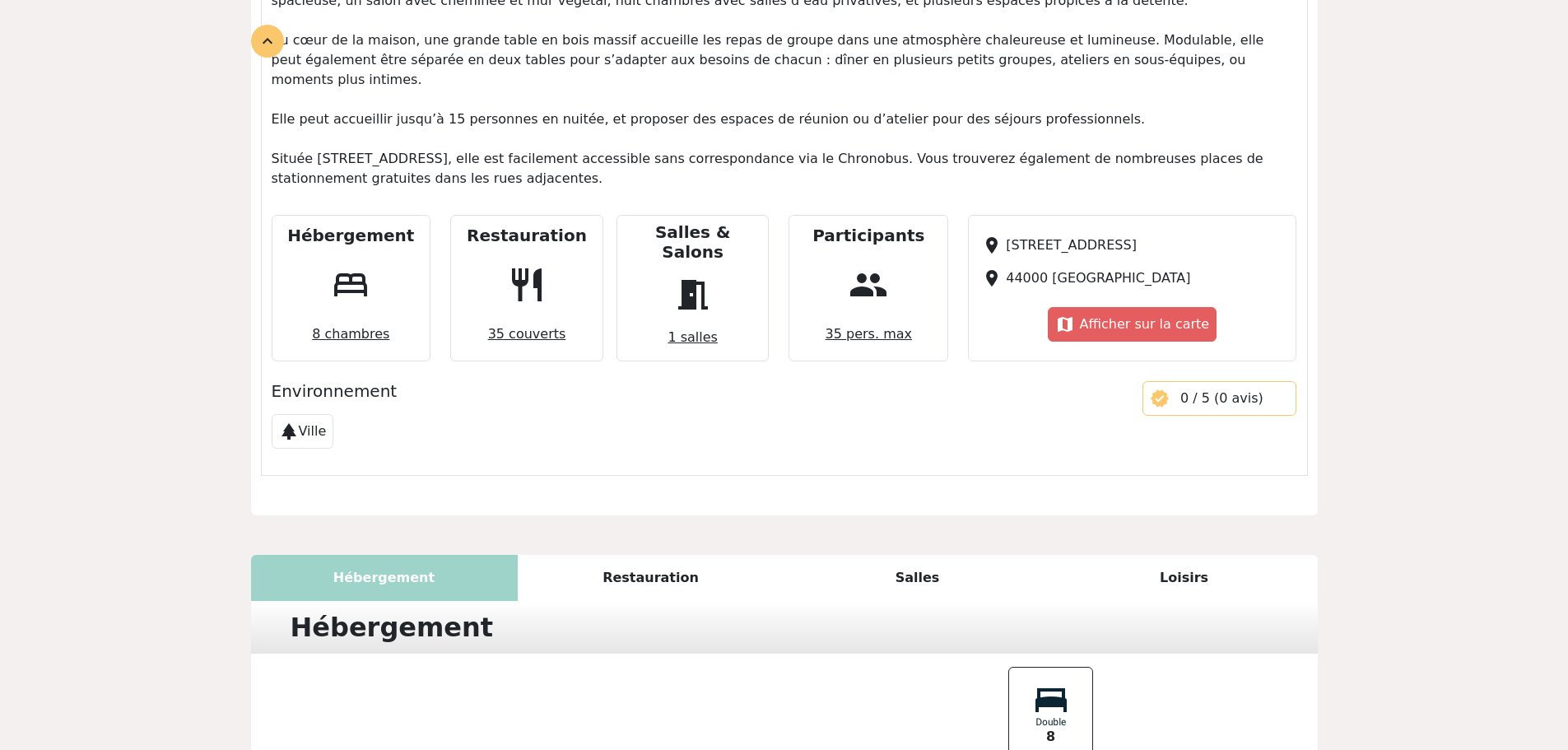
click at [674, 555] on div "Restauration" at bounding box center [652, 578] width 267 height 47
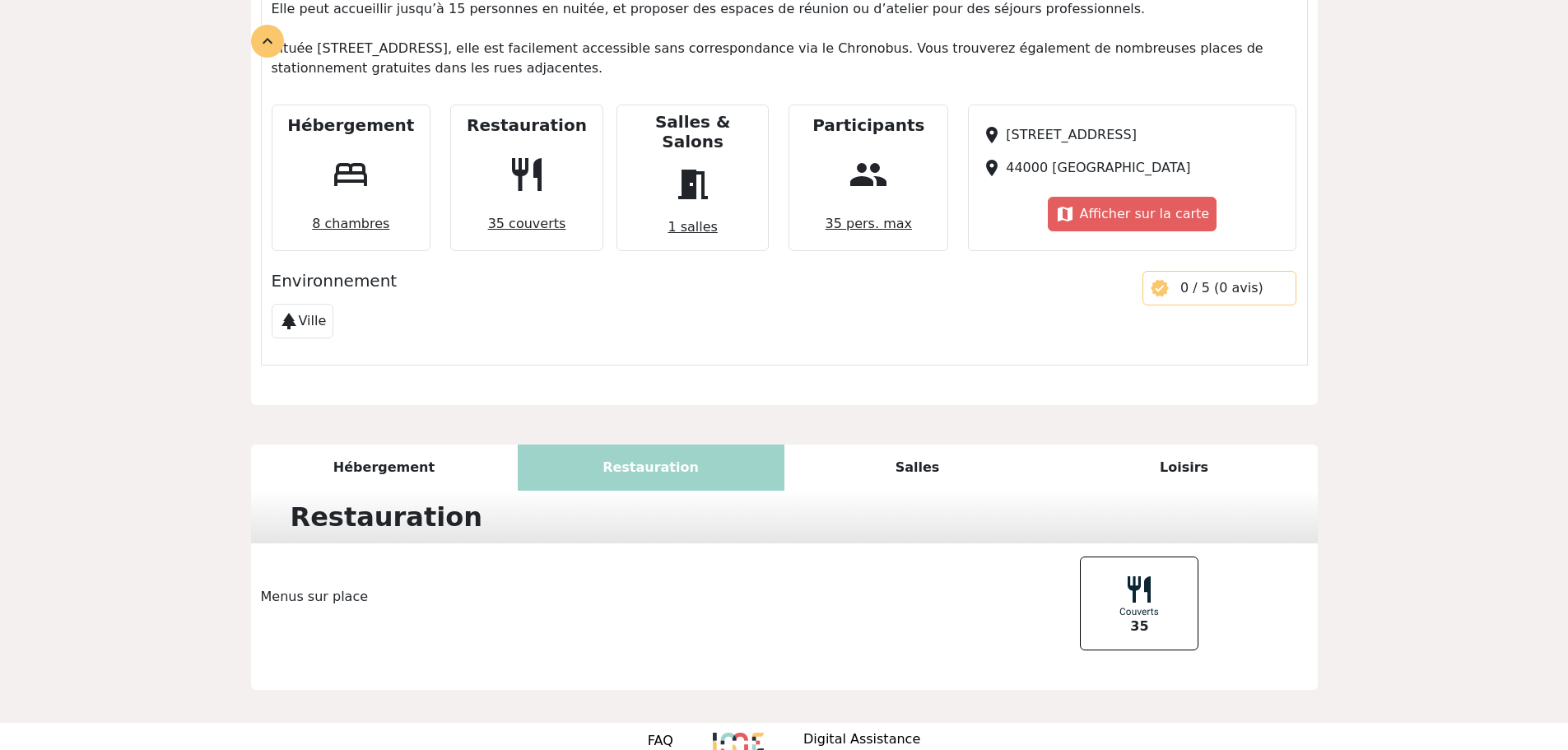
click at [908, 445] on div "Salles" at bounding box center [918, 468] width 267 height 47
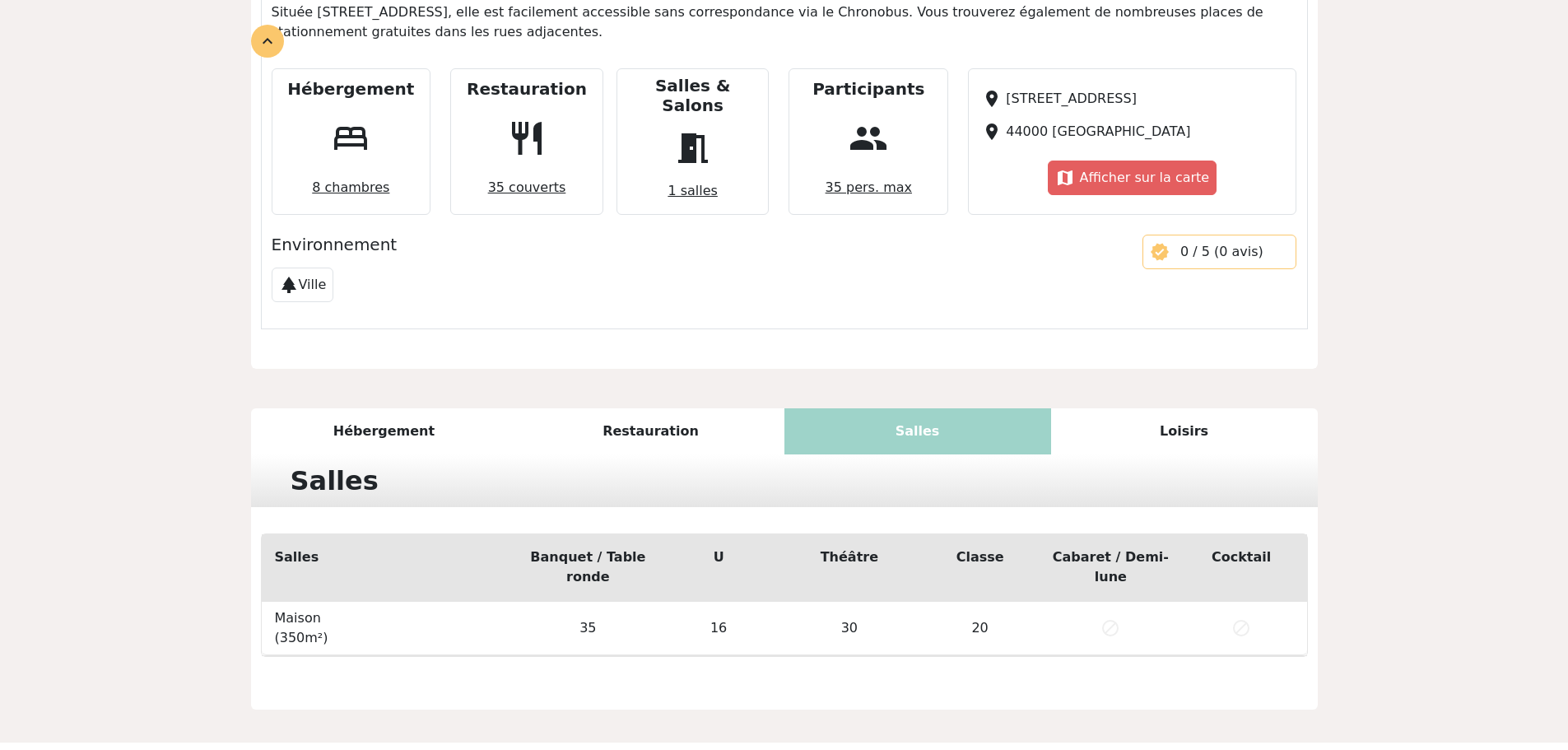
scroll to position [825, 0]
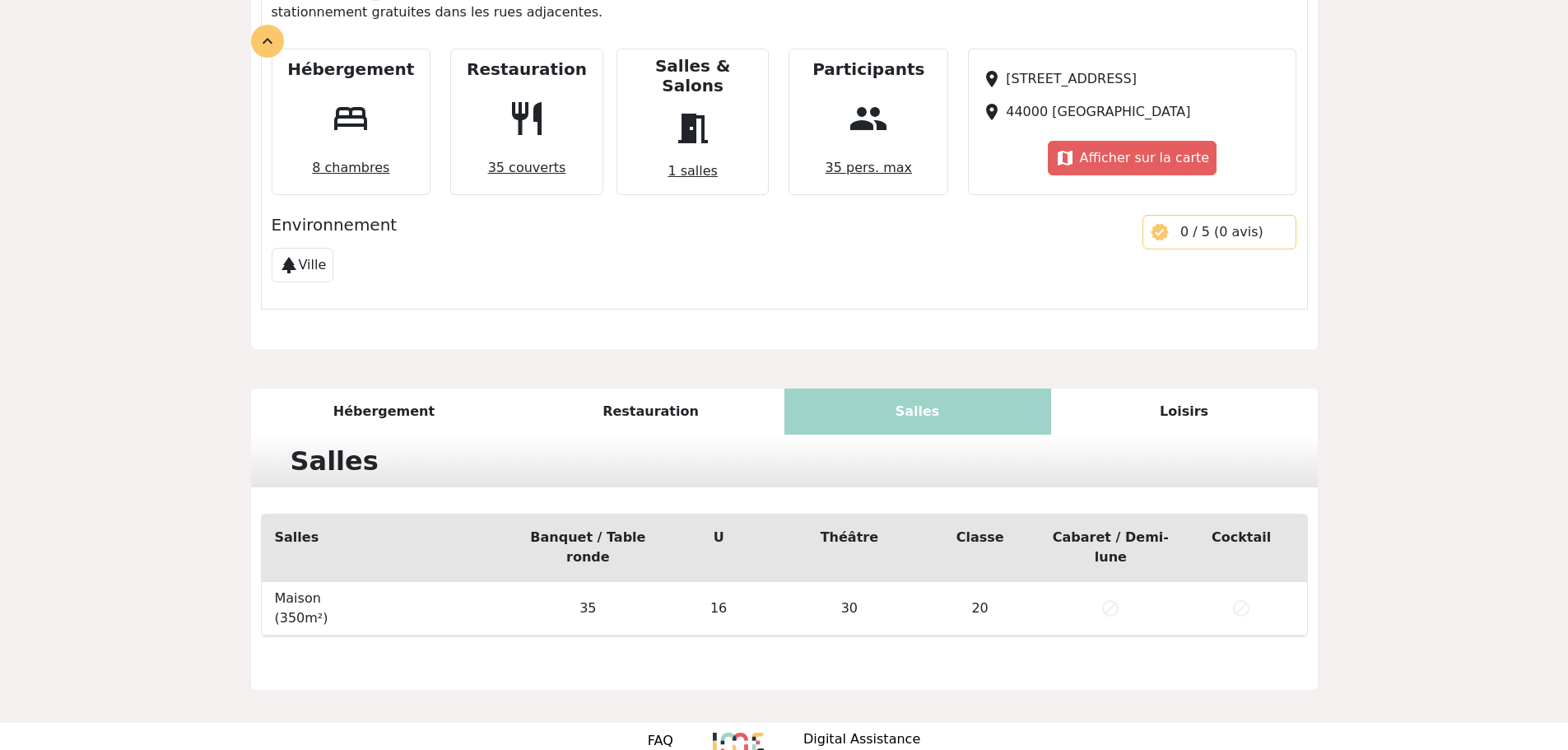
click at [1182, 388] on div "Loisirs" at bounding box center [1185, 412] width 267 height 47
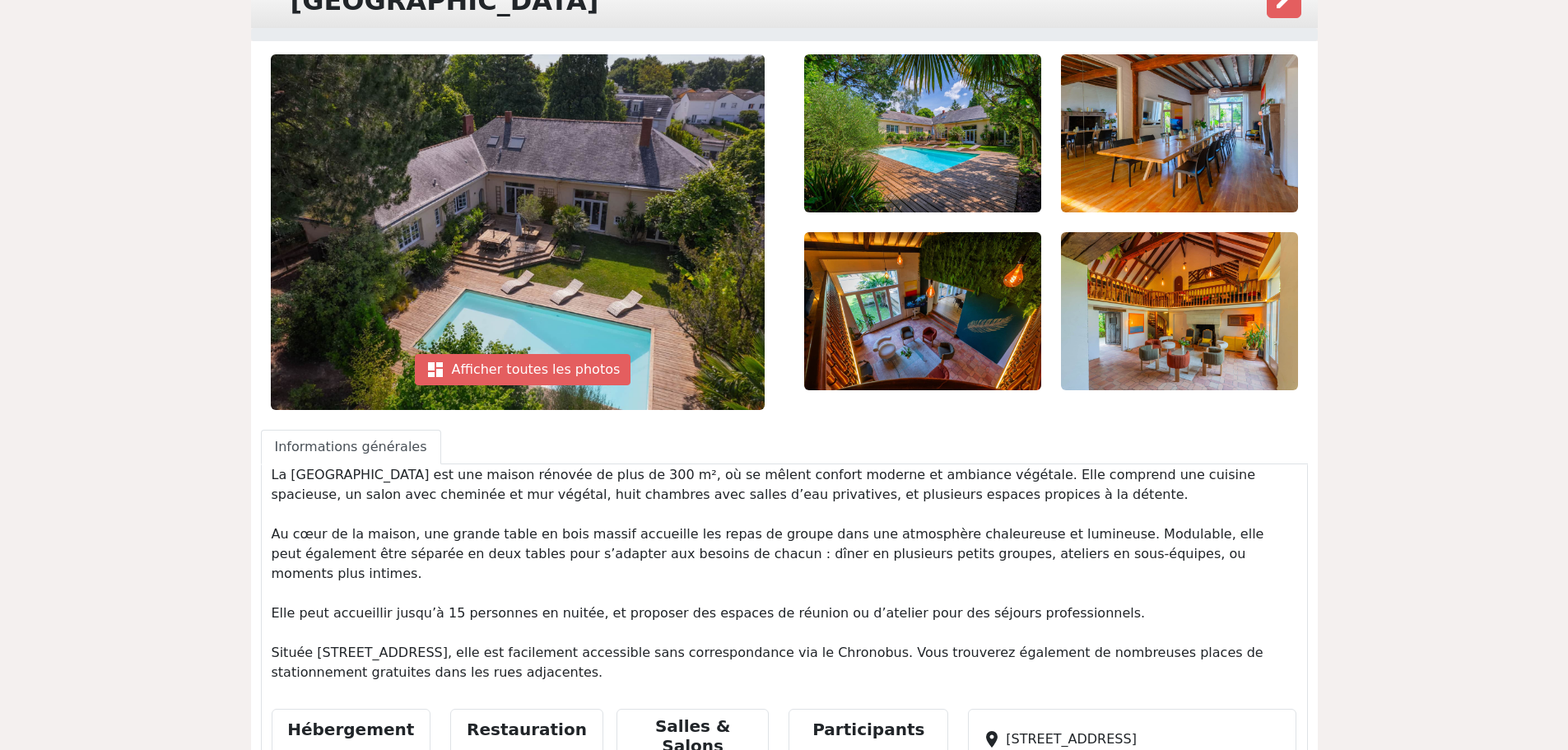
scroll to position [117, 0]
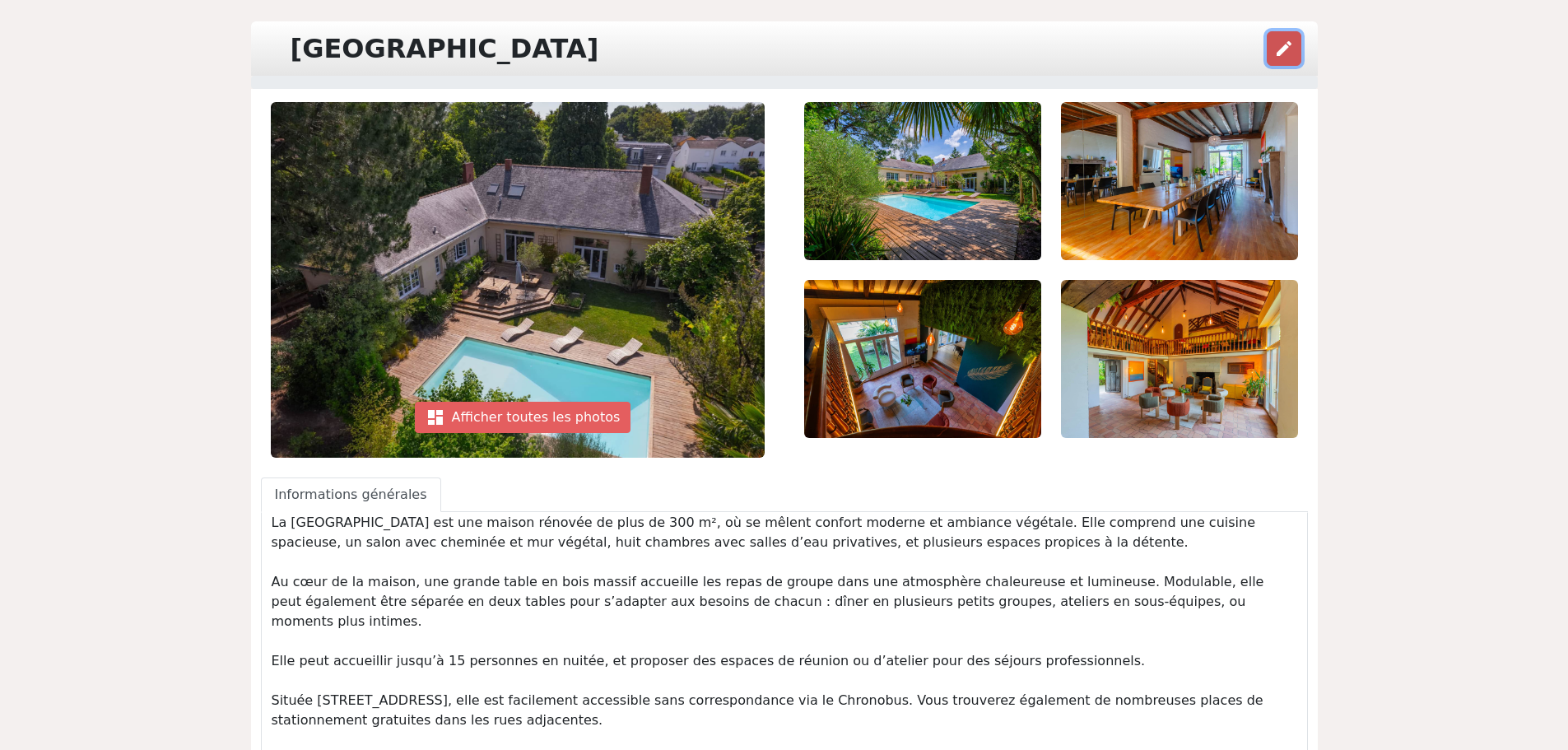
click at [1274, 47] on button "edit" at bounding box center [1284, 48] width 35 height 35
click at [703, 47] on div "Villa de La Plume edit" at bounding box center [785, 48] width 1067 height 55
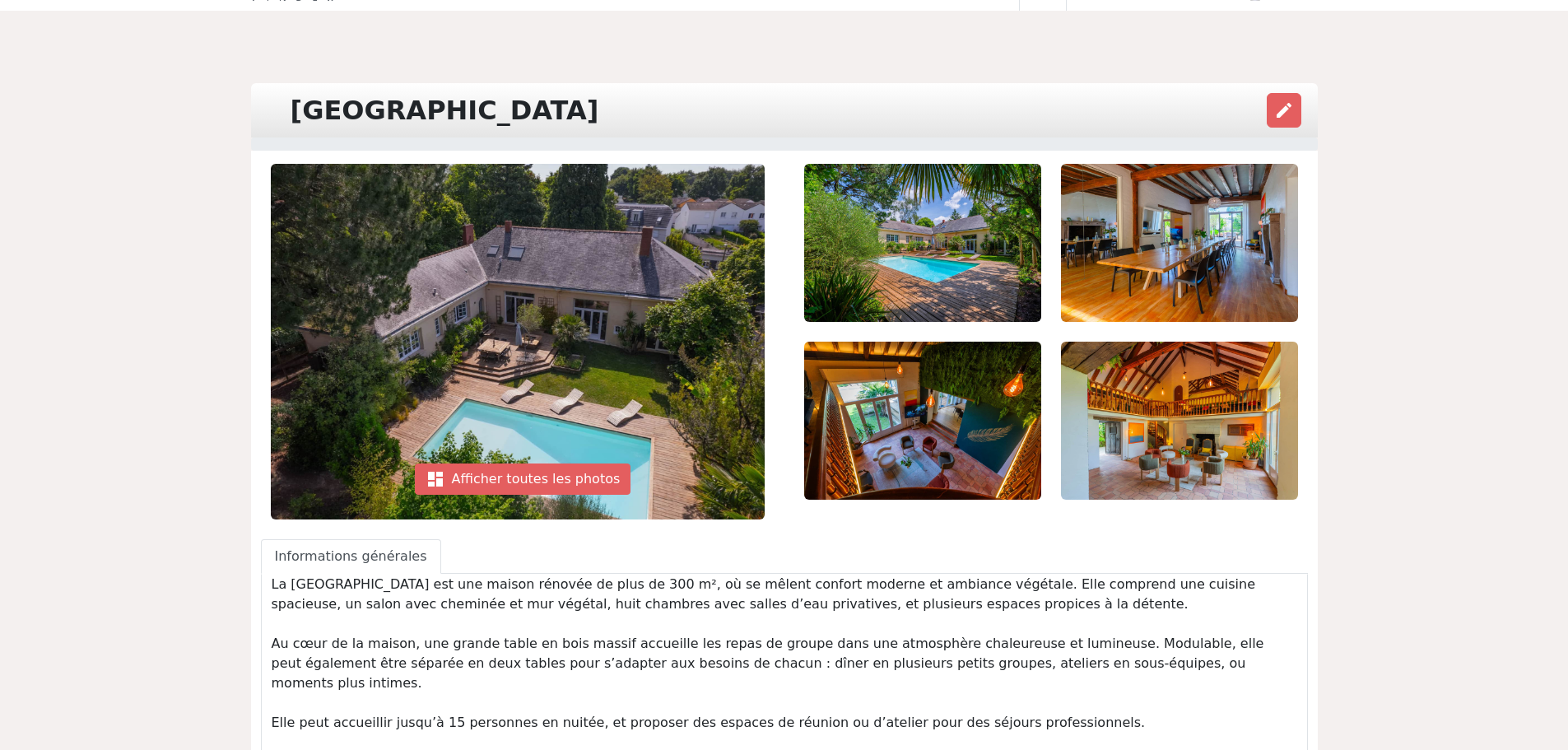
scroll to position [0, 0]
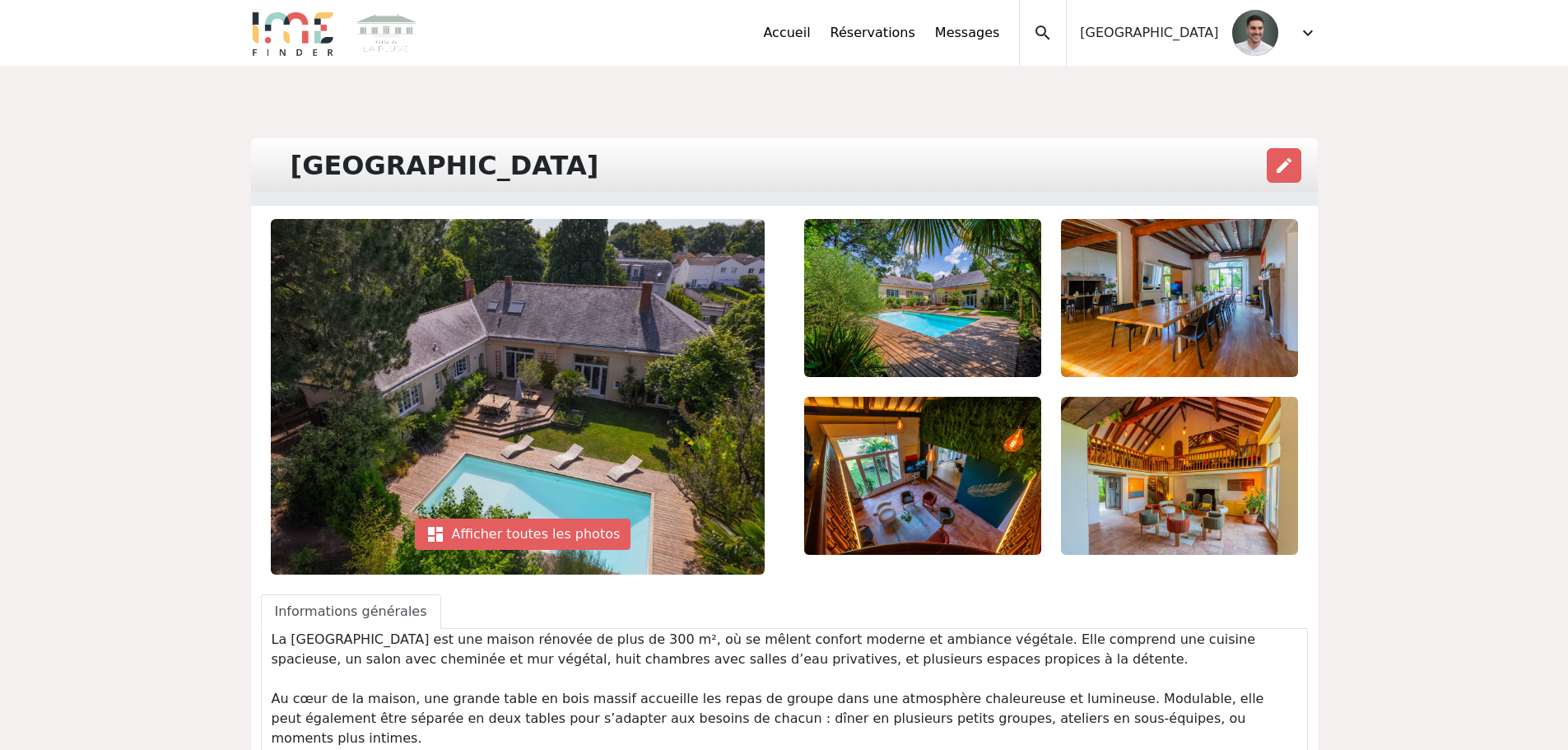
click at [1306, 33] on span "expand_more" at bounding box center [1308, 33] width 20 height 20
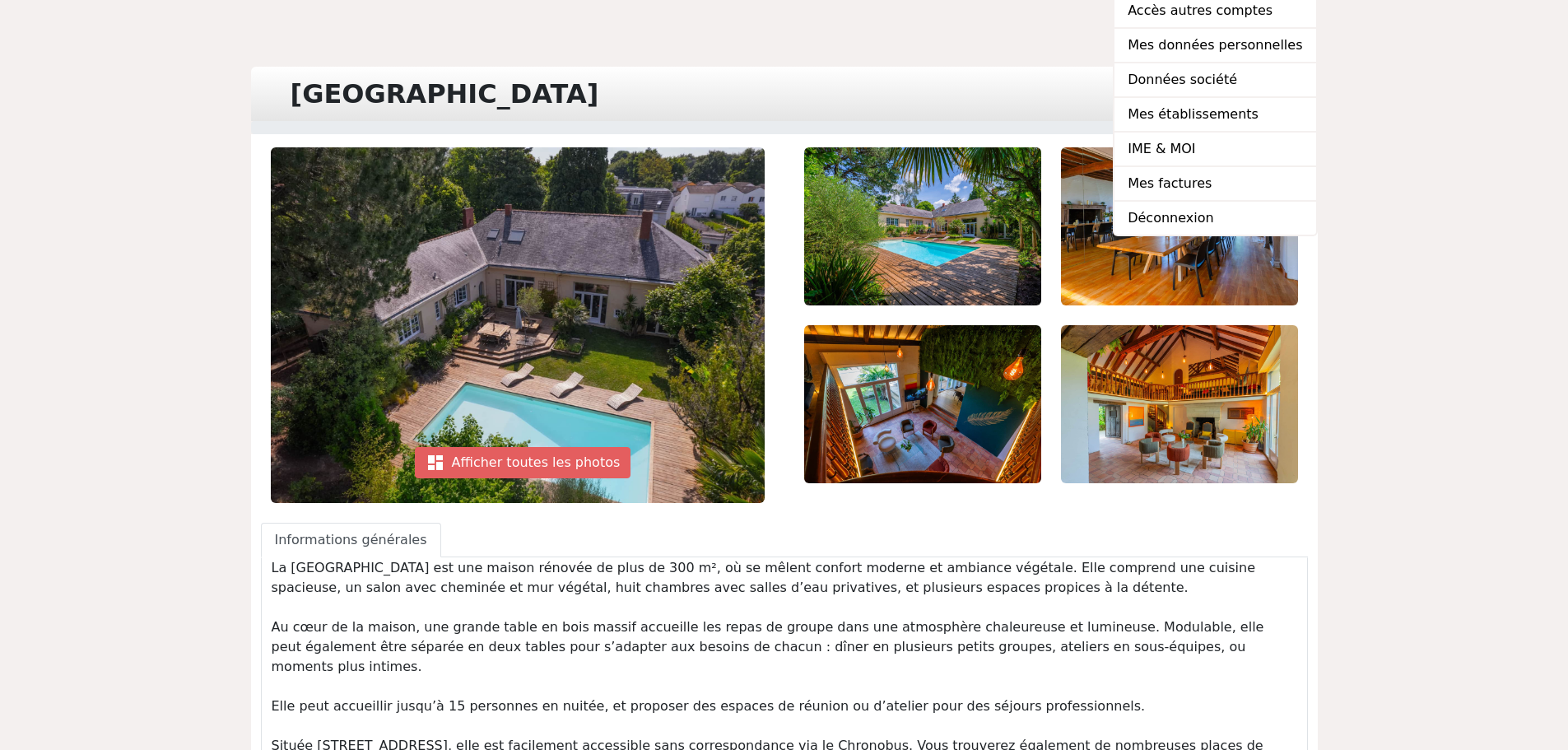
scroll to position [165, 0]
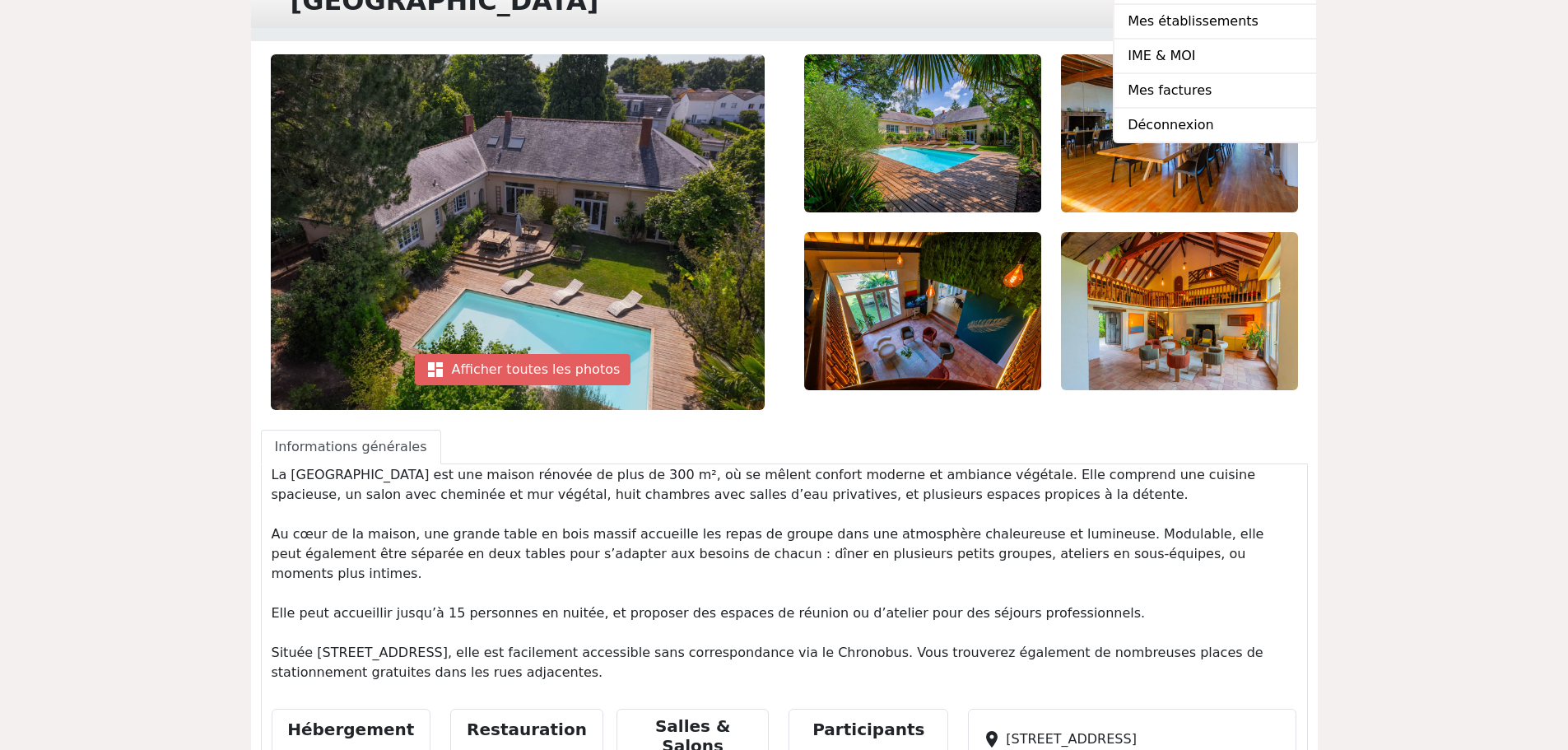
click at [817, 447] on ul "Informations générales" at bounding box center [785, 447] width 1047 height 35
click at [826, 442] on ul "Informations générales" at bounding box center [785, 447] width 1047 height 35
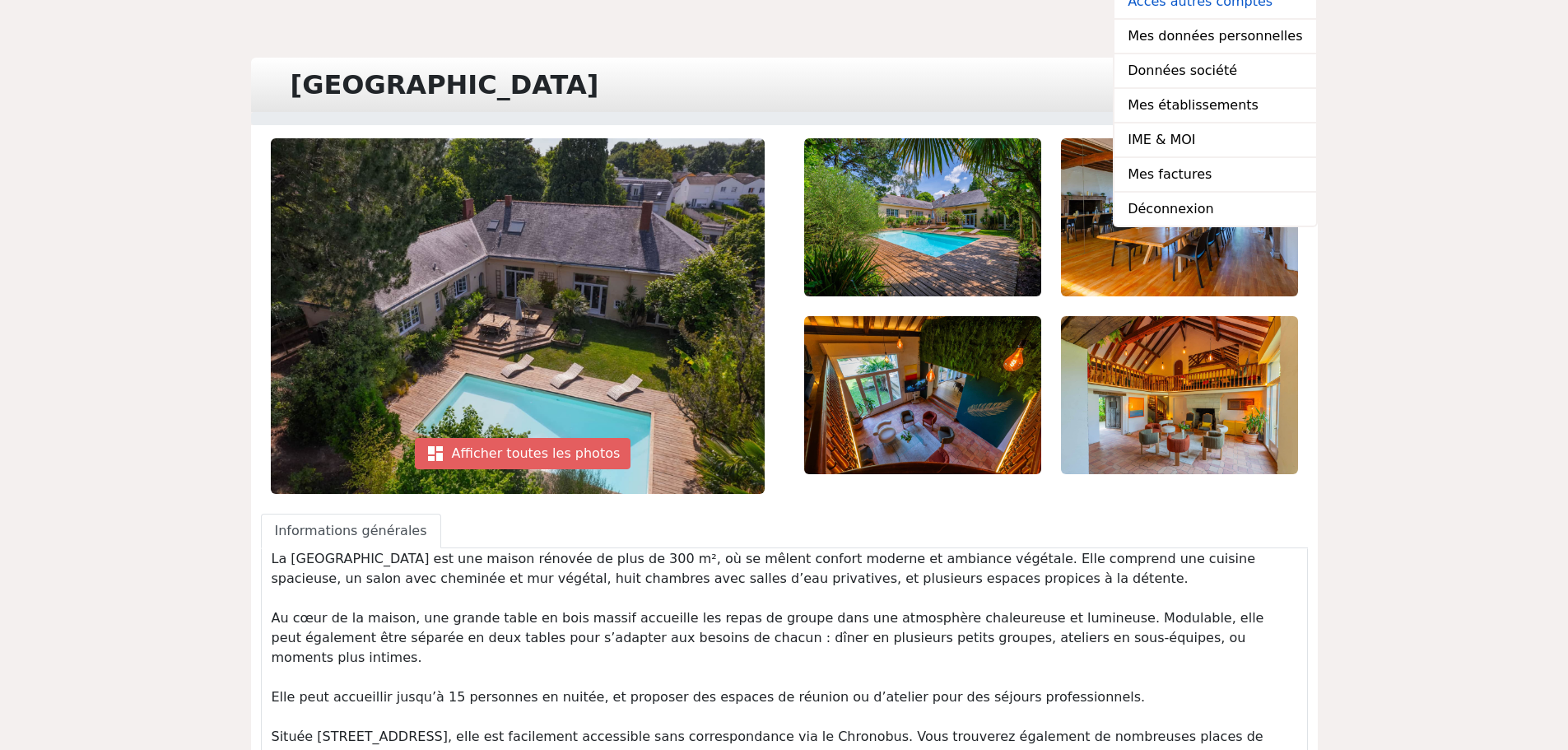
scroll to position [0, 0]
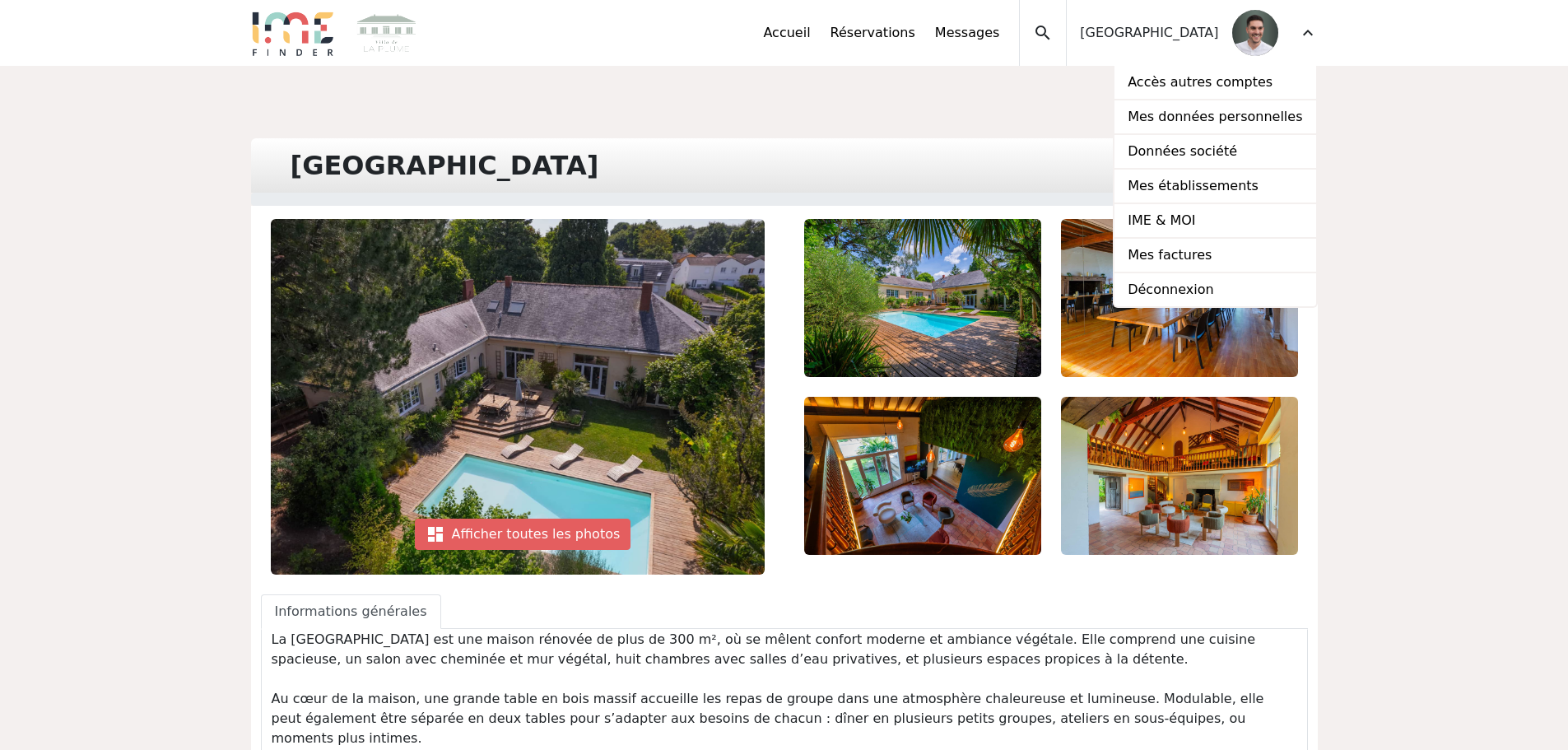
click at [1301, 36] on span "expand_more" at bounding box center [1308, 33] width 20 height 20
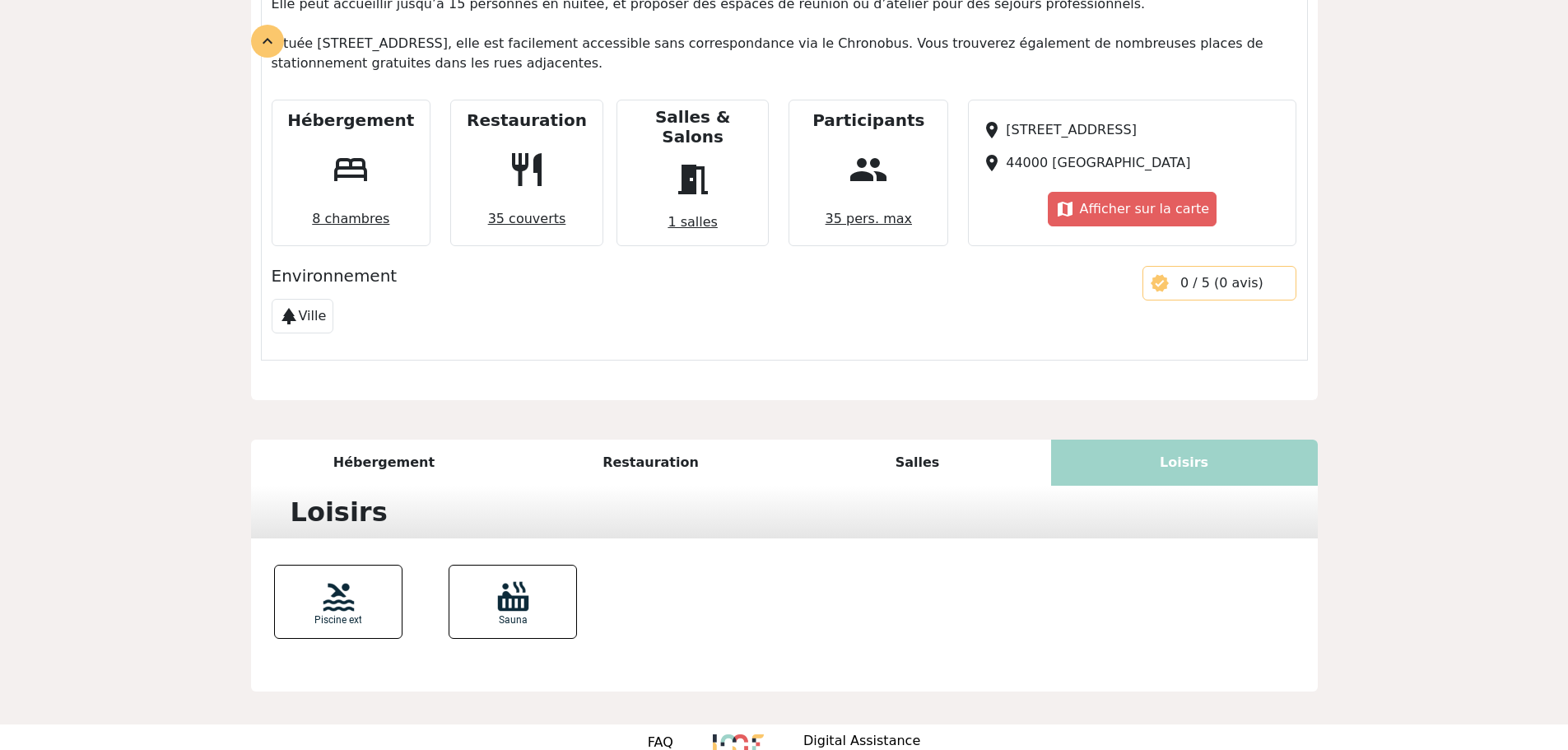
scroll to position [775, 0]
click at [919, 438] on div "Salles" at bounding box center [918, 461] width 267 height 47
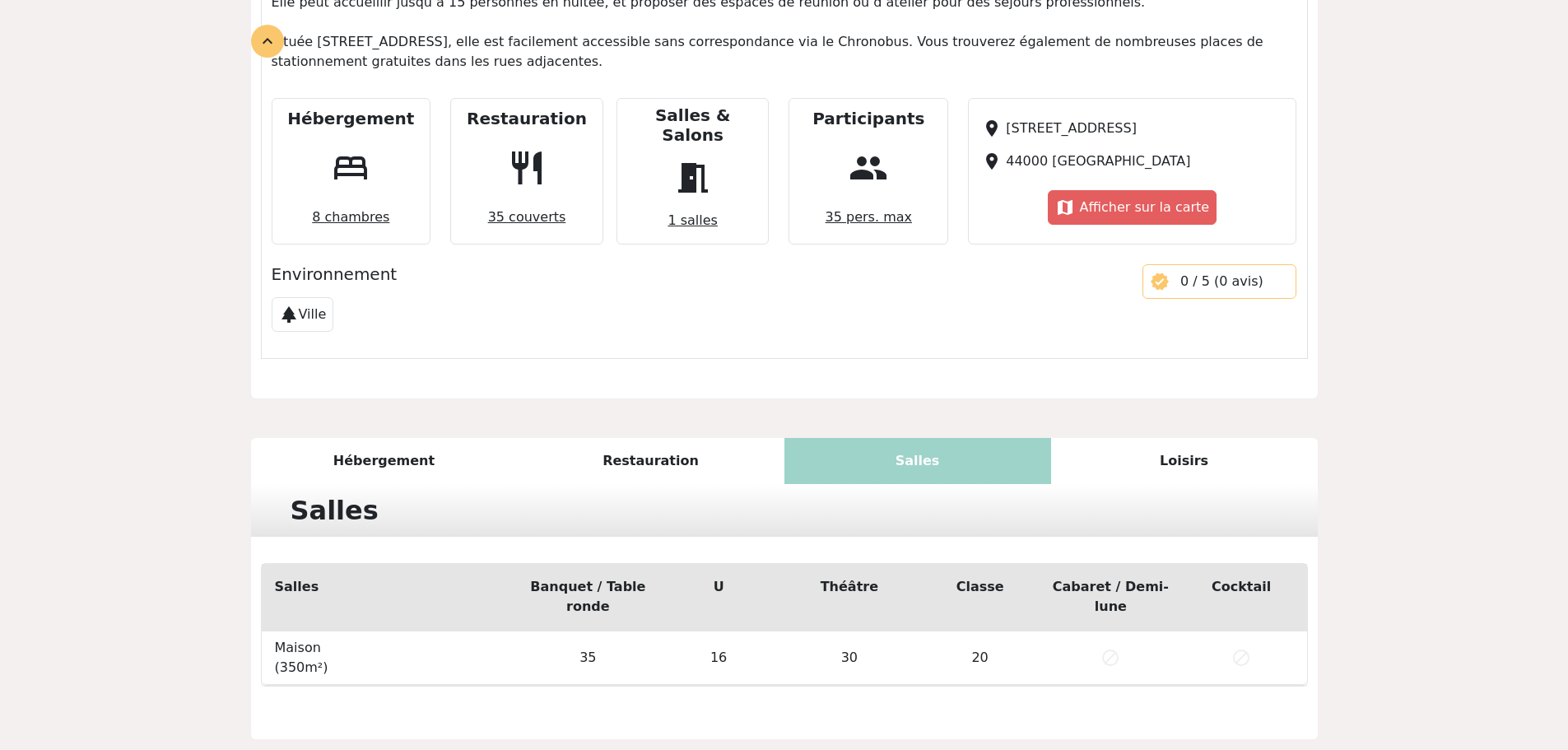
click at [673, 438] on div "Restauration" at bounding box center [652, 461] width 267 height 47
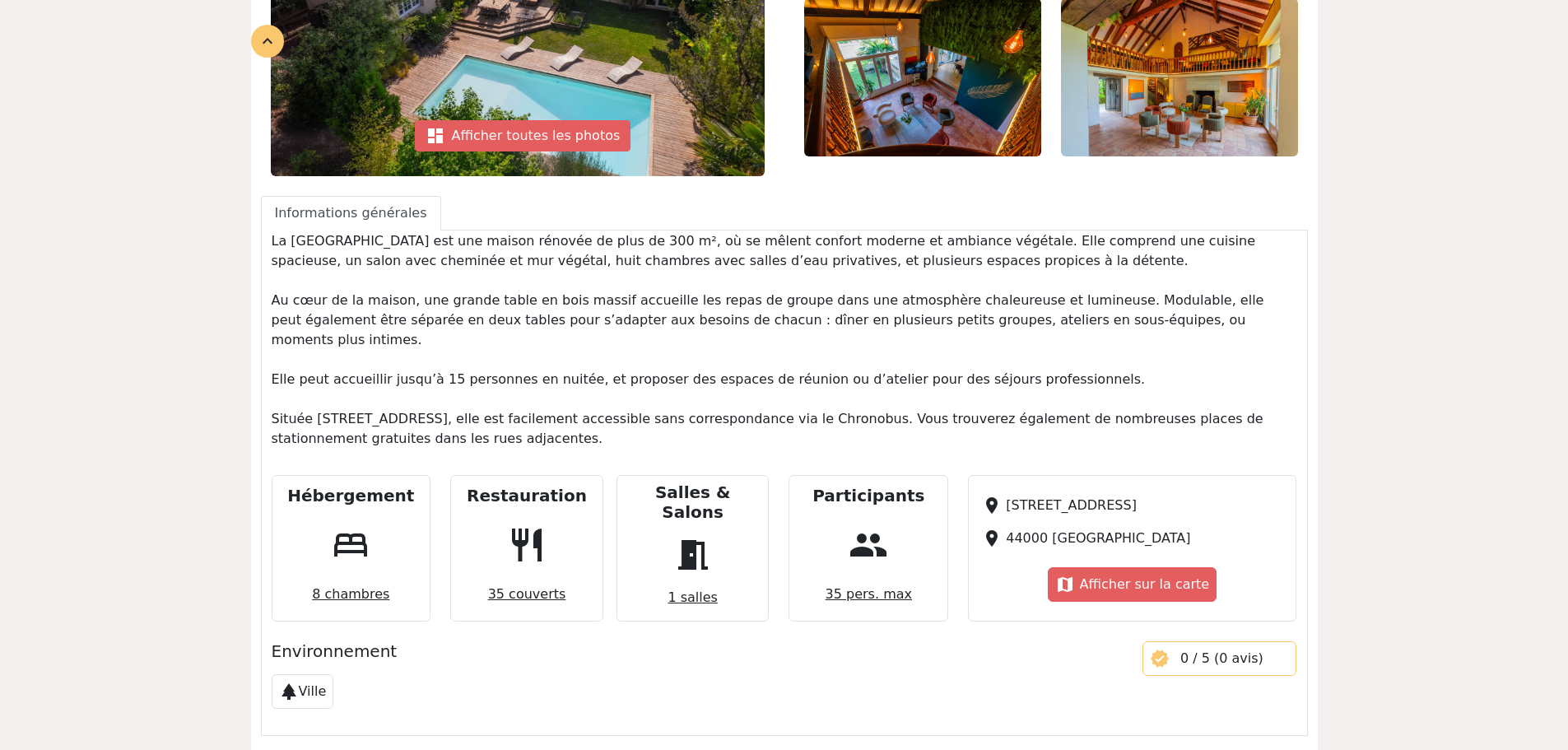
scroll to position [110, 0]
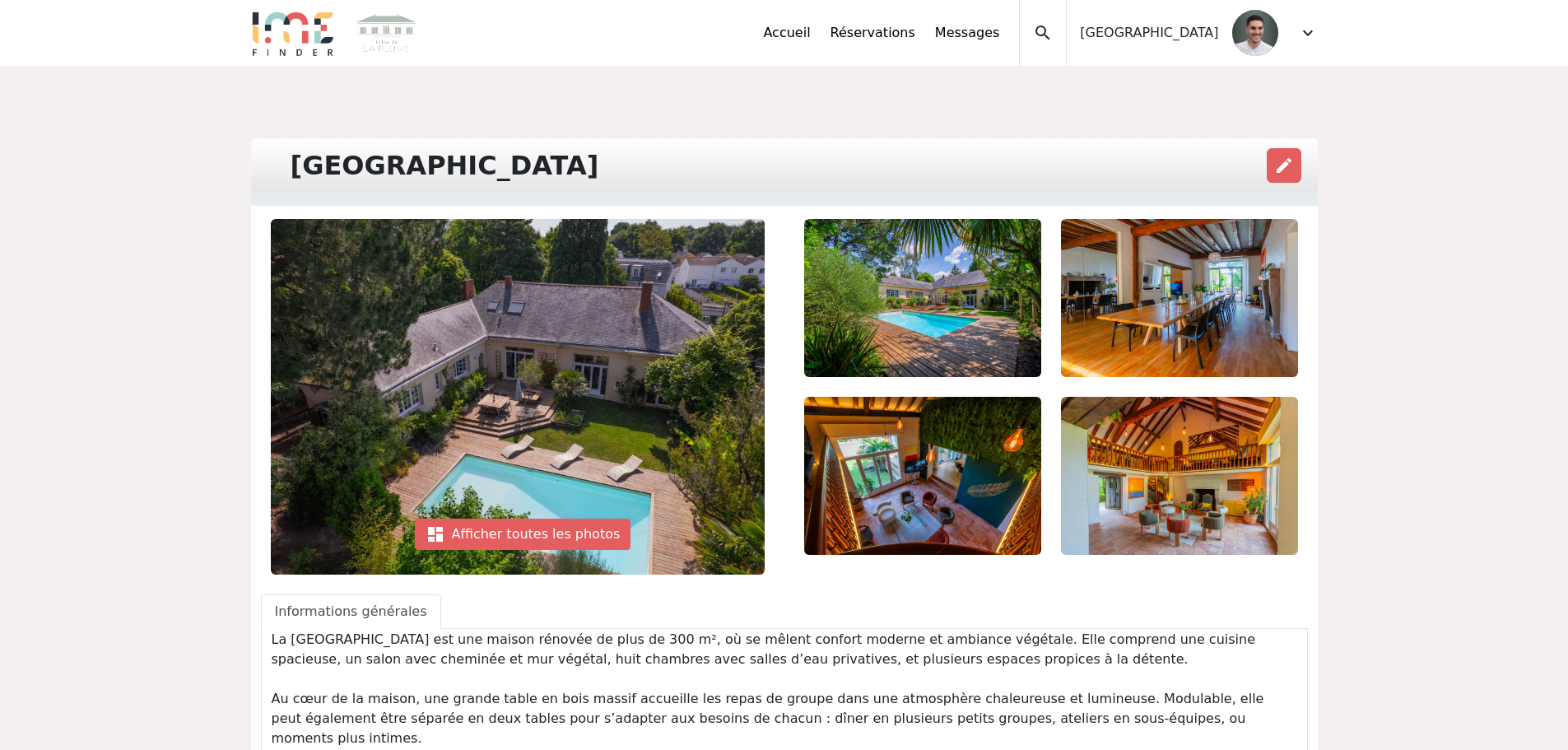
click at [1310, 34] on span "expand_more" at bounding box center [1308, 33] width 20 height 20
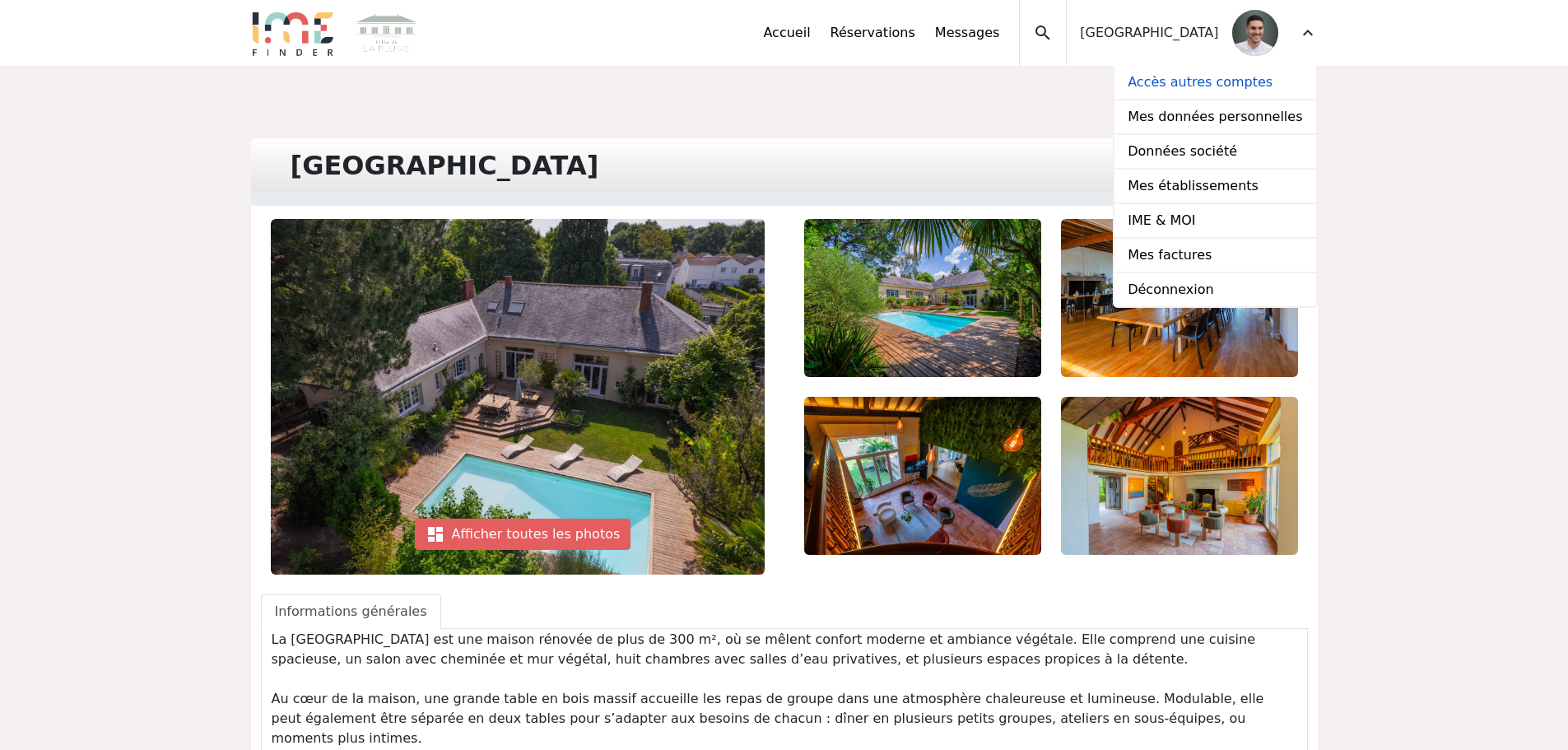
click at [1236, 87] on link "Accès autres comptes" at bounding box center [1214, 83] width 200 height 35
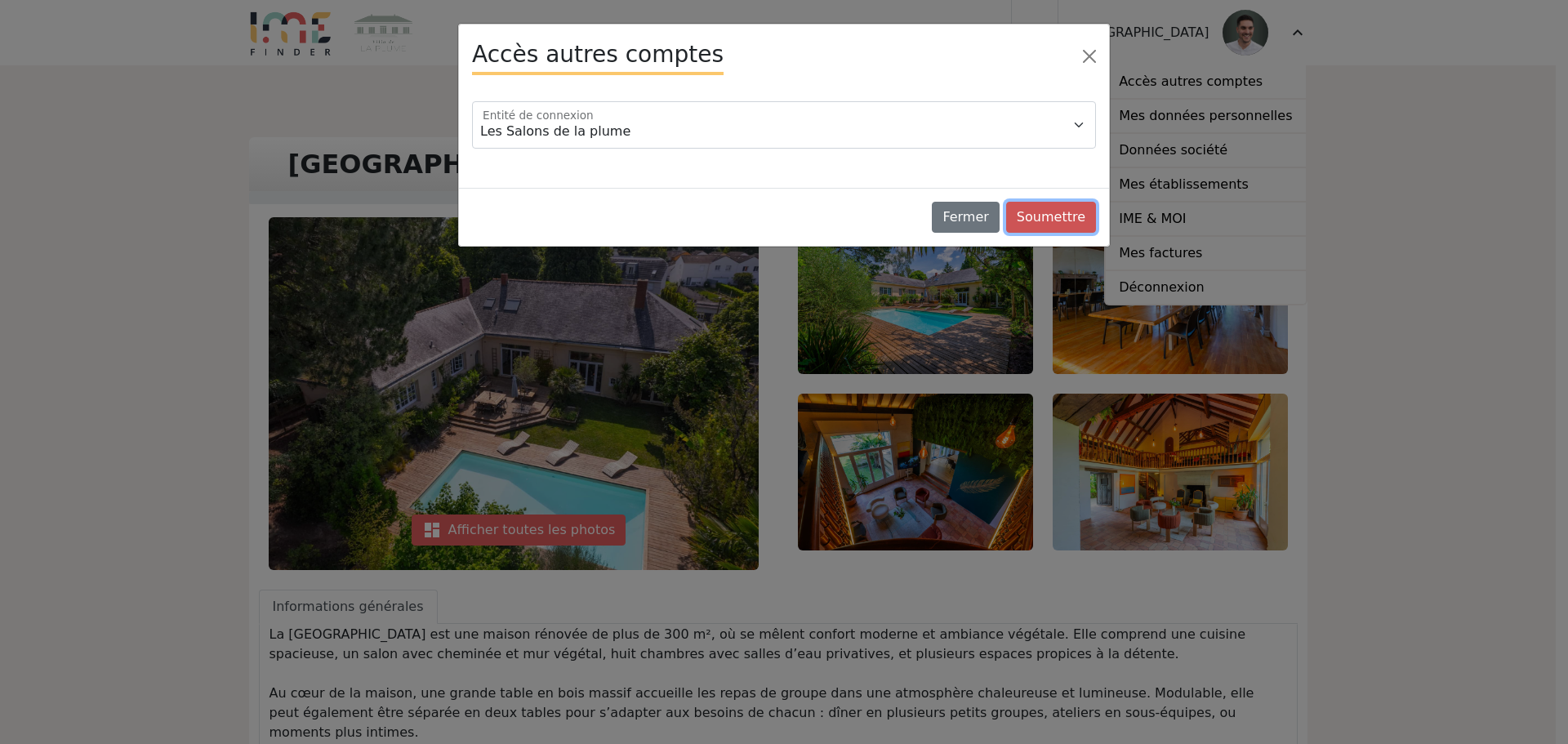
click at [1065, 219] on button "Soumettre" at bounding box center [1050, 217] width 90 height 31
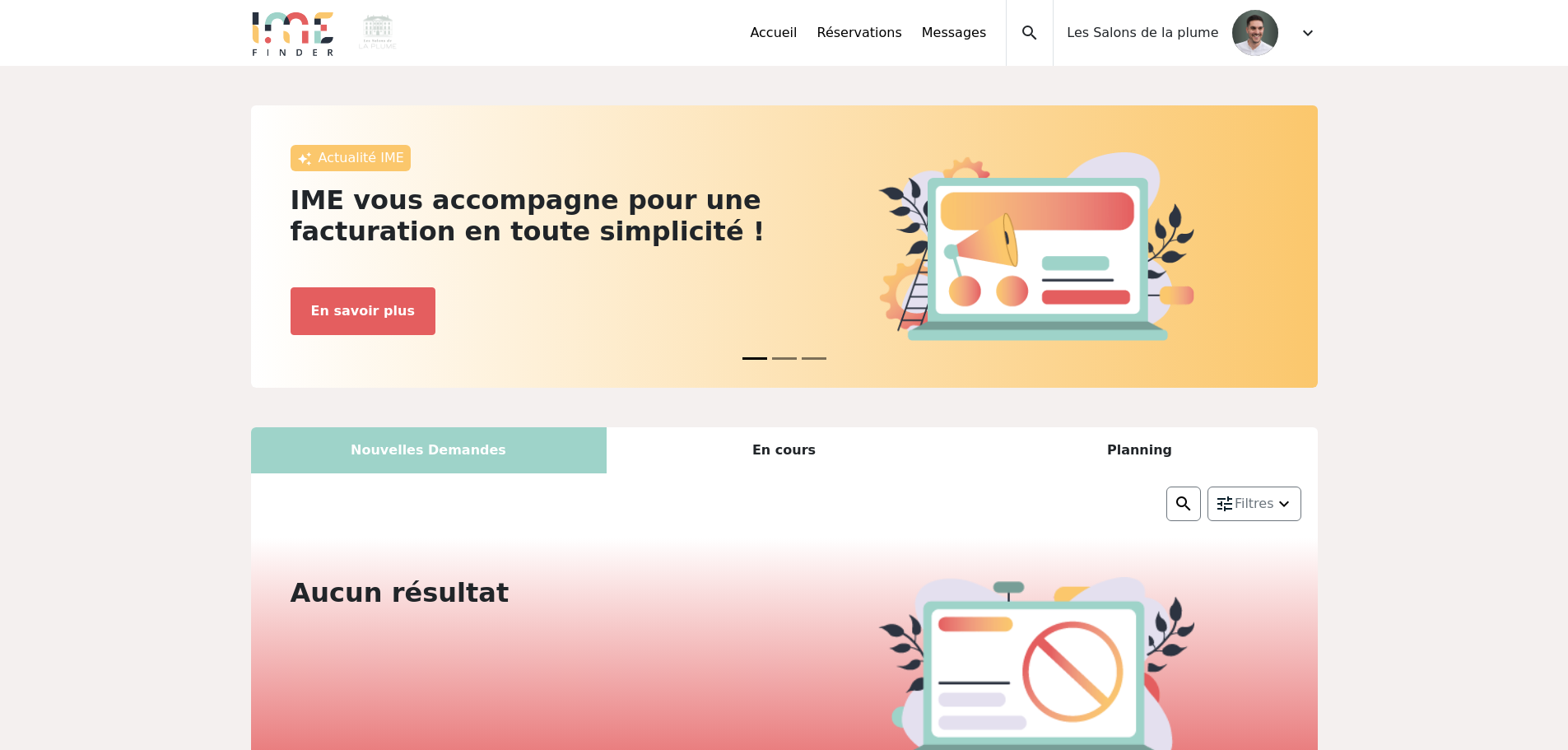
click at [1303, 39] on span "expand_more" at bounding box center [1308, 33] width 20 height 20
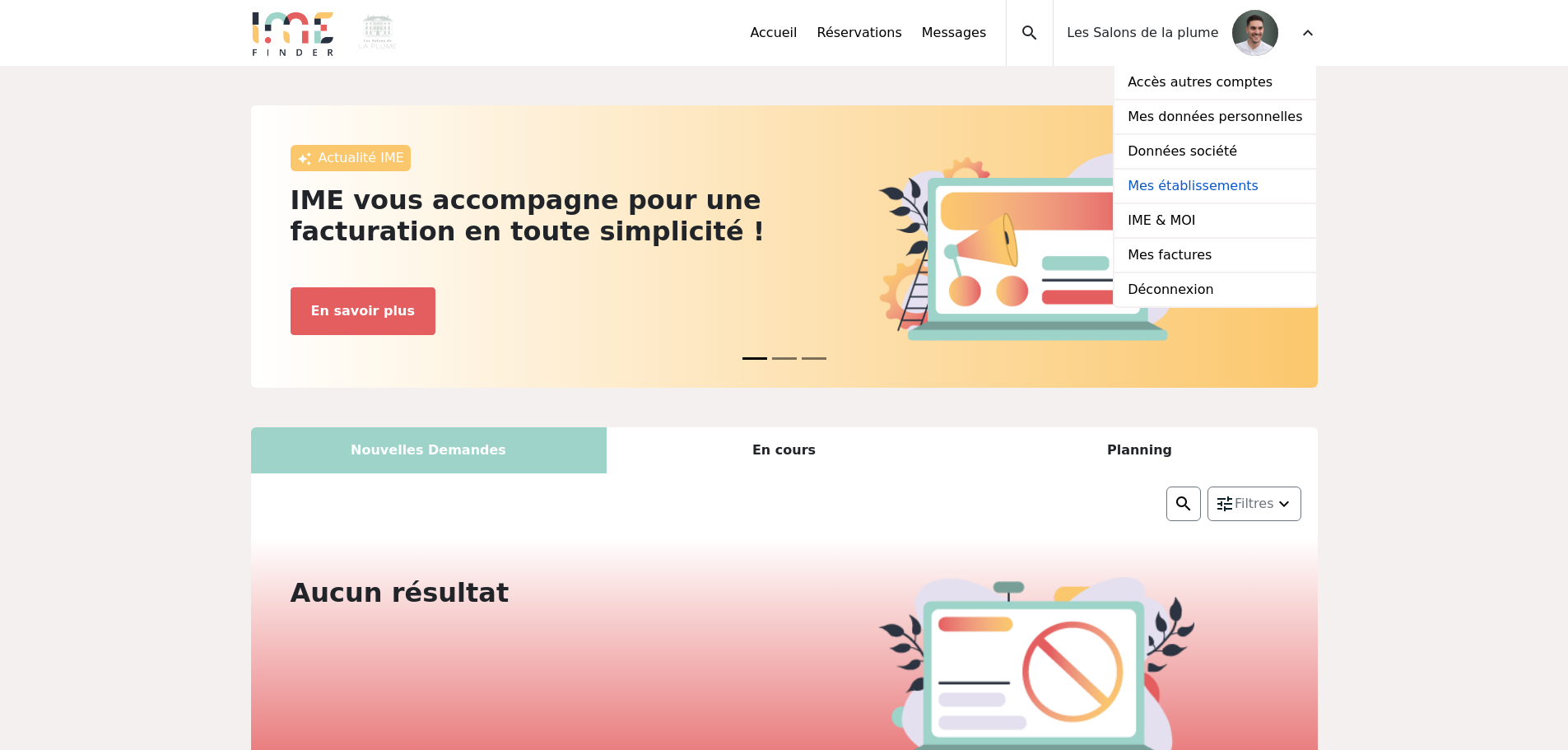
click at [1231, 191] on link "Mes établissements" at bounding box center [1214, 186] width 200 height 35
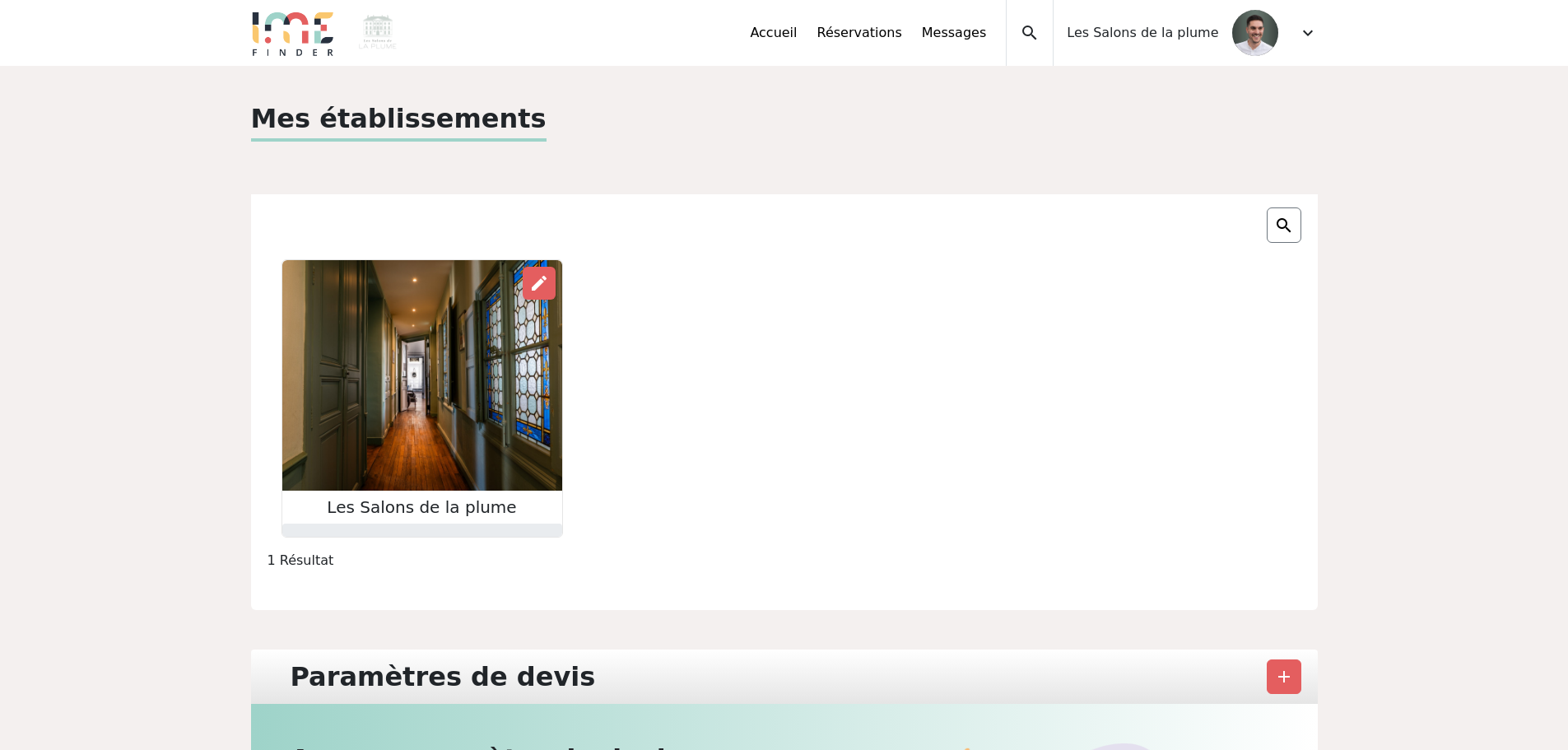
click at [389, 379] on img at bounding box center [422, 376] width 280 height 231
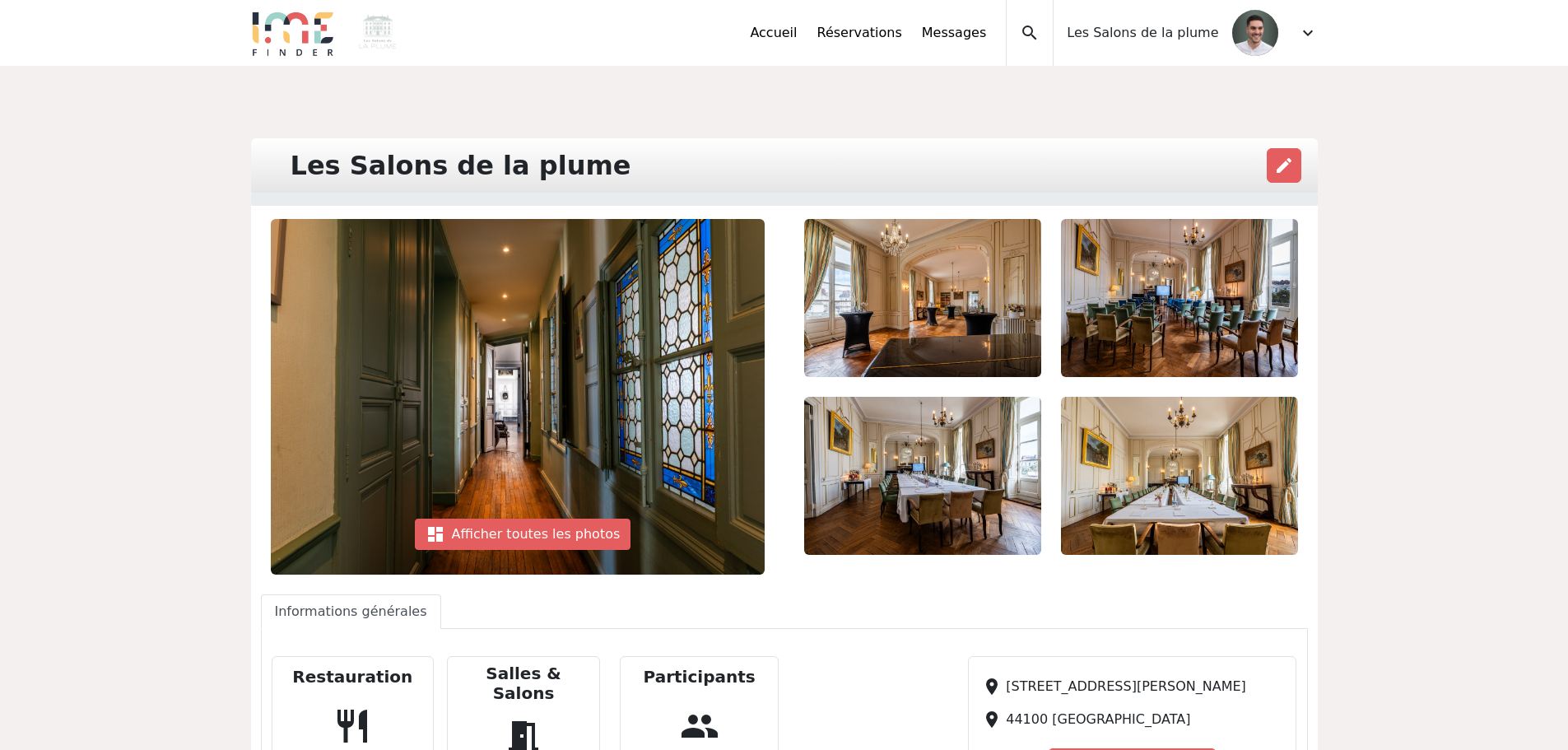
click at [544, 384] on img at bounding box center [518, 396] width 494 height 355
click at [530, 537] on div "dashboard Afficher toutes les photos" at bounding box center [524, 533] width 217 height 31
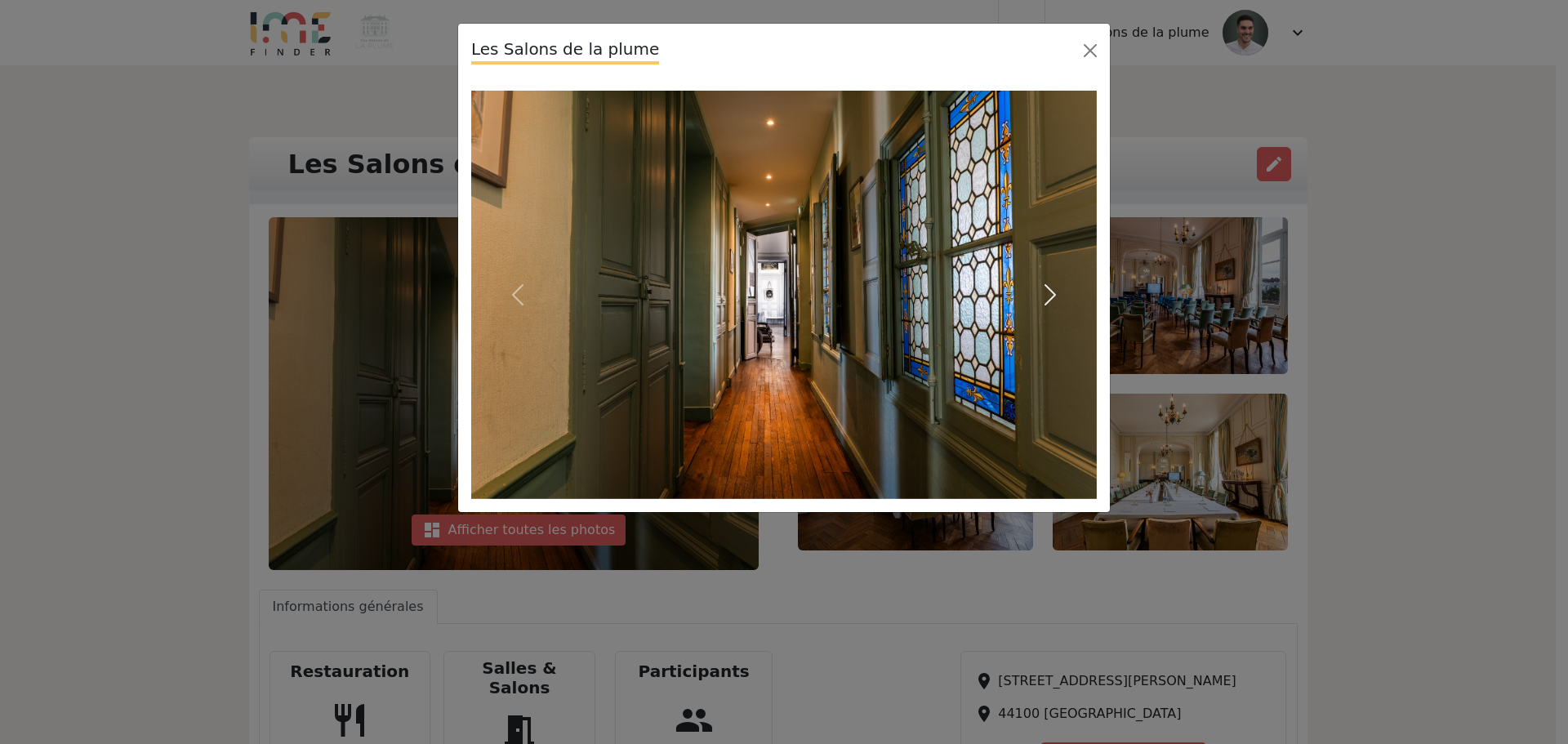
click at [1047, 290] on span "button" at bounding box center [1049, 294] width 26 height 26
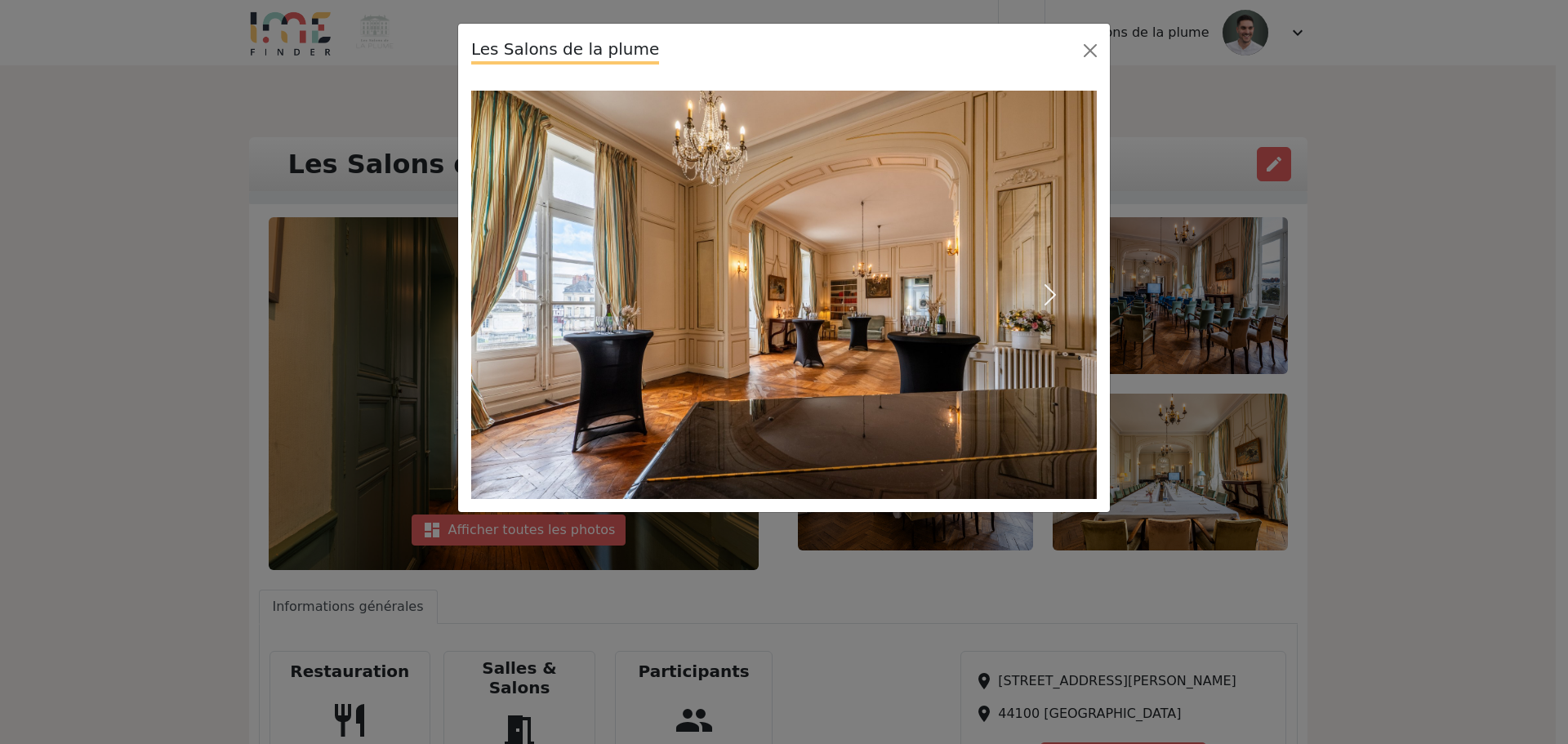
click at [1047, 290] on span "button" at bounding box center [1049, 294] width 26 height 26
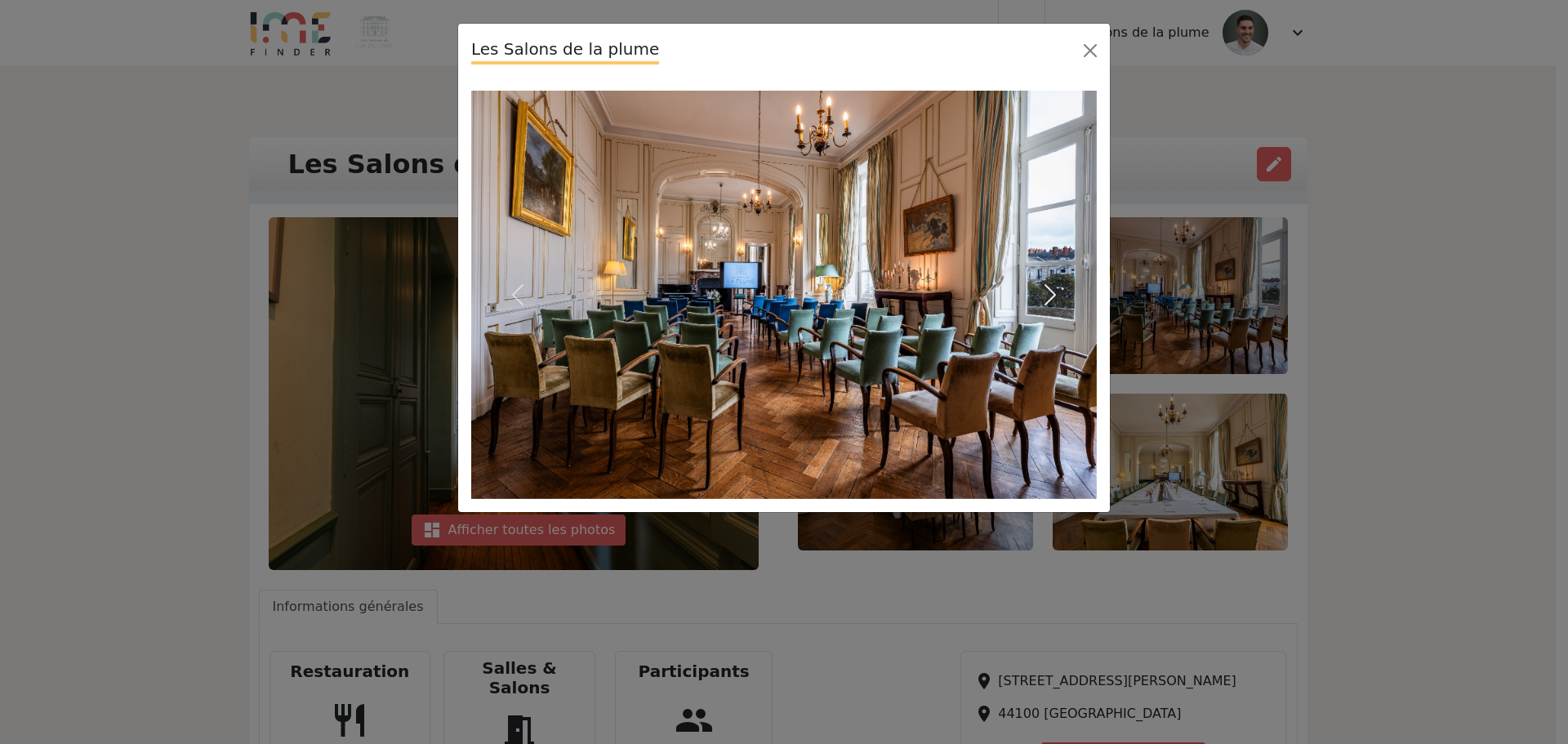
click at [1047, 290] on span "button" at bounding box center [1049, 294] width 26 height 26
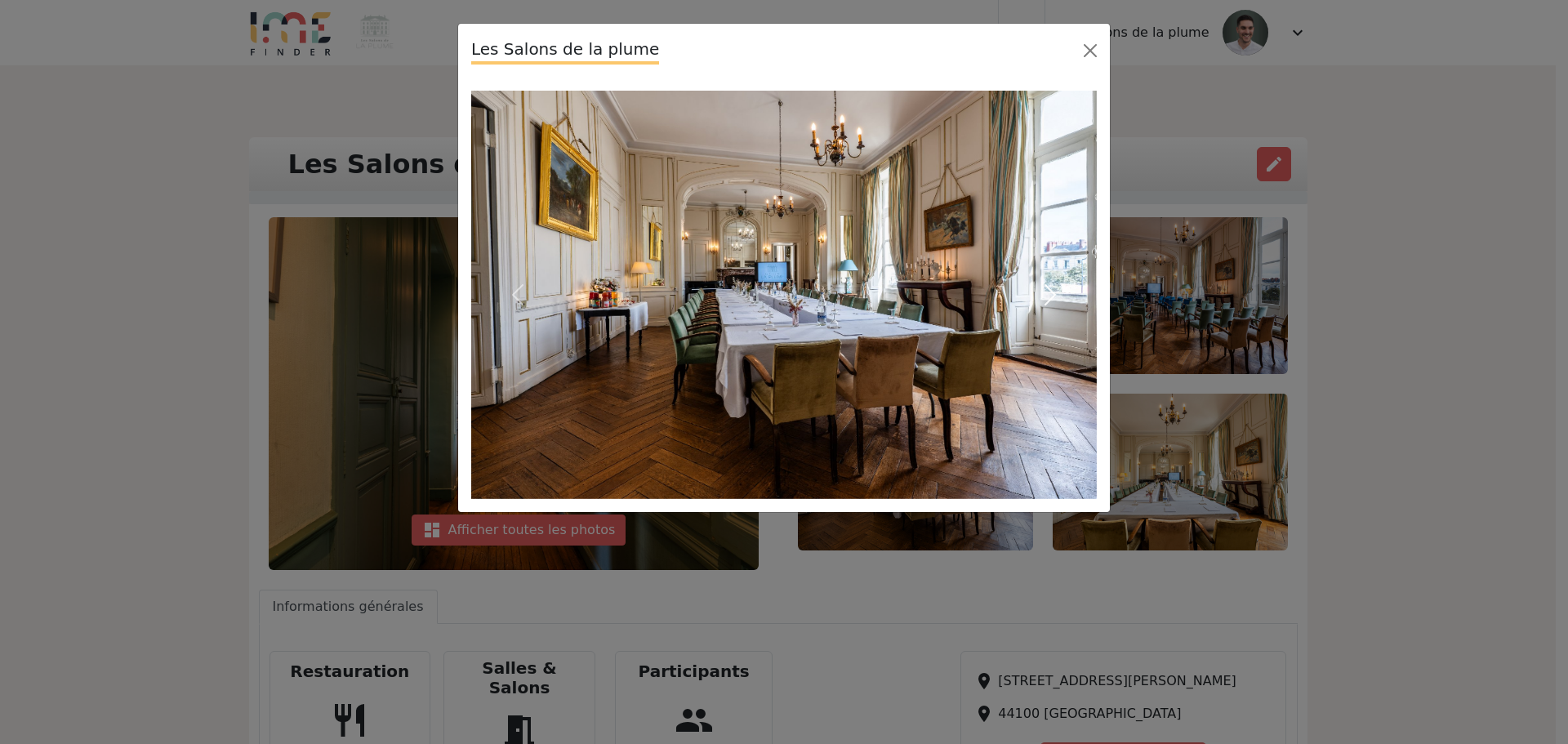
click at [1047, 290] on span "button" at bounding box center [1049, 294] width 26 height 26
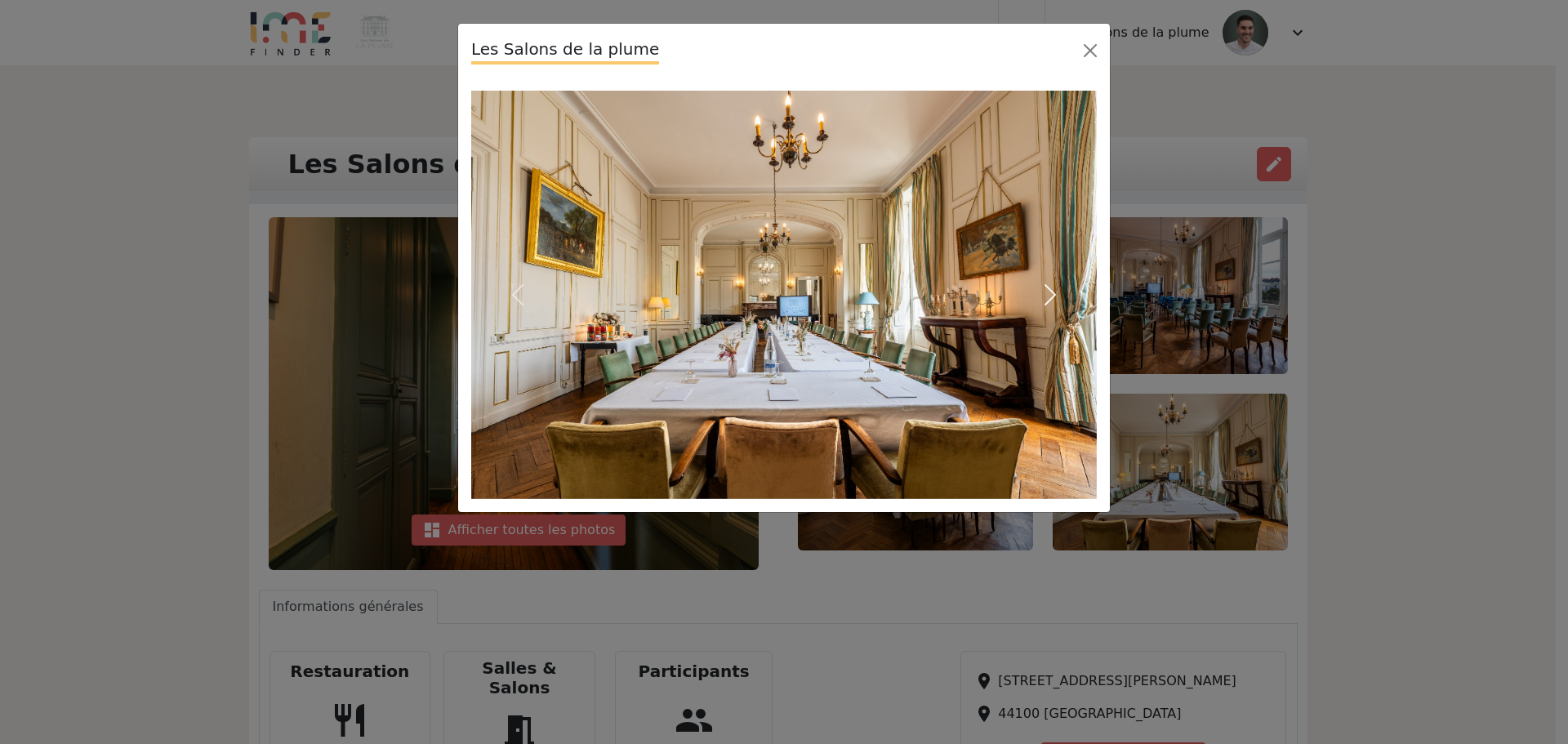
click at [1047, 290] on span "button" at bounding box center [1049, 294] width 26 height 26
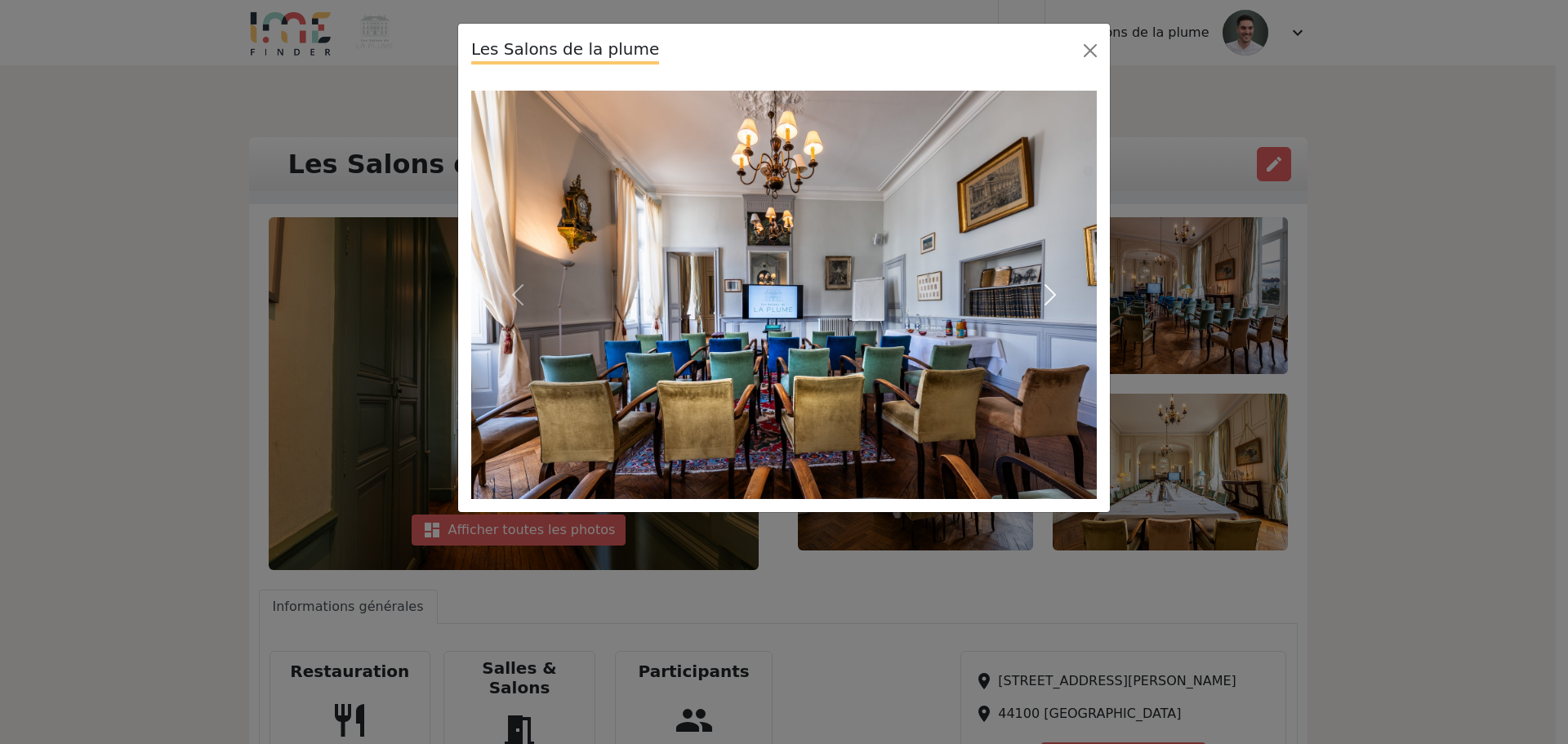
click at [1047, 290] on span "button" at bounding box center [1049, 294] width 26 height 26
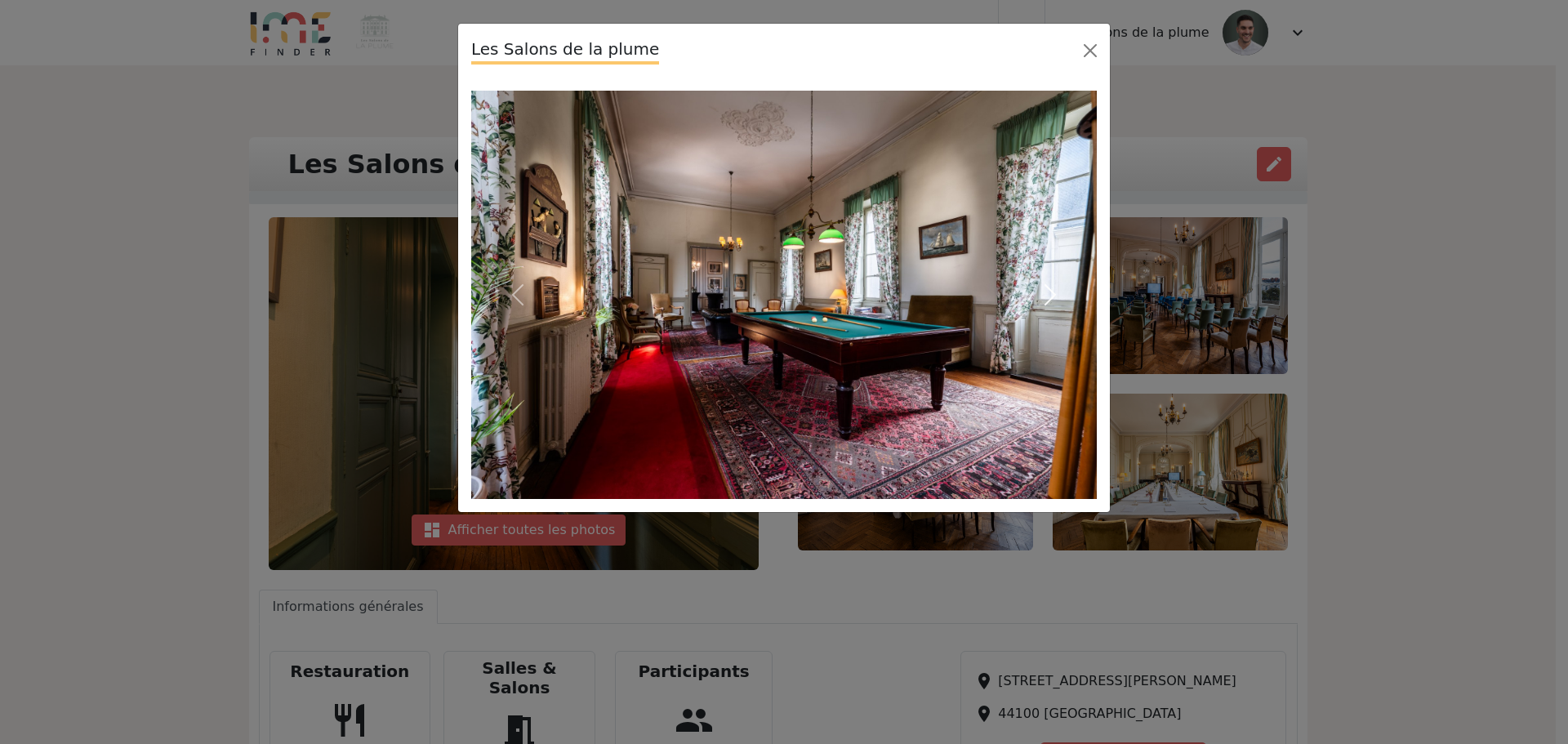
click at [1047, 290] on span "button" at bounding box center [1049, 294] width 26 height 26
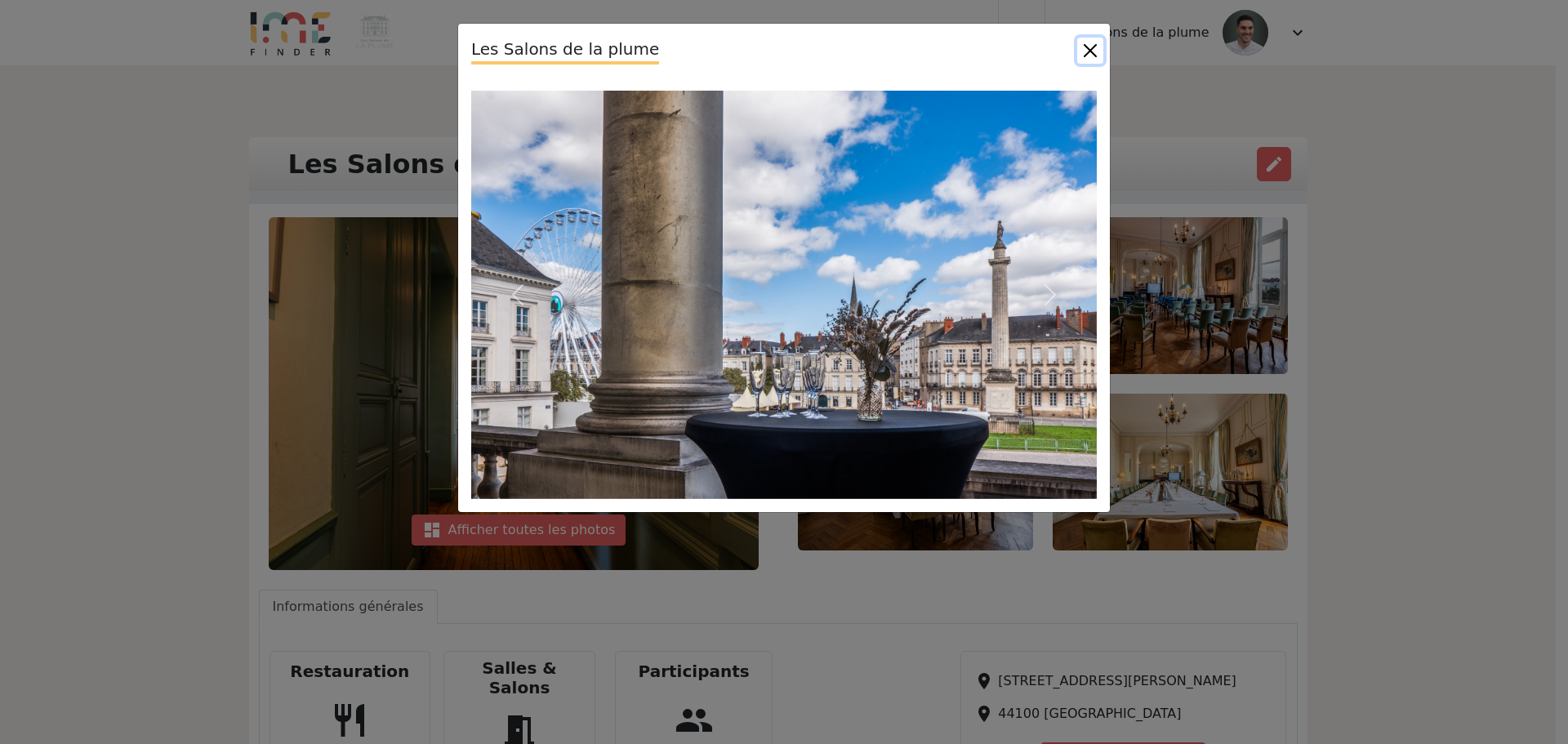
click at [1096, 49] on button "Close" at bounding box center [1089, 50] width 26 height 26
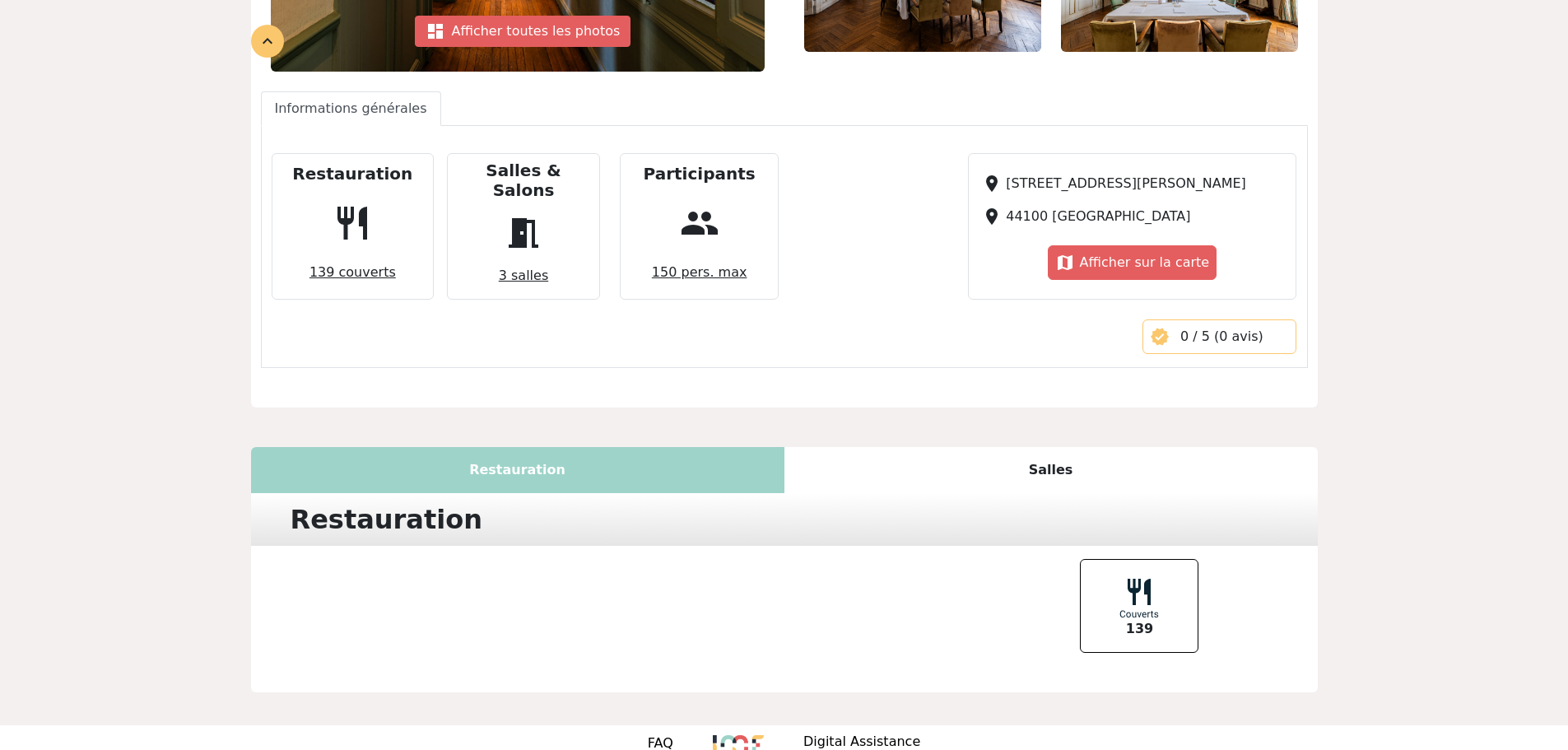
scroll to position [525, 0]
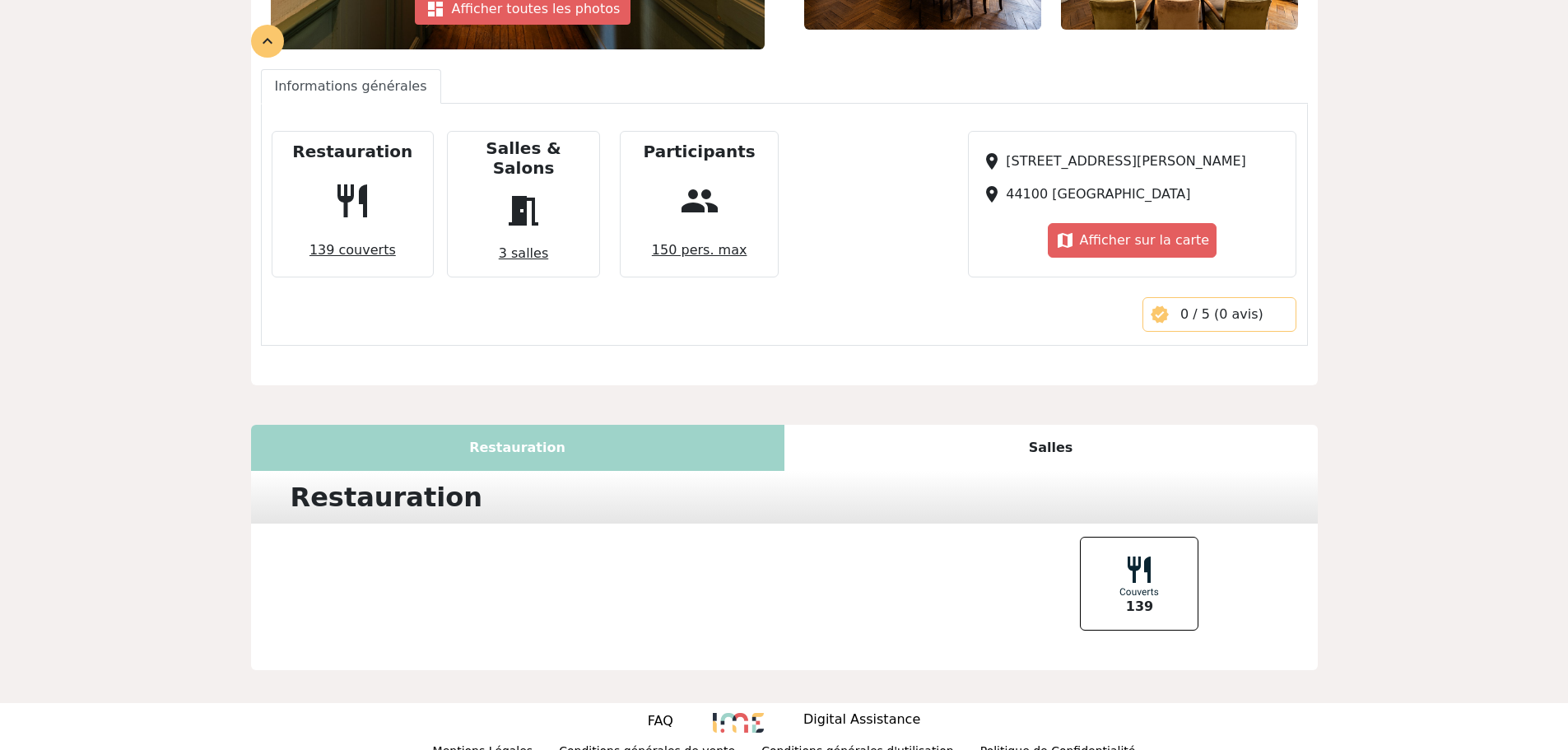
click at [1049, 425] on div "Salles" at bounding box center [1052, 448] width 533 height 47
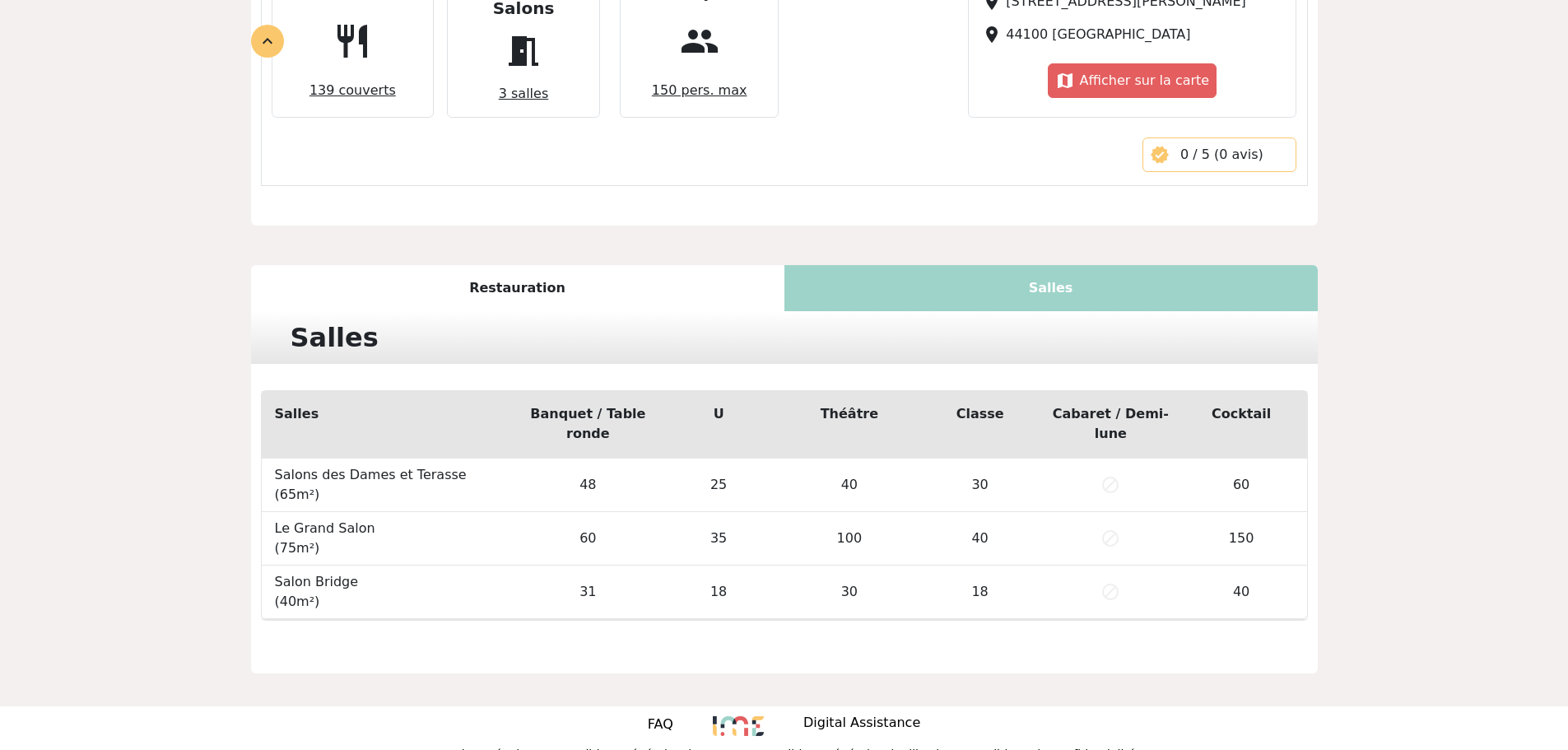
scroll to position [688, 0]
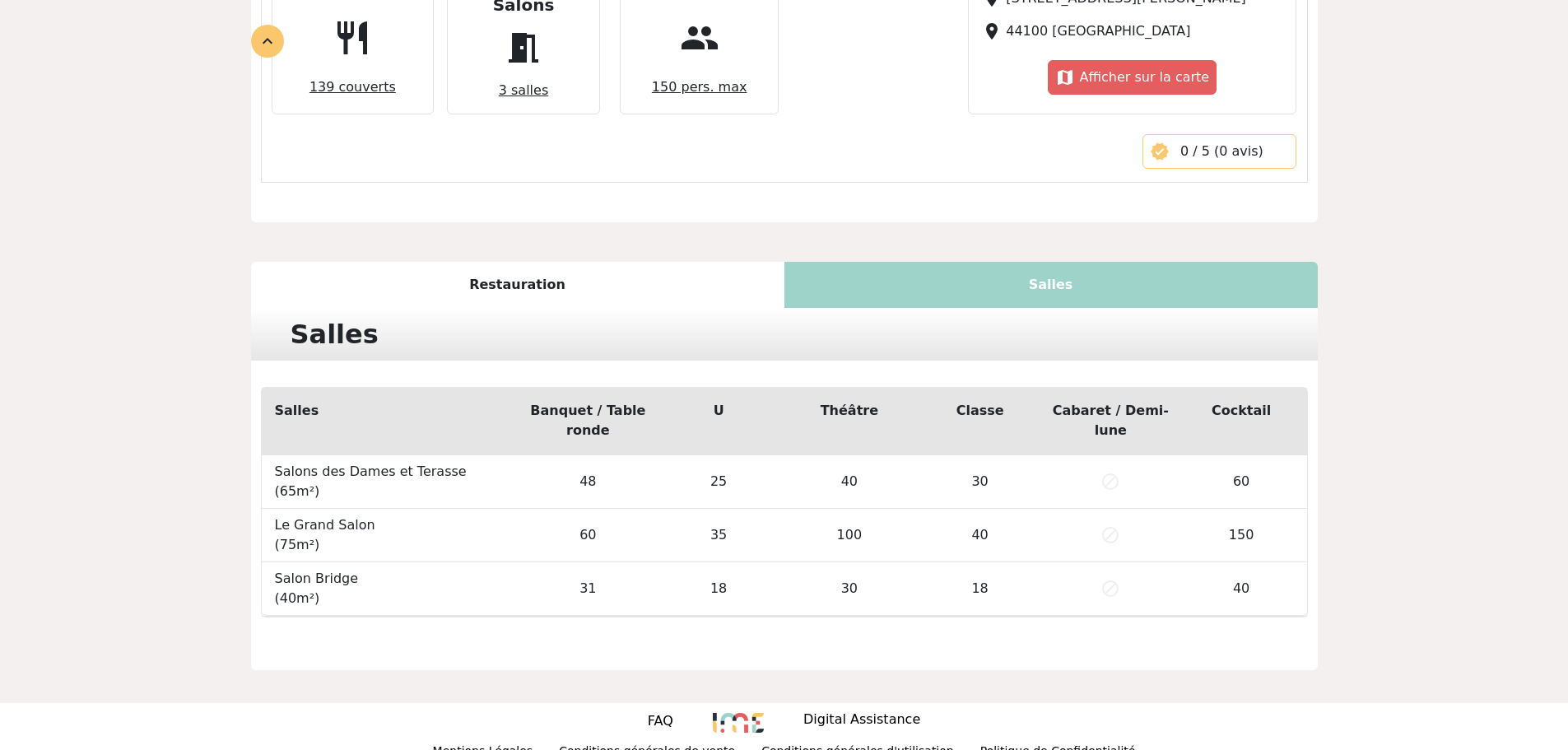
click at [1213, 143] on span "0 / 5 (0 avis)" at bounding box center [1222, 150] width 83 height 15
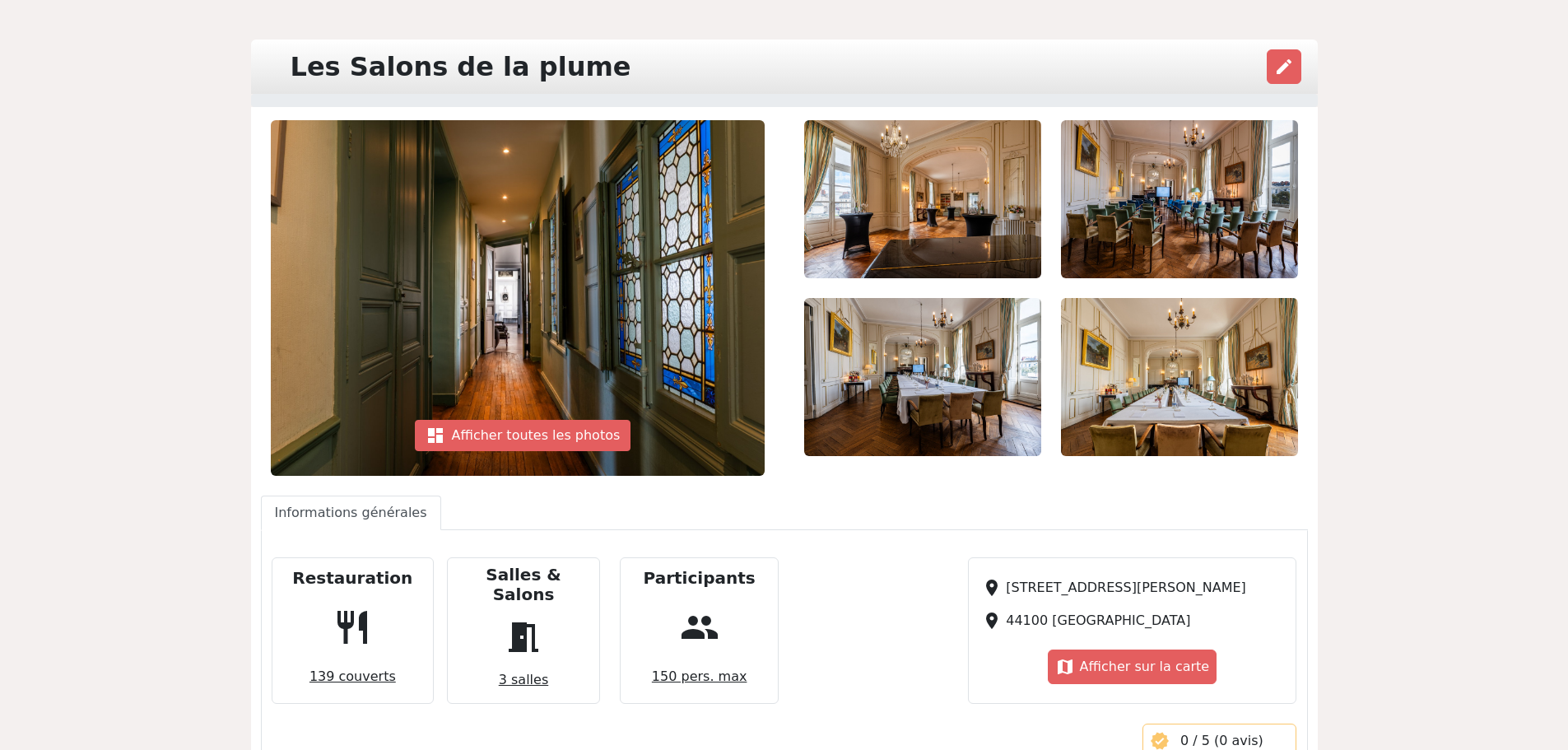
scroll to position [0, 0]
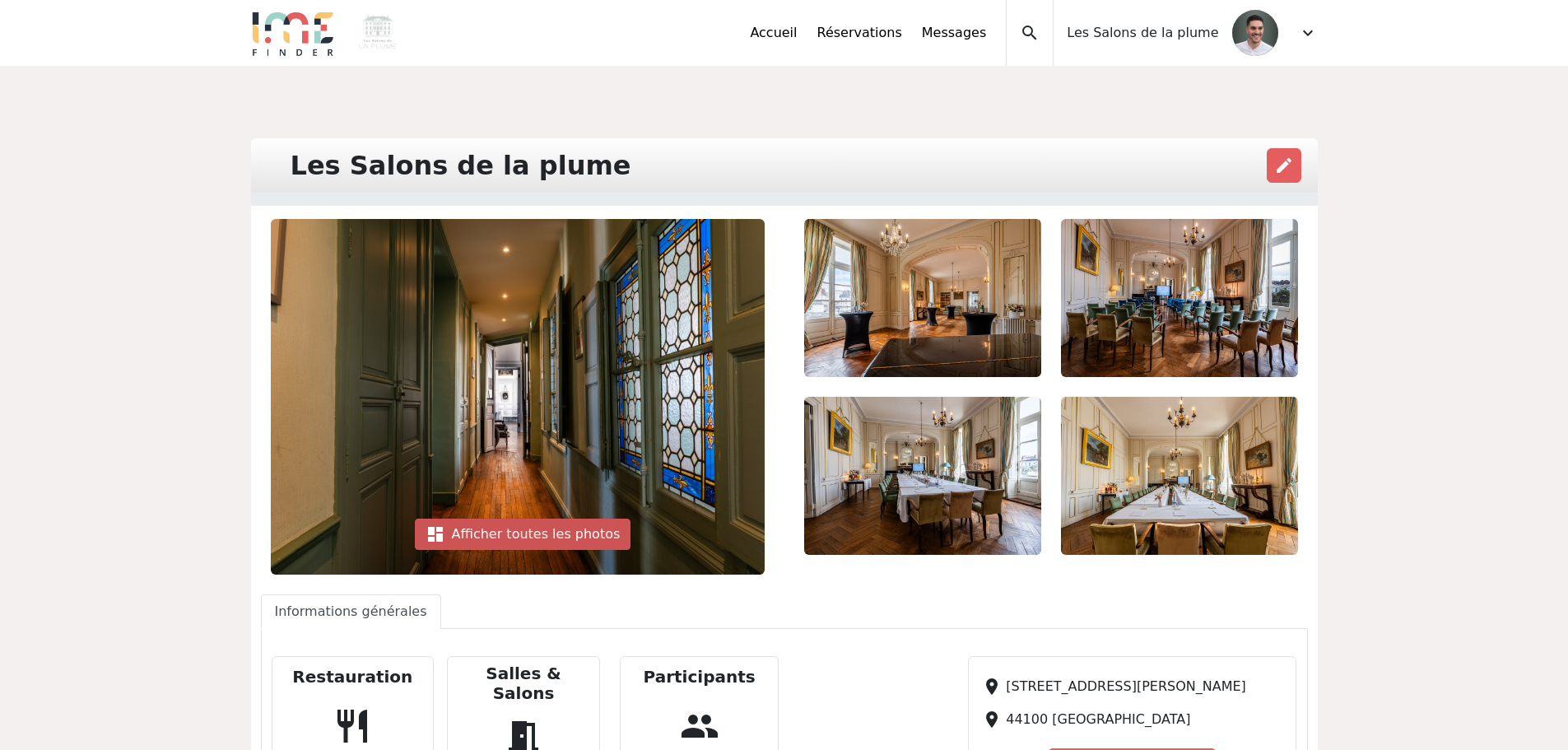
click at [518, 544] on div "dashboard Afficher toutes les photos" at bounding box center [524, 533] width 217 height 31
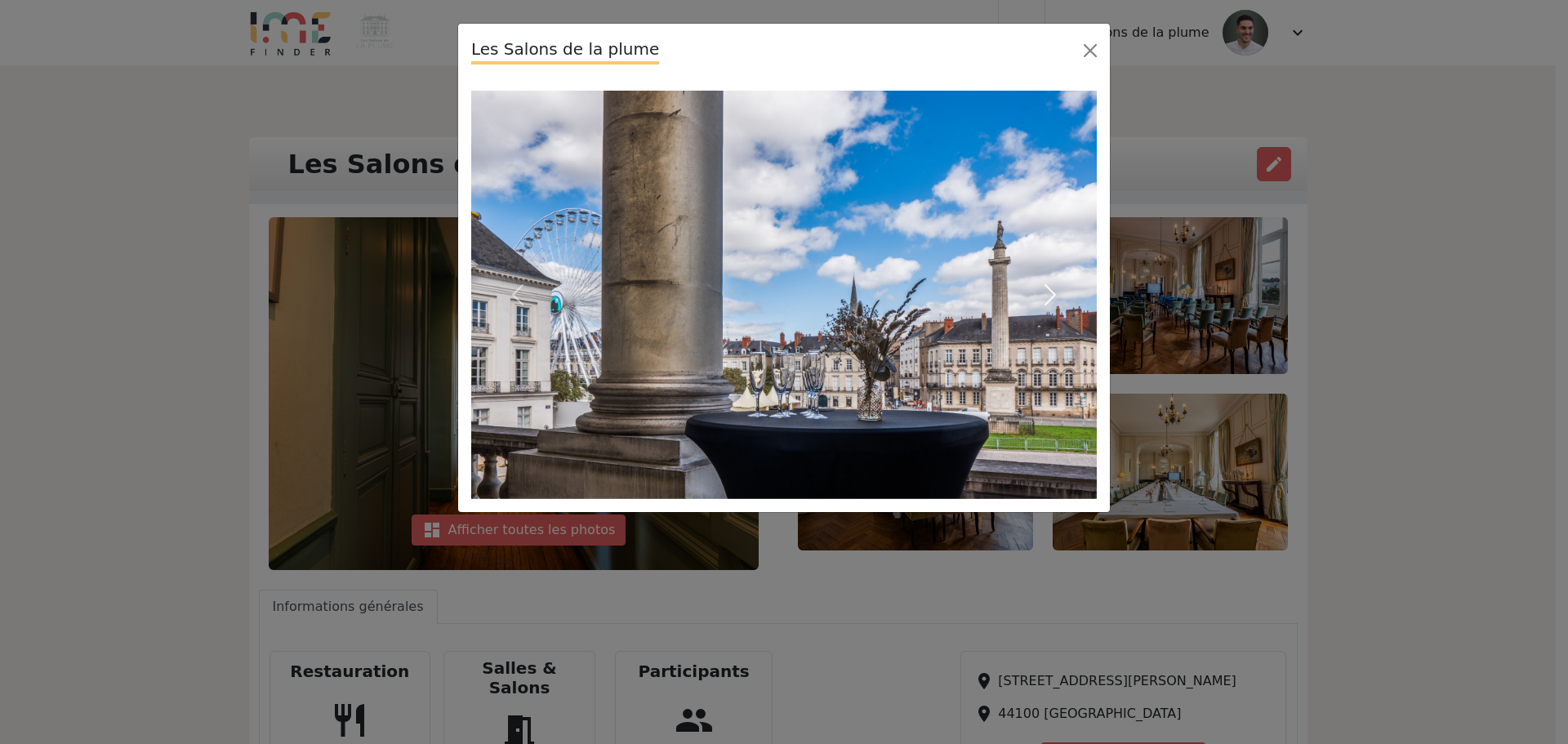
click at [1052, 292] on span "button" at bounding box center [1049, 294] width 26 height 26
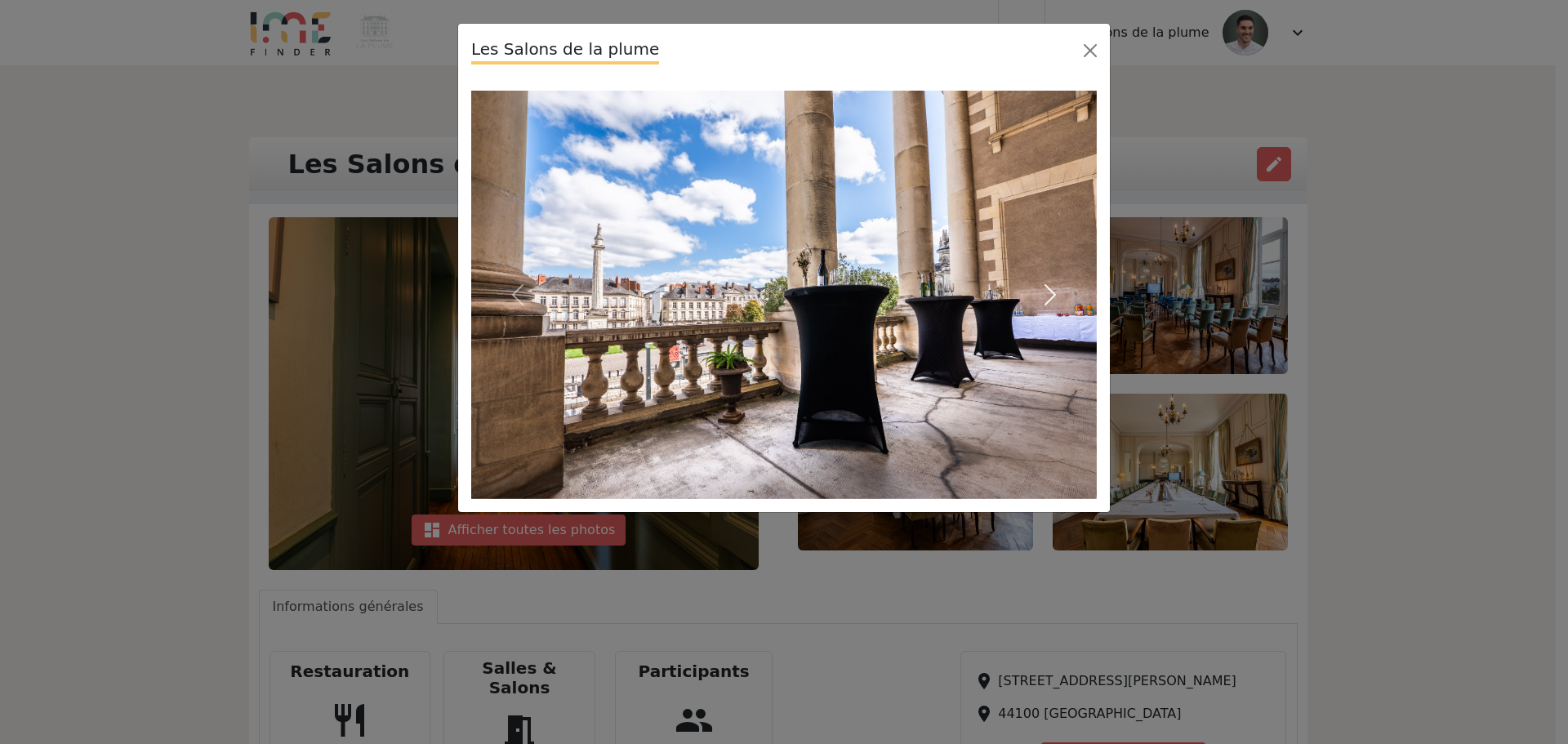
click at [1052, 289] on span "button" at bounding box center [1049, 294] width 26 height 26
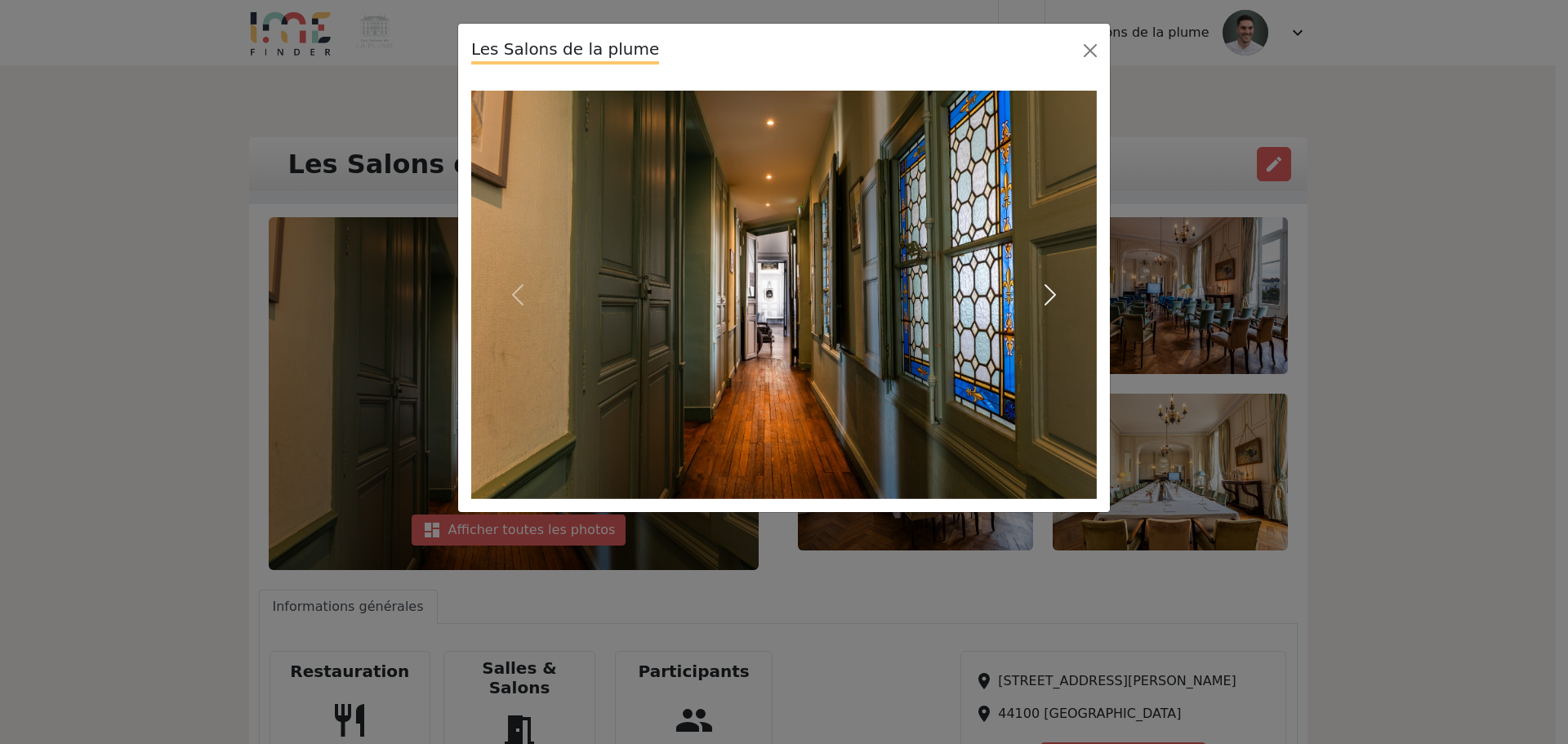
click at [1052, 289] on span "button" at bounding box center [1049, 294] width 26 height 26
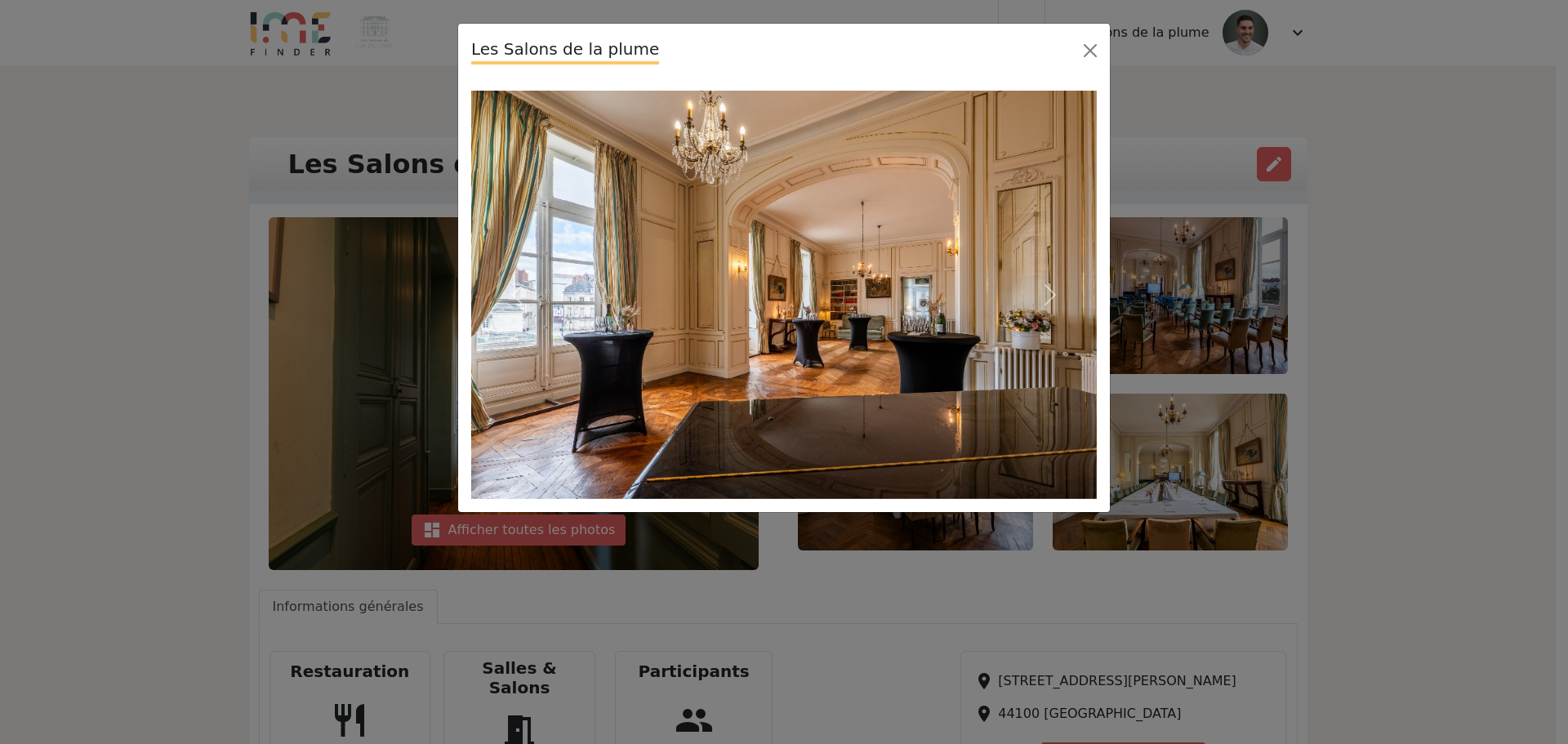
click at [1160, 607] on div "Les Salons de la plume Previous Next" at bounding box center [784, 372] width 1568 height 744
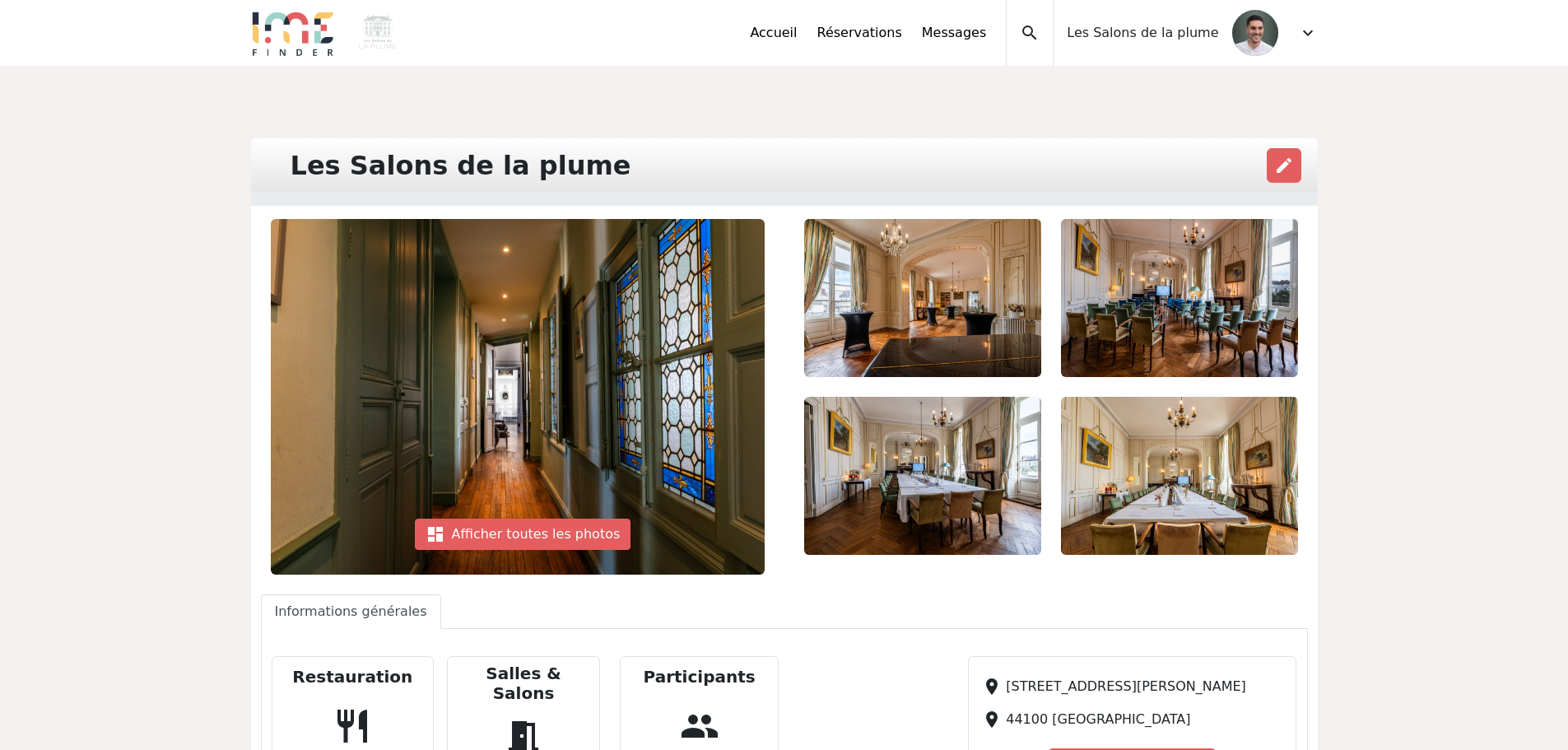
click at [815, 118] on div "Les Salons de la plume edit dashboard Afficher toutes les photos Previous" at bounding box center [784, 729] width 1568 height 1325
click at [1308, 28] on span "expand_more" at bounding box center [1308, 33] width 20 height 20
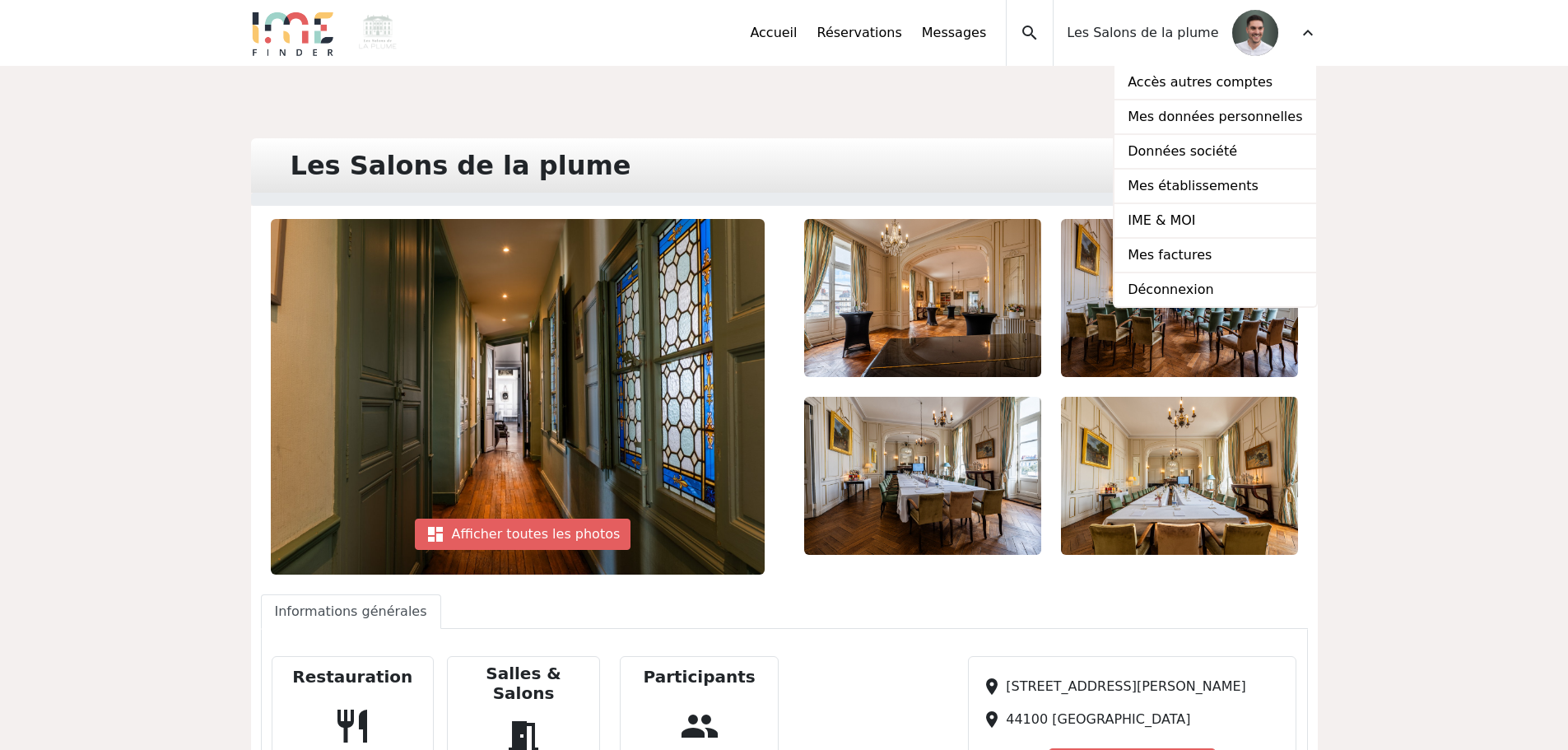
click at [917, 103] on div "Les Salons de la plume edit dashboard Afficher toutes les photos Previous" at bounding box center [784, 729] width 1568 height 1325
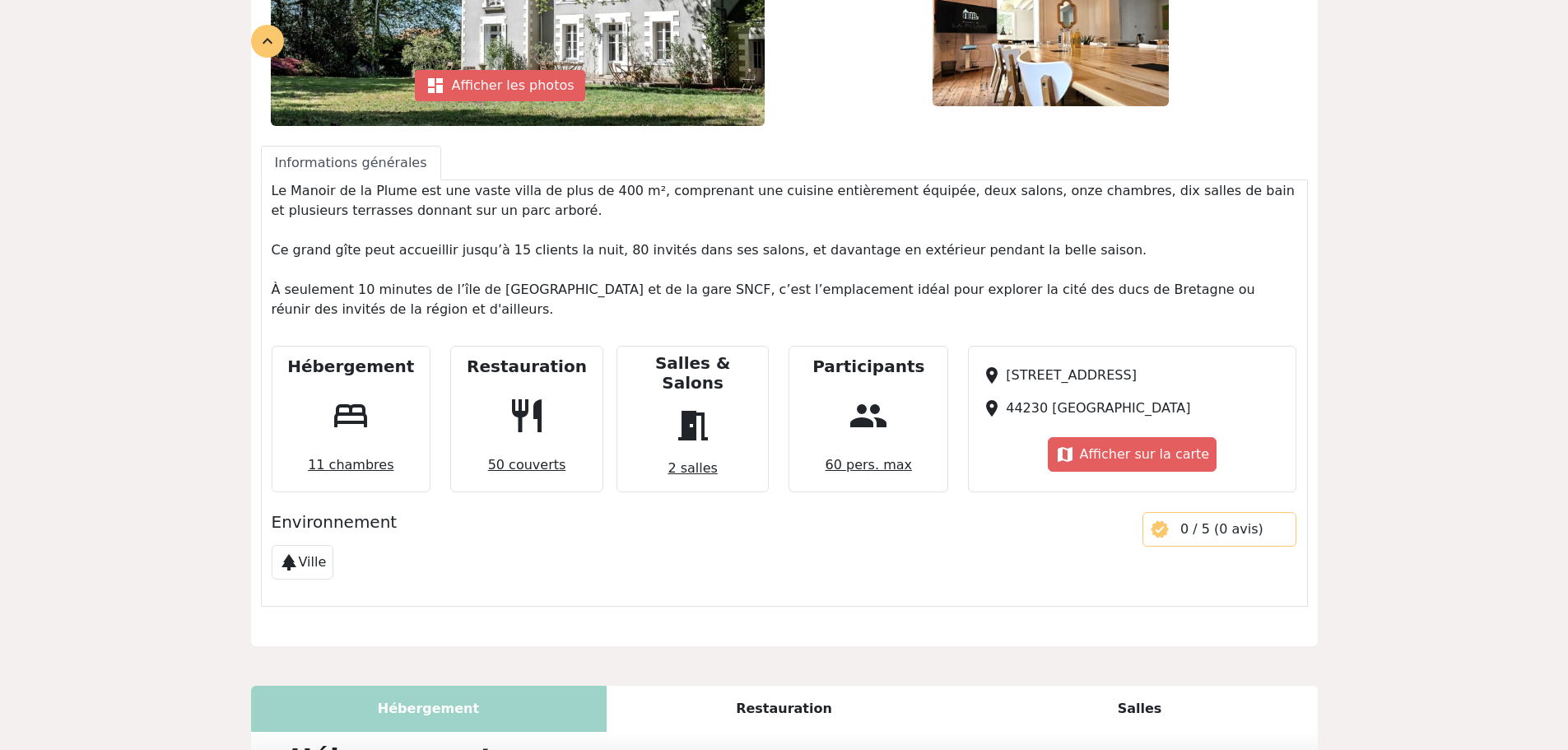
scroll to position [165, 0]
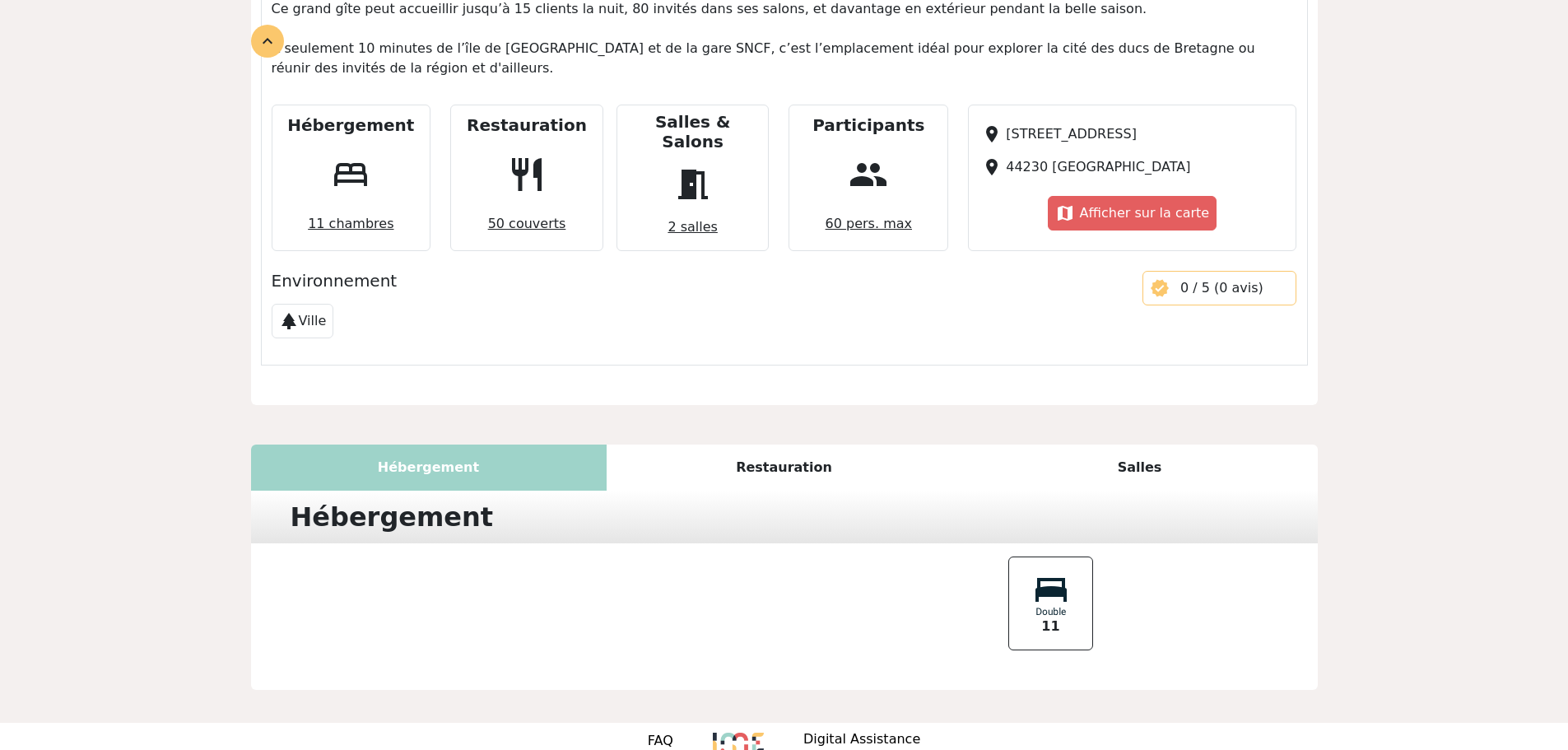
click at [774, 445] on div "Restauration" at bounding box center [784, 468] width 355 height 47
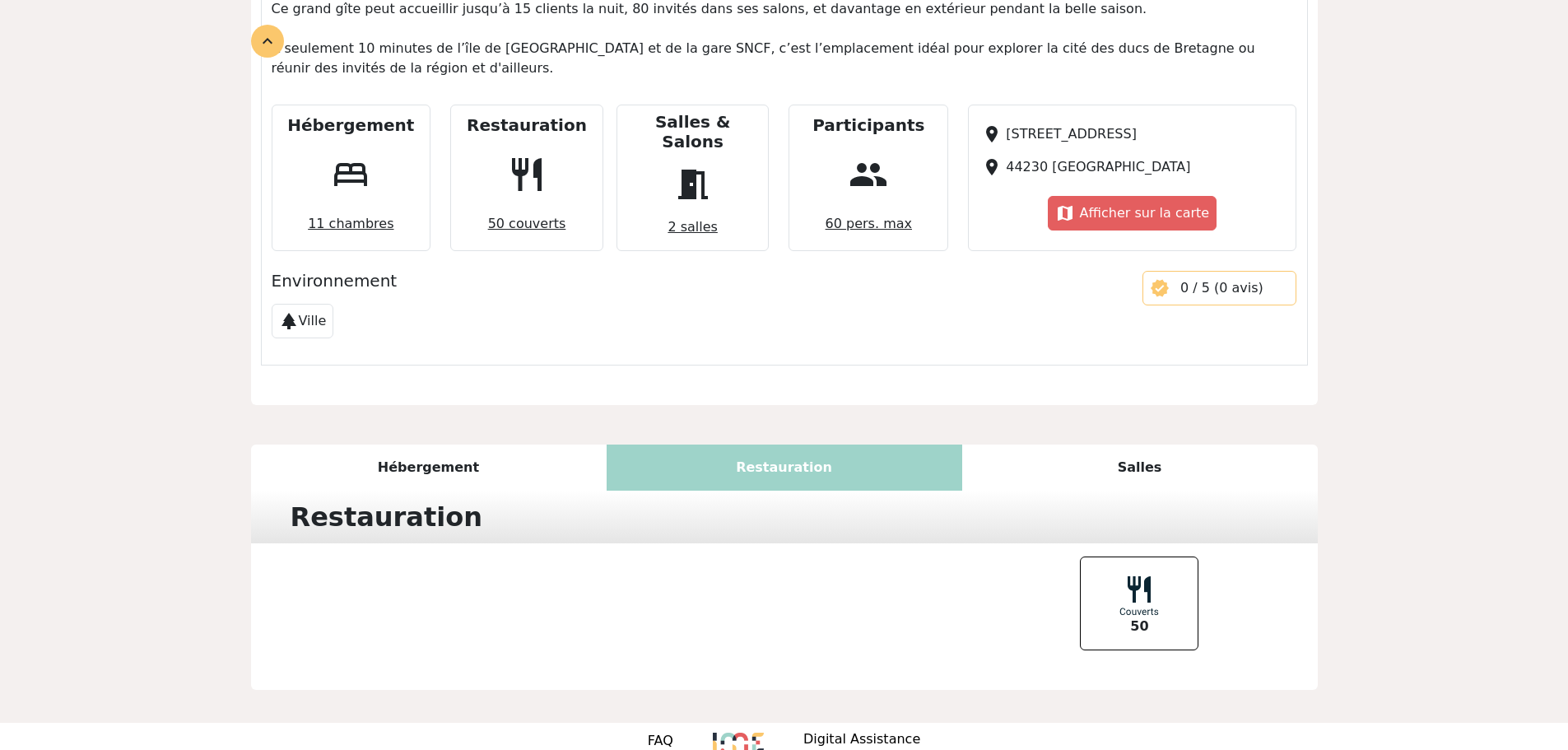
click at [1144, 445] on div "Salles" at bounding box center [1139, 468] width 355 height 47
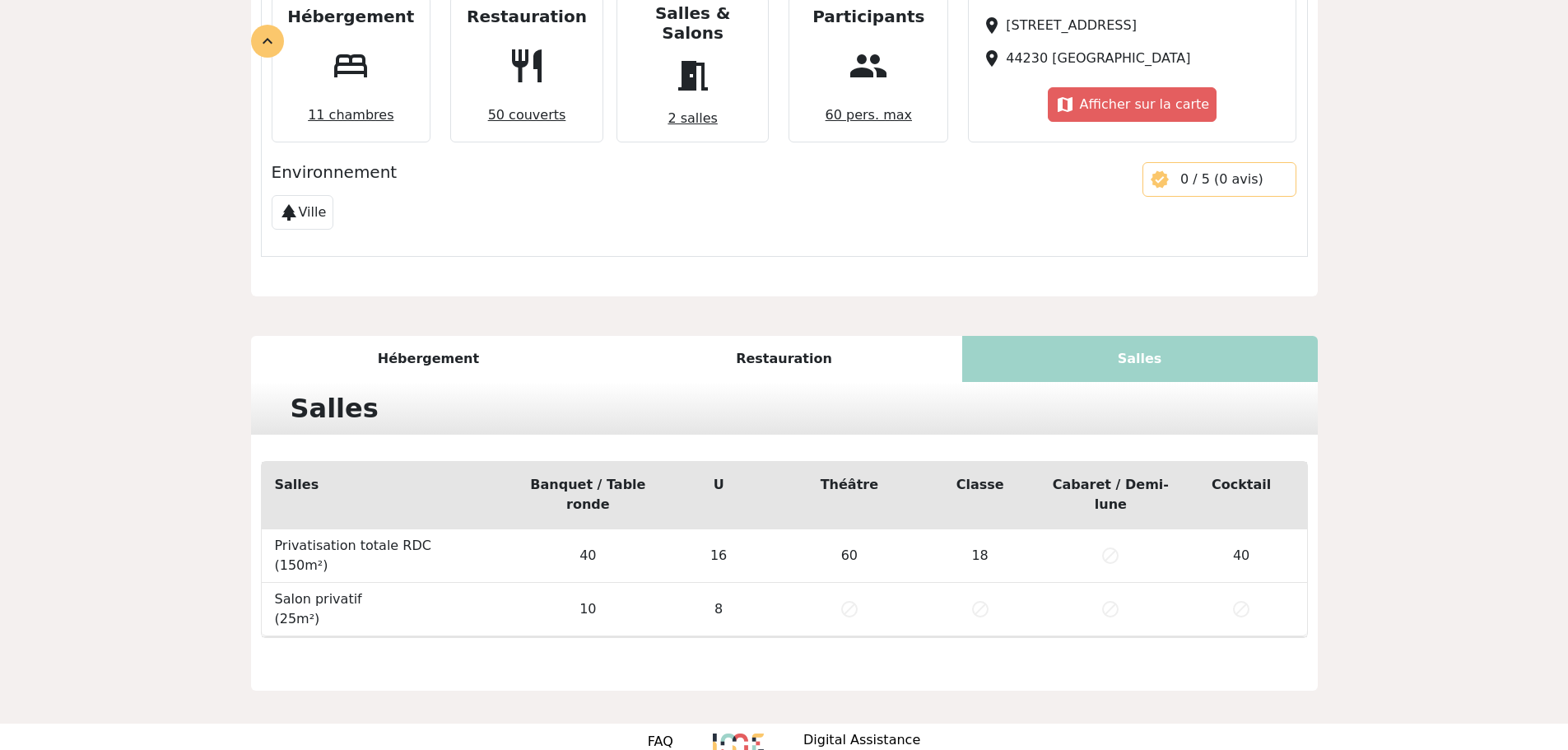
scroll to position [784, 0]
